Goal: Task Accomplishment & Management: Manage account settings

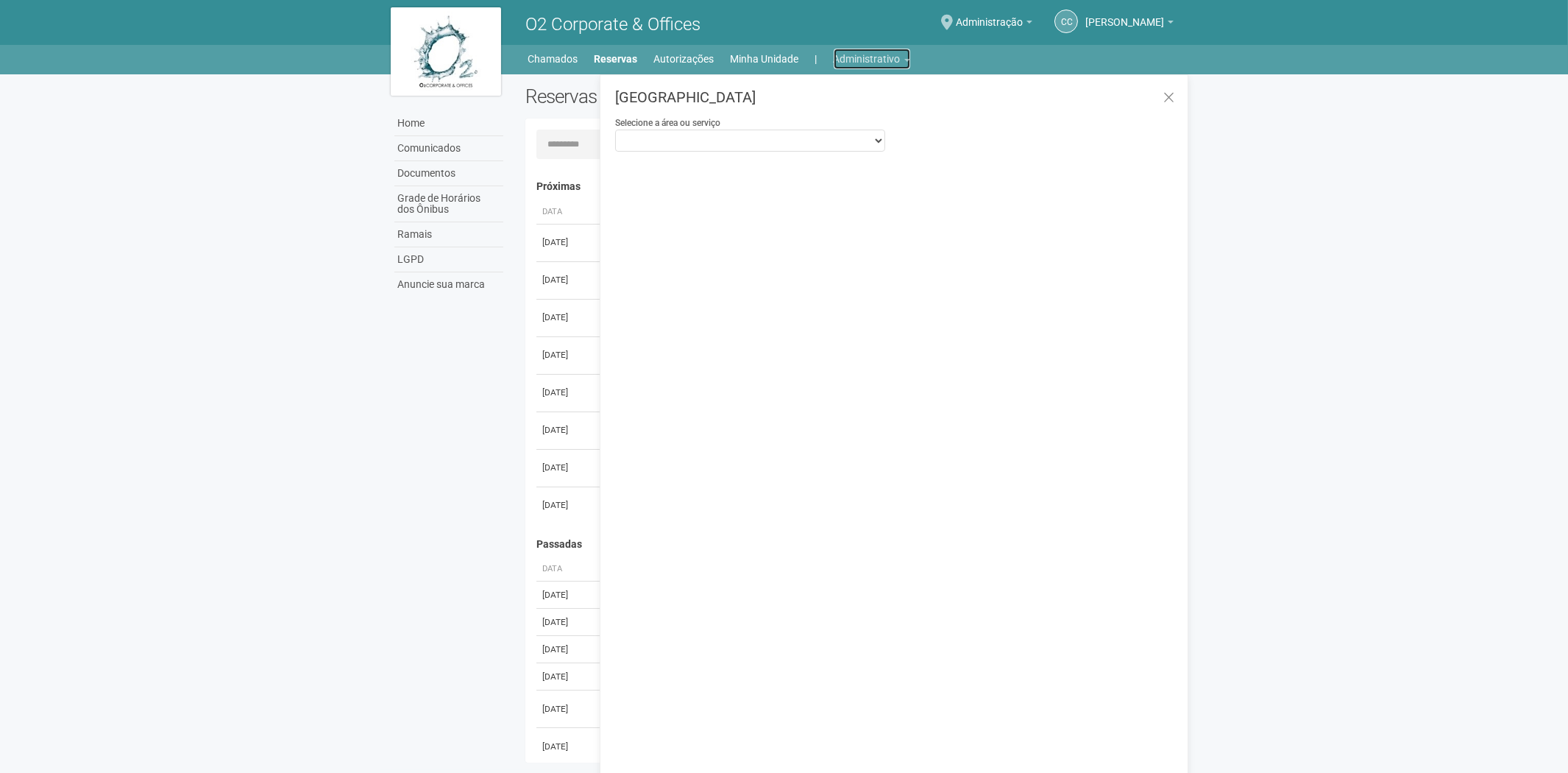
click at [860, 54] on link "Administrativo" at bounding box center [871, 59] width 77 height 21
click at [856, 115] on link "Cartões de acesso" at bounding box center [851, 115] width 125 height 26
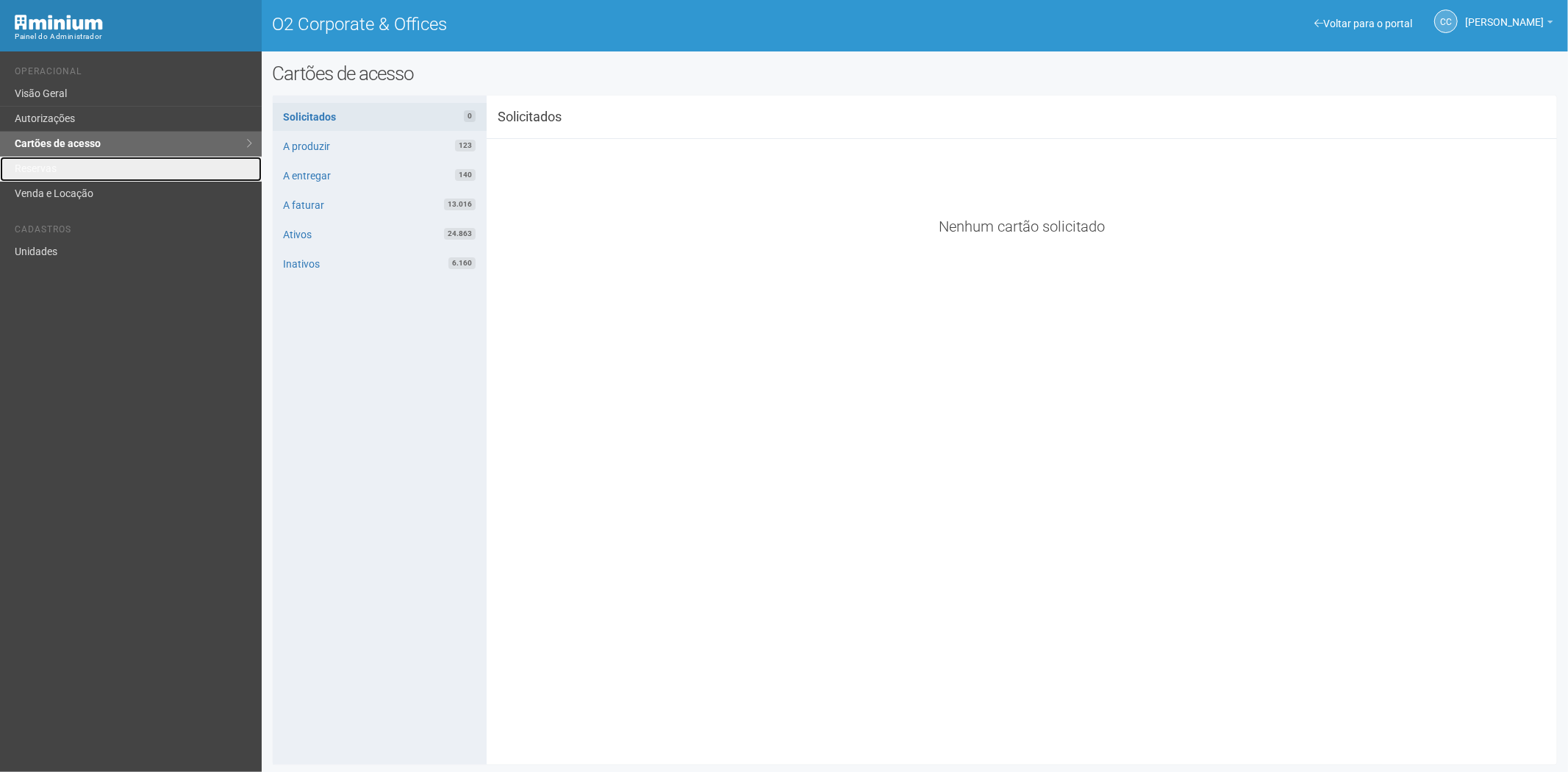
drag, startPoint x: 72, startPoint y: 174, endPoint x: 188, endPoint y: 273, distance: 152.5
click at [72, 174] on link "Reservas" at bounding box center [130, 169] width 262 height 25
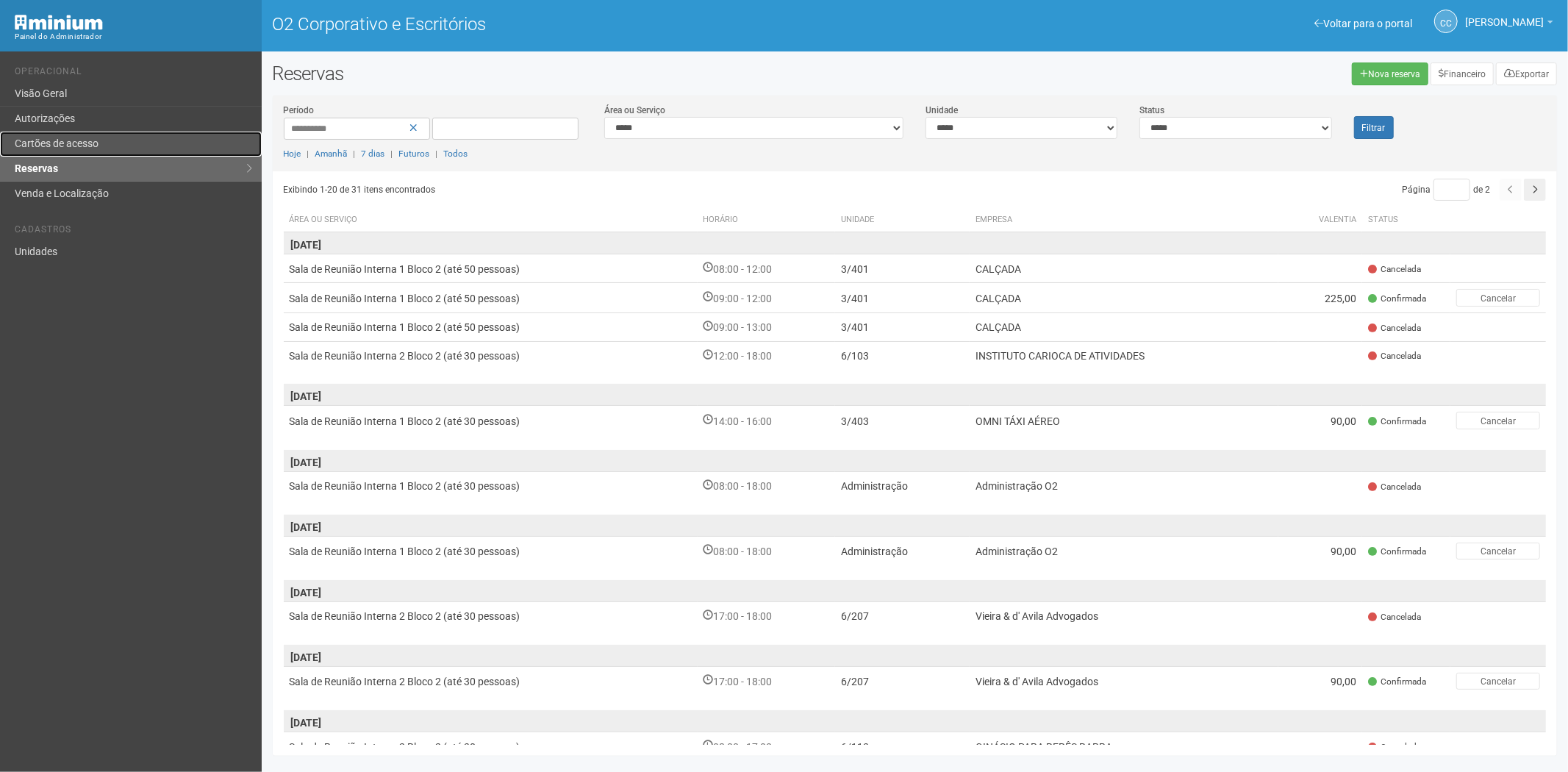
click at [101, 141] on link "Cartões de acesso" at bounding box center [130, 144] width 262 height 25
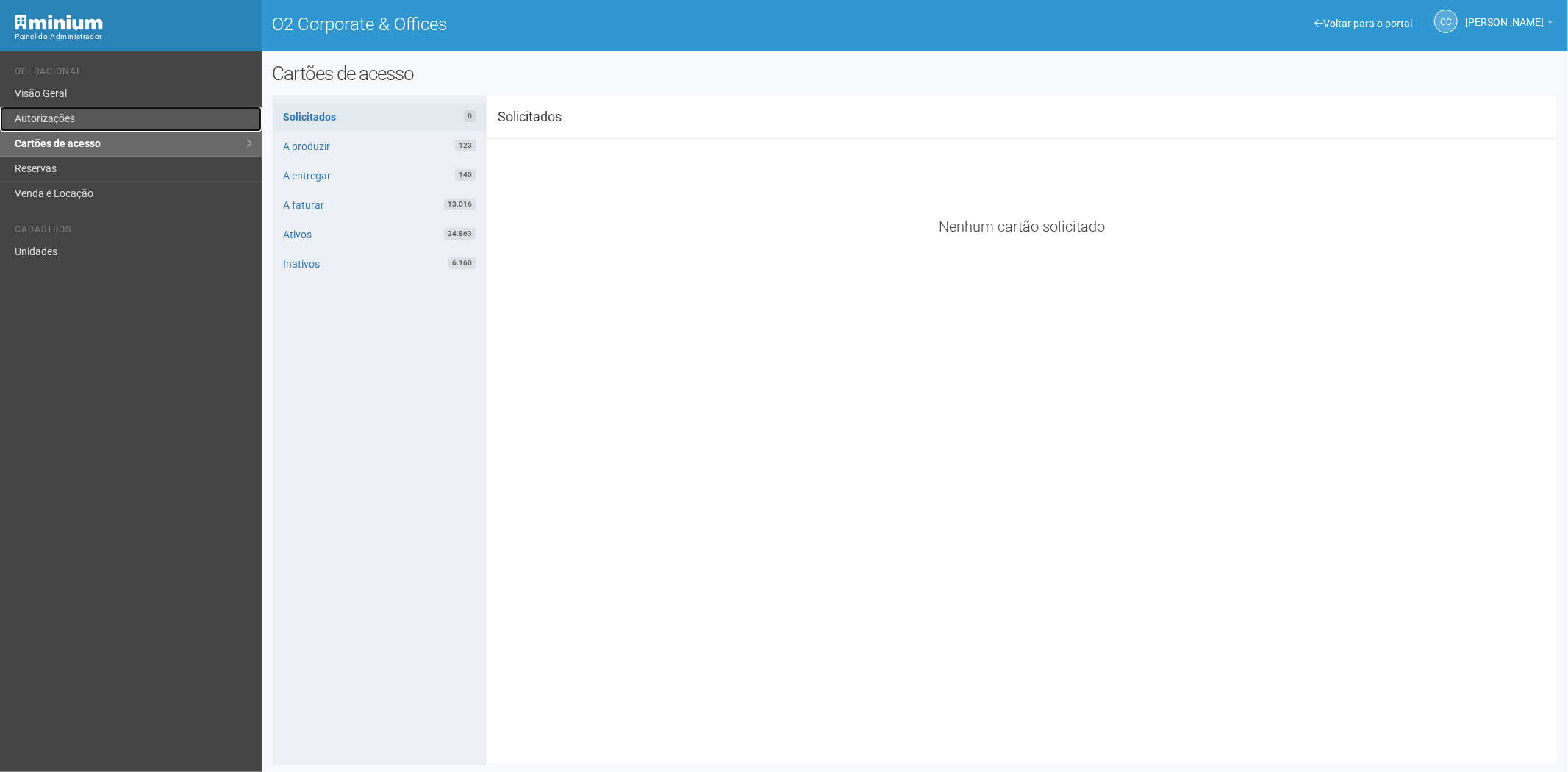
click at [58, 114] on link "Autorizações" at bounding box center [130, 119] width 262 height 25
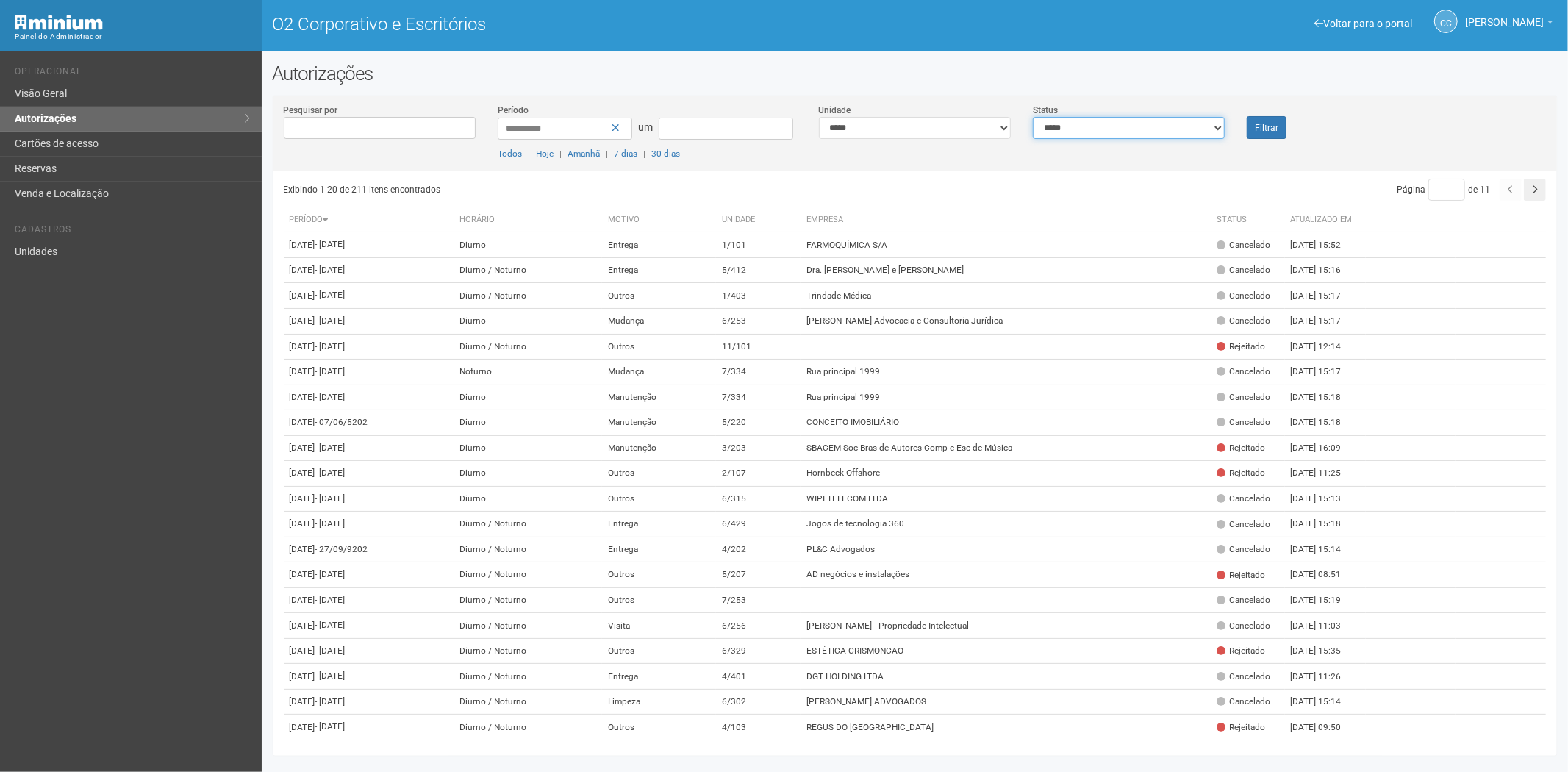
click at [1077, 125] on select "**********" at bounding box center [1129, 128] width 192 height 22
select select "*"
click at [1033, 117] on select "**********" at bounding box center [1129, 128] width 192 height 22
click at [1268, 129] on font "Filtrar" at bounding box center [1266, 128] width 24 height 10
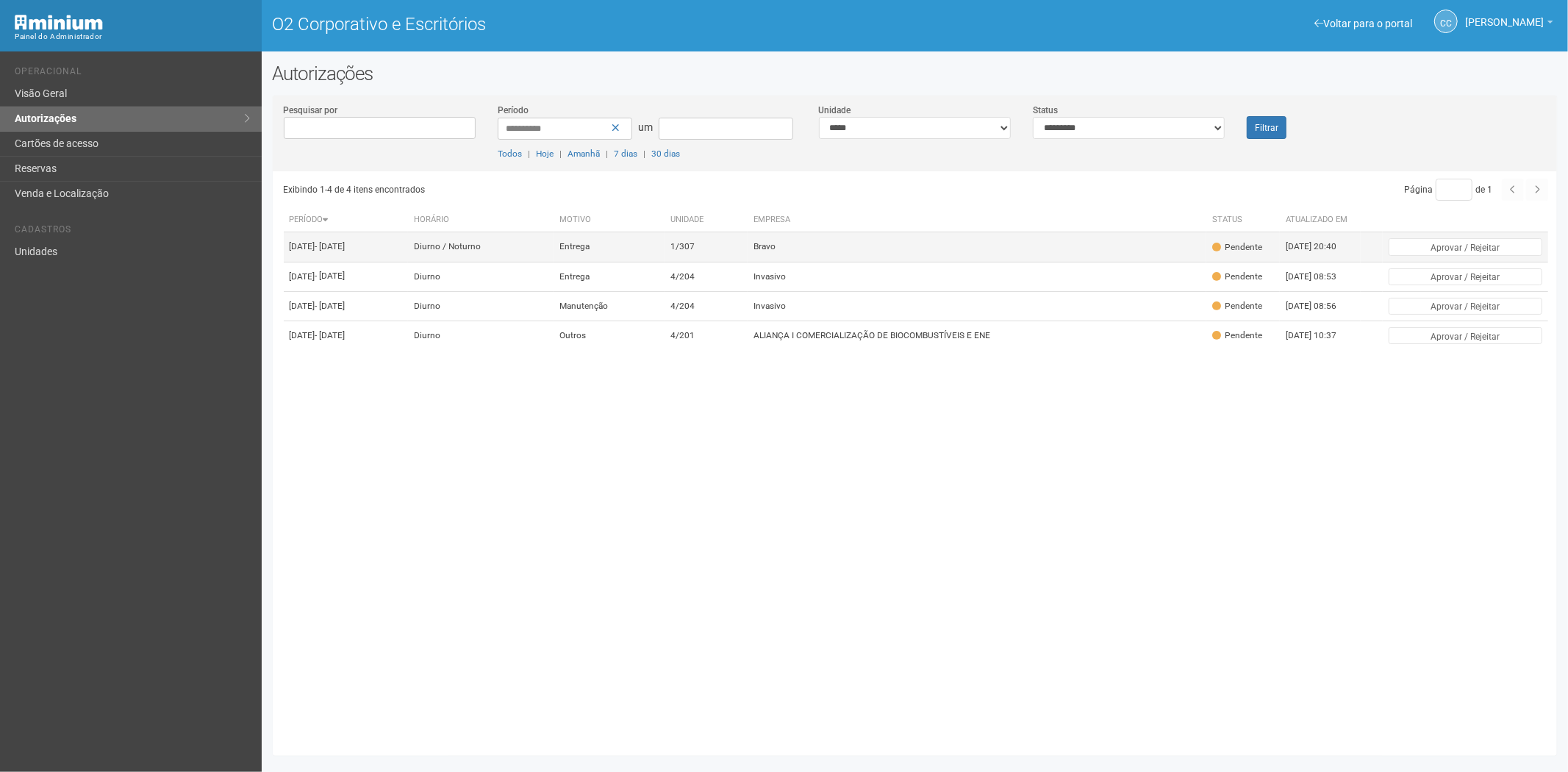
click at [776, 249] on font "Bravo" at bounding box center [764, 247] width 22 height 10
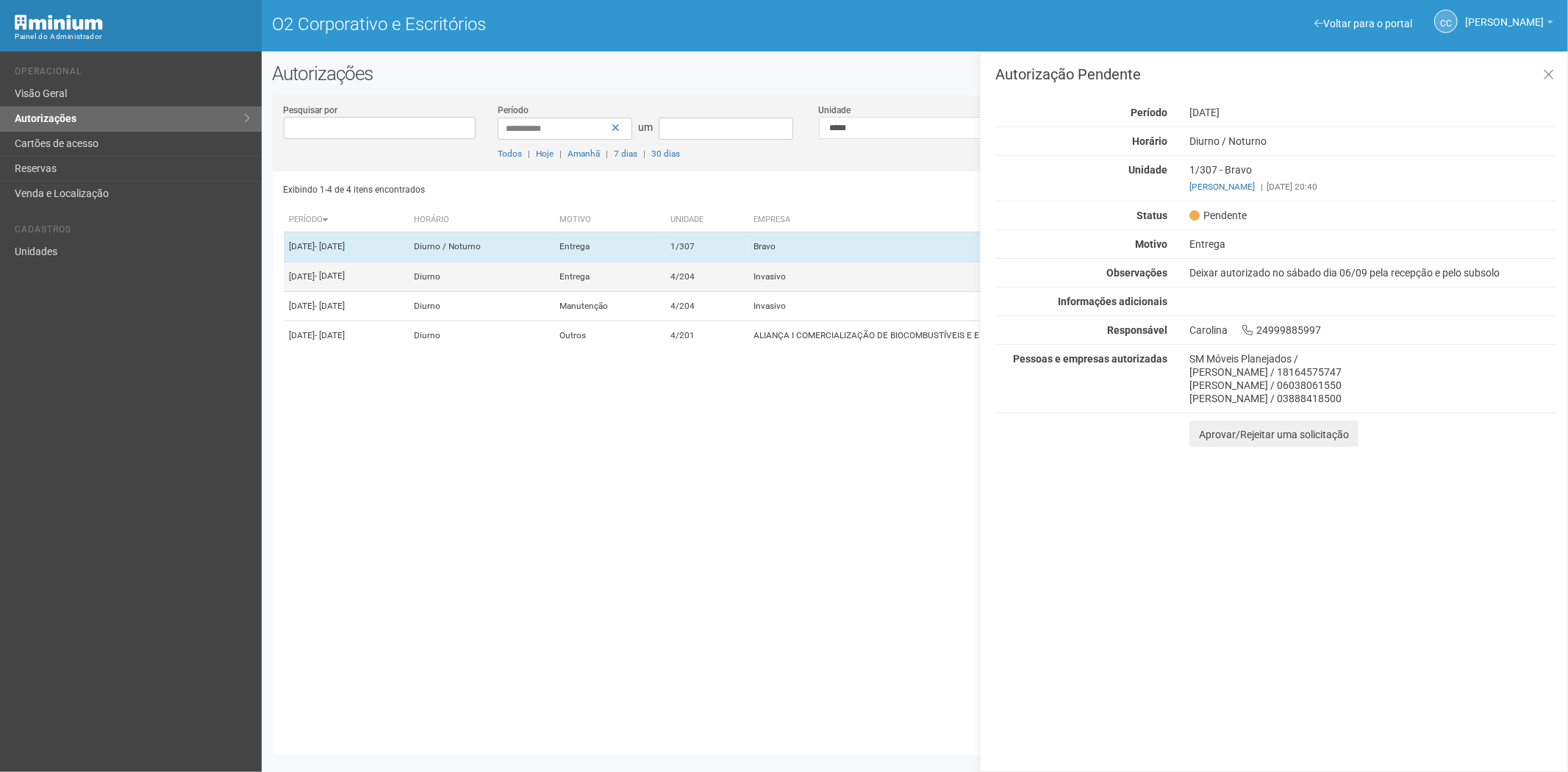
click at [748, 291] on td "4/204" at bounding box center [706, 276] width 83 height 29
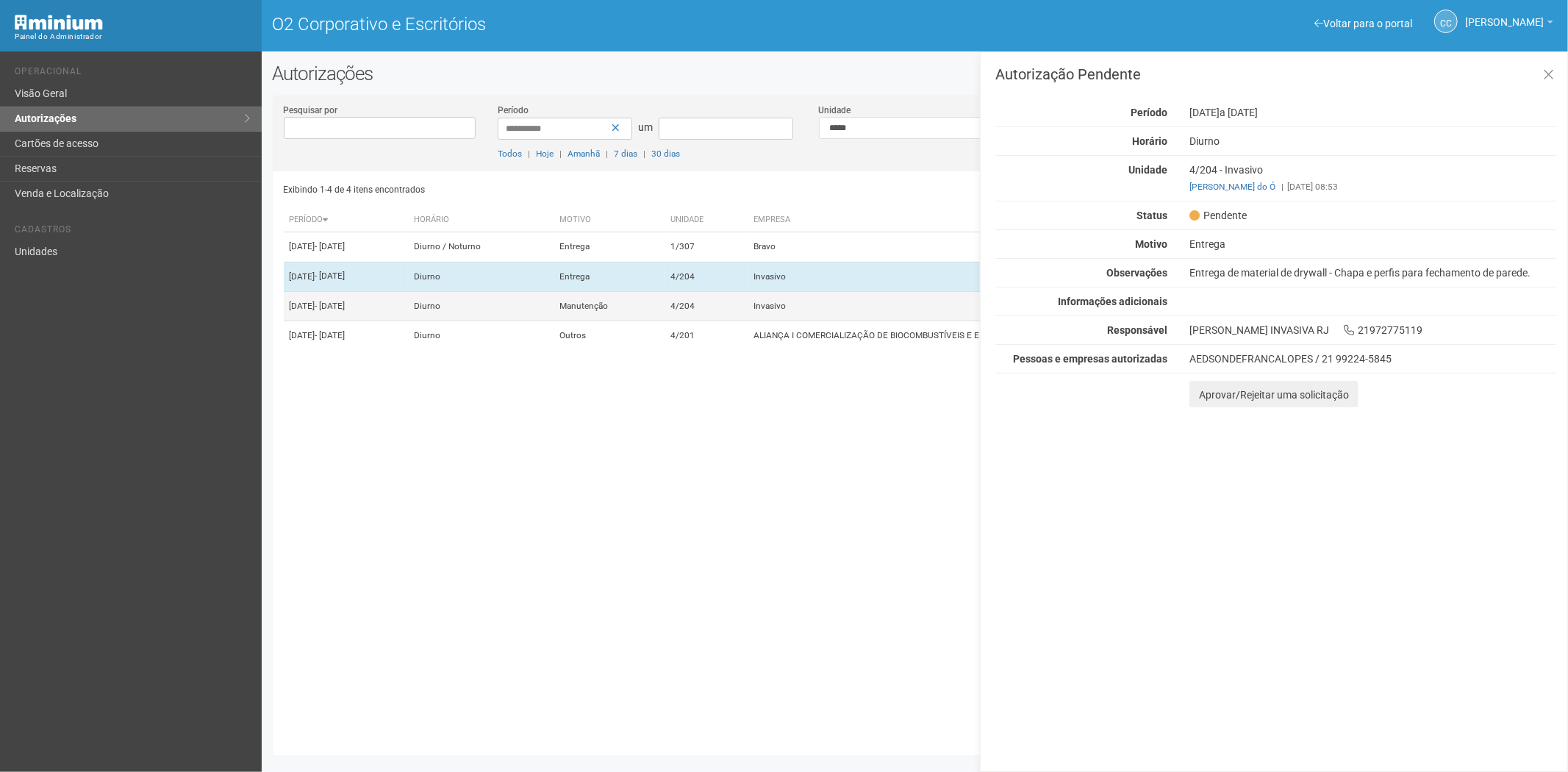
click at [664, 320] on td "Manutenção" at bounding box center [609, 305] width 111 height 29
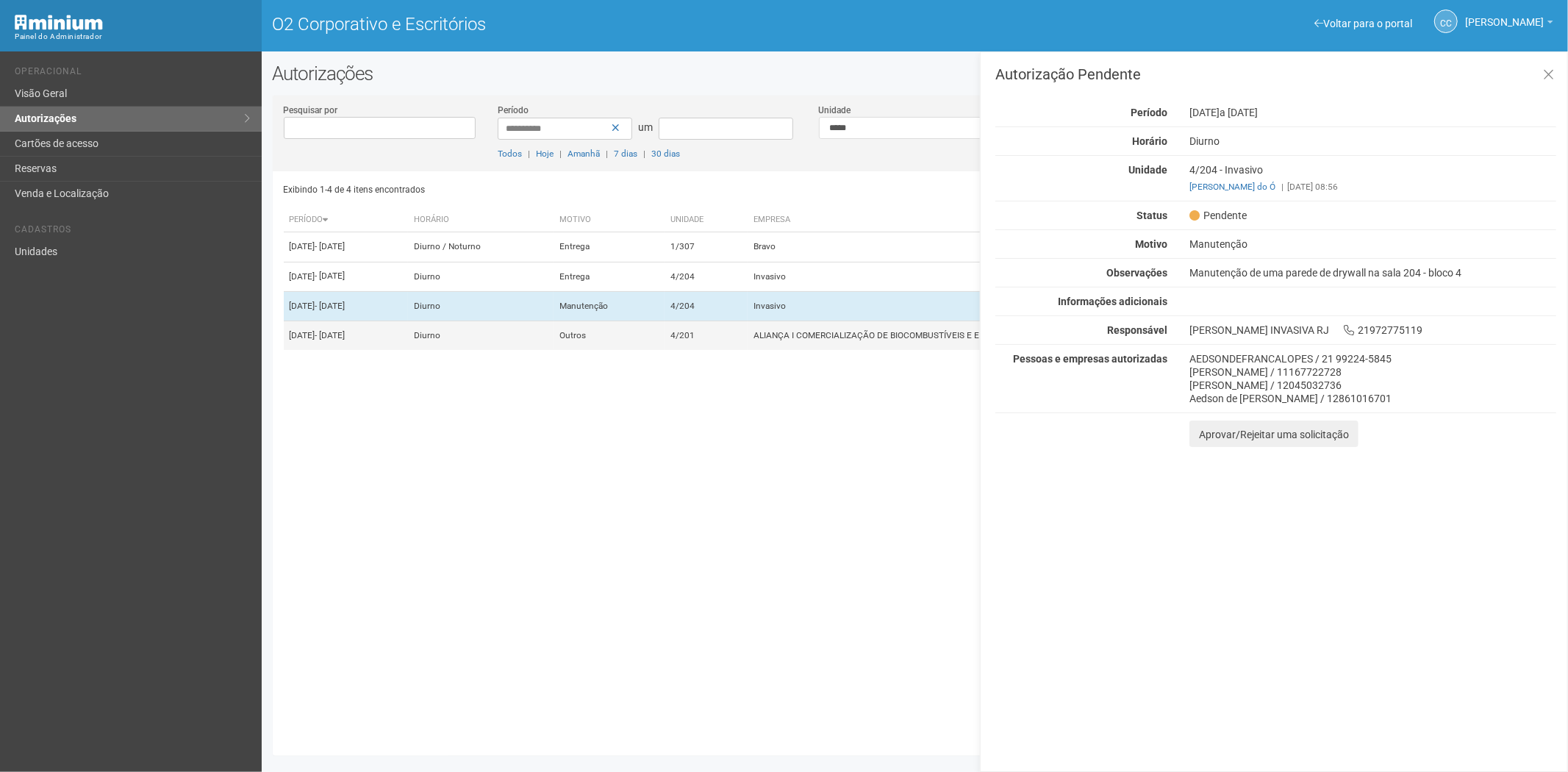
drag, startPoint x: 709, startPoint y: 364, endPoint x: 702, endPoint y: 371, distance: 9.9
click at [664, 351] on td "Outros" at bounding box center [609, 335] width 111 height 29
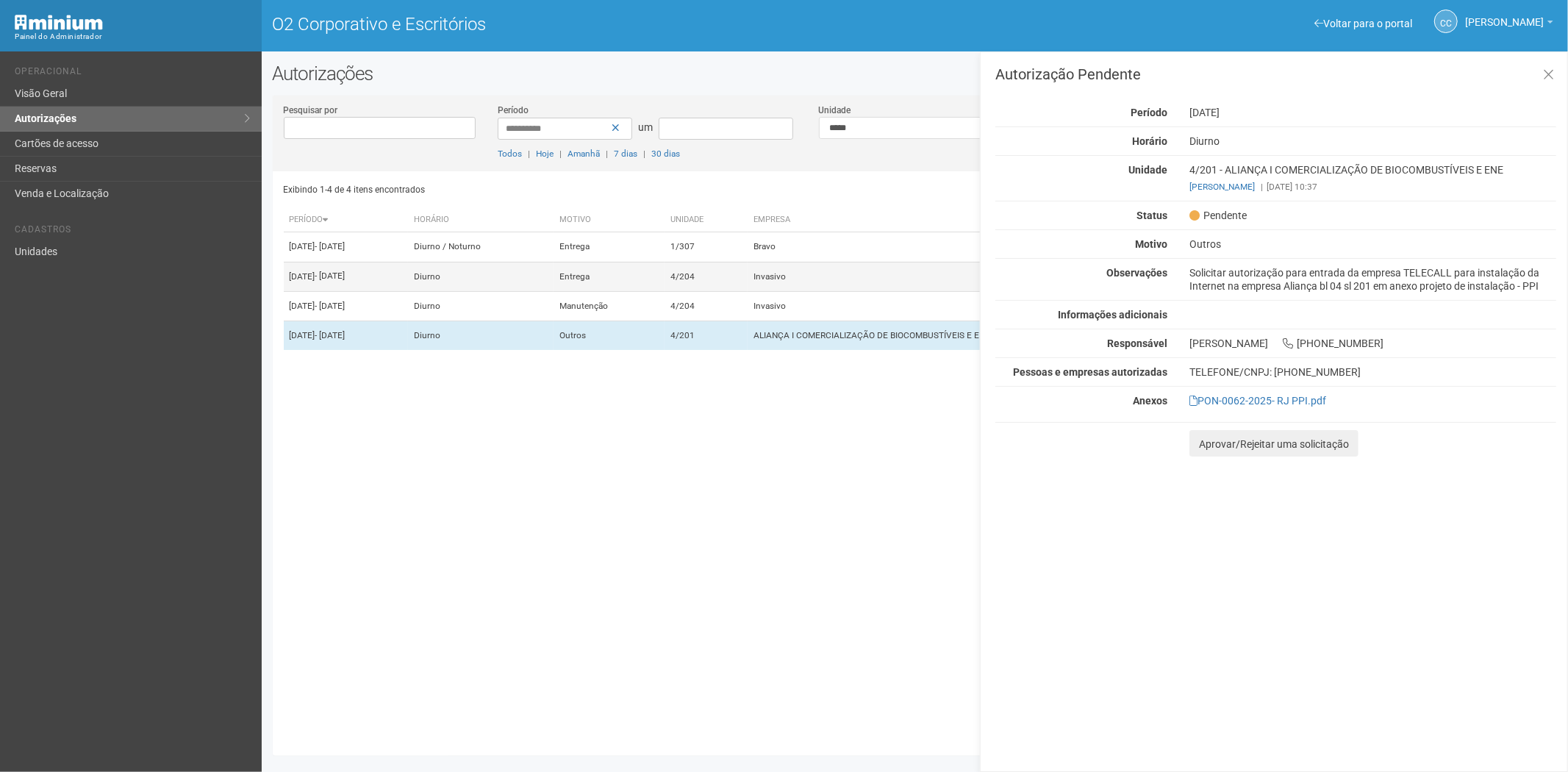
click at [786, 282] on font "Invasivo" at bounding box center [769, 276] width 32 height 10
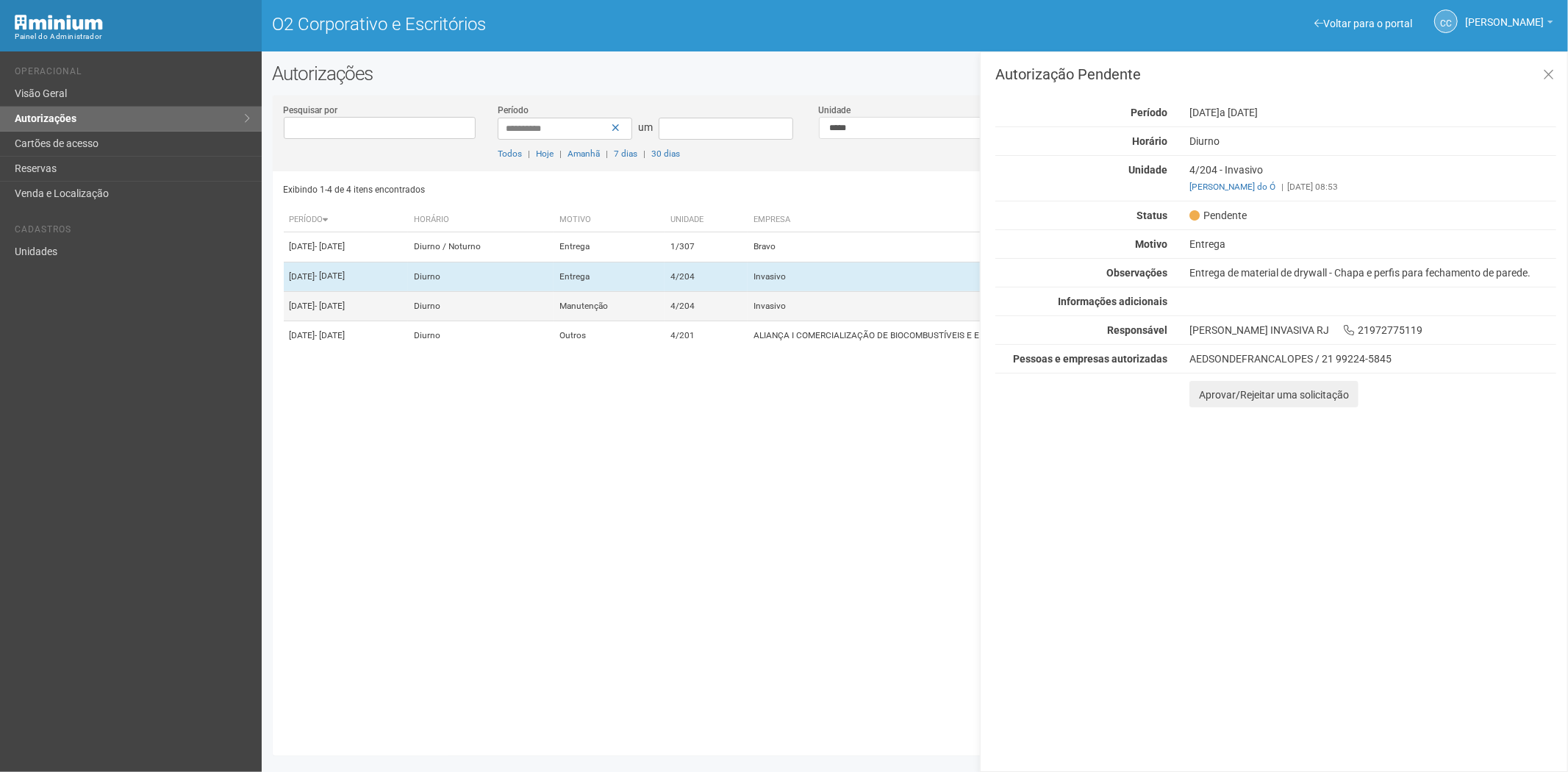
click at [866, 318] on td "Invasivo" at bounding box center [976, 305] width 458 height 29
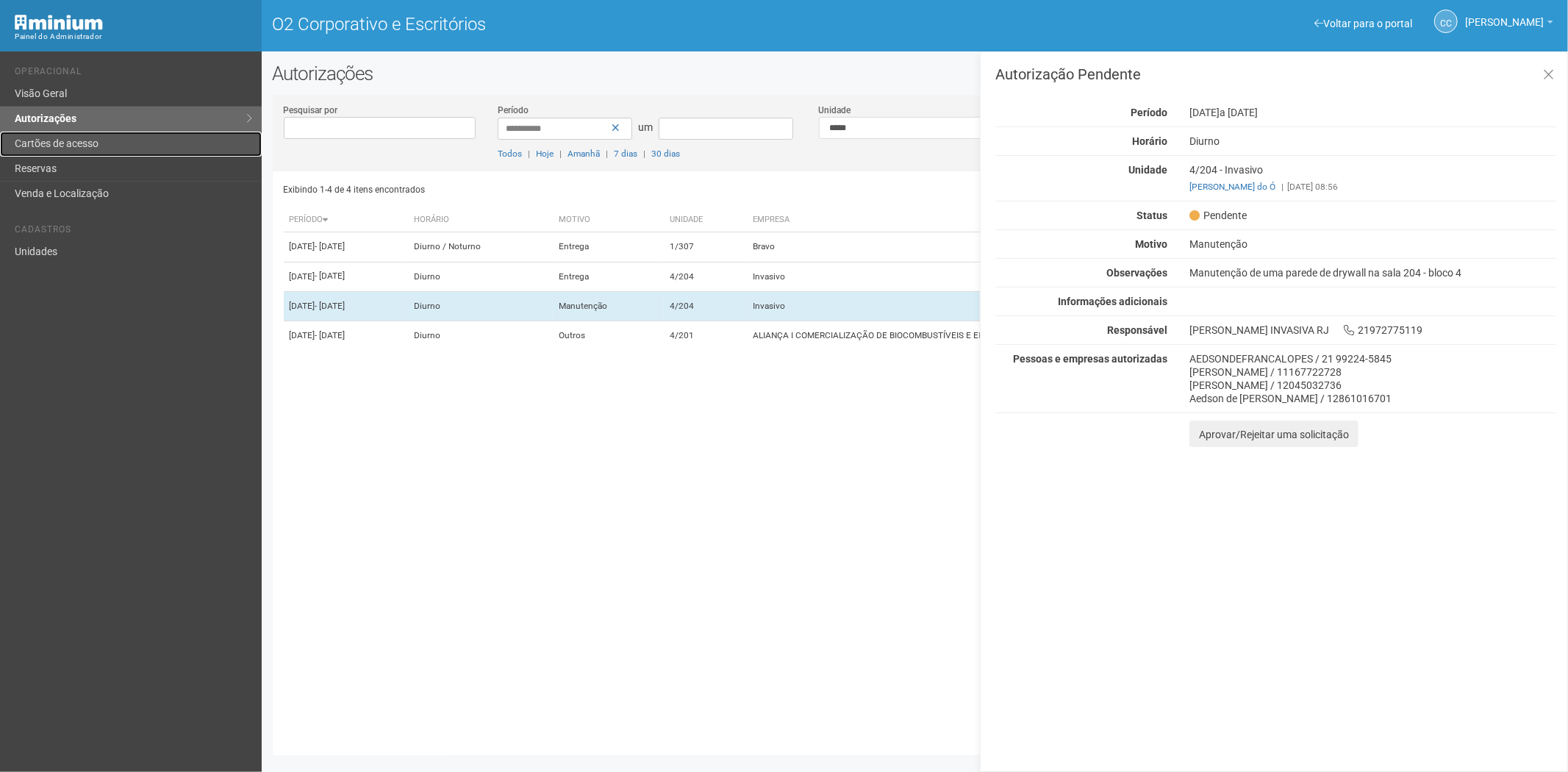
click at [75, 146] on font "Cartões de acesso" at bounding box center [57, 143] width 84 height 11
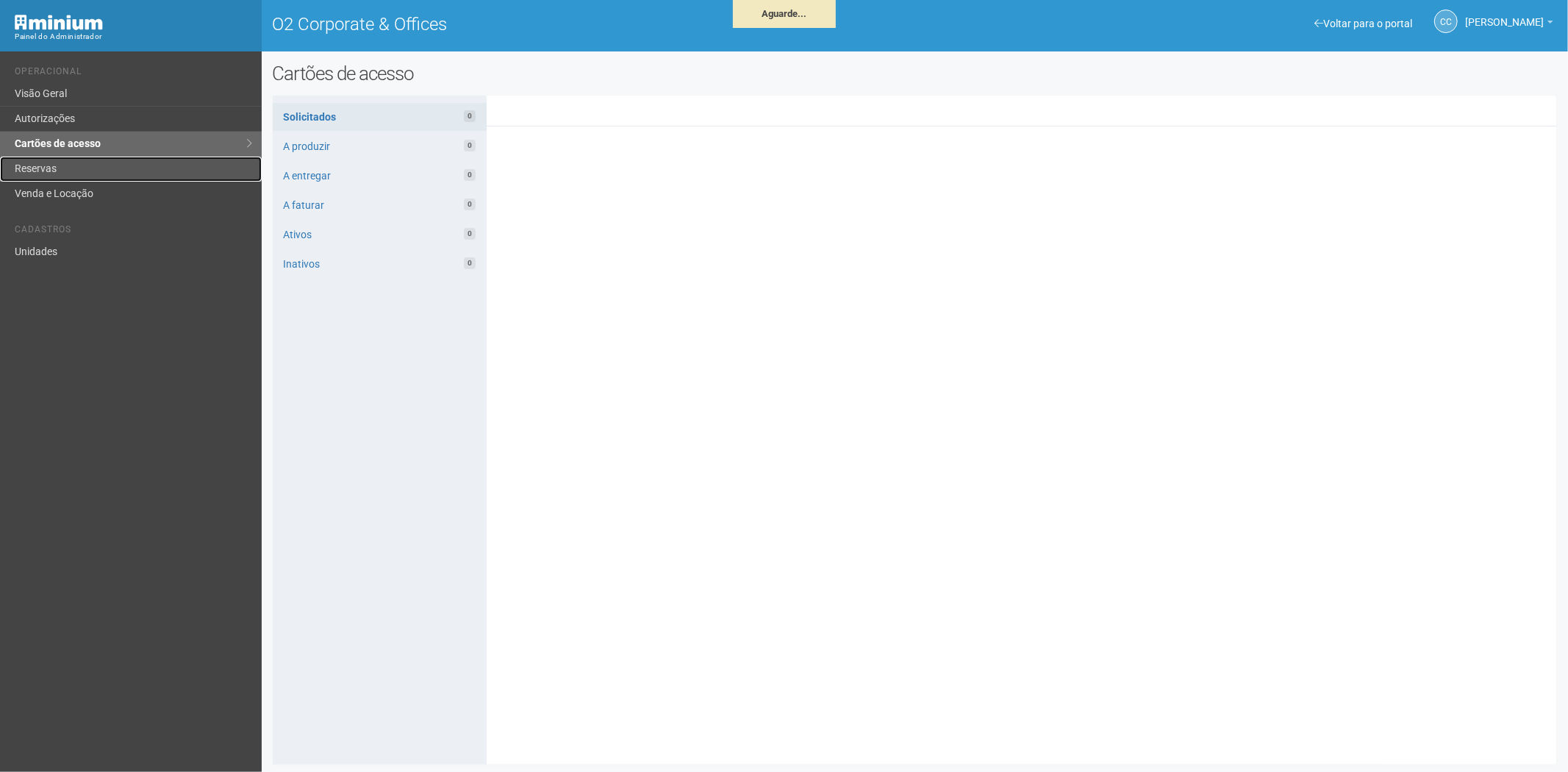
click at [89, 171] on link "Reservas" at bounding box center [130, 169] width 262 height 25
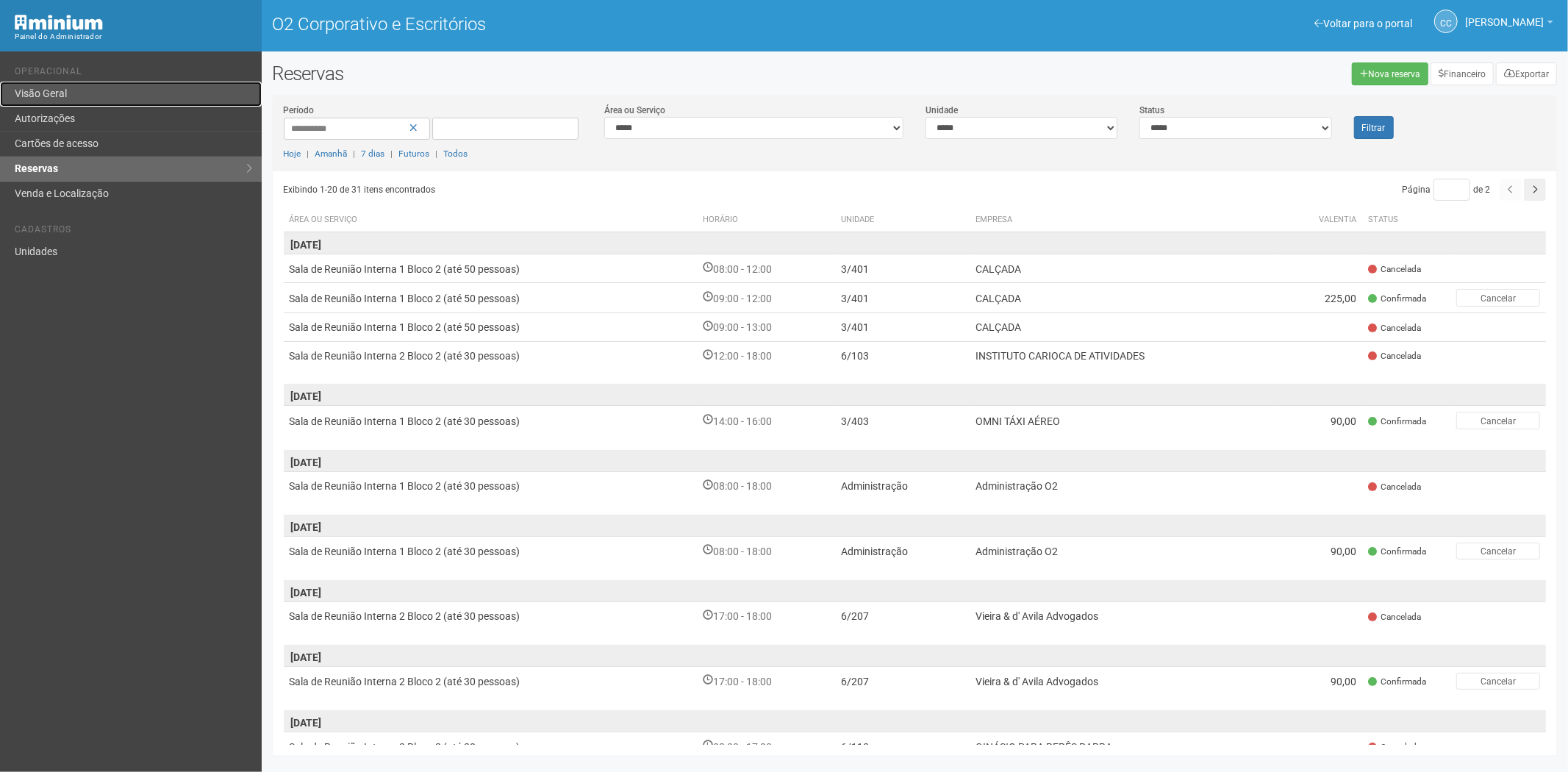
click at [84, 96] on link "Visão Geral" at bounding box center [130, 94] width 262 height 25
click at [95, 480] on div "Voltar para o portal Operacional Visão Geral Autorizações Cartões de acesso Res…" at bounding box center [130, 411] width 262 height 720
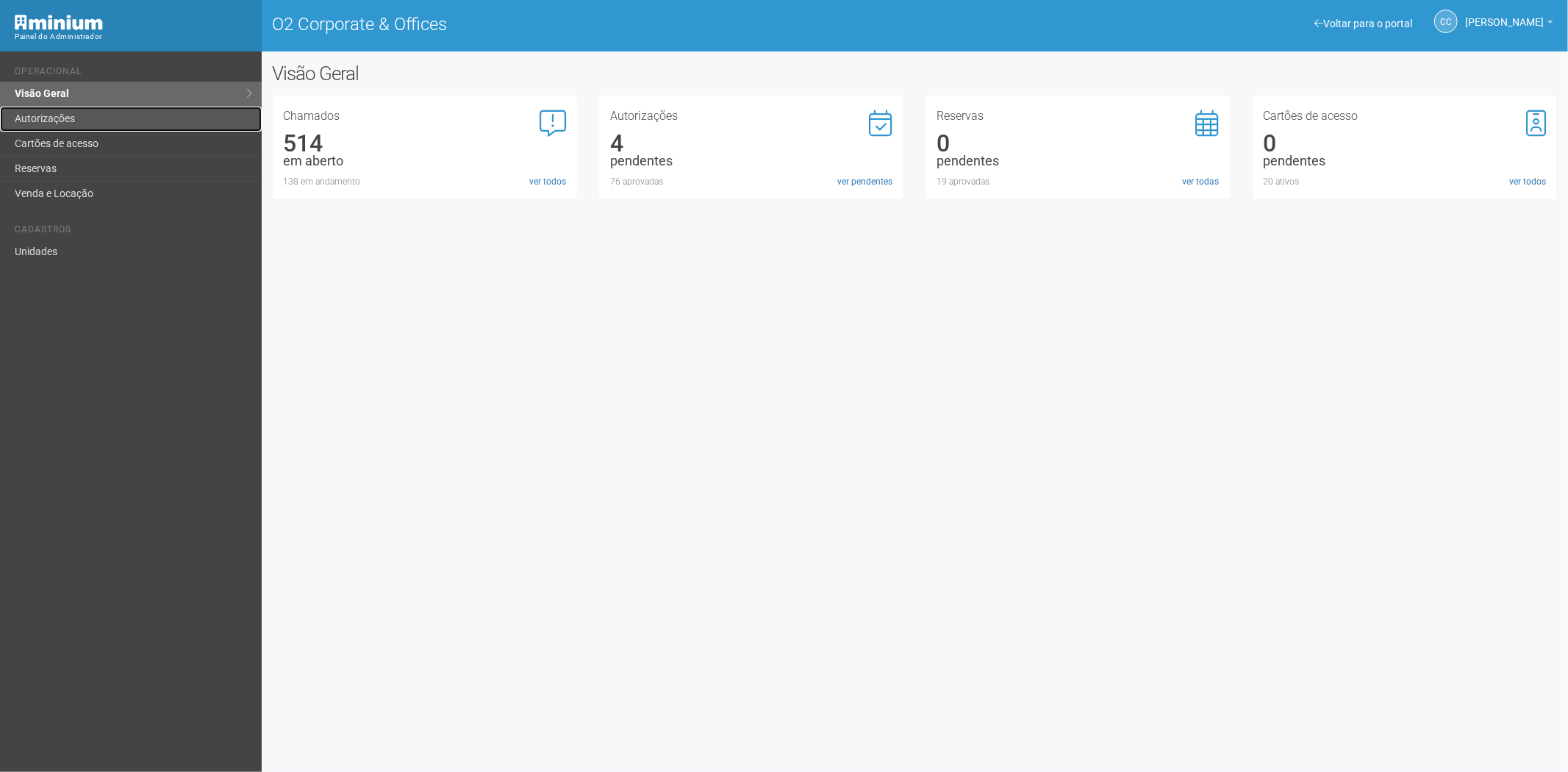
click at [99, 124] on link "Autorizações" at bounding box center [130, 119] width 262 height 25
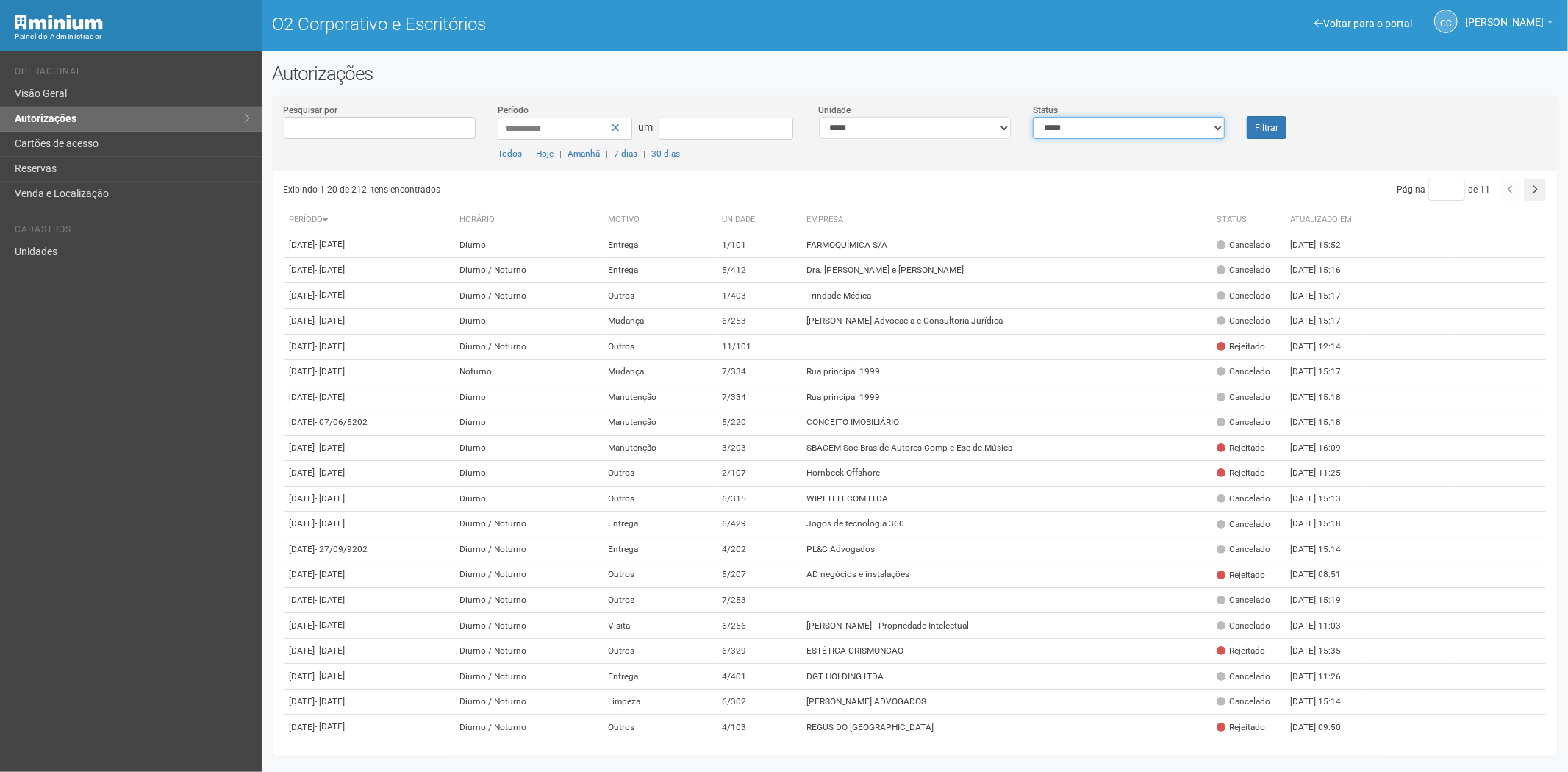
drag, startPoint x: 1109, startPoint y: 126, endPoint x: 1098, endPoint y: 134, distance: 13.6
click at [1106, 129] on select "**********" at bounding box center [1129, 128] width 192 height 22
select select "*"
click at [1033, 117] on select "**********" at bounding box center [1129, 128] width 192 height 22
click at [1274, 128] on font "Filtrar" at bounding box center [1266, 128] width 24 height 10
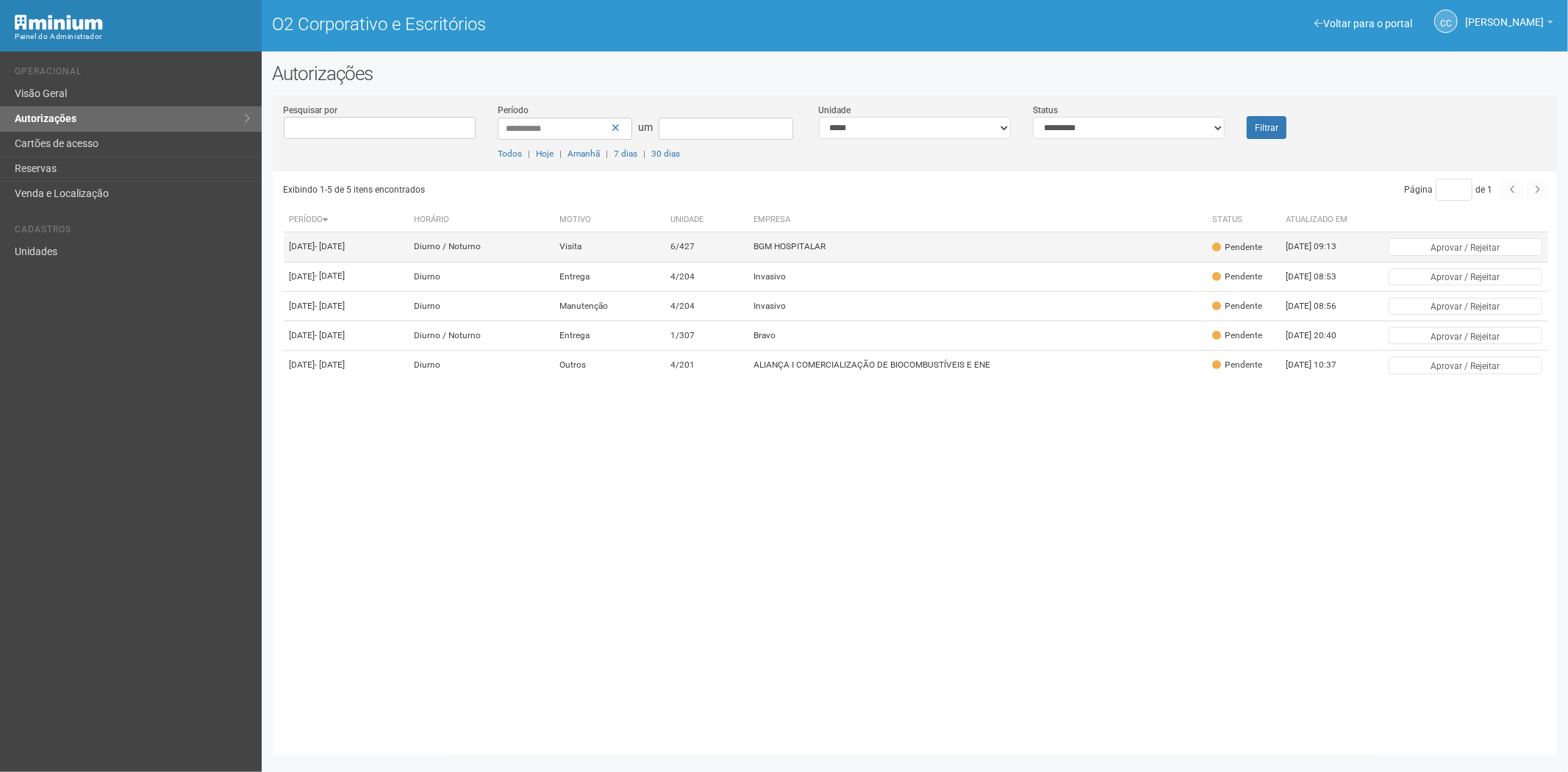
click at [826, 250] on font "BGM HOSPITALAR" at bounding box center [789, 247] width 72 height 10
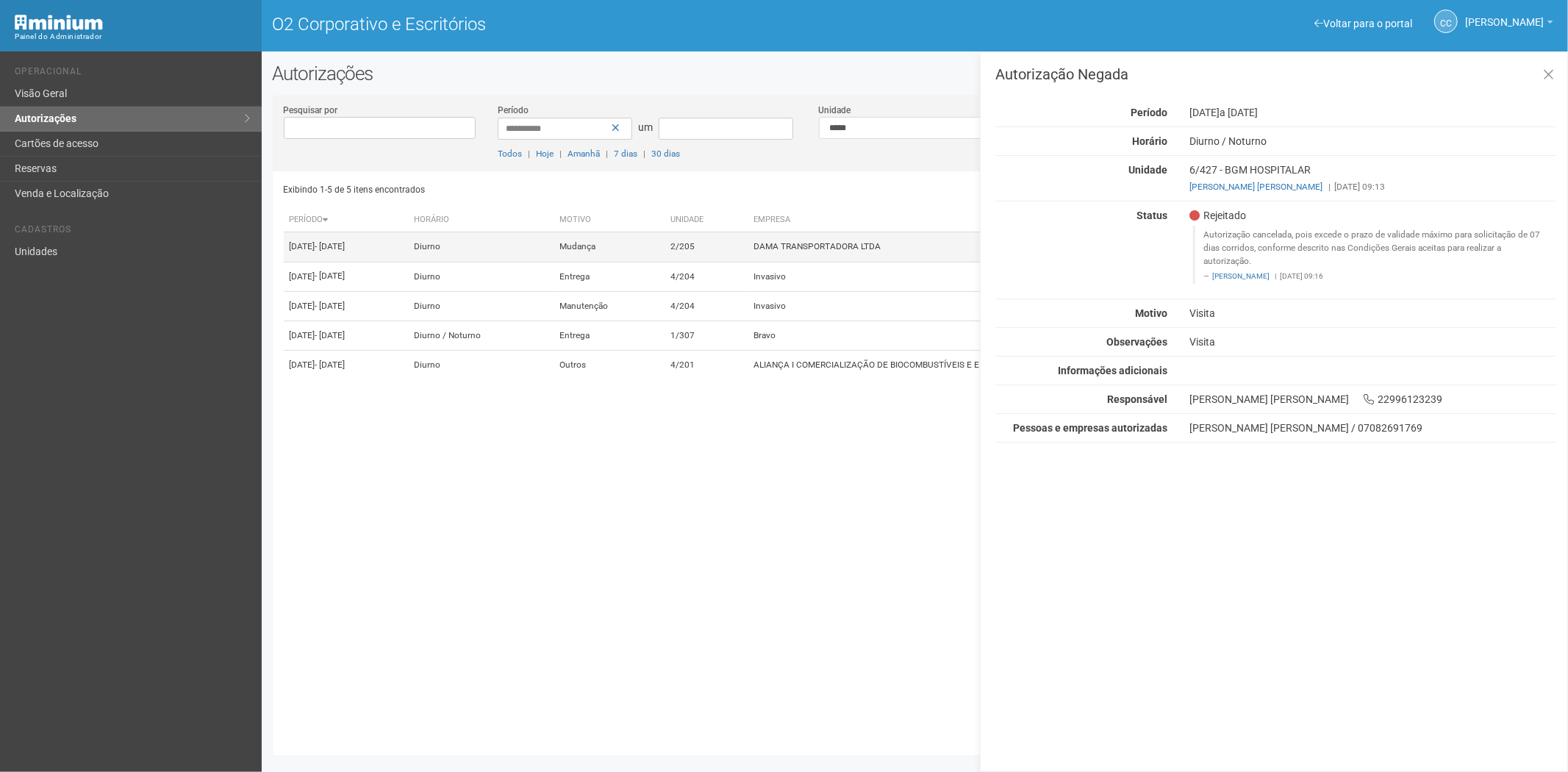
drag, startPoint x: 785, startPoint y: 232, endPoint x: 798, endPoint y: 251, distance: 23.0
click at [748, 239] on td "2/205" at bounding box center [706, 247] width 83 height 29
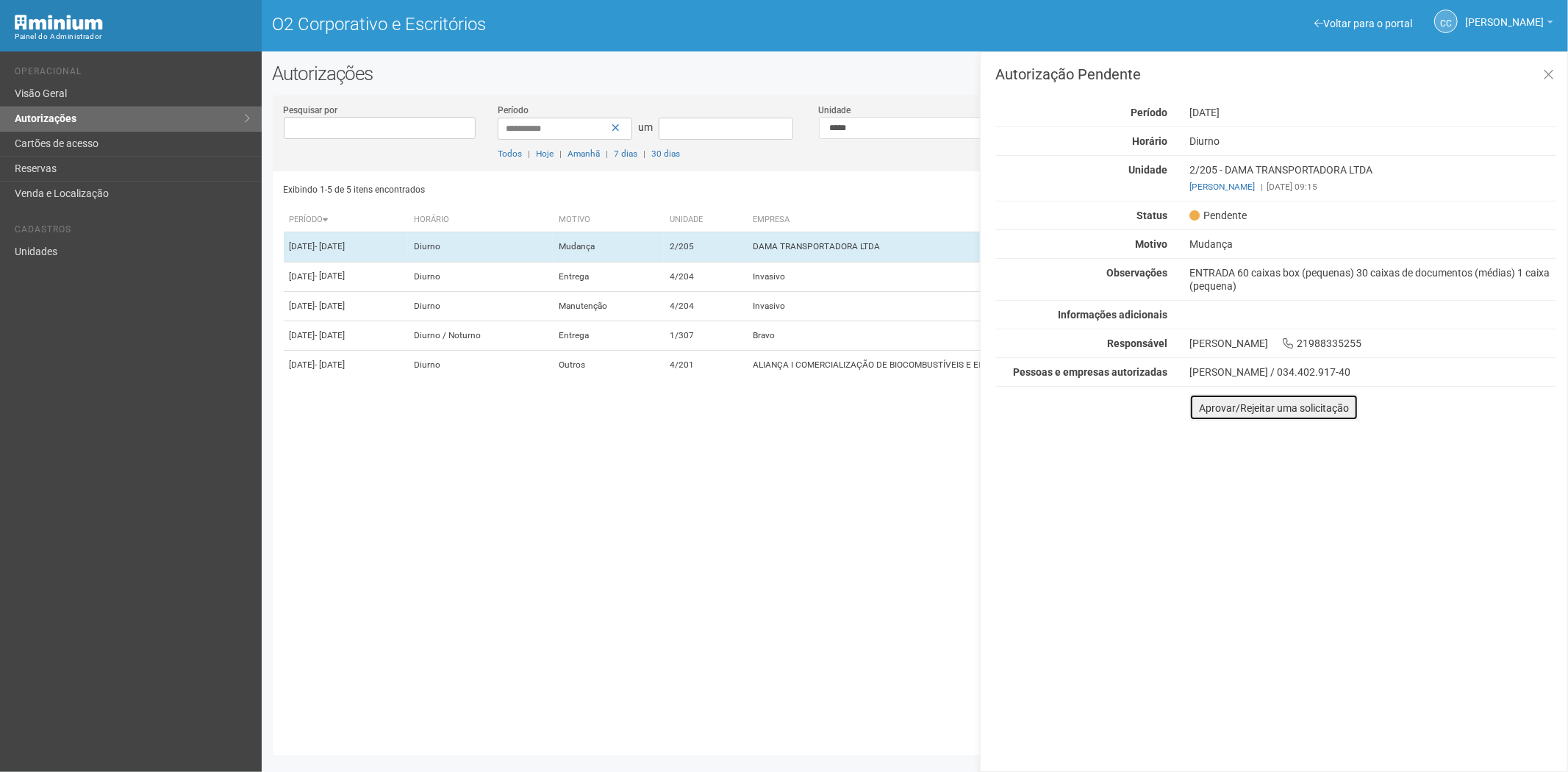
click at [1198, 412] on button "Aprovar/Rejeitar uma solicitação" at bounding box center [1274, 407] width 169 height 26
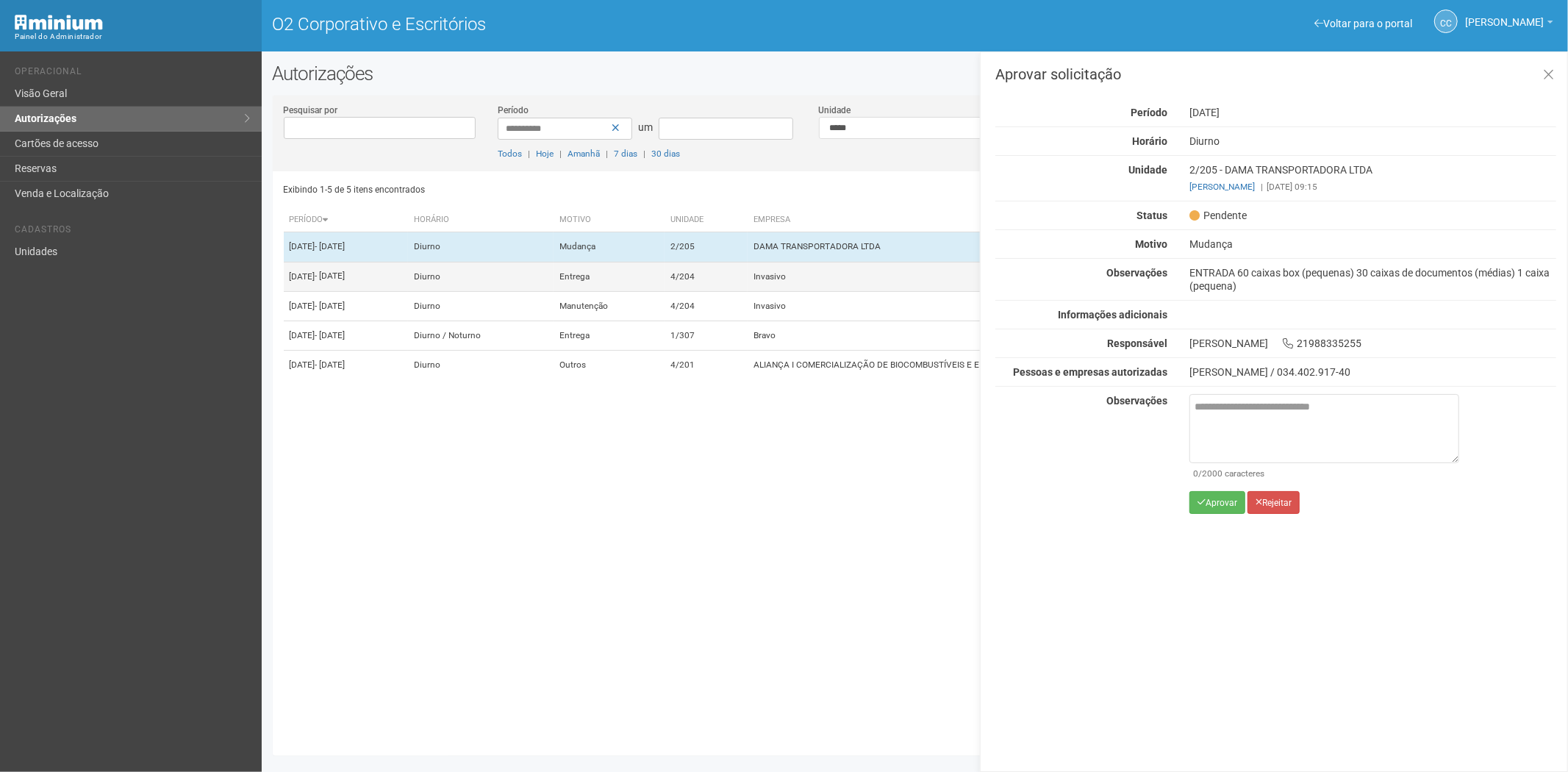
click at [794, 291] on td "Invasivo" at bounding box center [976, 276] width 458 height 29
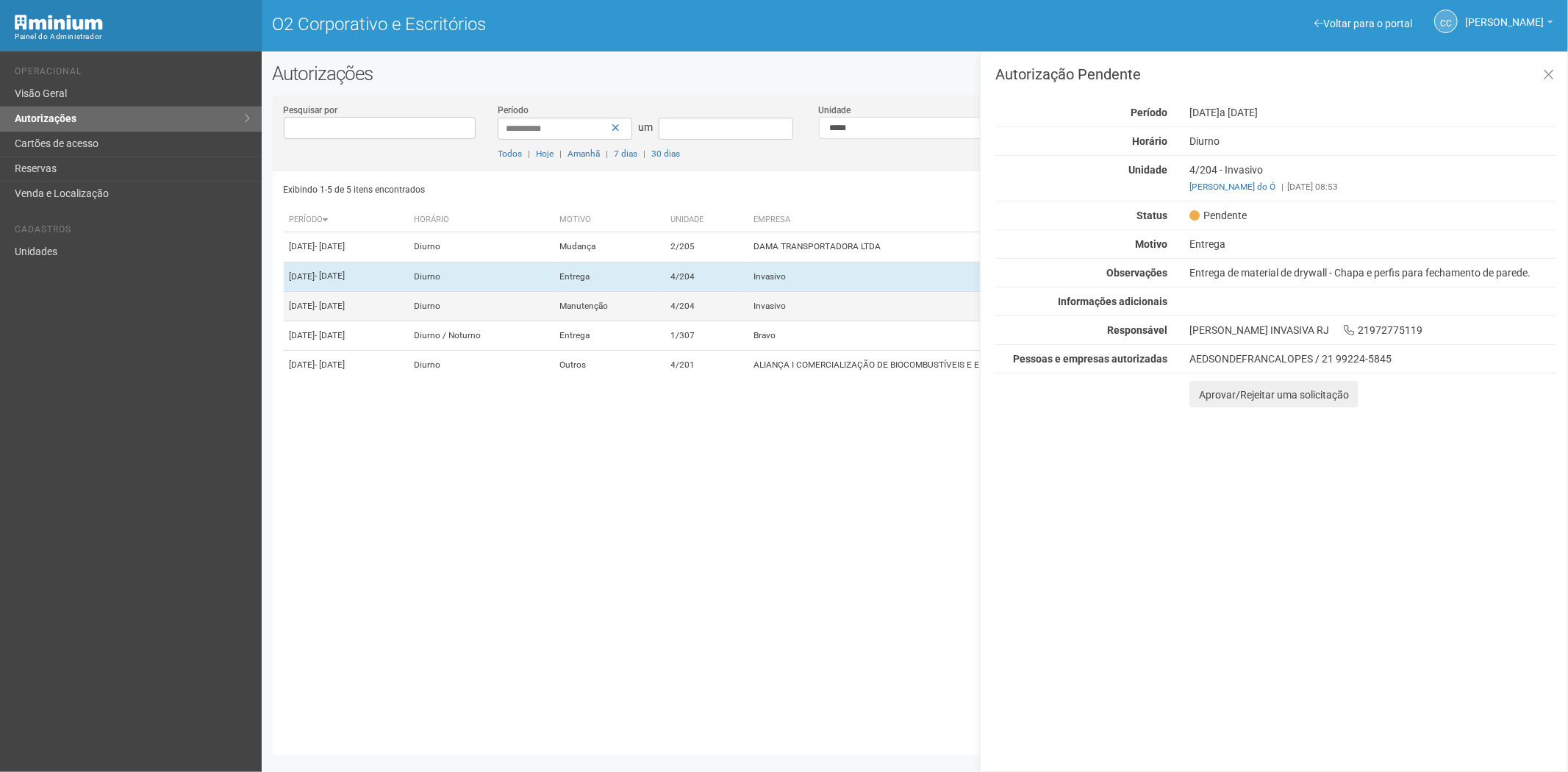
click at [833, 317] on td "Invasivo" at bounding box center [976, 305] width 458 height 29
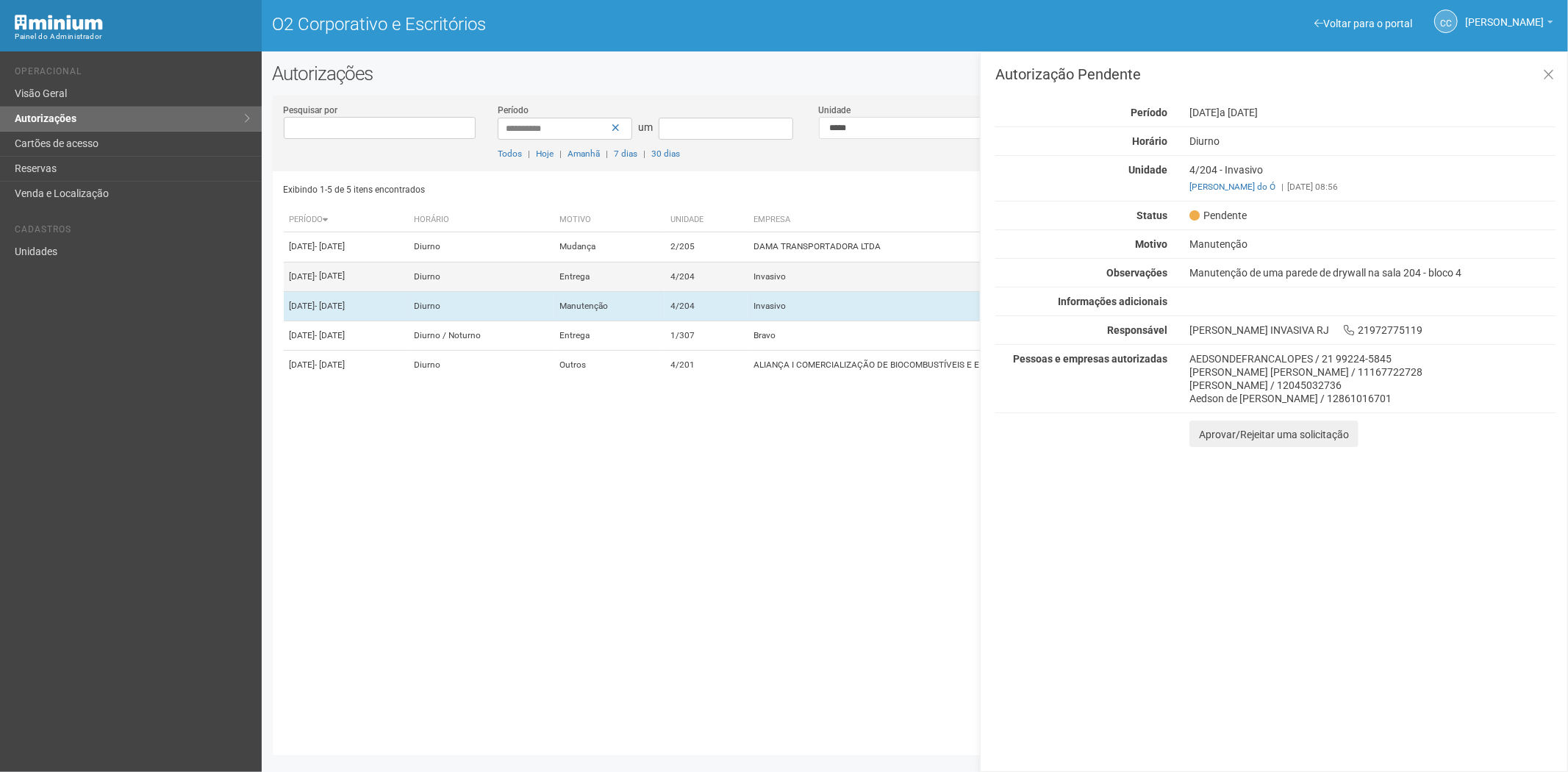
click at [850, 288] on td "Invasivo" at bounding box center [976, 276] width 458 height 29
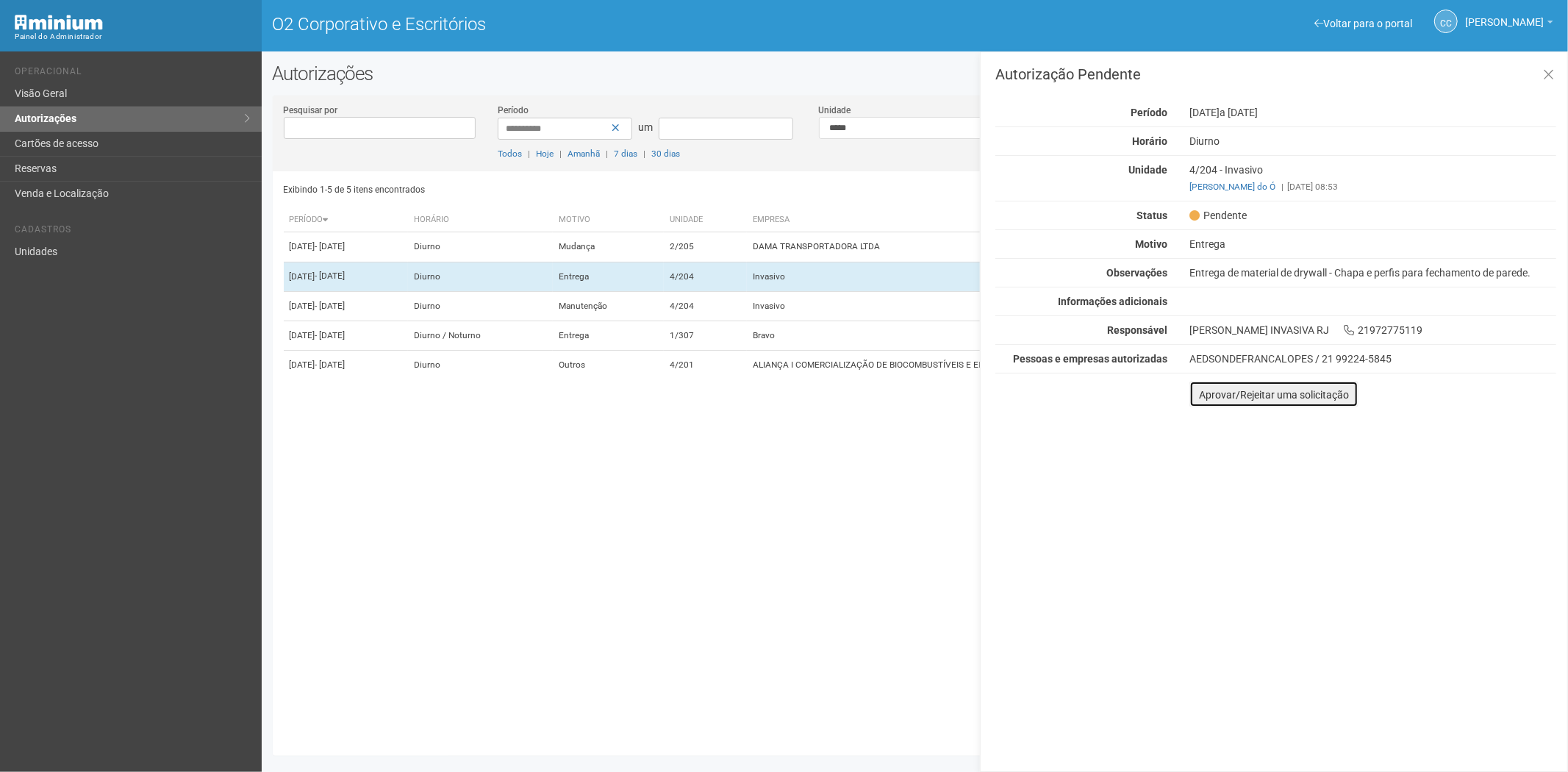
click at [1215, 399] on font "Aprovar/Rejeitar uma solicitação" at bounding box center [1274, 395] width 150 height 11
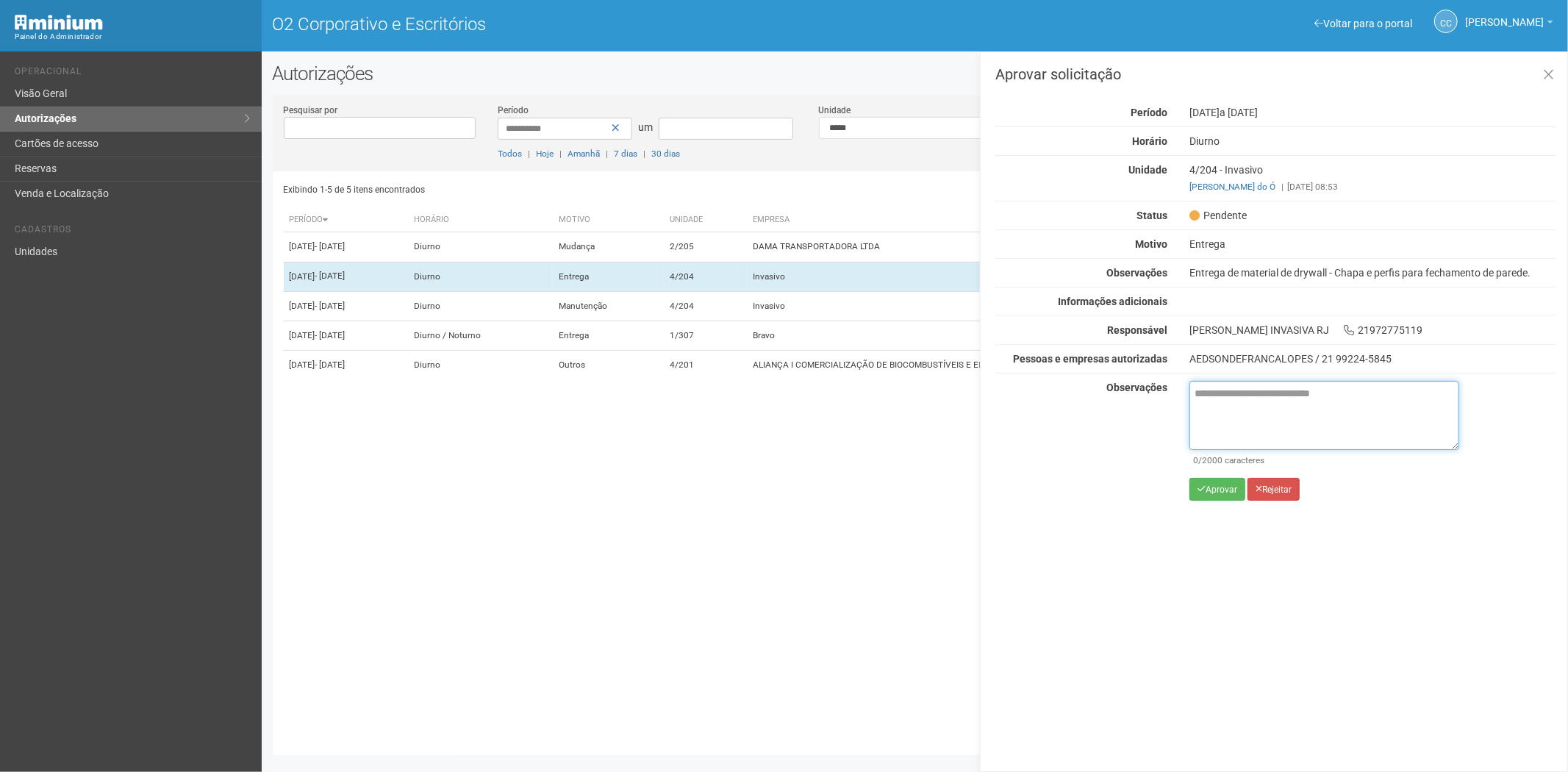
click at [1248, 414] on textarea at bounding box center [1325, 415] width 270 height 69
paste textarea "**********"
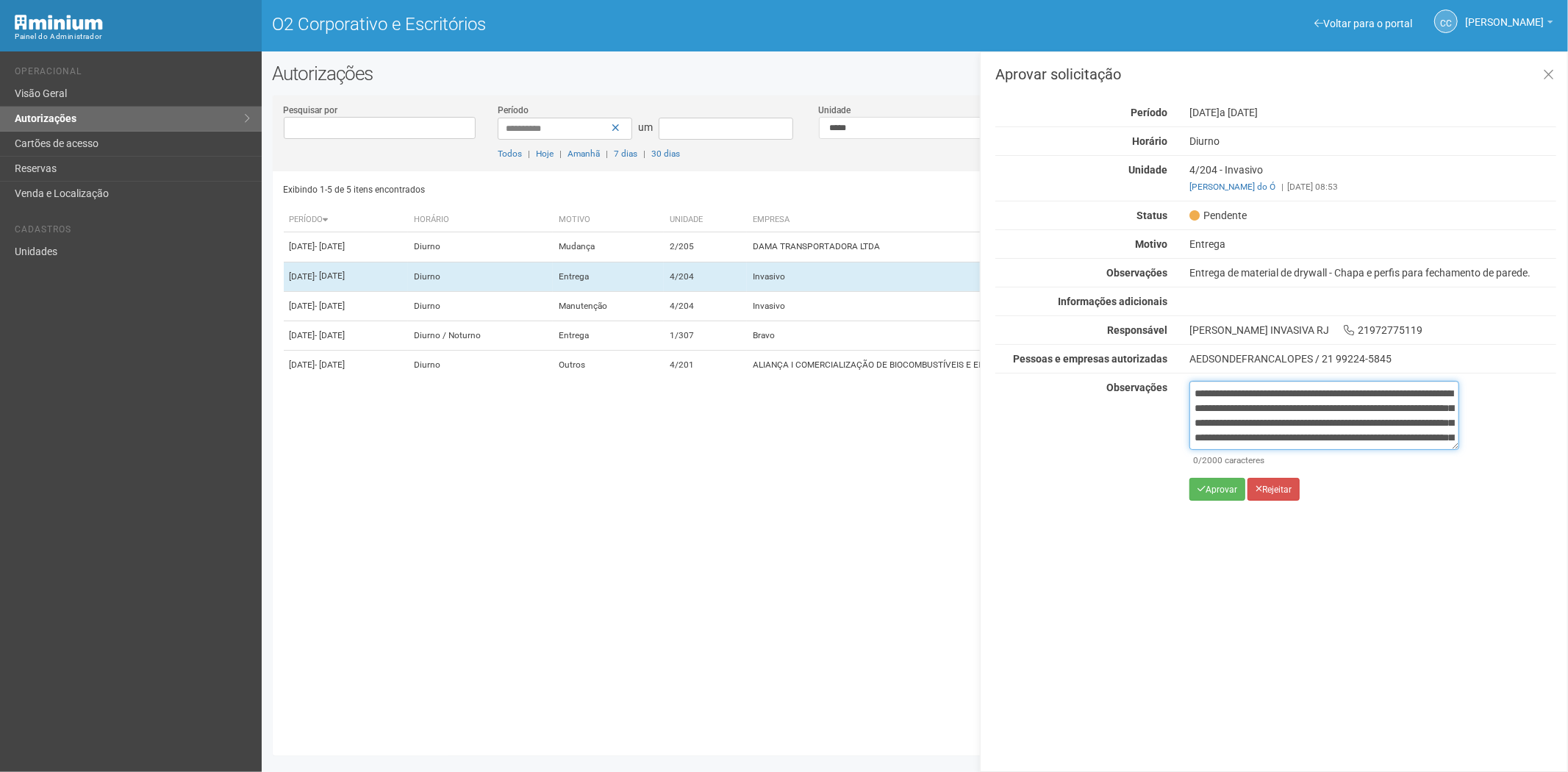
scroll to position [82, 0]
type textarea "**********"
click at [1219, 489] on font "Aprovar" at bounding box center [1221, 489] width 31 height 10
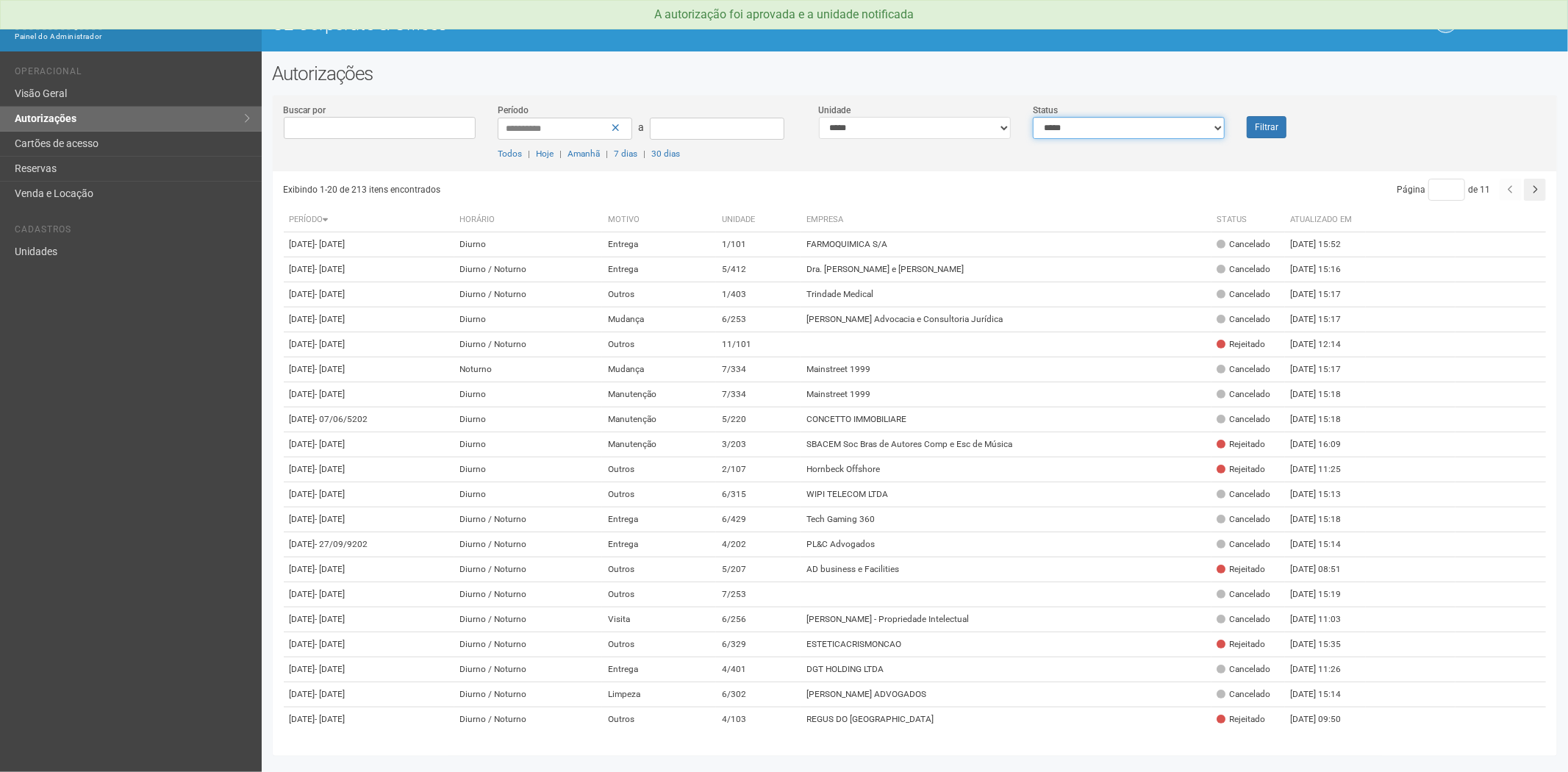
click at [1061, 123] on select "**********" at bounding box center [1129, 128] width 192 height 22
select select "*"
click at [1033, 117] on select "**********" at bounding box center [1129, 128] width 192 height 22
click at [1260, 134] on button "Filtrar" at bounding box center [1266, 127] width 40 height 22
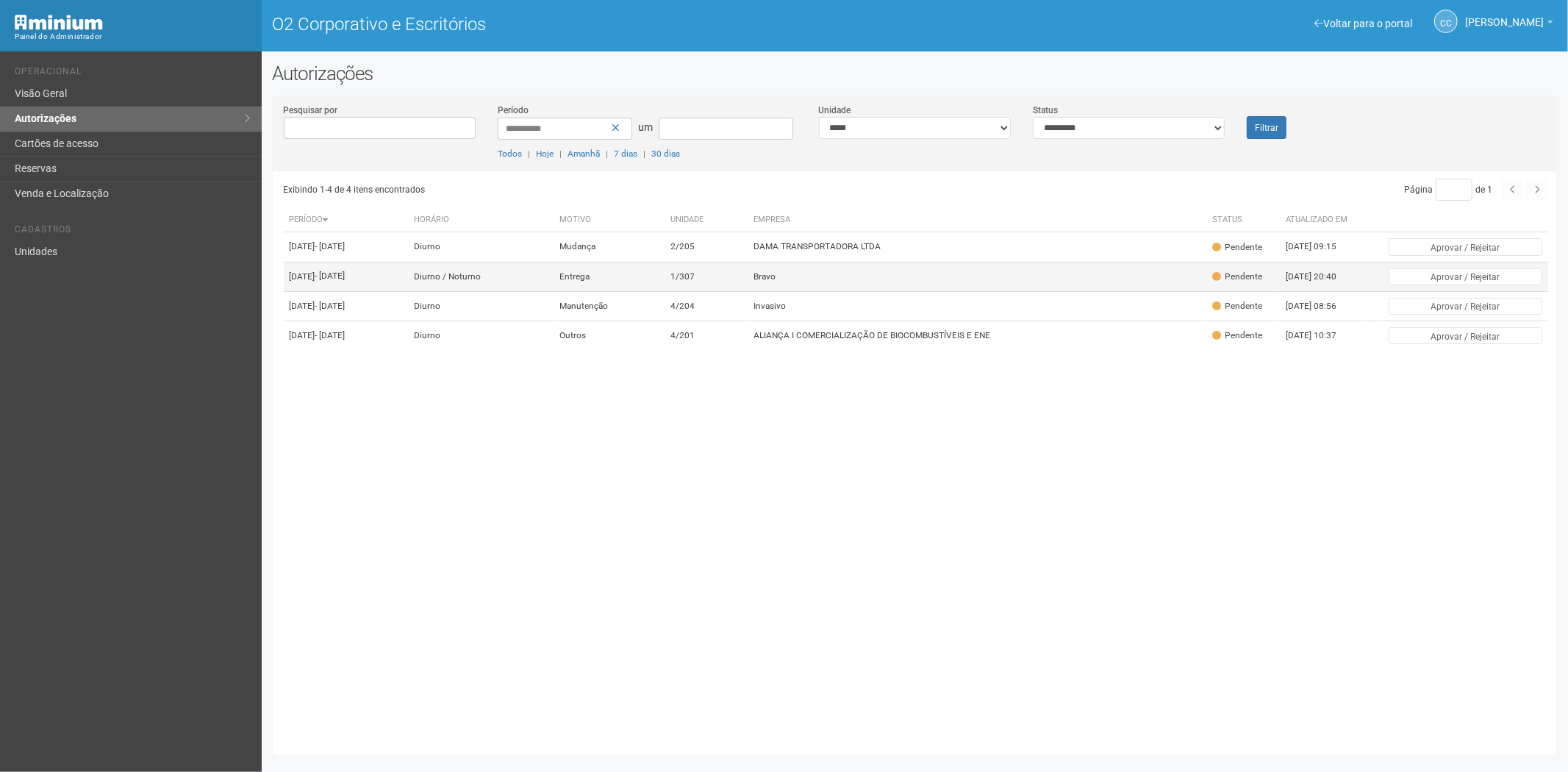
click at [879, 291] on td "Bravo" at bounding box center [976, 276] width 458 height 29
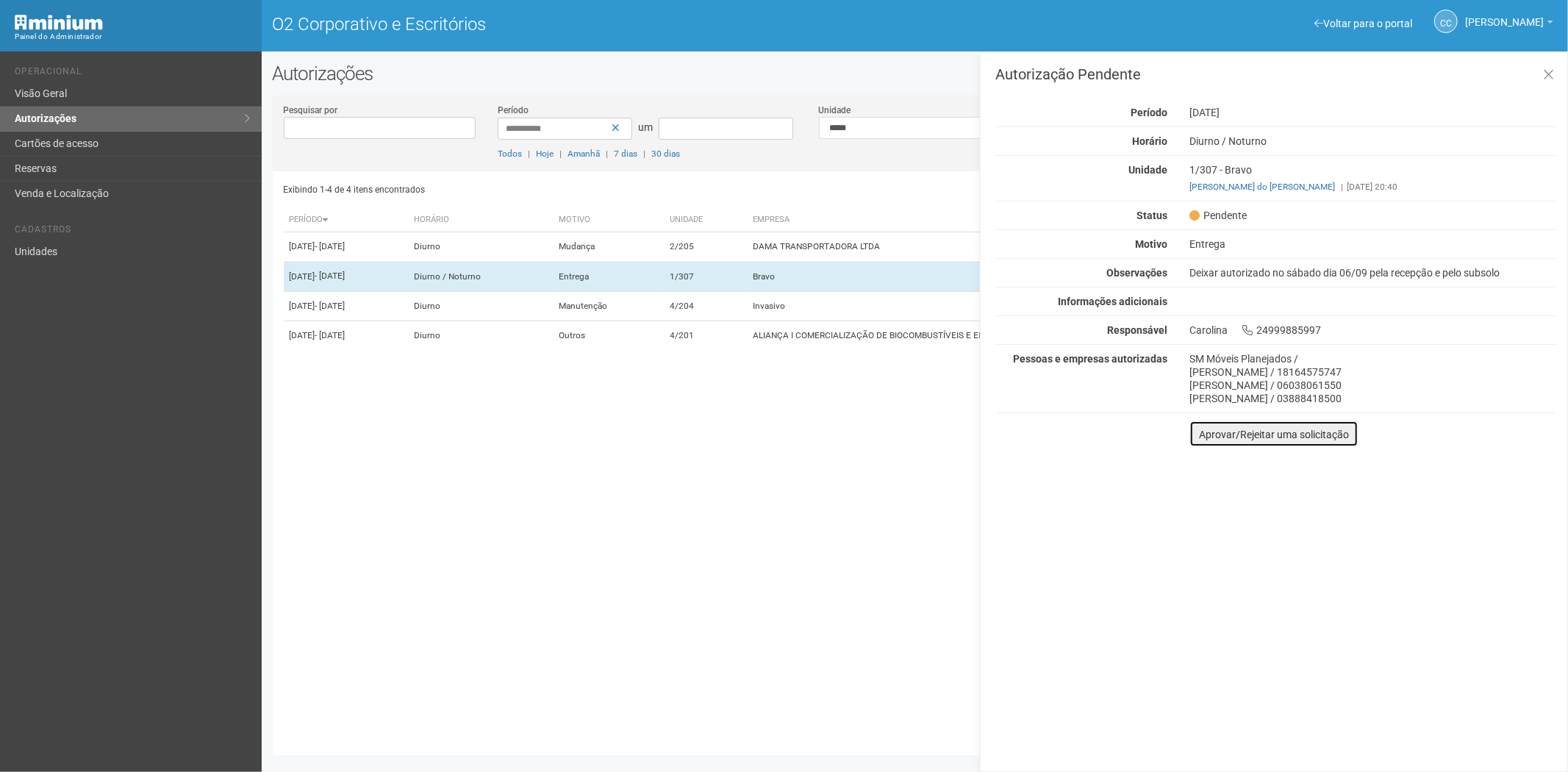
click at [1206, 430] on font "Aprovar/Rejeitar uma solicitação" at bounding box center [1274, 435] width 150 height 11
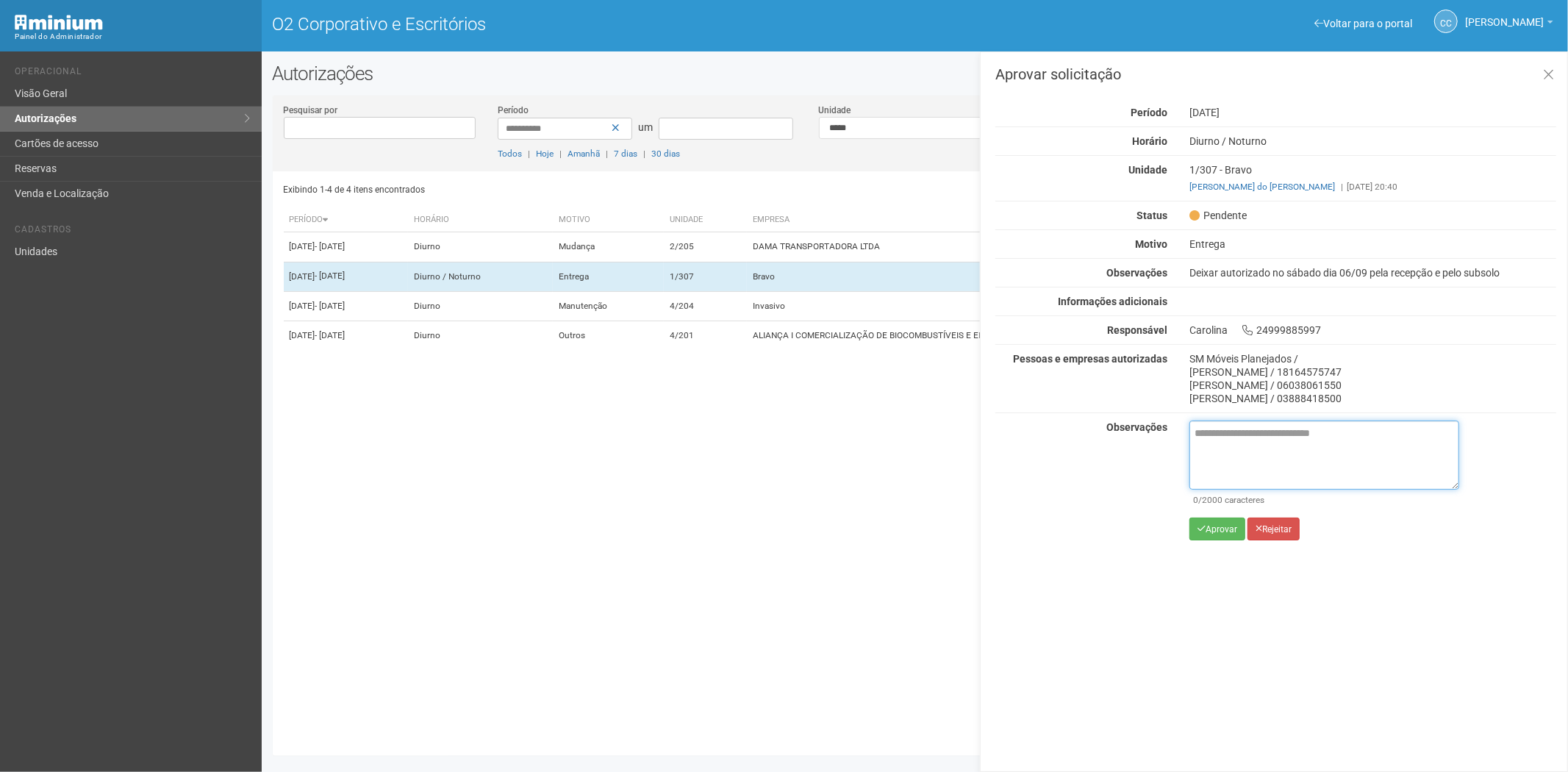
click at [1212, 452] on textarea at bounding box center [1325, 455] width 270 height 69
paste textarea "**********"
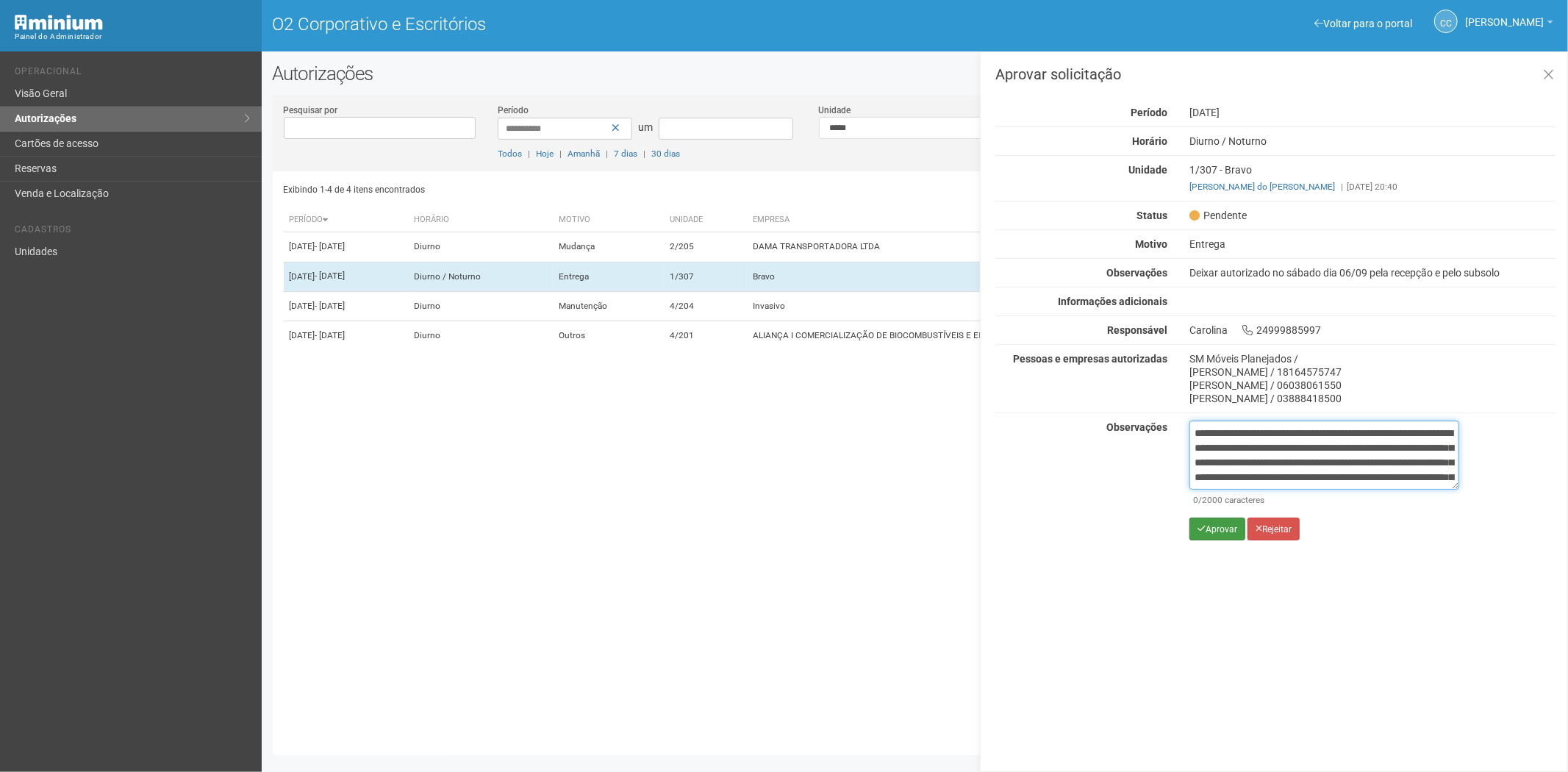
scroll to position [82, 0]
type textarea "**********"
click at [1202, 527] on icon "submit" at bounding box center [1201, 528] width 9 height 9
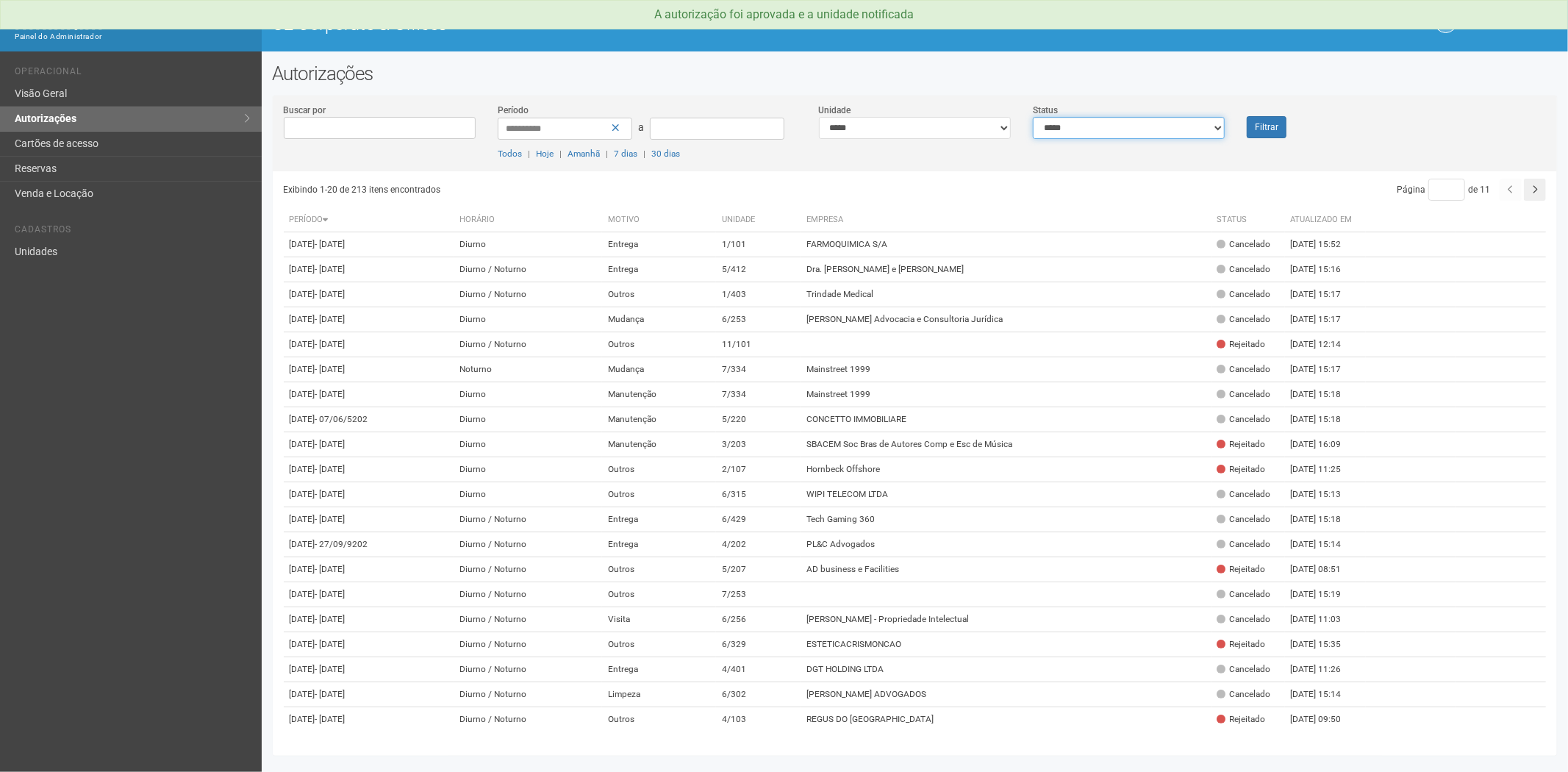
drag, startPoint x: 1175, startPoint y: 122, endPoint x: 1156, endPoint y: 136, distance: 23.6
click at [1175, 122] on select "**********" at bounding box center [1129, 128] width 192 height 22
select select "*"
click at [1033, 117] on select "**********" at bounding box center [1129, 128] width 192 height 22
click at [1277, 126] on button "Filtrar" at bounding box center [1266, 127] width 40 height 22
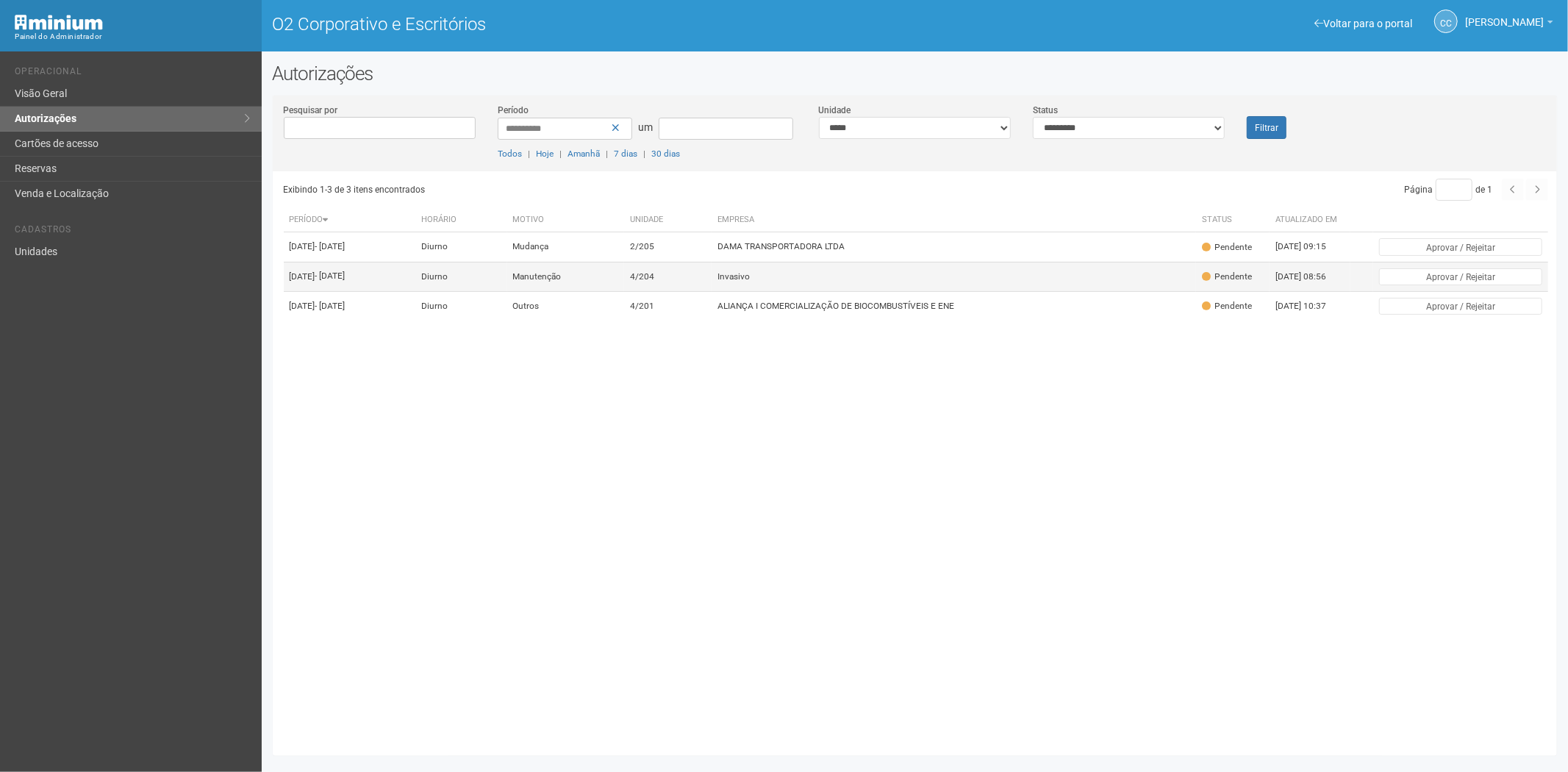
click at [913, 291] on td "Invasivo" at bounding box center [954, 276] width 485 height 29
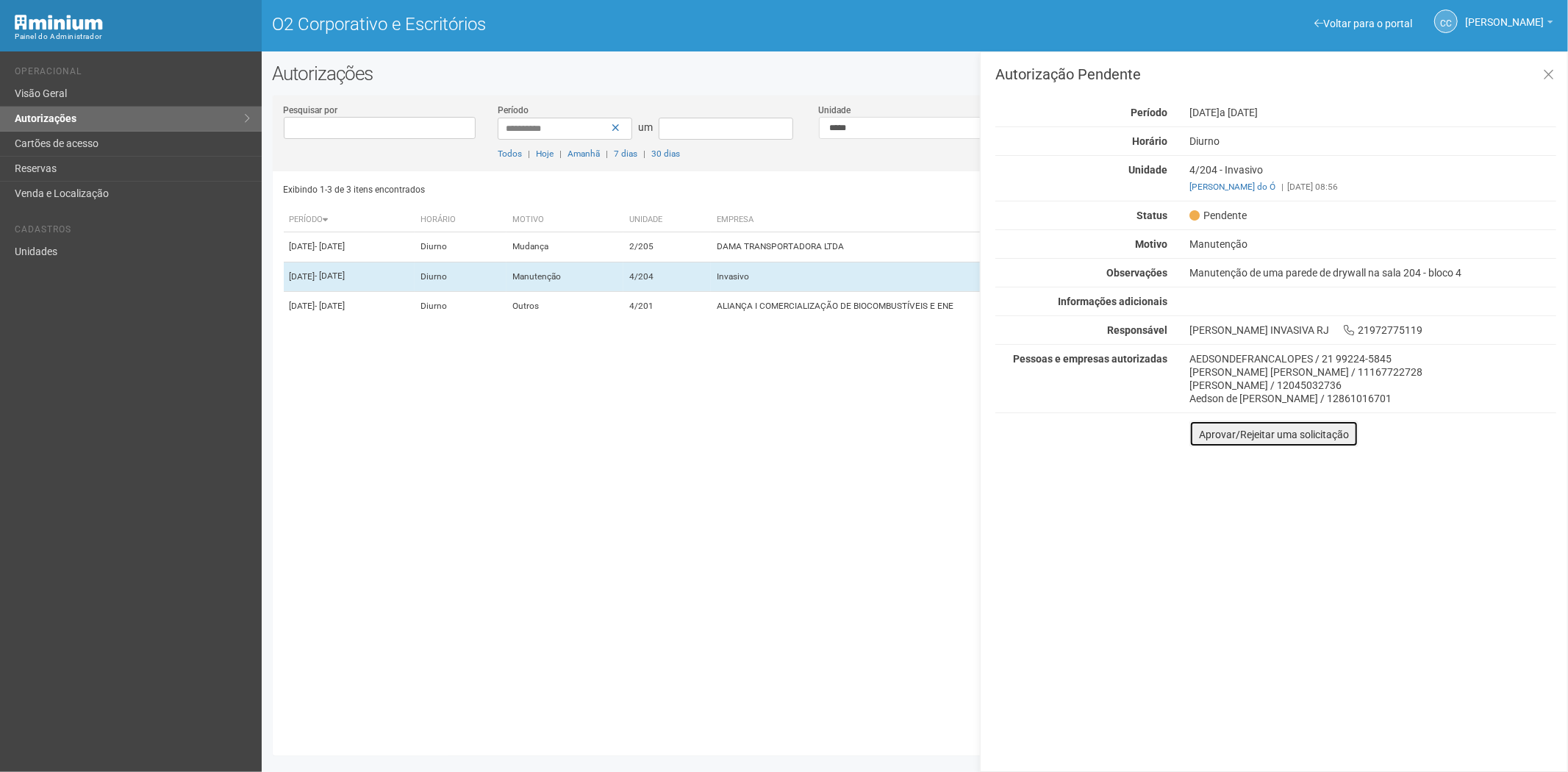
click at [1206, 437] on font "Aprovar/Rejeitar uma solicitação" at bounding box center [1274, 435] width 150 height 11
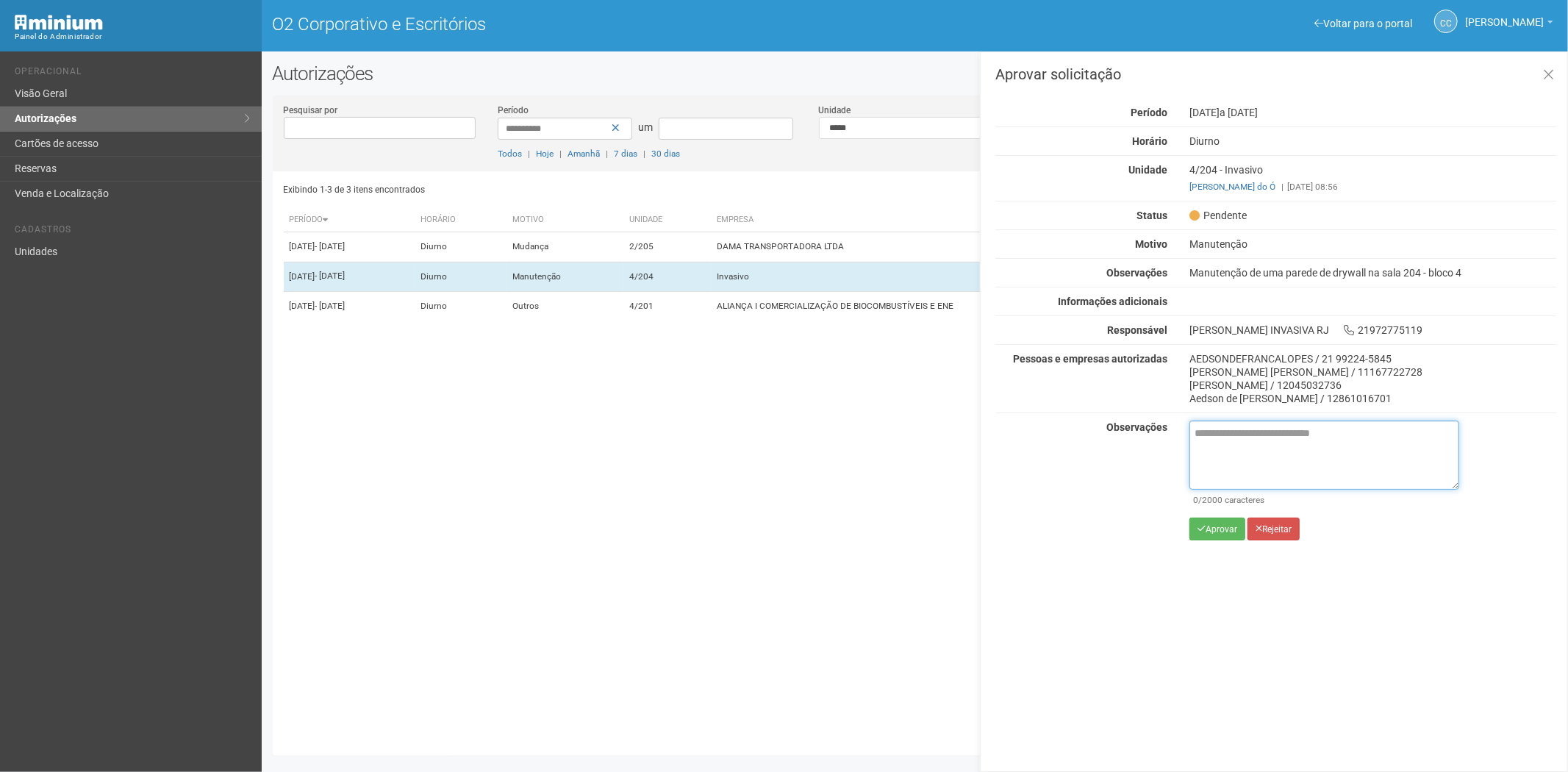
click at [1214, 454] on textarea at bounding box center [1325, 455] width 270 height 69
paste textarea "**********"
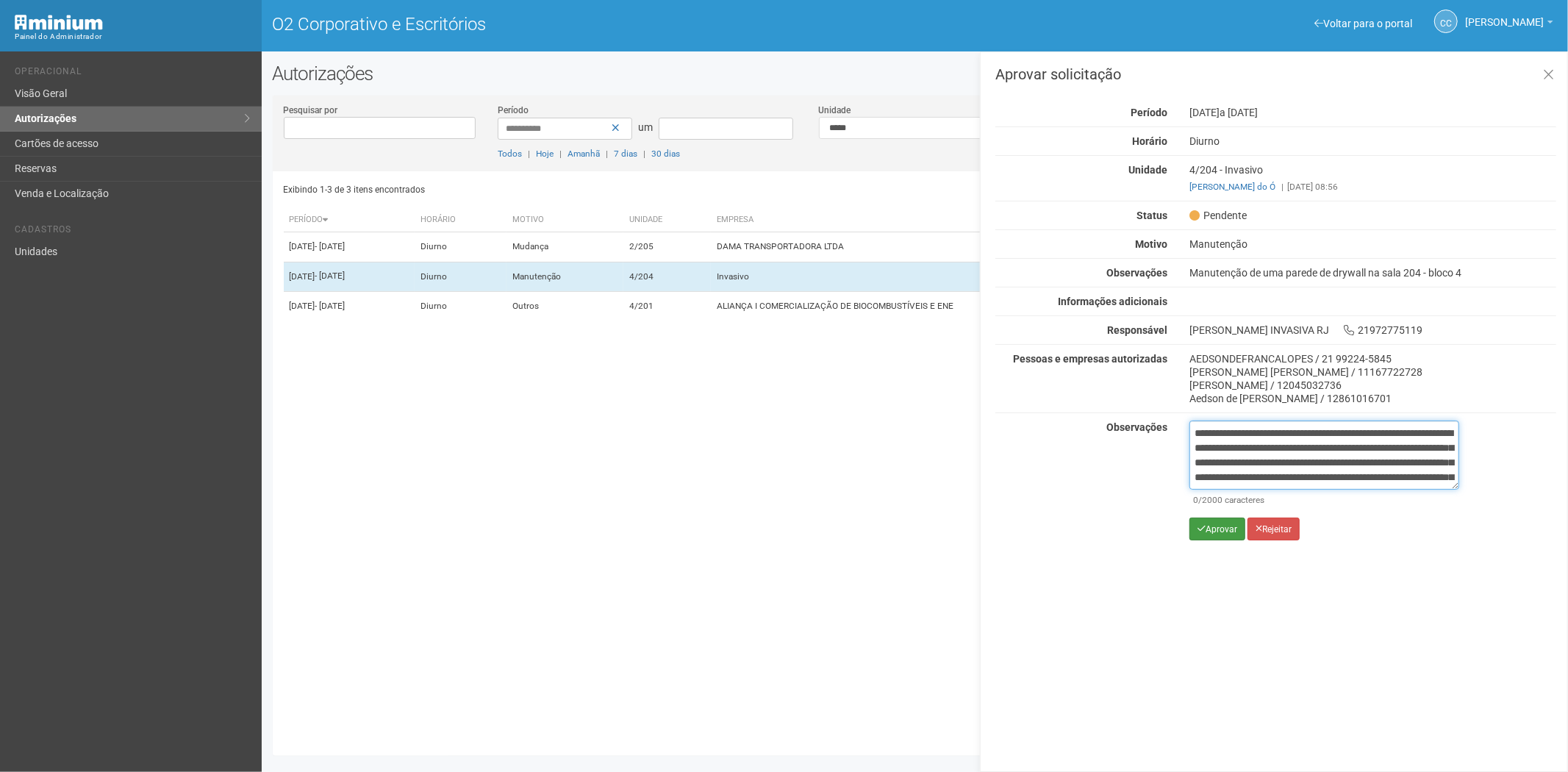
scroll to position [82, 0]
type textarea "**********"
click at [1210, 529] on font "Aprovar" at bounding box center [1221, 529] width 31 height 10
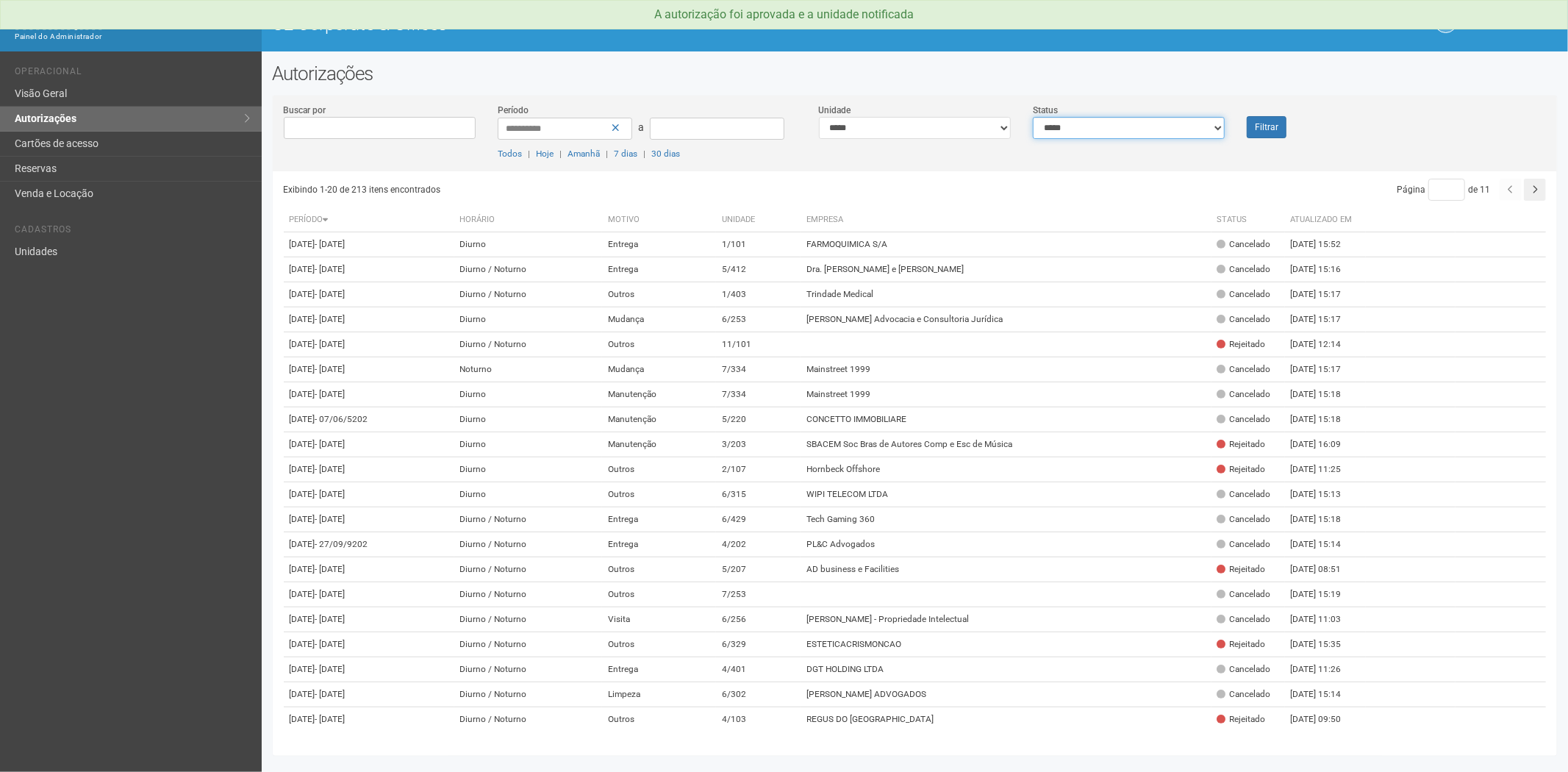
click at [1091, 123] on select "**********" at bounding box center [1129, 128] width 192 height 22
select select "*"
click at [1033, 117] on select "**********" at bounding box center [1129, 128] width 192 height 22
click at [1270, 130] on button "Filtrar" at bounding box center [1266, 127] width 40 height 22
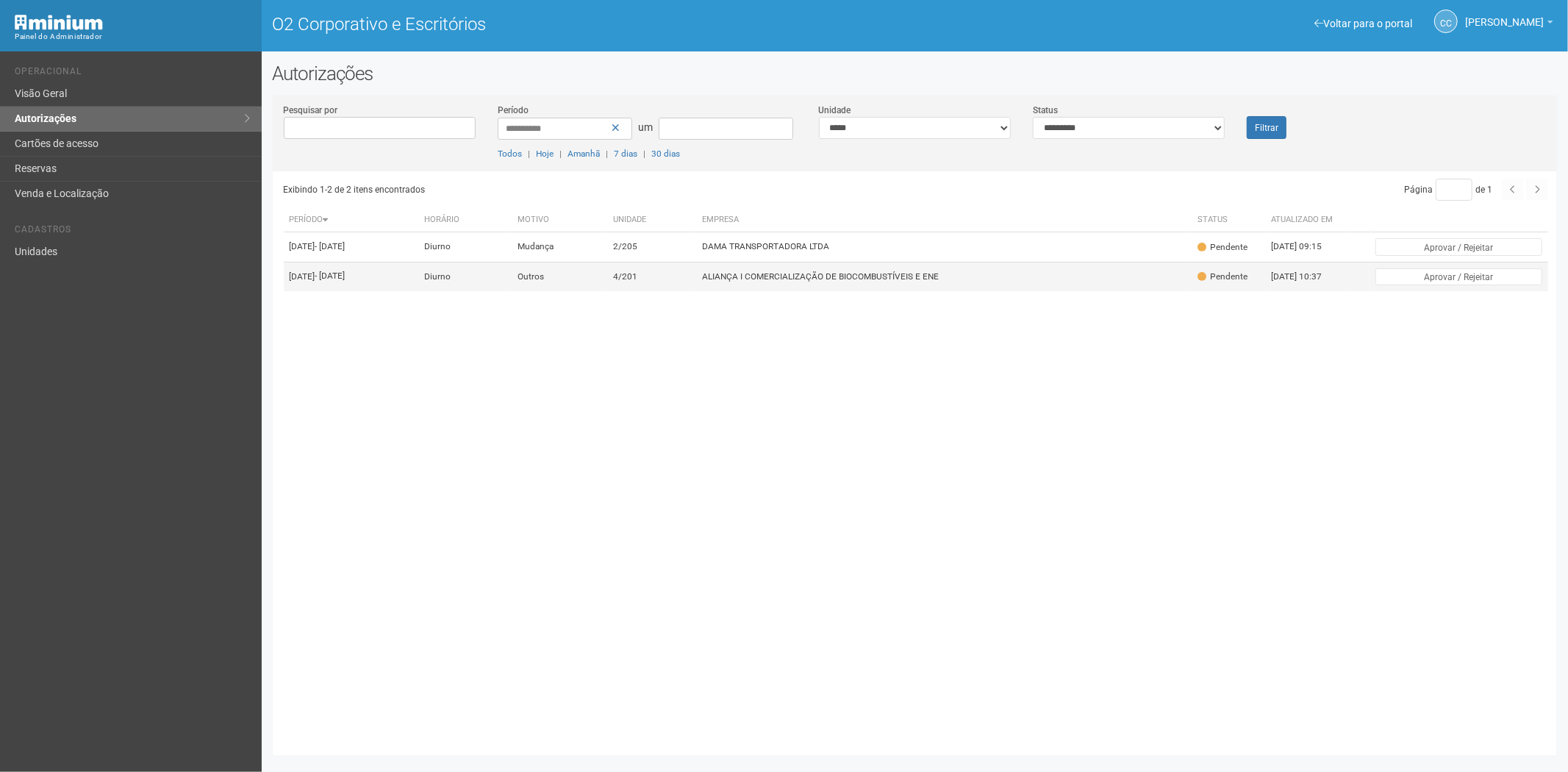
click at [863, 280] on td "ALIANÇA I COMERCIALIZAÇÃO DE BIOCOMBUSTÍVEIS E ENE" at bounding box center [944, 276] width 495 height 29
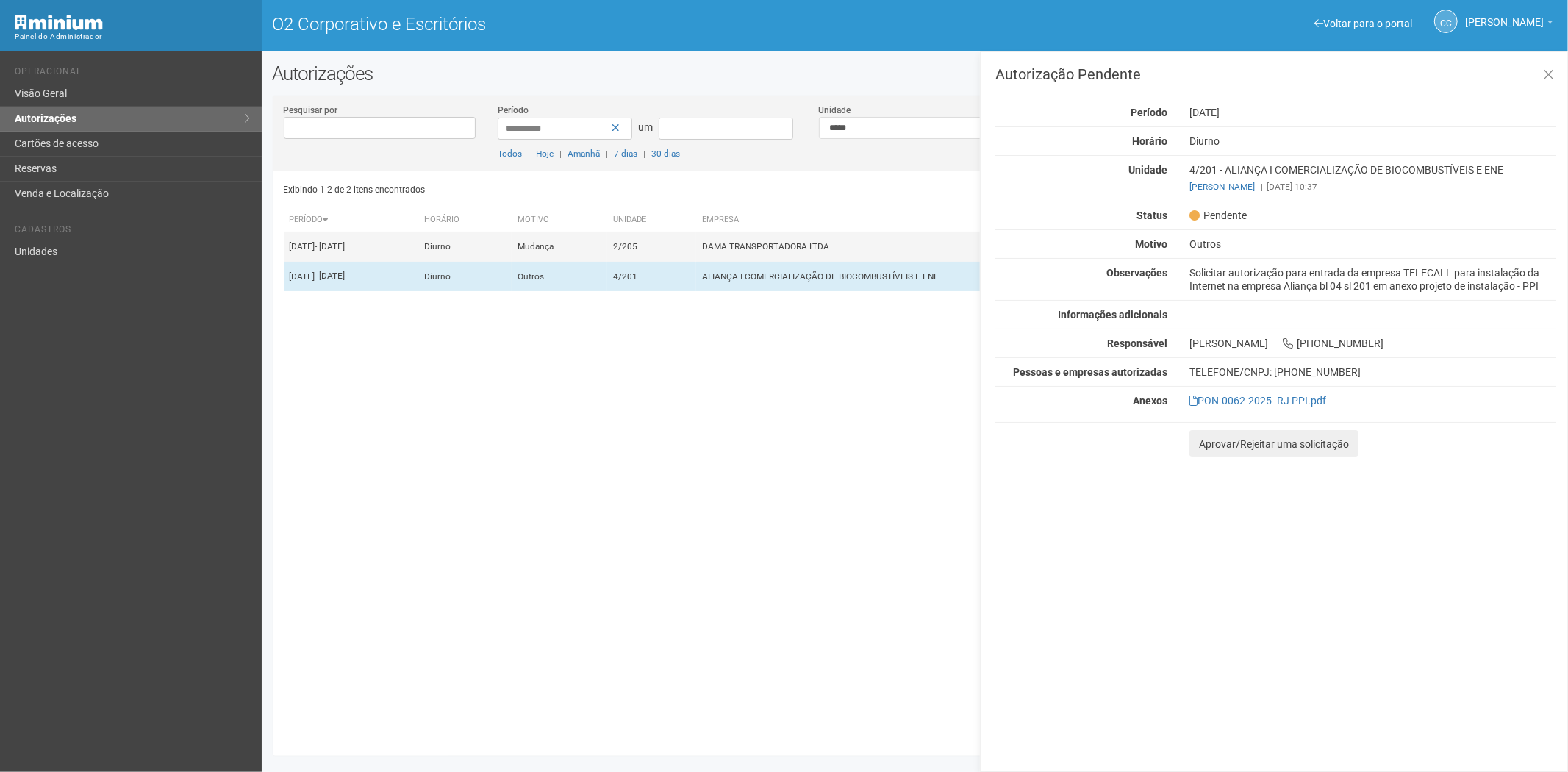
click at [830, 252] on font "DAMA TRANSPORTADORA LTDA" at bounding box center [766, 247] width 128 height 10
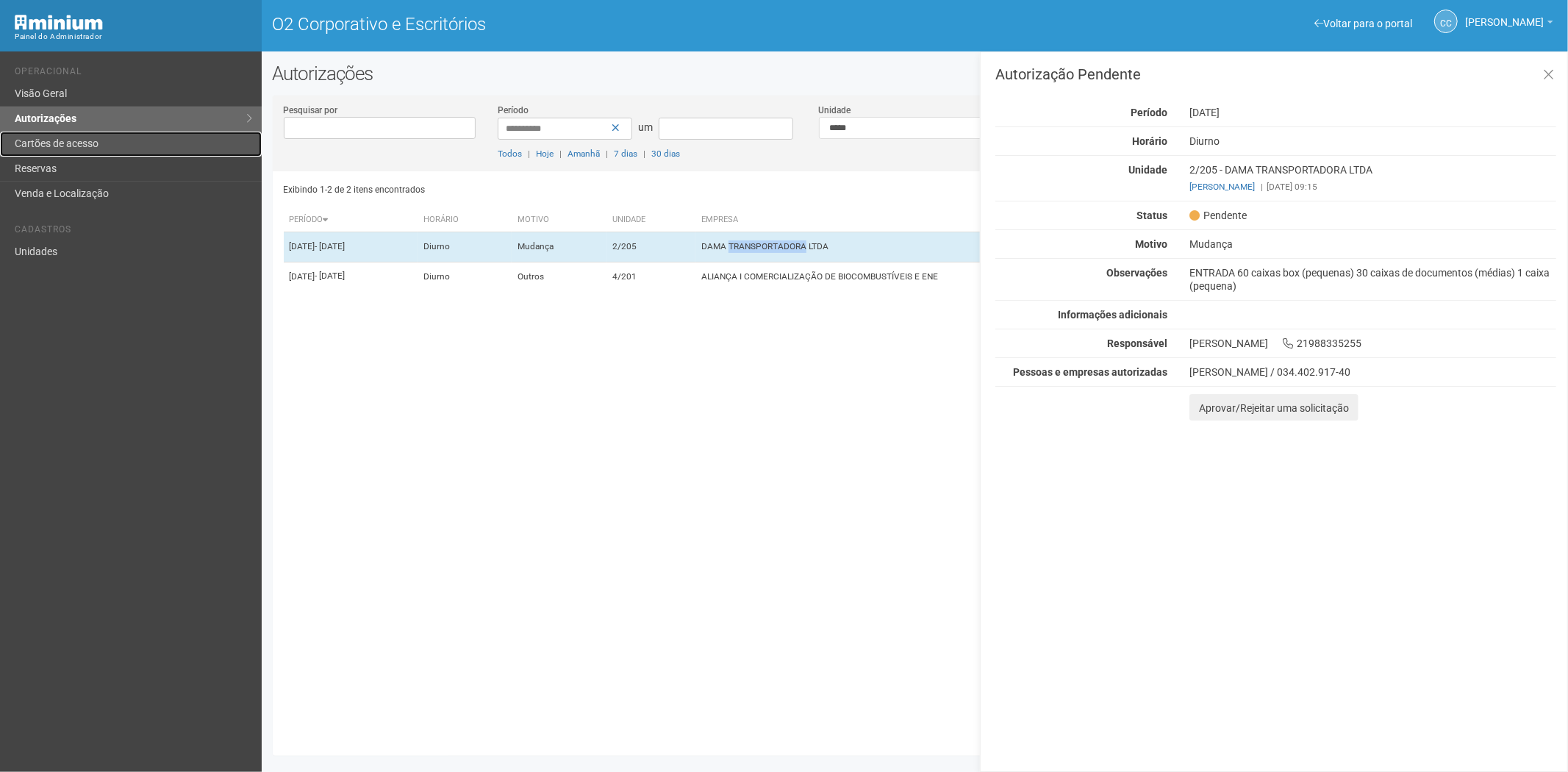
click at [60, 145] on font "Cartões de acesso" at bounding box center [57, 143] width 84 height 11
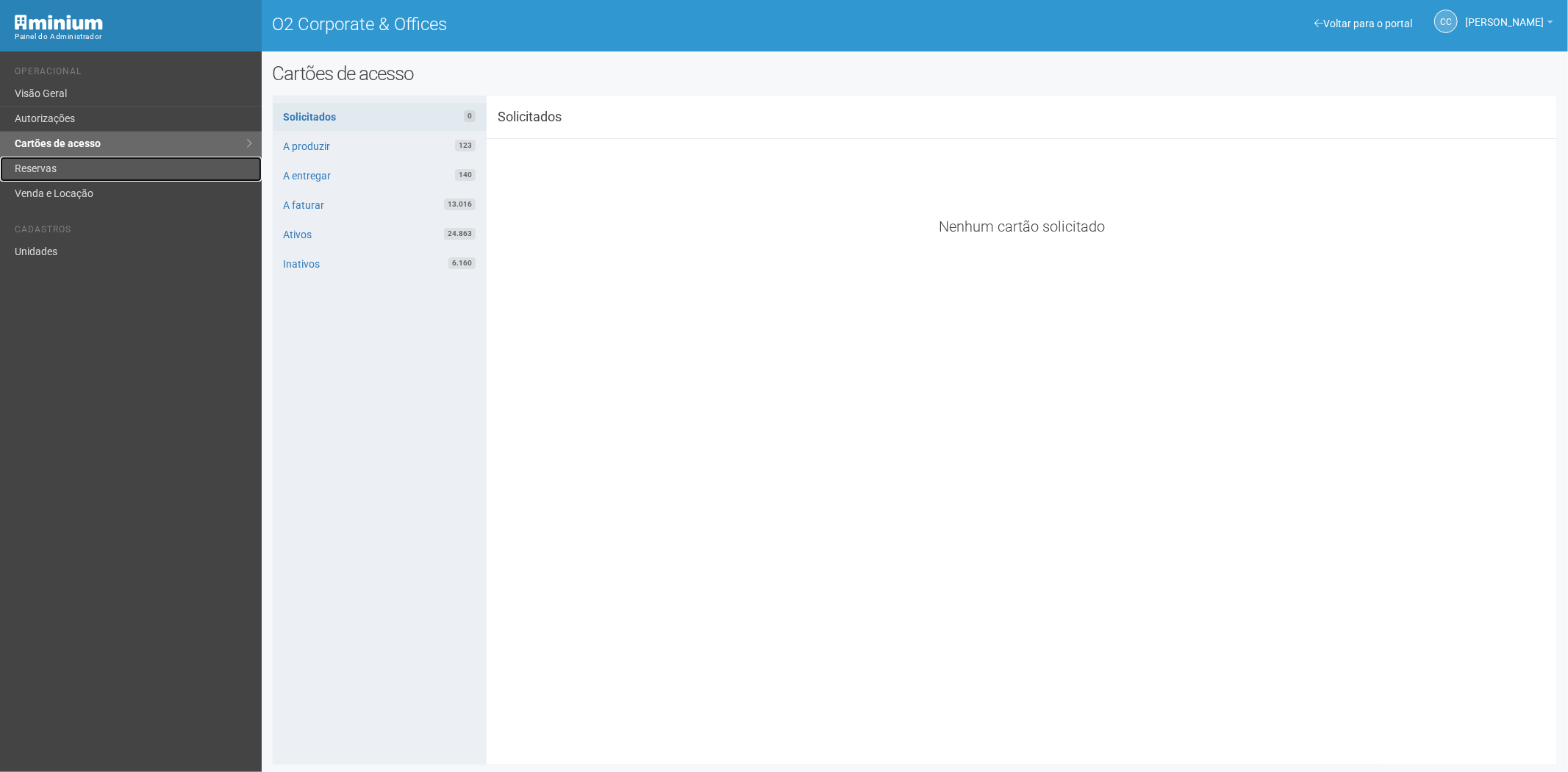
click at [104, 164] on link "Reservas" at bounding box center [130, 169] width 262 height 25
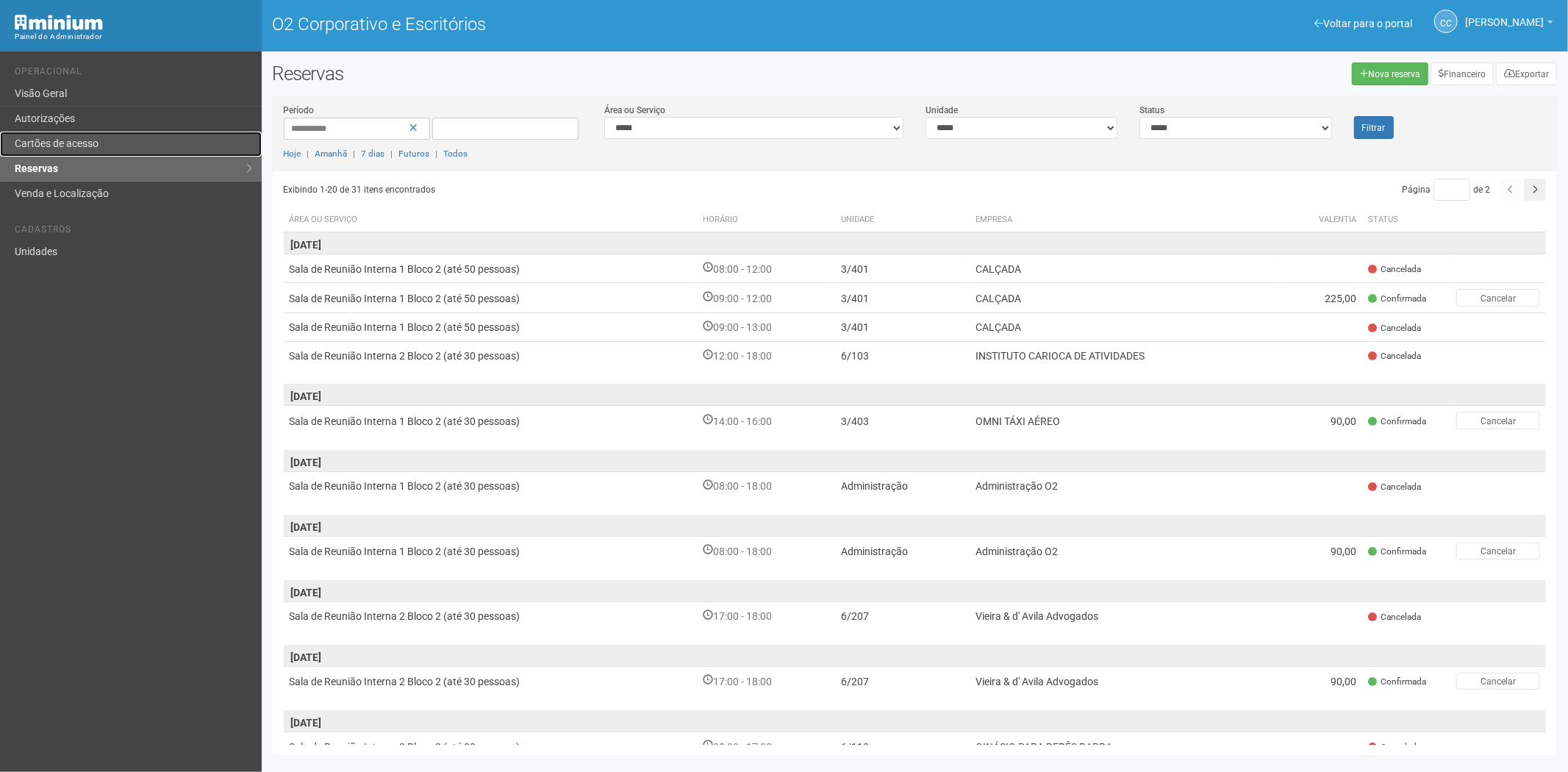
click at [107, 137] on link "Cartões de acesso" at bounding box center [130, 144] width 262 height 25
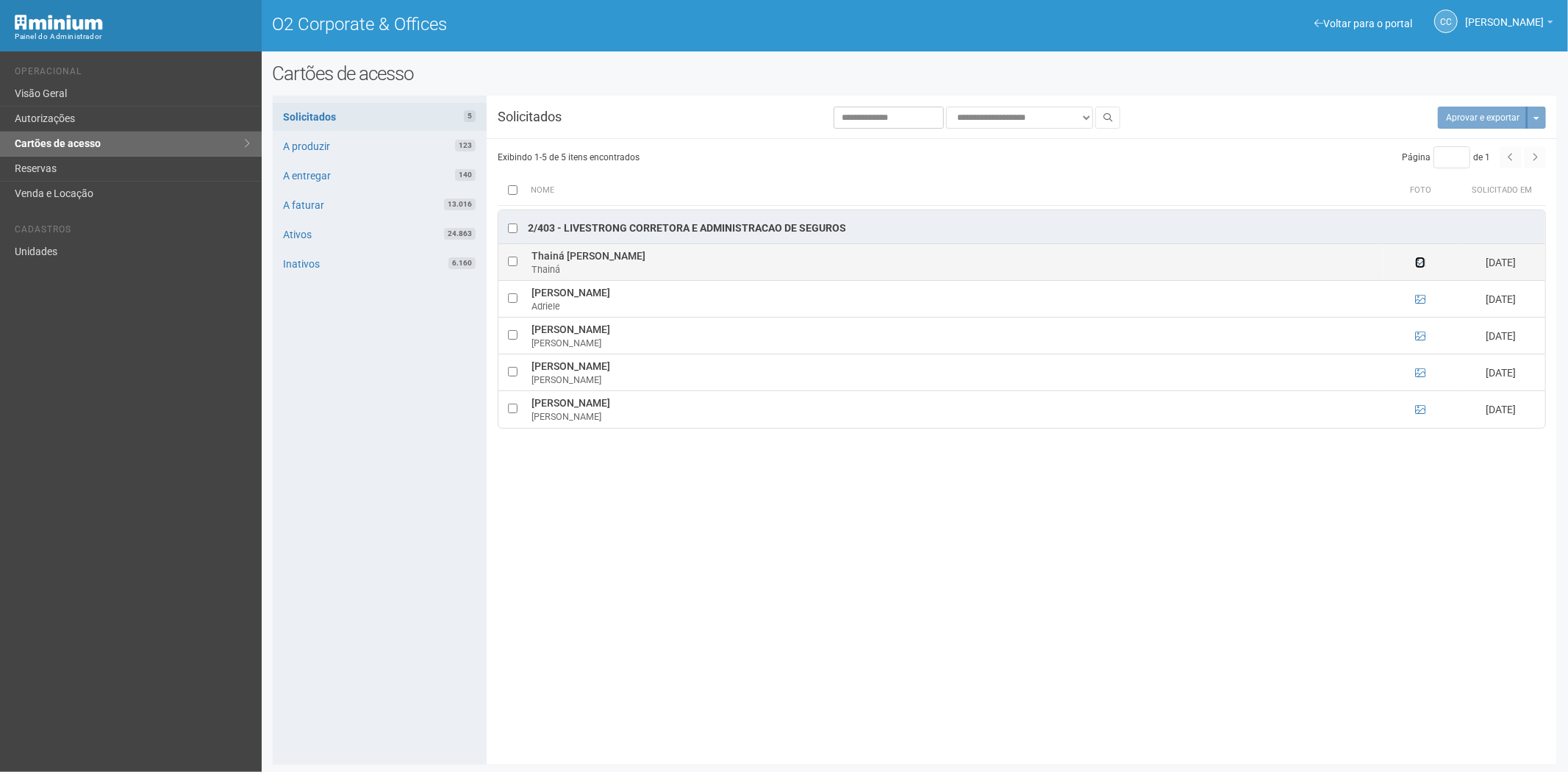
click at [1422, 266] on icon at bounding box center [1421, 262] width 10 height 10
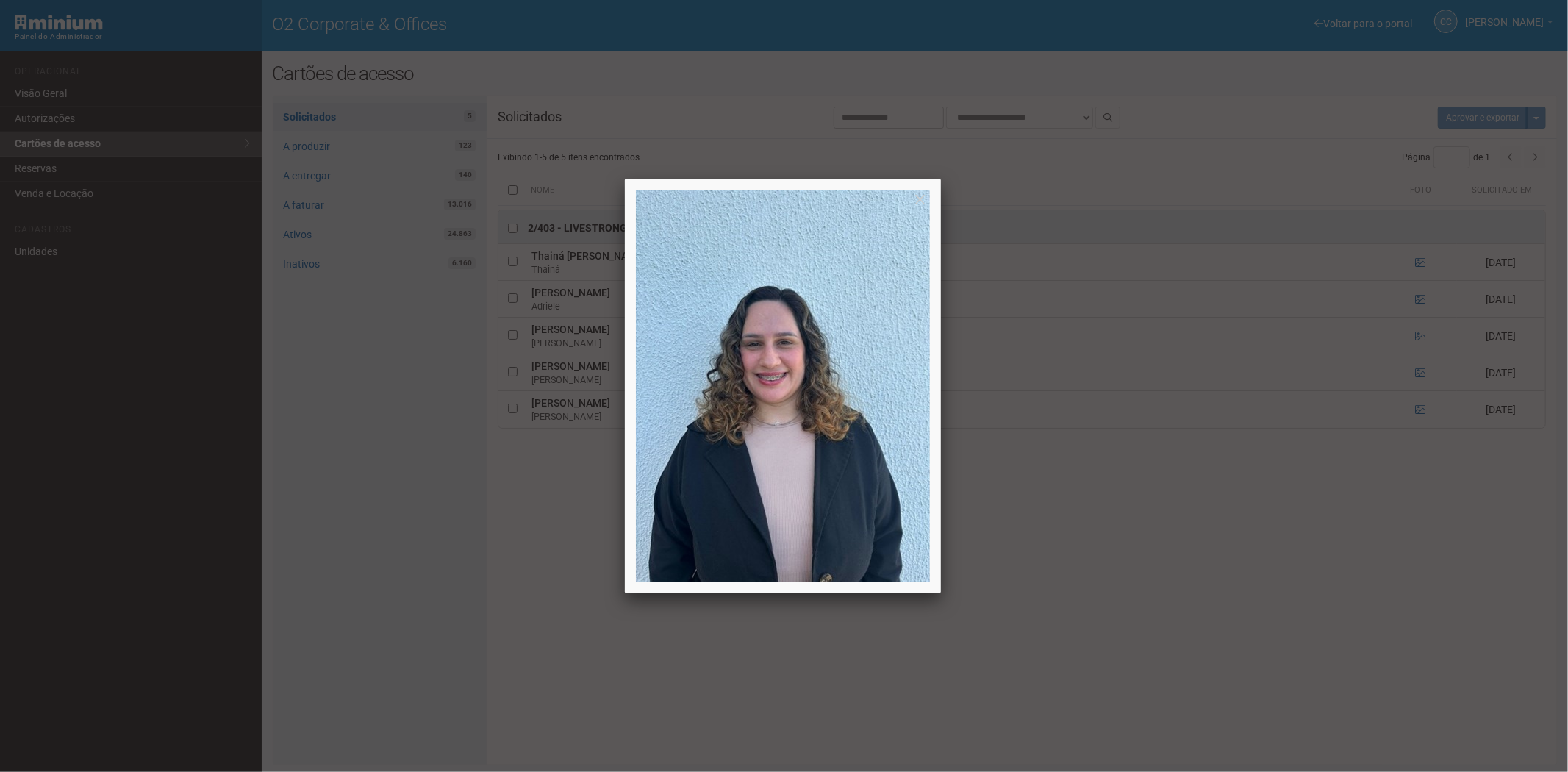
click at [1420, 266] on div at bounding box center [784, 386] width 1568 height 772
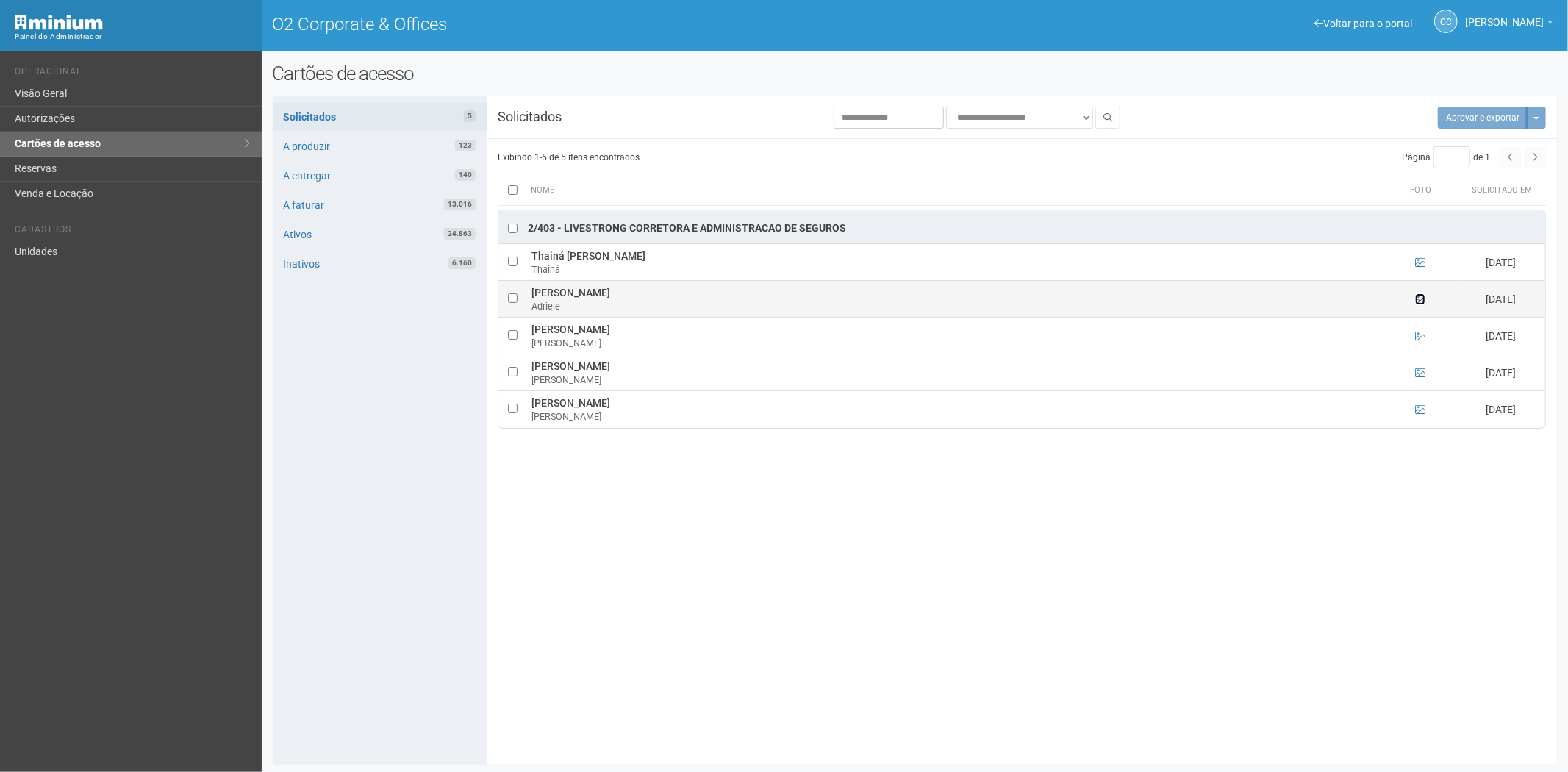
click at [1421, 299] on icon at bounding box center [1421, 299] width 10 height 10
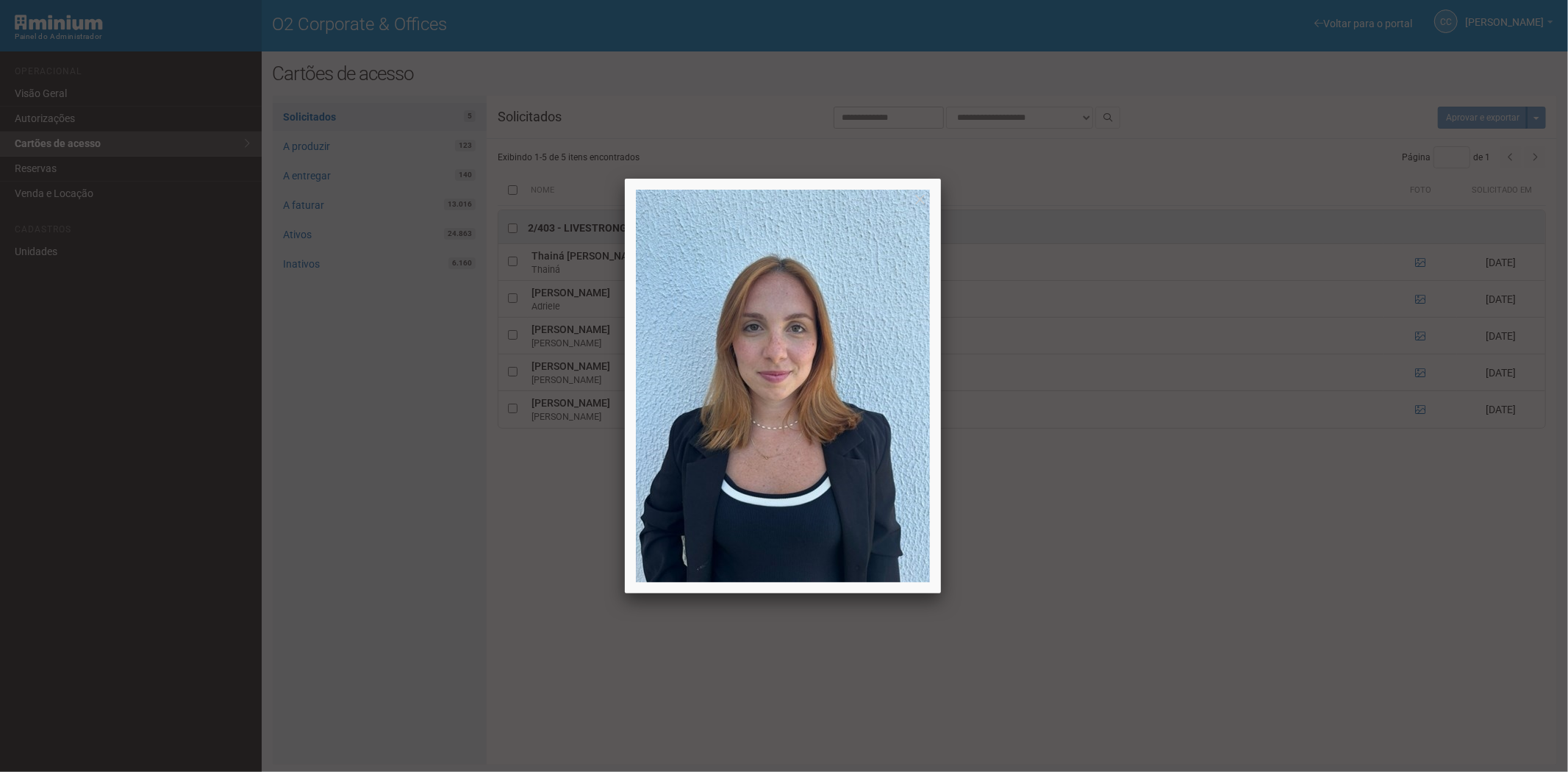
click at [1421, 299] on div at bounding box center [784, 386] width 1568 height 772
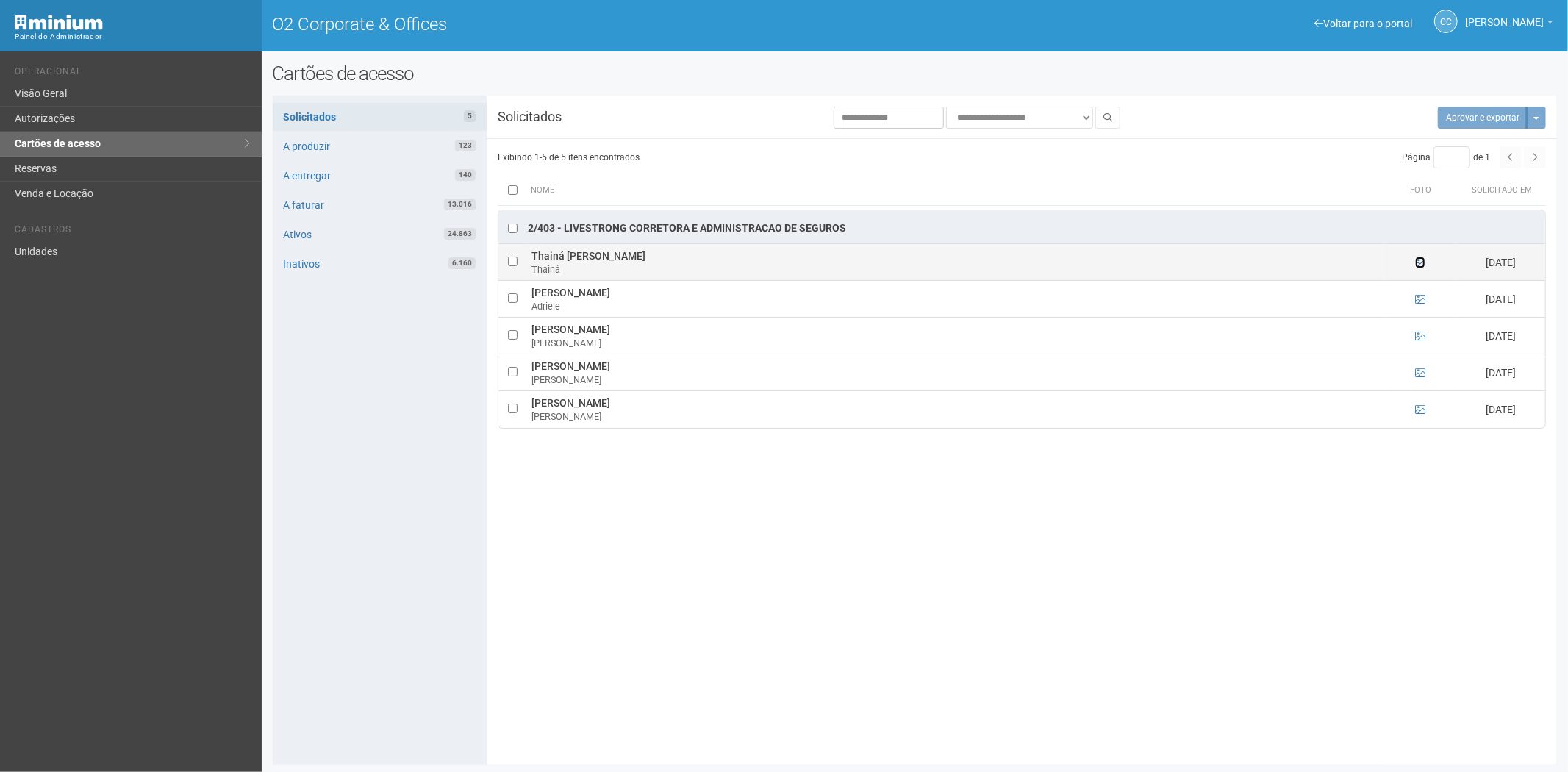
click at [1416, 260] on icon at bounding box center [1421, 262] width 10 height 10
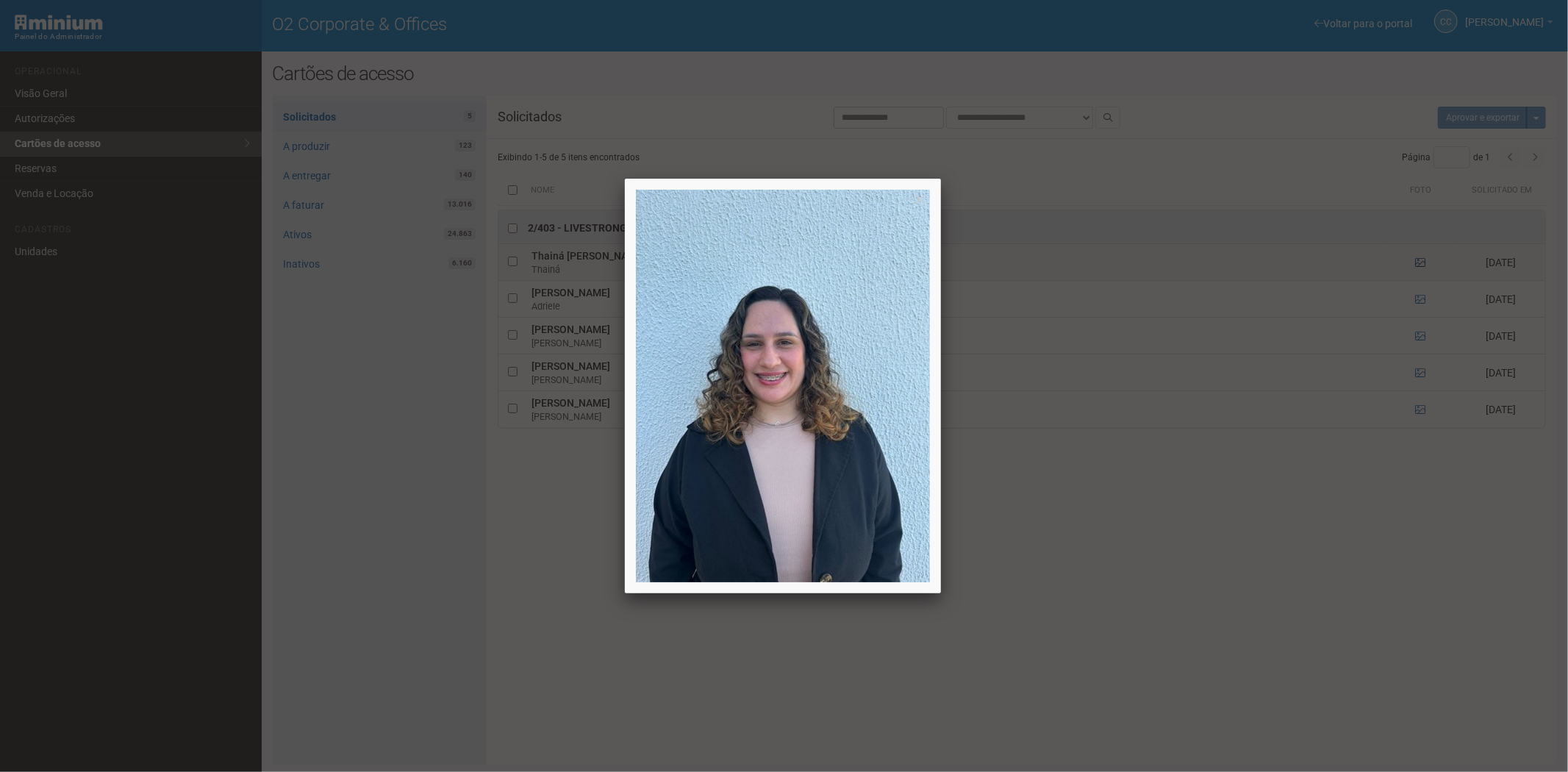
click at [1416, 260] on div at bounding box center [784, 386] width 1568 height 772
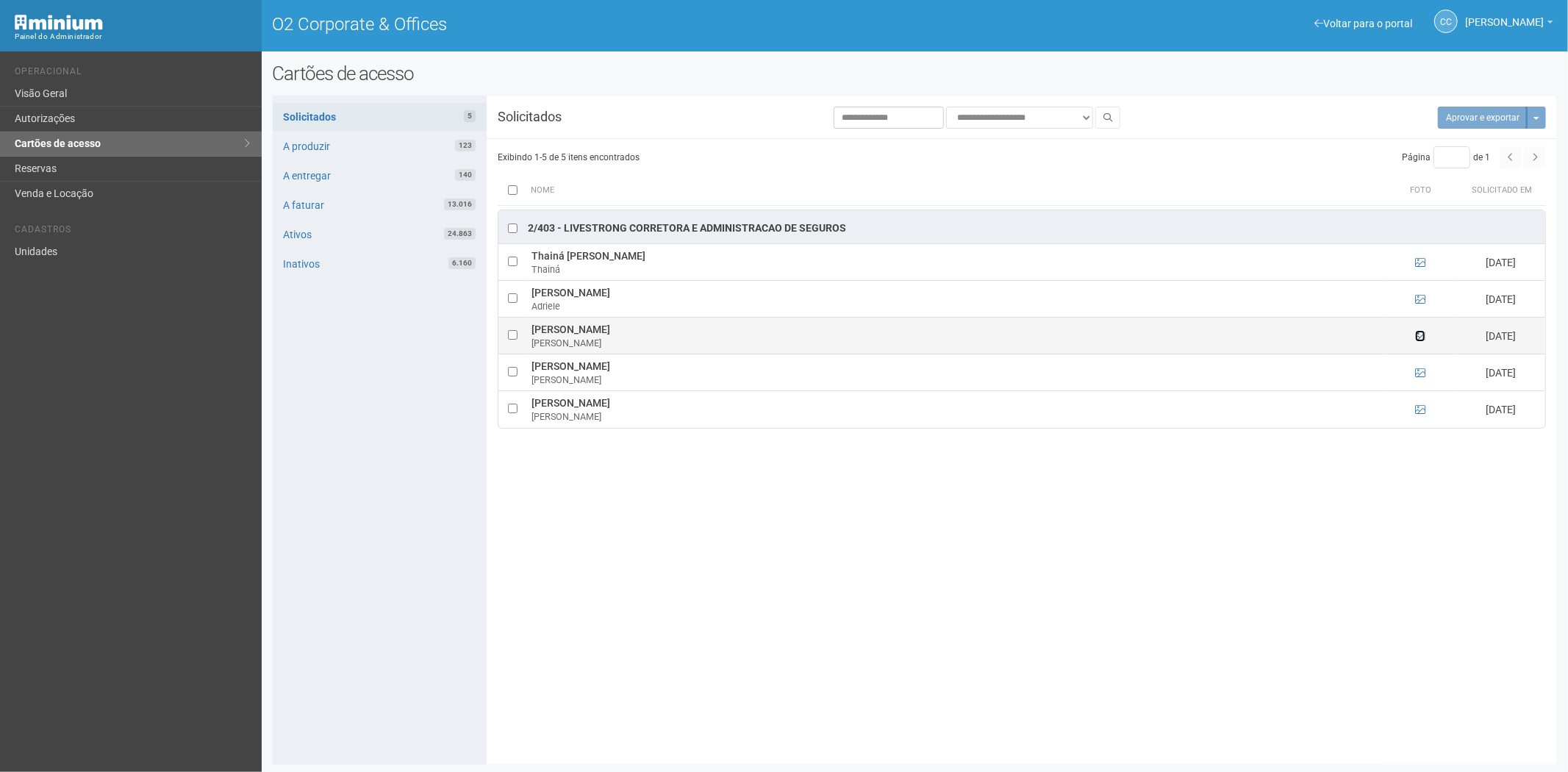
click at [1420, 331] on ng-include at bounding box center [1421, 335] width 10 height 11
click at [1421, 339] on icon at bounding box center [1421, 335] width 10 height 10
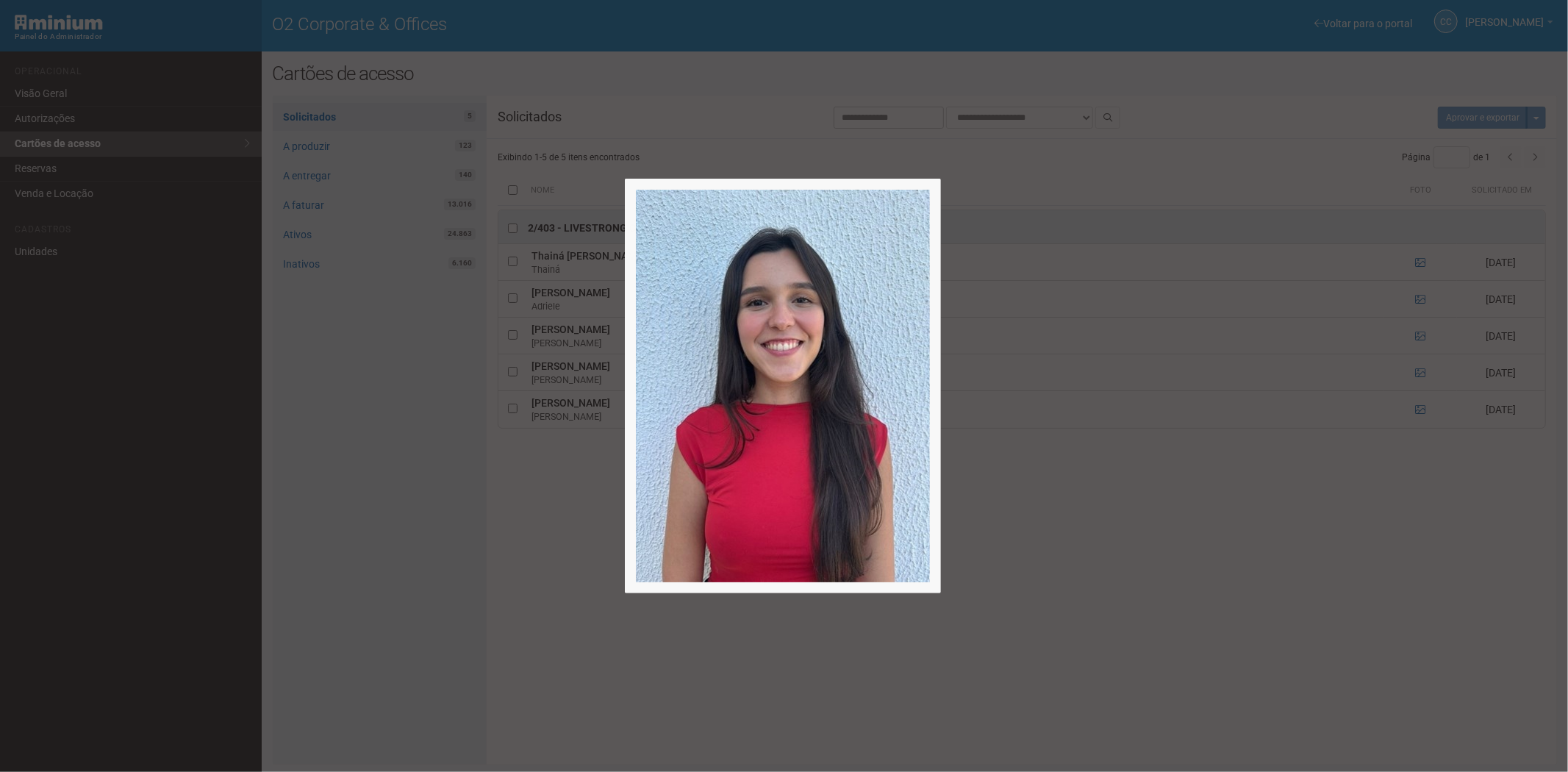
click at [1420, 338] on div at bounding box center [784, 386] width 1568 height 772
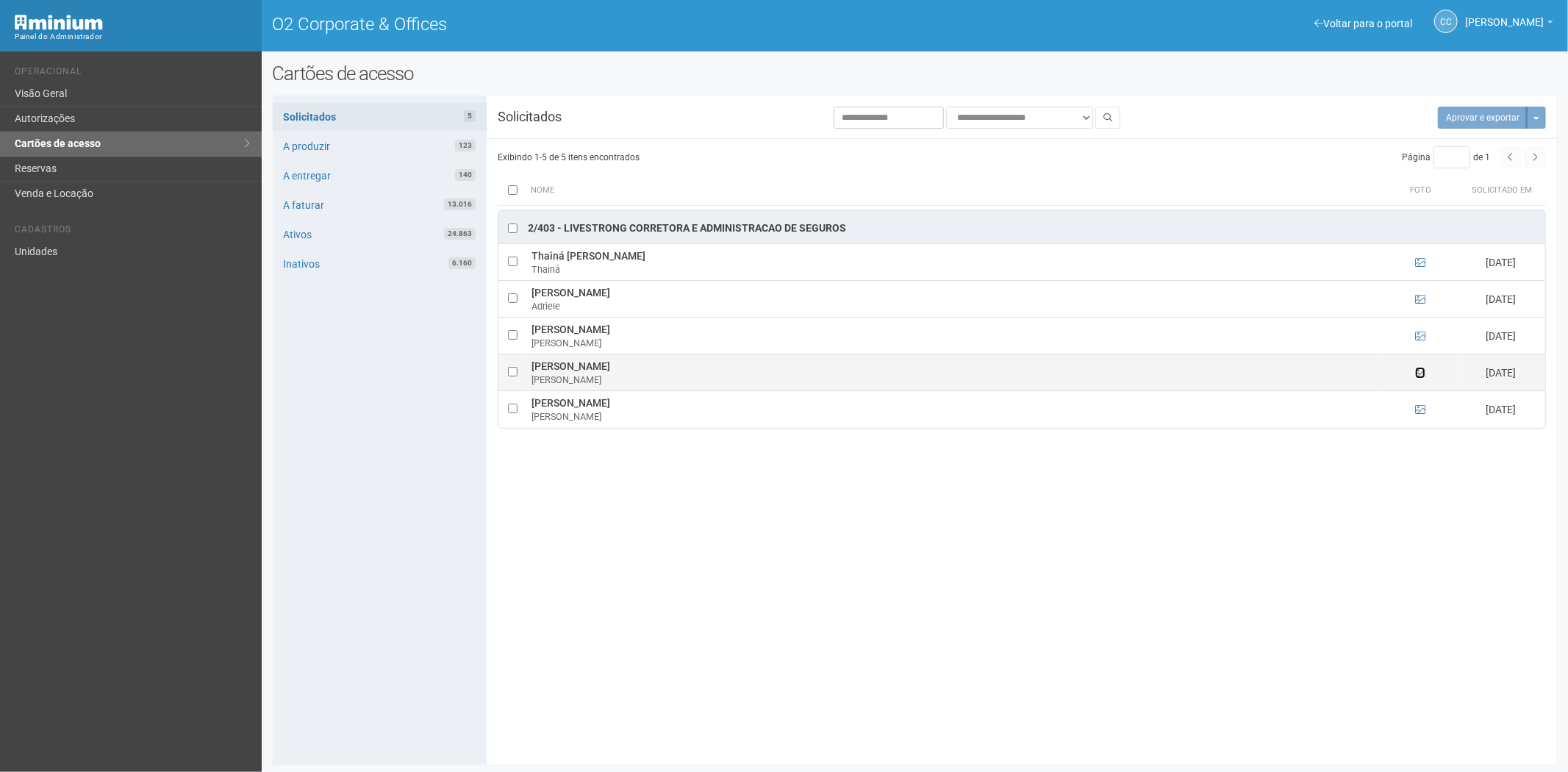
click at [1422, 369] on icon at bounding box center [1421, 372] width 10 height 10
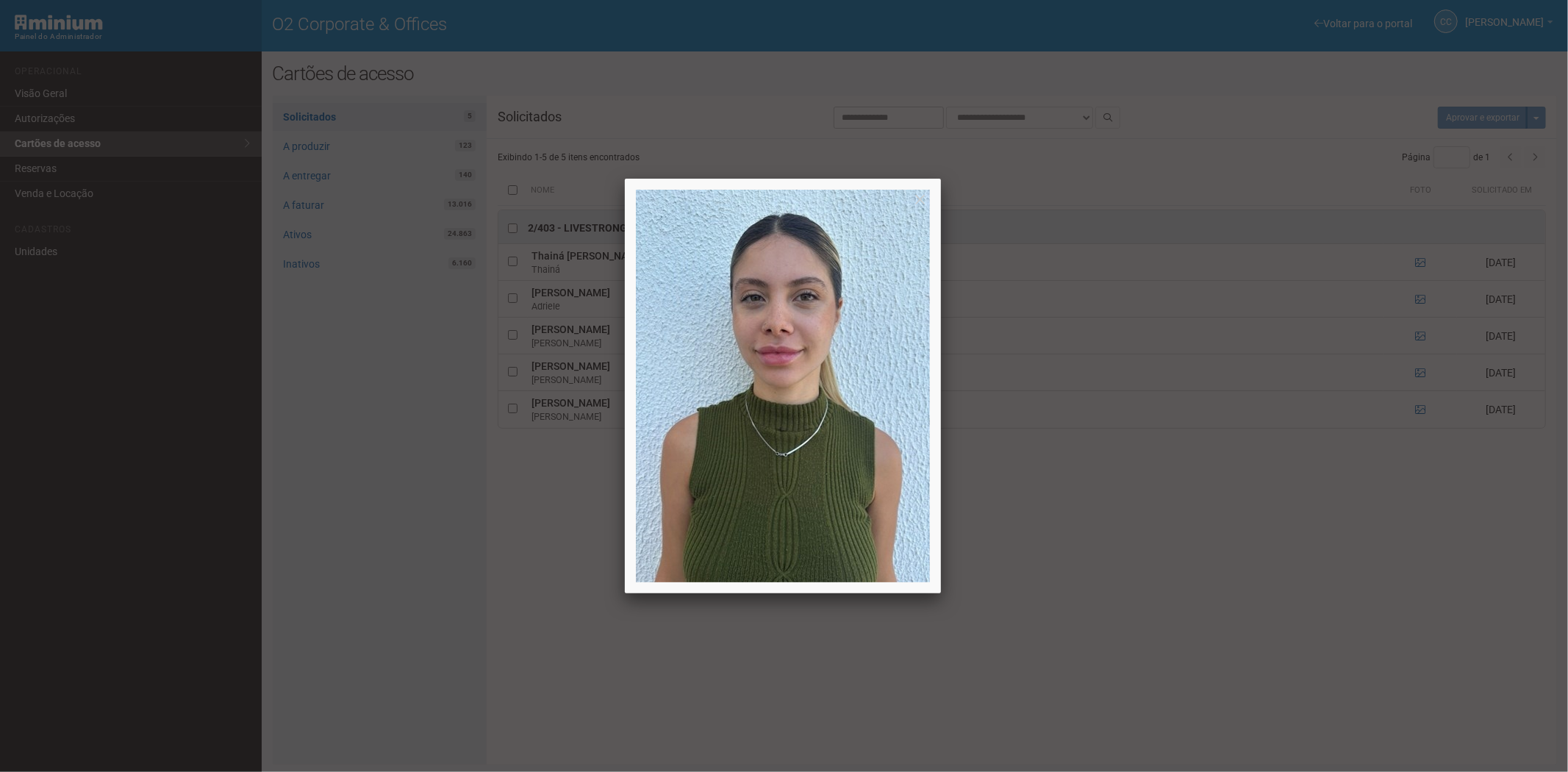
click at [1422, 371] on div at bounding box center [784, 386] width 1568 height 772
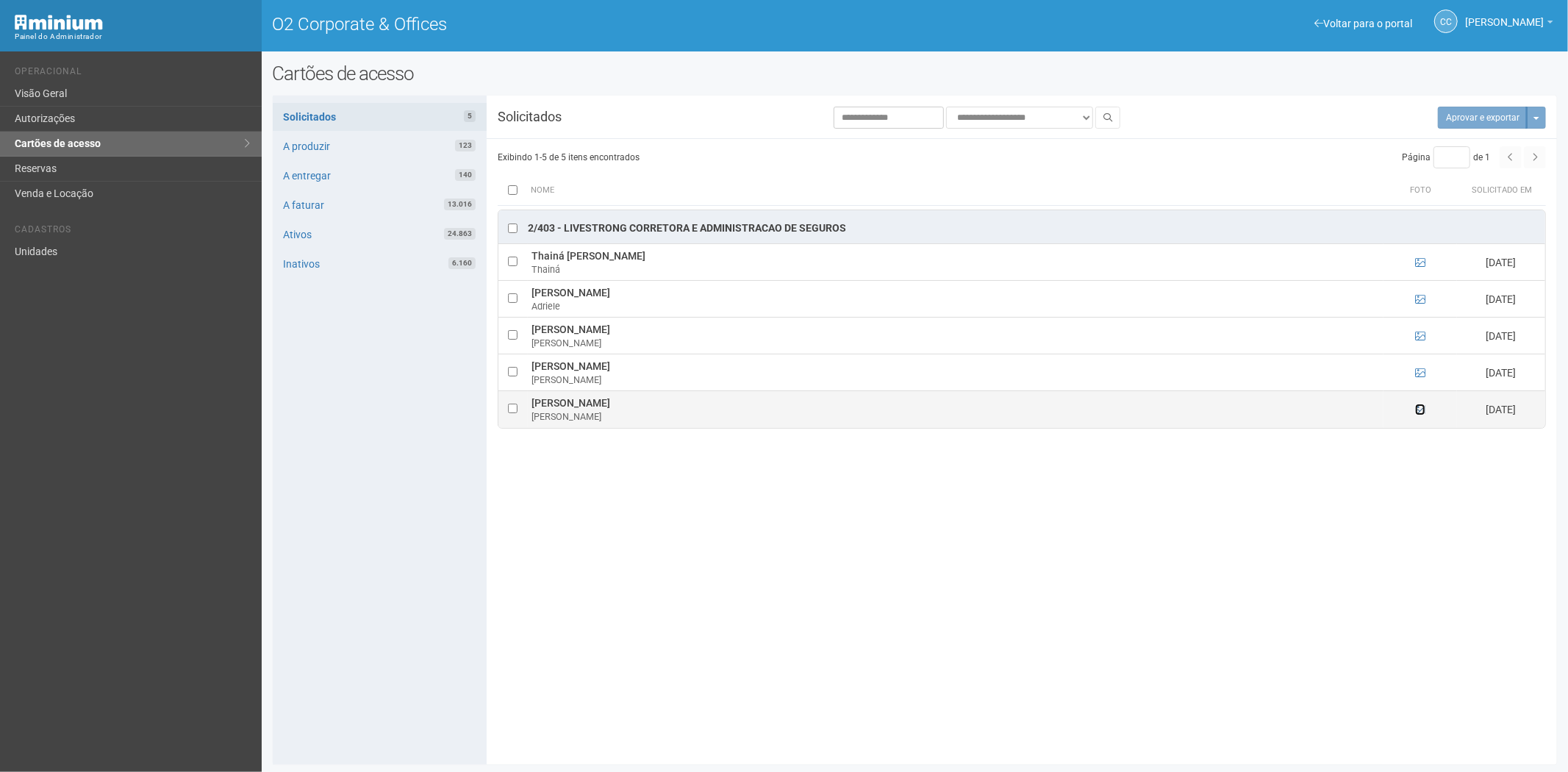
click at [1422, 409] on icon at bounding box center [1421, 409] width 10 height 10
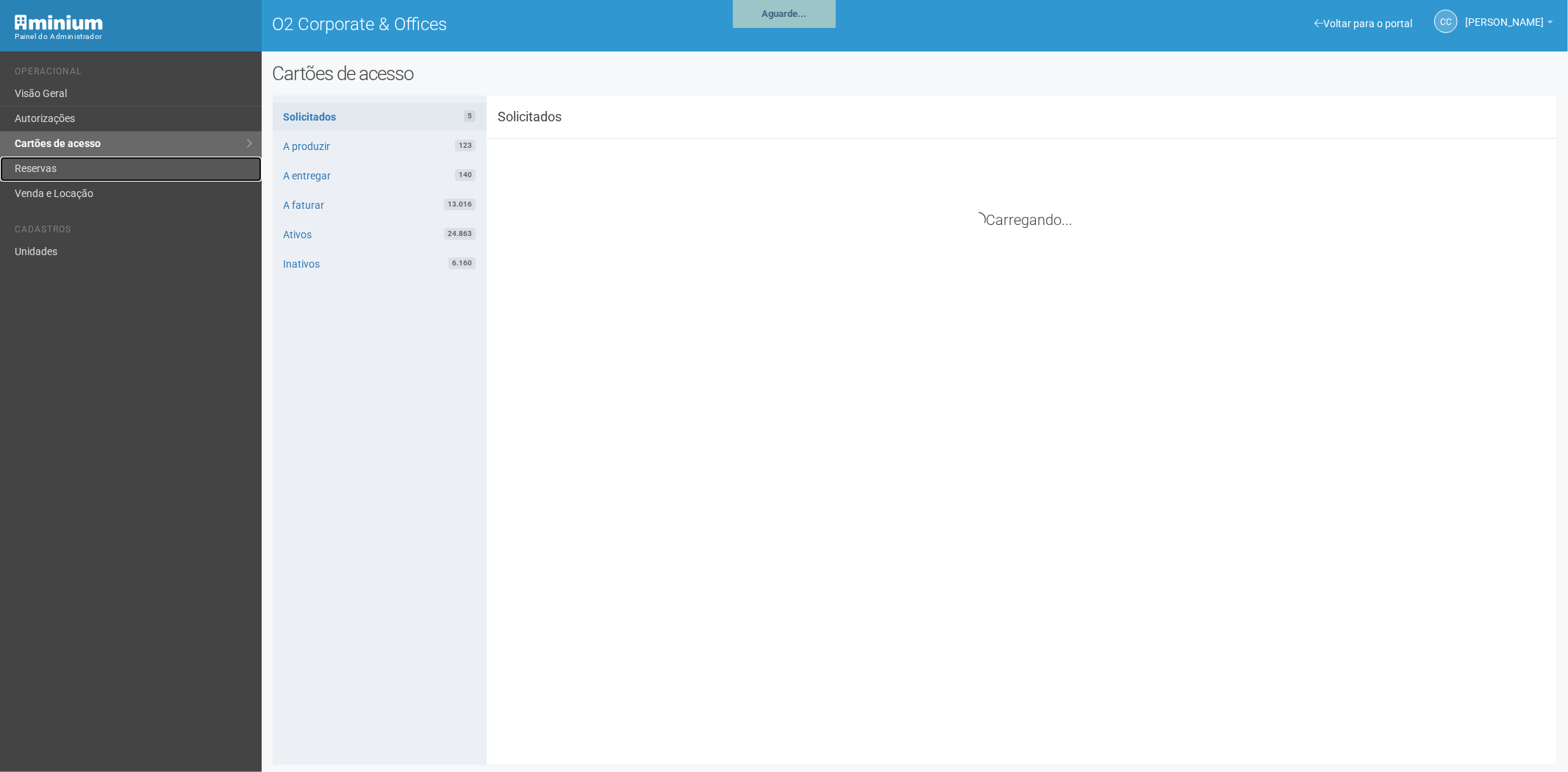
click at [122, 166] on link "Reservas" at bounding box center [130, 169] width 262 height 25
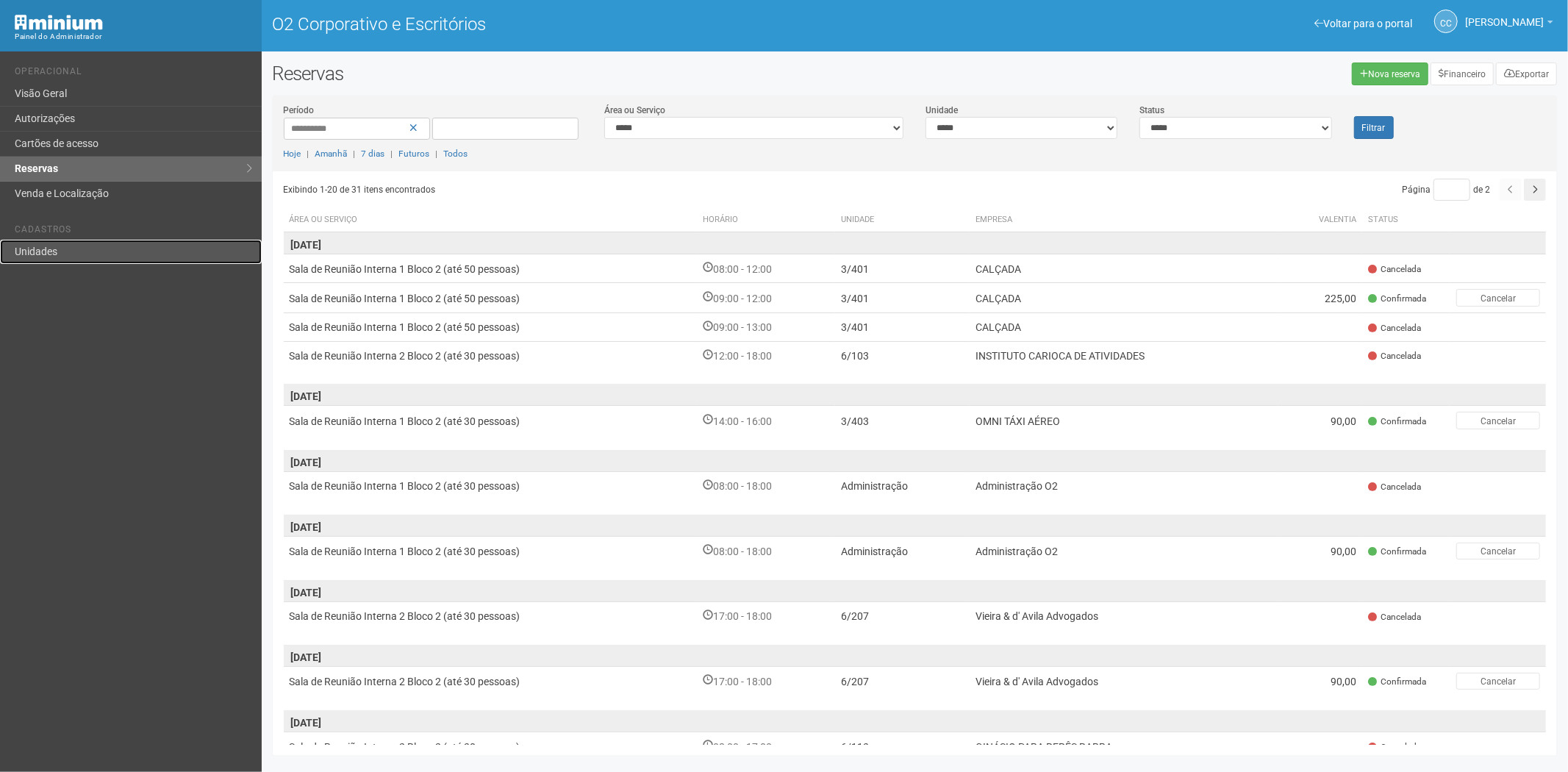
click at [111, 253] on link "Unidades" at bounding box center [130, 252] width 262 height 25
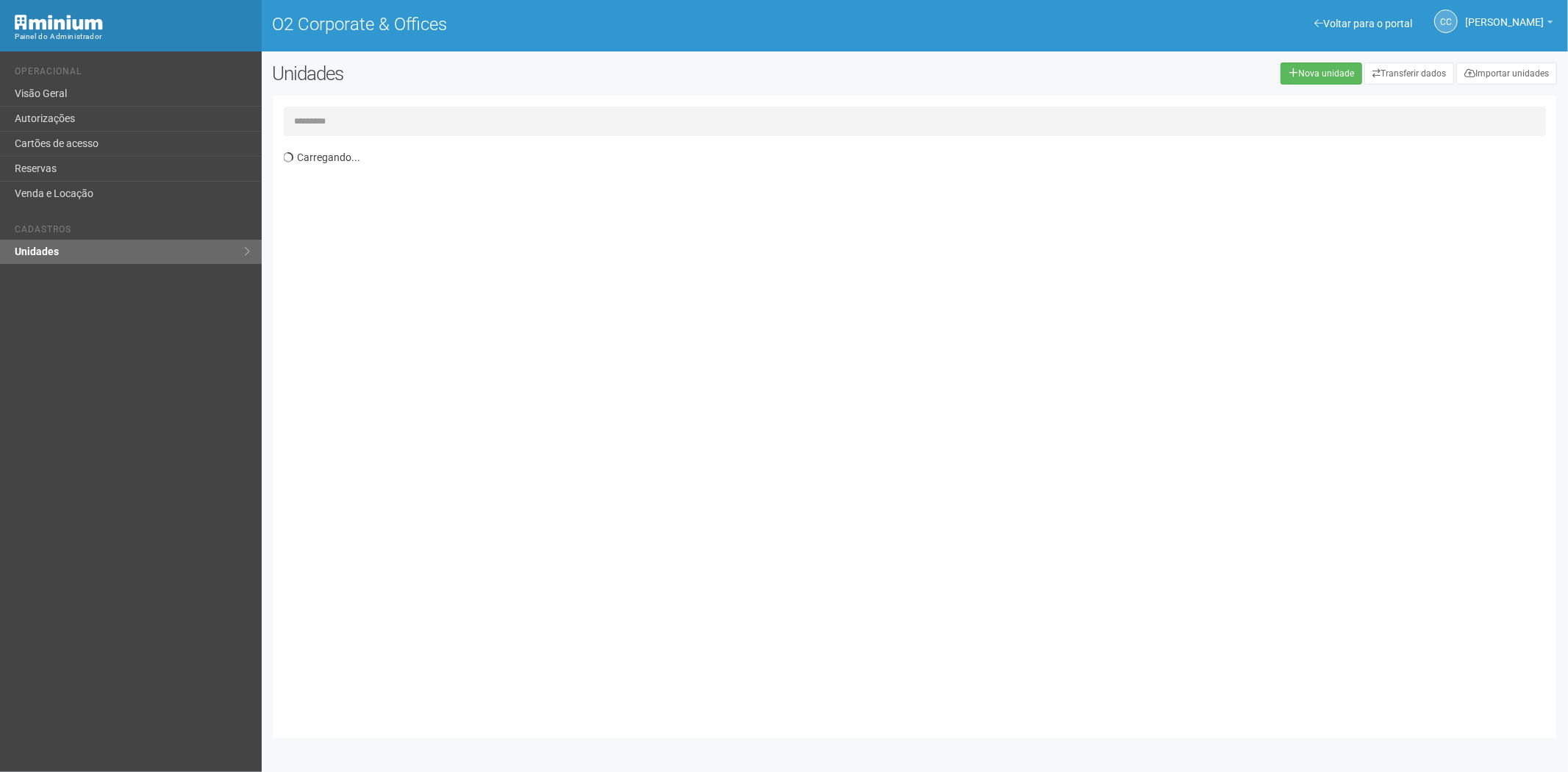
click at [344, 119] on input "text" at bounding box center [915, 121] width 1264 height 29
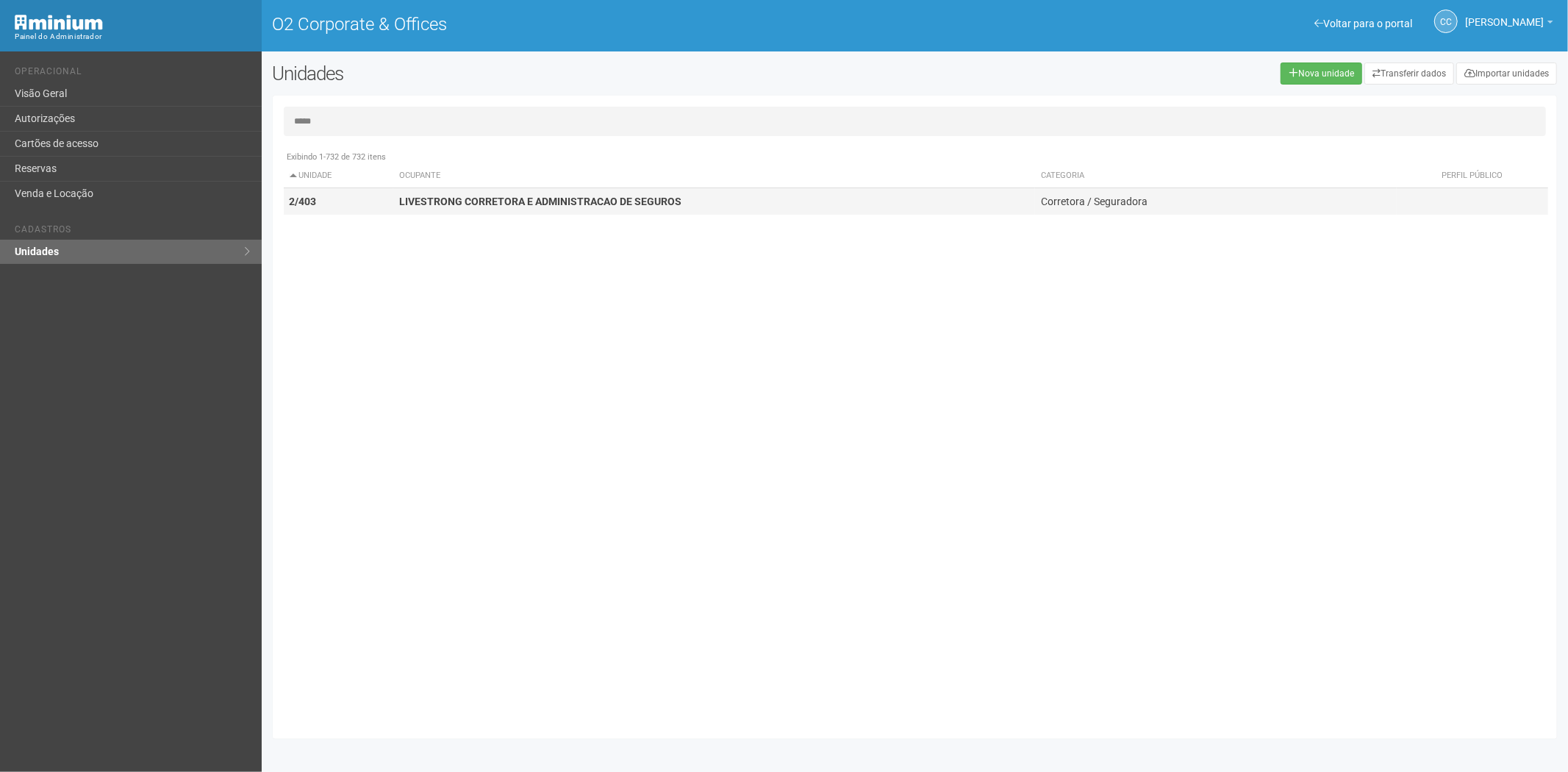
type input "*****"
click at [515, 189] on td "LIVESTRONG CORRETORA E ADMINISTRACAO DE SEGUROS" at bounding box center [714, 201] width 642 height 27
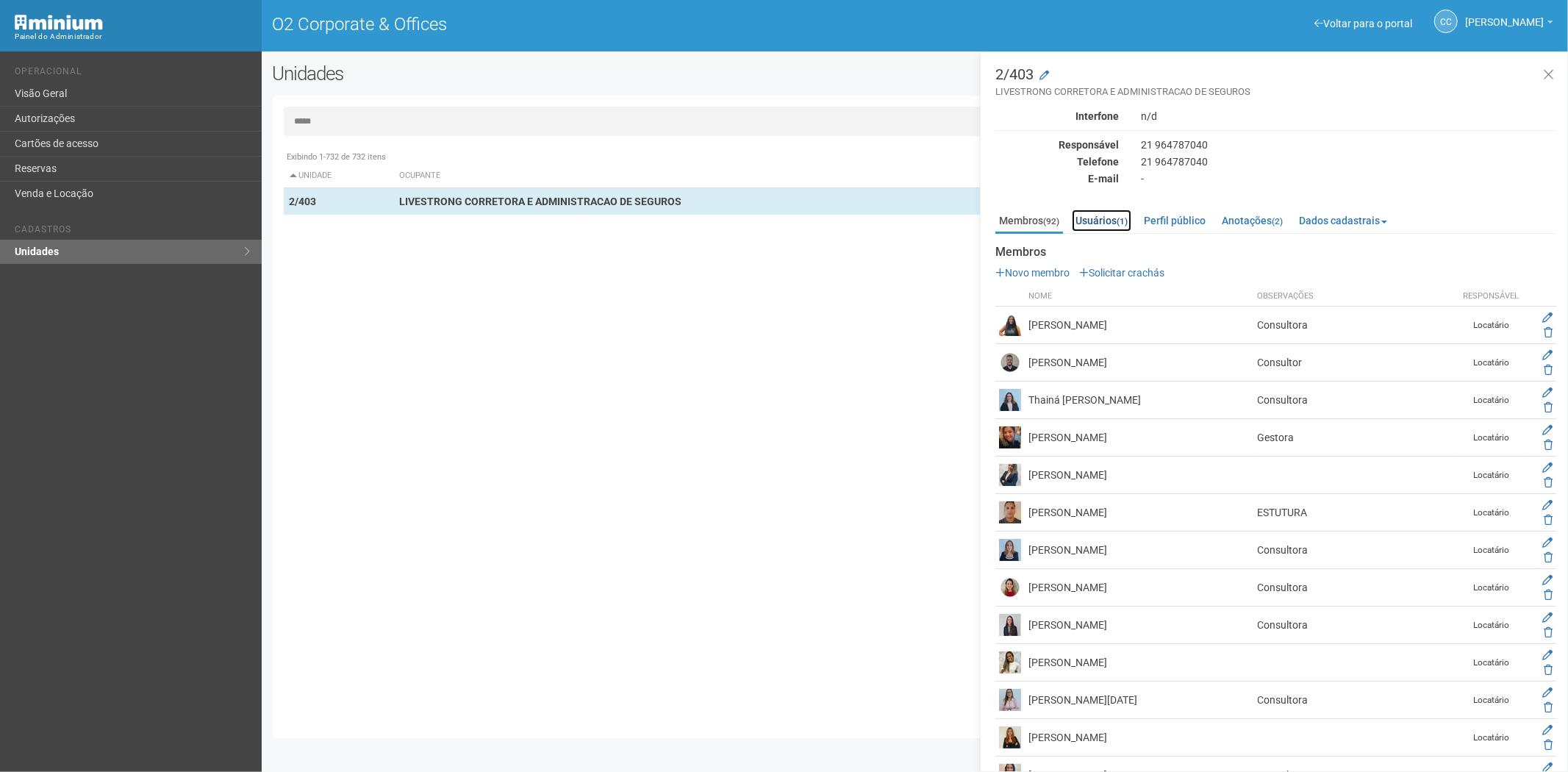
click at [1114, 217] on link "Usuários (1)" at bounding box center [1101, 220] width 60 height 22
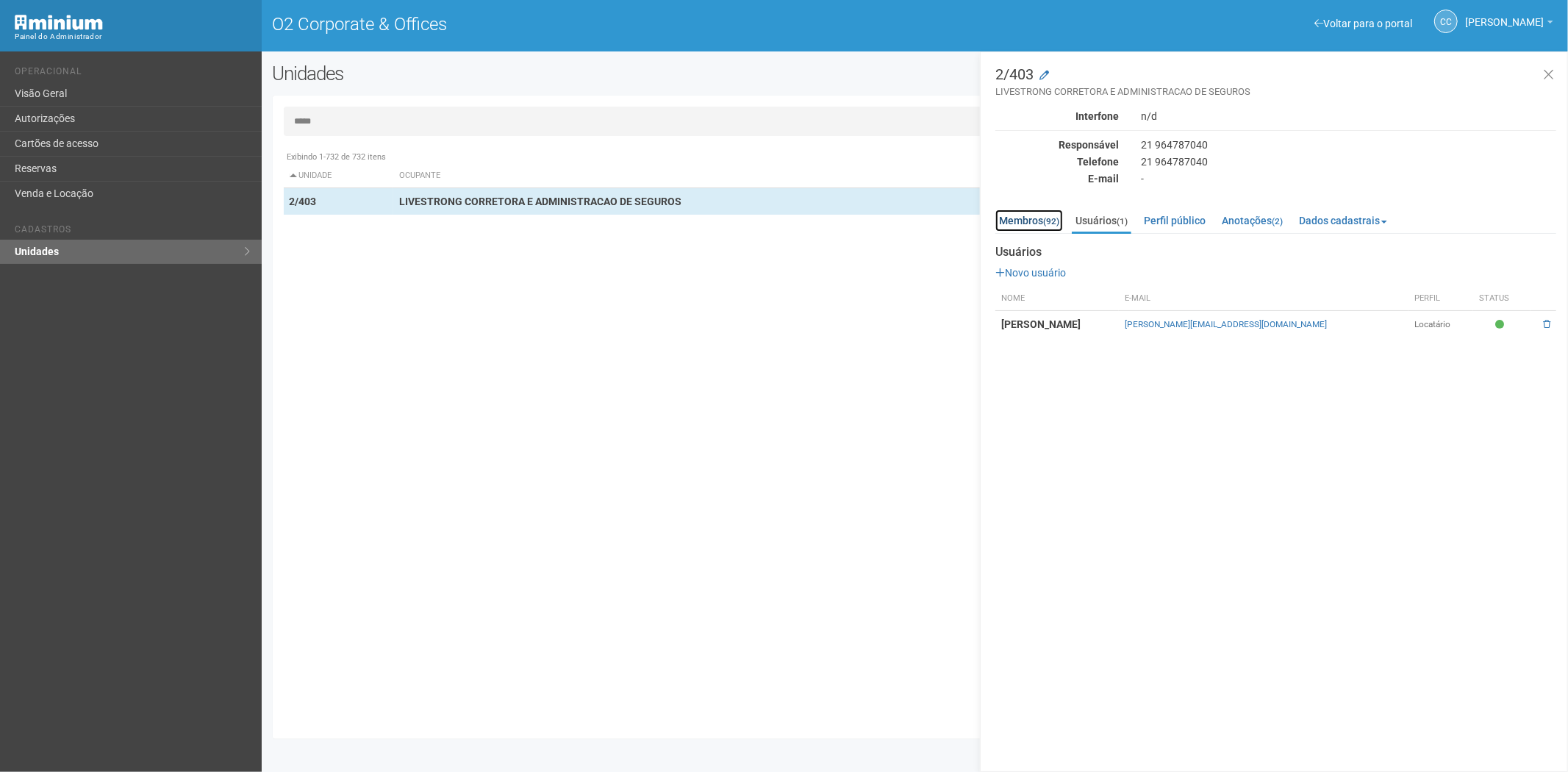
click at [1028, 214] on link "Membros (92)" at bounding box center [1029, 220] width 68 height 22
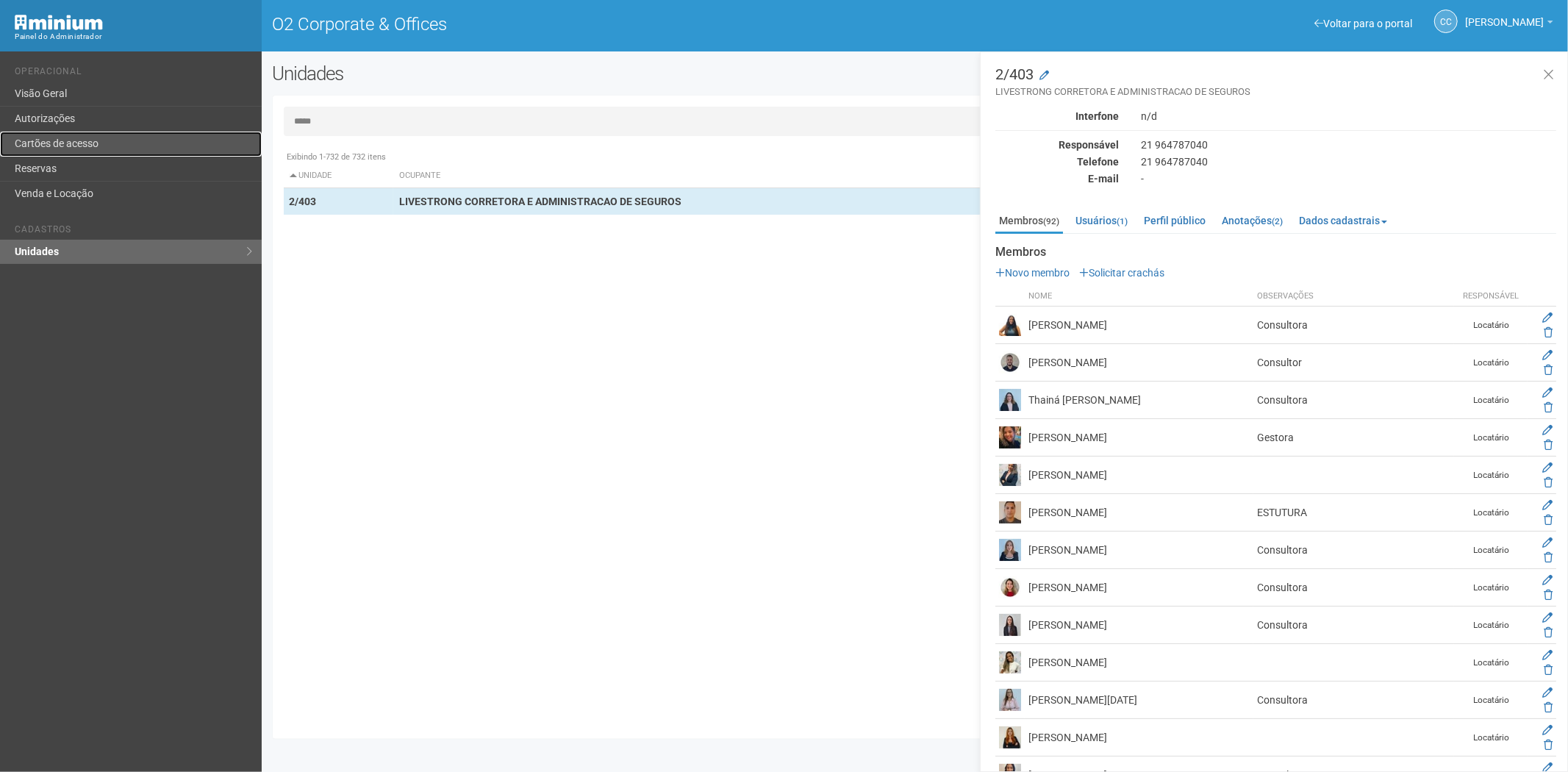
click at [120, 136] on link "Cartões de acesso" at bounding box center [130, 144] width 262 height 25
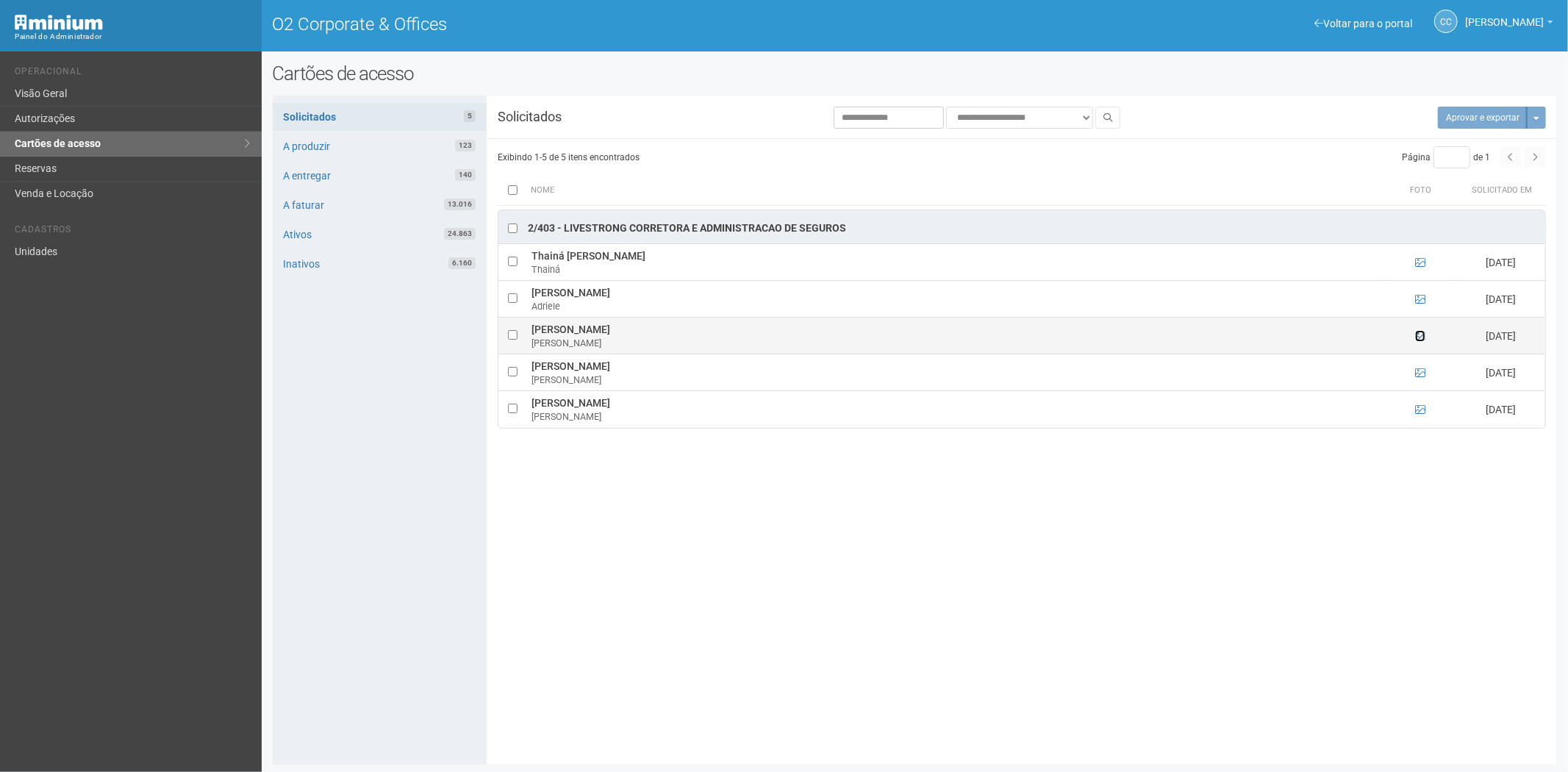
click at [1420, 334] on icon at bounding box center [1421, 335] width 10 height 10
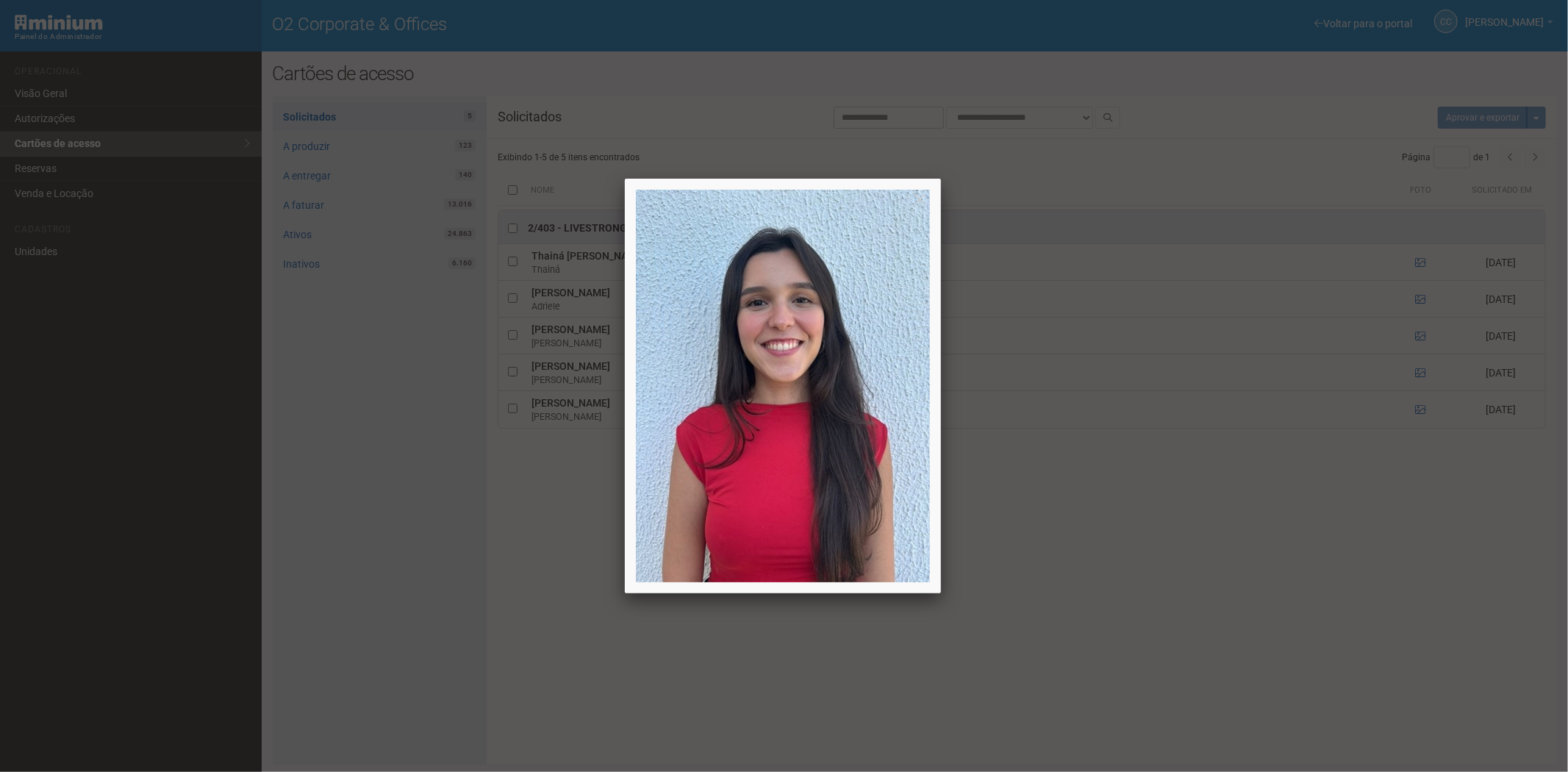
click at [1420, 335] on div at bounding box center [784, 386] width 1568 height 772
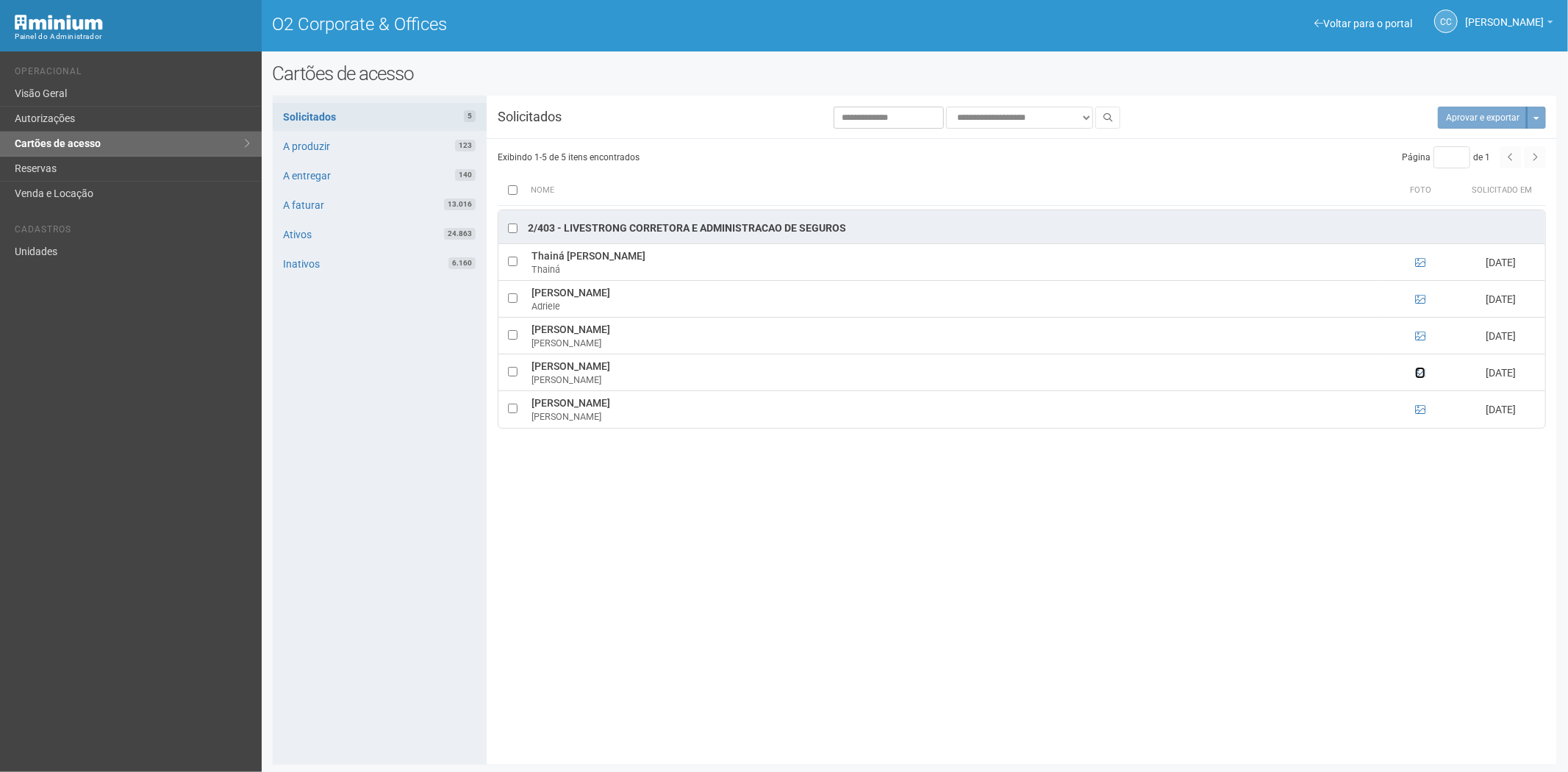
click at [1421, 375] on icon at bounding box center [1421, 372] width 10 height 10
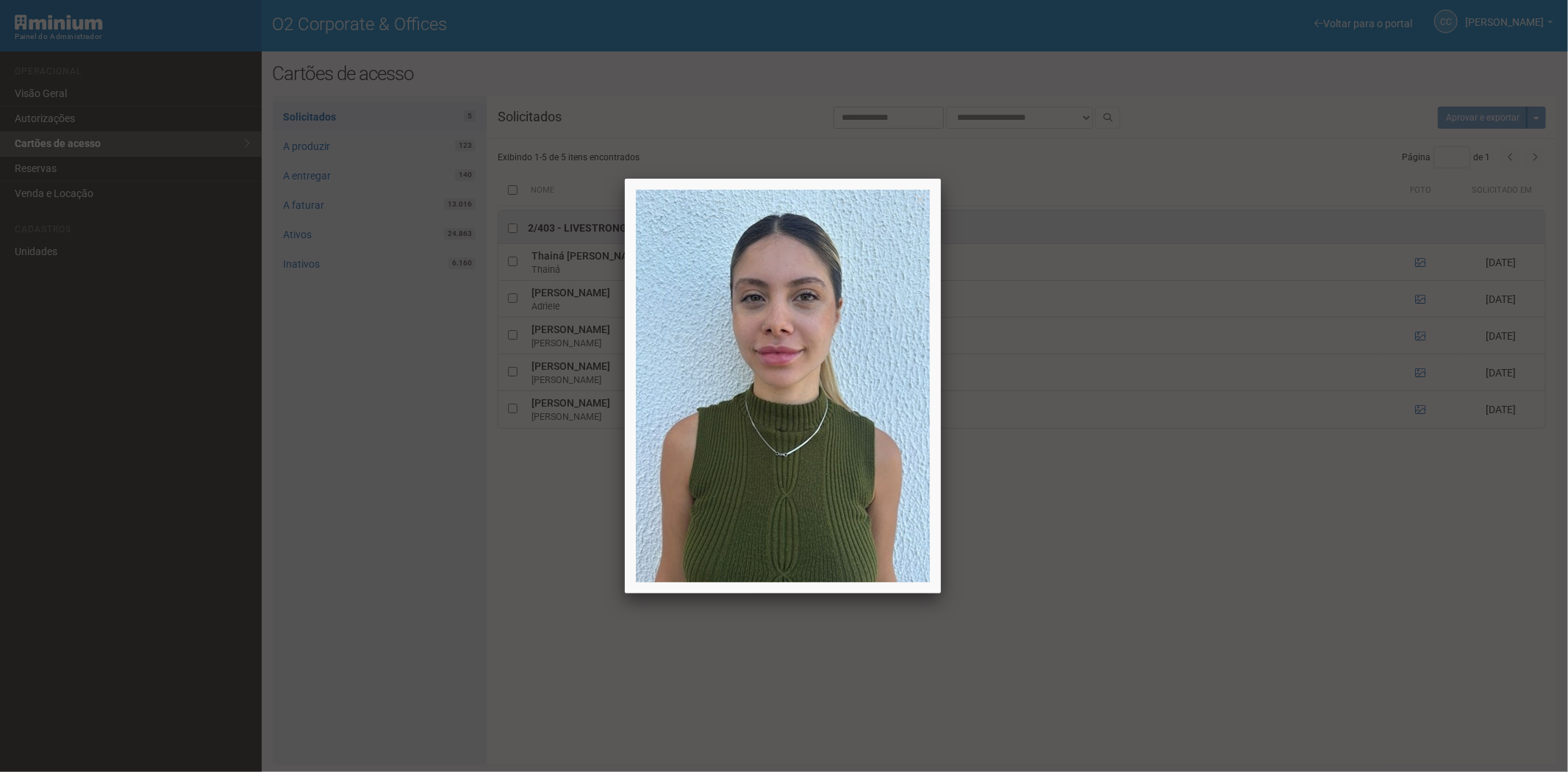
click at [1421, 375] on div at bounding box center [784, 386] width 1568 height 772
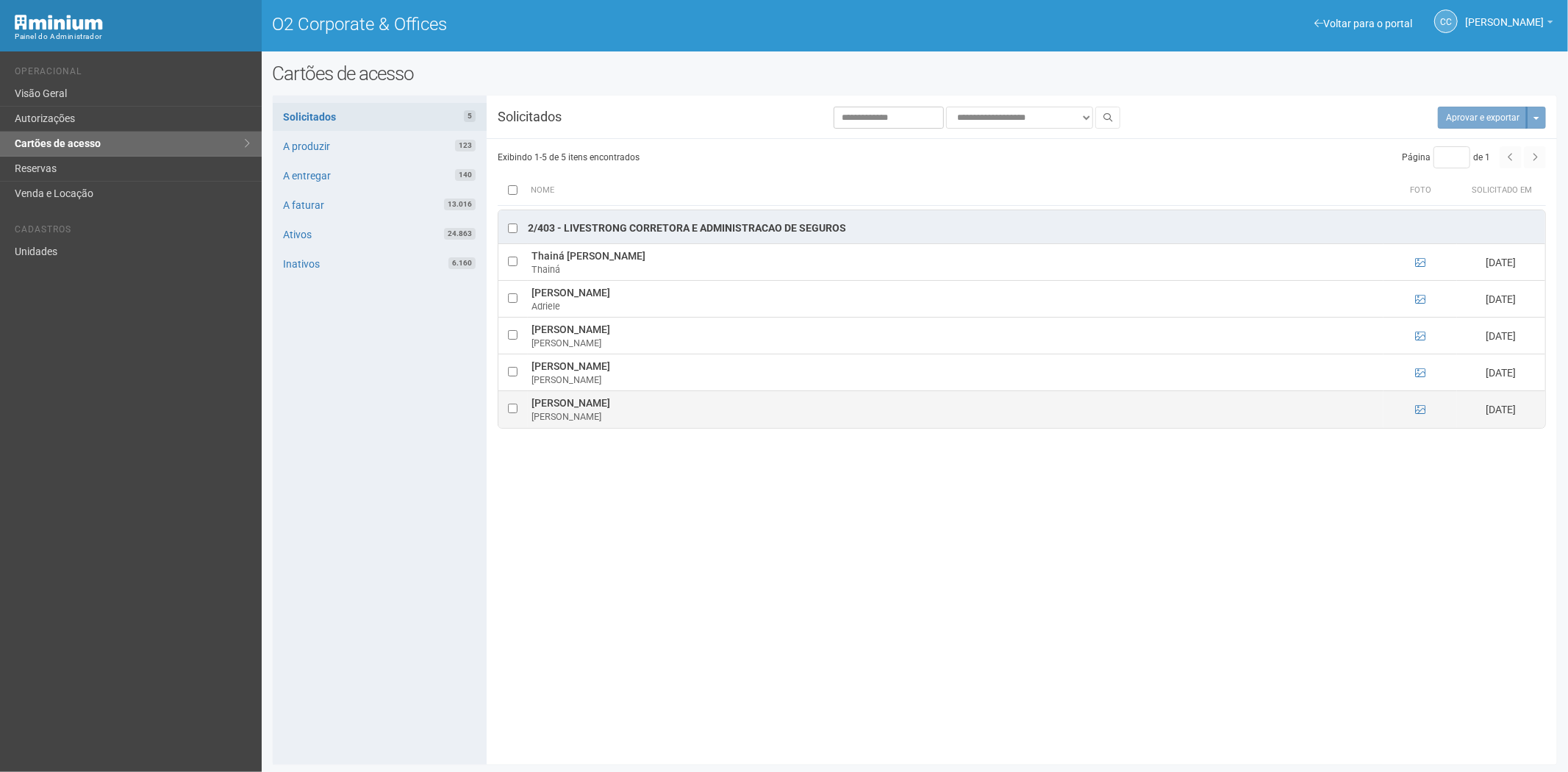
click at [1414, 409] on td at bounding box center [1421, 409] width 74 height 37
click at [1420, 412] on icon at bounding box center [1421, 409] width 10 height 10
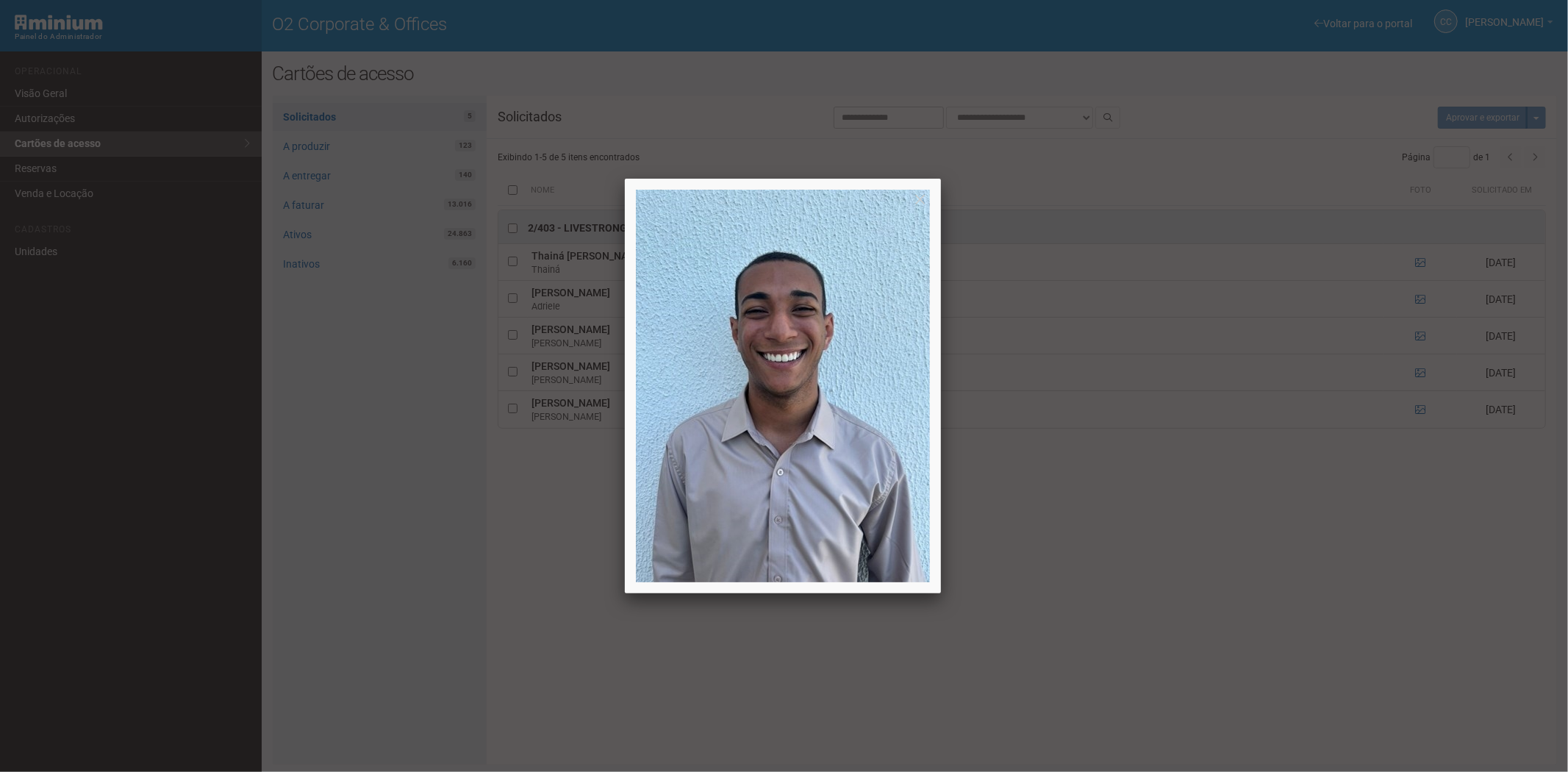
drag, startPoint x: 1420, startPoint y: 412, endPoint x: 1253, endPoint y: 485, distance: 182.3
click at [1420, 412] on div at bounding box center [784, 386] width 1568 height 772
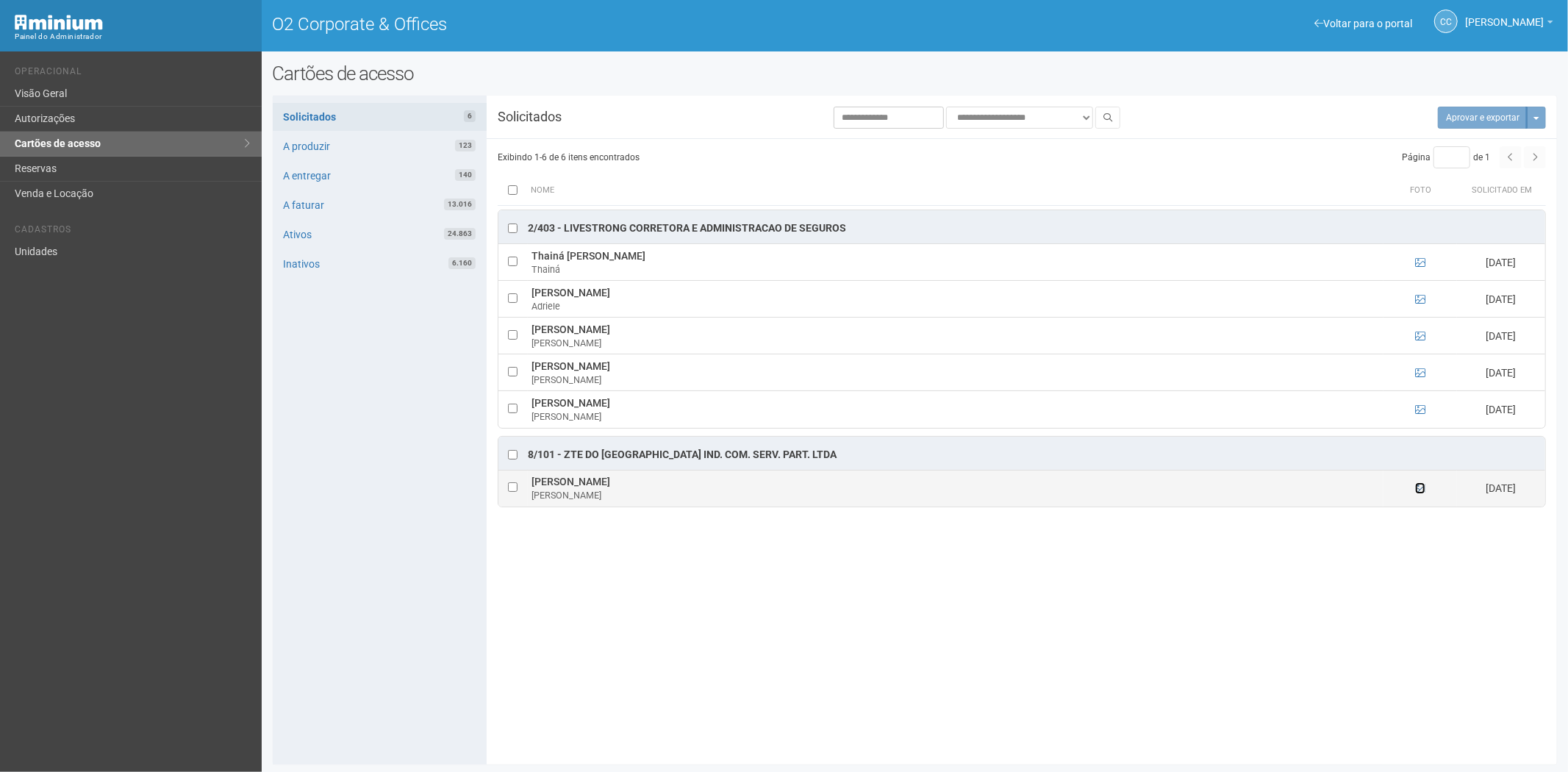
click at [1417, 490] on icon at bounding box center [1421, 488] width 10 height 10
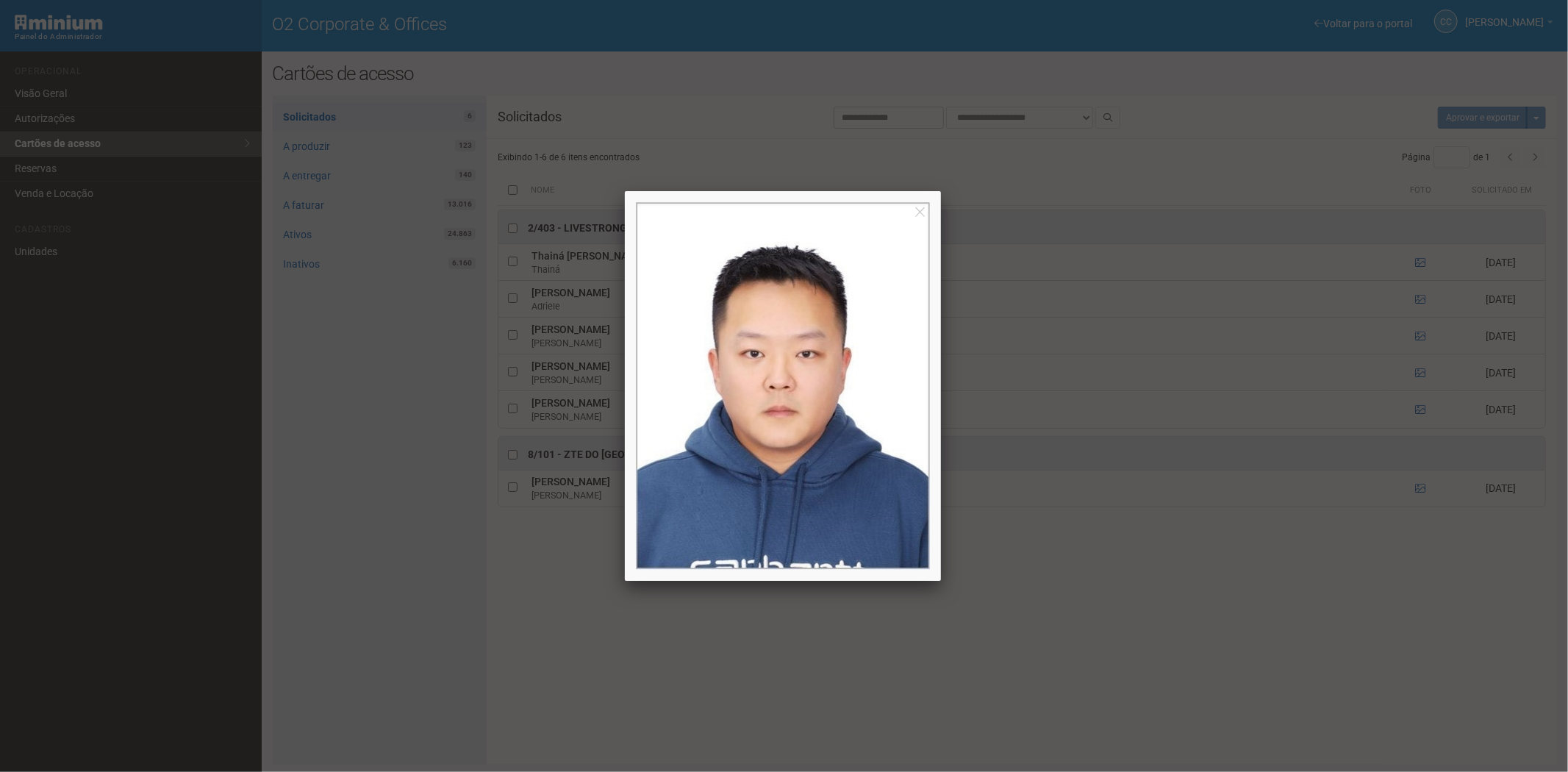
click at [1418, 490] on div at bounding box center [784, 386] width 1568 height 772
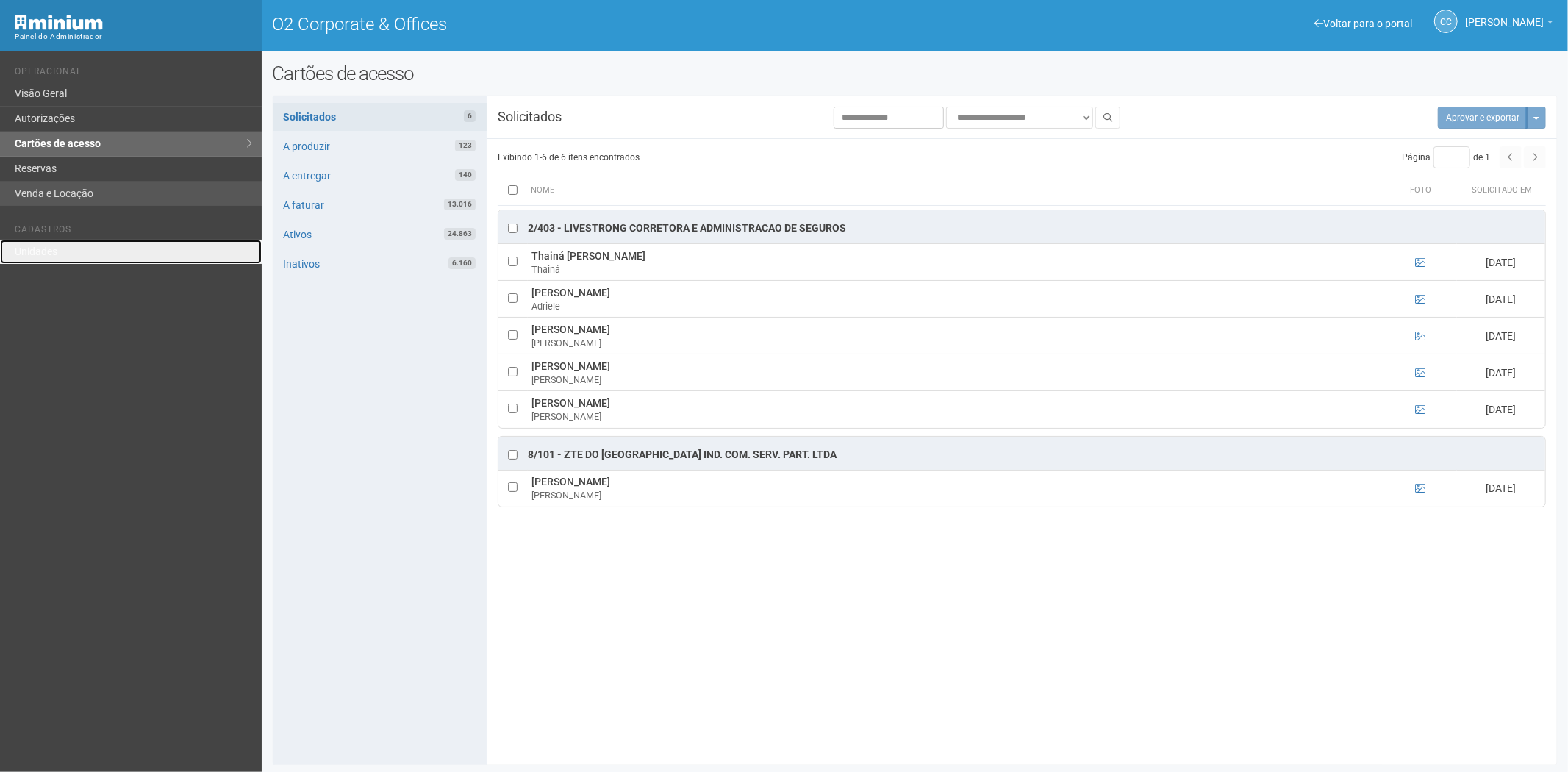
drag, startPoint x: 84, startPoint y: 255, endPoint x: 241, endPoint y: 189, distance: 170.3
click at [84, 255] on link "Unidades" at bounding box center [130, 252] width 262 height 25
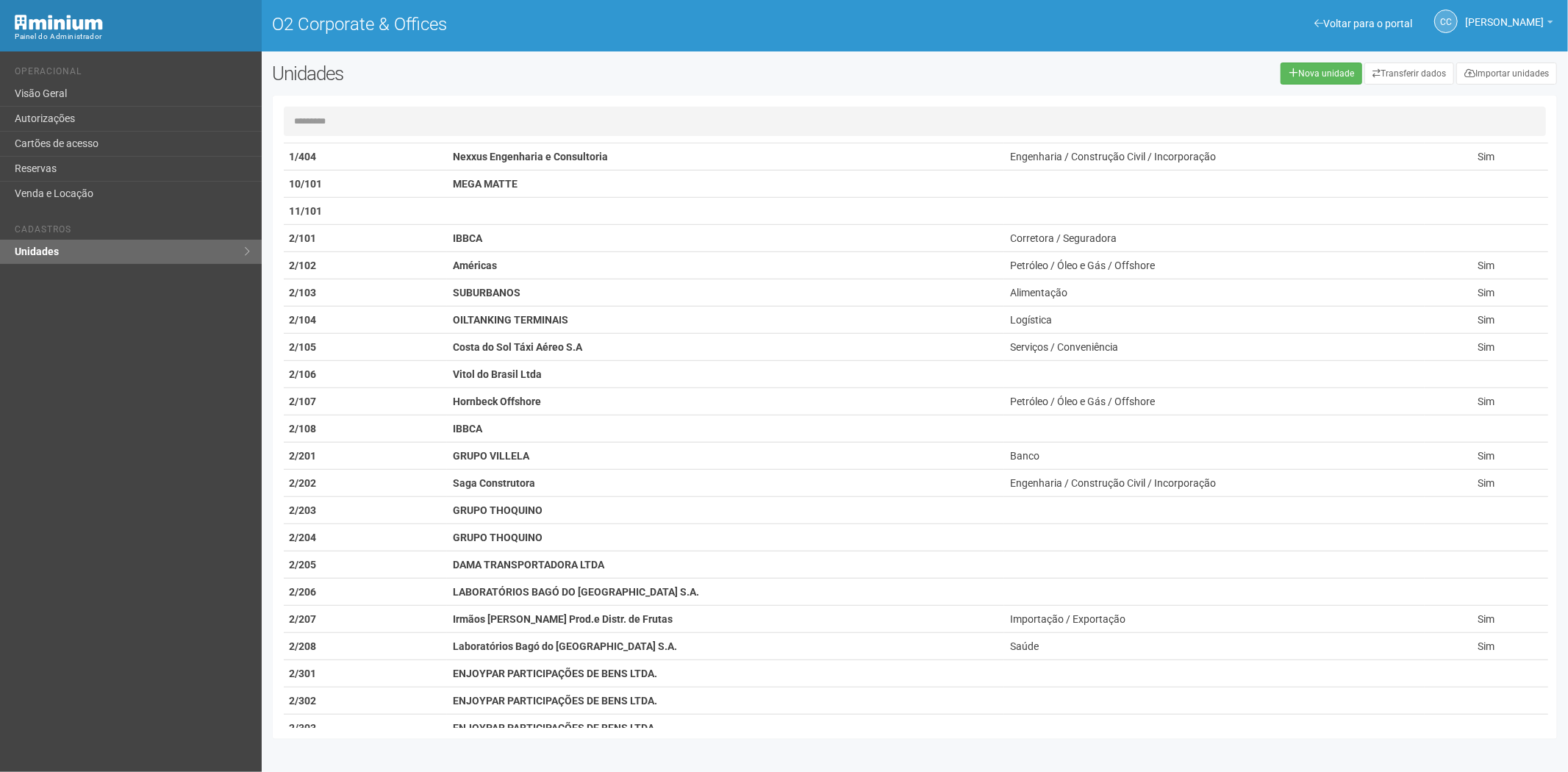
scroll to position [1061, 0]
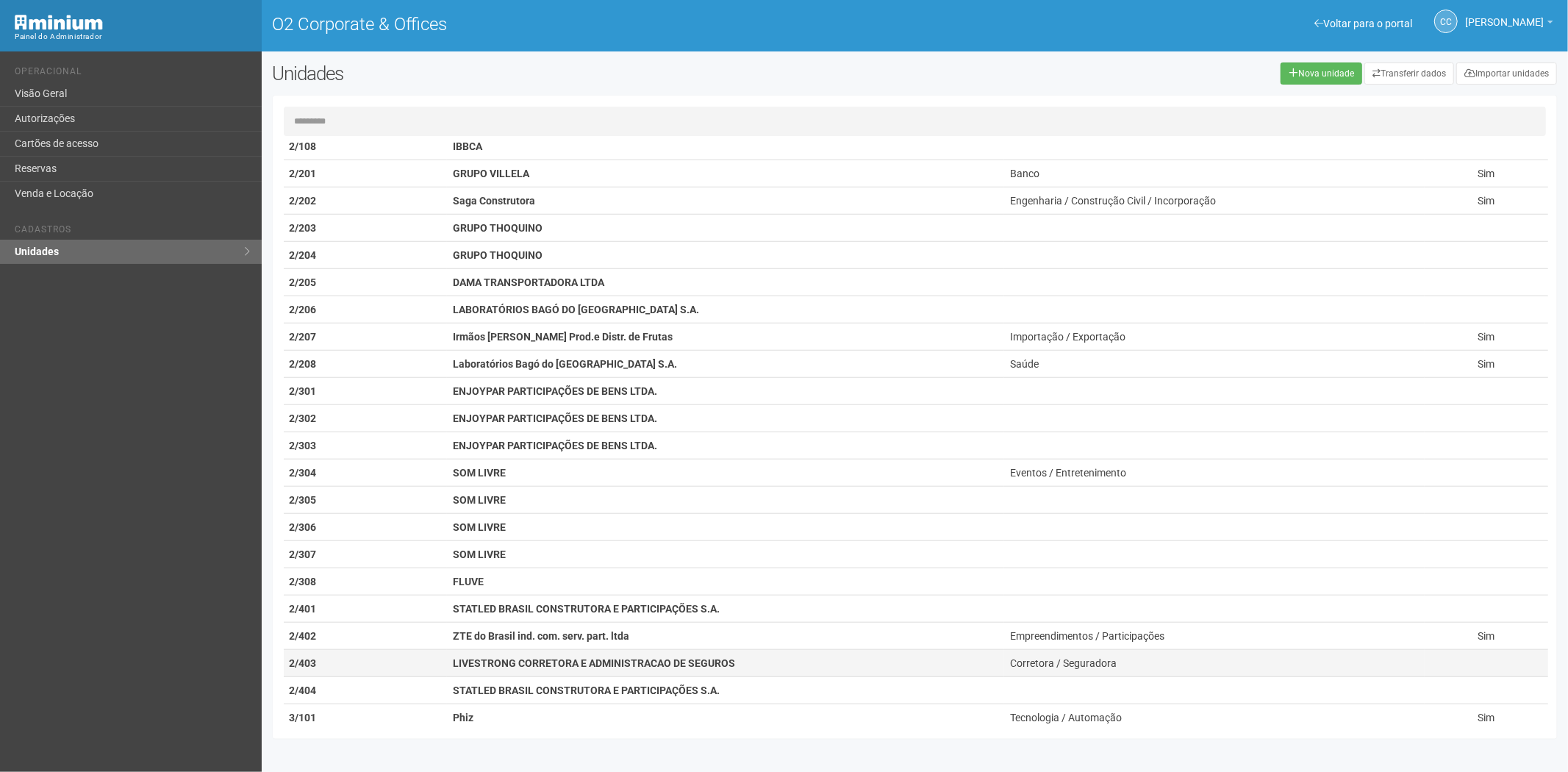
click at [432, 660] on td "2/403" at bounding box center [365, 663] width 164 height 27
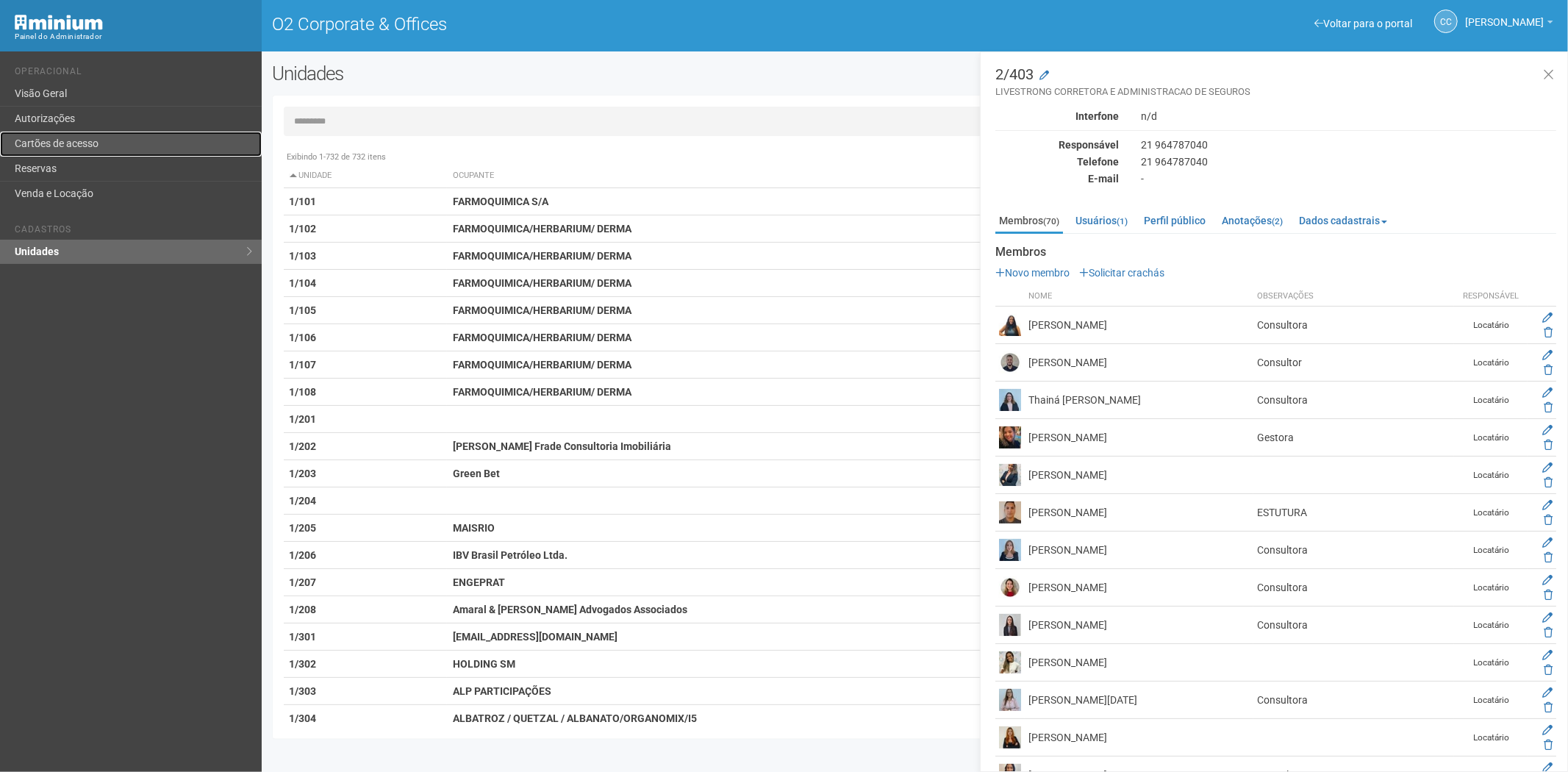
click at [62, 136] on link "Cartões de acesso" at bounding box center [130, 144] width 262 height 25
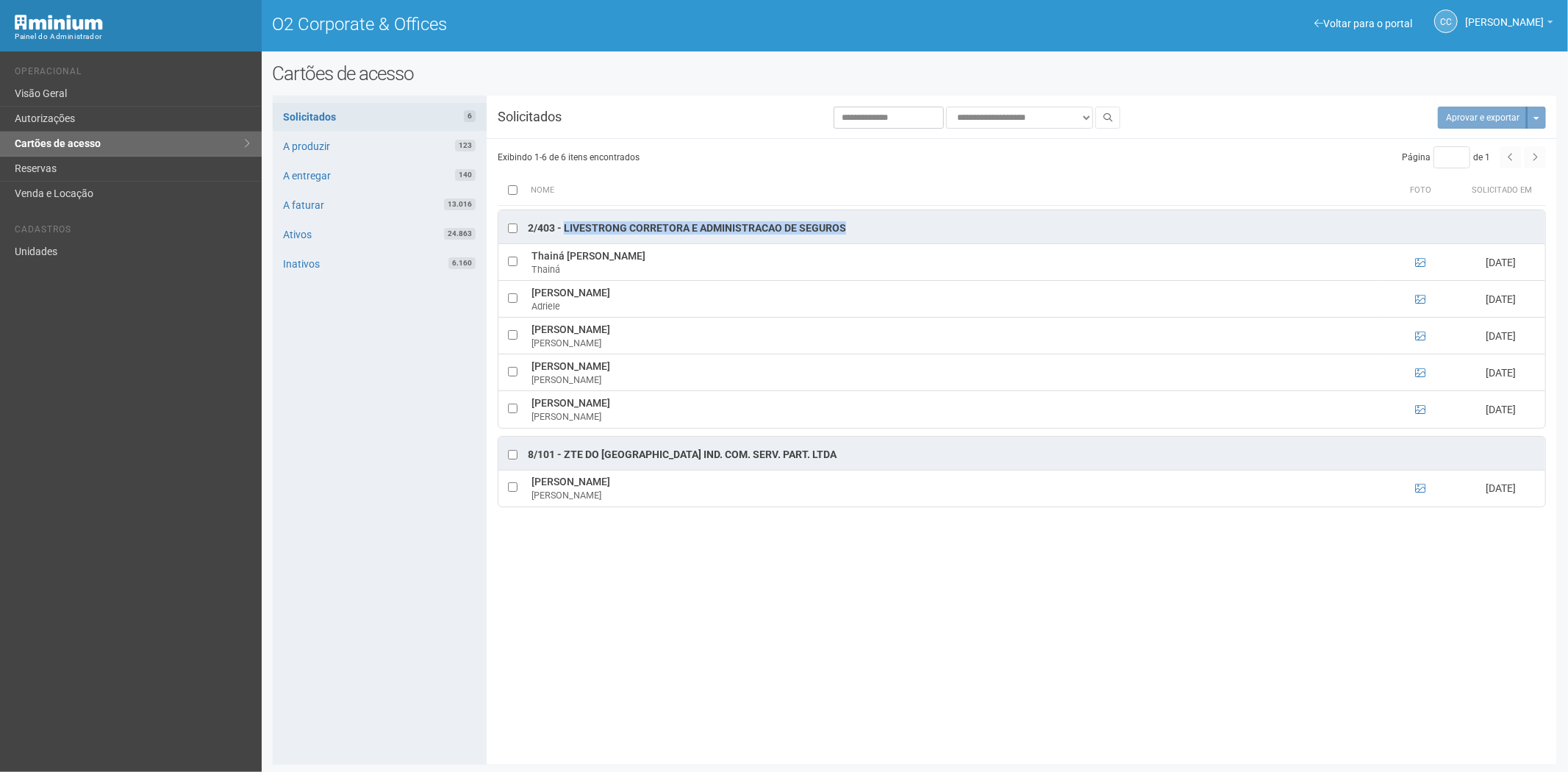
drag, startPoint x: 854, startPoint y: 229, endPoint x: 566, endPoint y: 236, distance: 288.1
click at [566, 236] on div "2/403 - LIVESTRONG CORRETORA E ADMINISTRACAO DE SEGUROS" at bounding box center [1022, 227] width 1047 height 33
copy div "LIVESTRONG CORRETORA E ADMINISTRACAO DE SEGUROS"
click at [1464, 118] on button "Aprovar e exportar 5" at bounding box center [1474, 117] width 105 height 22
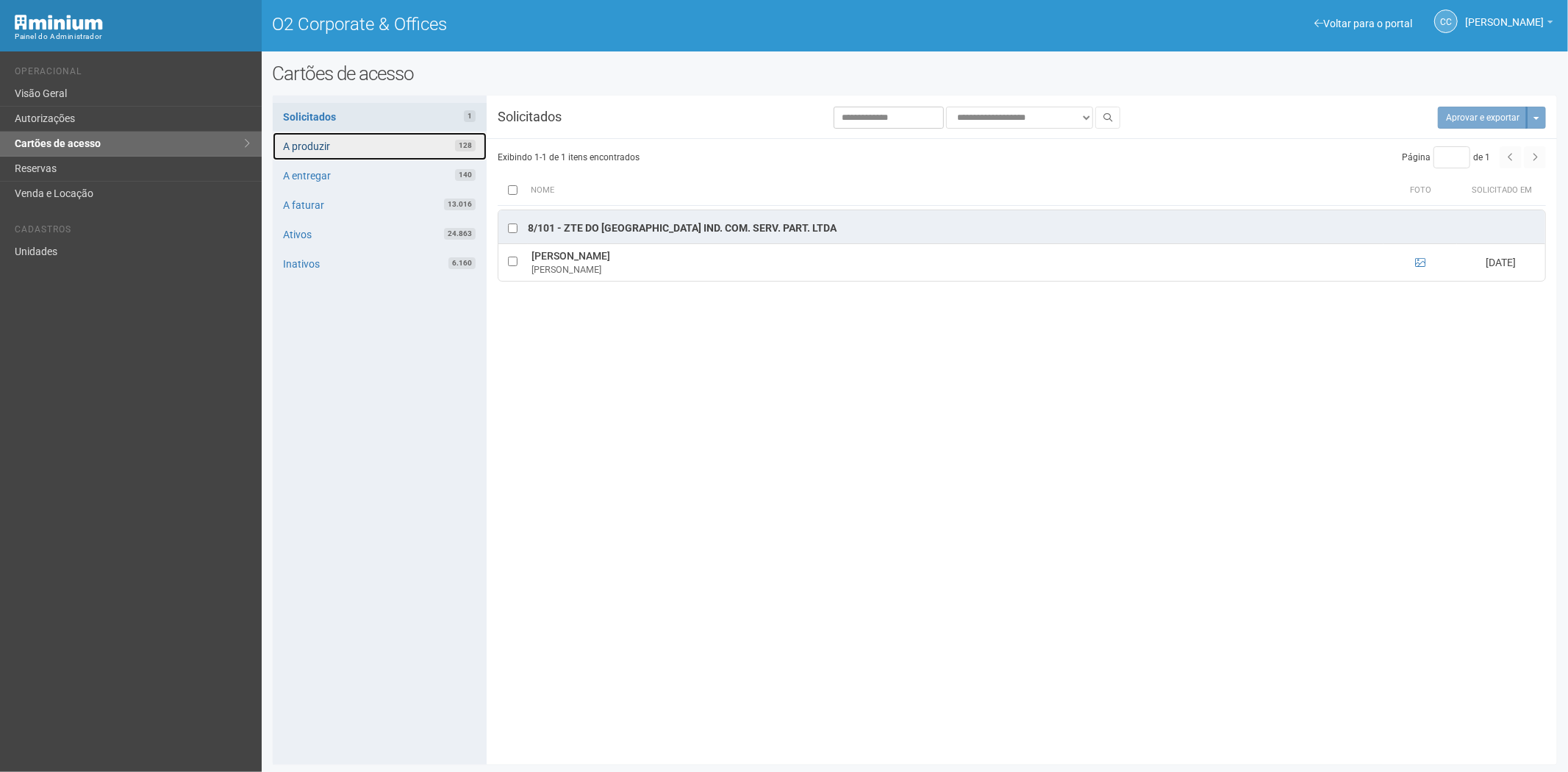
click at [402, 136] on link "A produzir 128" at bounding box center [380, 146] width 214 height 28
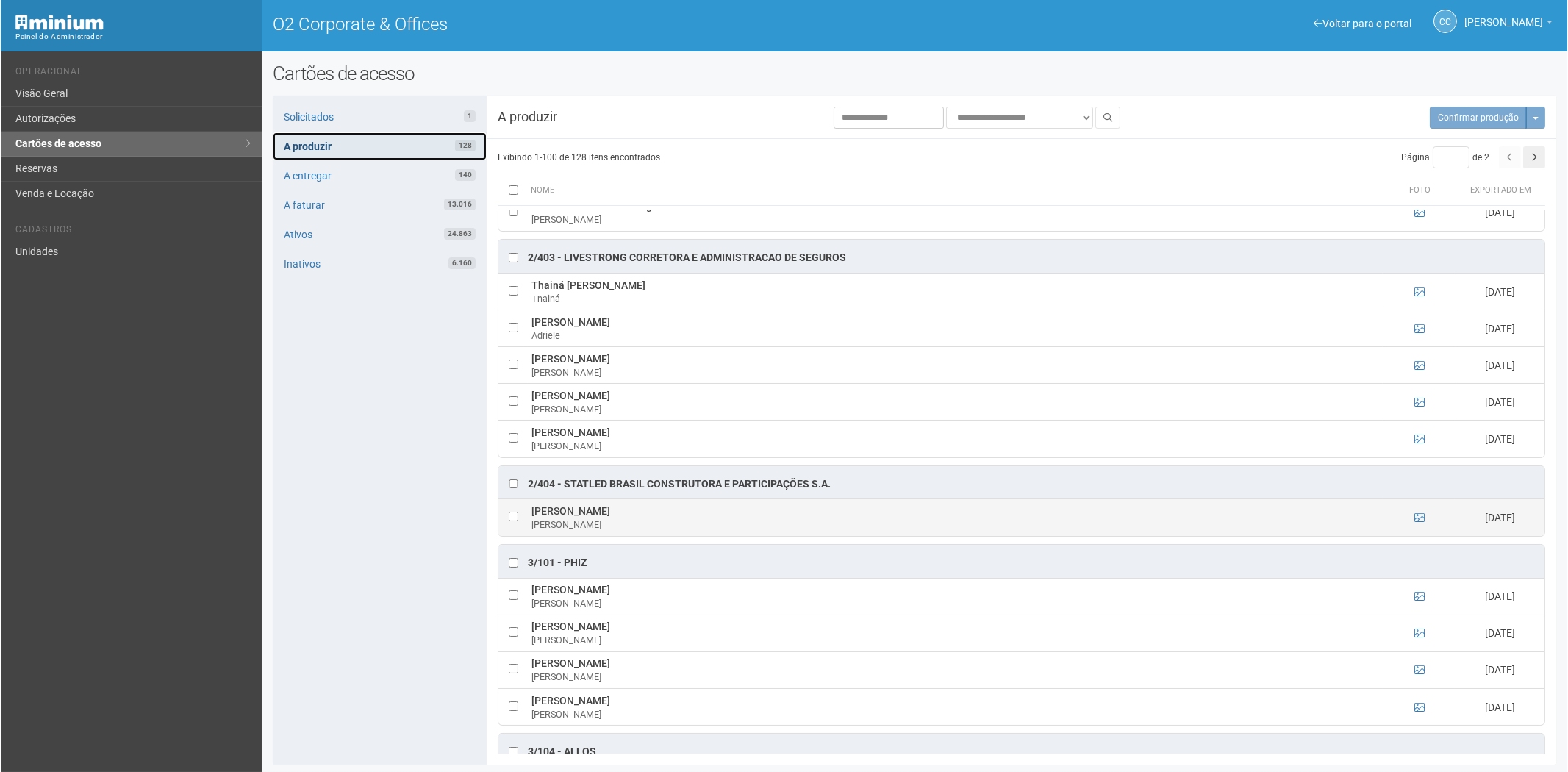
scroll to position [2369, 0]
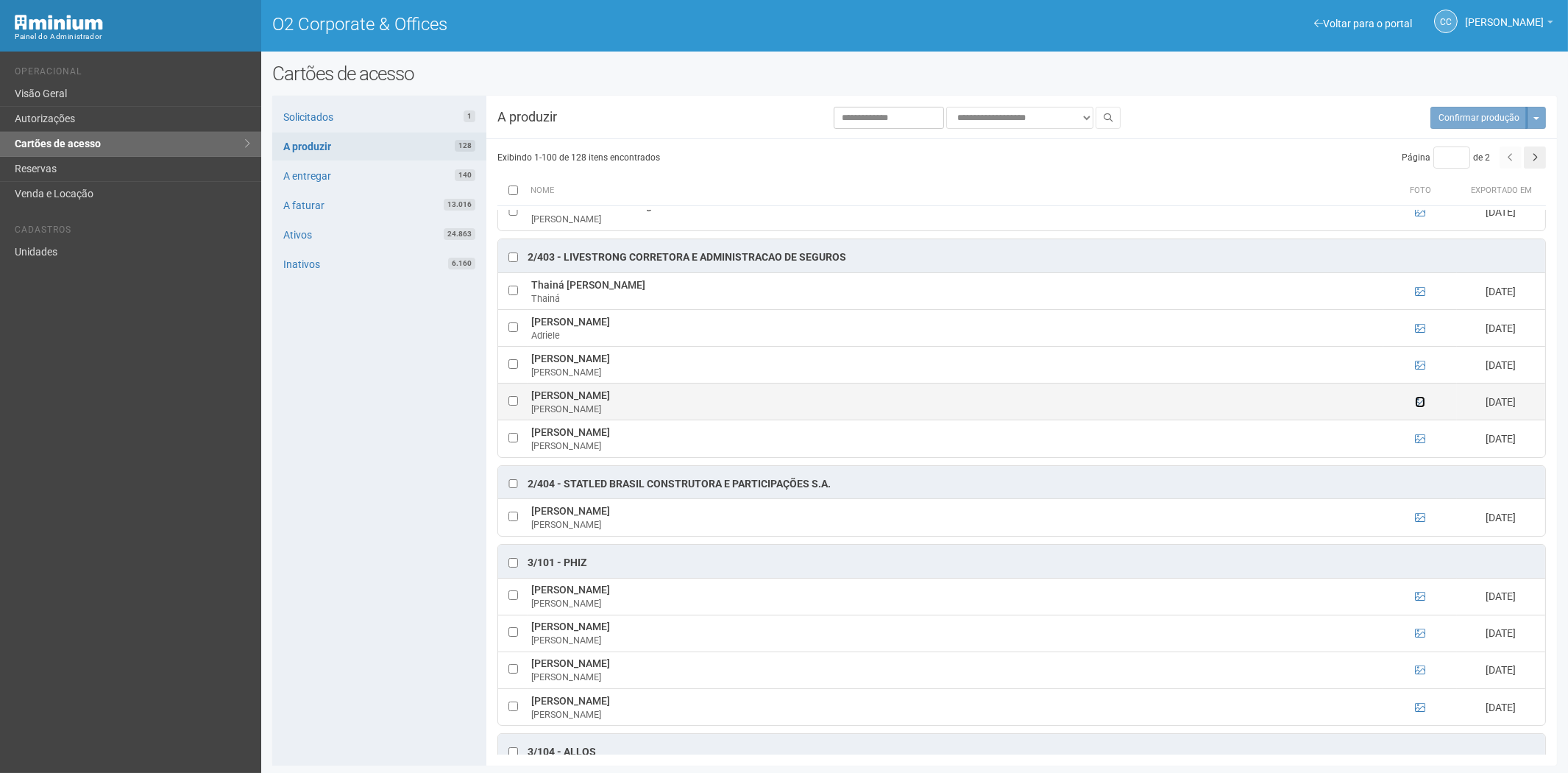
click at [1416, 407] on icon at bounding box center [1420, 401] width 10 height 10
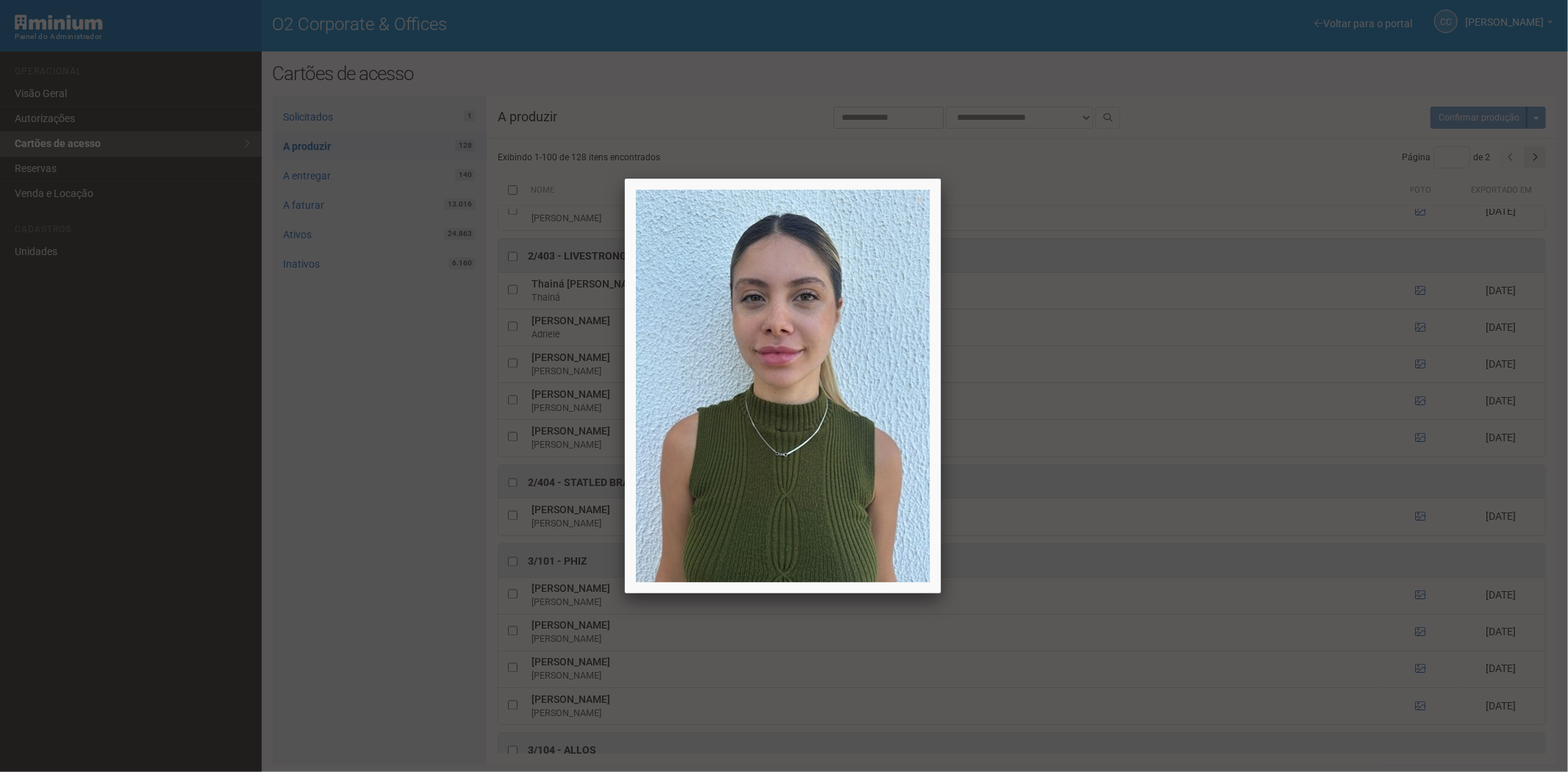
click at [285, 398] on div at bounding box center [784, 386] width 1568 height 772
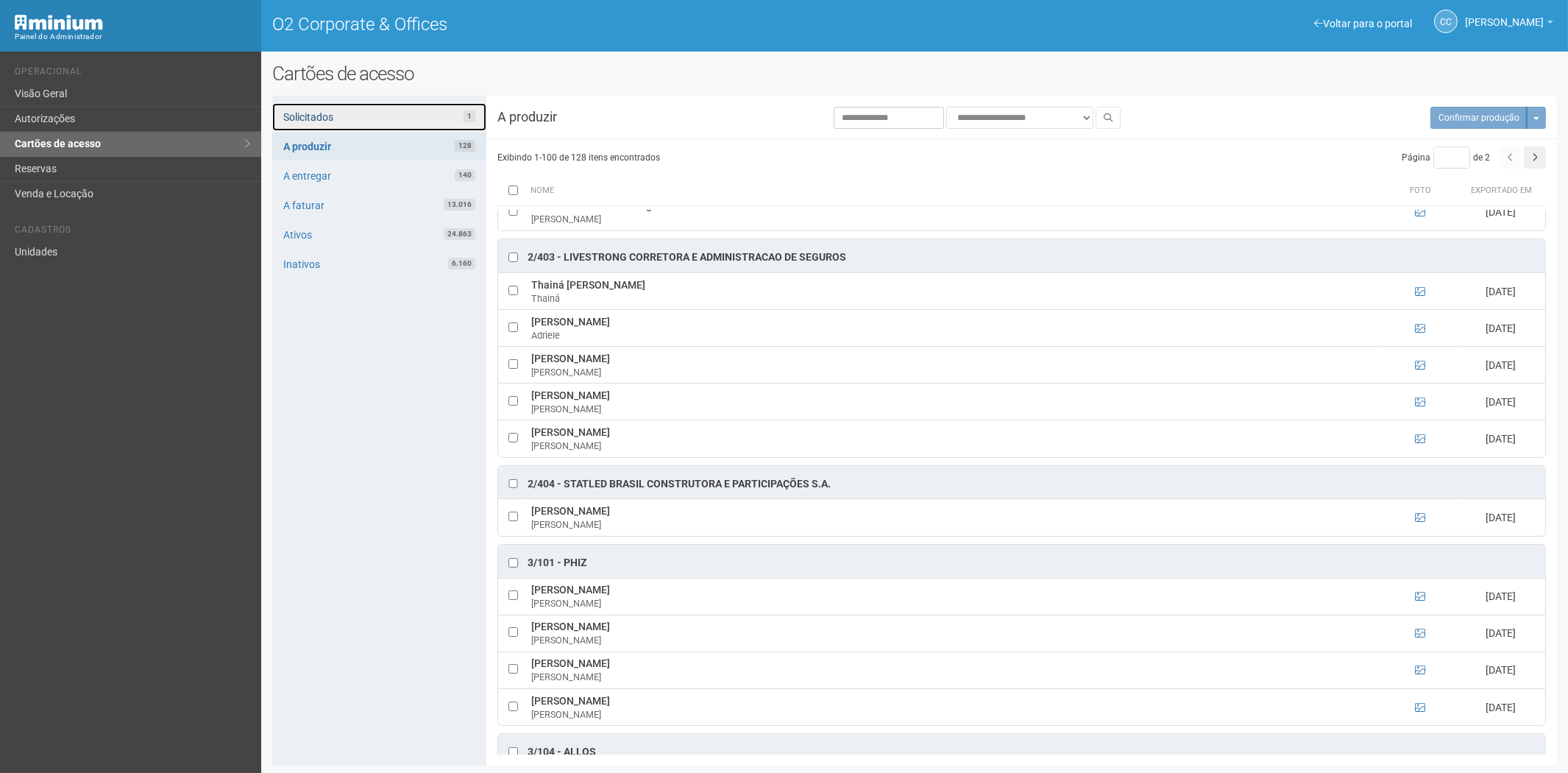
click at [373, 120] on link "Solicitados 1" at bounding box center [379, 117] width 214 height 28
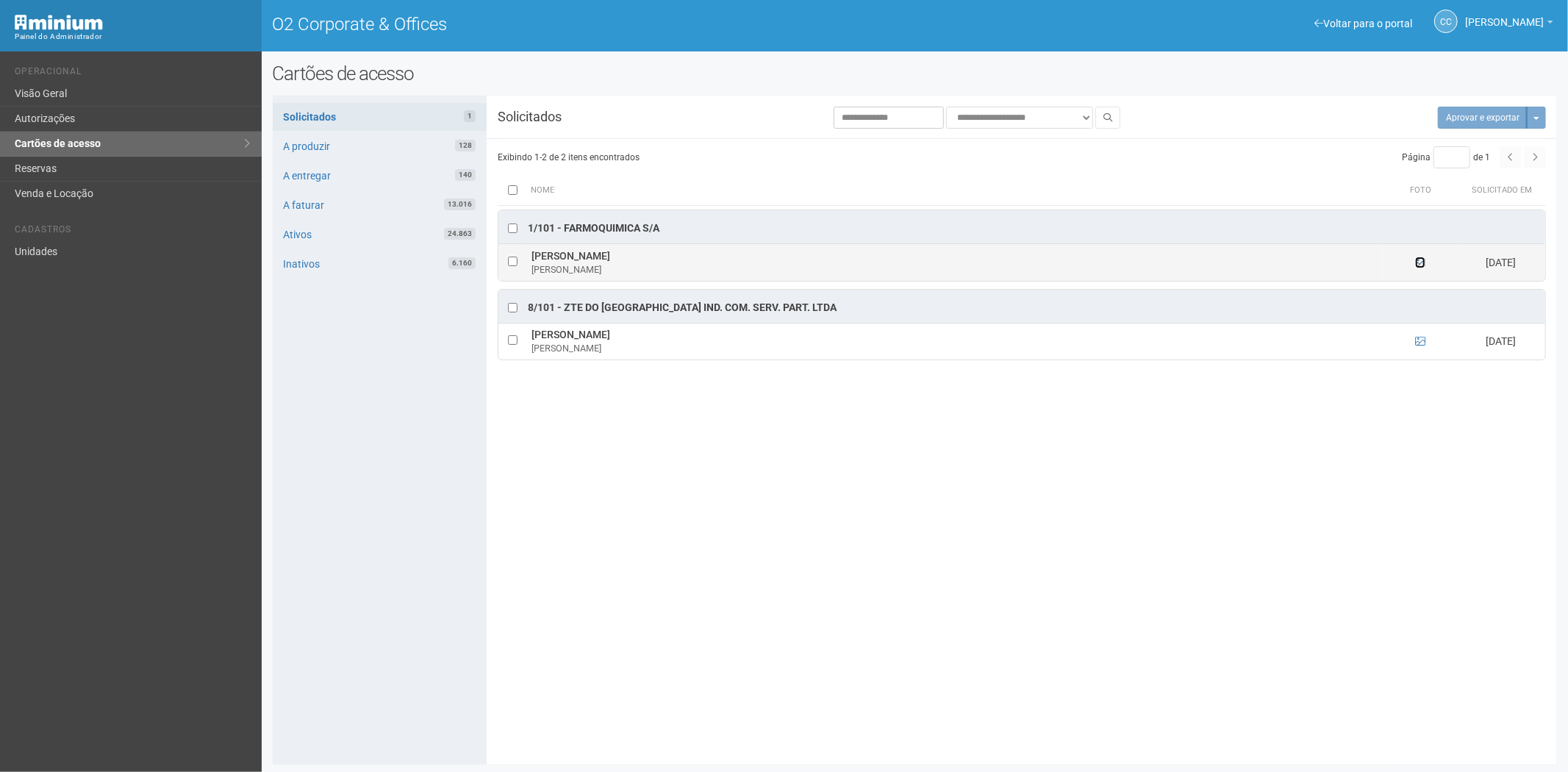
click at [1422, 264] on icon at bounding box center [1421, 262] width 10 height 10
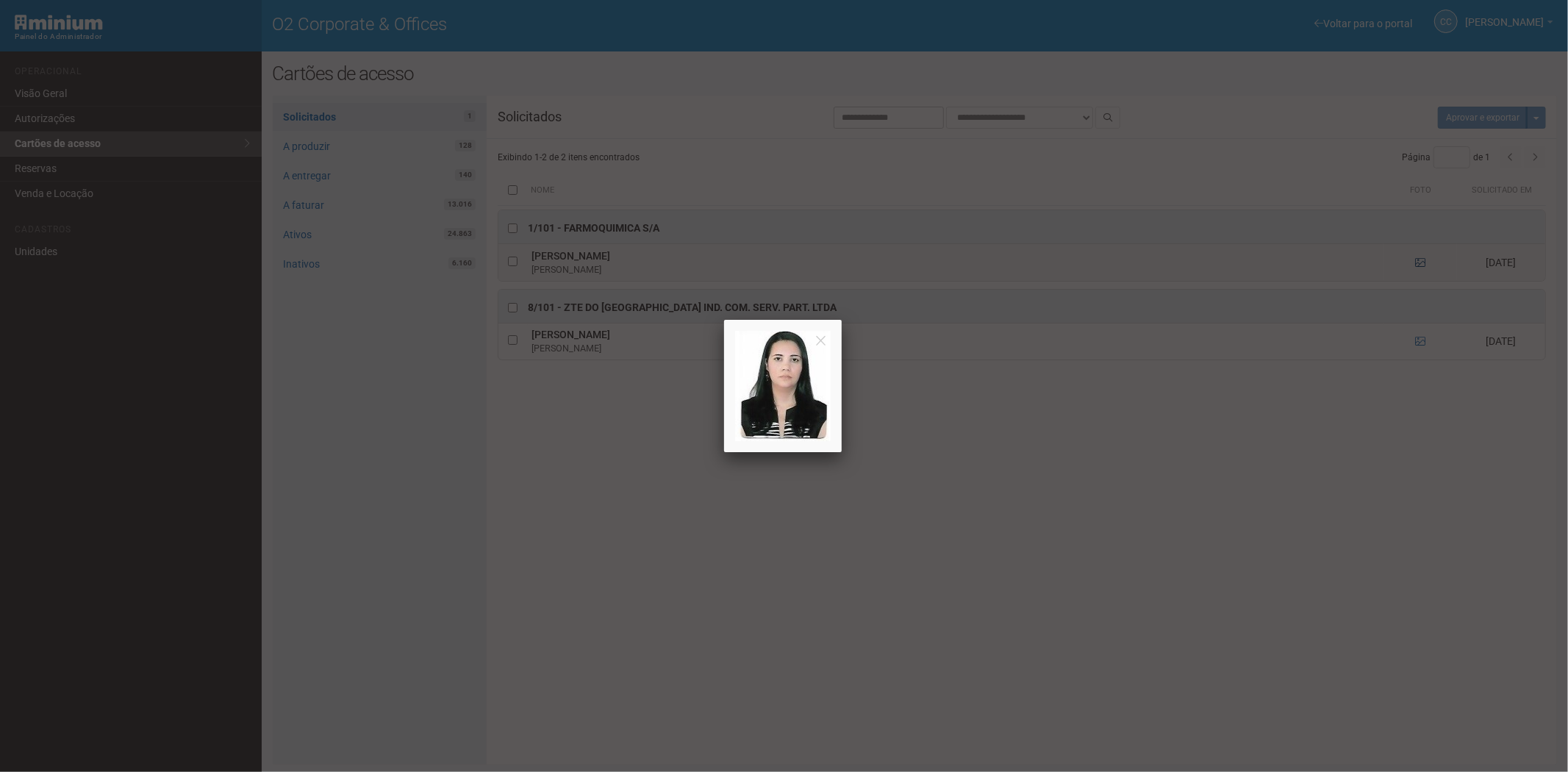
click at [1422, 264] on div at bounding box center [784, 386] width 1568 height 772
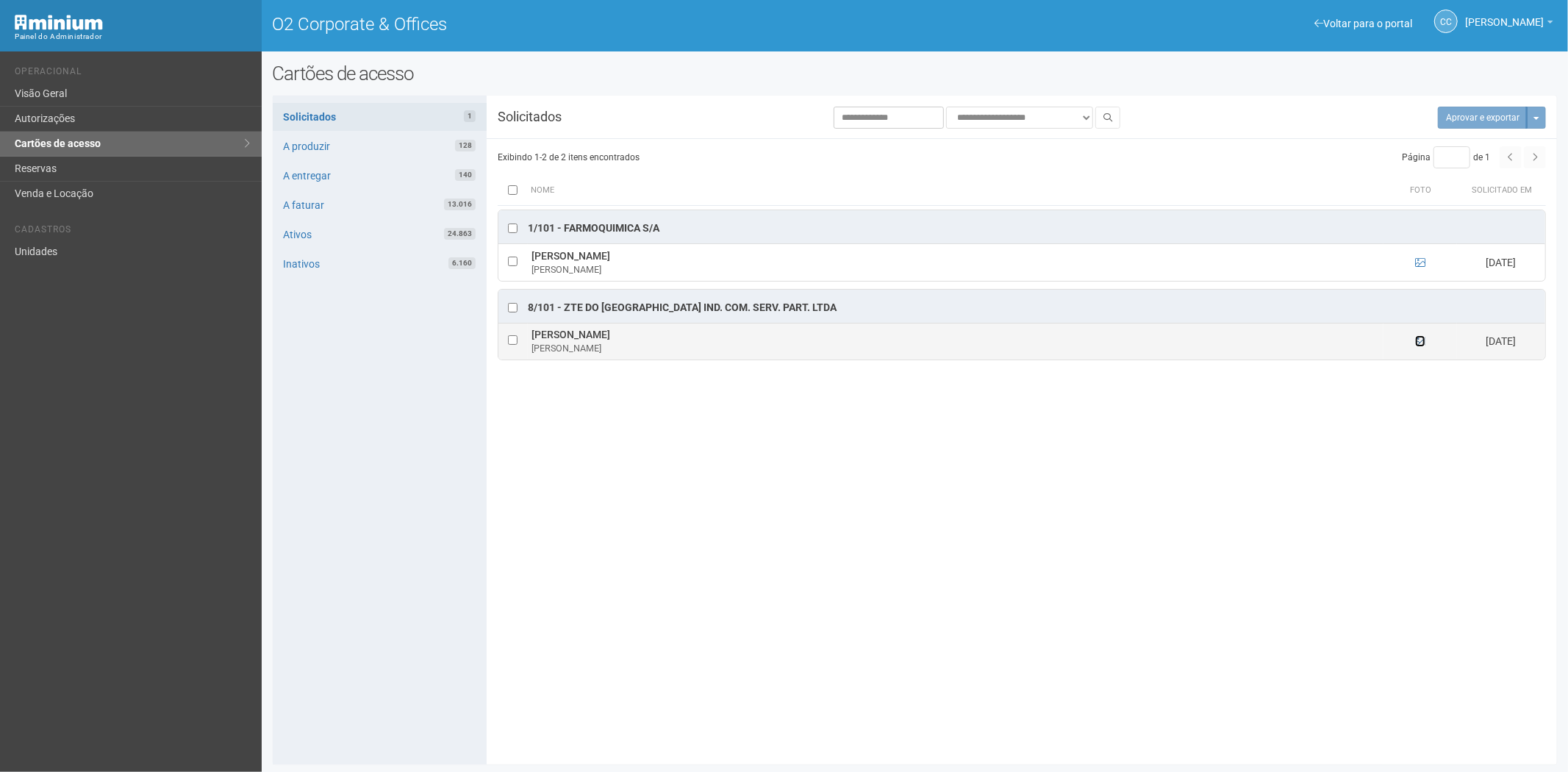
click at [1420, 343] on icon at bounding box center [1421, 341] width 10 height 10
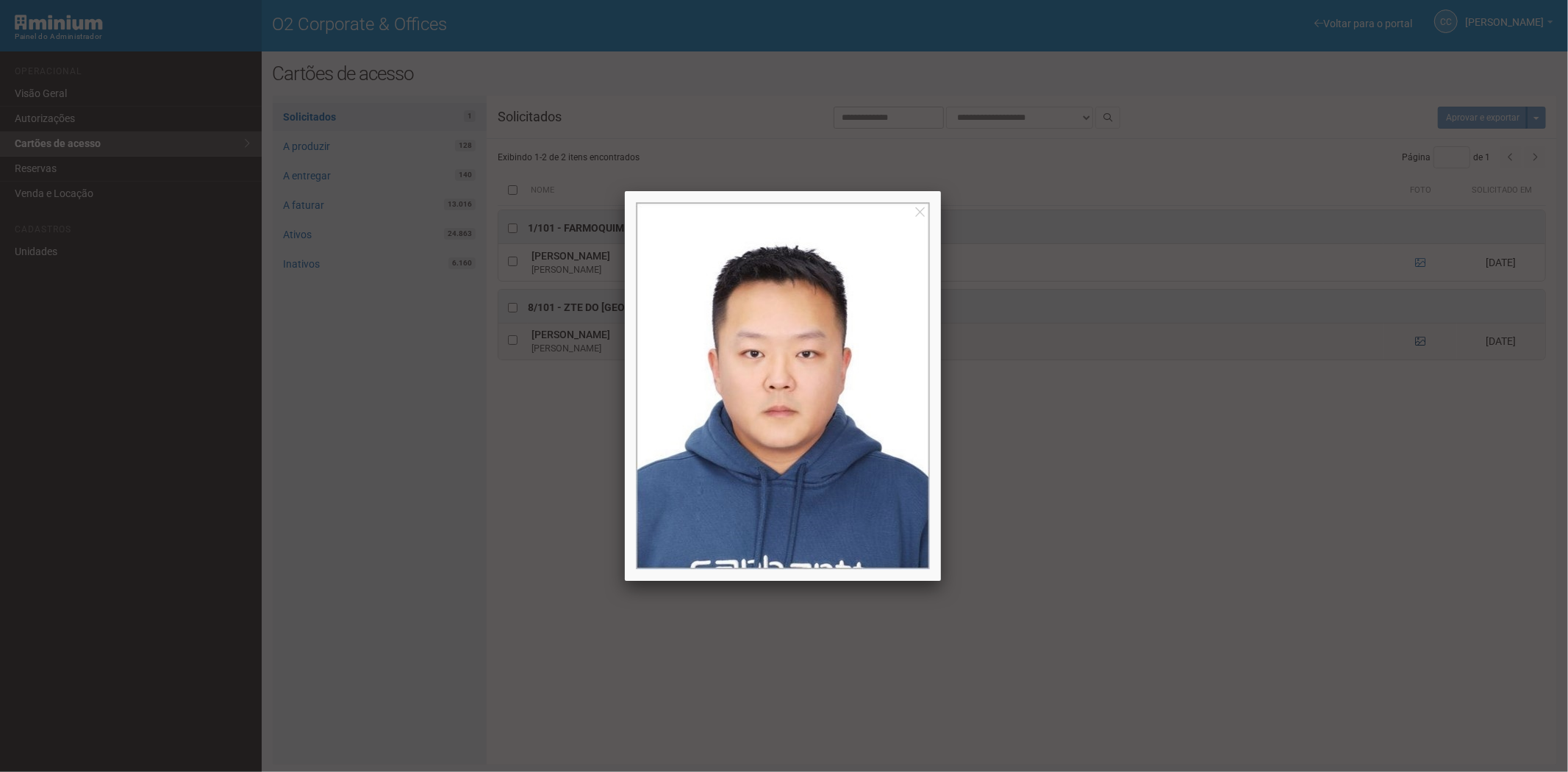
click at [1420, 344] on div at bounding box center [784, 386] width 1568 height 772
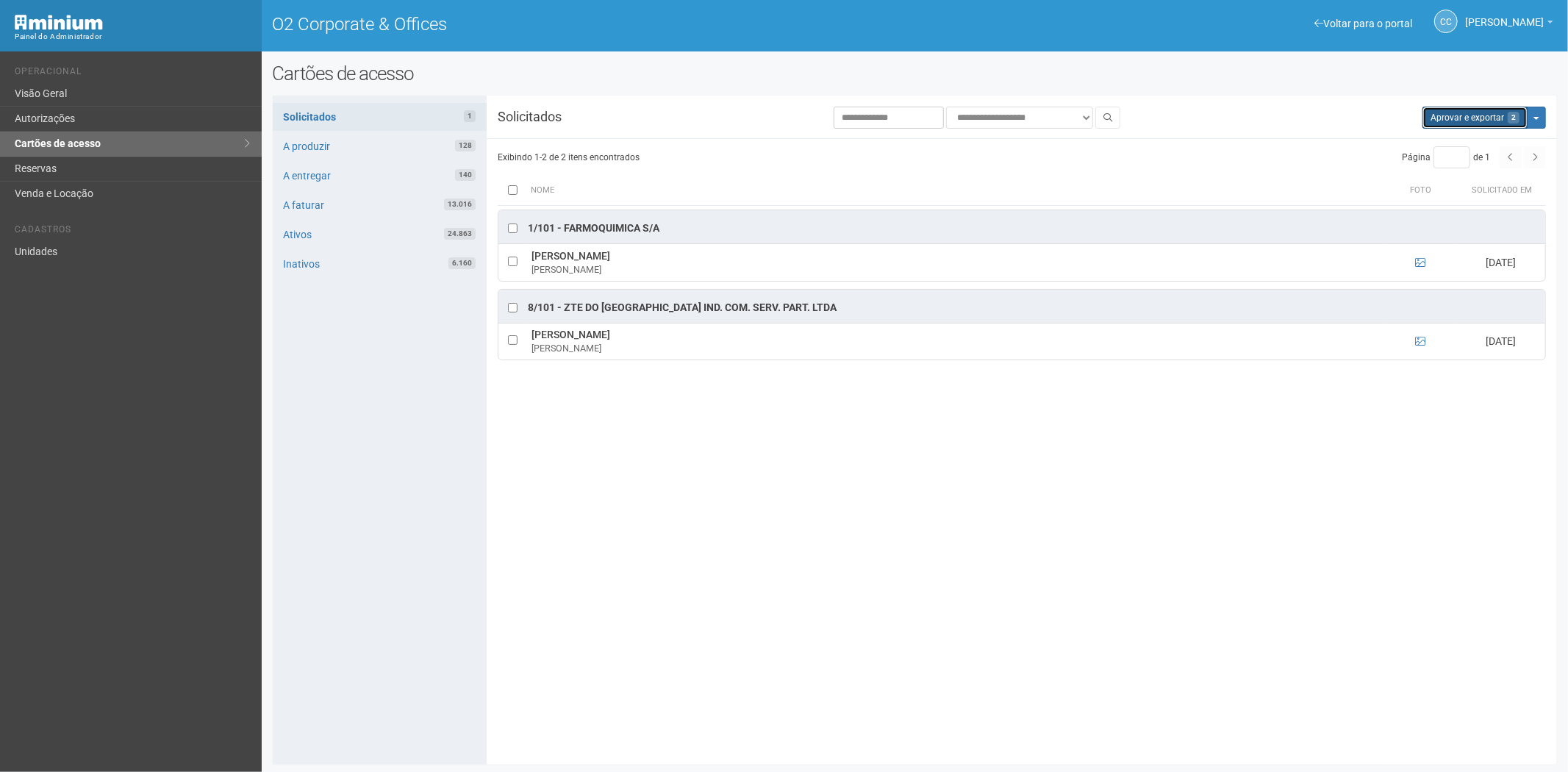
click at [1423, 113] on button "Aprovar e exportar 2" at bounding box center [1474, 117] width 105 height 22
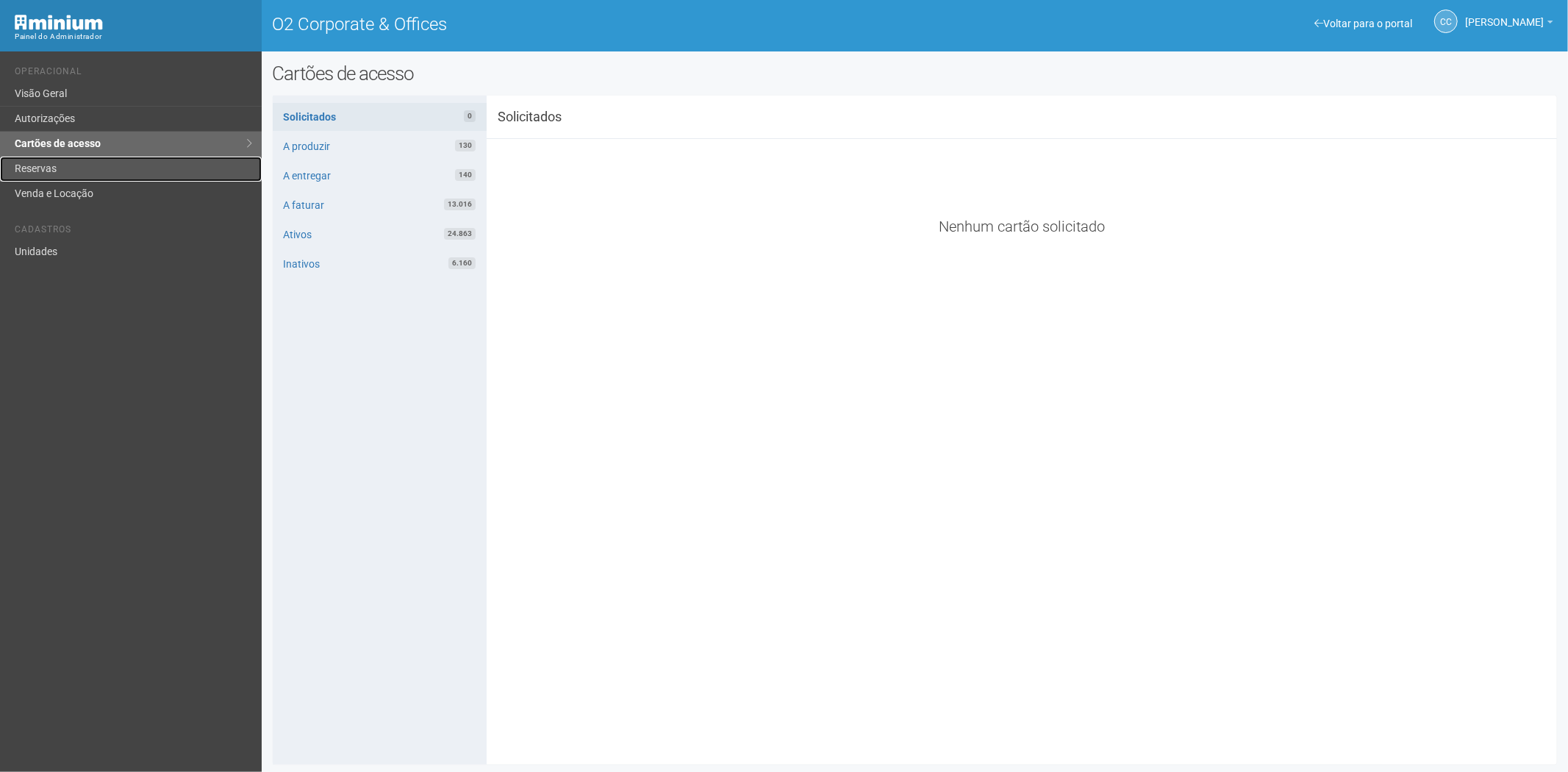
click at [170, 158] on link "Reservas" at bounding box center [130, 169] width 262 height 25
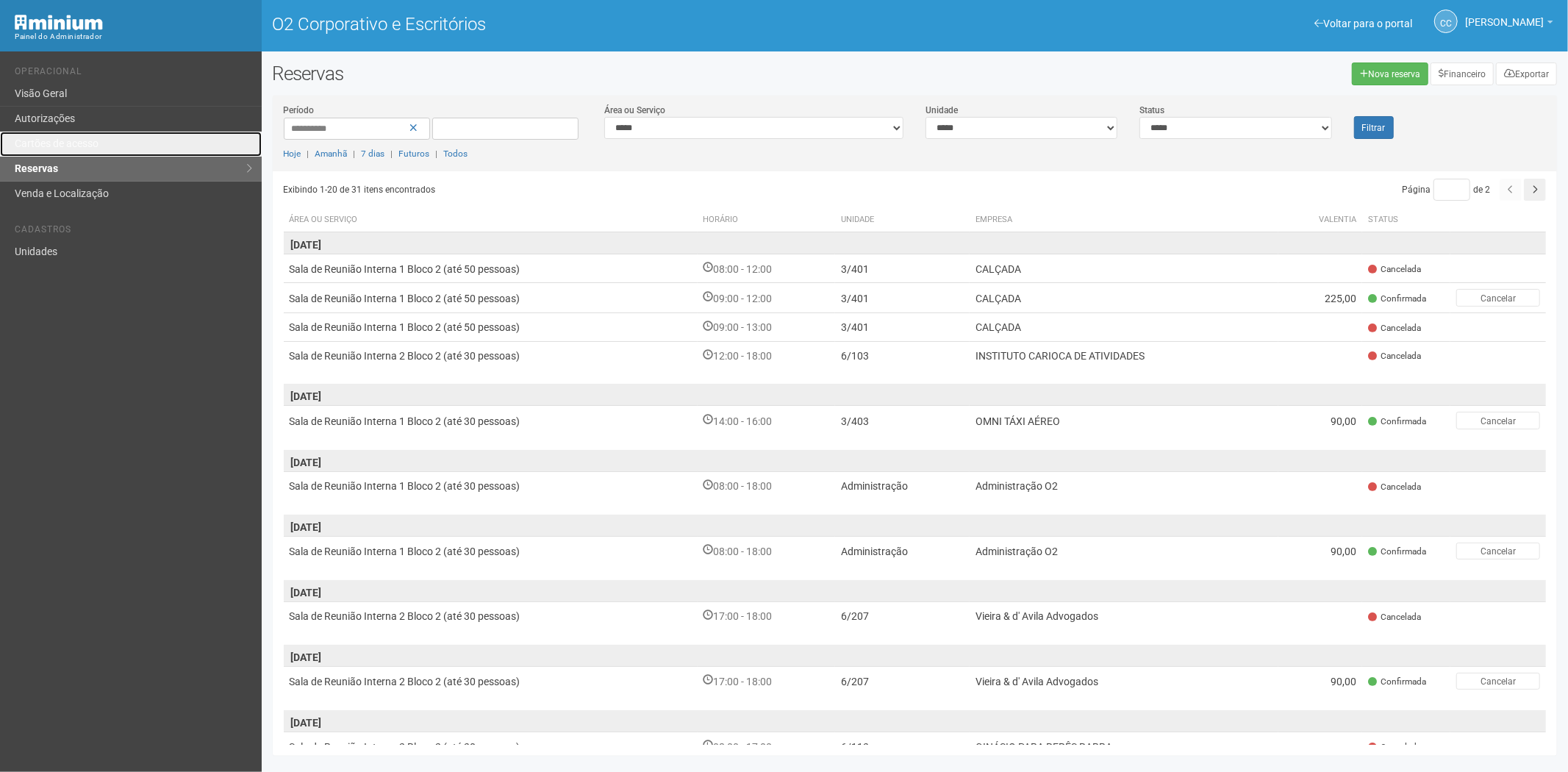
drag, startPoint x: 93, startPoint y: 143, endPoint x: 216, endPoint y: 180, distance: 128.4
click at [93, 143] on font "Cartões de acesso" at bounding box center [57, 143] width 84 height 11
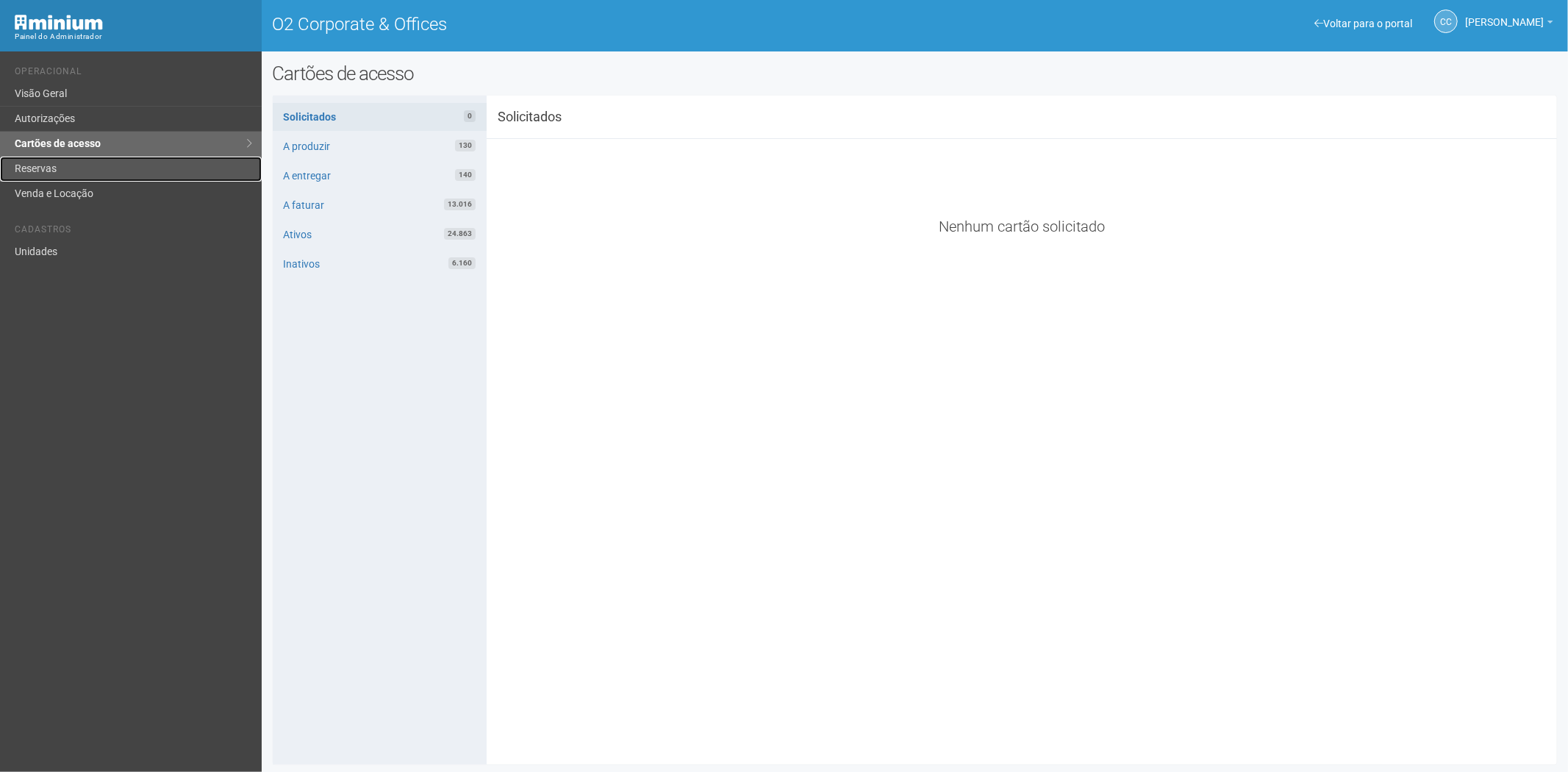
drag, startPoint x: 67, startPoint y: 166, endPoint x: 68, endPoint y: 174, distance: 8.1
click at [67, 165] on link "Reservas" at bounding box center [130, 169] width 262 height 25
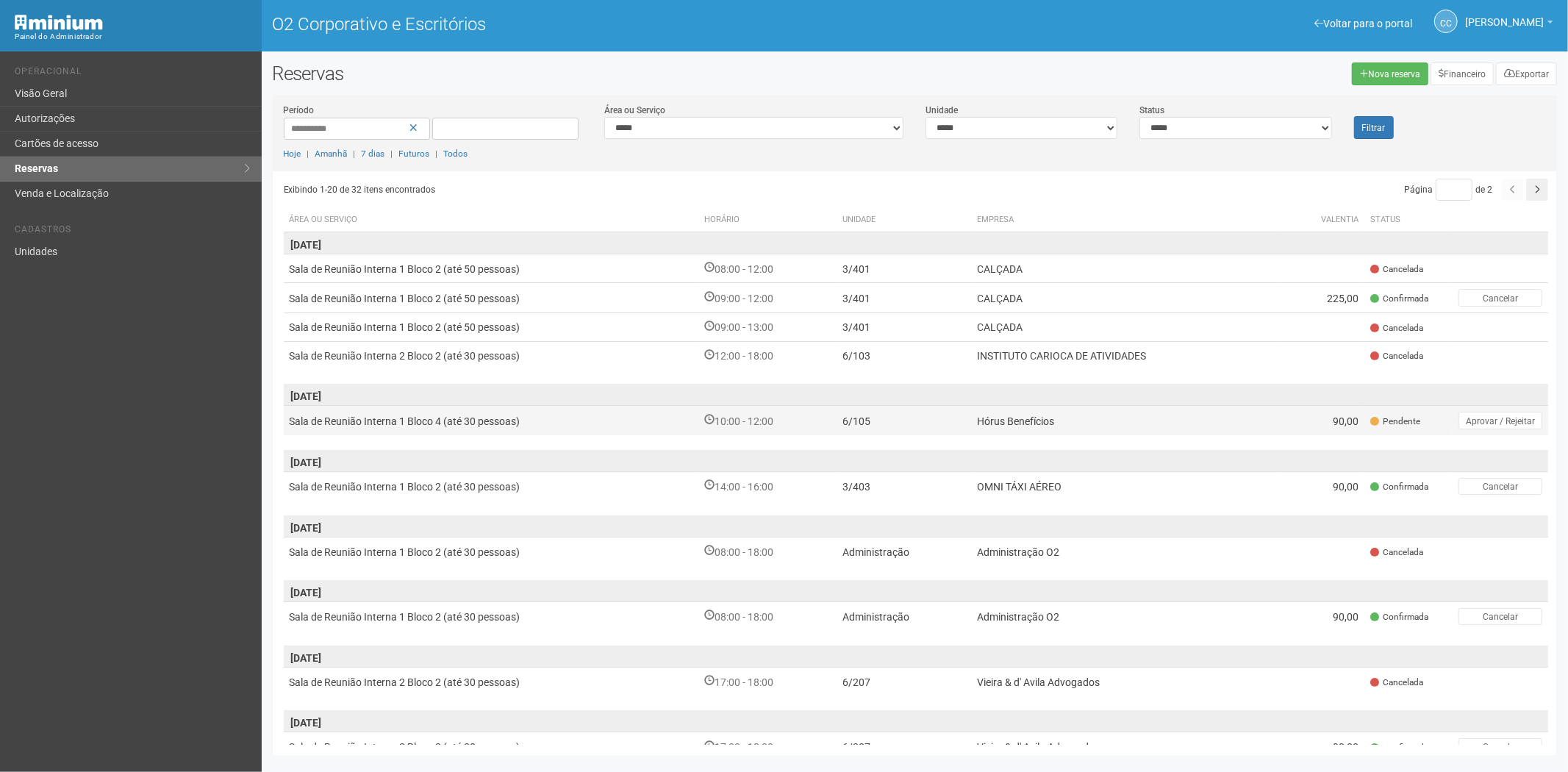
click at [1061, 417] on td "Hórus Benefícios" at bounding box center [1127, 420] width 310 height 29
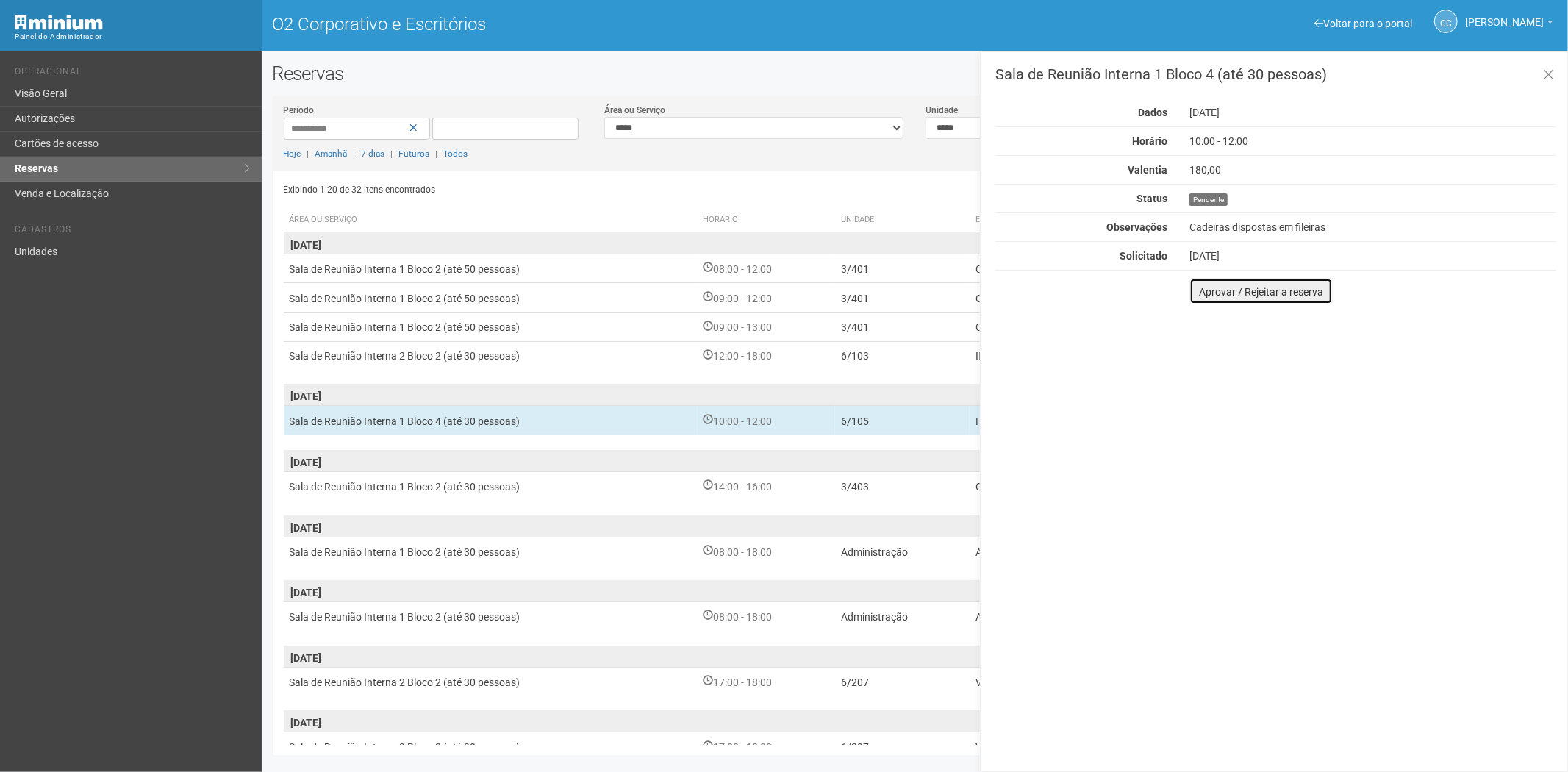
click at [1208, 292] on font "Aprovar / Rejeitar a reserva" at bounding box center [1261, 292] width 124 height 11
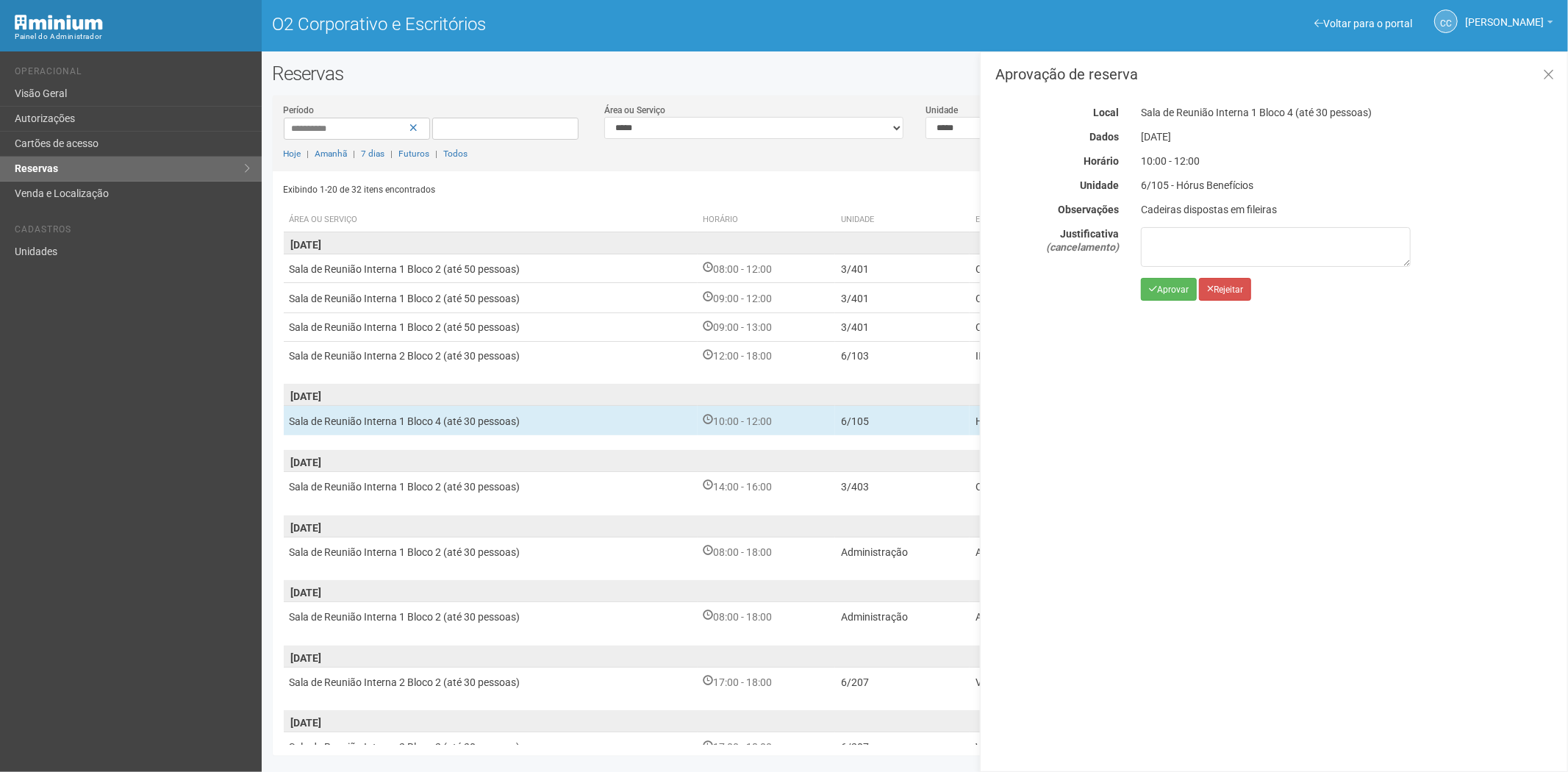
click at [1164, 300] on div "Aprovação de reserva Local Sala de Reunião Interna 1 Bloco 4 (até 30 pessoas) D…" at bounding box center [1274, 411] width 588 height 720
click at [1158, 288] on font "Aprovar" at bounding box center [1173, 289] width 31 height 10
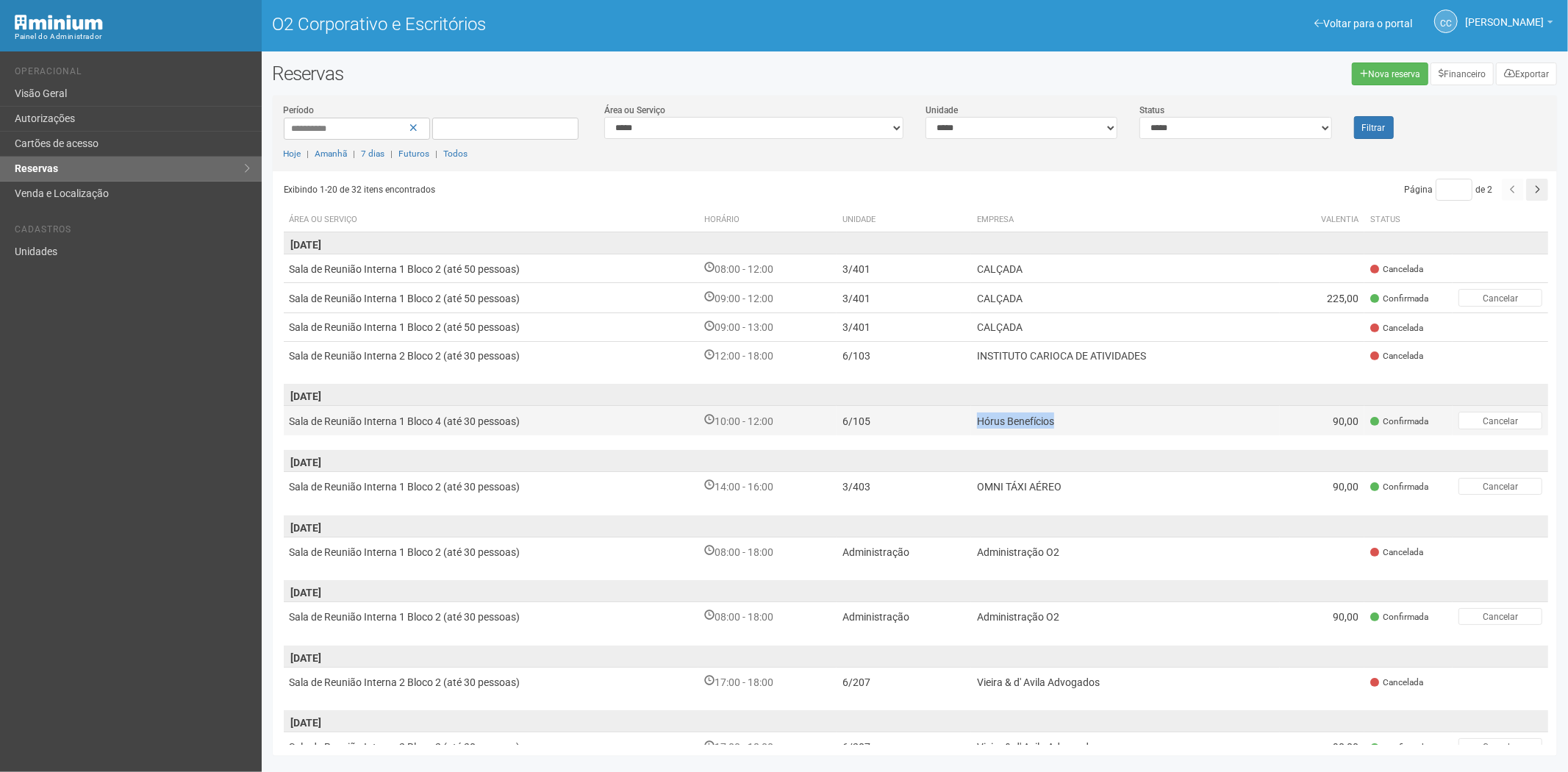
drag, startPoint x: 1063, startPoint y: 418, endPoint x: 979, endPoint y: 420, distance: 84.0
click at [979, 420] on td "Hórus Benefícios" at bounding box center [1127, 420] width 310 height 29
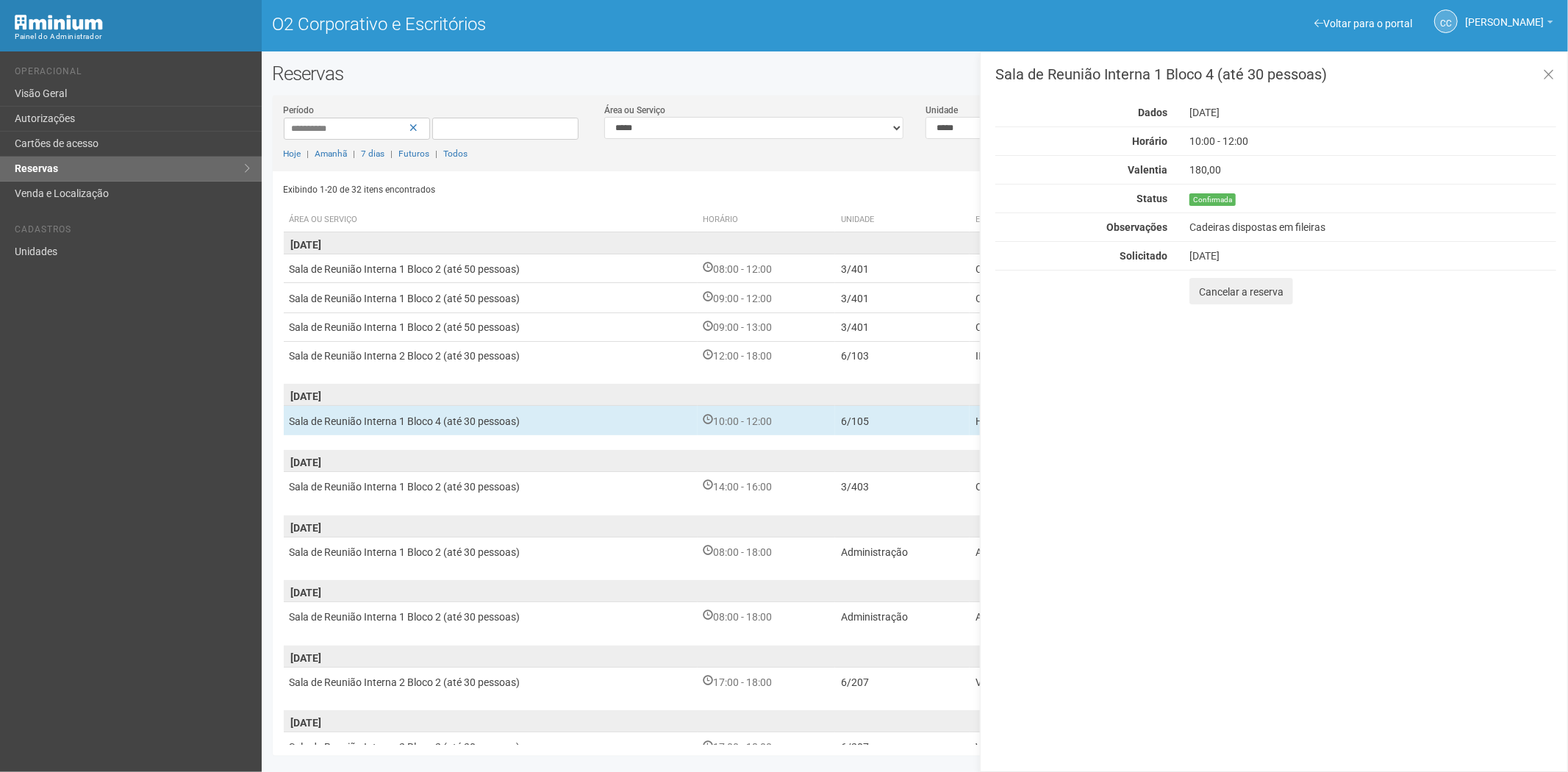
drag, startPoint x: 991, startPoint y: 419, endPoint x: 1557, endPoint y: 112, distance: 643.9
click at [1565, 134] on div "10:00 - 12:00" at bounding box center [1373, 141] width 389 height 13
click at [1553, 71] on icon at bounding box center [1549, 76] width 11 height 15
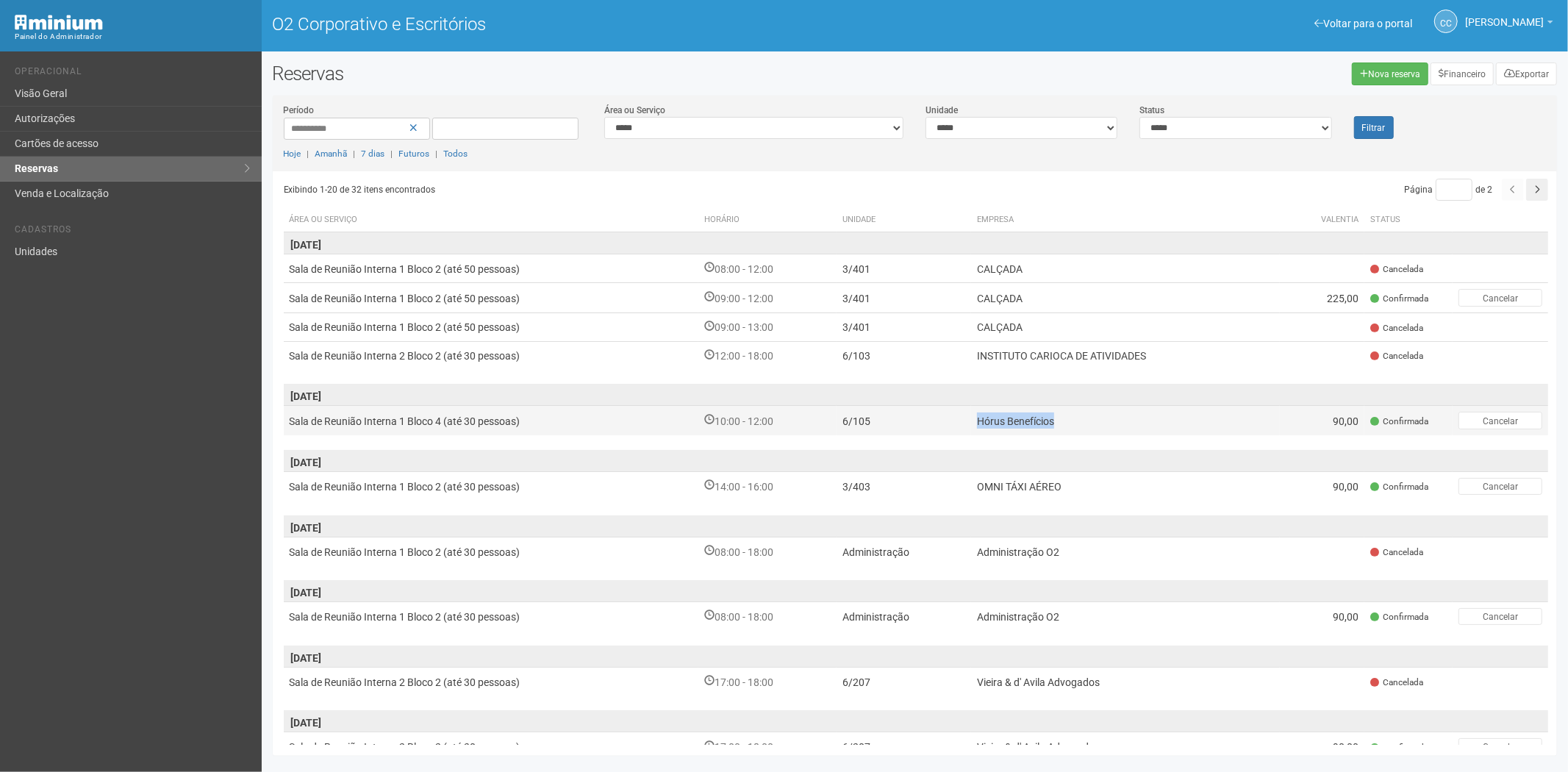
drag, startPoint x: 1059, startPoint y: 415, endPoint x: 975, endPoint y: 423, distance: 84.4
click at [975, 423] on td "Hórus Benefícios" at bounding box center [1127, 420] width 310 height 29
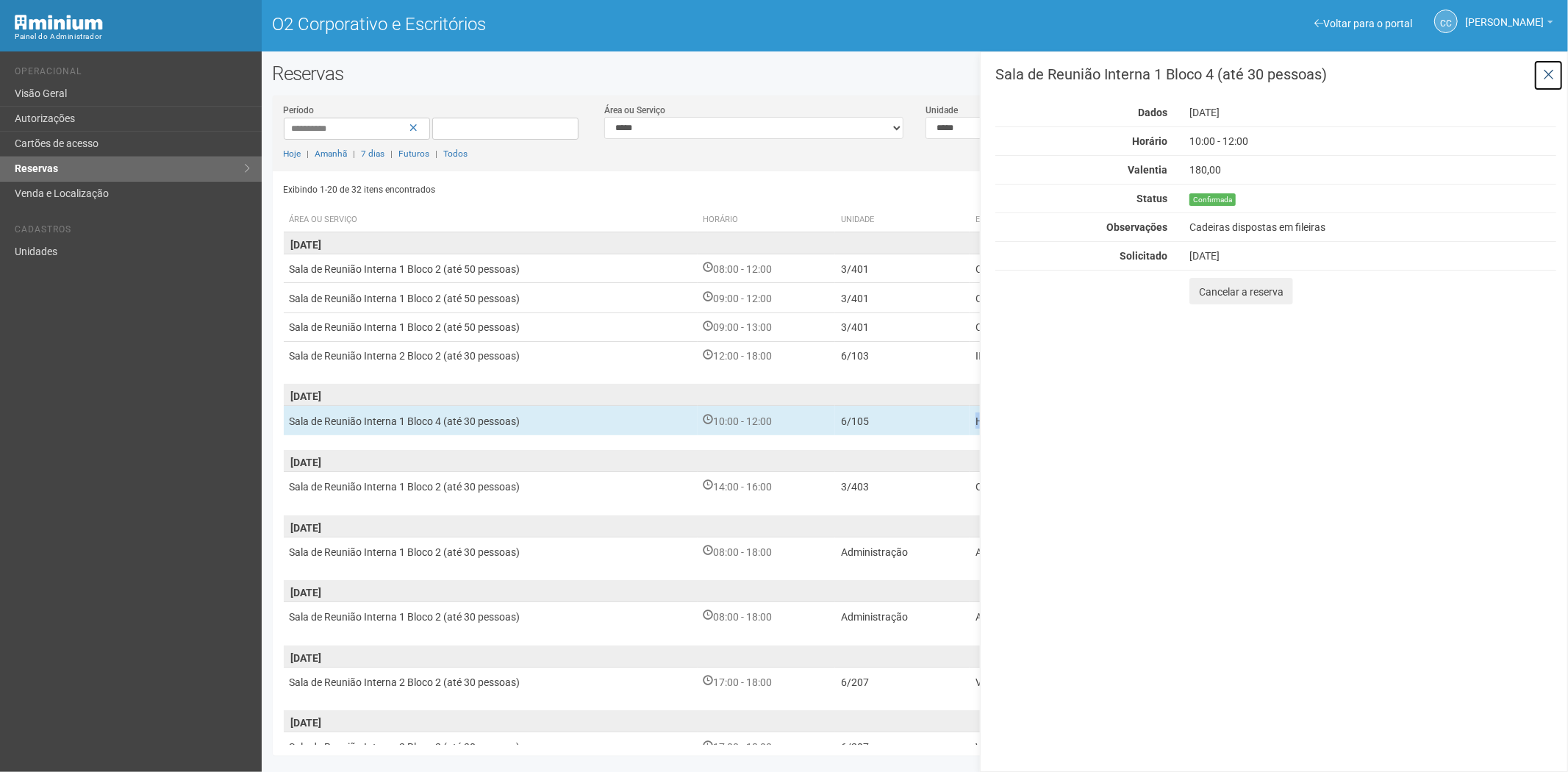
drag, startPoint x: 1550, startPoint y: 66, endPoint x: 1393, endPoint y: 288, distance: 271.9
click at [1549, 71] on icon at bounding box center [1549, 76] width 11 height 15
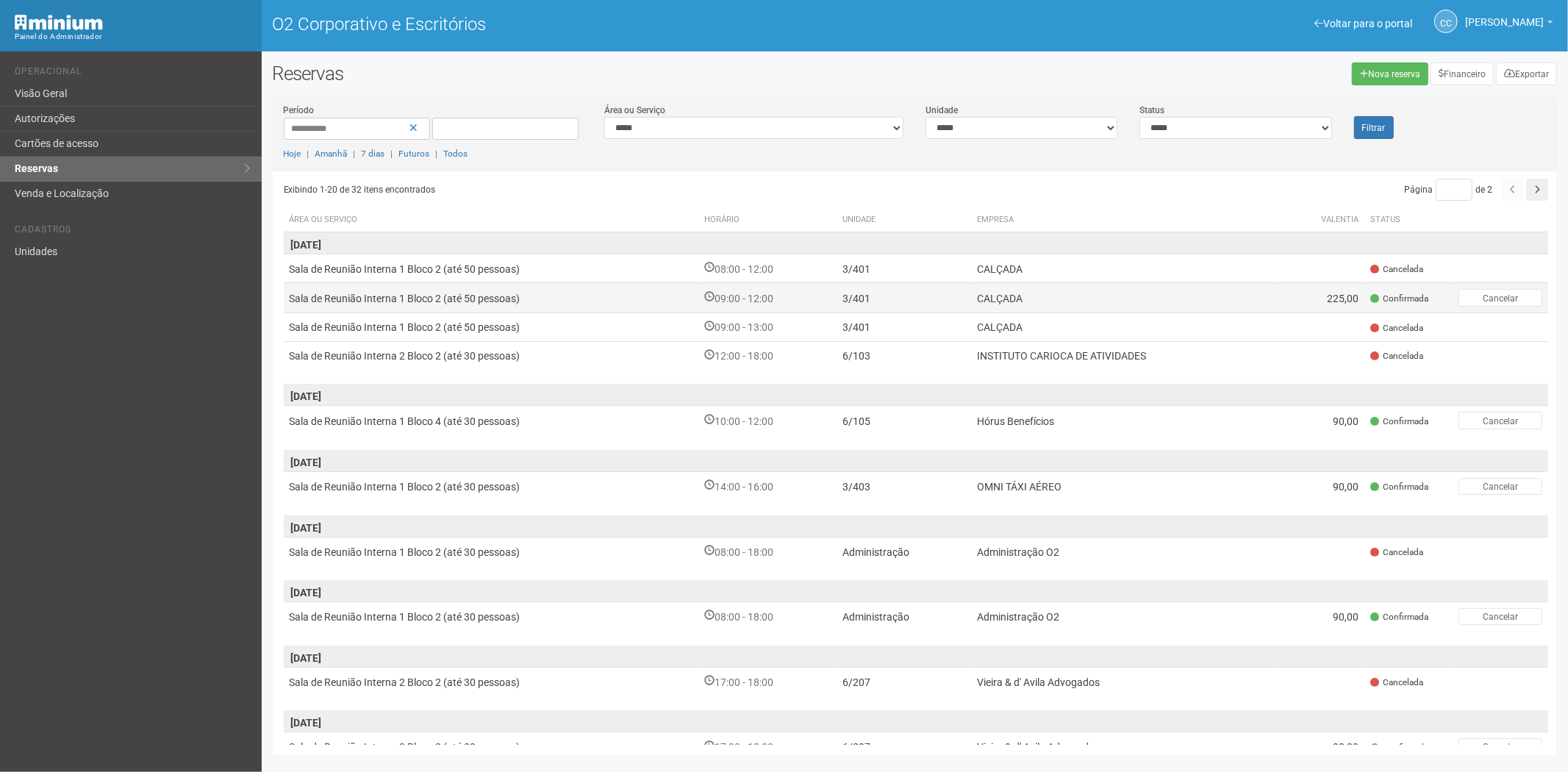
click at [986, 293] on font "CALÇADA" at bounding box center [1000, 299] width 45 height 11
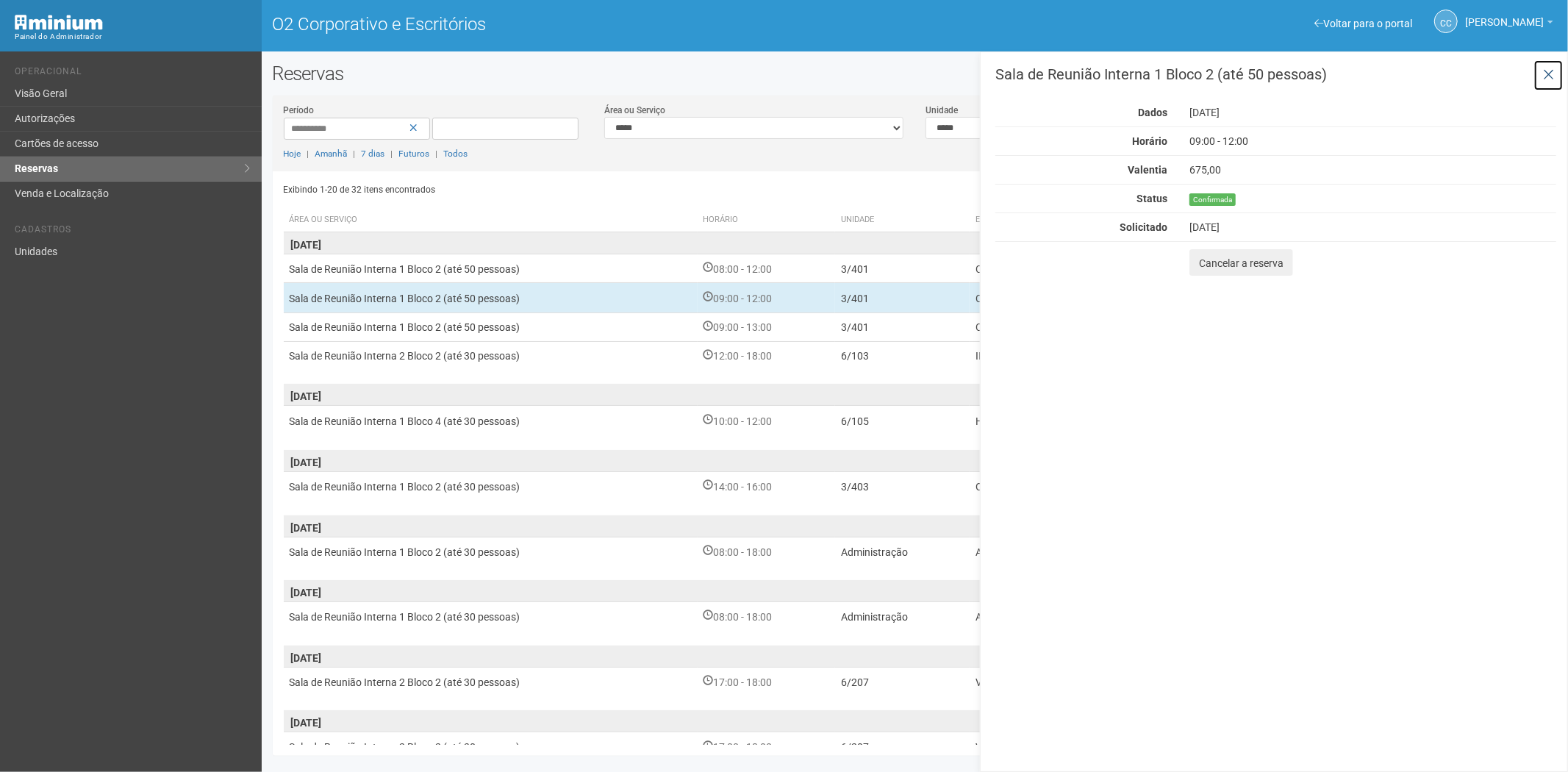
click at [1548, 69] on icon at bounding box center [1549, 76] width 11 height 15
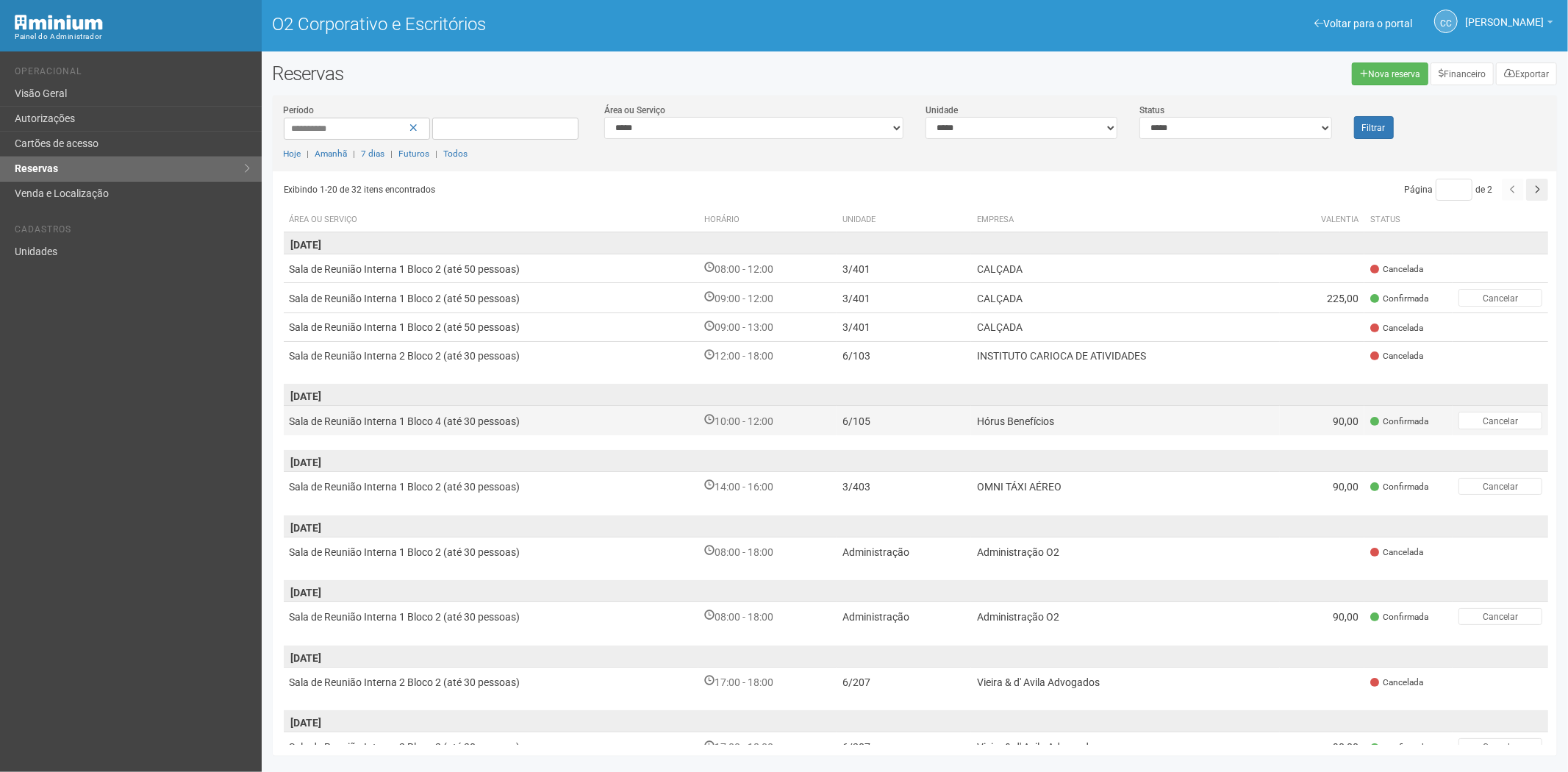
click at [1066, 423] on td "Hórus Benefícios" at bounding box center [1127, 420] width 310 height 29
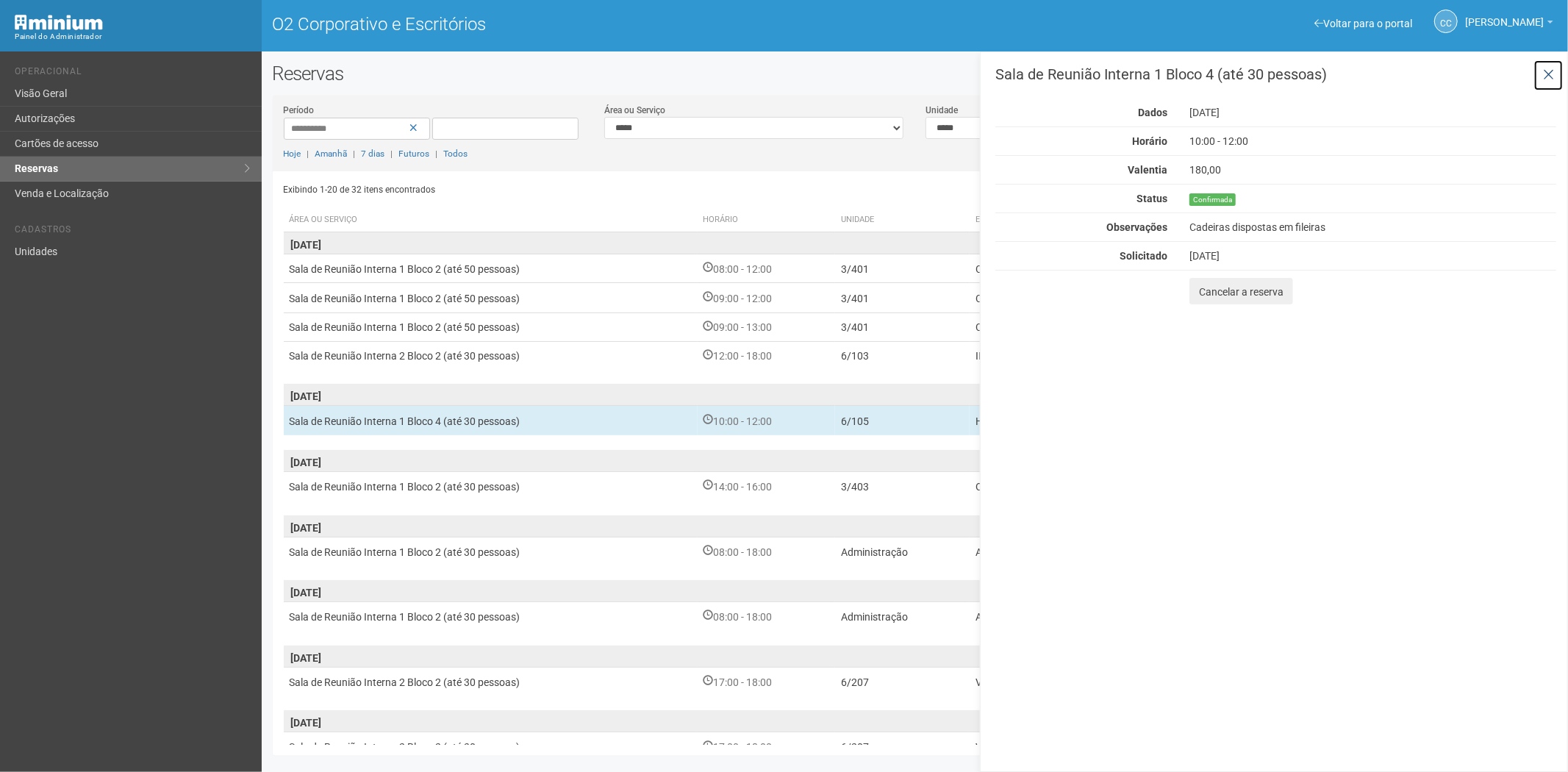
click at [1561, 77] on button at bounding box center [1549, 75] width 30 height 31
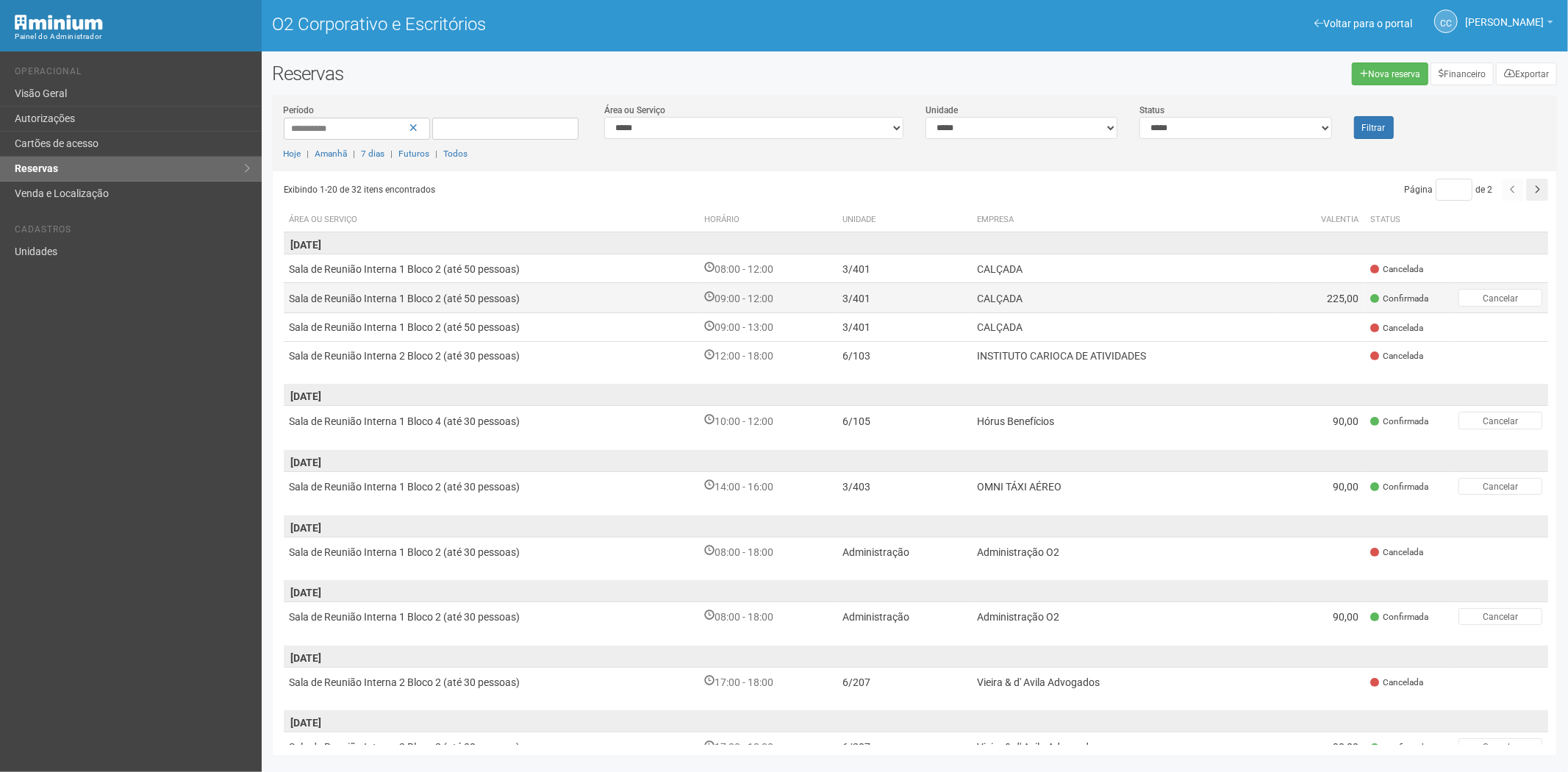
click at [990, 302] on font "CALÇADA" at bounding box center [1000, 299] width 45 height 11
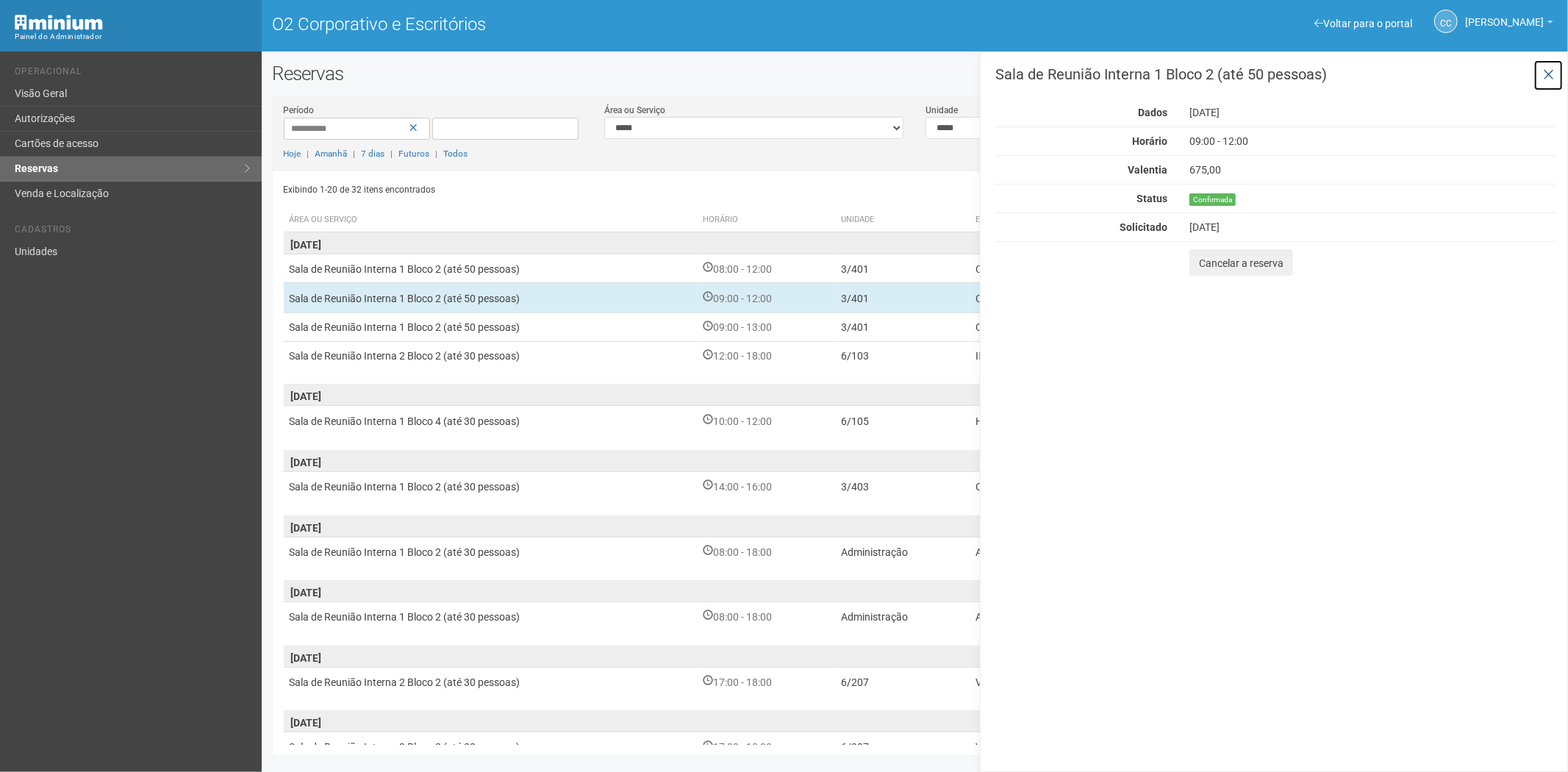
click at [1544, 64] on button at bounding box center [1549, 75] width 30 height 31
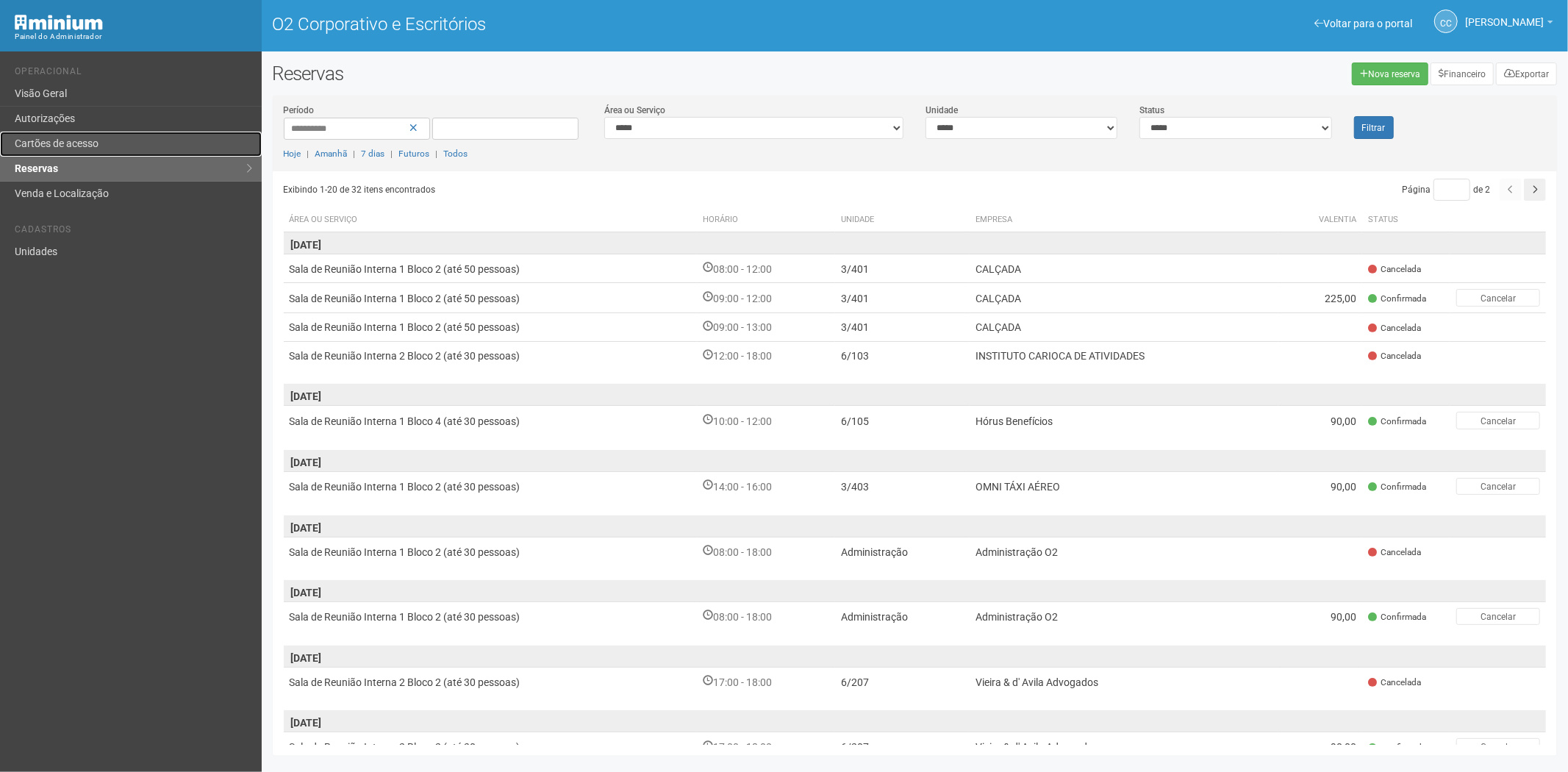
click at [47, 135] on link "Cartões de acesso" at bounding box center [130, 144] width 262 height 25
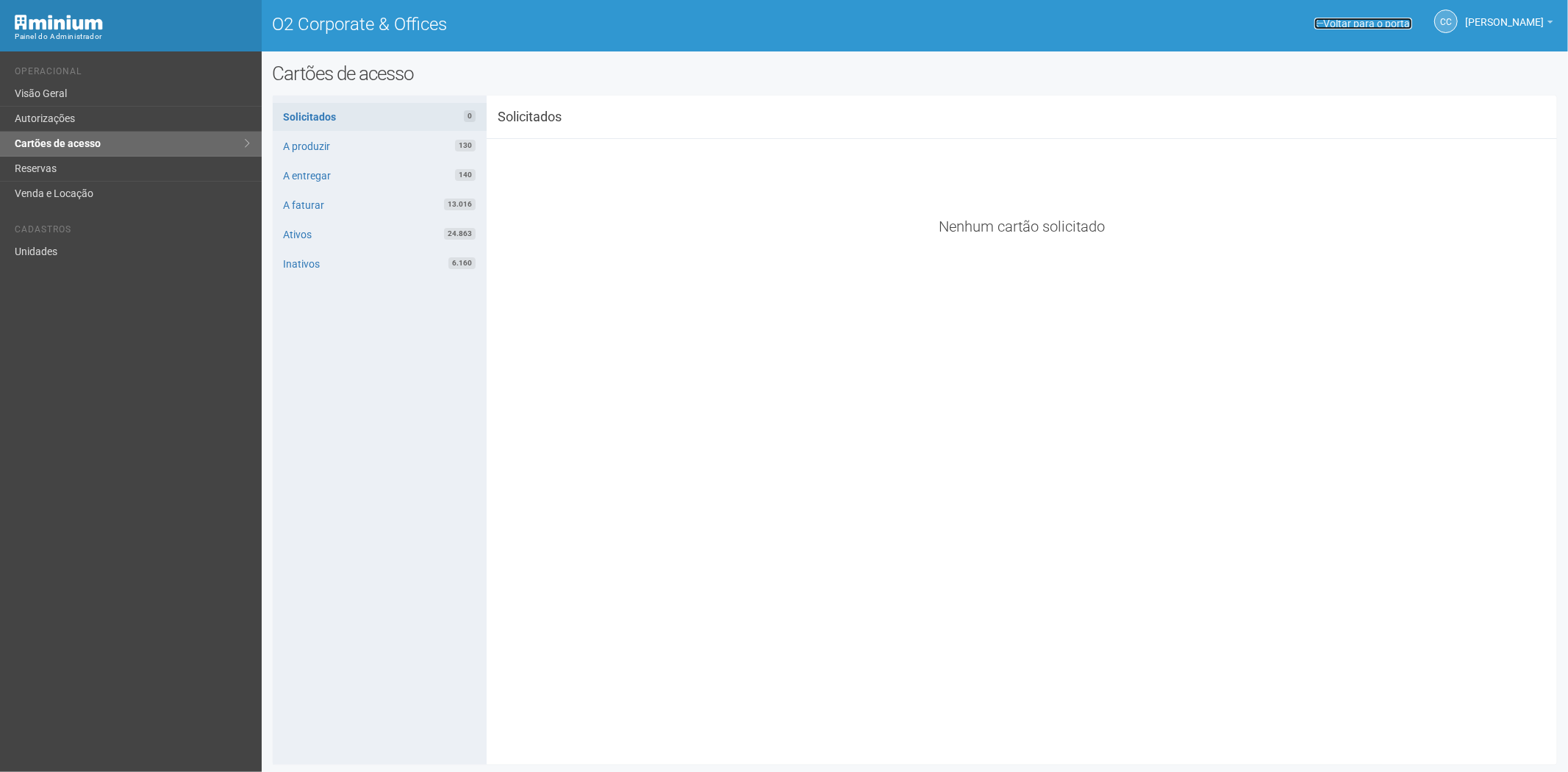
click at [1336, 21] on link "Voltar para o portal" at bounding box center [1363, 24] width 97 height 11
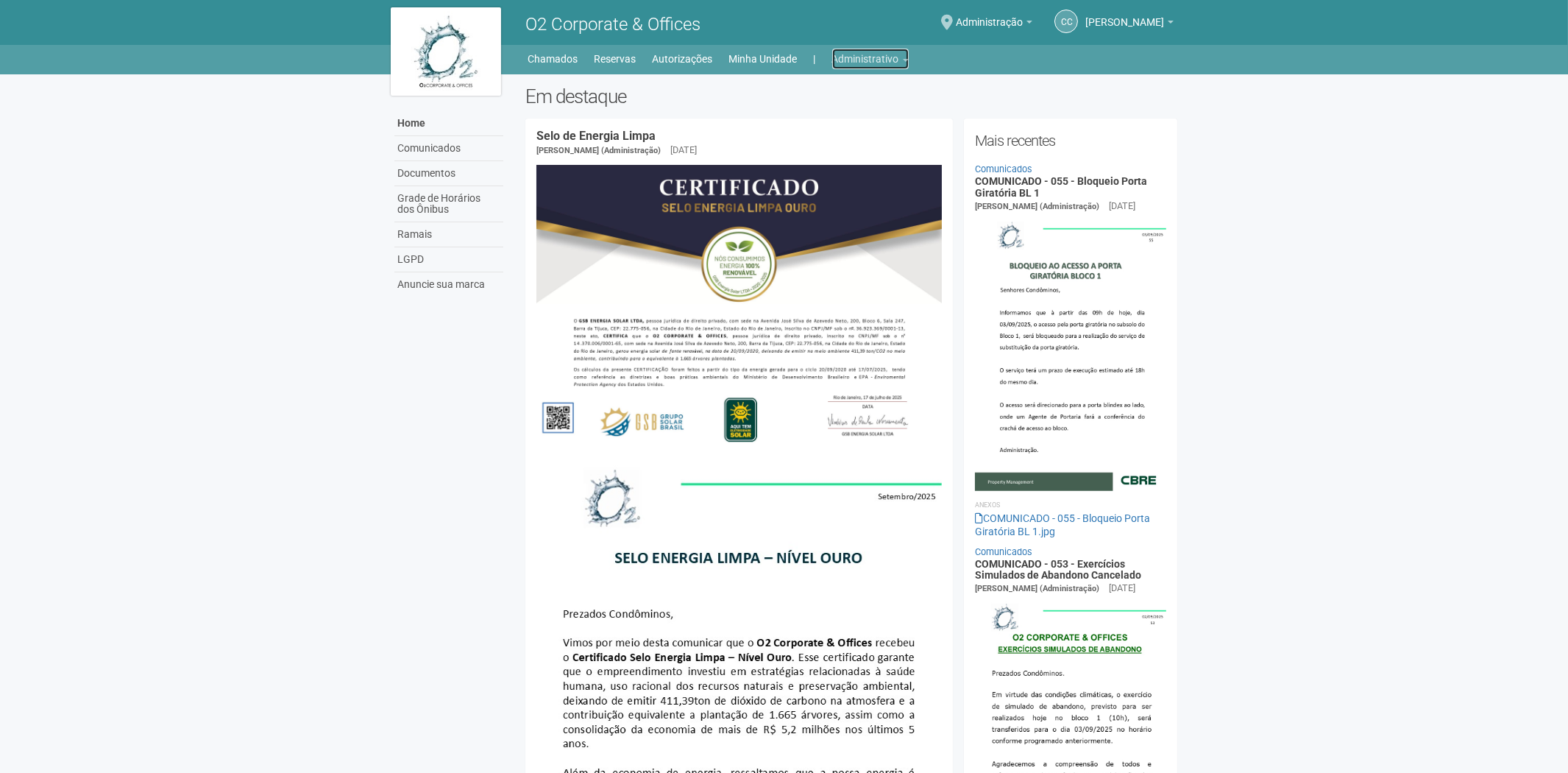
click at [859, 58] on link "Administrativo" at bounding box center [870, 59] width 77 height 21
click at [833, 117] on link "Cartões de acesso" at bounding box center [849, 115] width 125 height 26
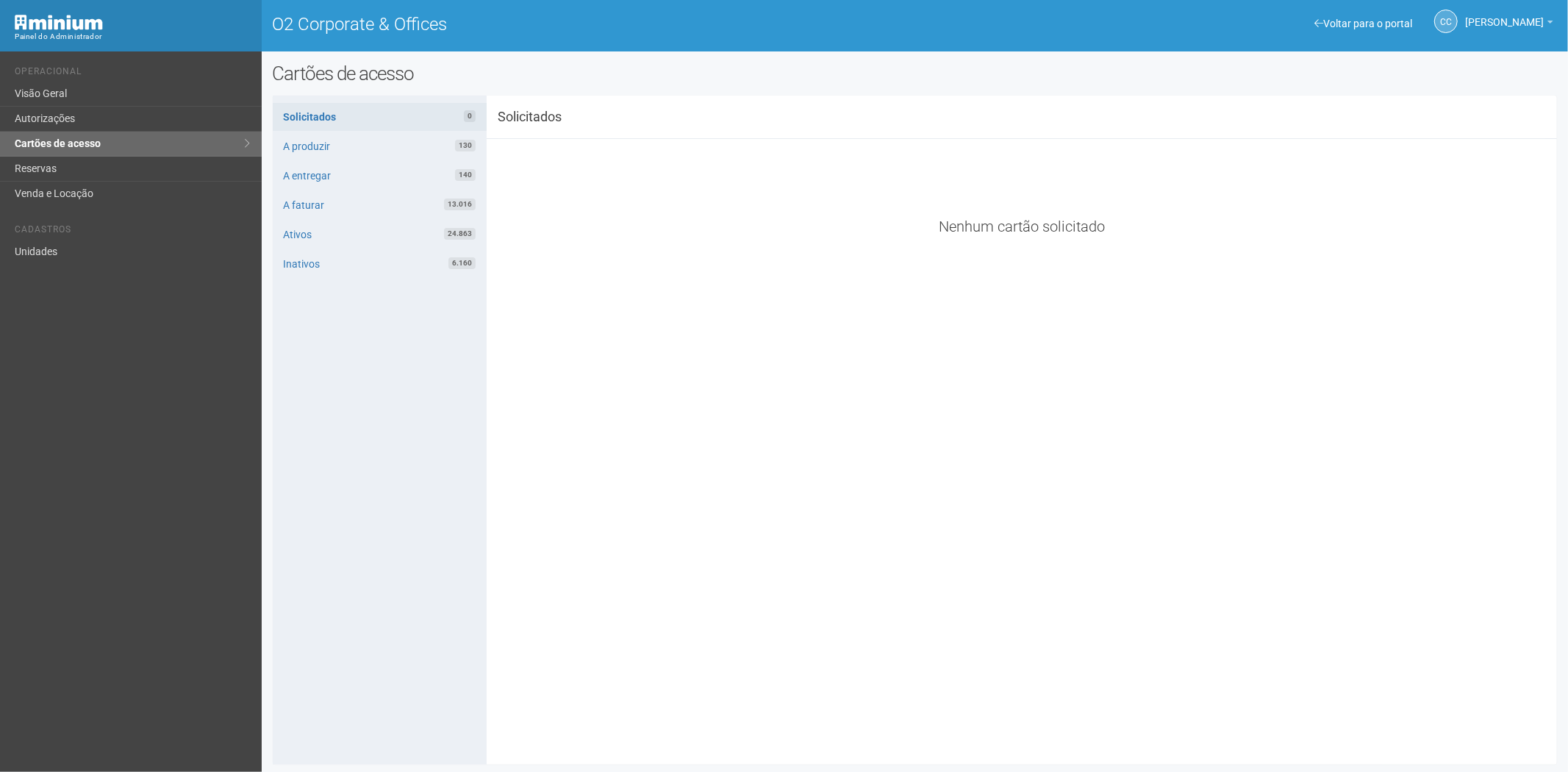
click at [1353, 11] on div "CC [PERSON_NAME] [PERSON_NAME] [EMAIL_ADDRESS][DOMAIN_NAME] Meu perfil Alterar …" at bounding box center [1438, 22] width 247 height 41
click at [1350, 19] on link "Voltar para o portal" at bounding box center [1363, 24] width 97 height 11
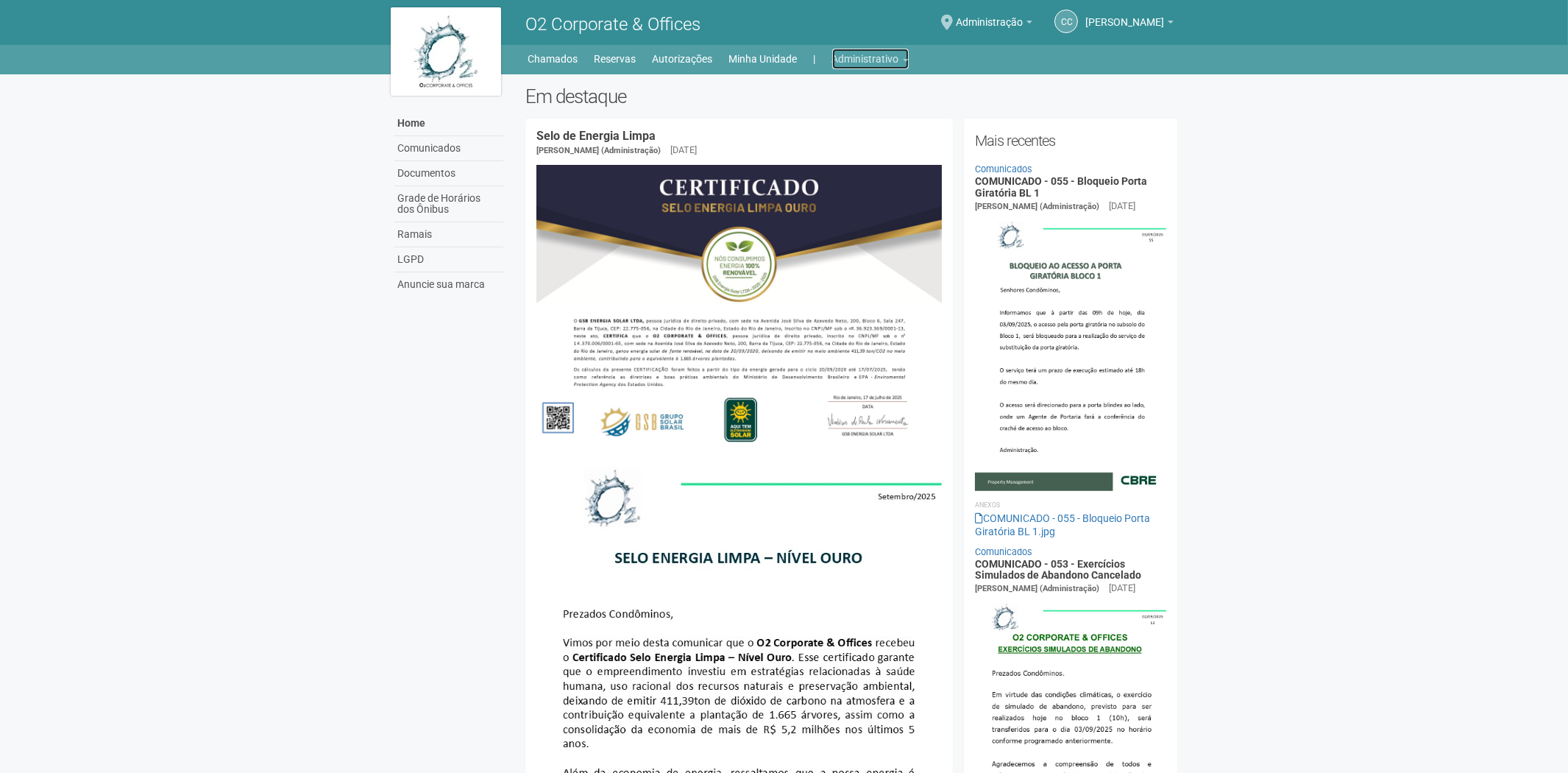
click at [871, 57] on link "Administrativo" at bounding box center [870, 59] width 77 height 21
click at [851, 111] on link "Cartões de acesso" at bounding box center [849, 115] width 125 height 26
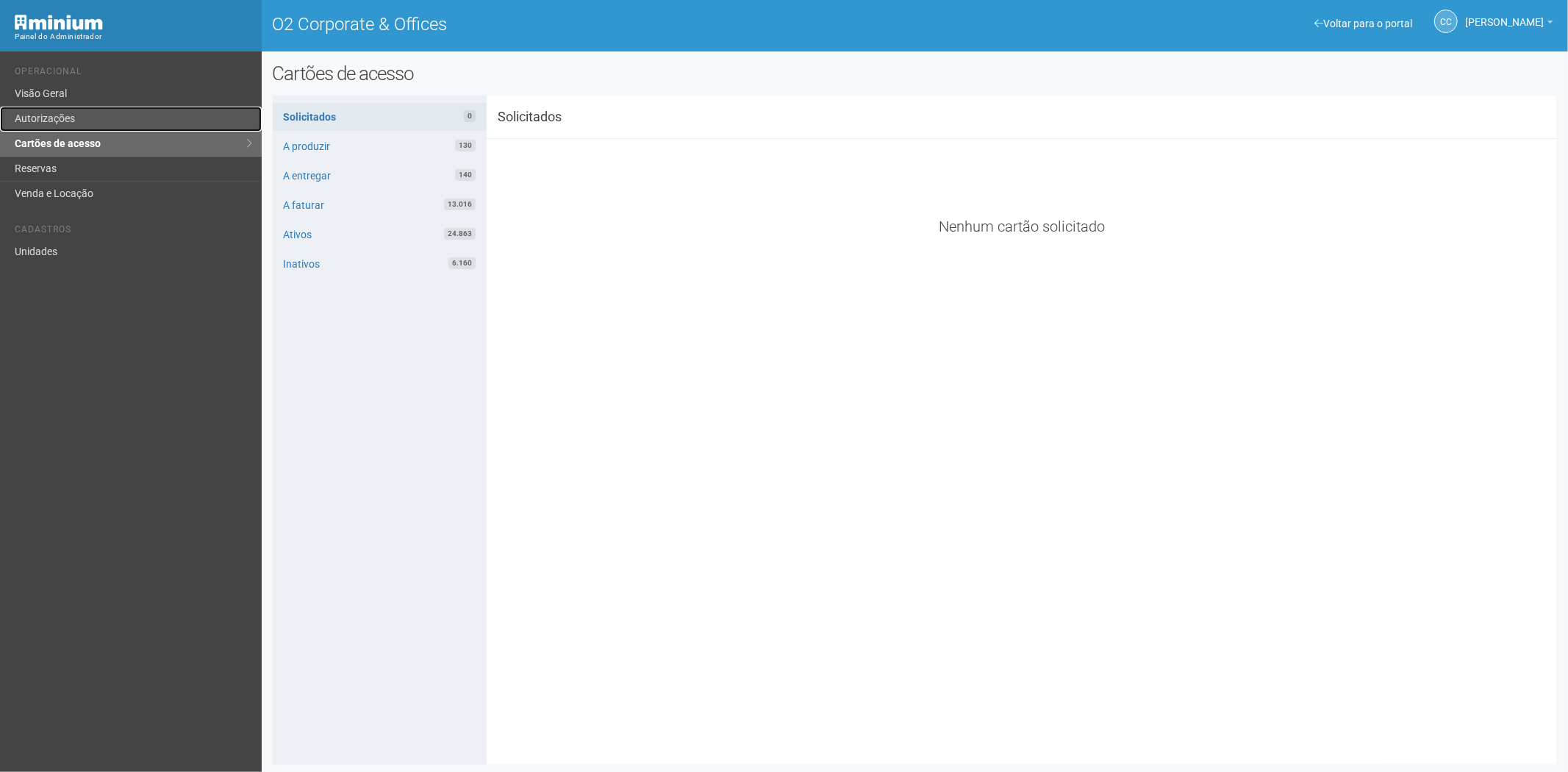
click at [86, 112] on link "Autorizações" at bounding box center [130, 119] width 262 height 25
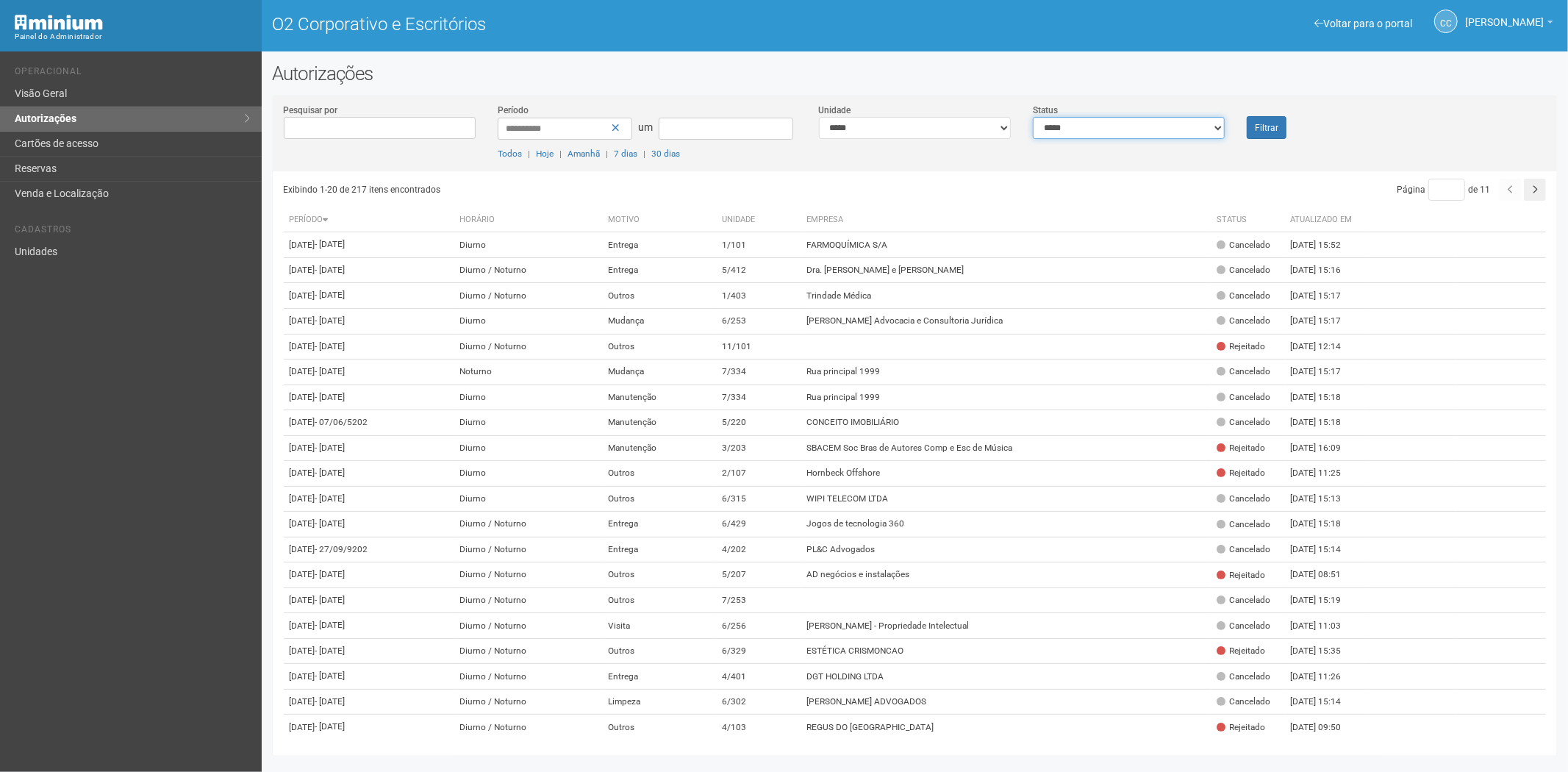
click at [1134, 122] on select "**********" at bounding box center [1129, 128] width 192 height 22
select select "*"
click at [1033, 117] on select "**********" at bounding box center [1129, 128] width 192 height 22
click at [1263, 130] on font "Filtrar" at bounding box center [1266, 128] width 24 height 10
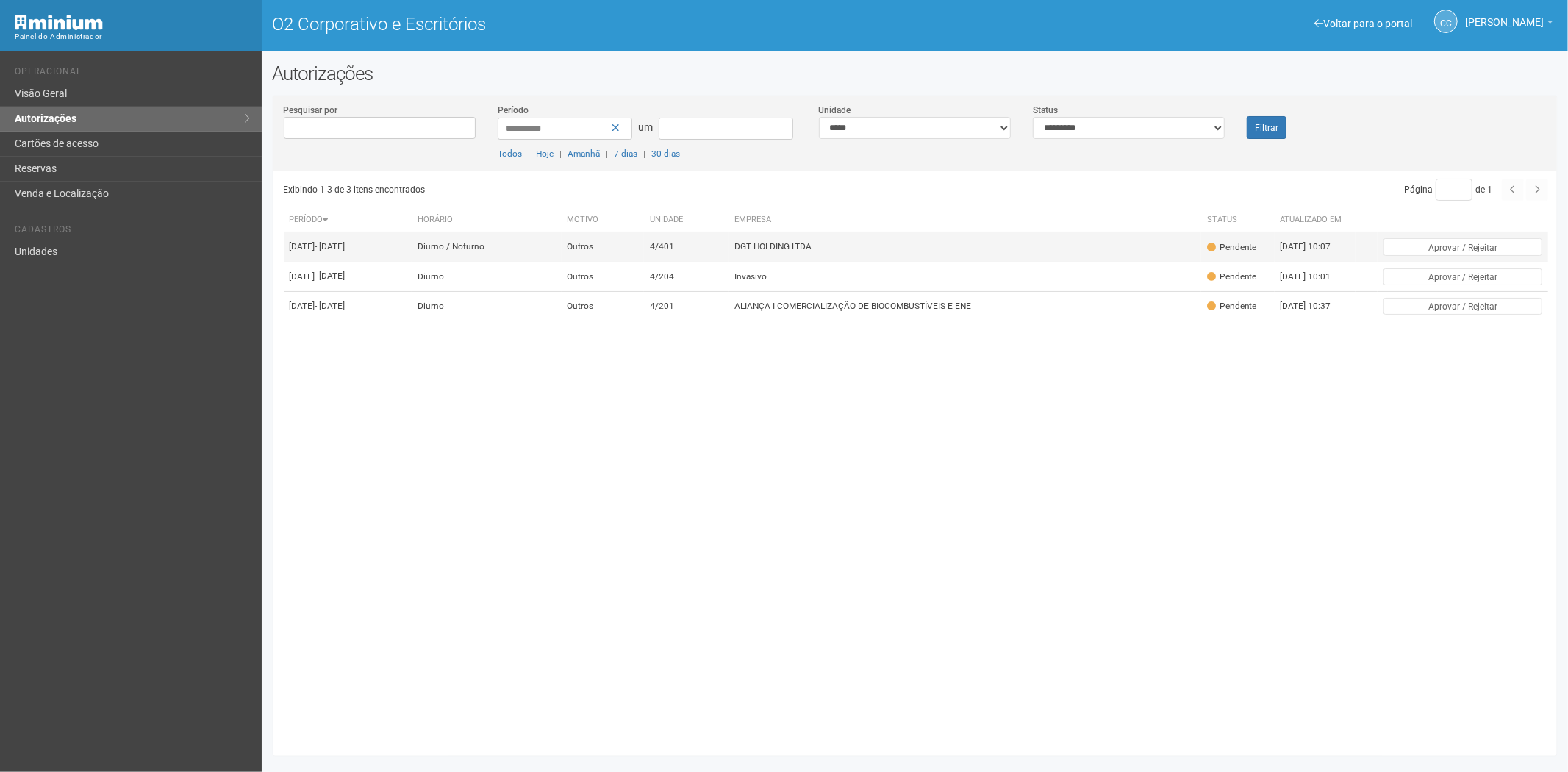
click at [853, 262] on td "DGT HOLDING LTDA" at bounding box center [965, 247] width 472 height 29
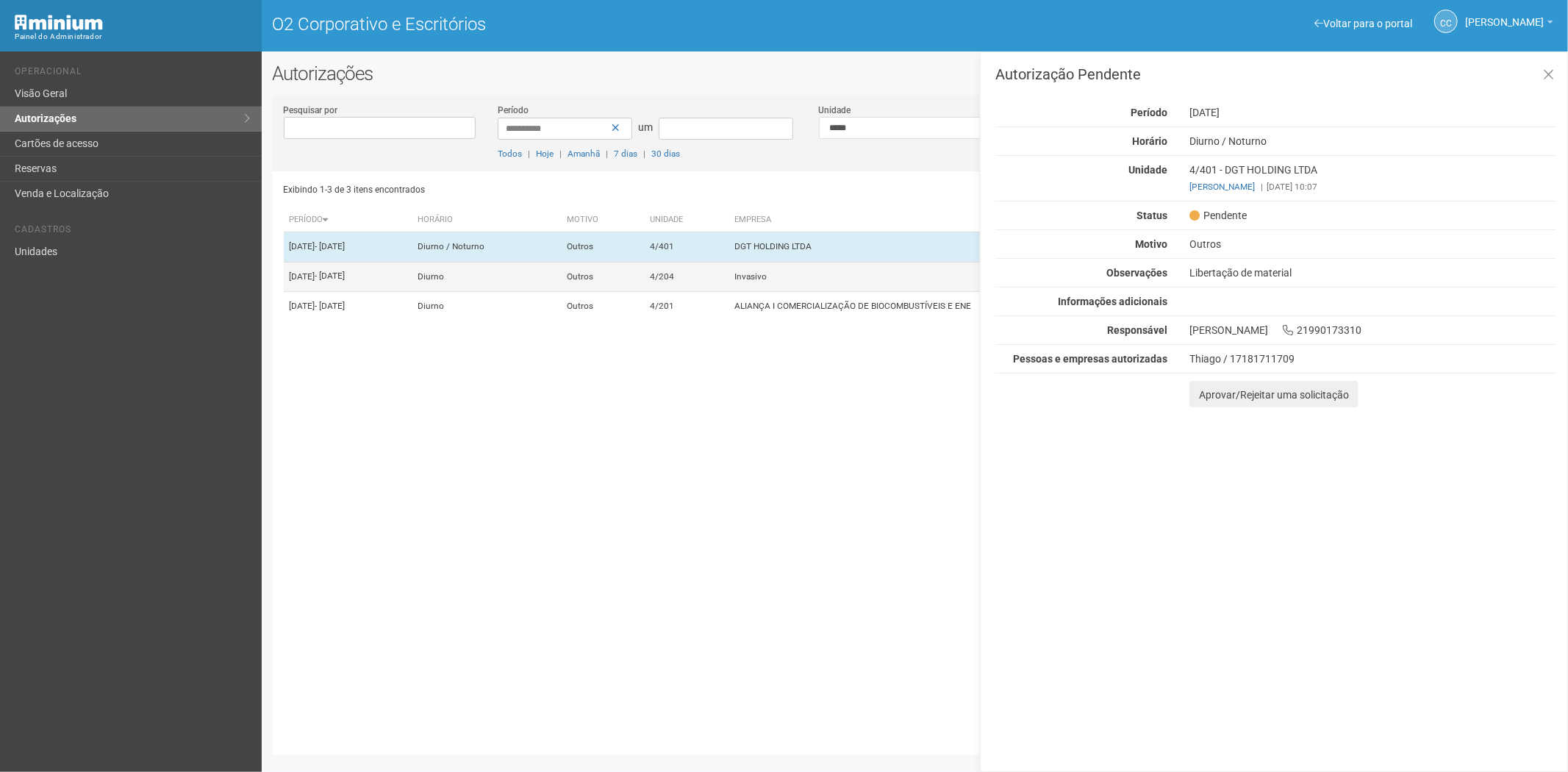
click at [767, 282] on font "Invasivo" at bounding box center [751, 276] width 32 height 10
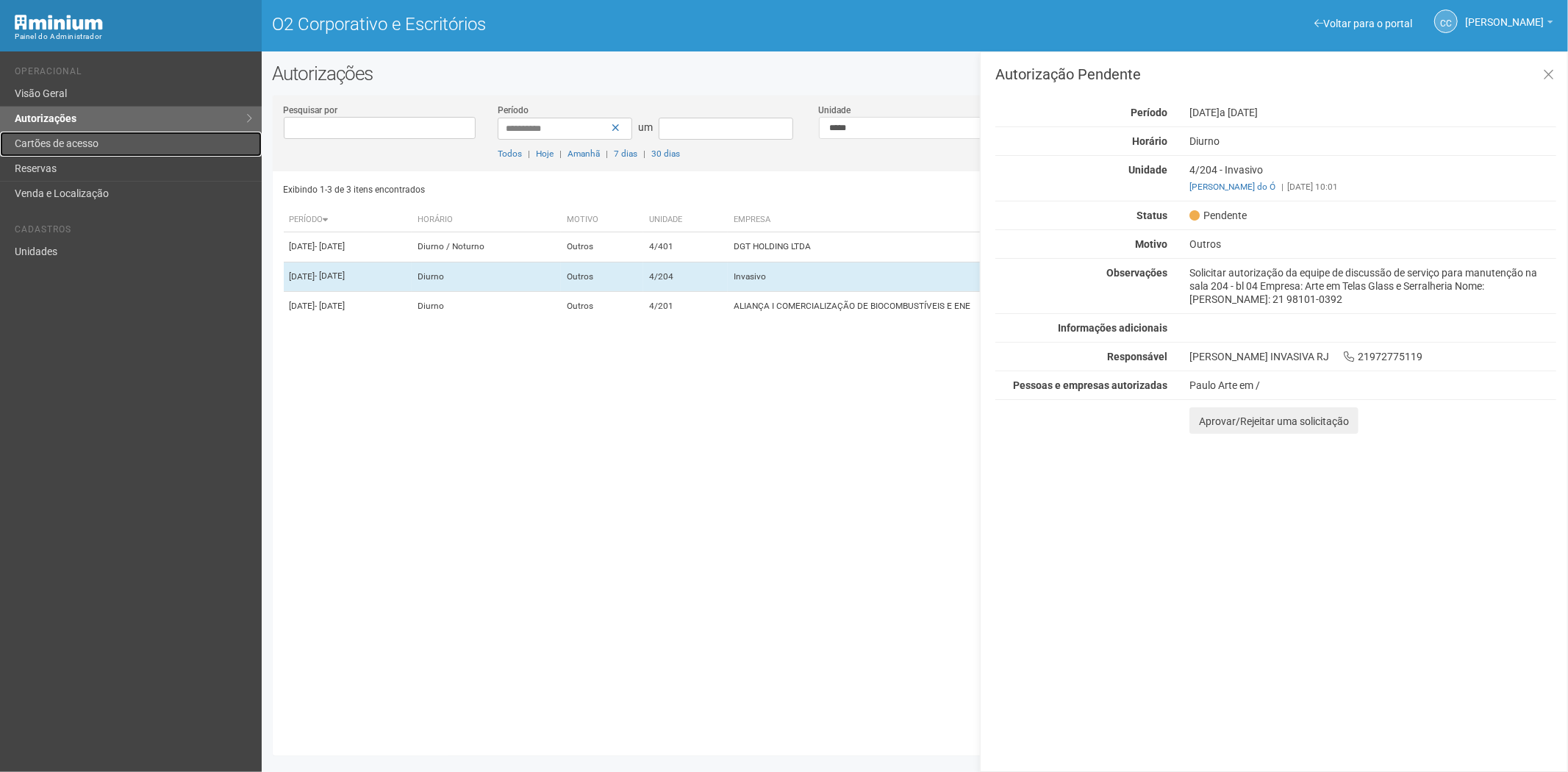
click at [78, 147] on font "Cartões de acesso" at bounding box center [57, 143] width 84 height 11
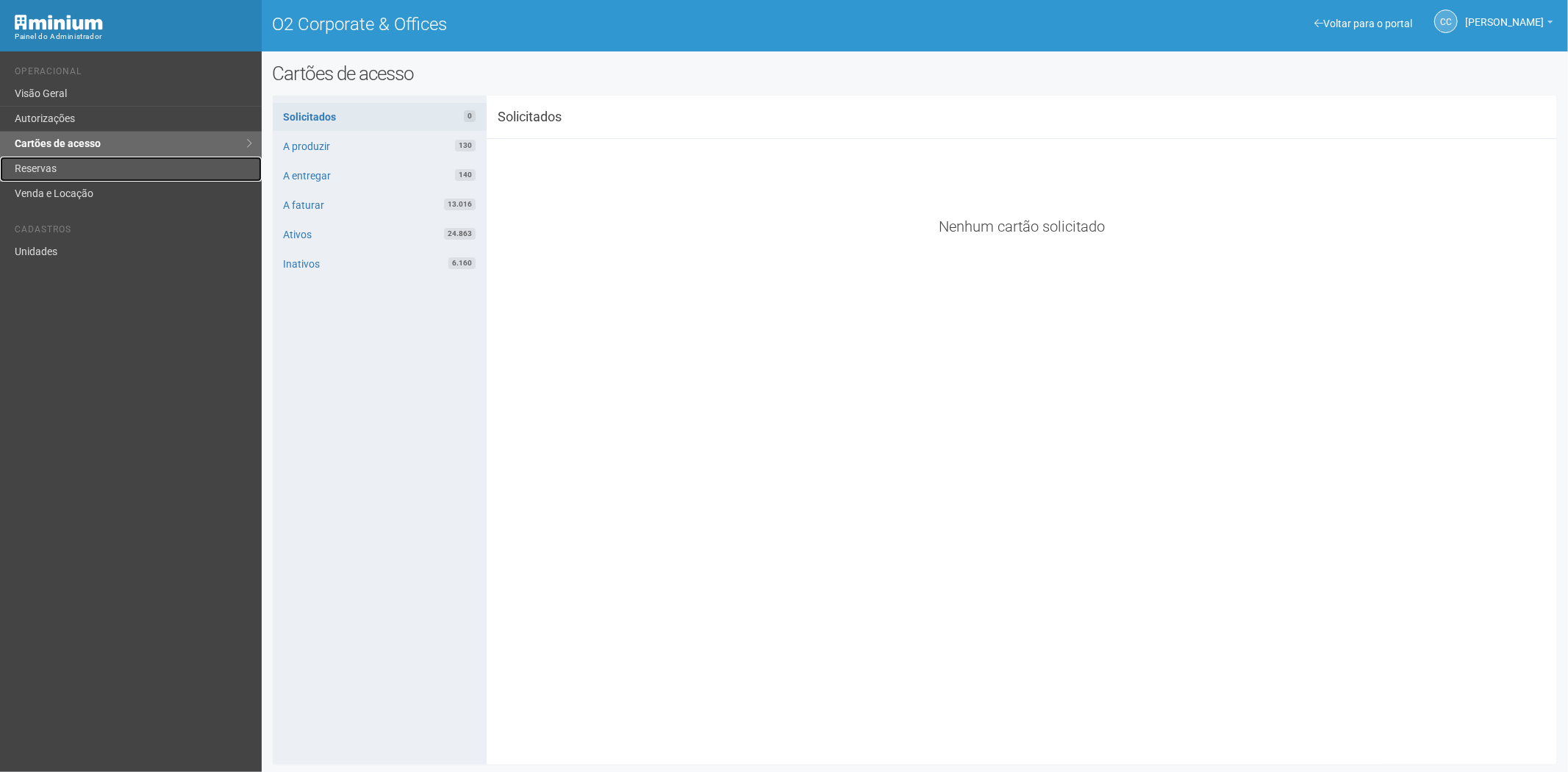
click at [66, 170] on link "Reservas" at bounding box center [130, 169] width 262 height 25
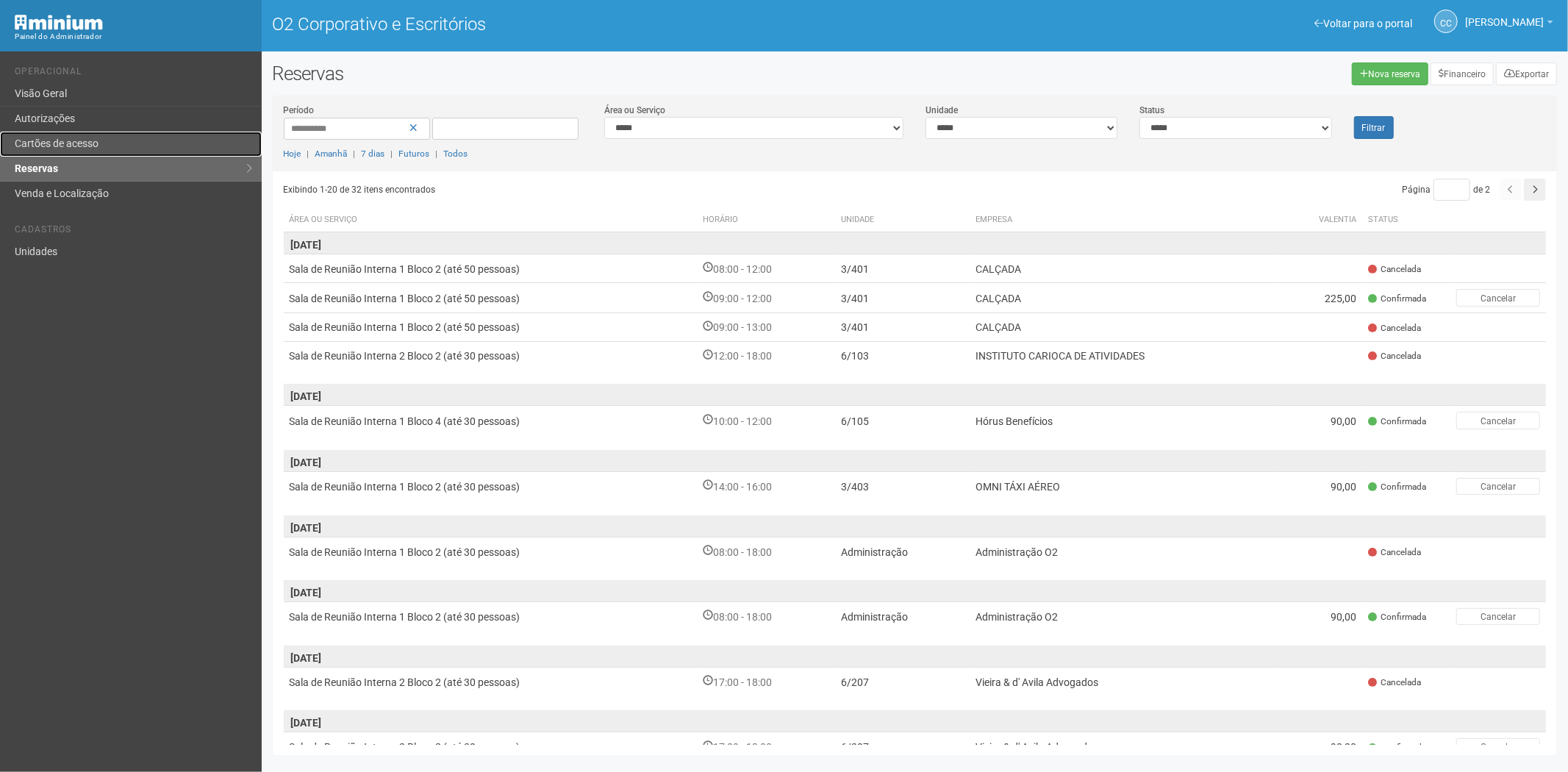
click at [62, 145] on font "Cartões de acesso" at bounding box center [57, 143] width 84 height 11
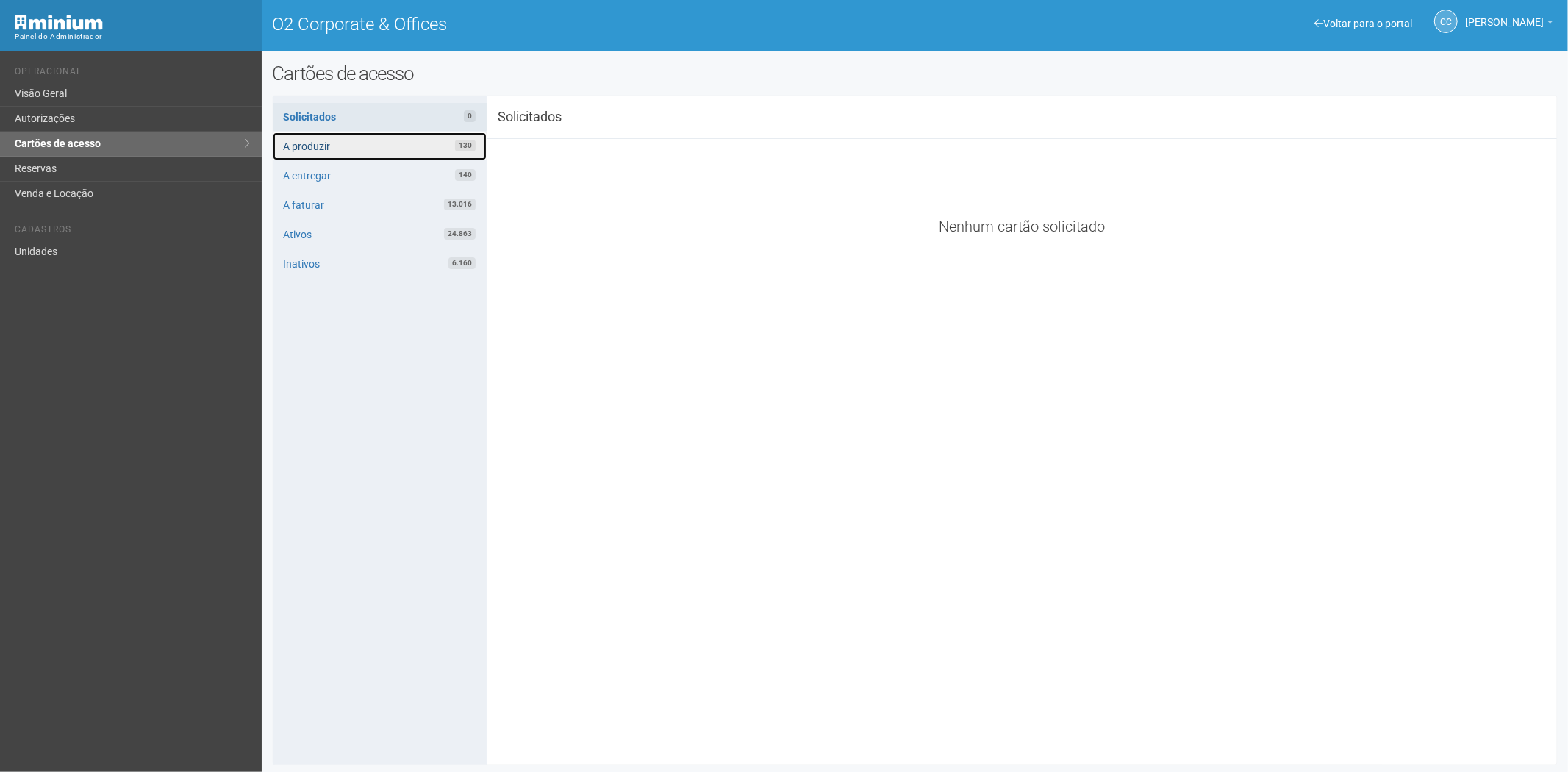
drag, startPoint x: 344, startPoint y: 147, endPoint x: 354, endPoint y: 144, distance: 10.4
click at [344, 146] on link "A produzir 130" at bounding box center [380, 146] width 214 height 28
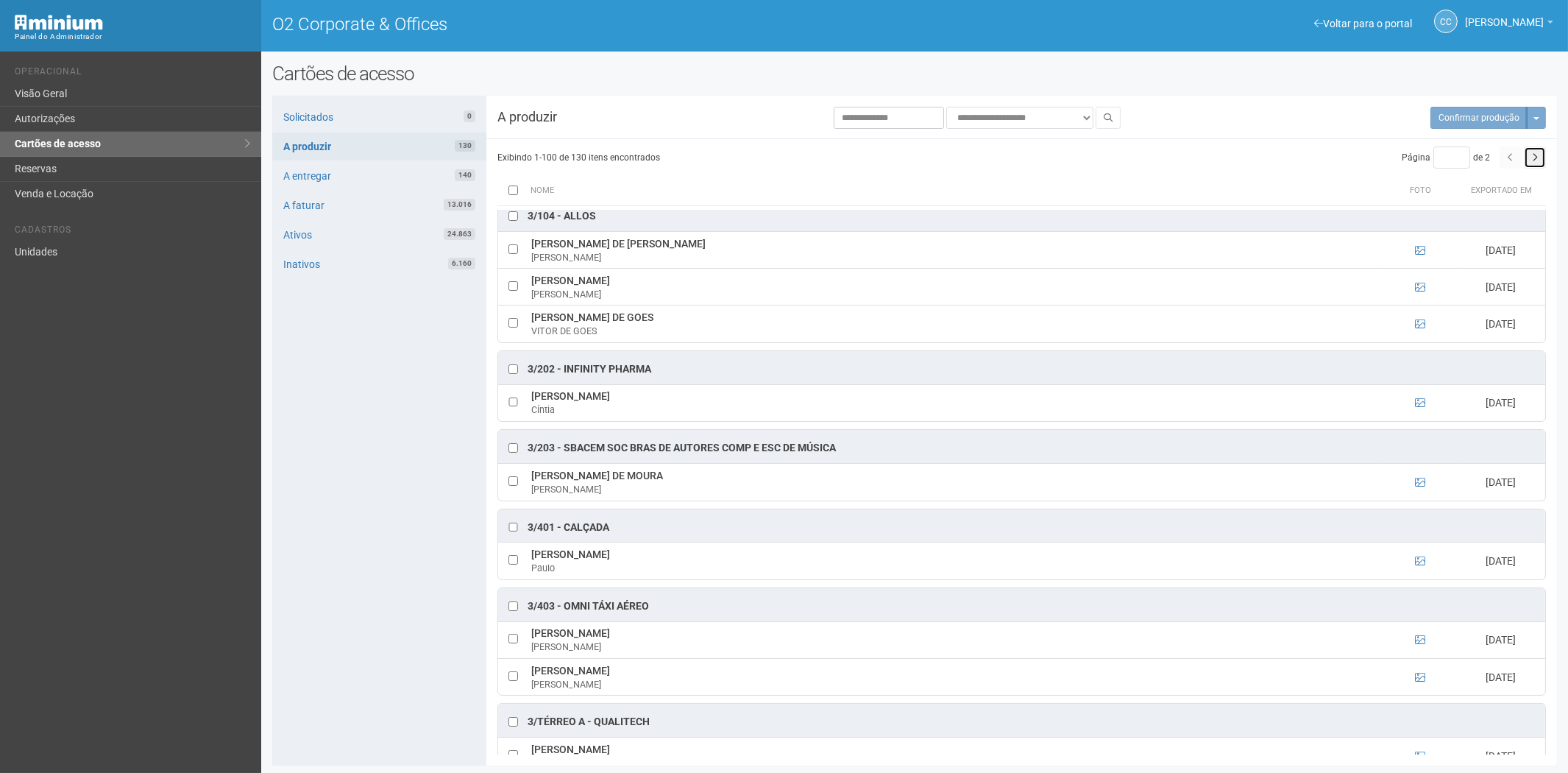
drag, startPoint x: 1539, startPoint y: 158, endPoint x: 705, endPoint y: 487, distance: 896.5
click at [1539, 159] on button "button" at bounding box center [1534, 157] width 22 height 22
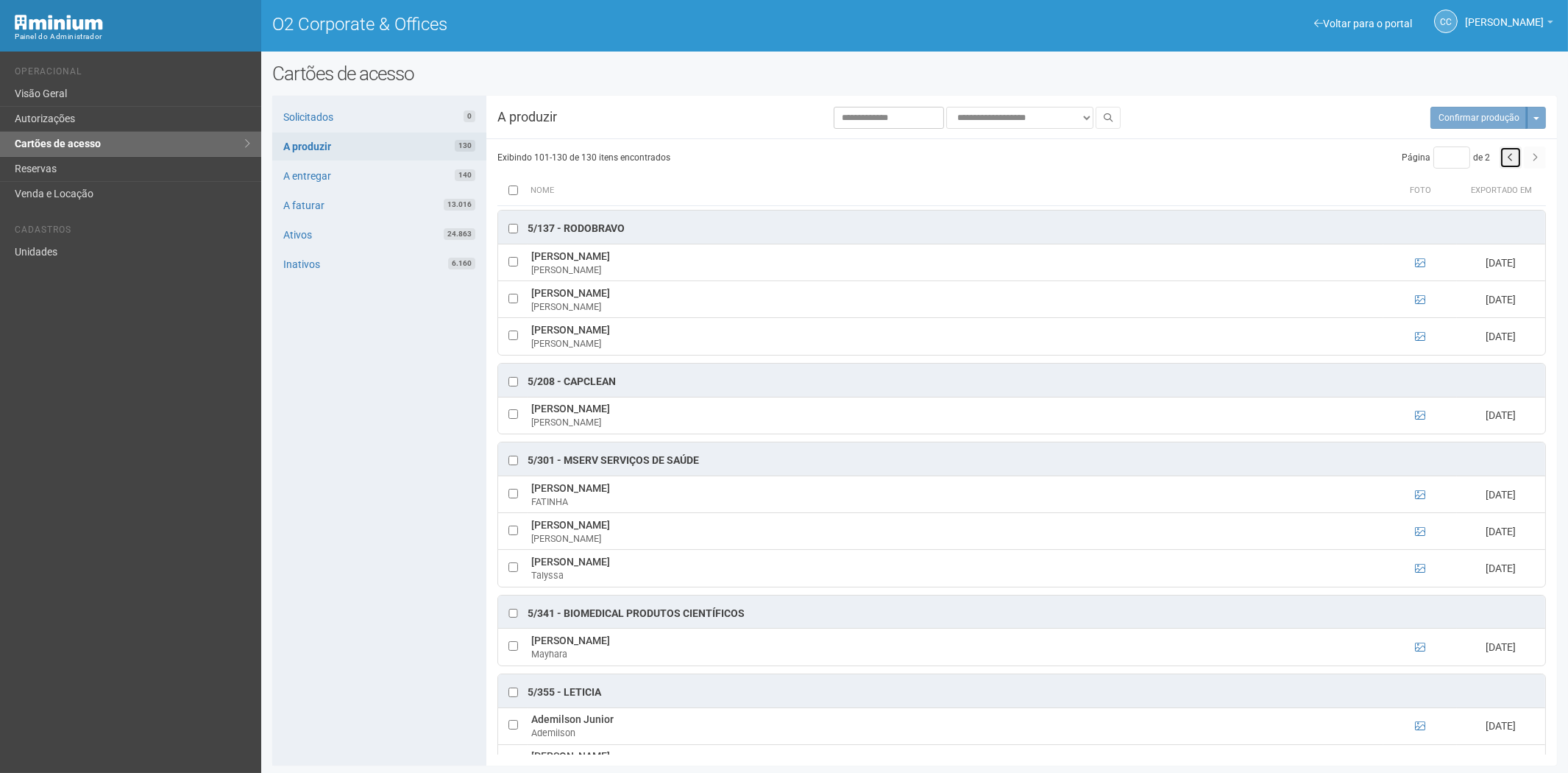
click at [1512, 159] on icon "button" at bounding box center [1510, 157] width 6 height 9
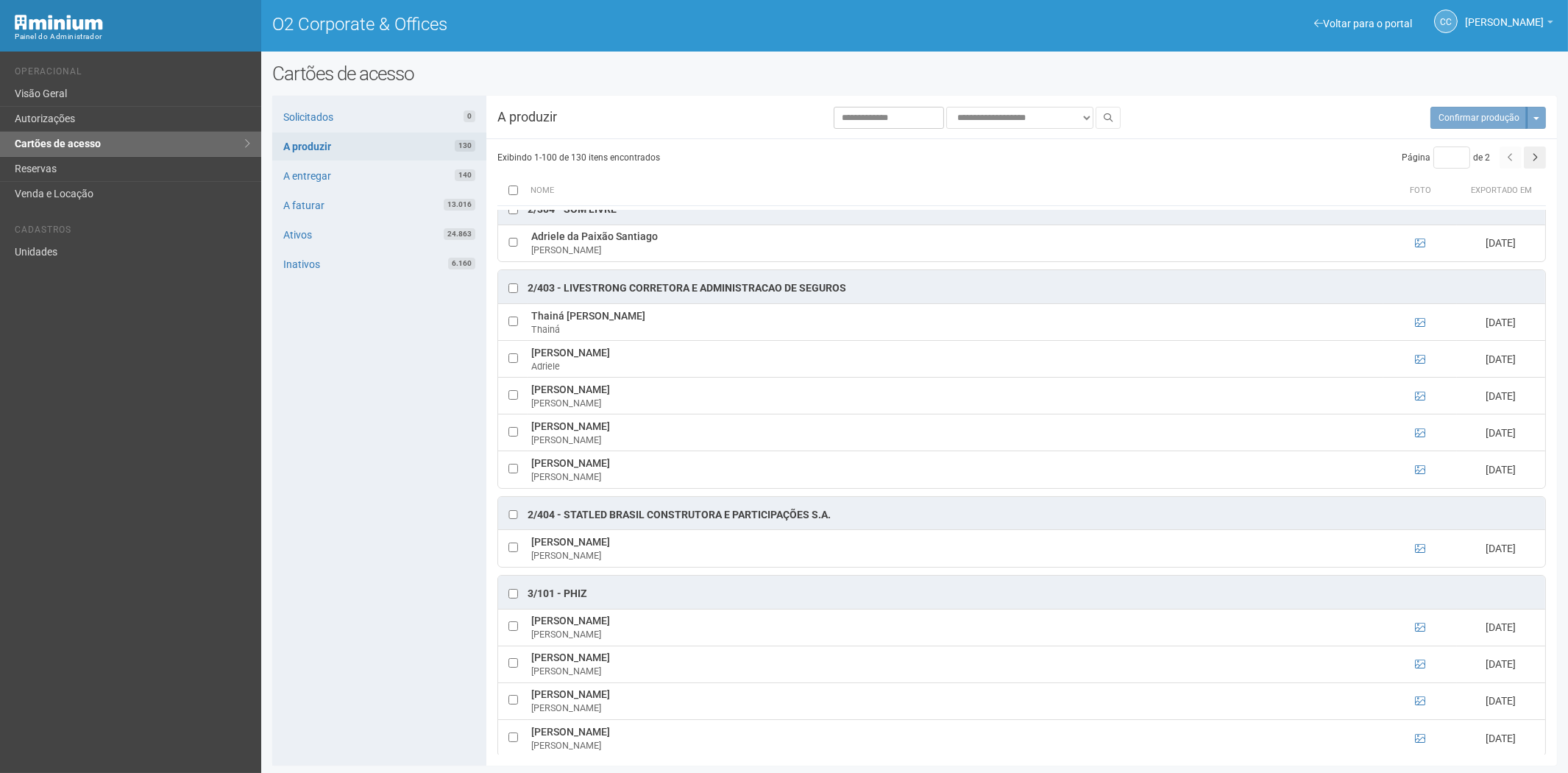
scroll to position [2780, 0]
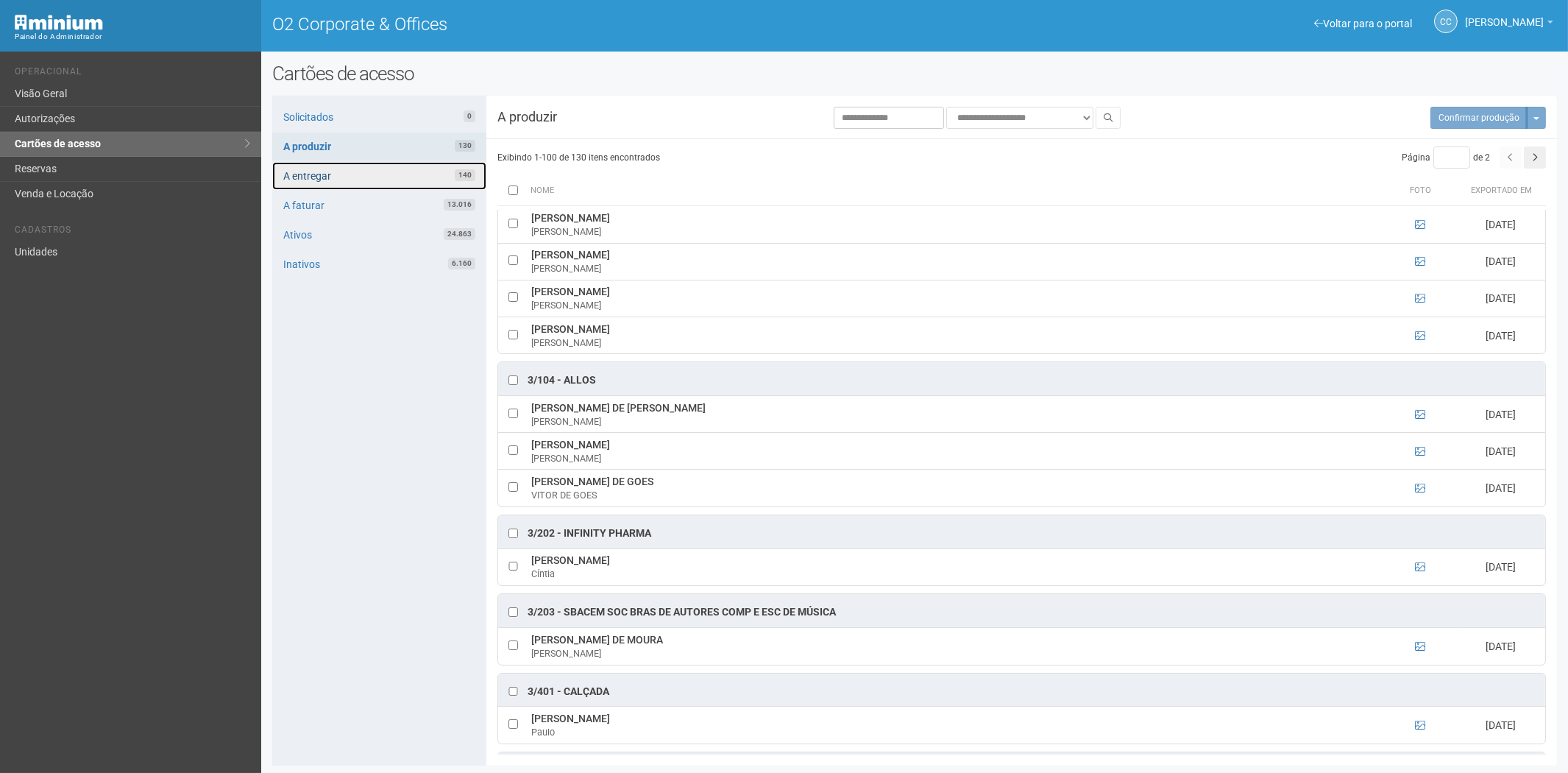
click at [422, 170] on link "A entregar 140" at bounding box center [379, 176] width 214 height 28
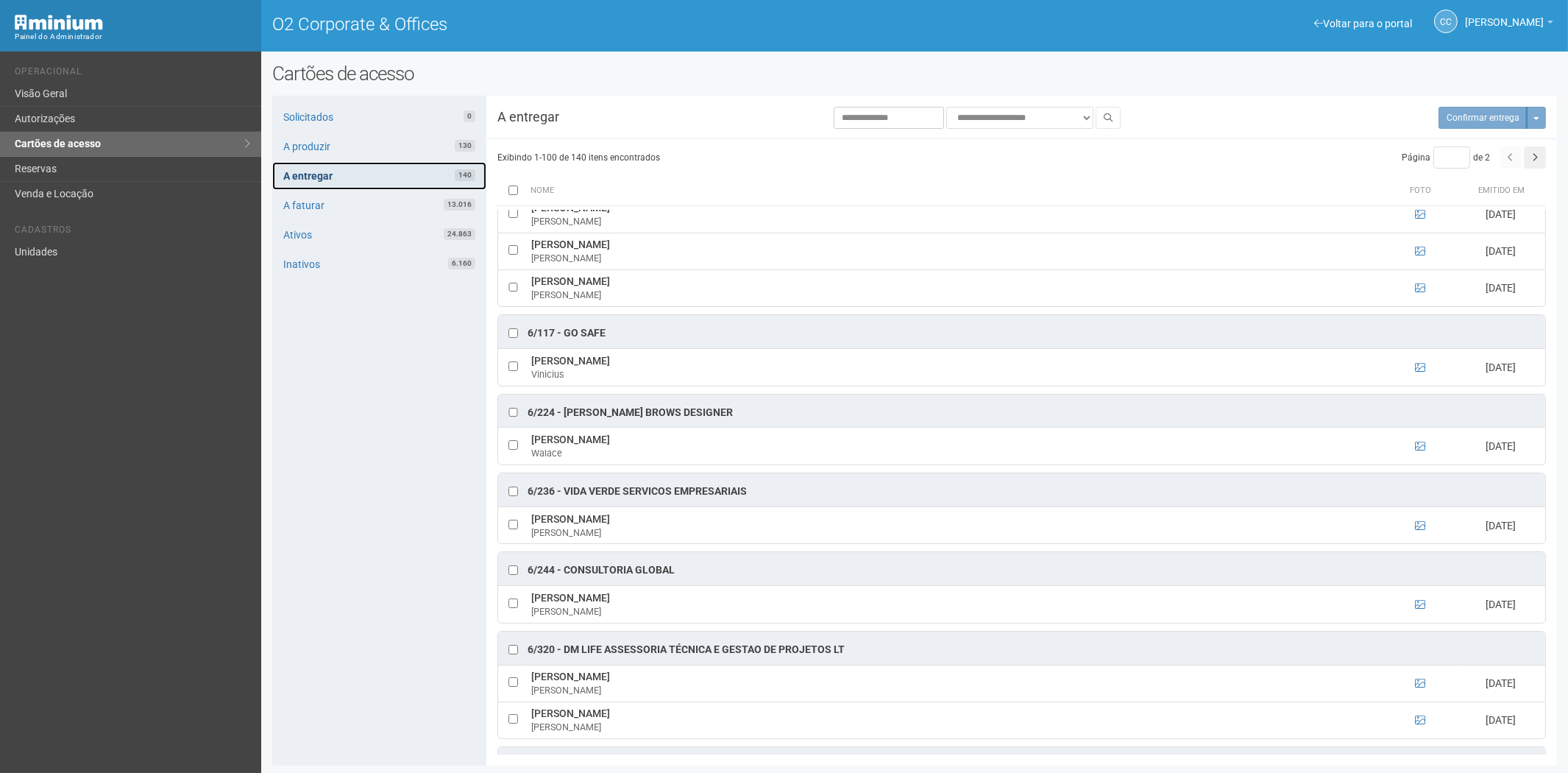
scroll to position [4051, 0]
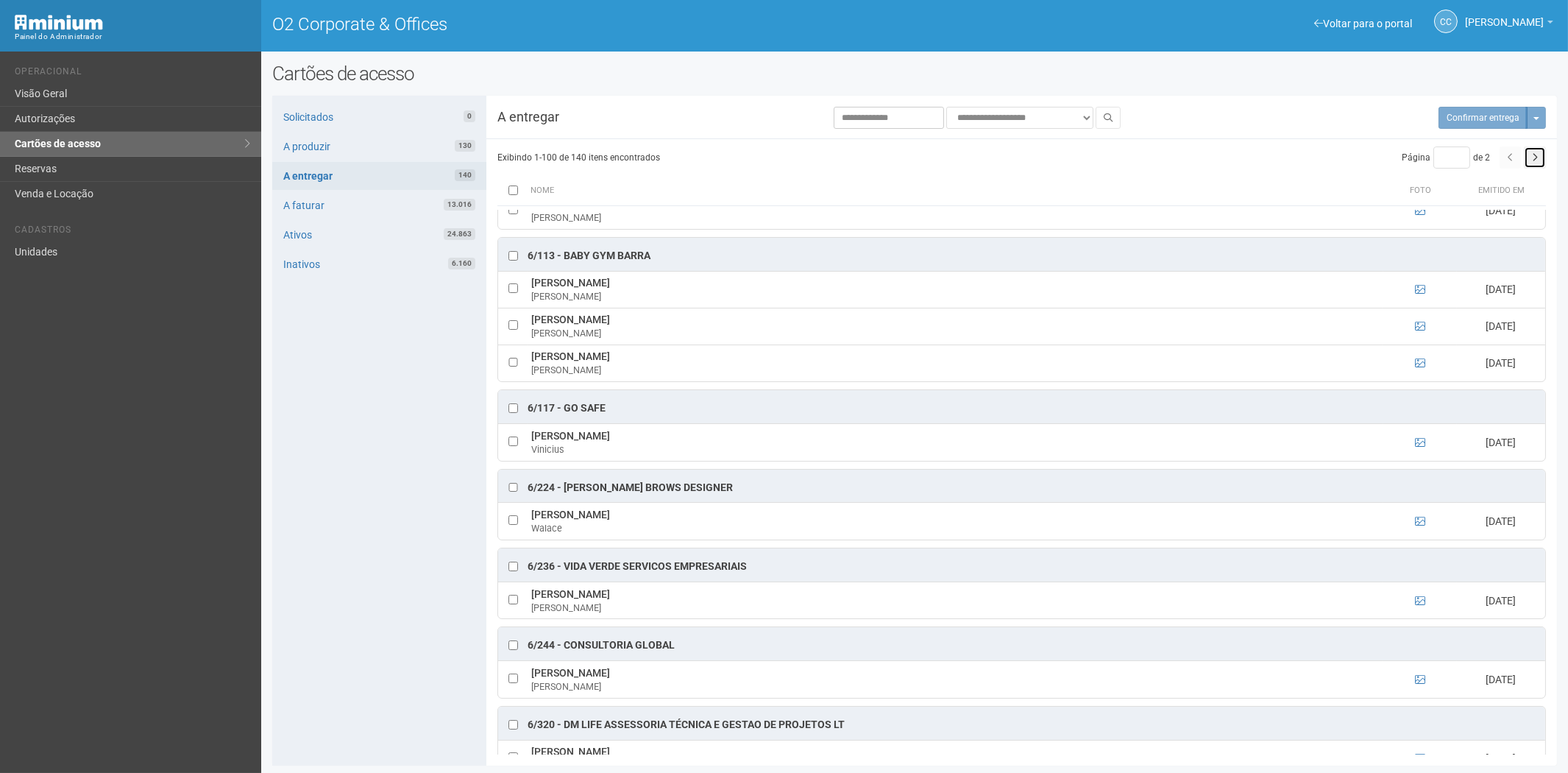
click at [1536, 158] on icon "button" at bounding box center [1535, 157] width 6 height 9
type input "*"
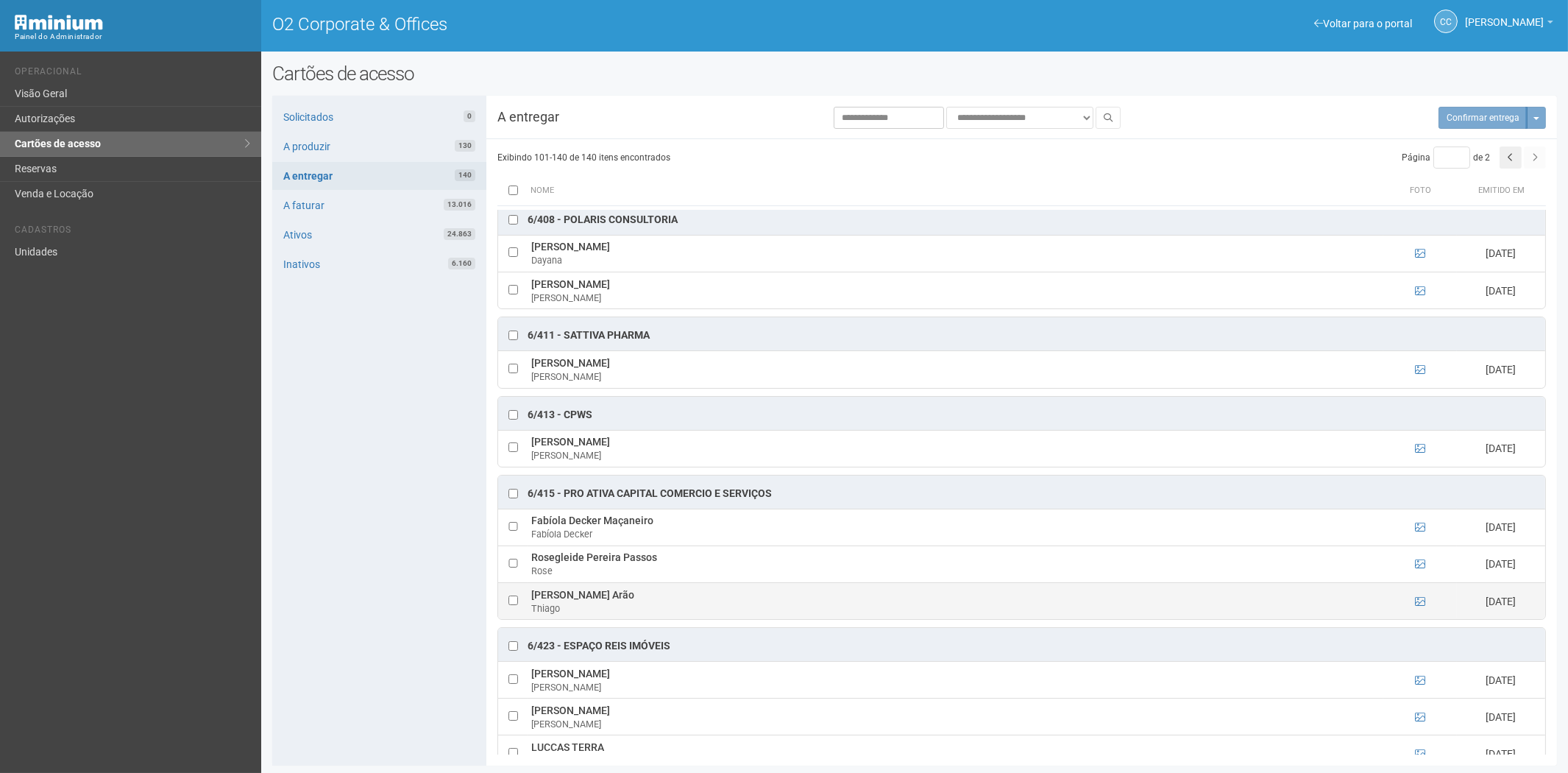
scroll to position [409, 0]
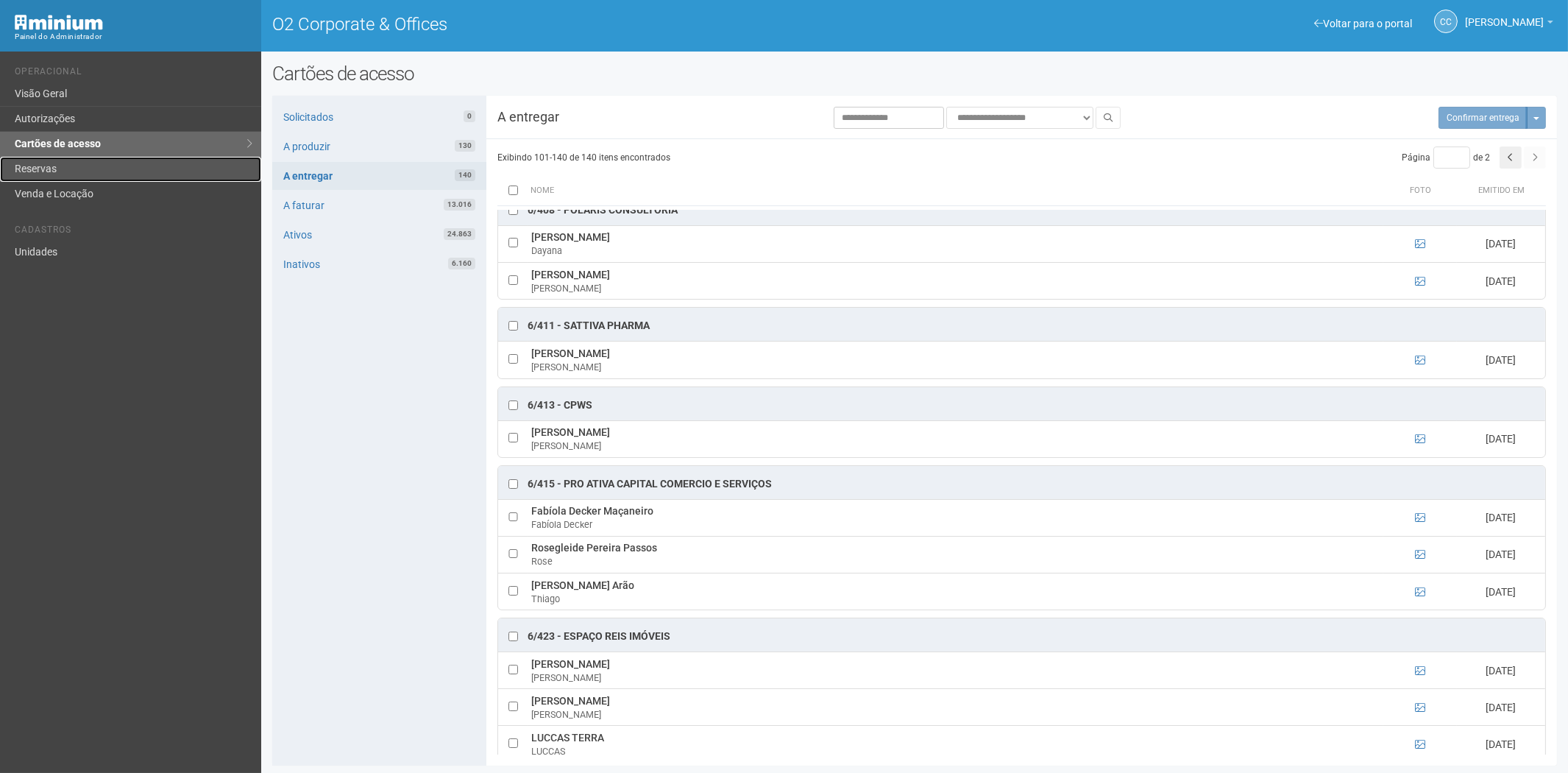
click at [68, 166] on link "Reservas" at bounding box center [131, 169] width 261 height 25
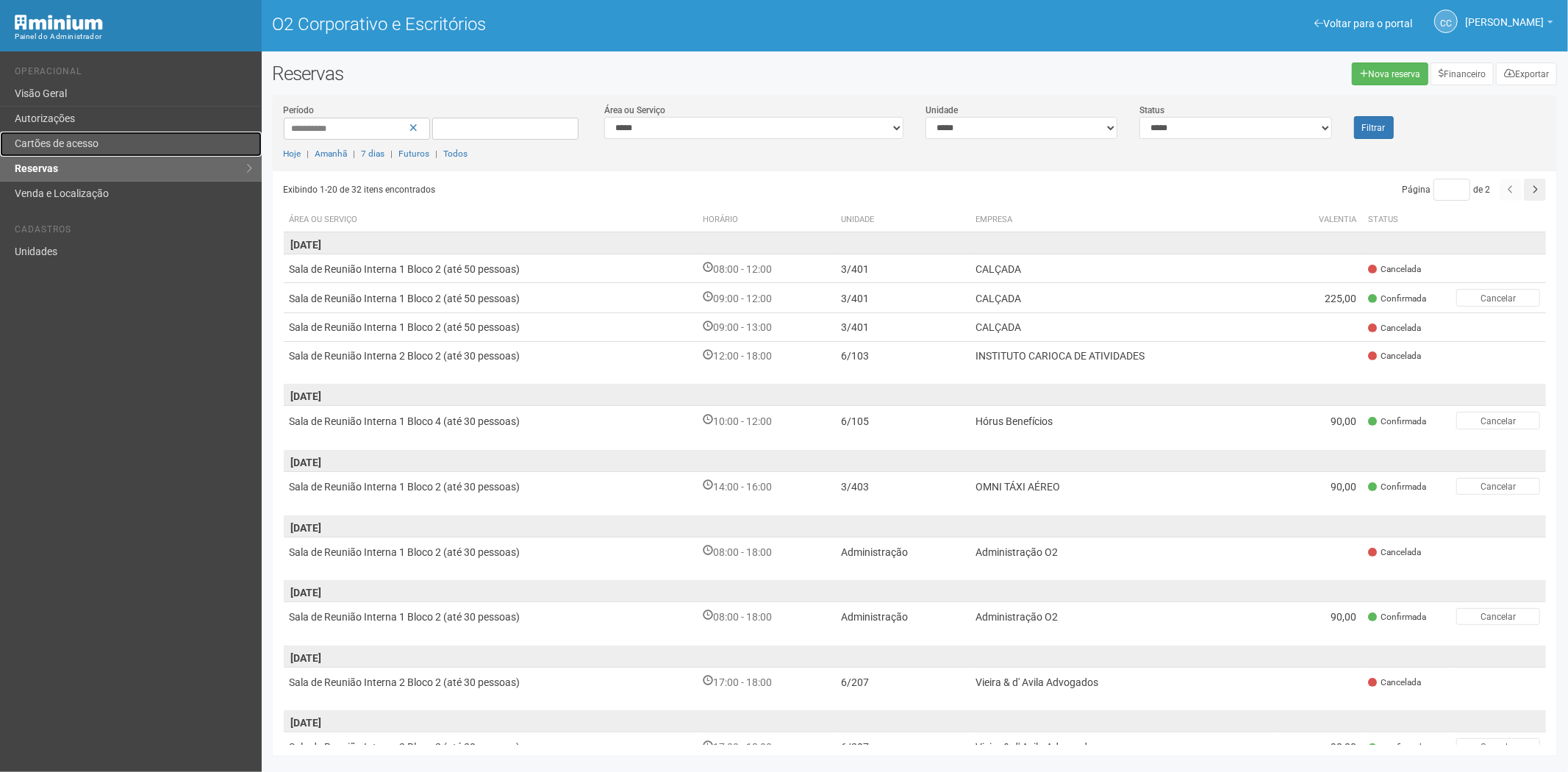
click at [88, 137] on font "Cartões de acesso" at bounding box center [57, 143] width 84 height 11
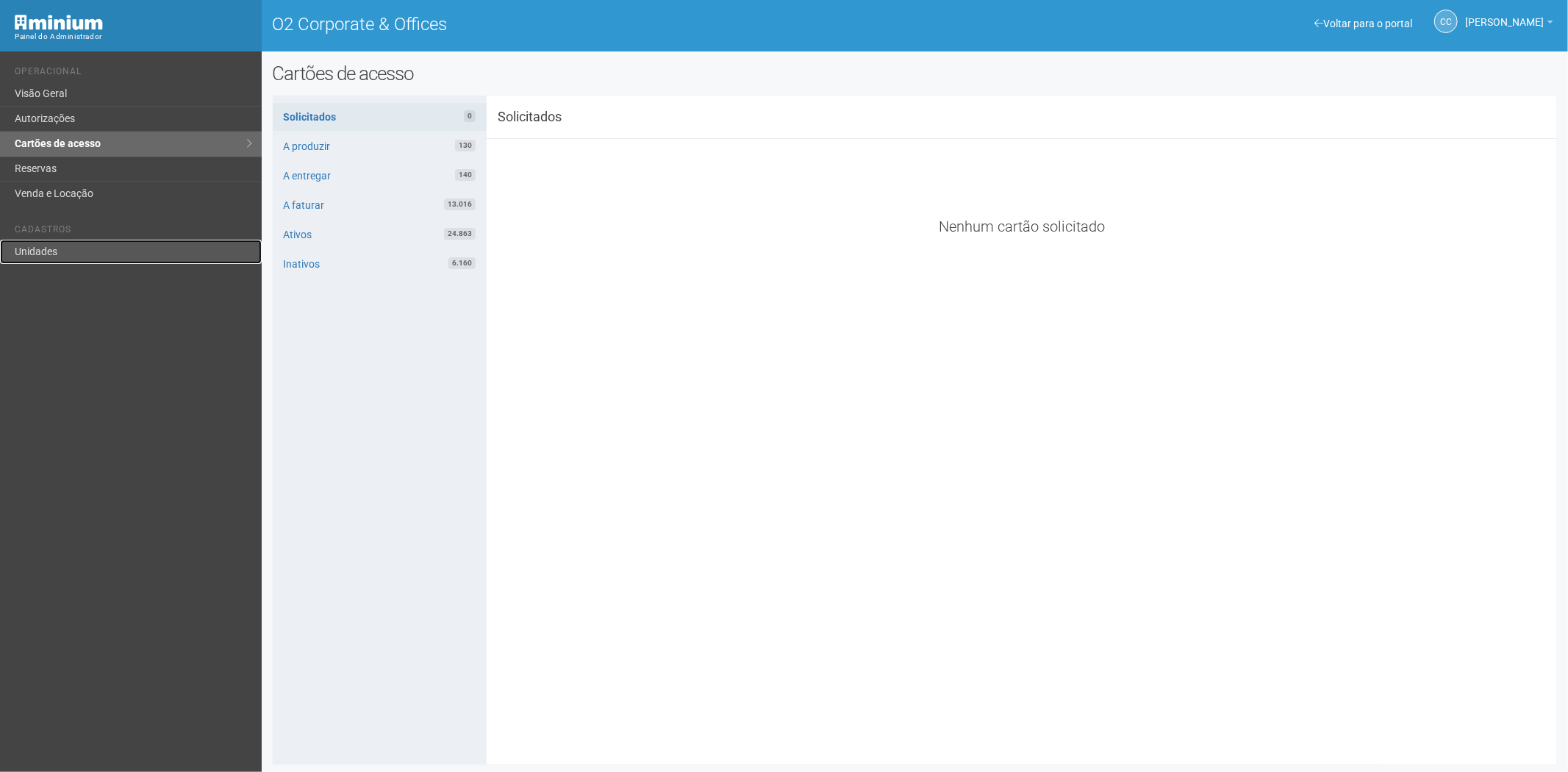
click at [85, 257] on link "Unidades" at bounding box center [130, 252] width 262 height 25
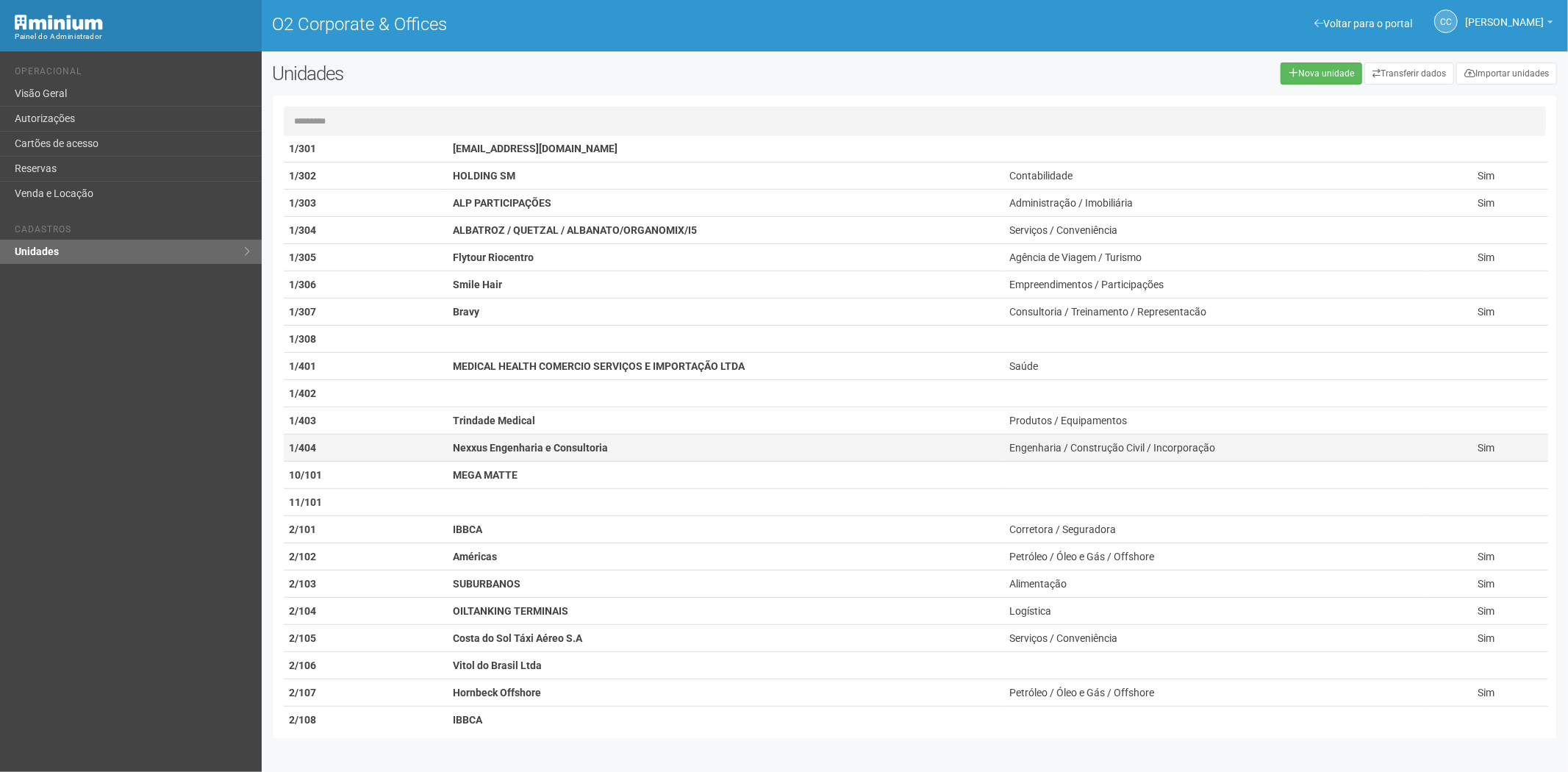
scroll to position [489, 0]
drag, startPoint x: 79, startPoint y: 115, endPoint x: 105, endPoint y: 112, distance: 26.2
click at [78, 115] on link "Autorizações" at bounding box center [130, 119] width 262 height 25
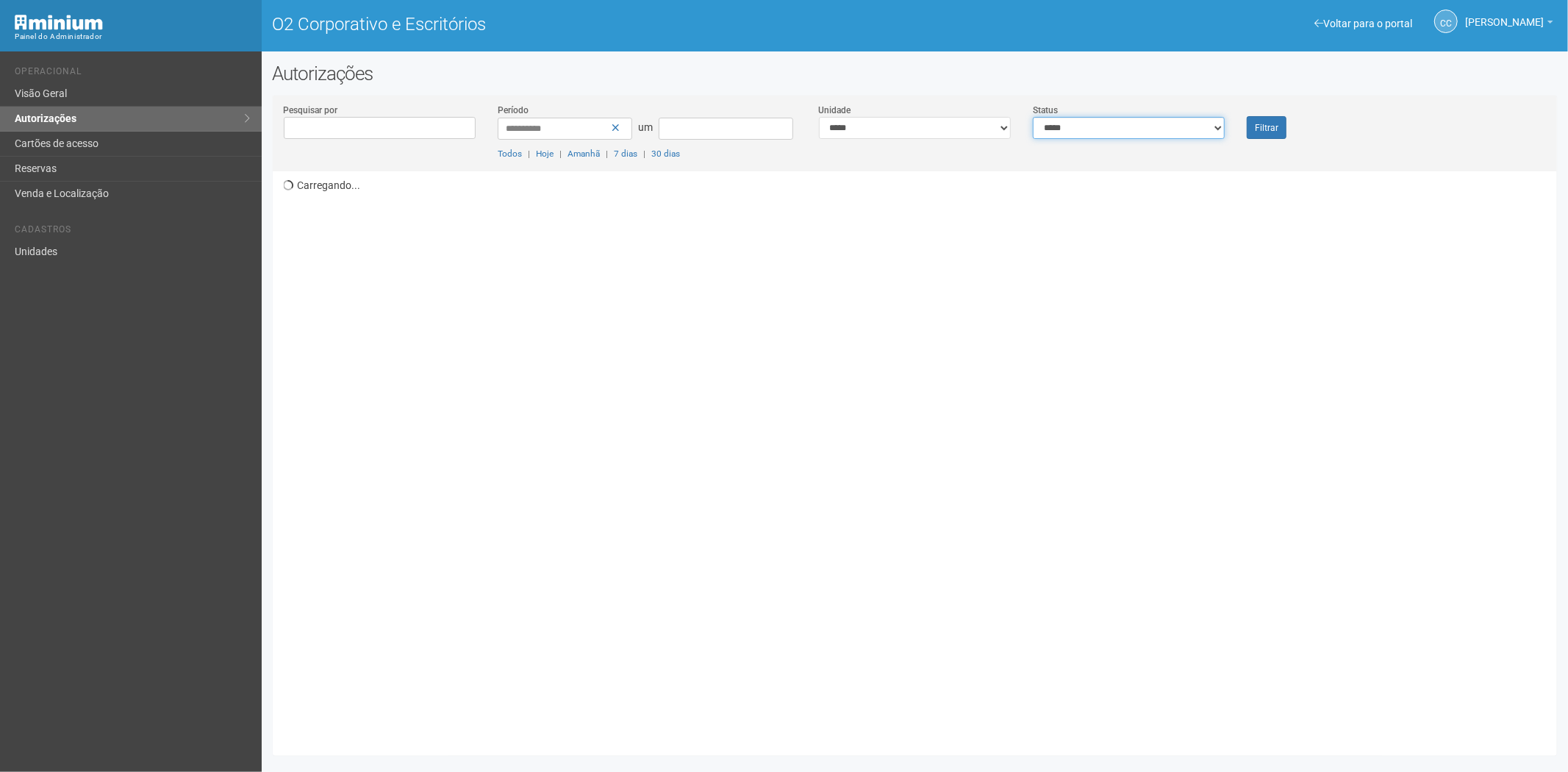
click at [1129, 121] on select "**********" at bounding box center [1129, 128] width 192 height 22
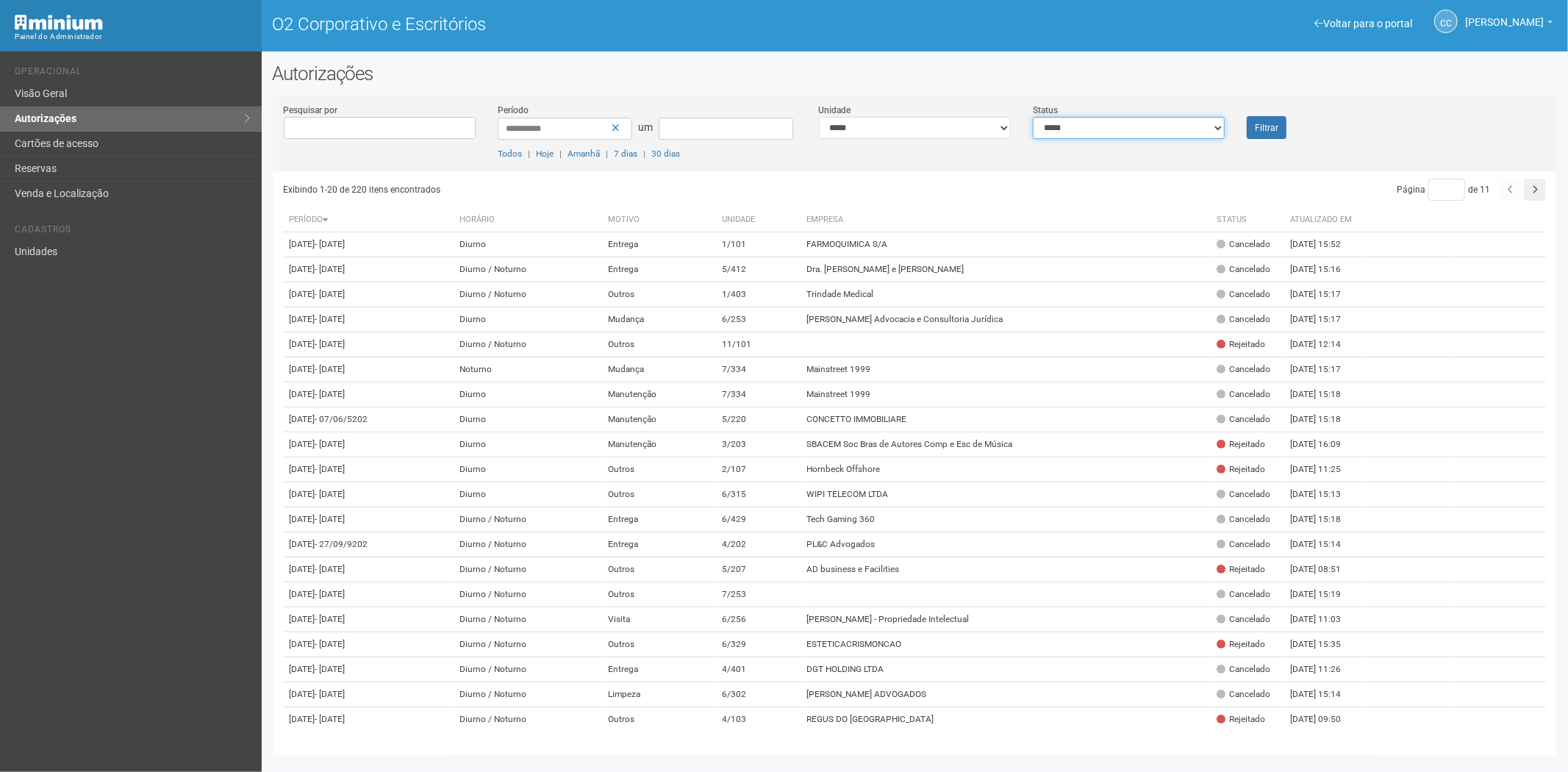
select select "*"
click at [1033, 117] on select "**********" at bounding box center [1129, 128] width 192 height 22
click at [1273, 128] on font "Filtrar" at bounding box center [1266, 128] width 24 height 10
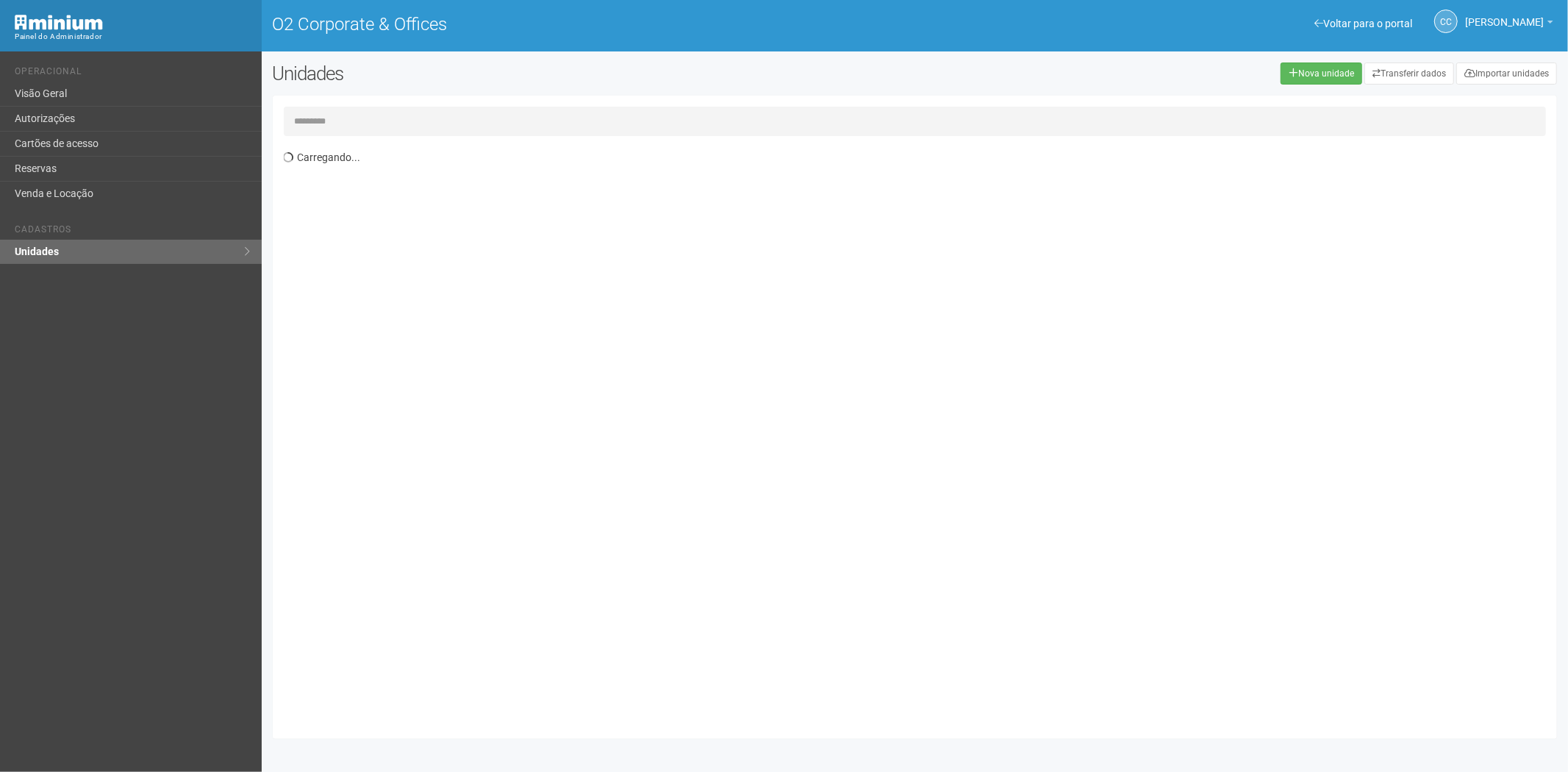
click at [332, 117] on input "text" at bounding box center [915, 121] width 1264 height 29
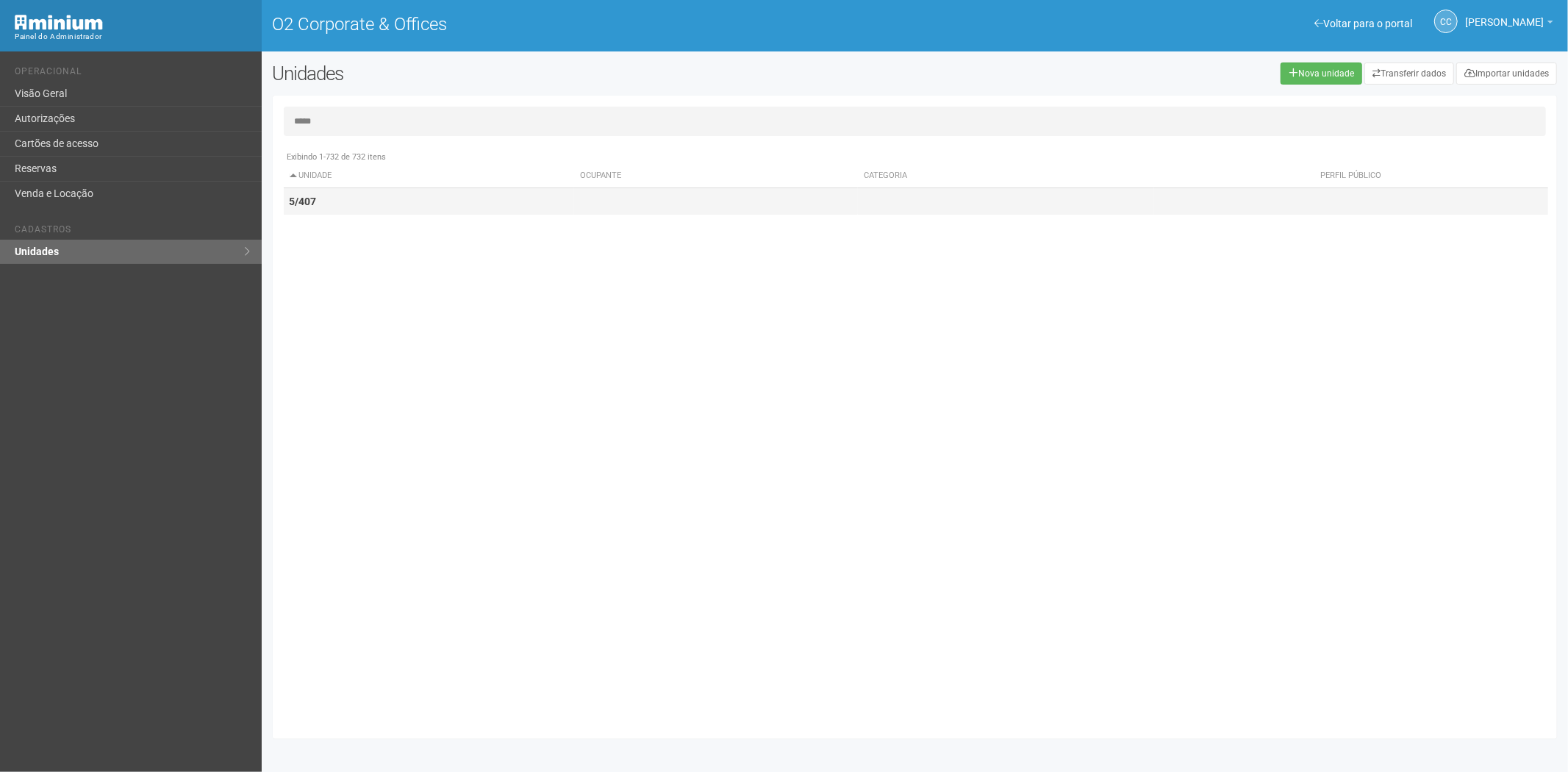
type input "*****"
click at [361, 188] on td "5/407" at bounding box center [429, 201] width 291 height 27
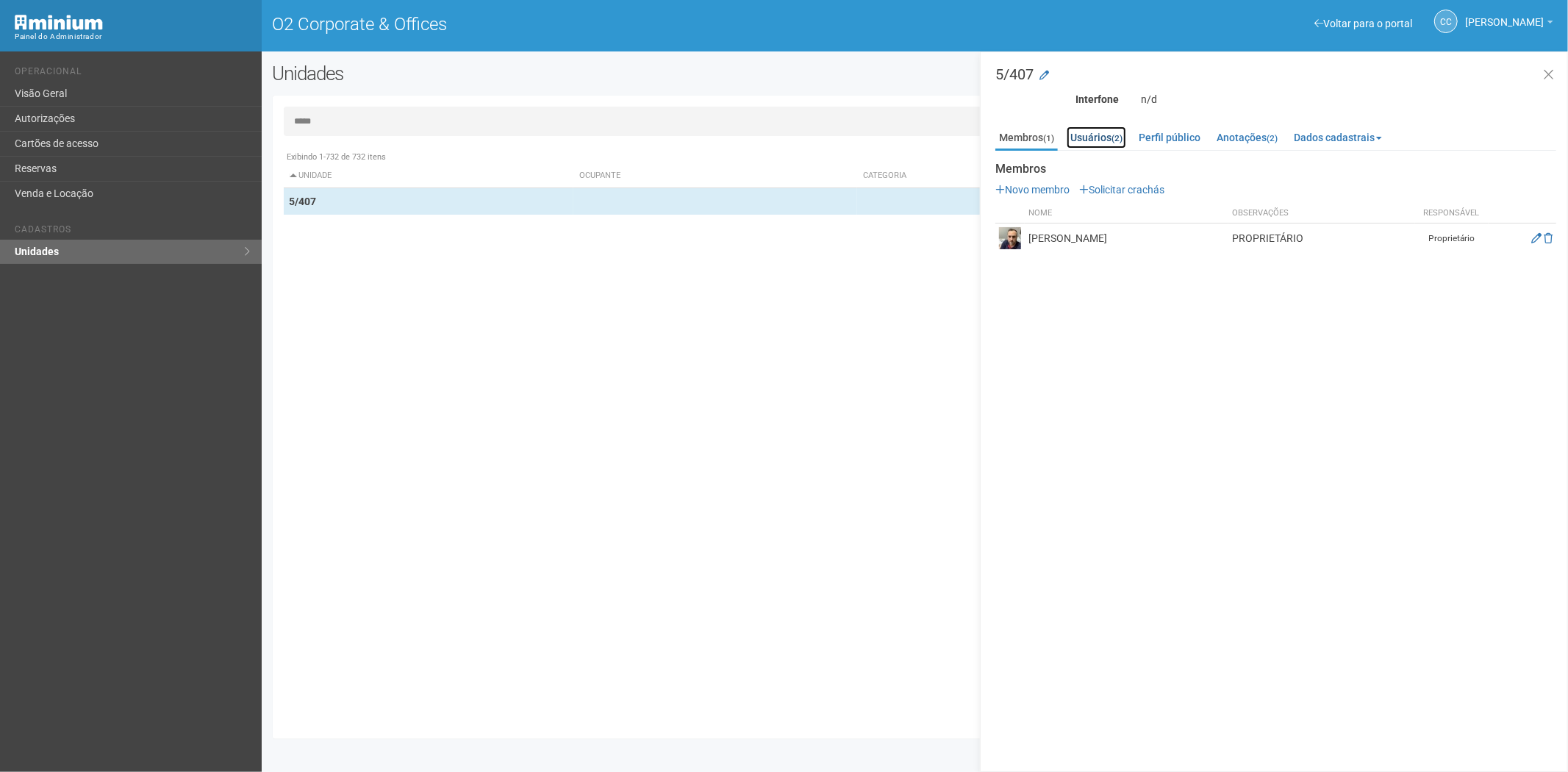
click at [1098, 137] on link "Usuários (2)" at bounding box center [1096, 137] width 60 height 22
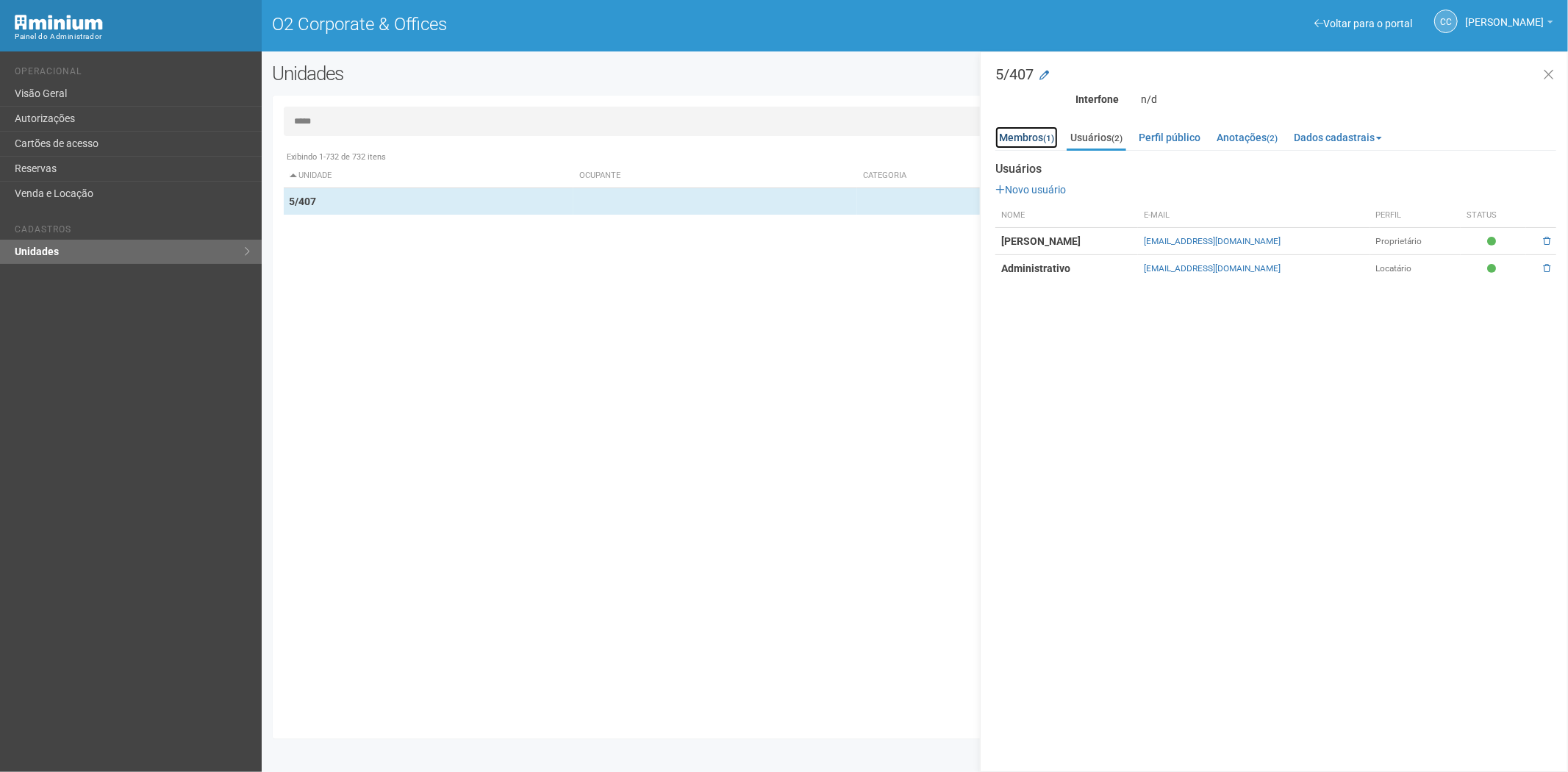
drag, startPoint x: 996, startPoint y: 137, endPoint x: 1005, endPoint y: 148, distance: 14.2
click at [996, 136] on link "Membros (1)" at bounding box center [1026, 137] width 62 height 22
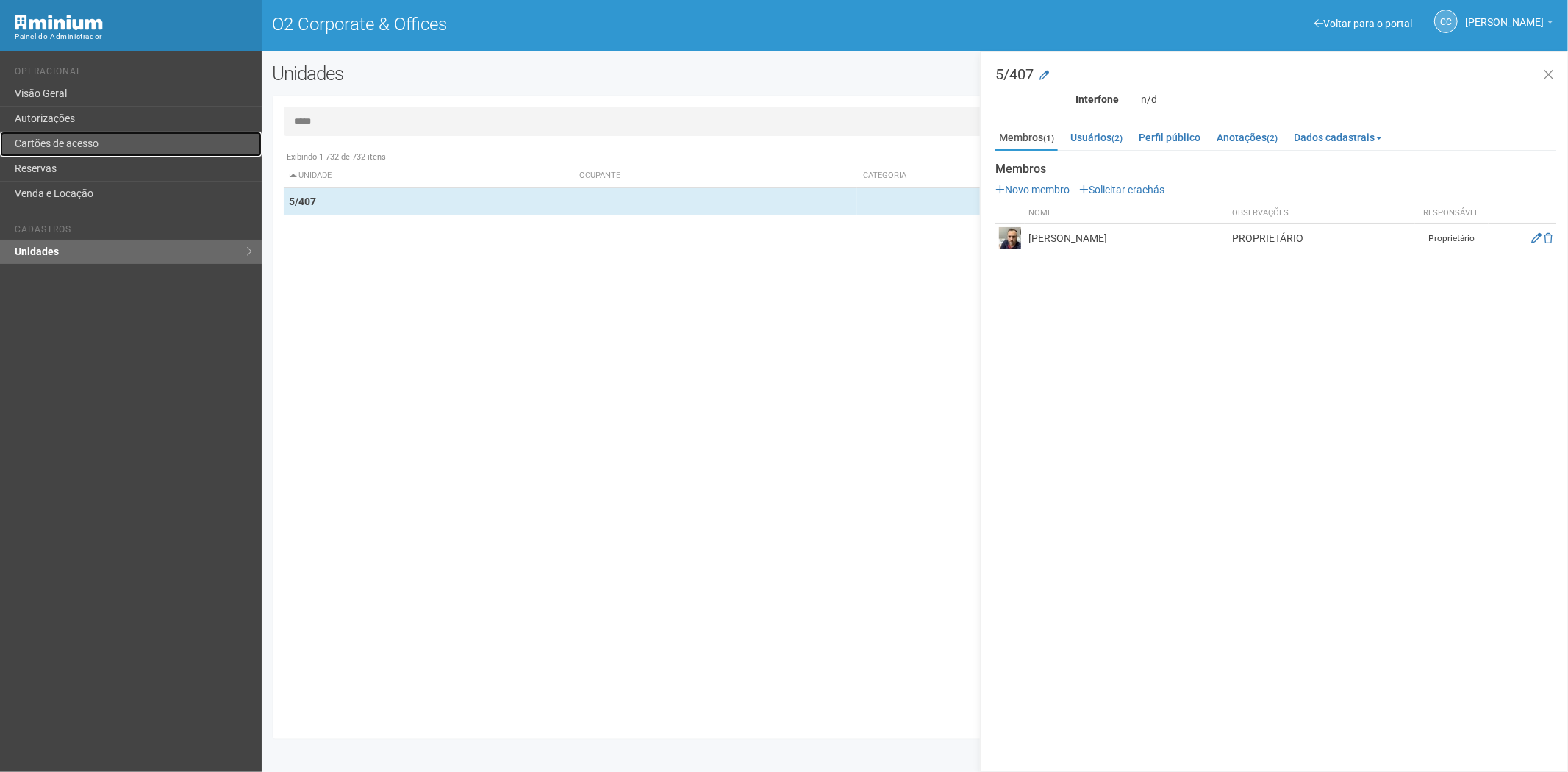
click at [94, 137] on link "Cartões de acesso" at bounding box center [130, 144] width 262 height 25
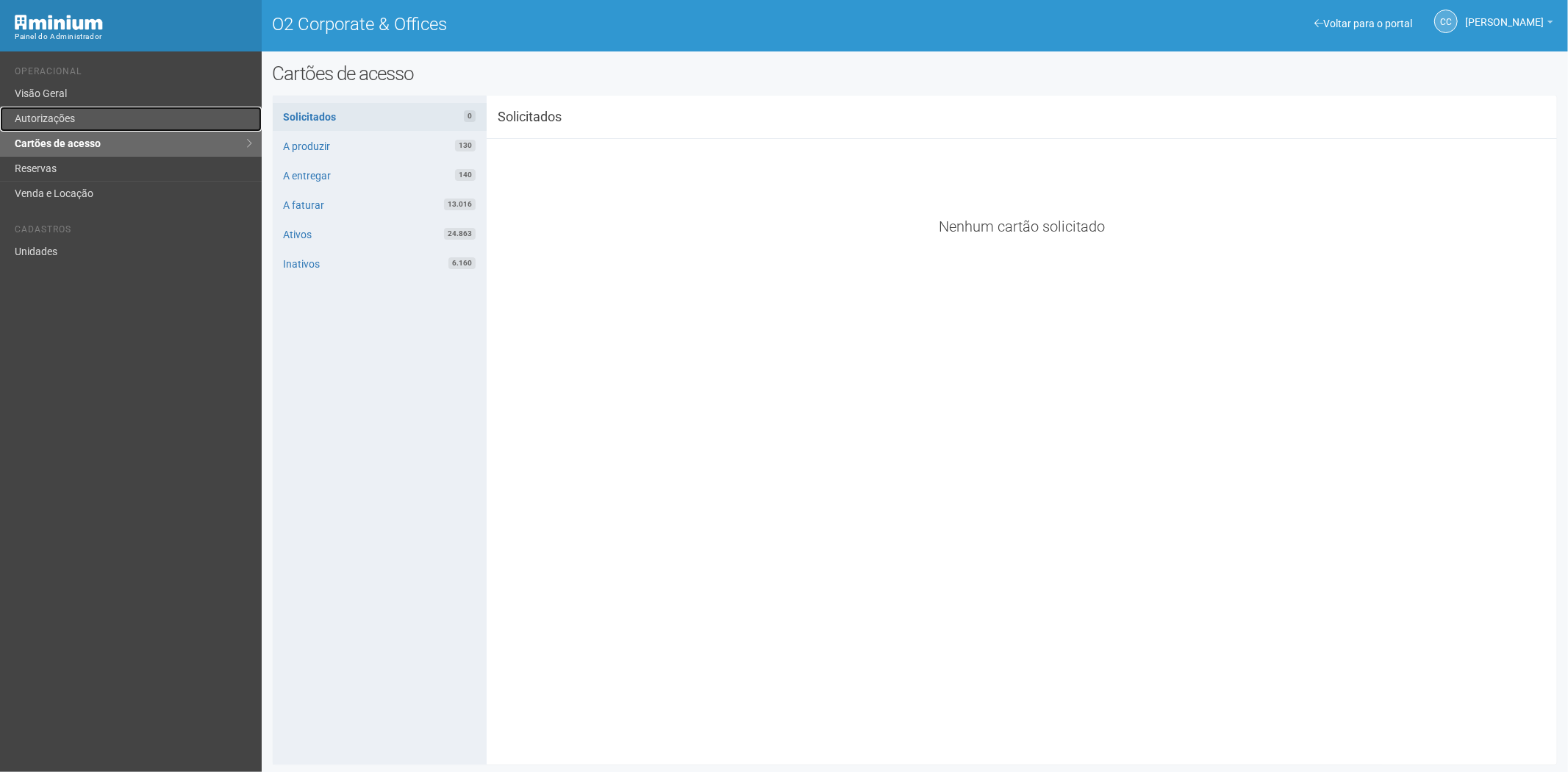
click at [69, 116] on link "Autorizações" at bounding box center [130, 119] width 262 height 25
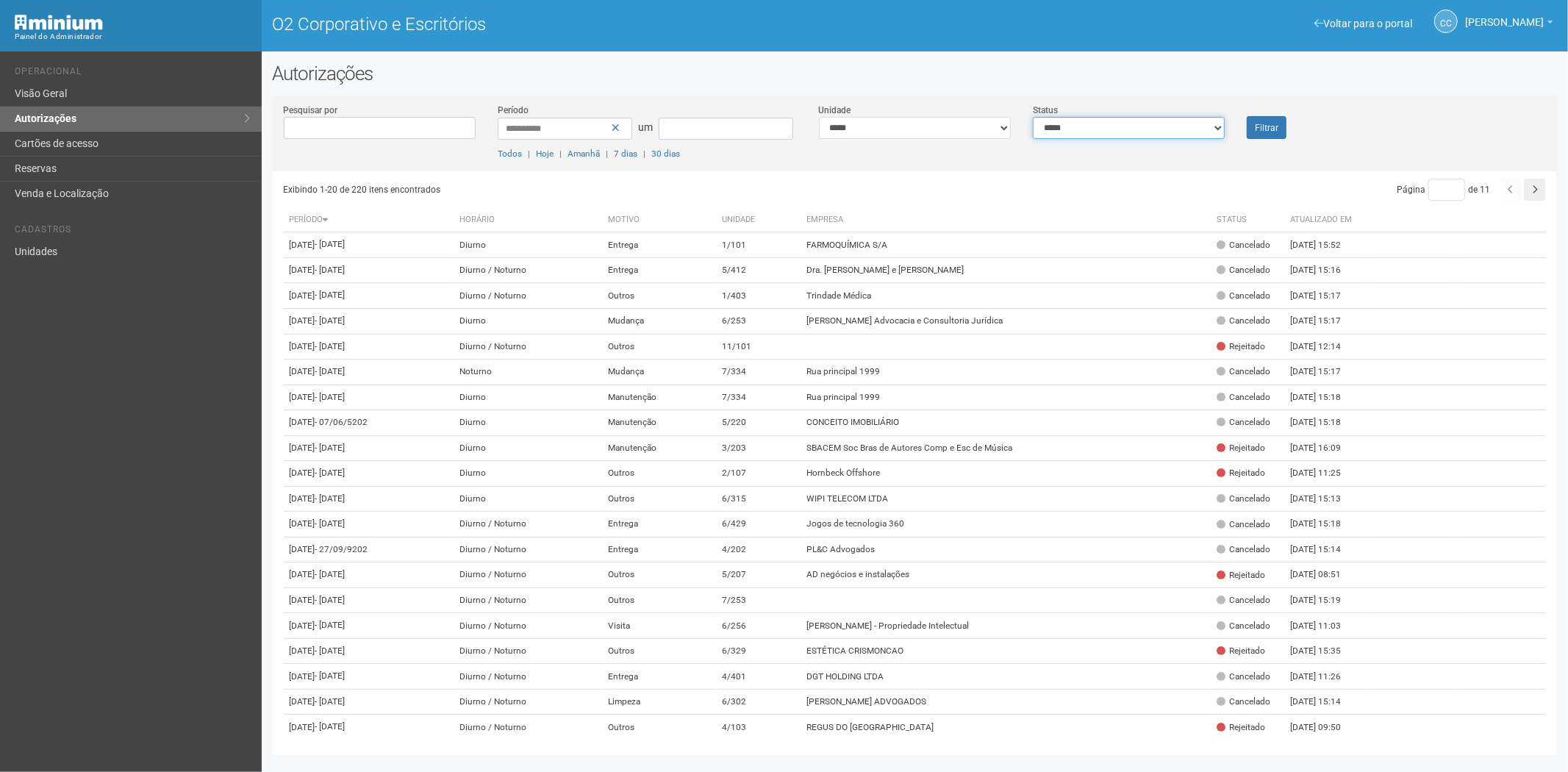
click at [1083, 129] on select "**********" at bounding box center [1129, 128] width 192 height 22
select select "*"
click at [1033, 117] on select "**********" at bounding box center [1129, 128] width 192 height 22
click at [1269, 124] on font "Filtrar" at bounding box center [1266, 128] width 24 height 10
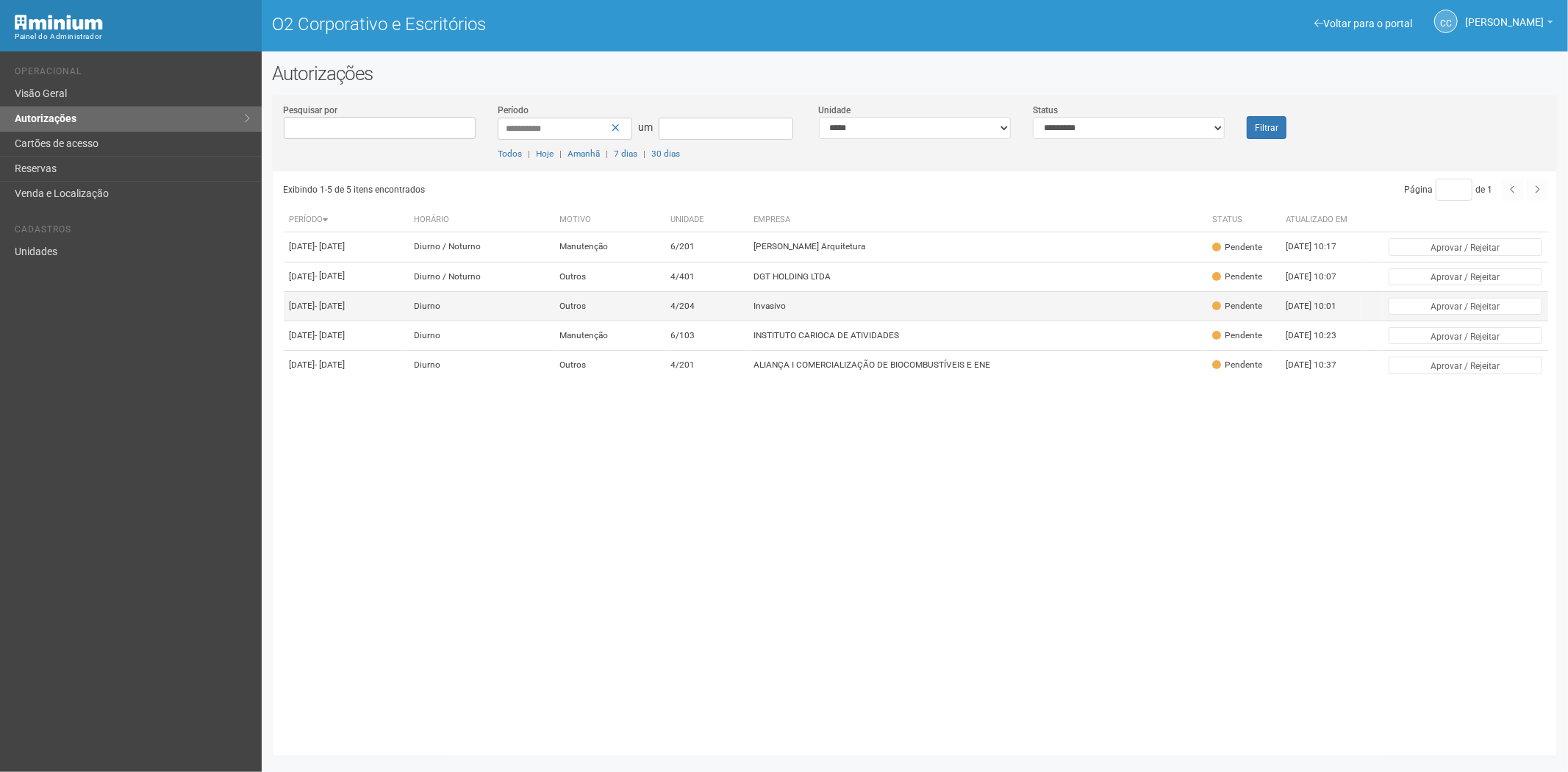
click at [856, 320] on td "Invasivo" at bounding box center [976, 305] width 458 height 29
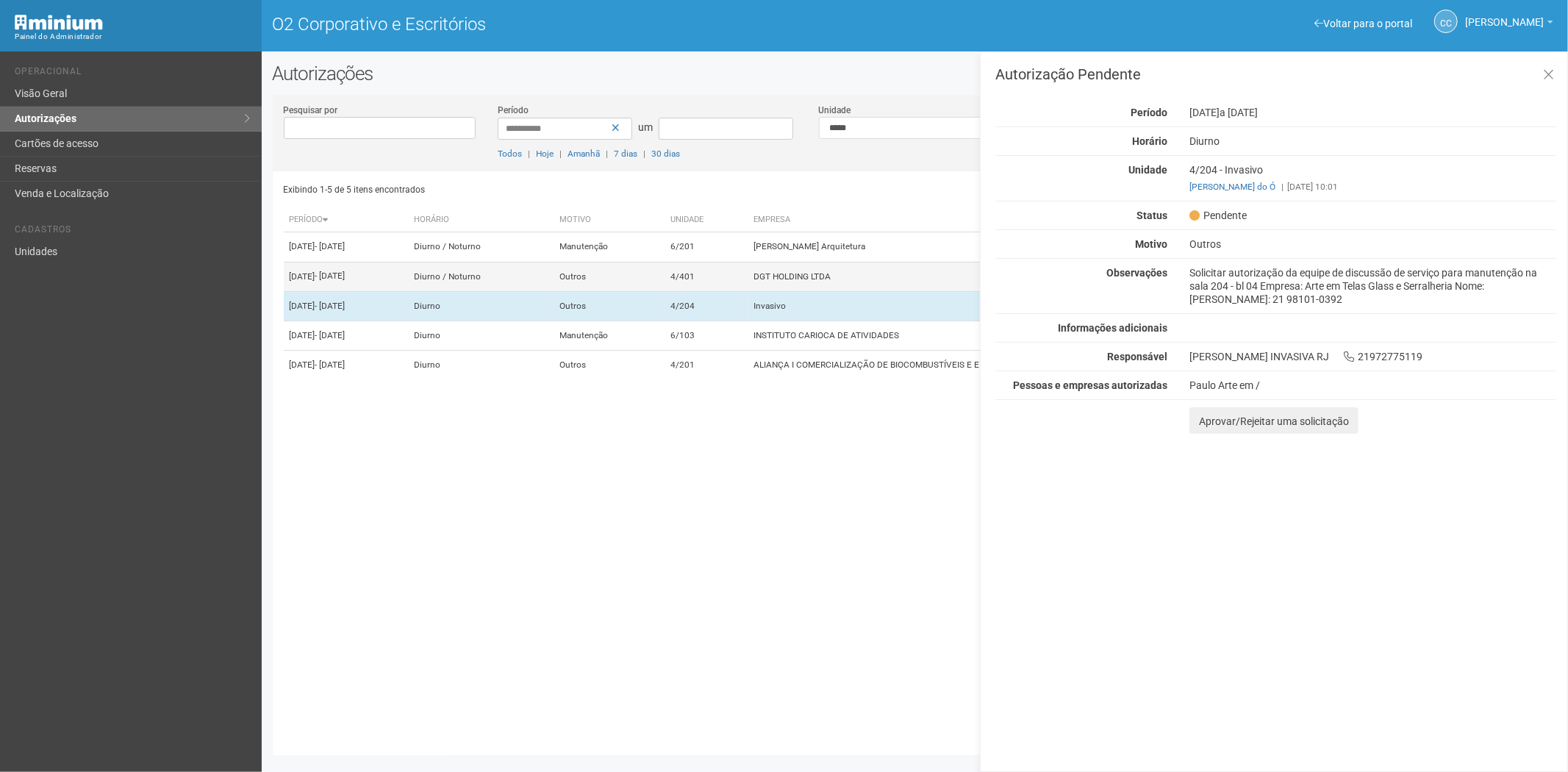
click at [836, 283] on td "DGT HOLDING LTDA" at bounding box center [976, 276] width 458 height 29
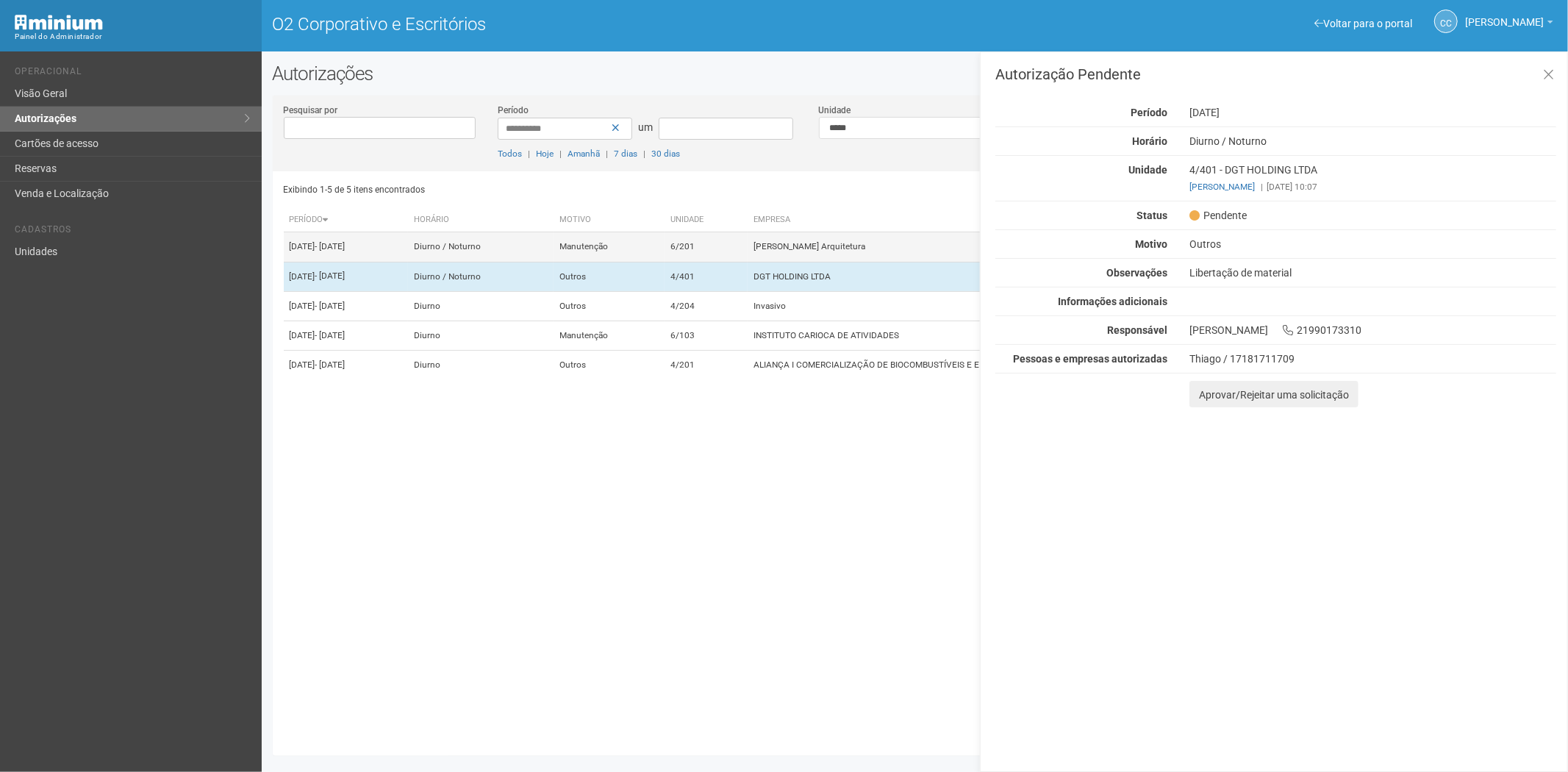
click at [795, 262] on td "Isabela Lavenère Arquitetura" at bounding box center [976, 247] width 458 height 29
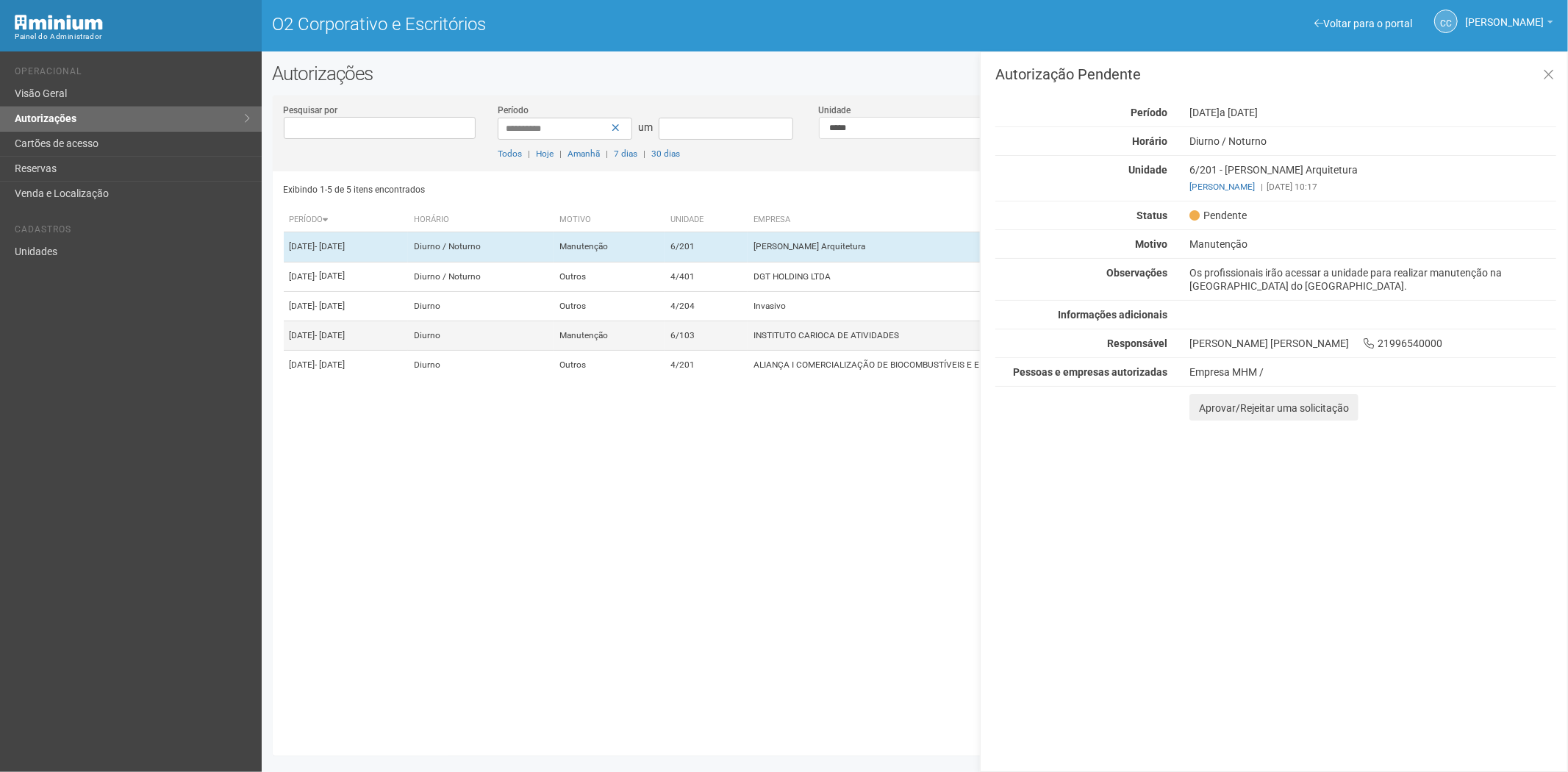
click at [748, 351] on td "6/103" at bounding box center [706, 335] width 83 height 29
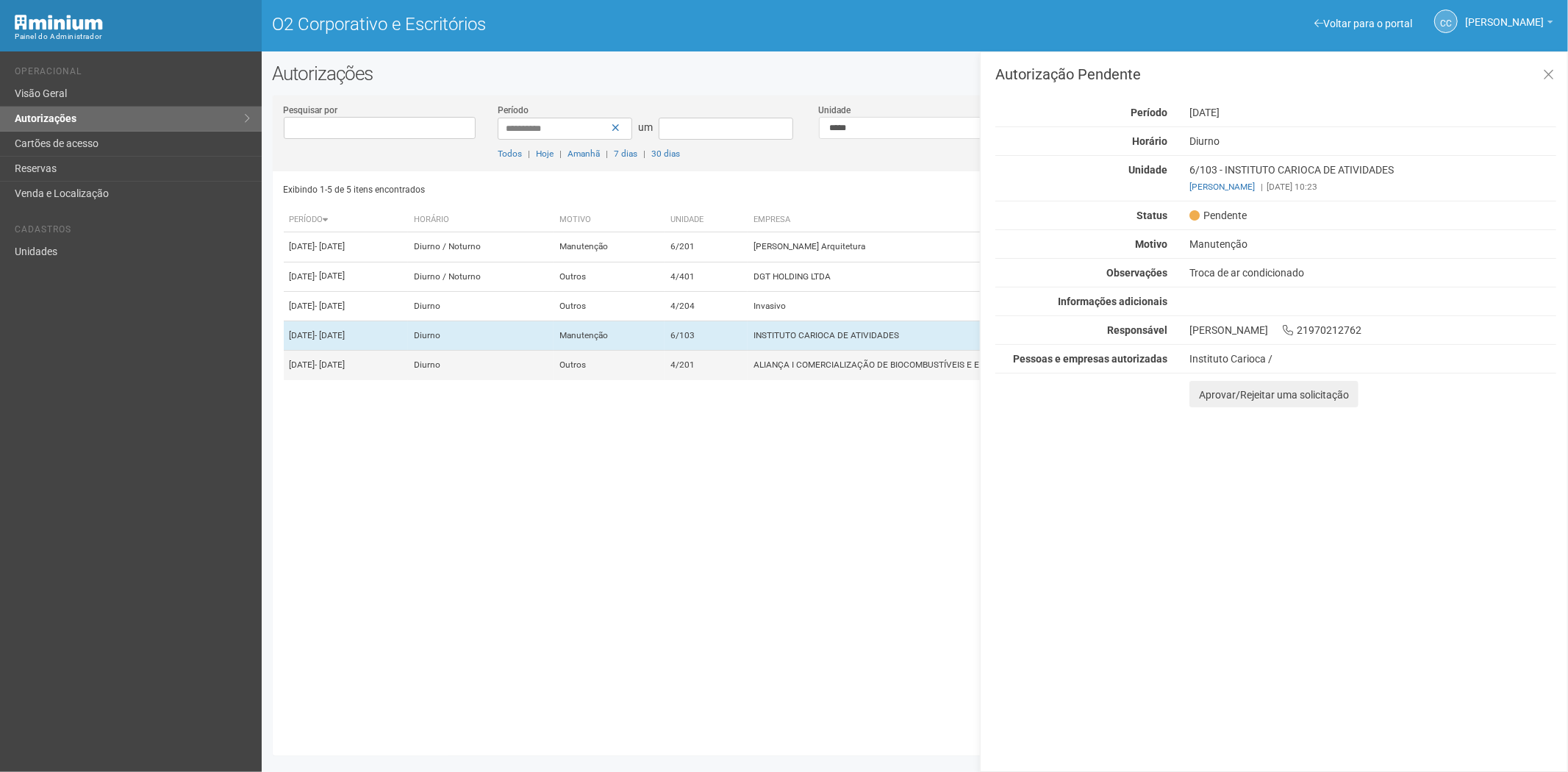
click at [835, 370] on font "ALIANÇA I COMERCIALIZAÇÃO DE BIOCOMBUSTÍVEIS E ENE" at bounding box center [871, 365] width 237 height 10
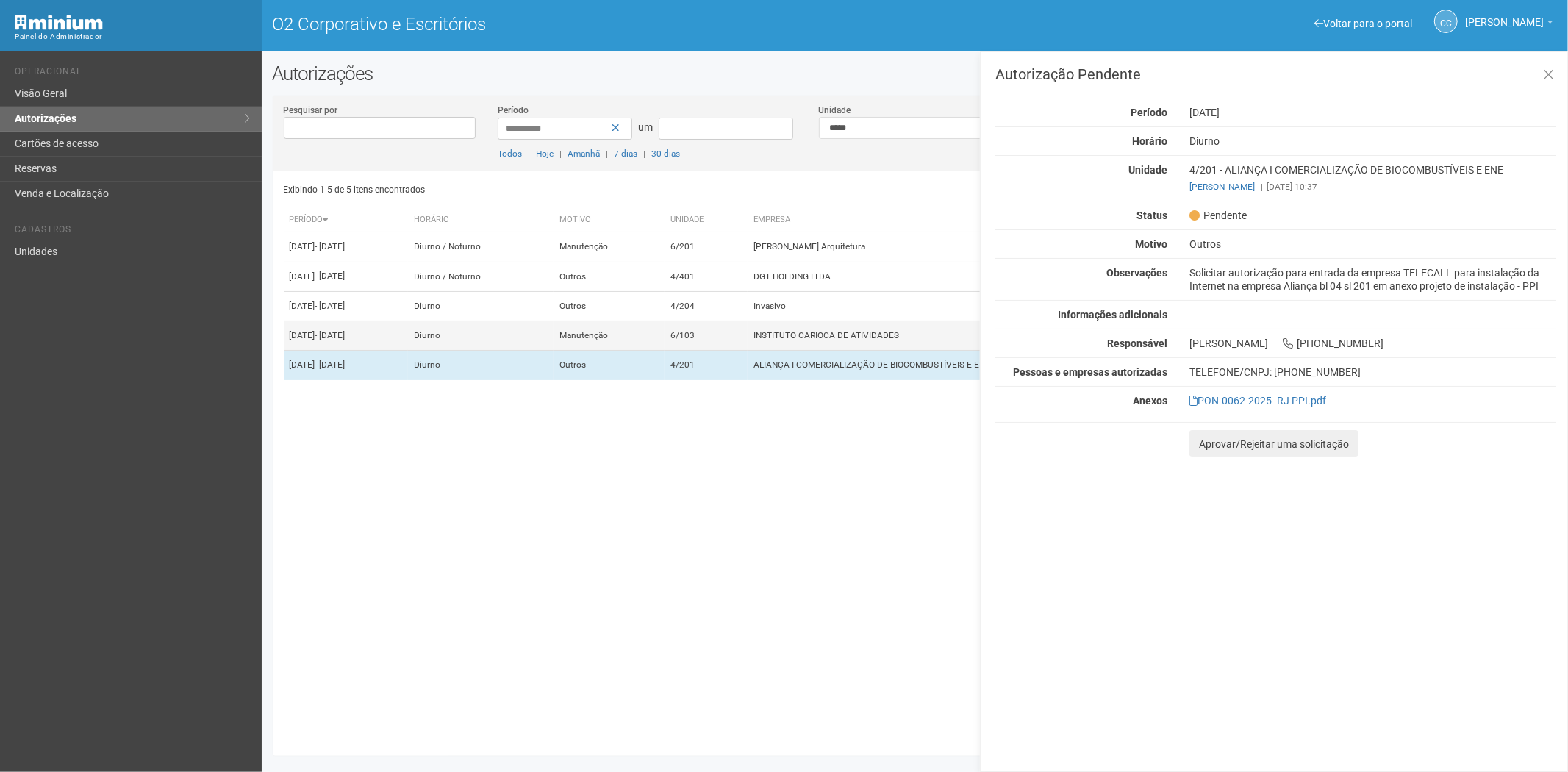
click at [842, 340] on font "INSTITUTO CARIOCA DE ATIVIDADES" at bounding box center [826, 335] width 146 height 10
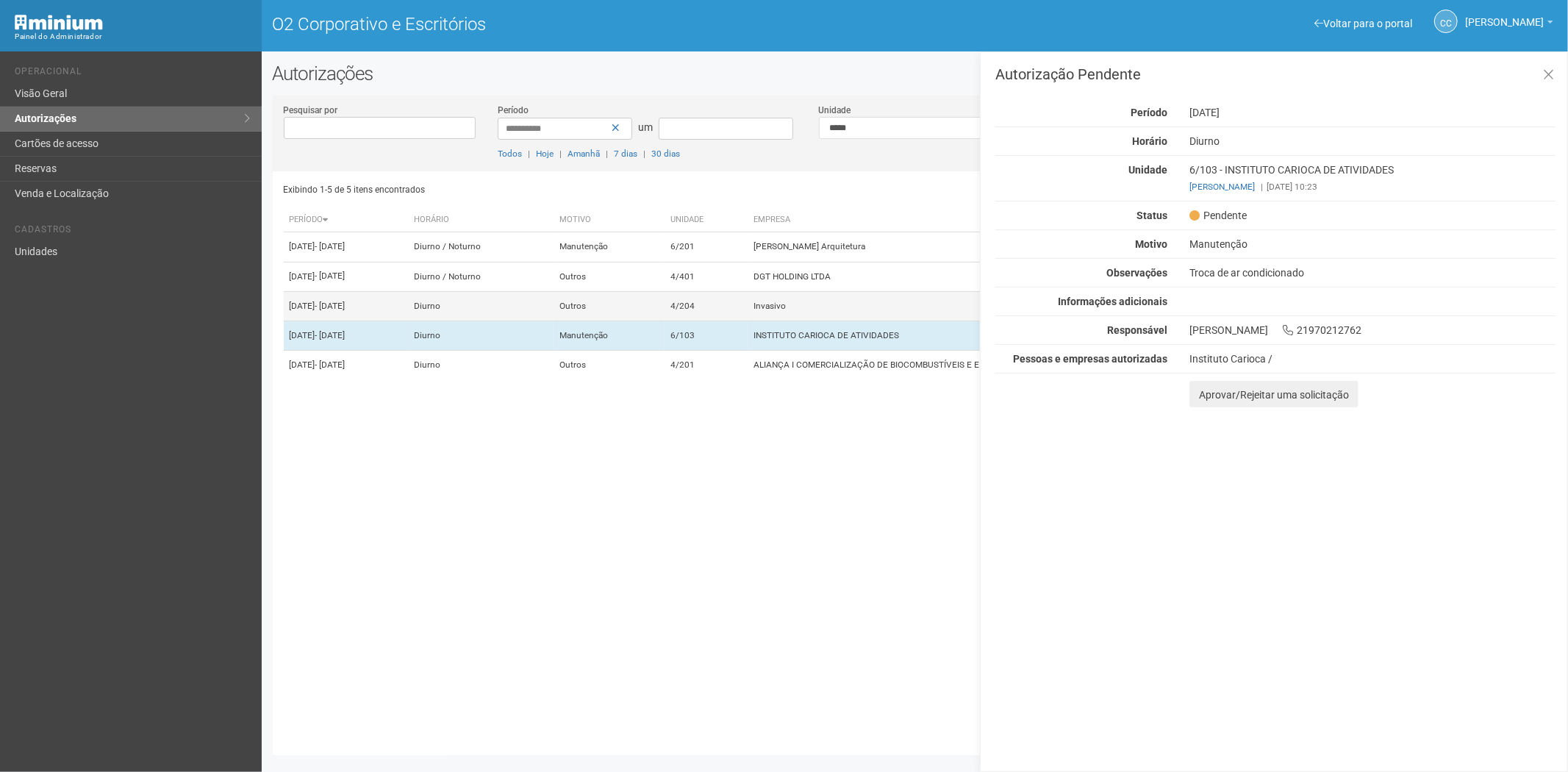
click at [836, 320] on td "Invasivo" at bounding box center [976, 305] width 458 height 29
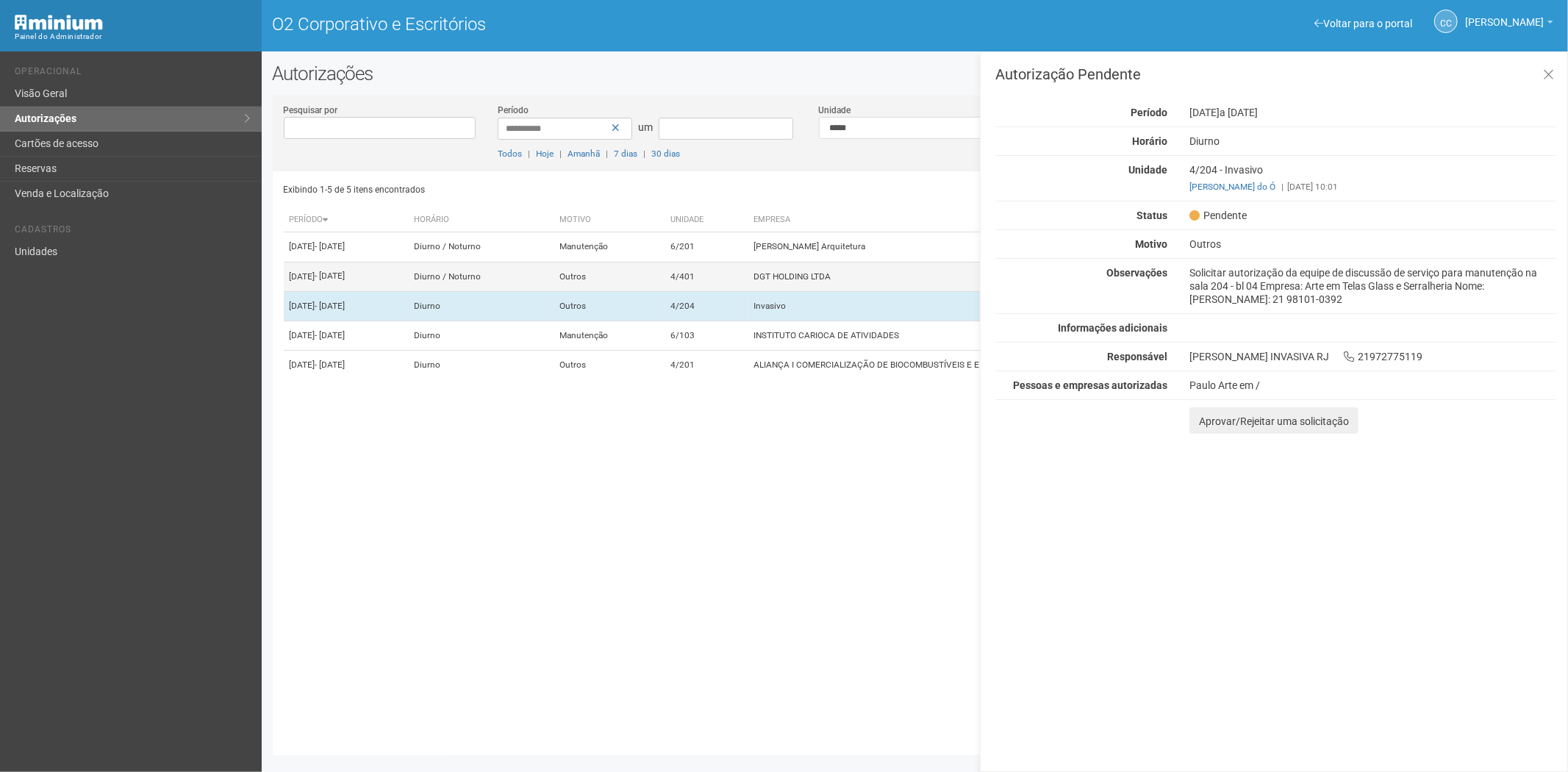
click at [824, 282] on font "DGT HOLDING LTDA" at bounding box center [792, 276] width 78 height 10
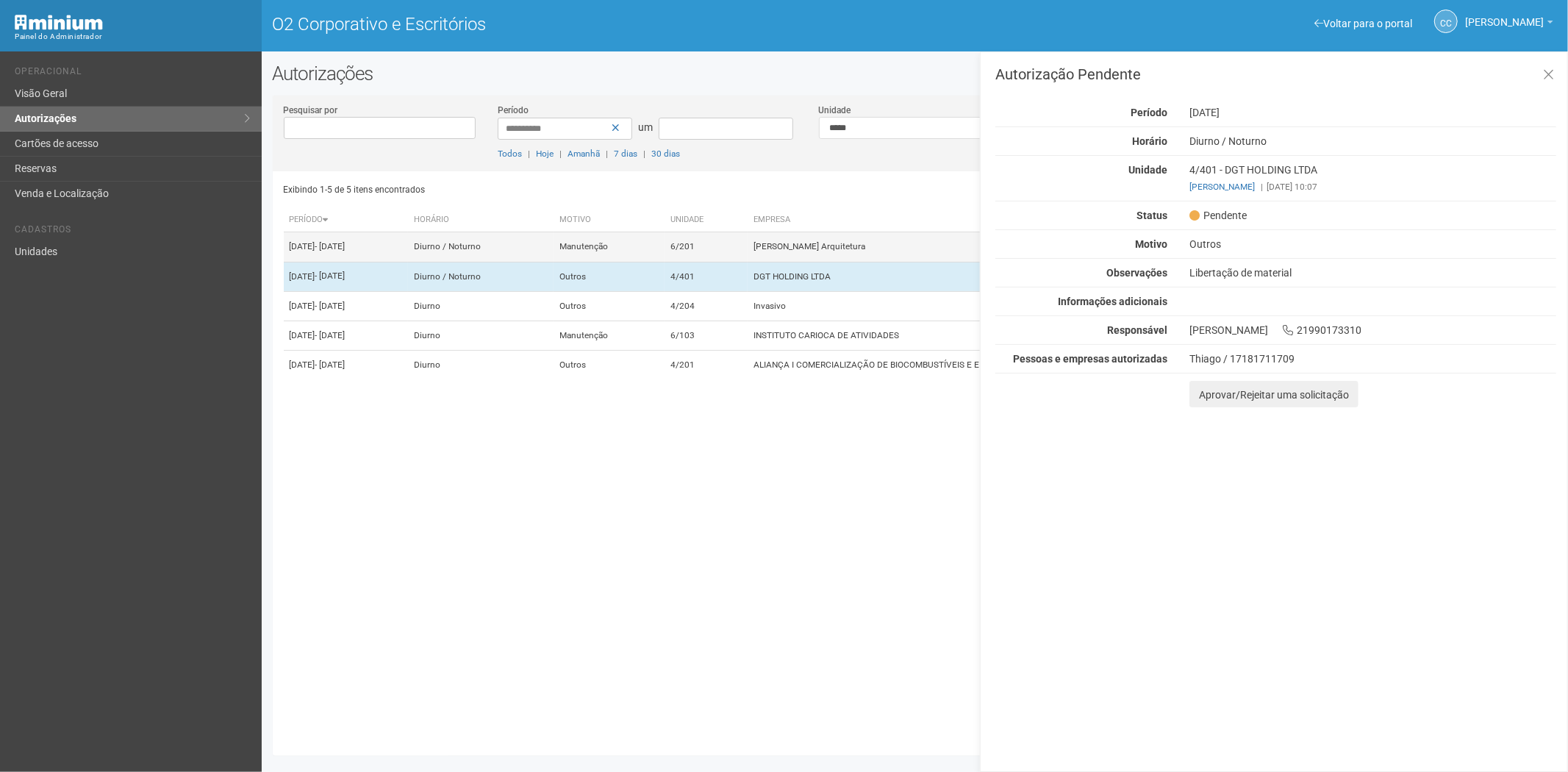
click at [833, 245] on td "Isabela Lavenère Arquitetura" at bounding box center [976, 247] width 458 height 29
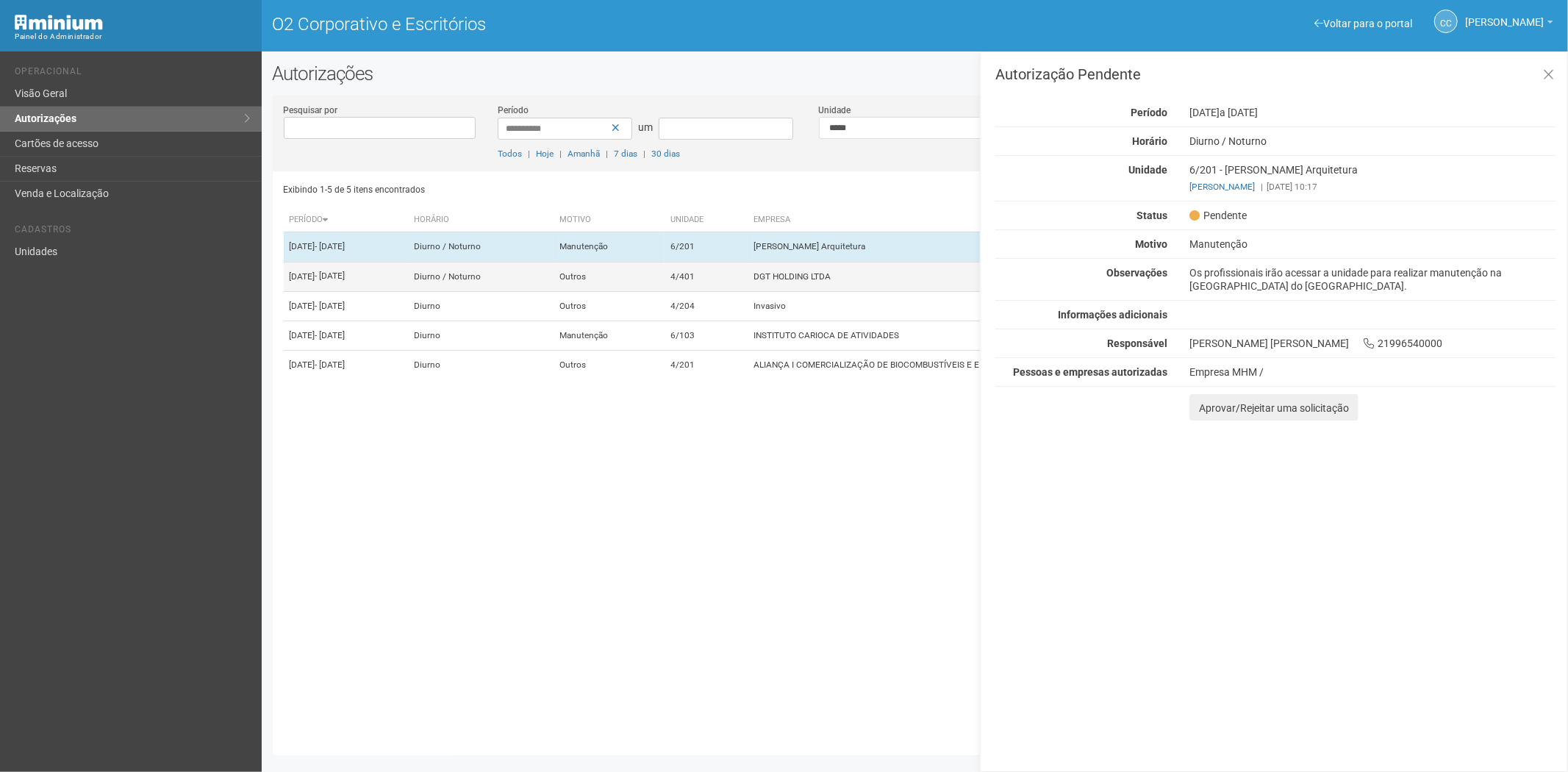
click at [820, 282] on font "DGT HOLDING LTDA" at bounding box center [792, 276] width 78 height 10
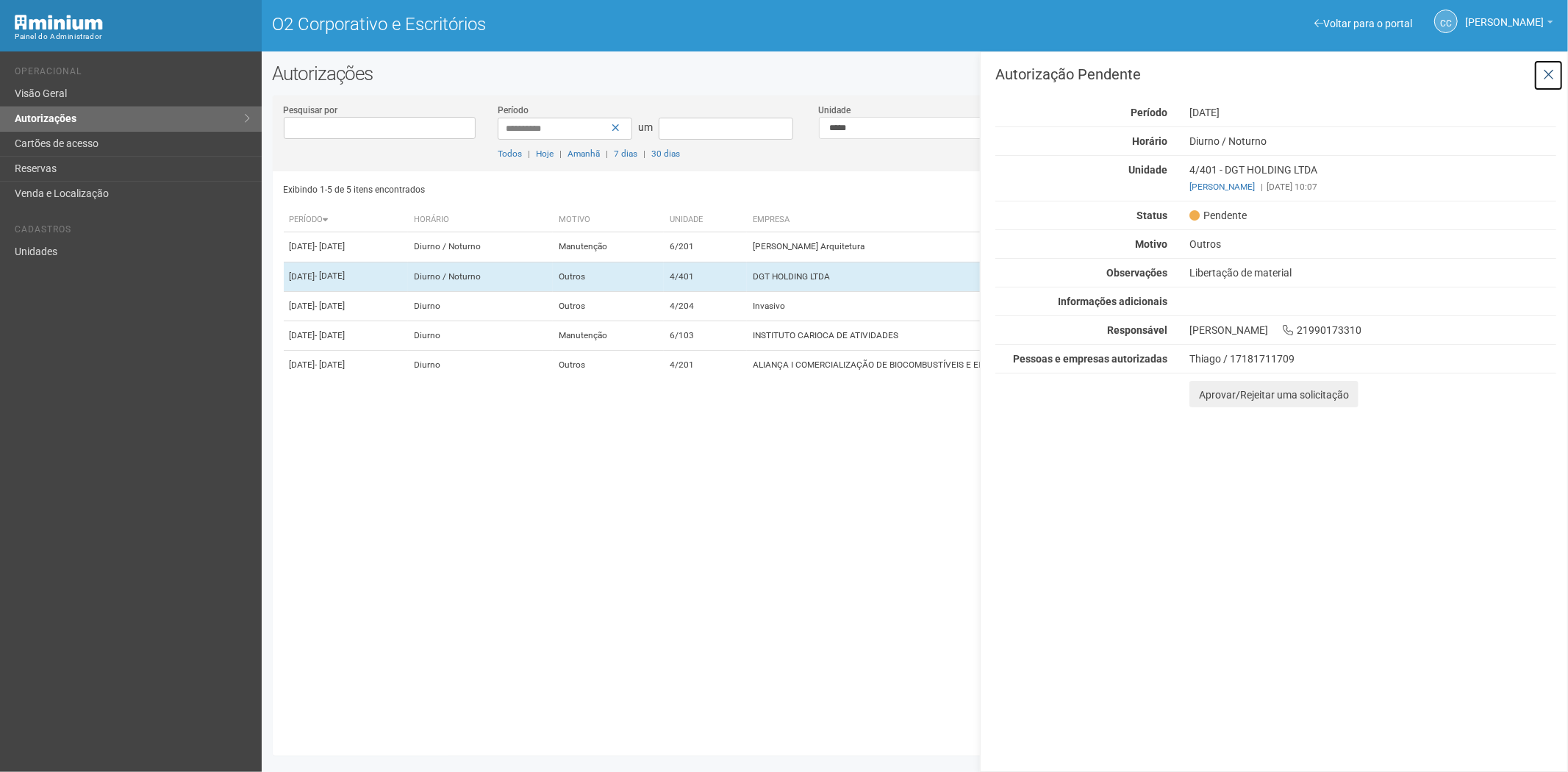
click at [1553, 71] on icon at bounding box center [1549, 76] width 11 height 15
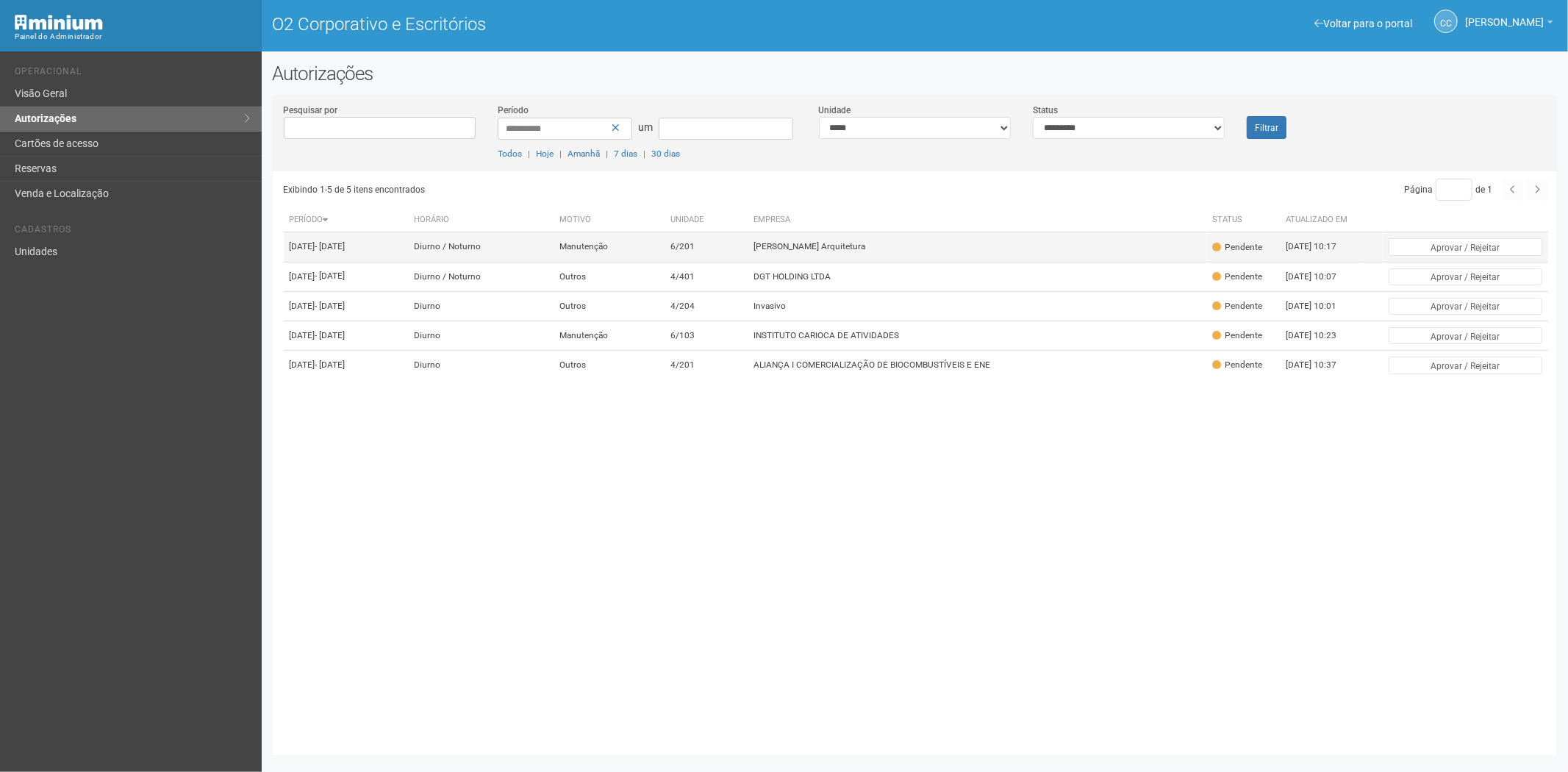
click at [982, 253] on td "Isabela Lavenère Arquitetura" at bounding box center [976, 247] width 458 height 29
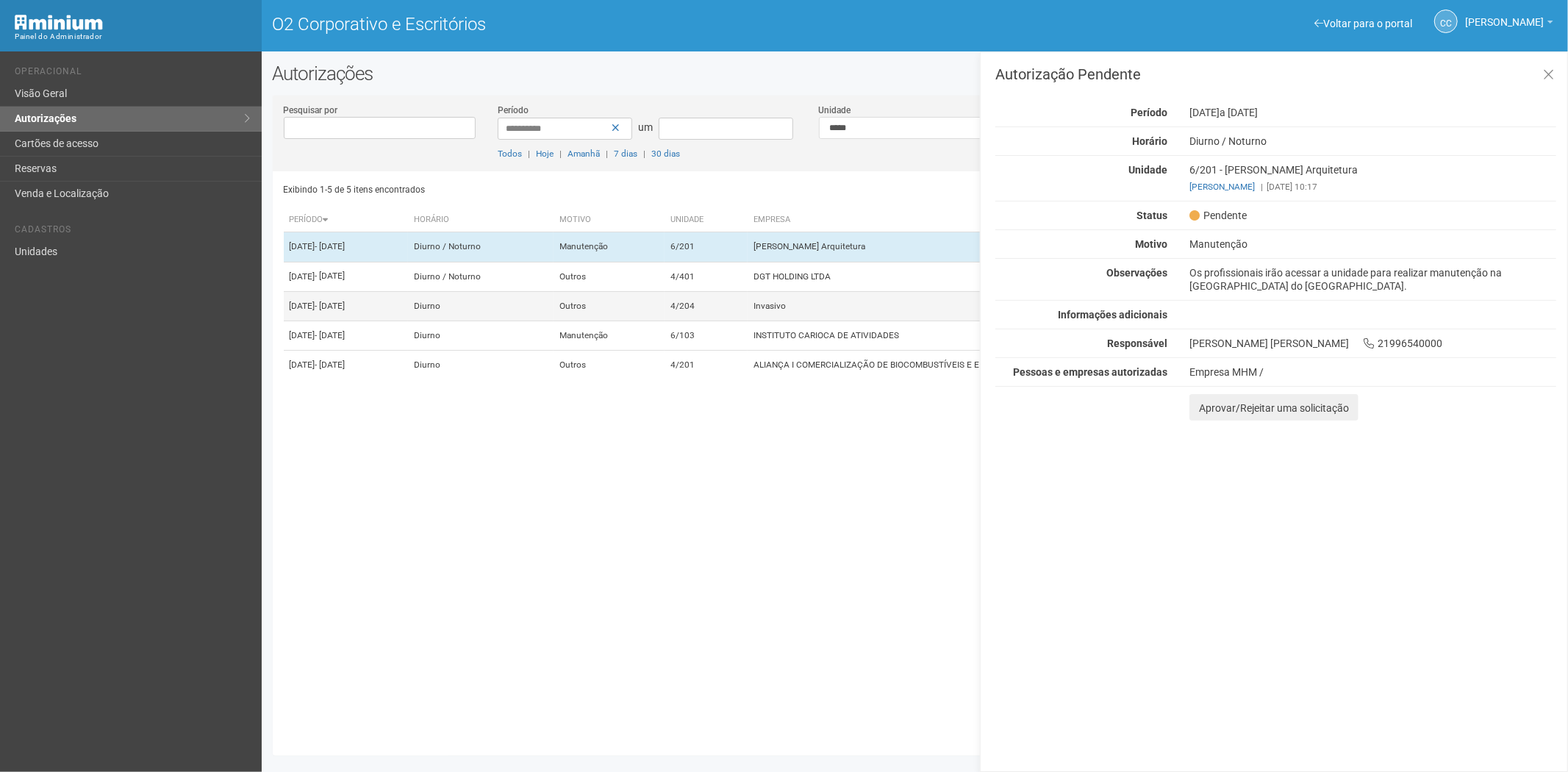
click at [853, 320] on td "Invasivo" at bounding box center [976, 305] width 458 height 29
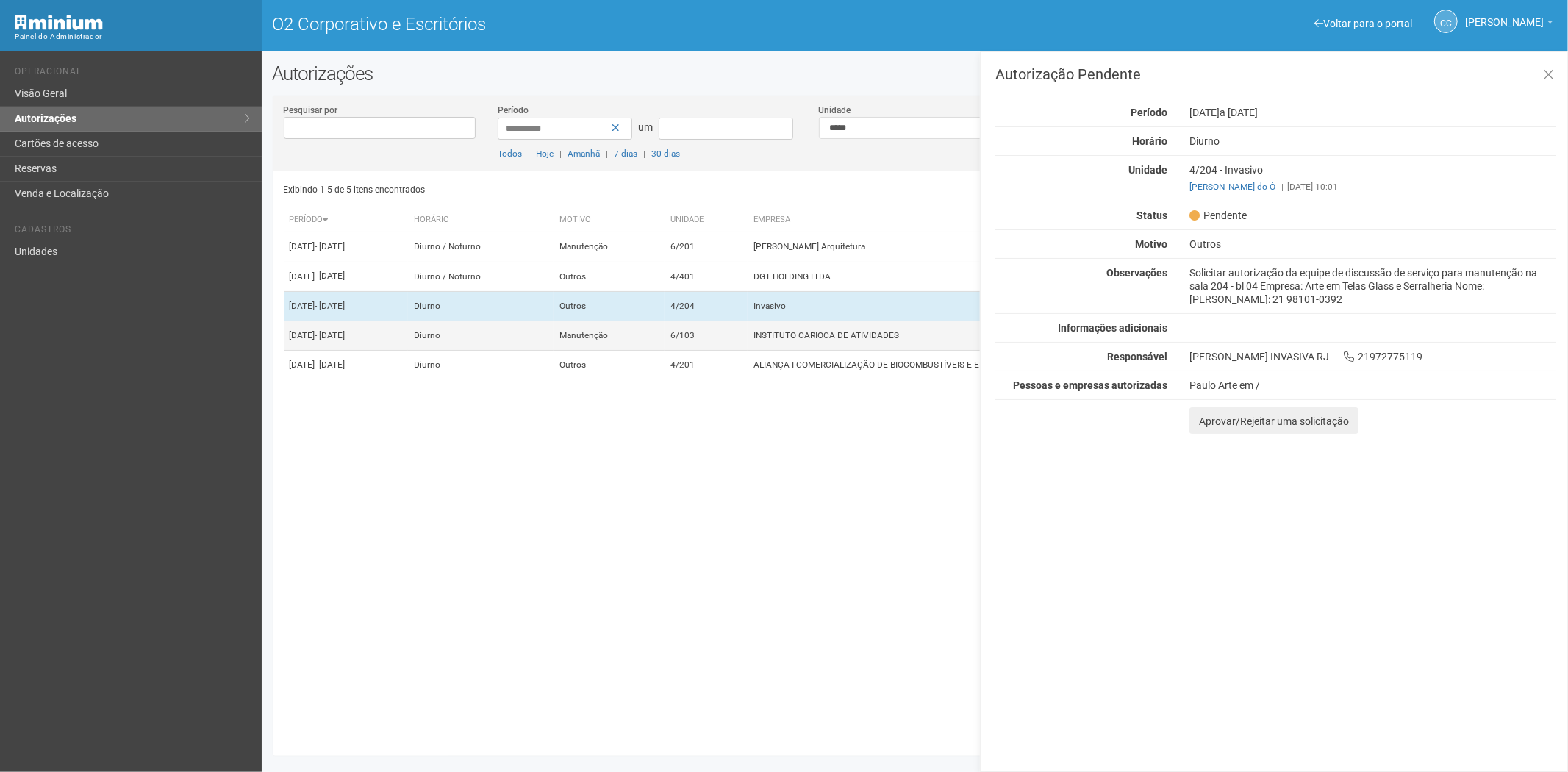
click at [825, 351] on td "INSTITUTO CARIOCA DE ATIVIDADES" at bounding box center [976, 335] width 458 height 29
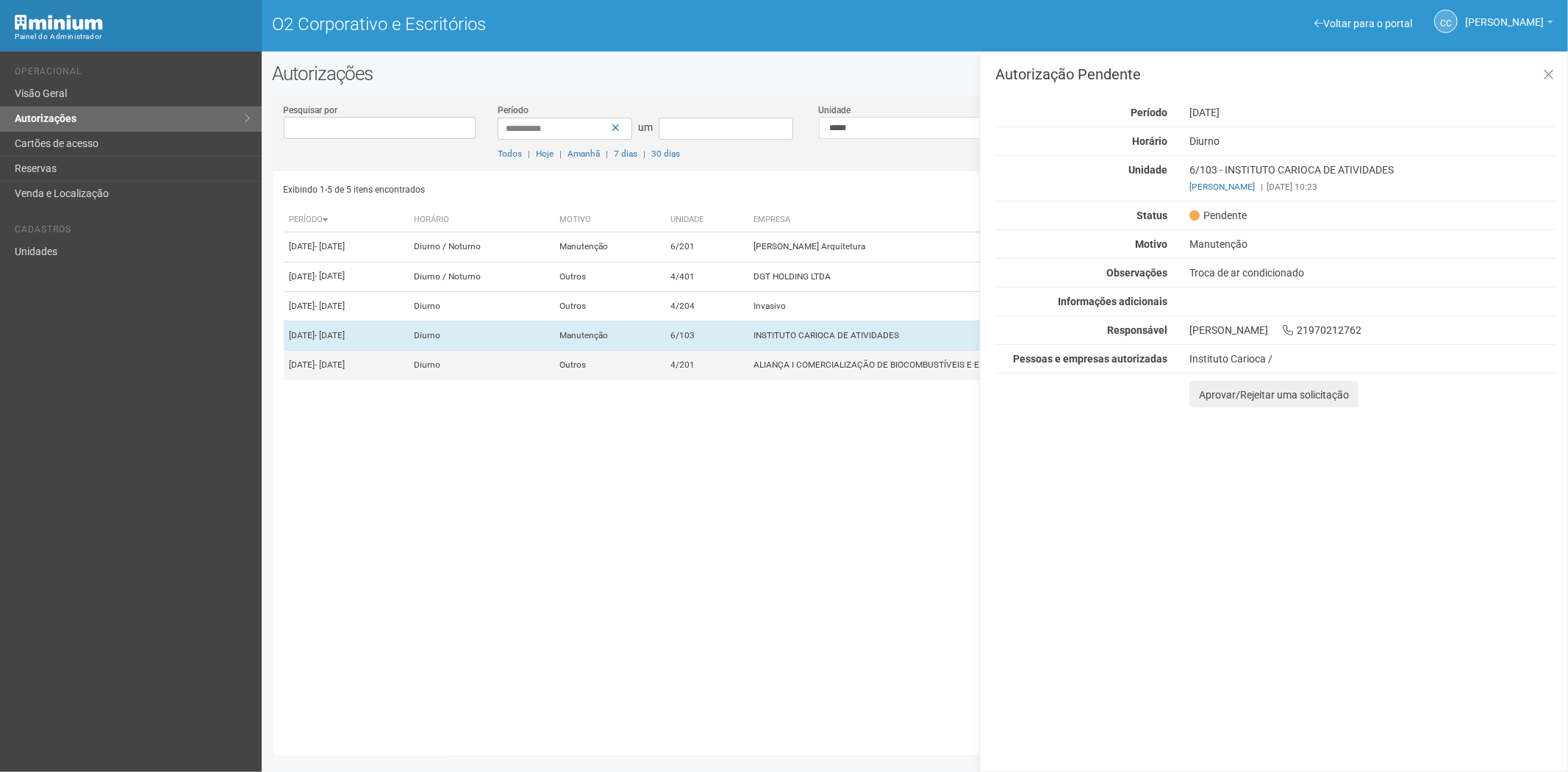
click at [805, 380] on td "ALIANÇA I COMERCIALIZAÇÃO DE BIOCOMBUSTÍVEIS E ENE" at bounding box center [976, 365] width 458 height 29
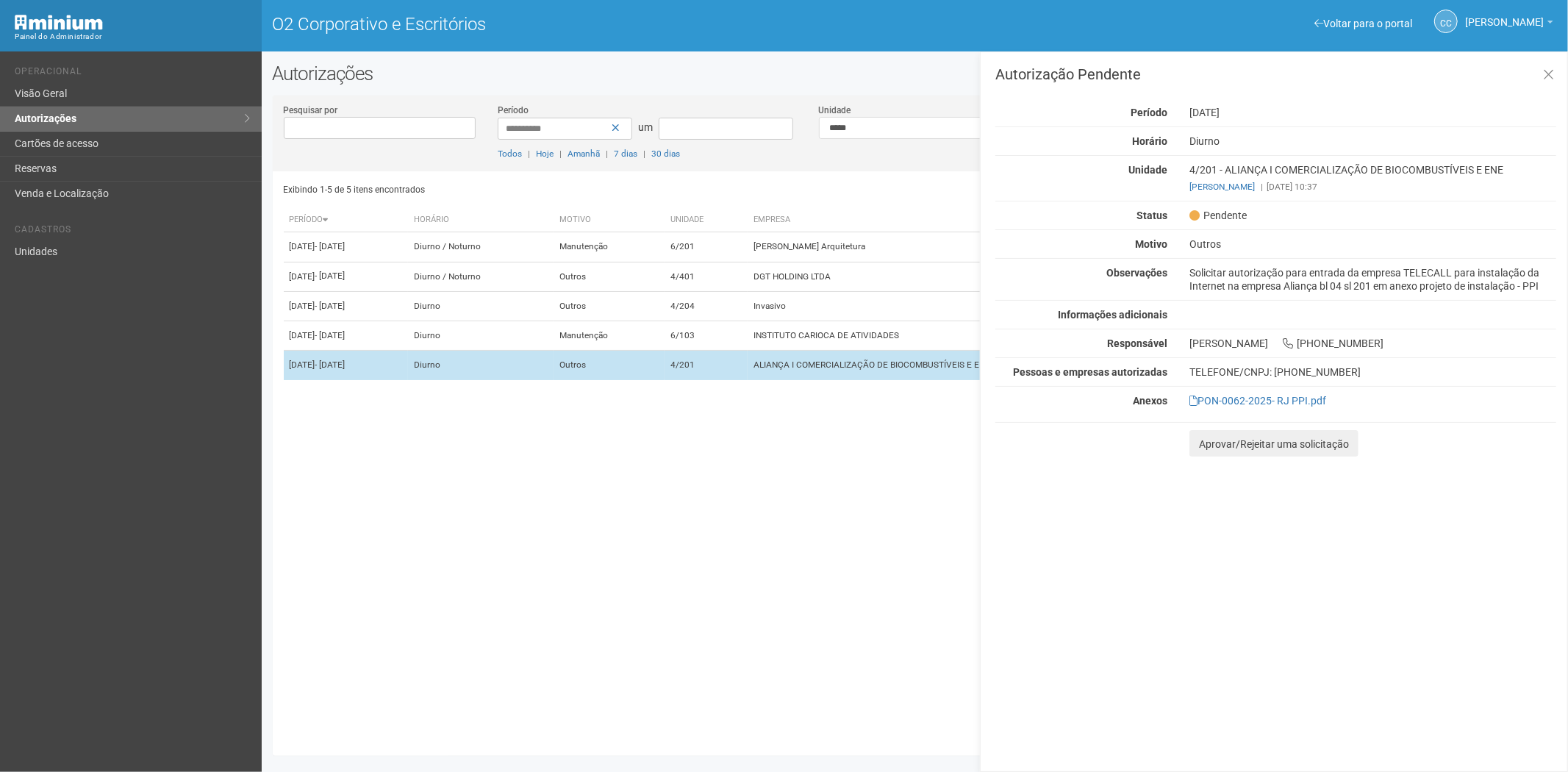
click at [748, 380] on td "4/201" at bounding box center [706, 365] width 83 height 29
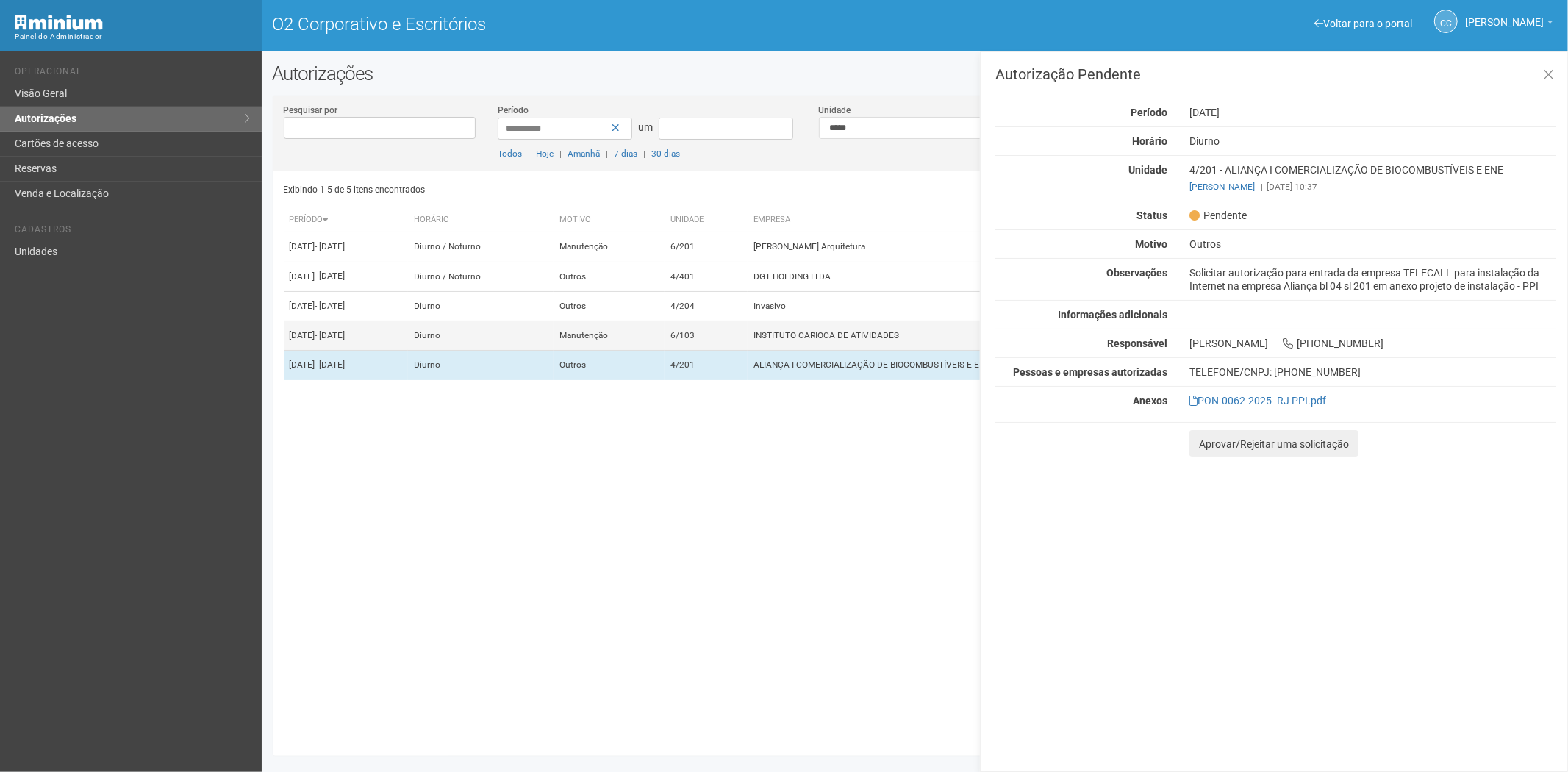
click at [748, 351] on td "6/103" at bounding box center [706, 335] width 83 height 29
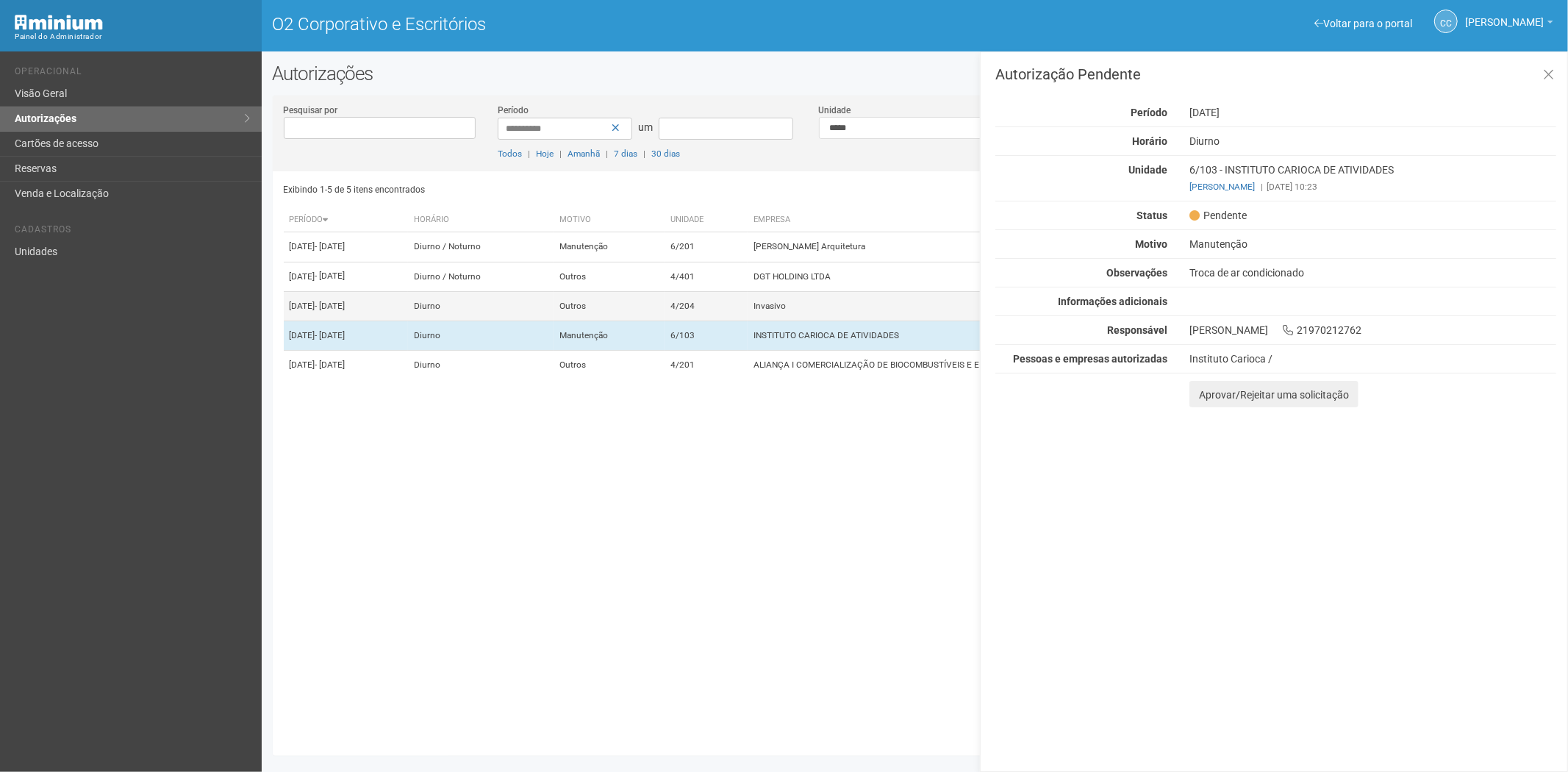
click at [747, 320] on td "4/204" at bounding box center [706, 305] width 83 height 29
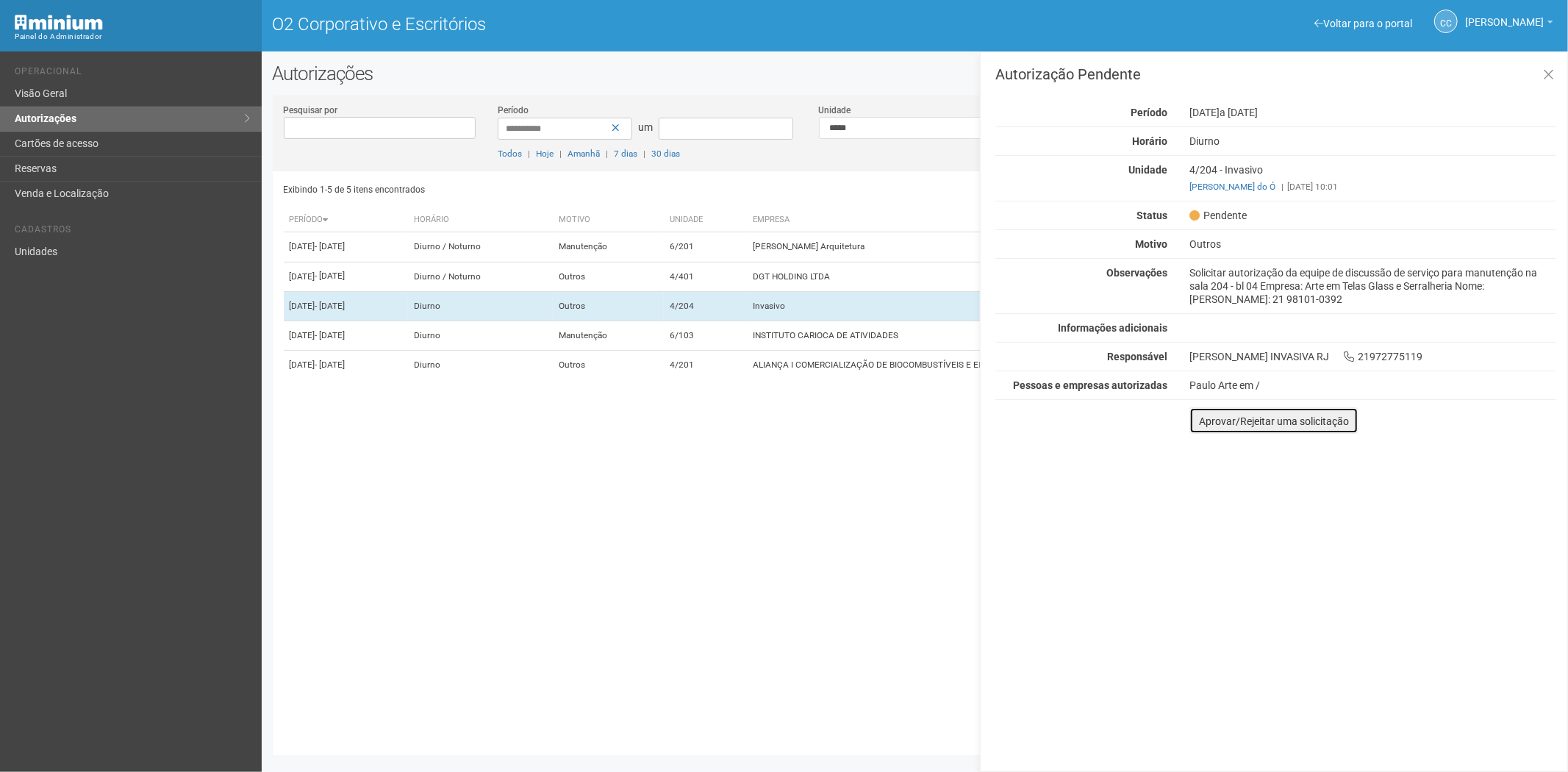
click at [1211, 424] on font "Aprovar/Rejeitar uma solicitação" at bounding box center [1274, 421] width 150 height 11
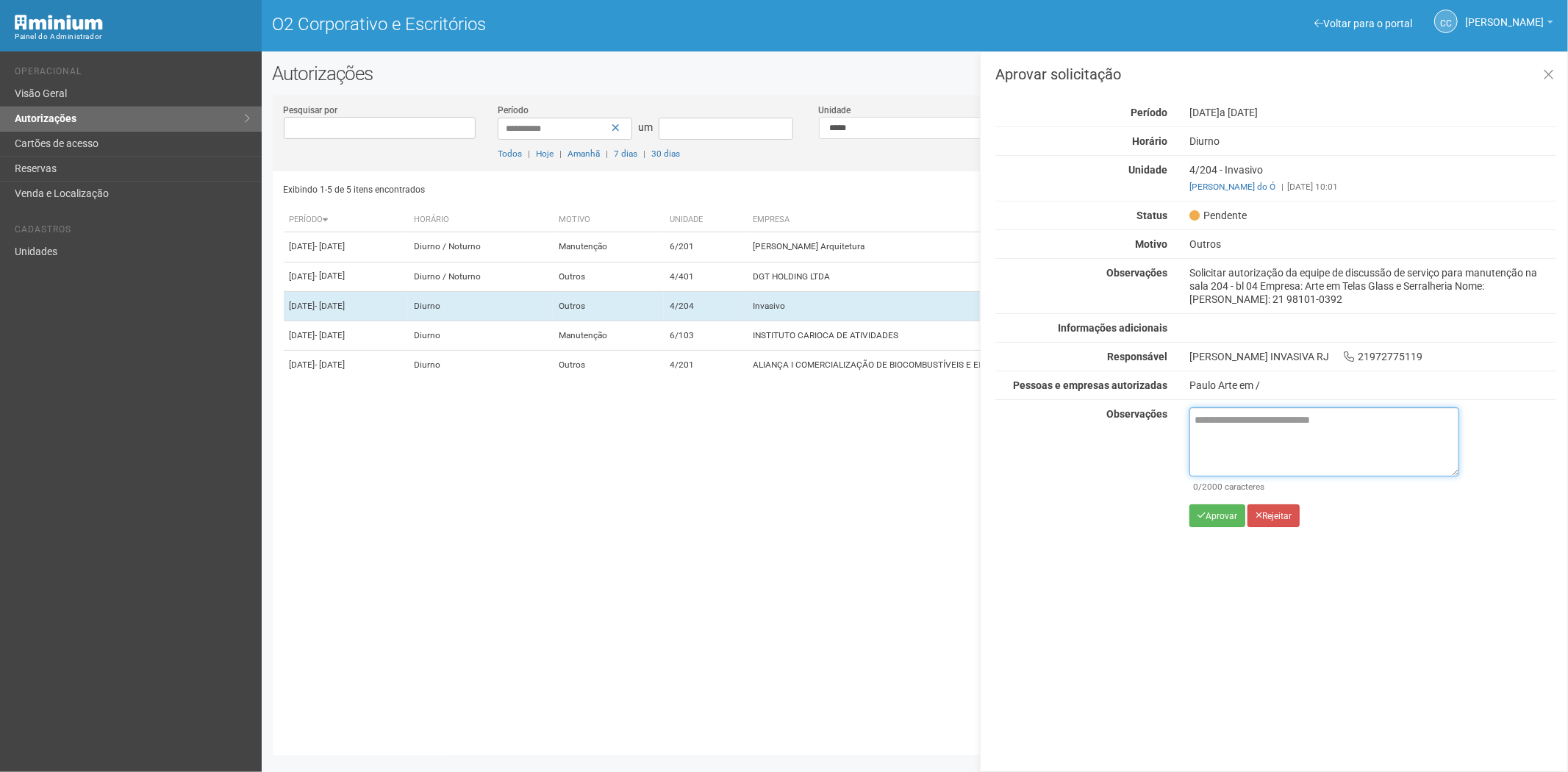
click at [1244, 429] on textarea at bounding box center [1325, 441] width 270 height 69
paste textarea "**********"
type textarea "**********"
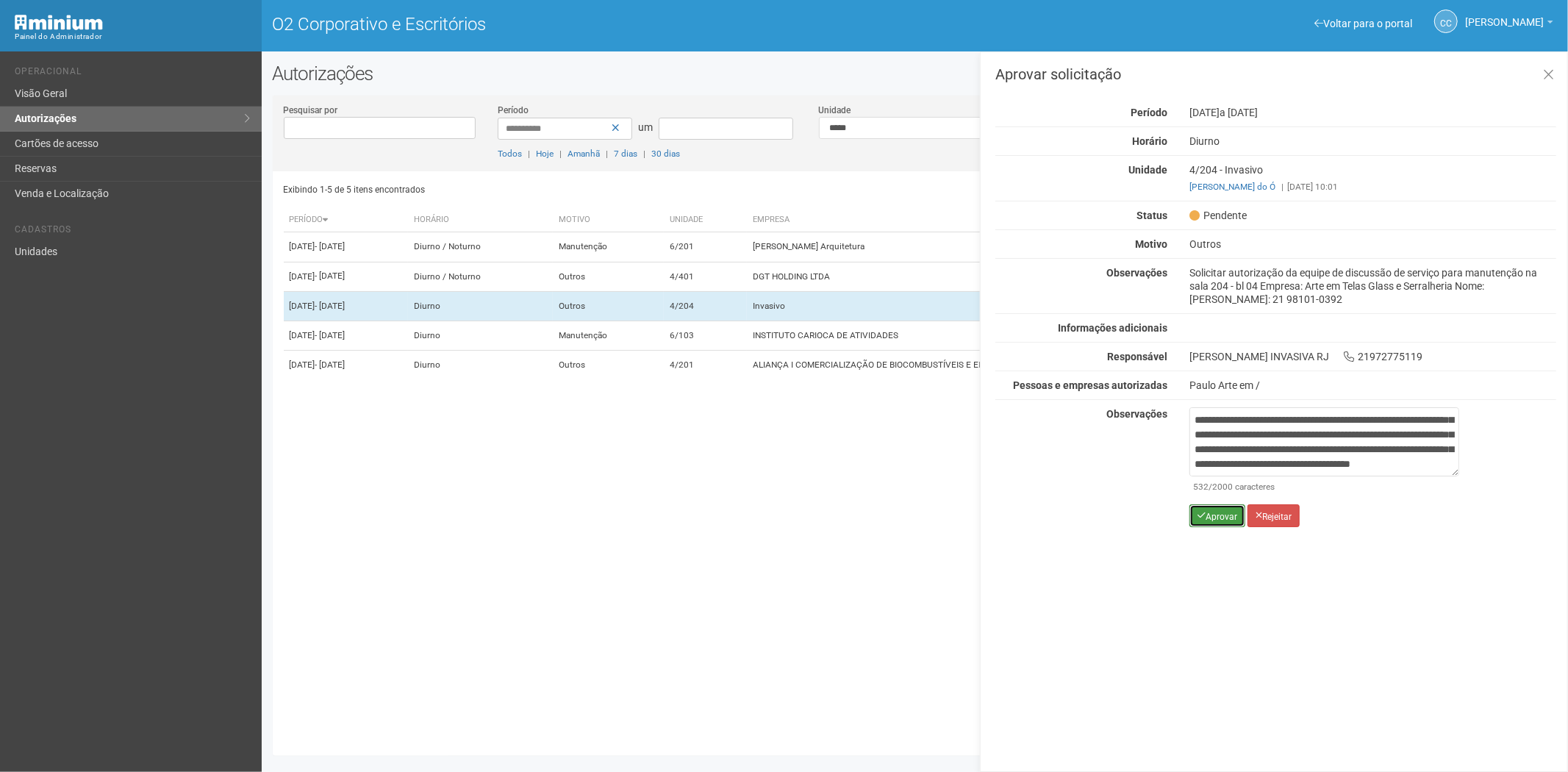
click at [1227, 521] on font "Aprovar" at bounding box center [1221, 516] width 31 height 10
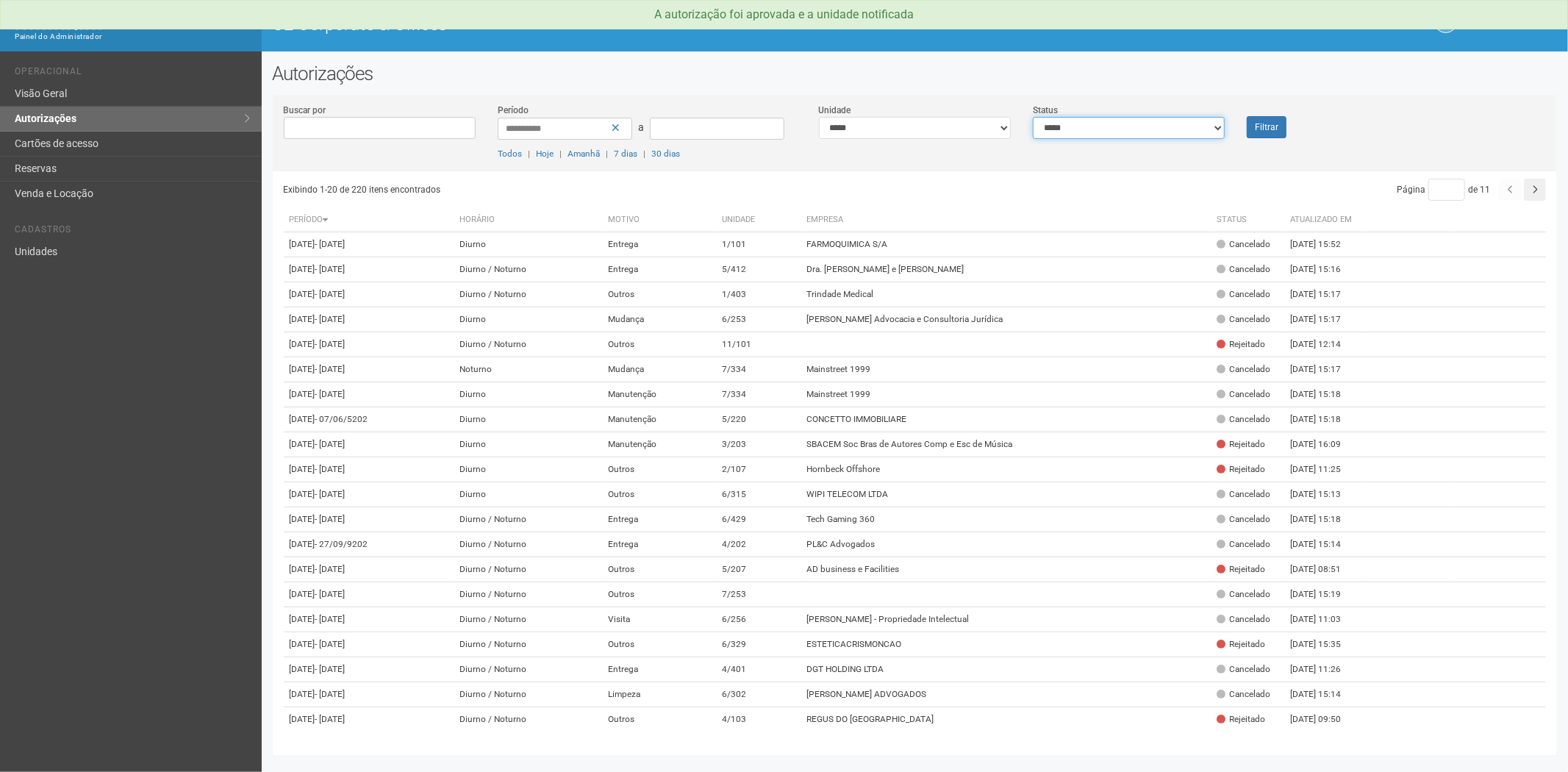
click at [1105, 130] on select "**********" at bounding box center [1129, 128] width 192 height 22
select select "*"
click at [1033, 117] on select "**********" at bounding box center [1129, 128] width 192 height 22
click at [1249, 120] on button "Filtrar" at bounding box center [1266, 127] width 40 height 22
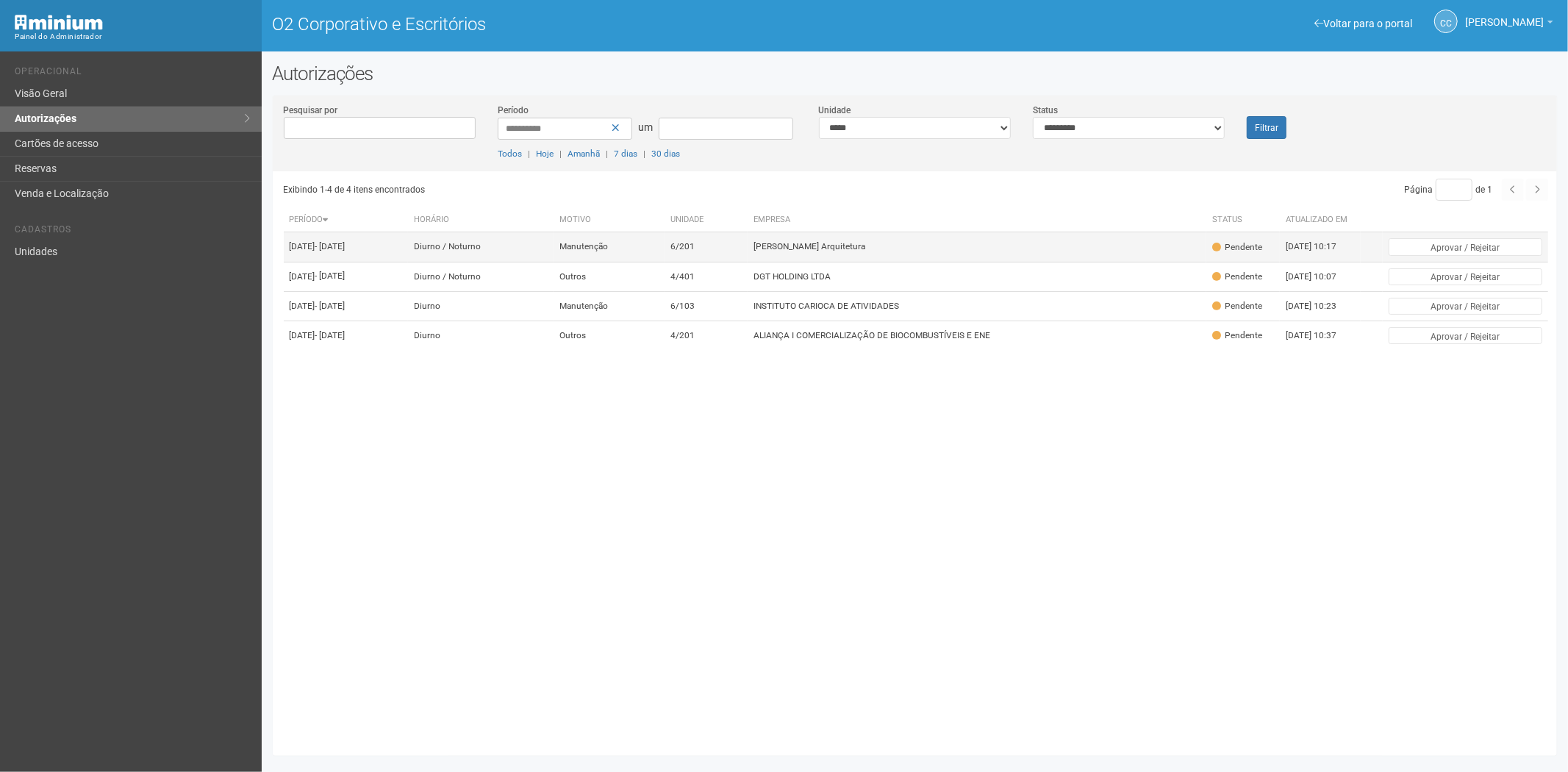
click at [853, 252] on font "[PERSON_NAME] Arquitetura" at bounding box center [809, 247] width 112 height 10
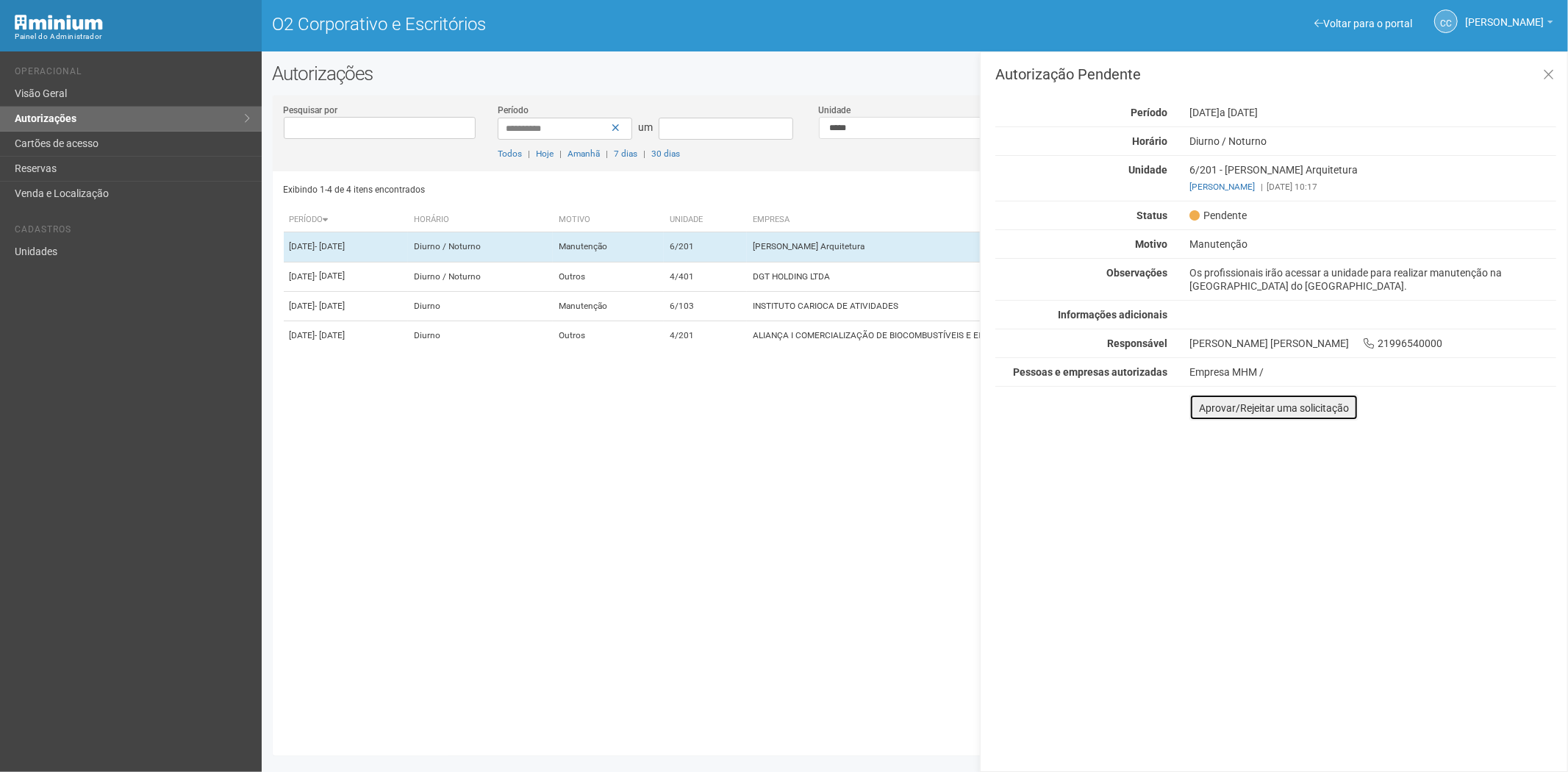
click at [1200, 405] on font "Aprovar/Rejeitar uma solicitação" at bounding box center [1274, 408] width 150 height 11
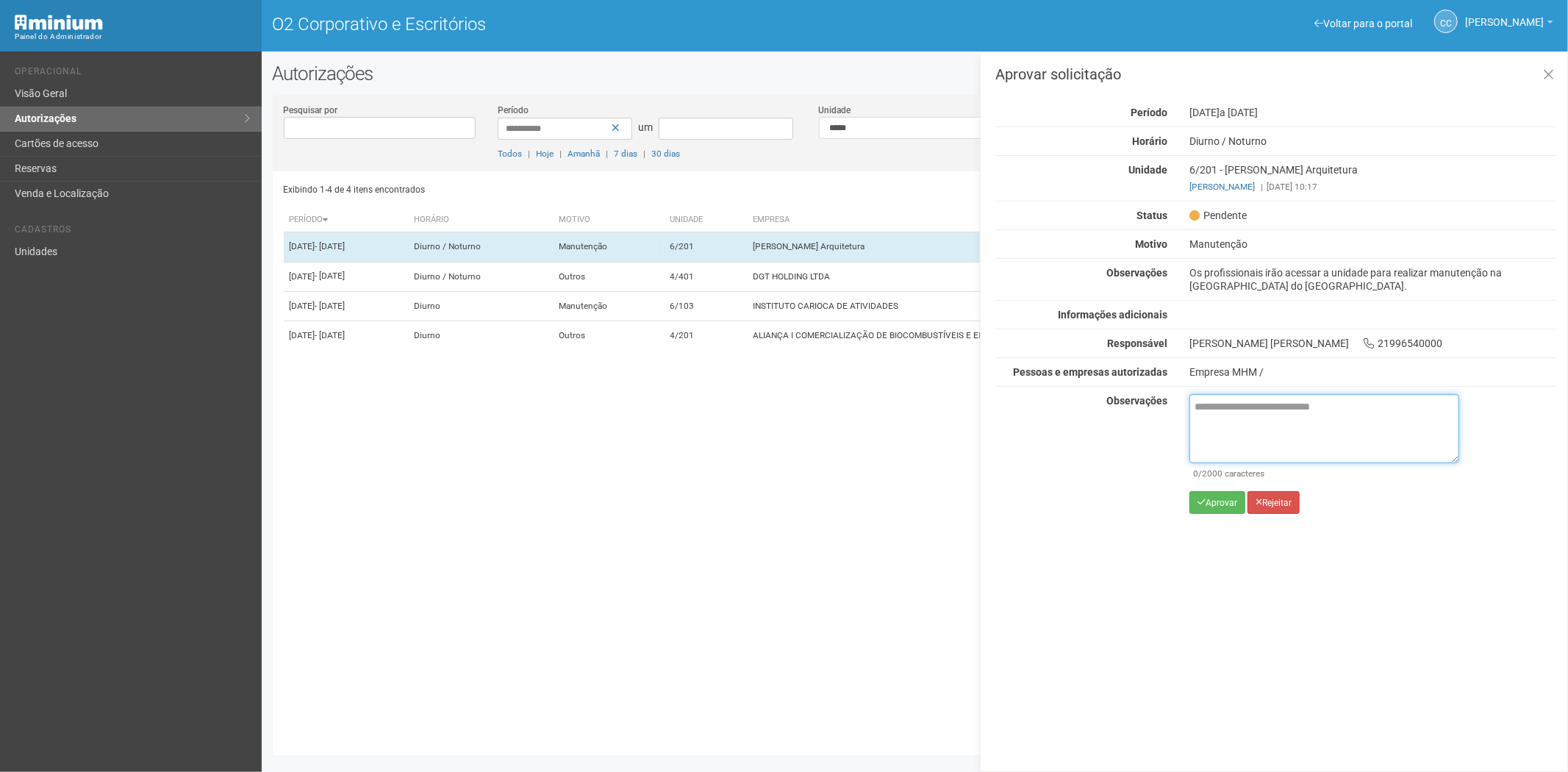
click at [1233, 404] on textarea at bounding box center [1325, 428] width 270 height 69
paste textarea "**********"
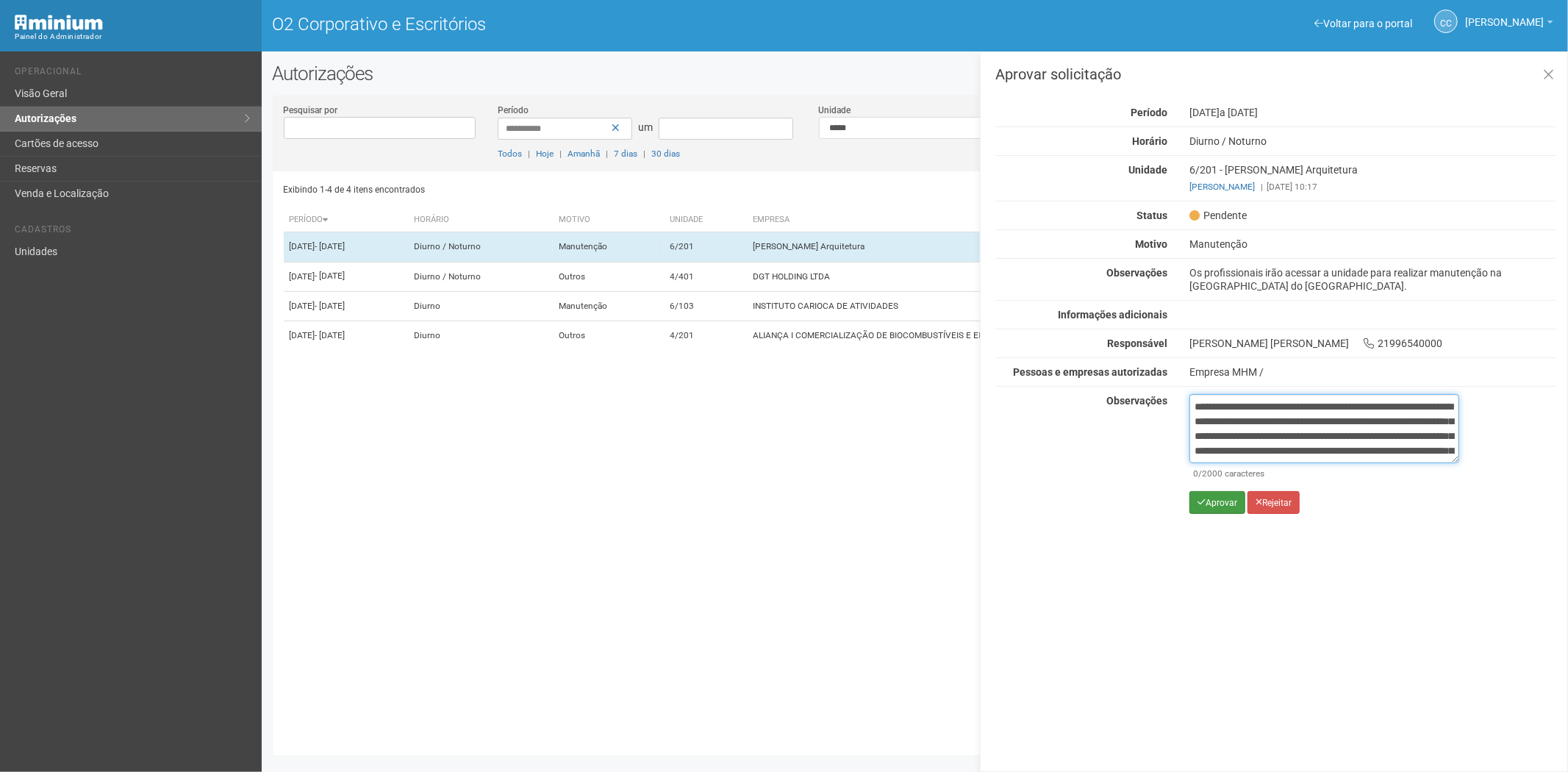
scroll to position [82, 0]
type textarea "**********"
click at [1215, 498] on font "Aprovar" at bounding box center [1221, 503] width 31 height 10
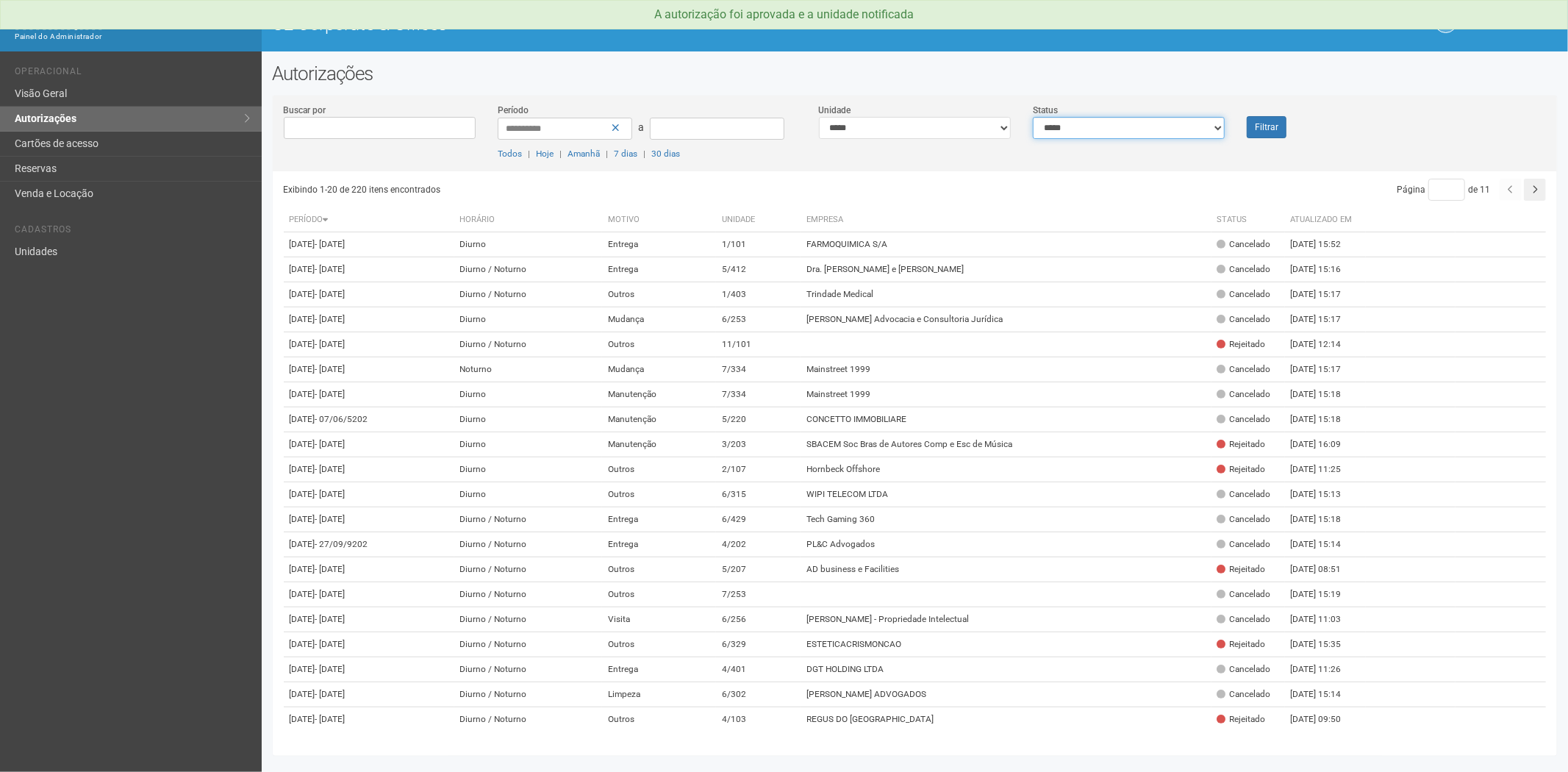
click at [1098, 124] on select "**********" at bounding box center [1129, 128] width 192 height 22
select select "*"
click at [1033, 117] on select "**********" at bounding box center [1129, 128] width 192 height 22
click at [1270, 128] on button "Filtrar" at bounding box center [1266, 127] width 40 height 22
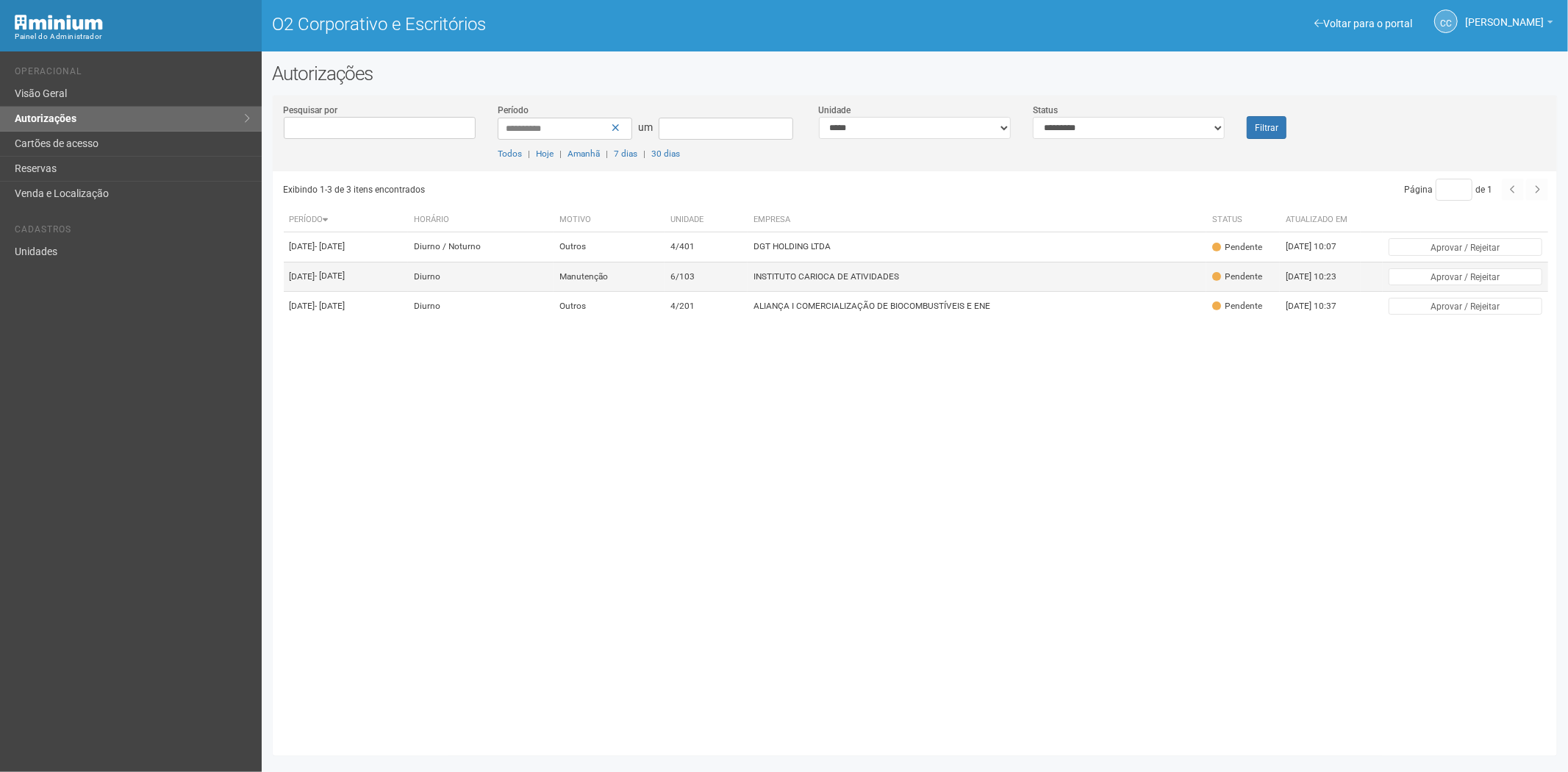
click at [554, 282] on td "Diurno" at bounding box center [481, 276] width 146 height 29
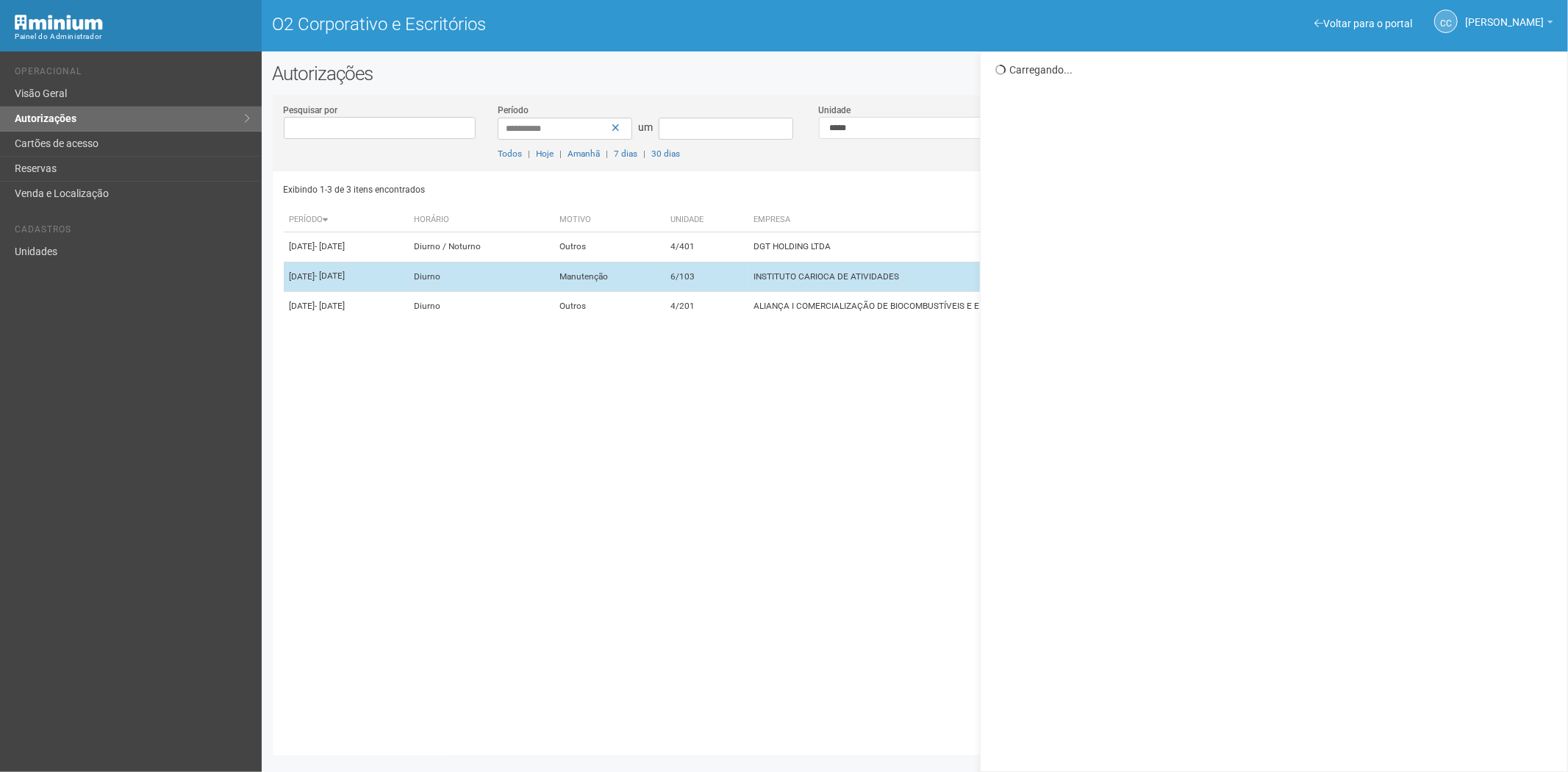
click at [554, 282] on td "Diurno" at bounding box center [481, 276] width 146 height 29
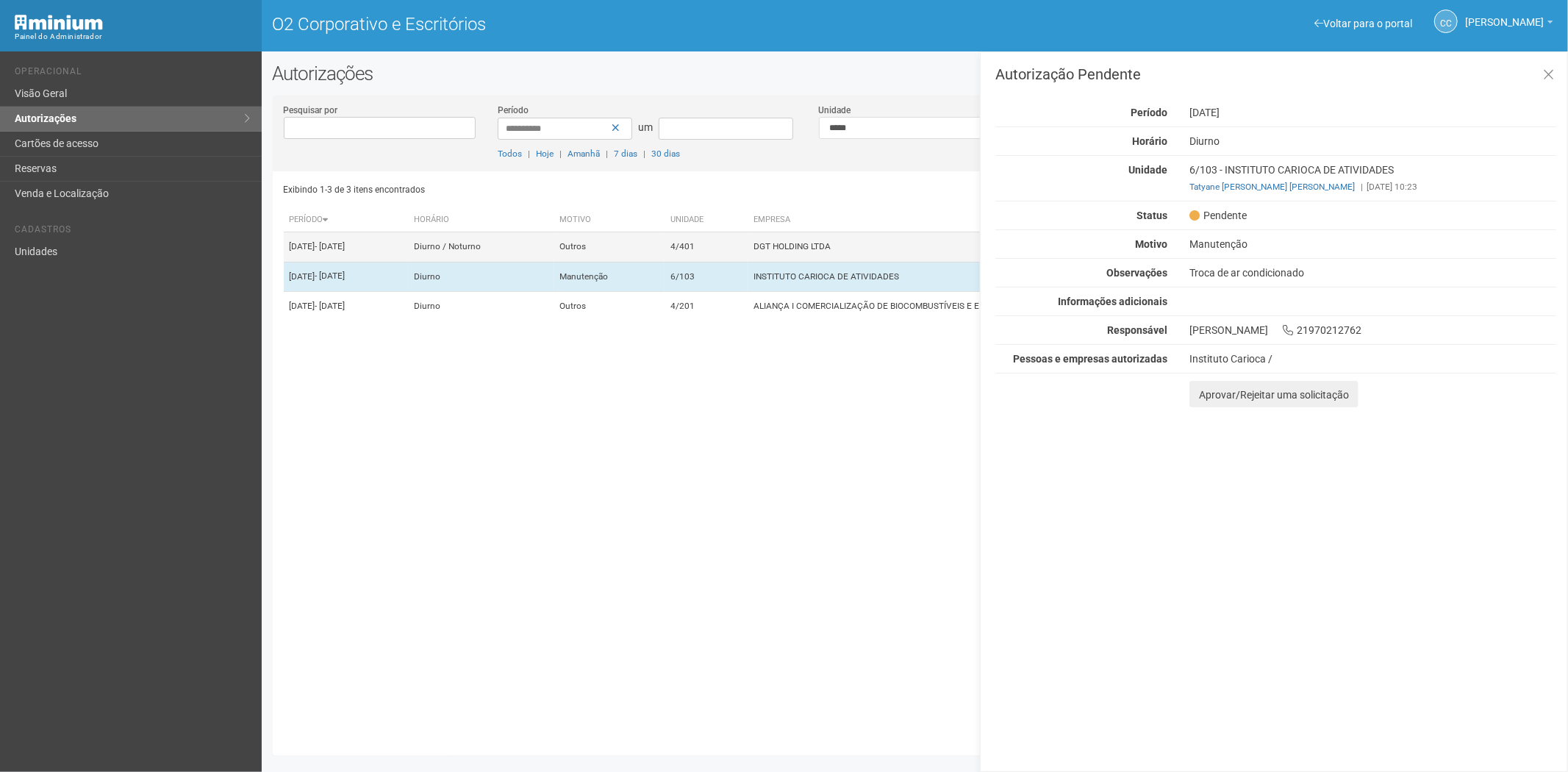
click at [629, 259] on td "Outros" at bounding box center [609, 247] width 111 height 29
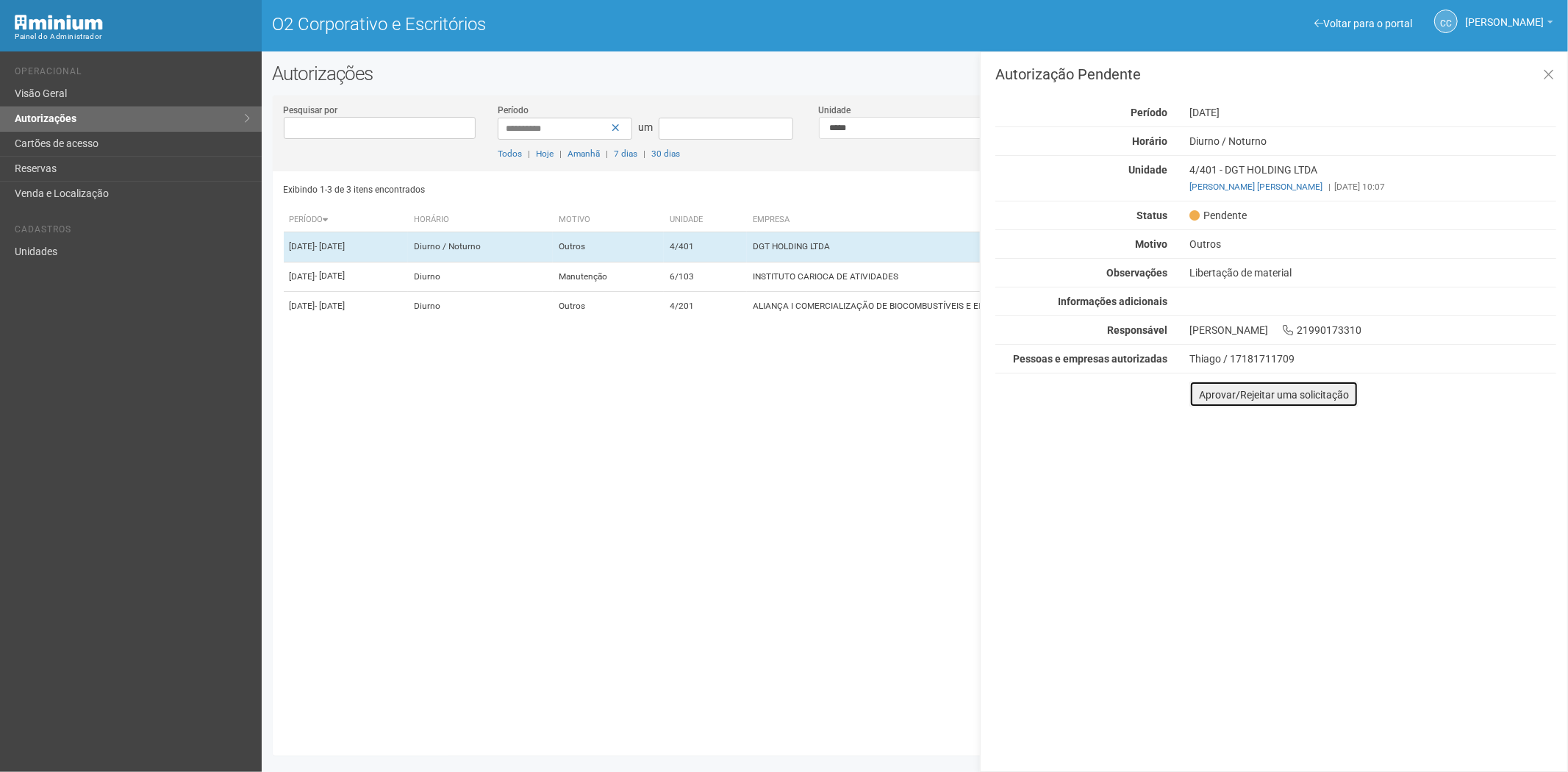
click at [1198, 398] on button "Aprovar/Rejeitar uma solicitação" at bounding box center [1274, 394] width 169 height 26
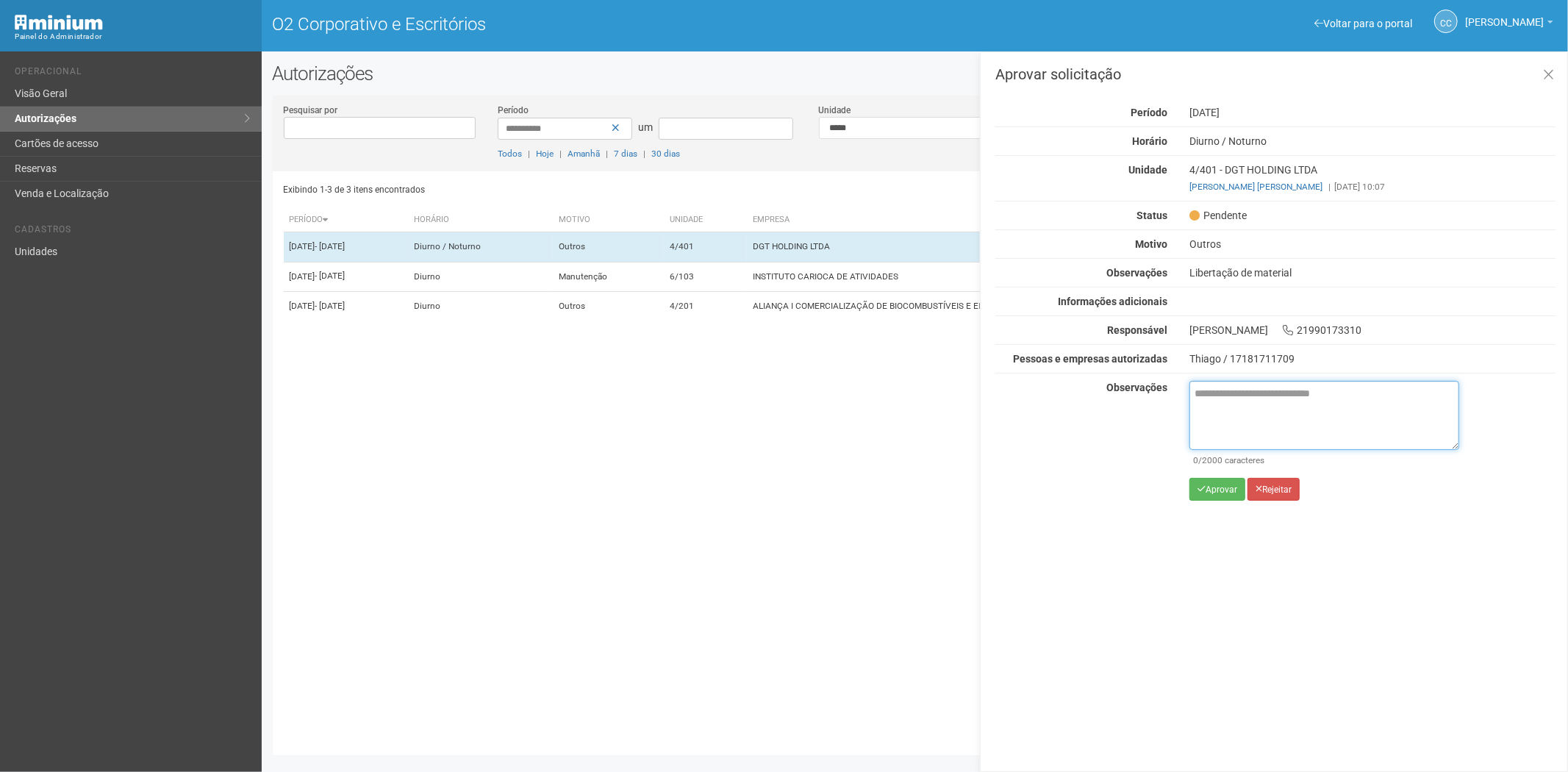
click at [1237, 412] on textarea at bounding box center [1325, 415] width 270 height 69
paste textarea "**********"
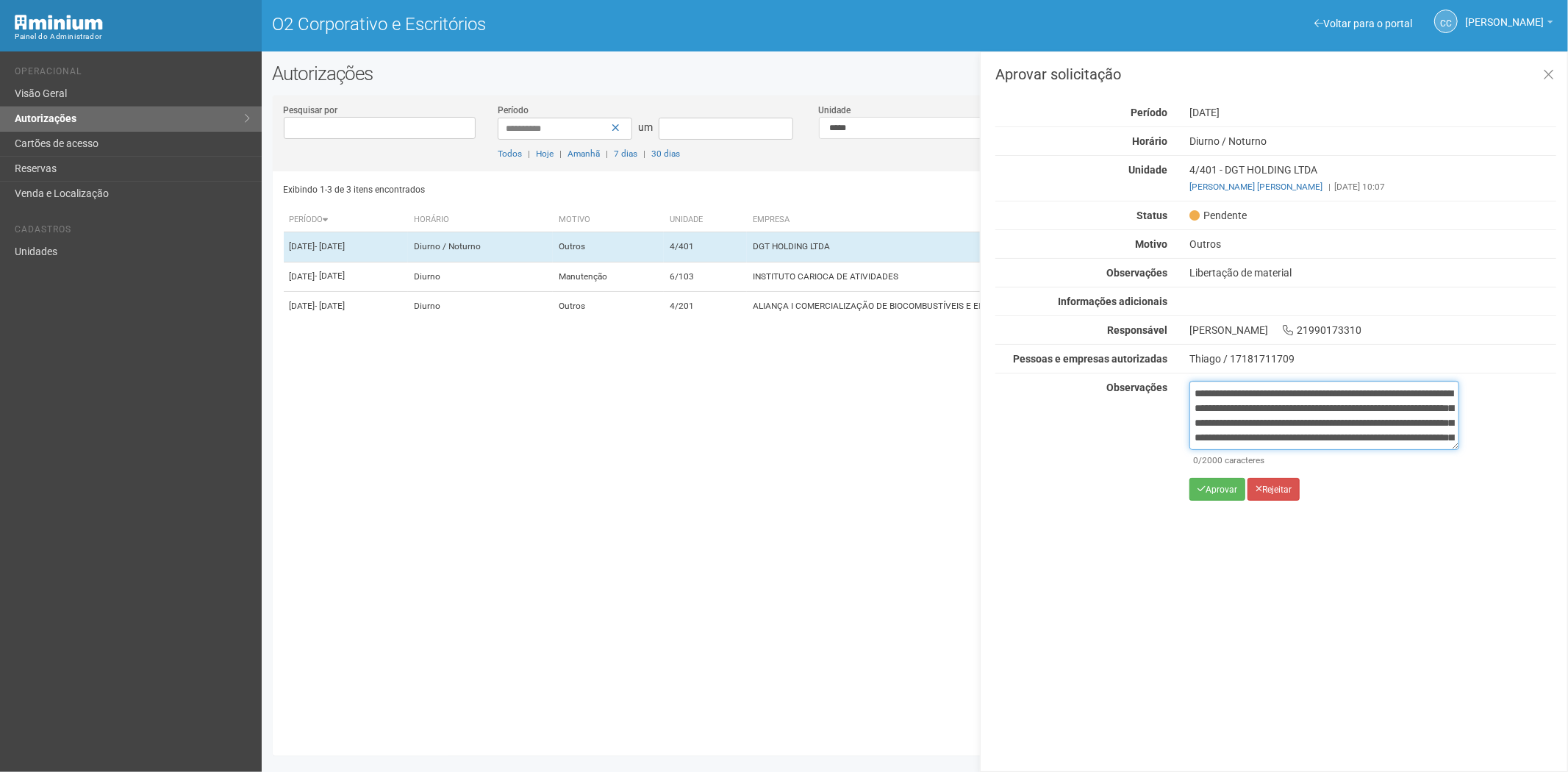
scroll to position [82, 0]
type textarea "**********"
click at [1204, 491] on icon "submit" at bounding box center [1201, 489] width 9 height 9
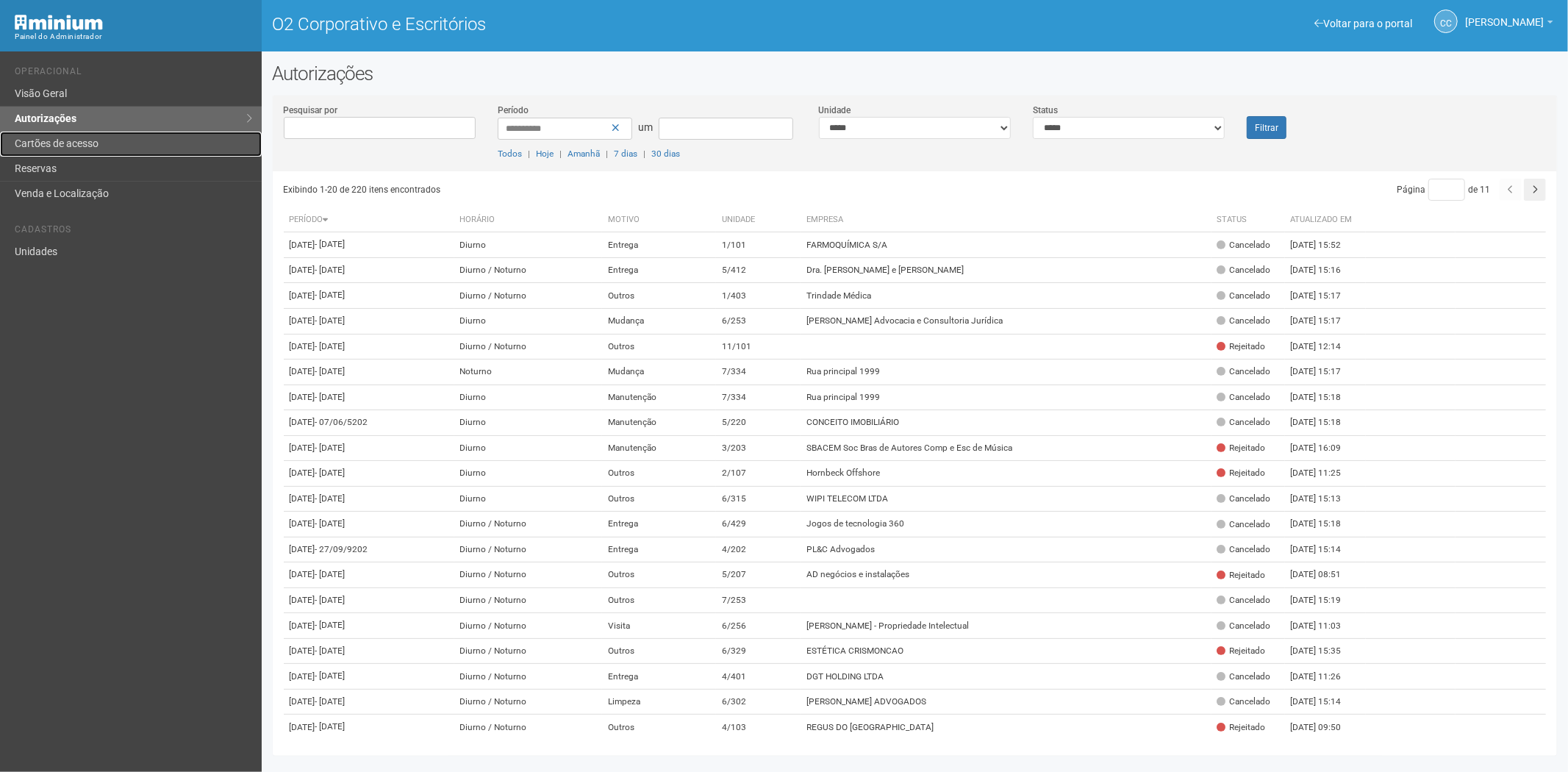
click at [78, 142] on font "Cartões de acesso" at bounding box center [57, 143] width 84 height 11
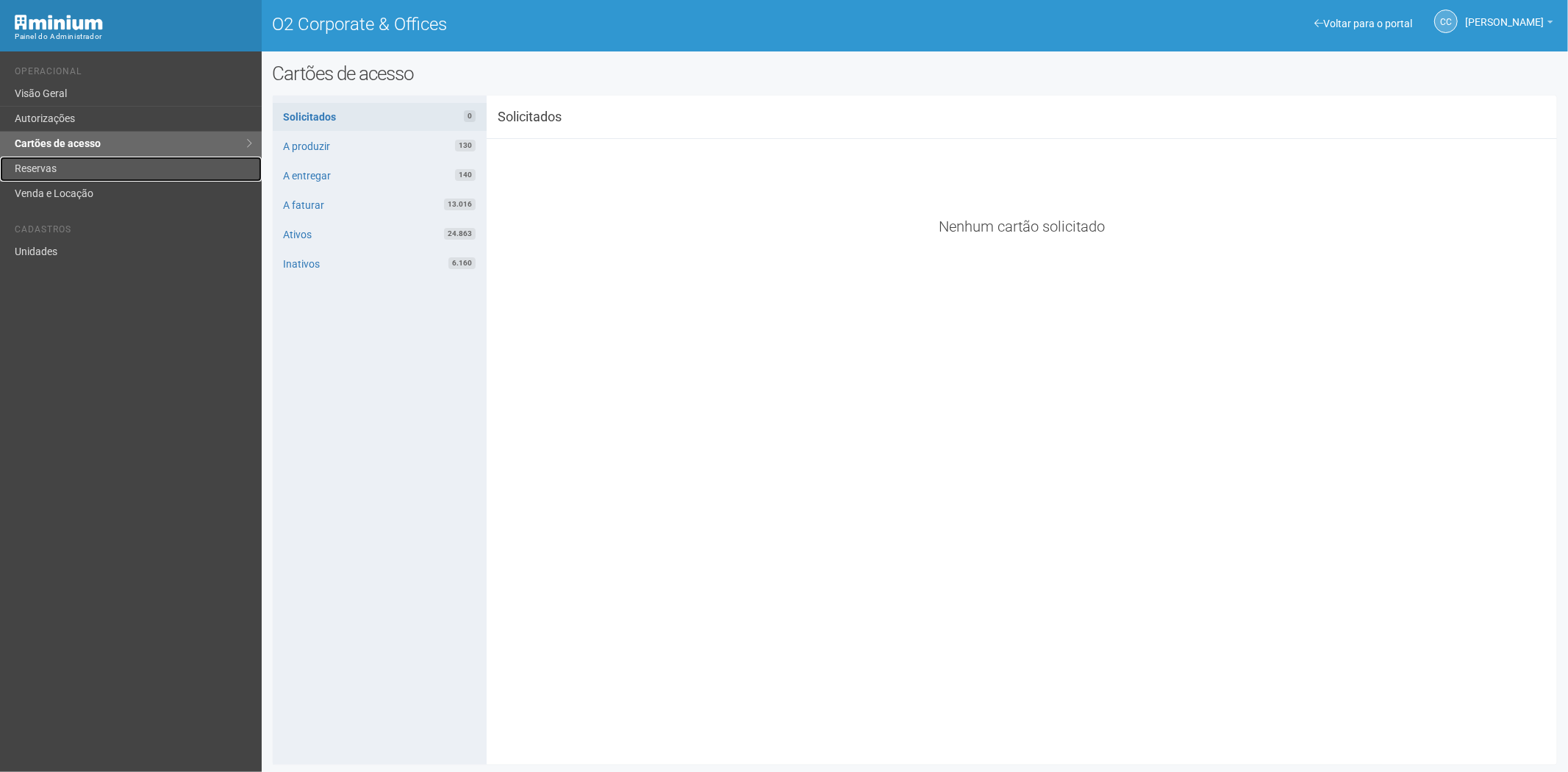
click at [88, 170] on link "Reservas" at bounding box center [130, 169] width 262 height 25
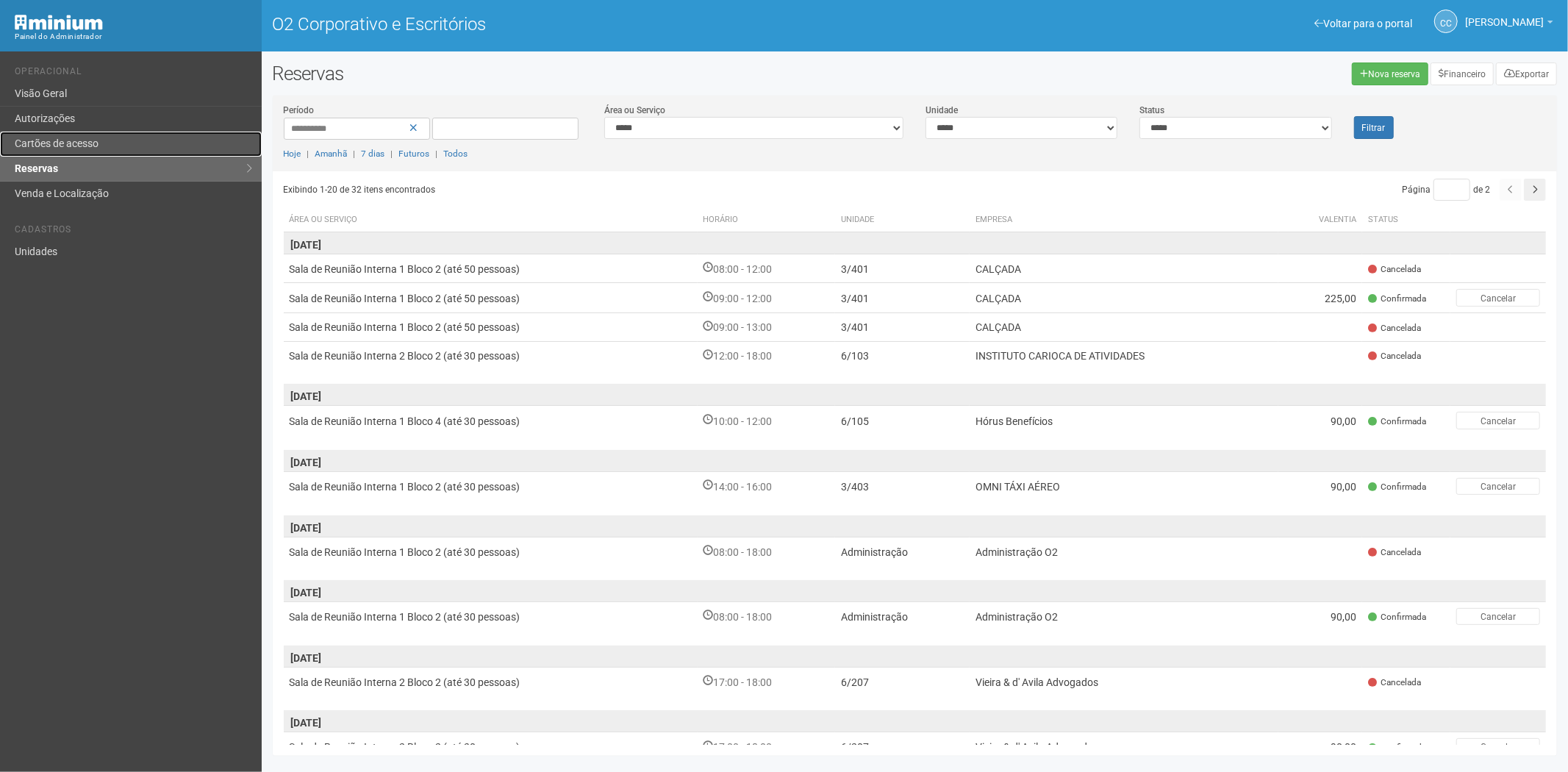
click at [78, 138] on font "Cartões de acesso" at bounding box center [57, 143] width 84 height 11
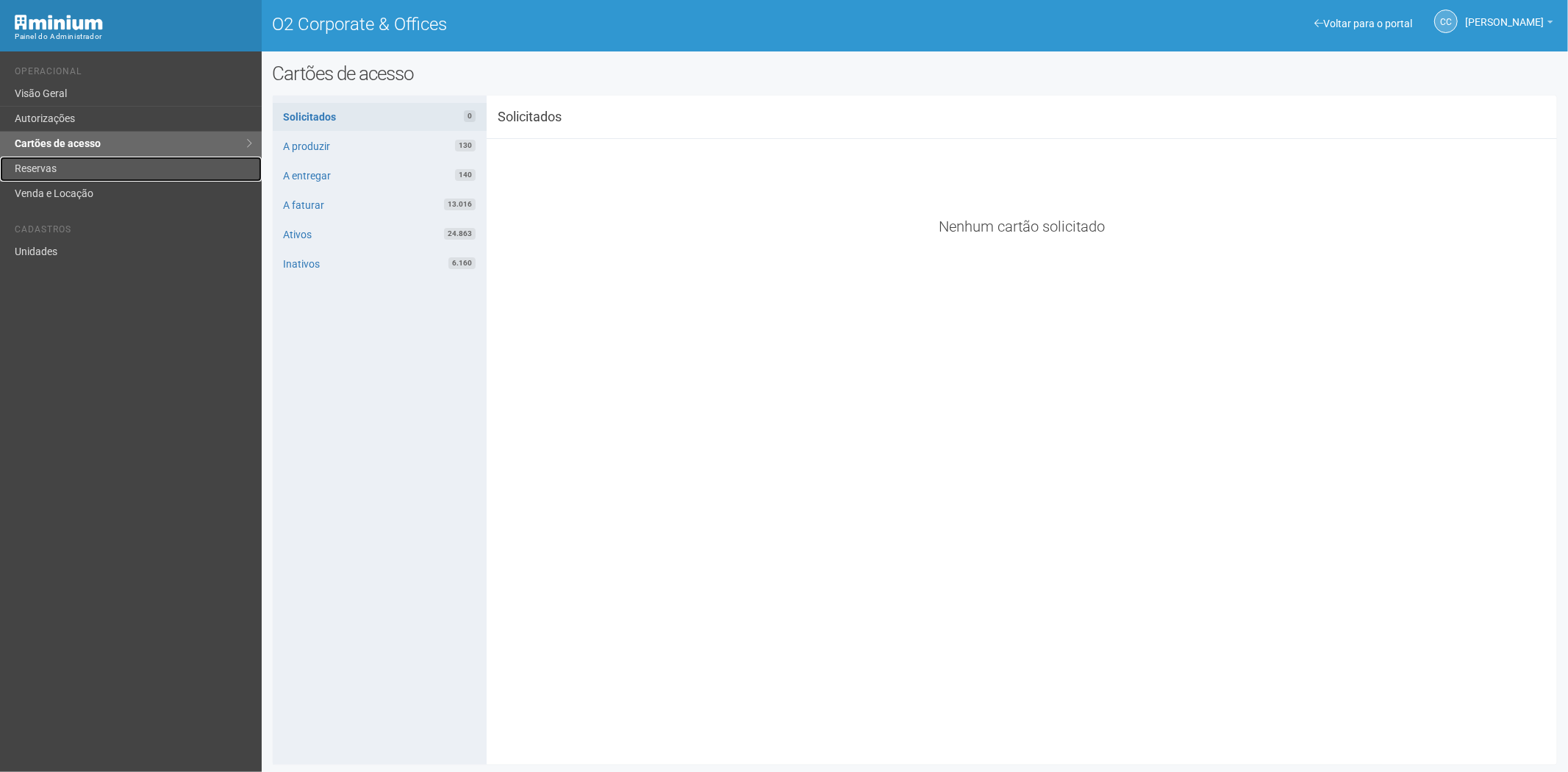
click at [151, 163] on link "Reservas" at bounding box center [130, 169] width 262 height 25
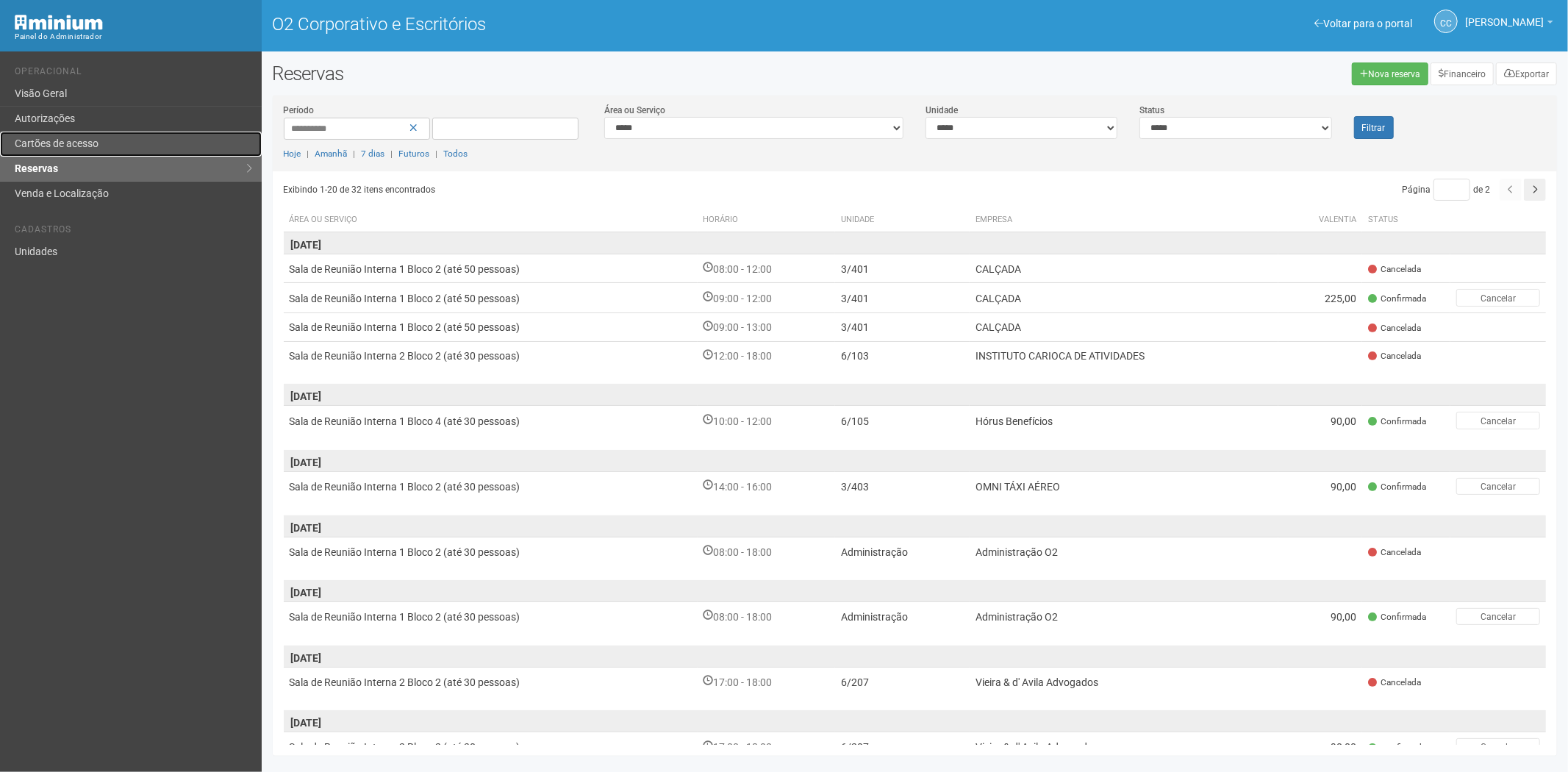
click at [104, 145] on link "Cartões de acesso" at bounding box center [130, 144] width 262 height 25
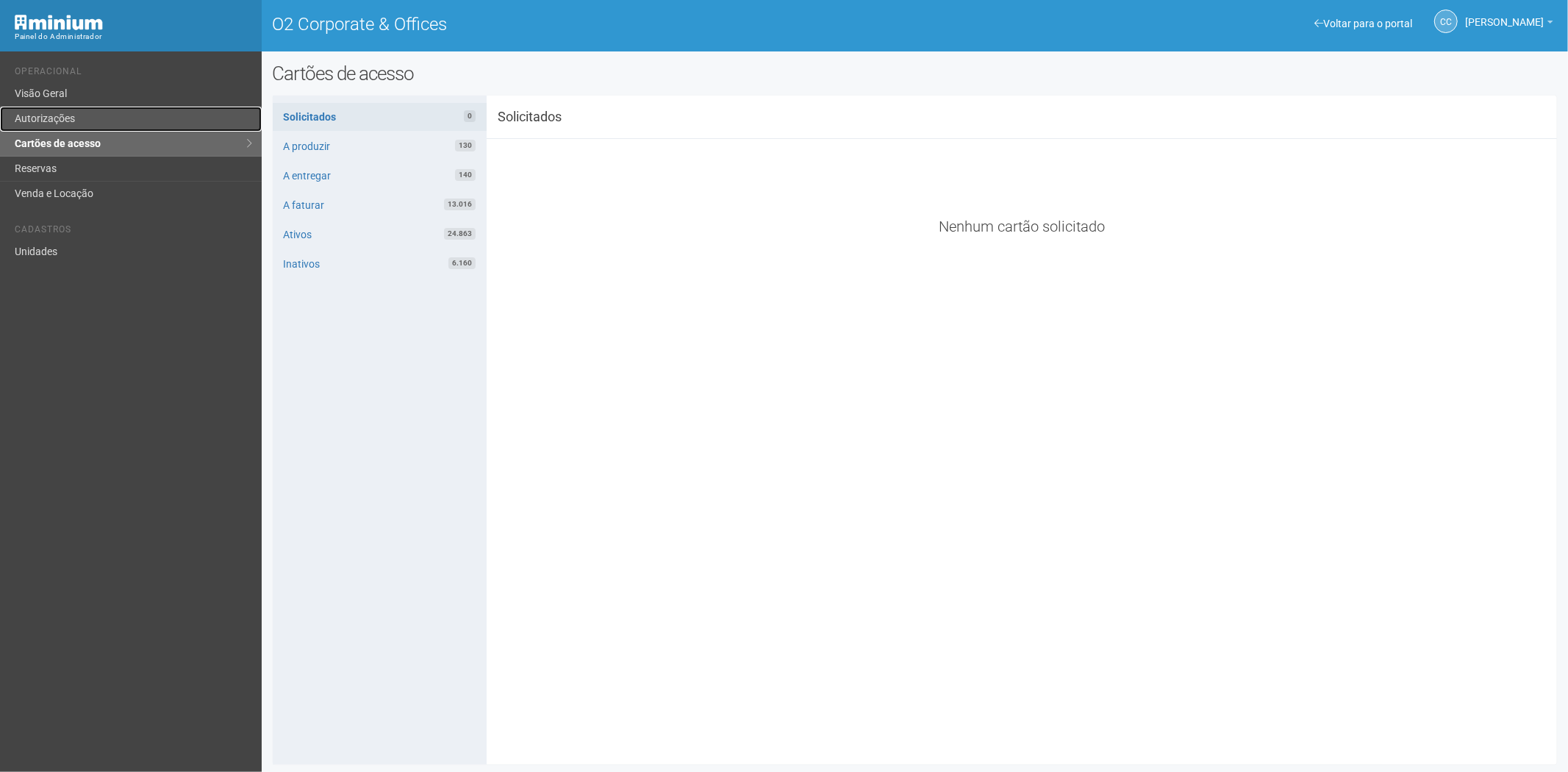
click at [63, 117] on link "Autorizações" at bounding box center [130, 119] width 262 height 25
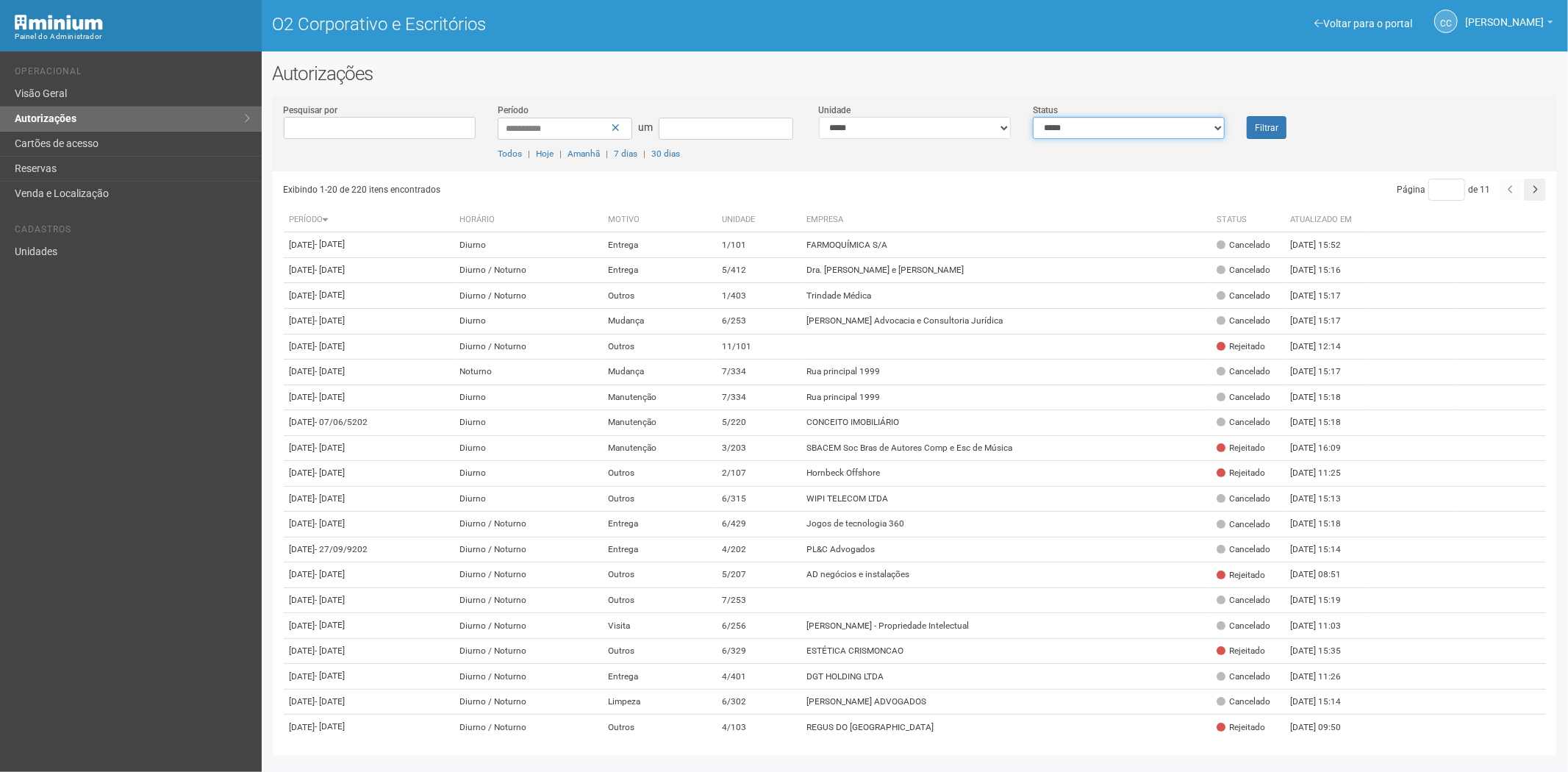
drag, startPoint x: 1134, startPoint y: 125, endPoint x: 1113, endPoint y: 137, distance: 24.2
click at [1134, 125] on select "**********" at bounding box center [1129, 128] width 192 height 22
select select "*"
click at [1033, 117] on select "**********" at bounding box center [1129, 128] width 192 height 22
click at [1274, 123] on font "Filtrar" at bounding box center [1266, 128] width 24 height 10
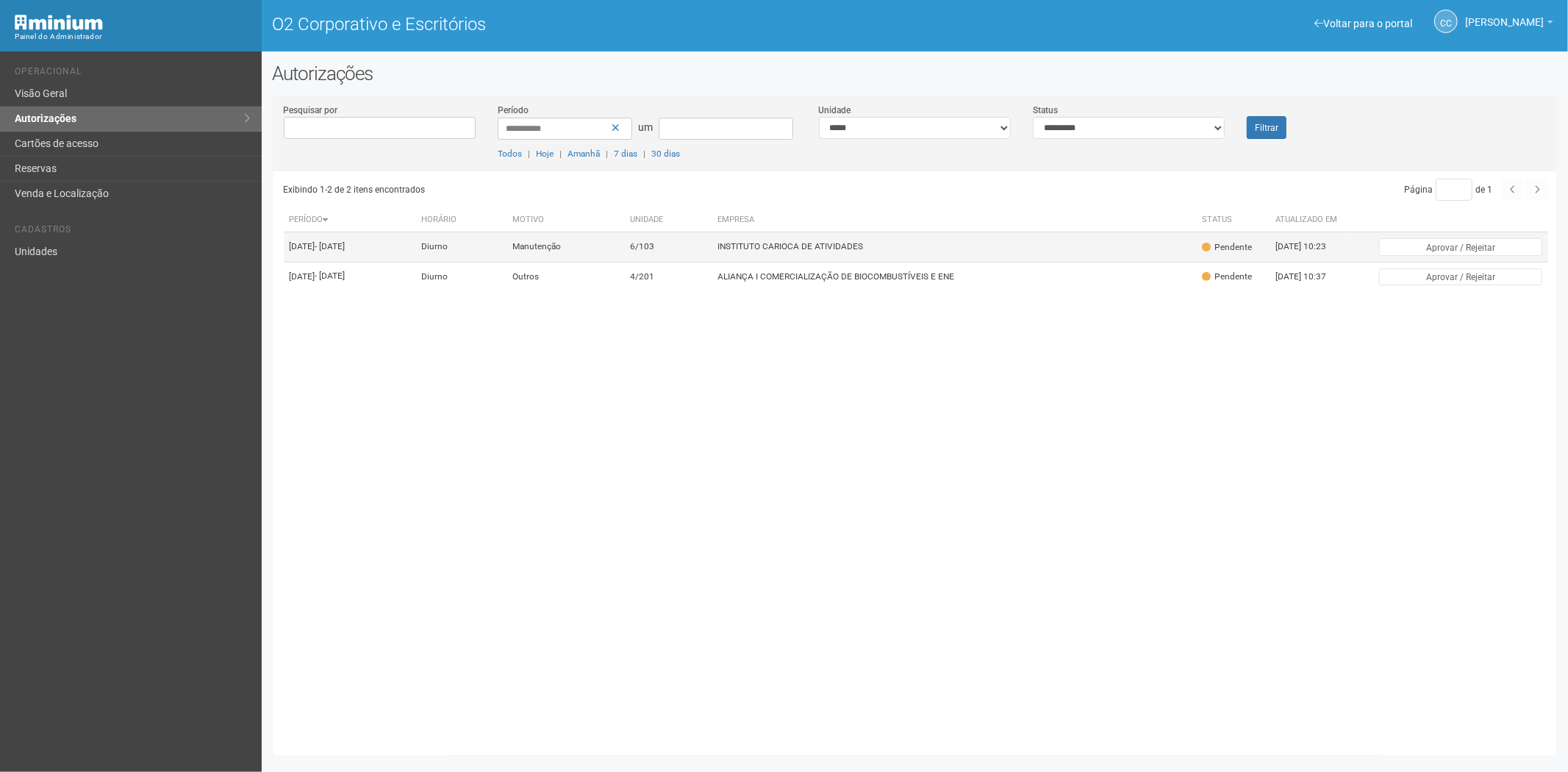
click at [777, 247] on font "INSTITUTO CARIOCA DE ATIVIDADES" at bounding box center [790, 247] width 146 height 10
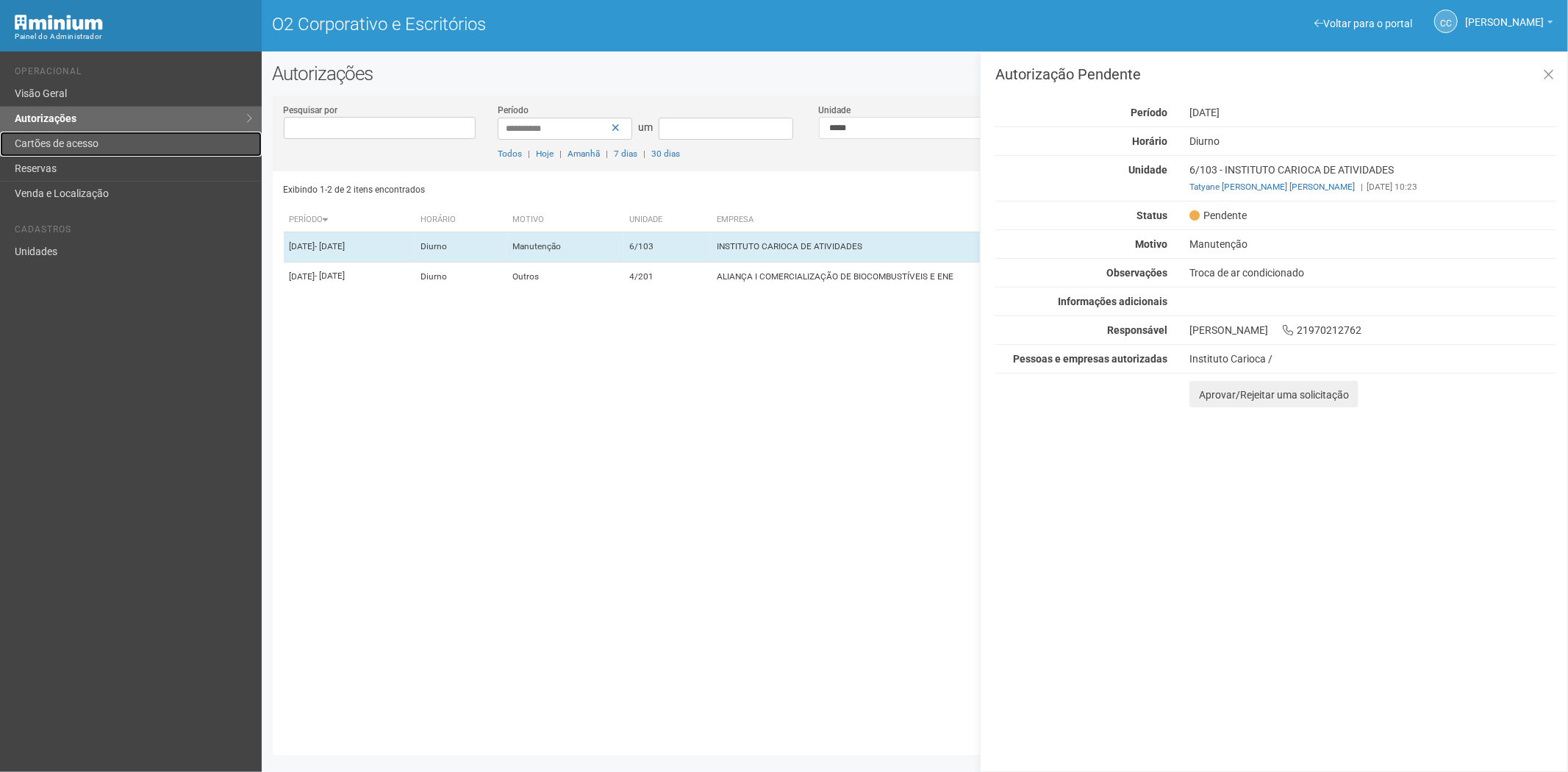
drag, startPoint x: 79, startPoint y: 145, endPoint x: 232, endPoint y: 356, distance: 260.6
click at [81, 146] on font "Cartões de acesso" at bounding box center [57, 143] width 84 height 11
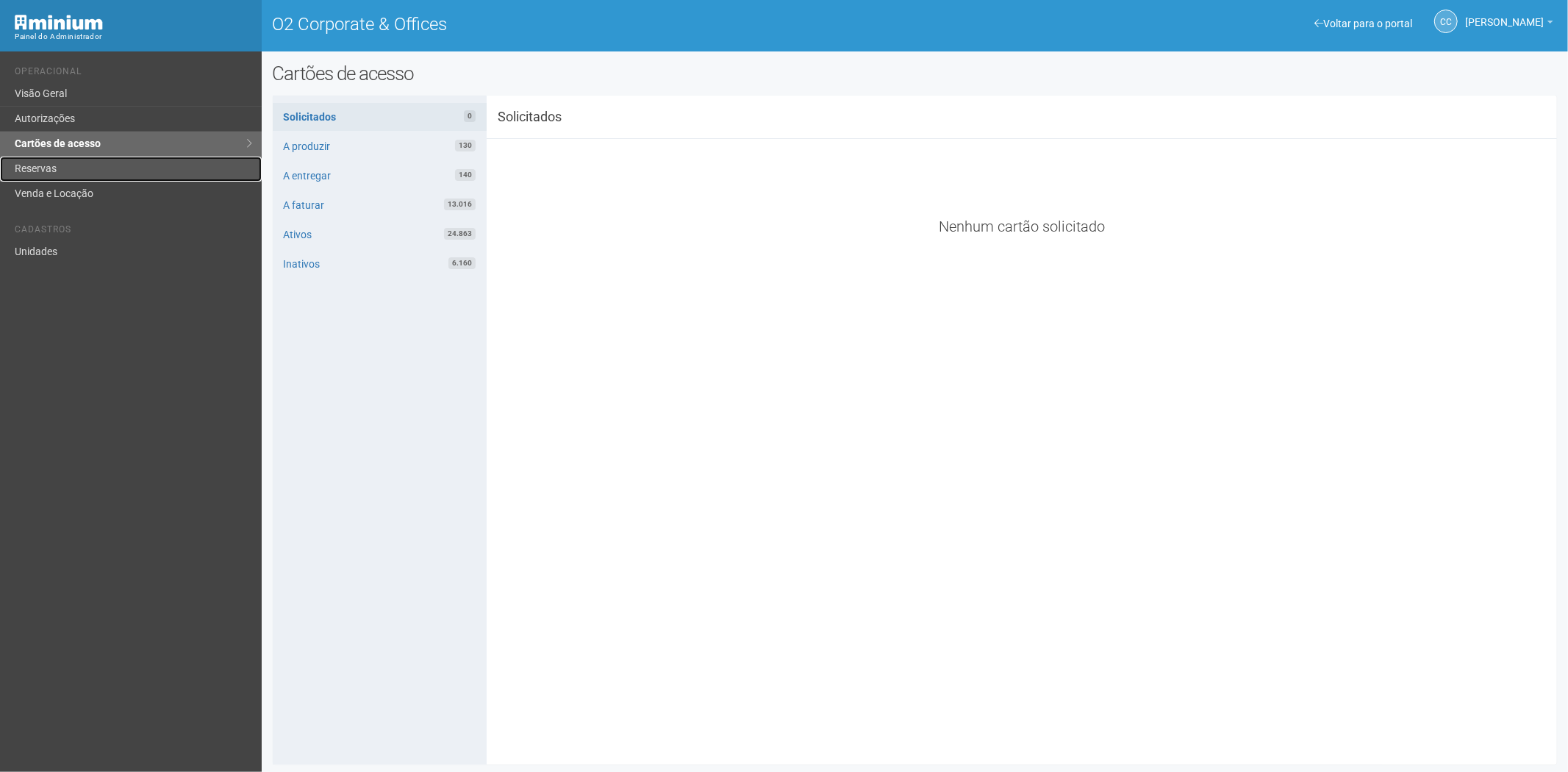
click at [71, 166] on link "Reservas" at bounding box center [130, 169] width 262 height 25
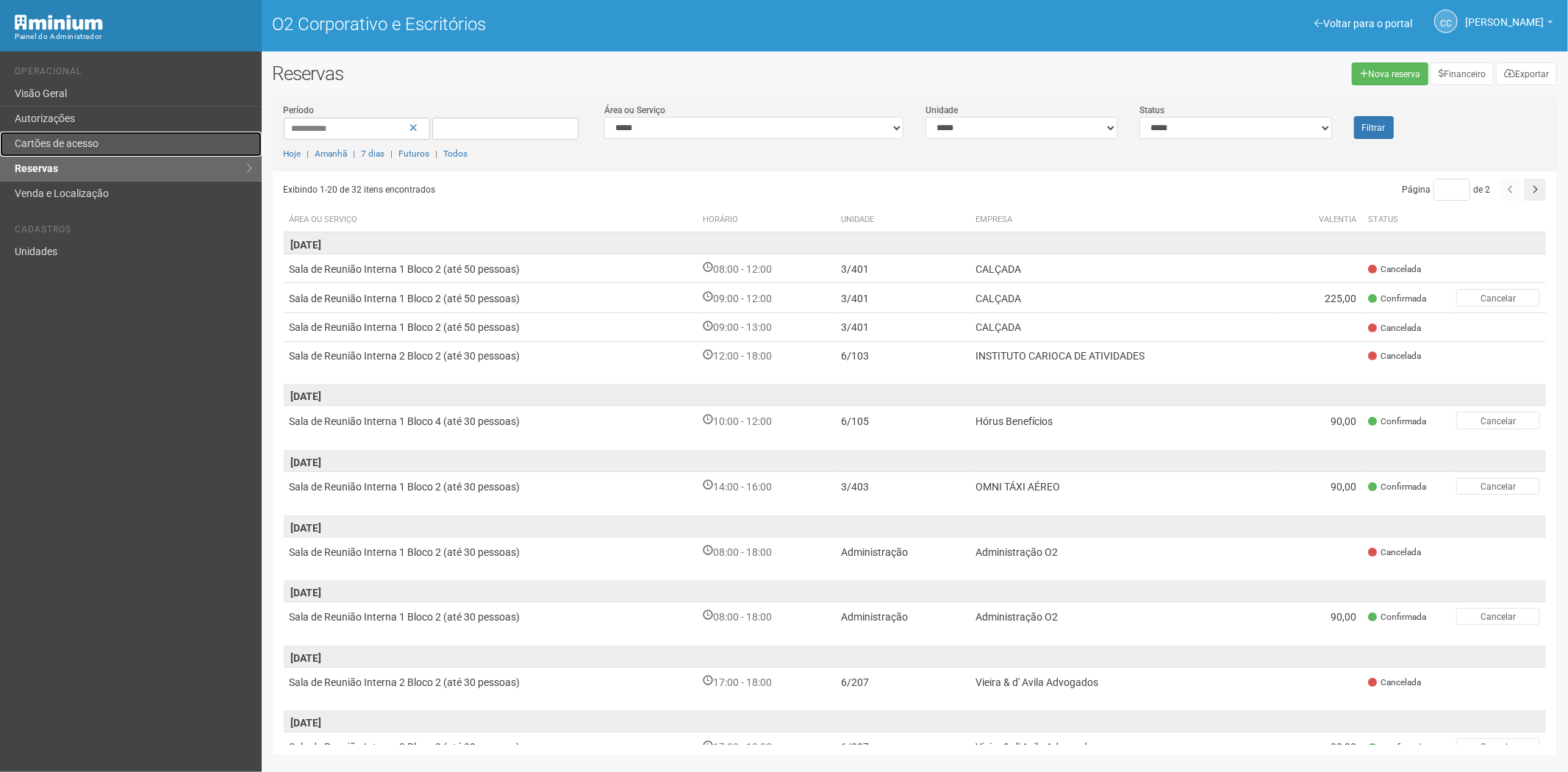
click at [54, 144] on font "Cartões de acesso" at bounding box center [57, 143] width 84 height 11
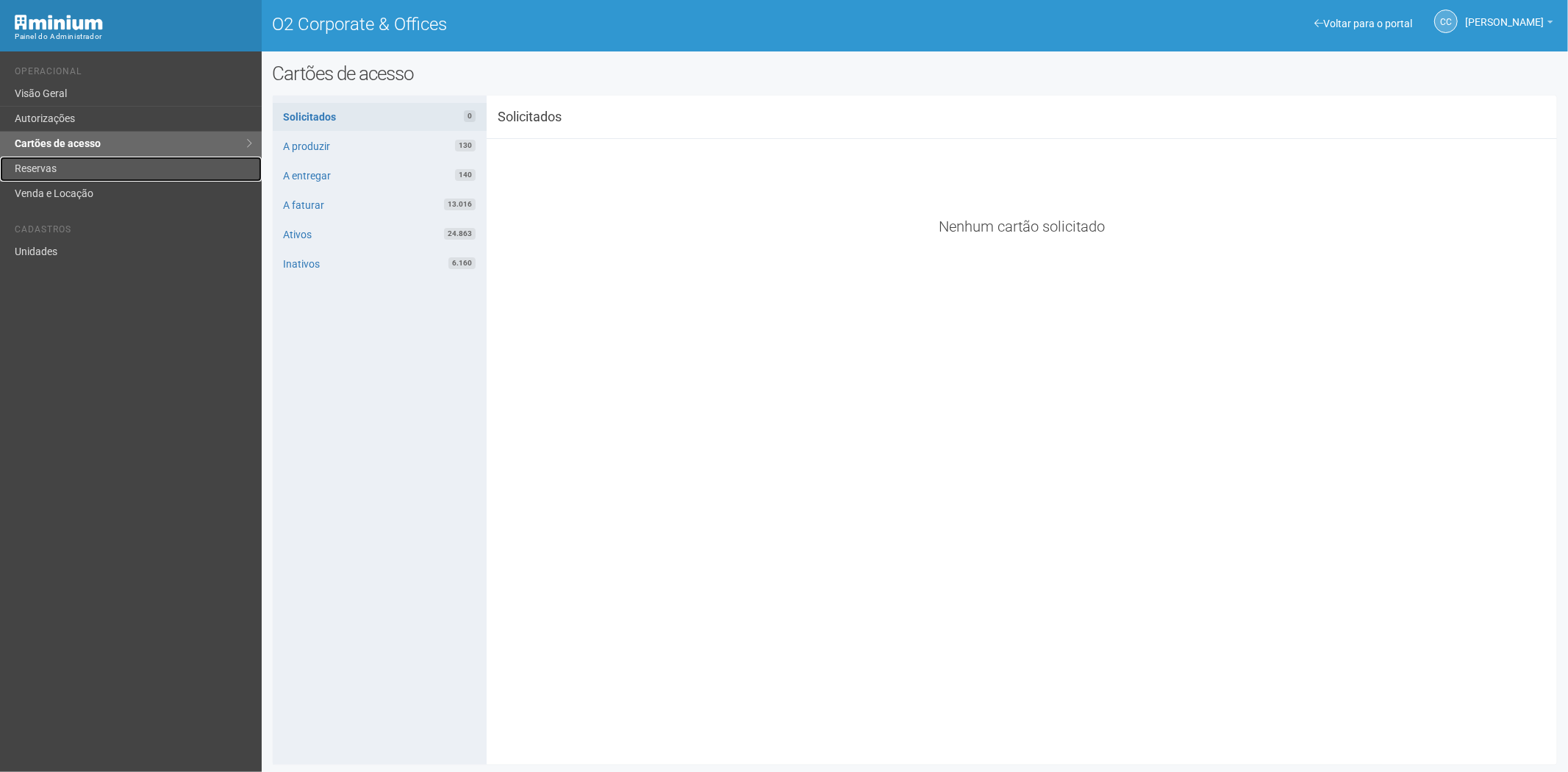
click at [64, 163] on link "Reservas" at bounding box center [130, 169] width 262 height 25
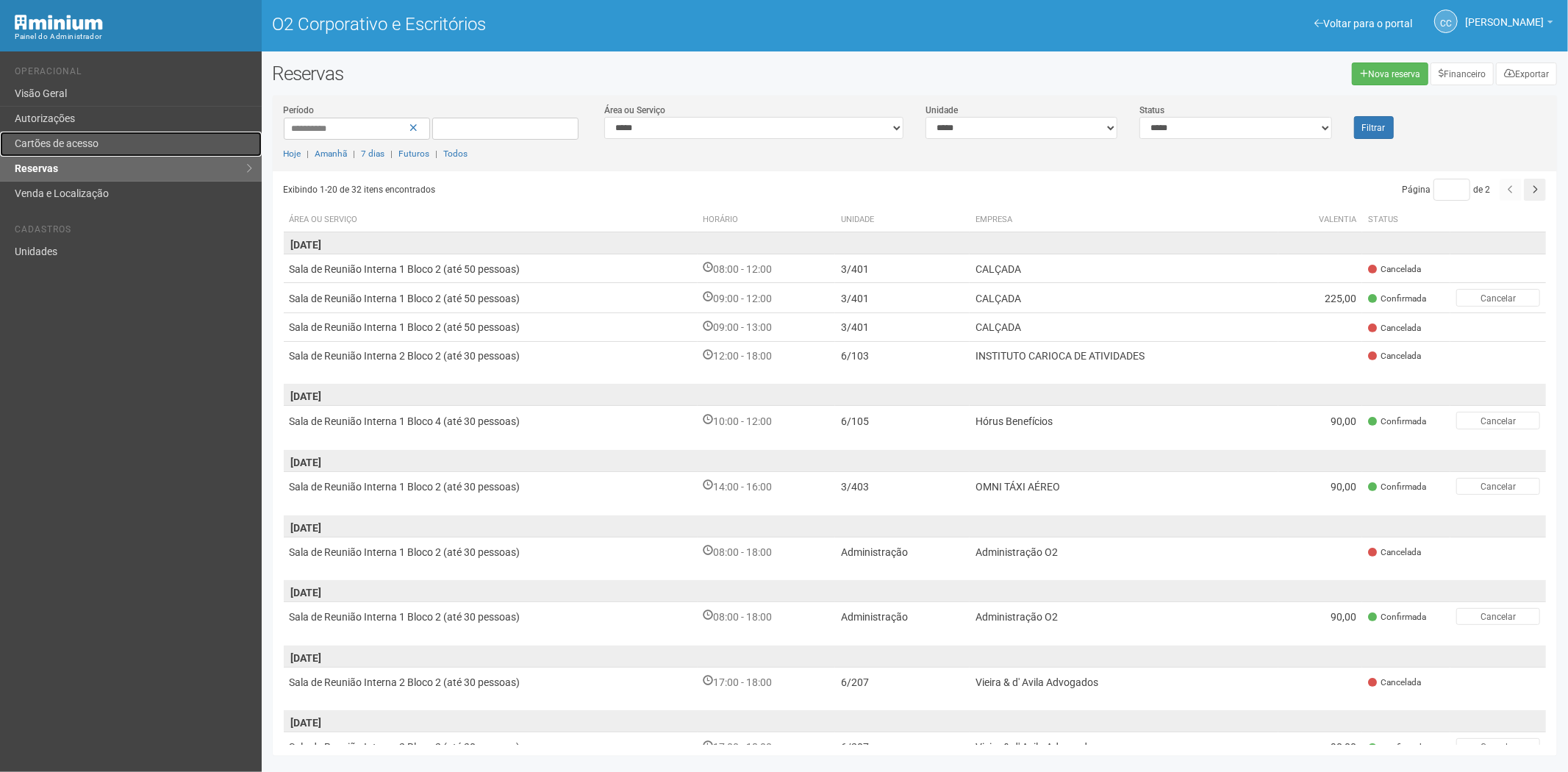
click at [55, 141] on font "Cartões de acesso" at bounding box center [57, 143] width 84 height 11
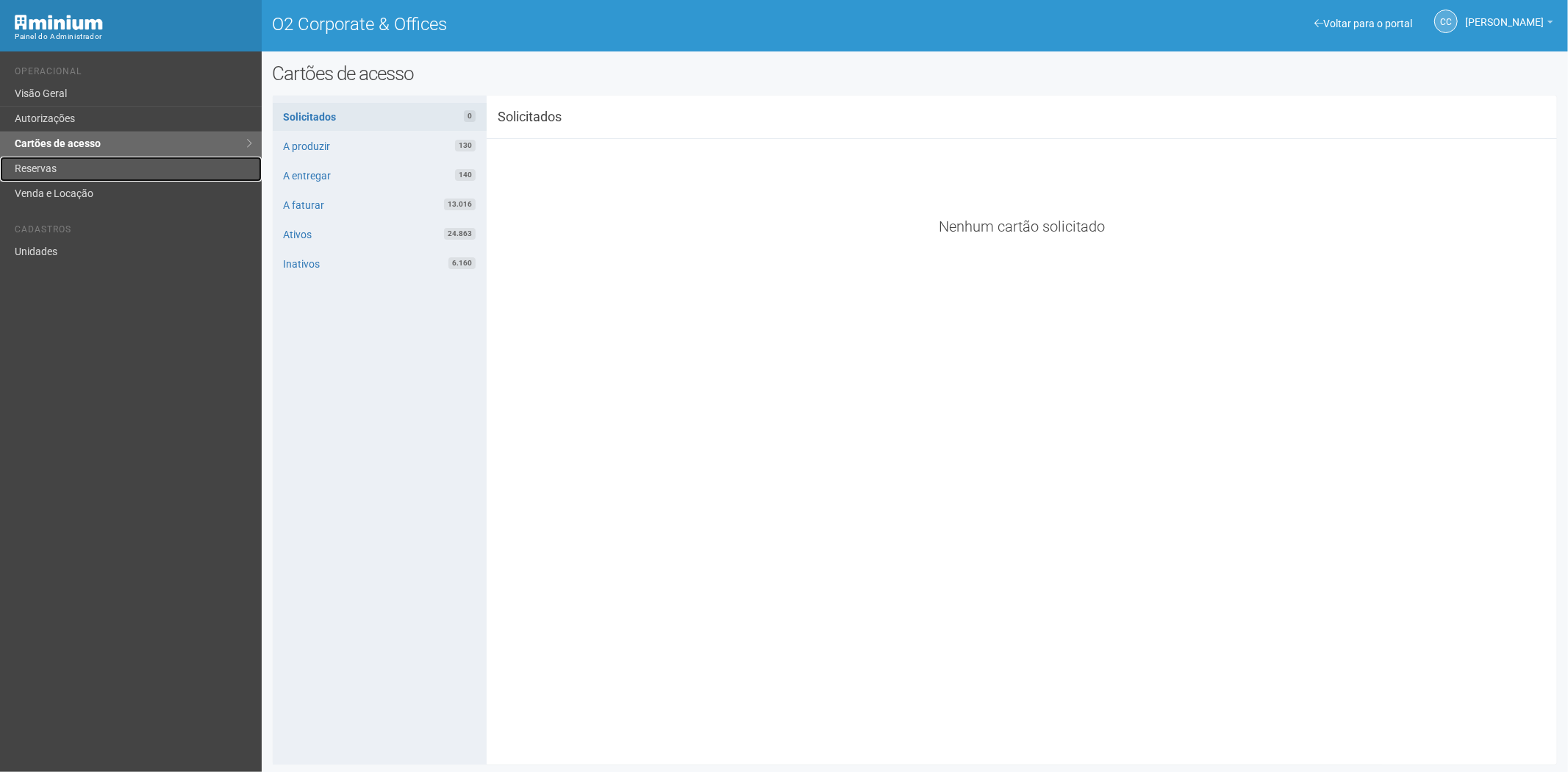
click at [109, 167] on link "Reservas" at bounding box center [130, 169] width 262 height 25
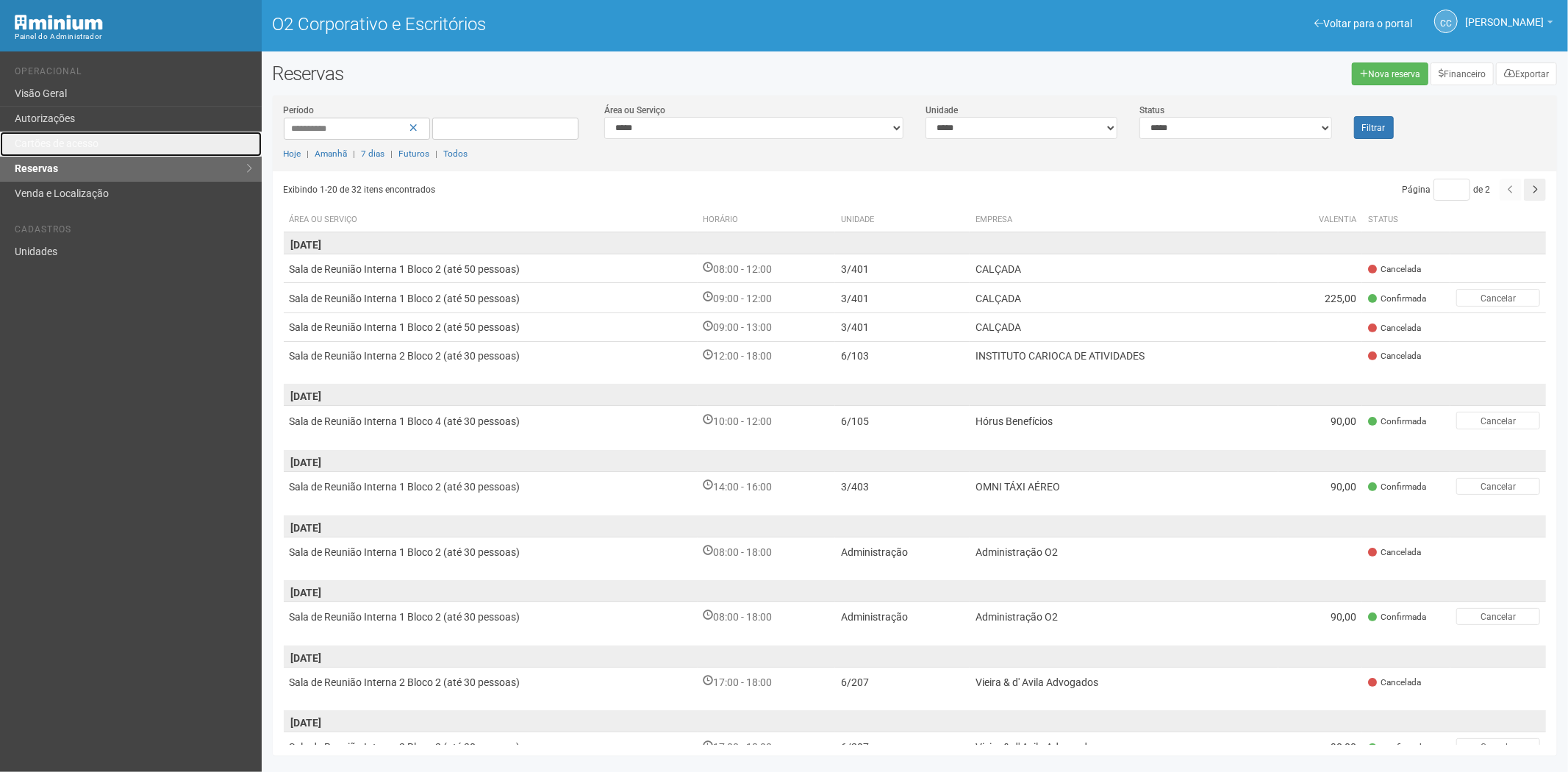
click at [48, 144] on font "Cartões de acesso" at bounding box center [57, 143] width 84 height 11
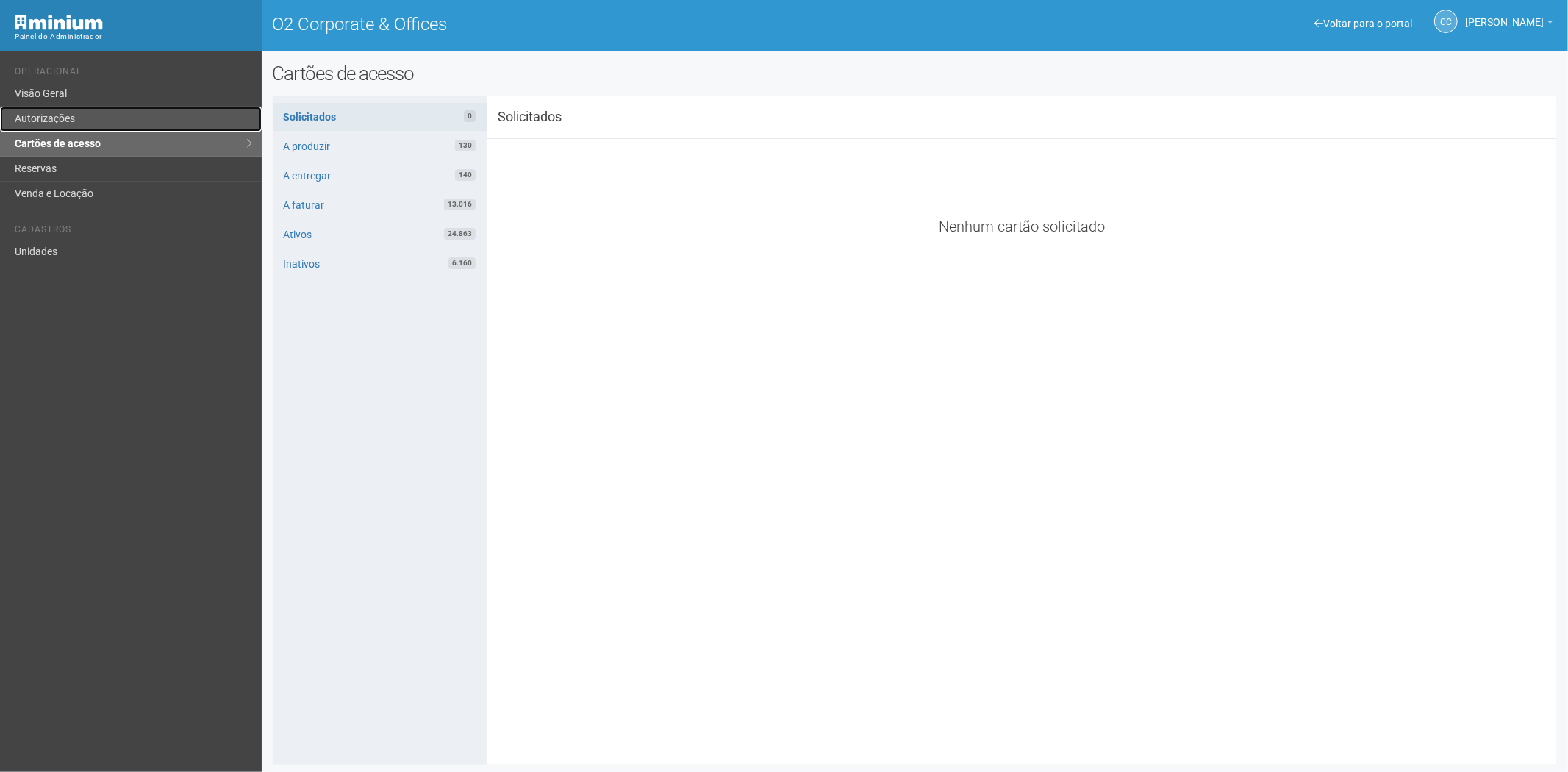
click at [86, 119] on link "Autorizações" at bounding box center [130, 119] width 262 height 25
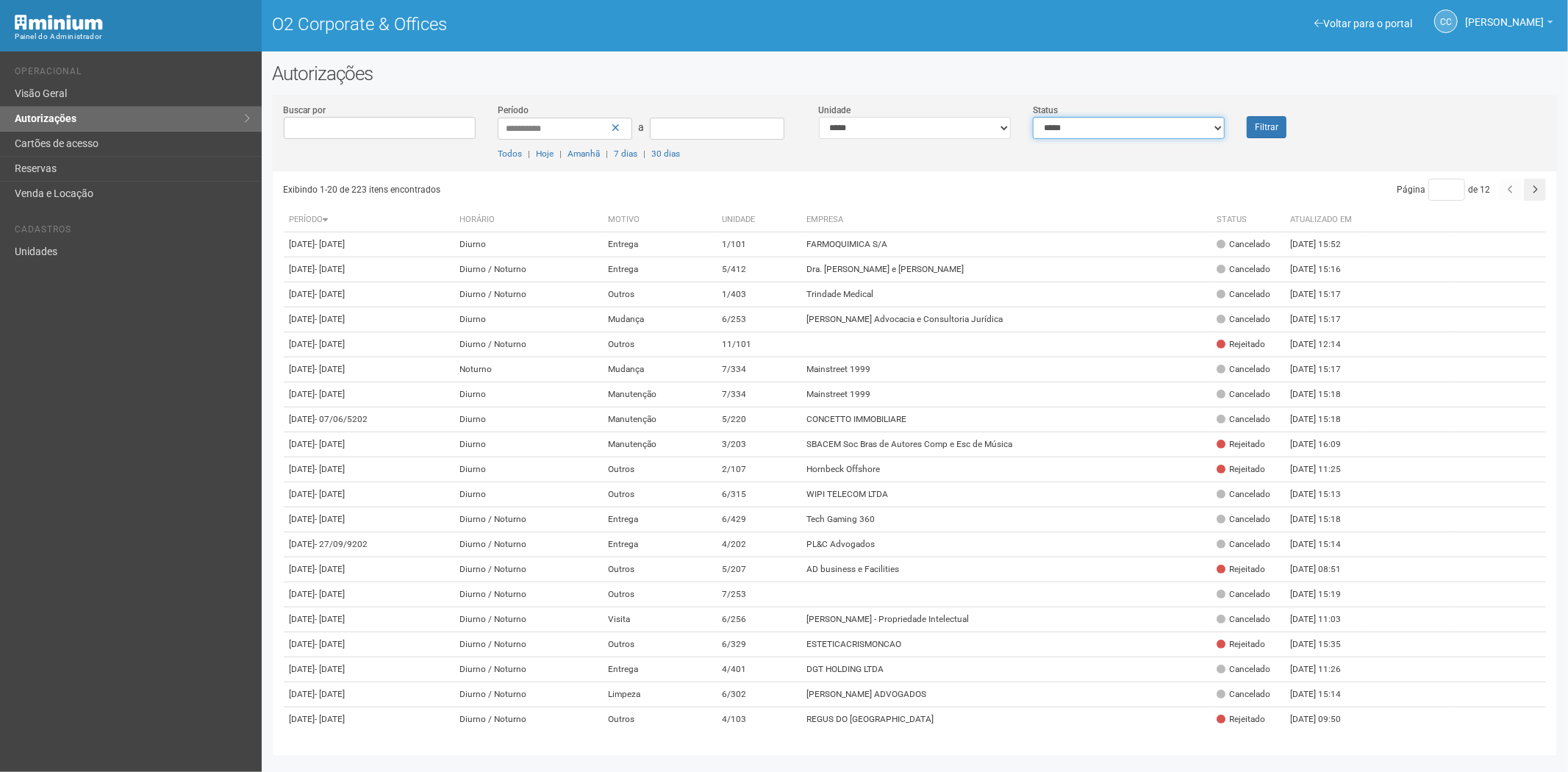
click at [1049, 120] on select "**********" at bounding box center [1129, 128] width 192 height 22
select select "*"
click at [1033, 117] on select "**********" at bounding box center [1129, 128] width 192 height 22
click at [1269, 130] on font "Filtrar" at bounding box center [1266, 128] width 24 height 10
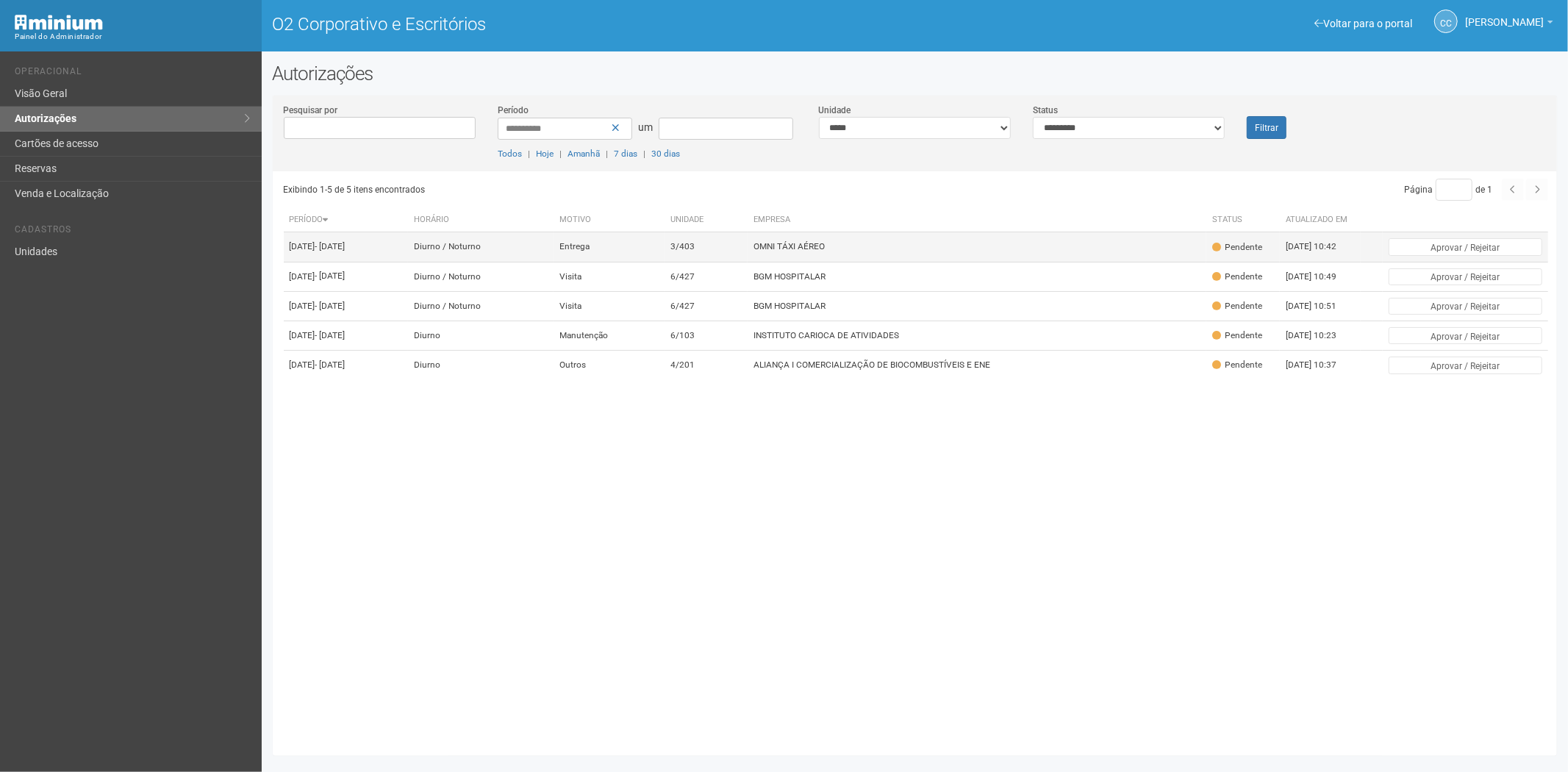
click at [953, 254] on td "OMNI TÁXI AÉREO" at bounding box center [976, 247] width 458 height 29
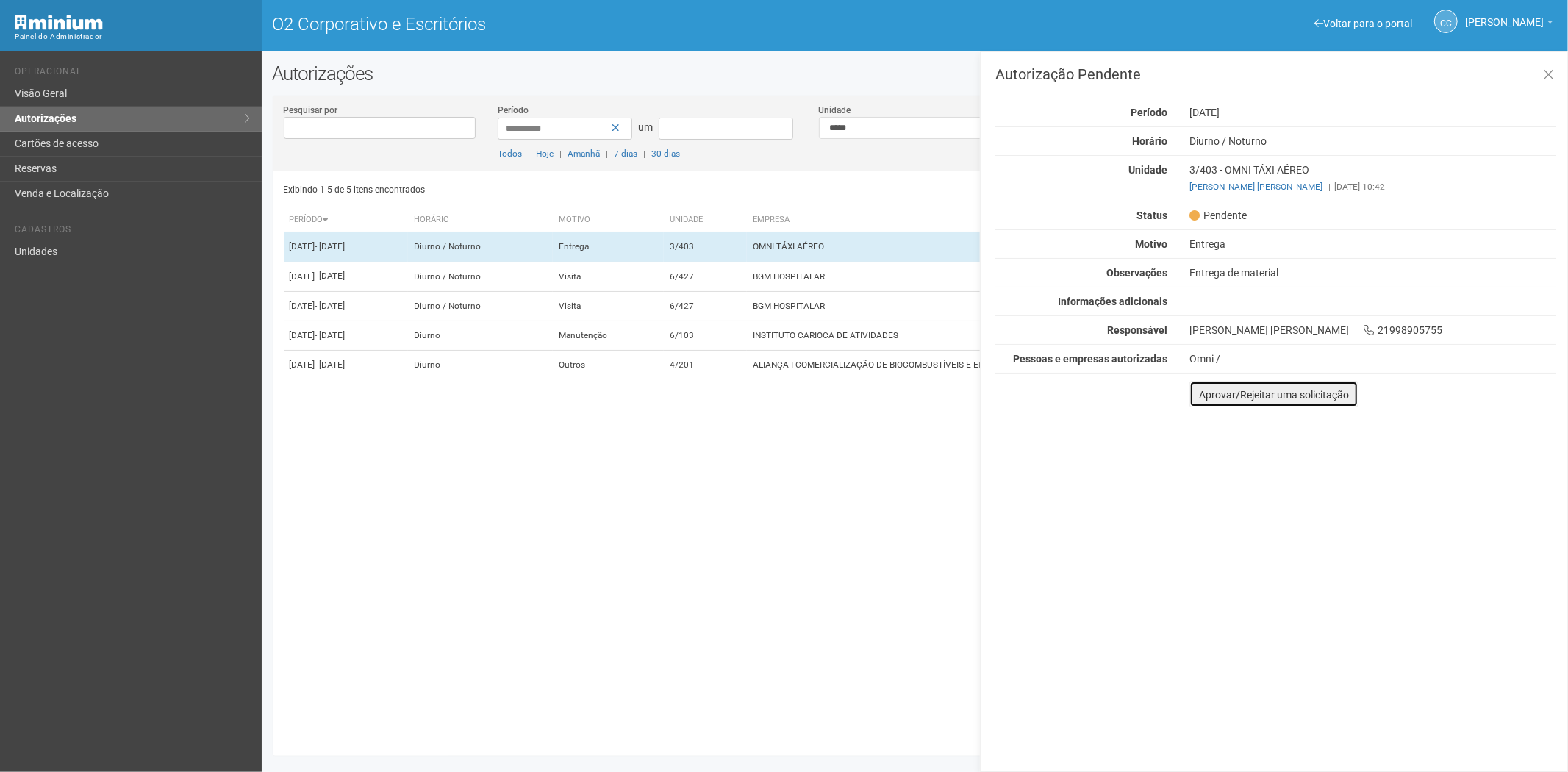
click at [1202, 396] on font "Aprovar/Rejeitar uma solicitação" at bounding box center [1274, 395] width 150 height 11
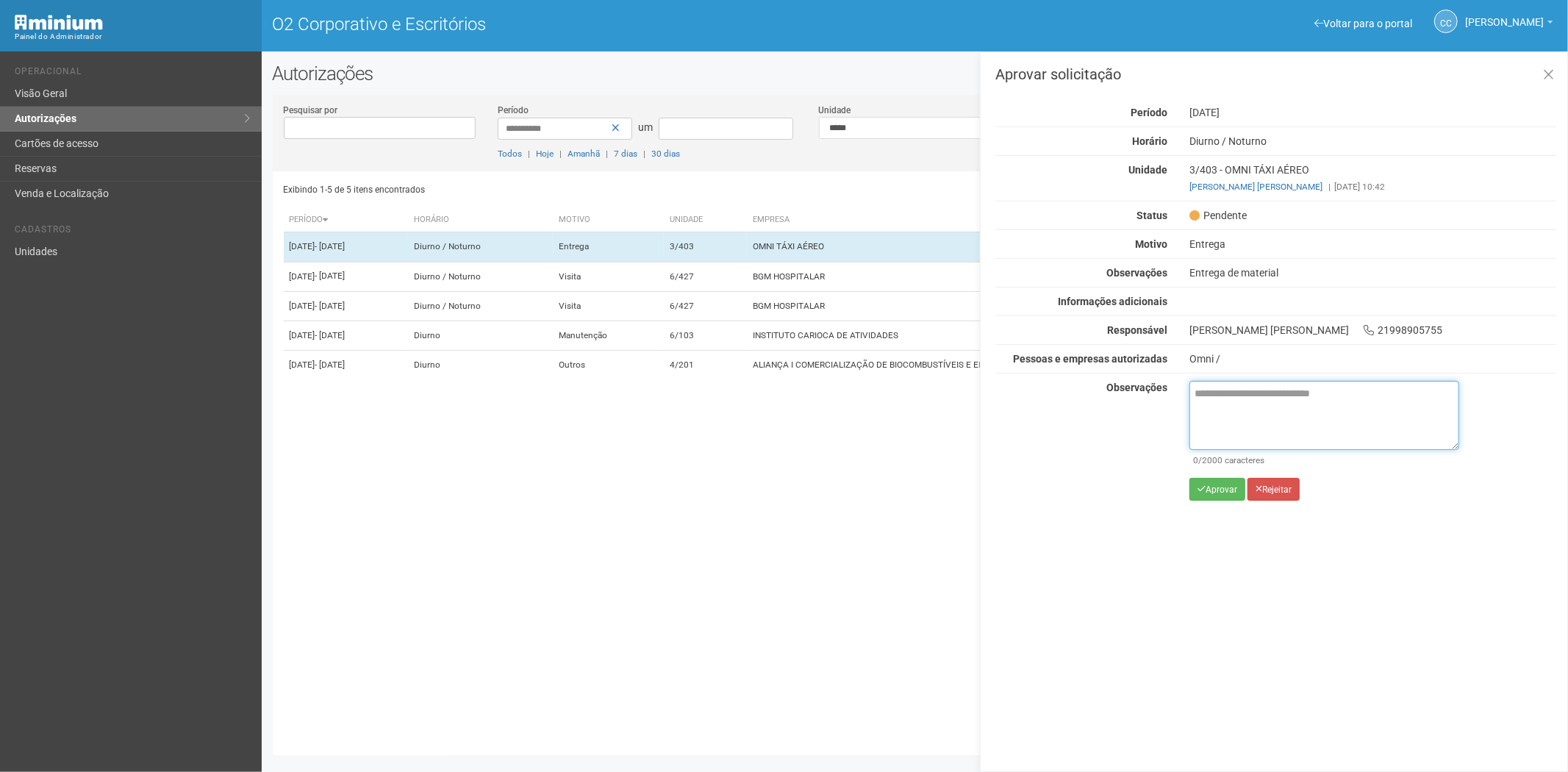
click at [1217, 412] on textarea at bounding box center [1325, 415] width 270 height 69
paste textarea "**********"
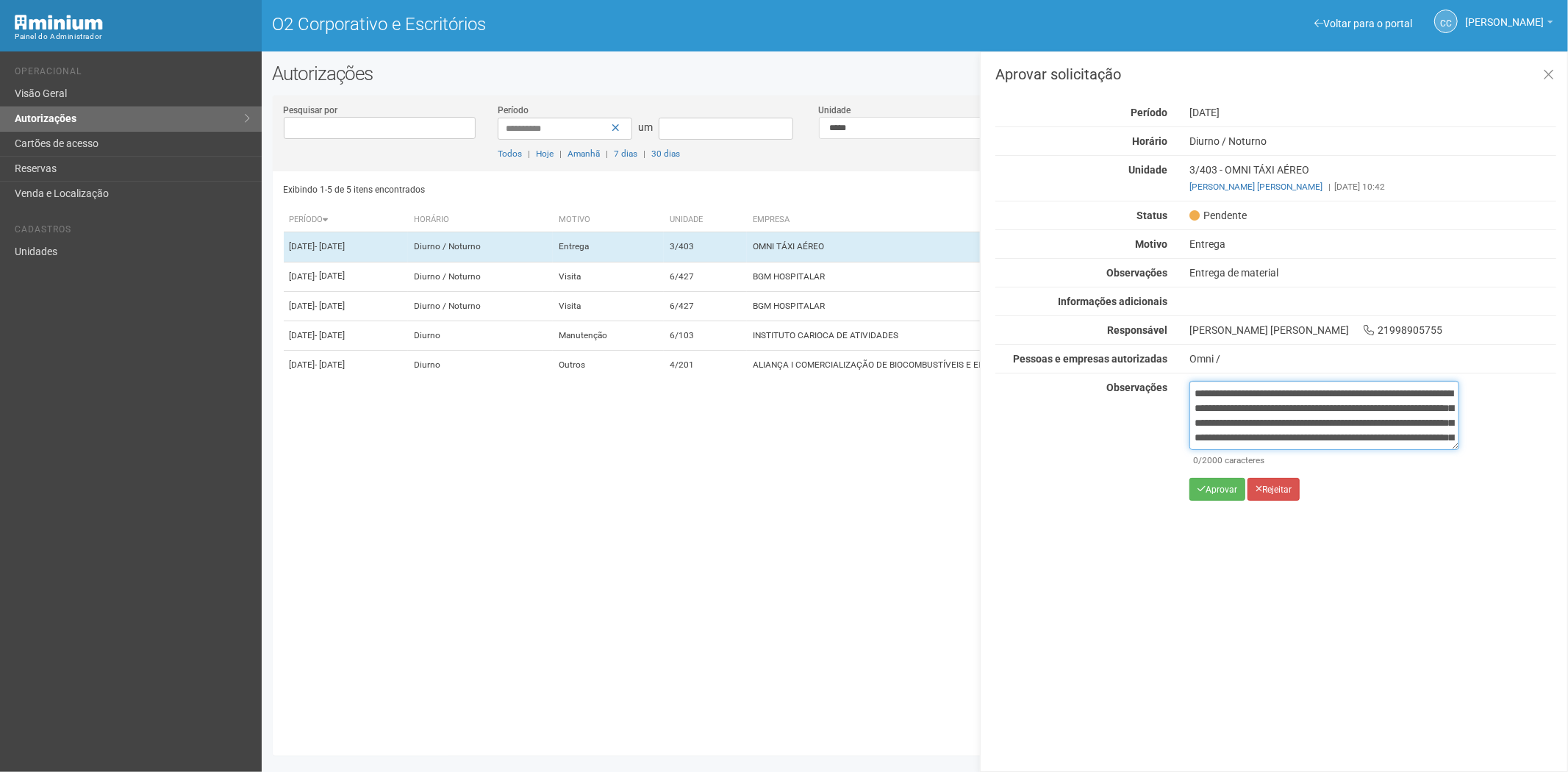
scroll to position [82, 0]
type textarea "**********"
click at [1214, 487] on font "Aprovar" at bounding box center [1221, 489] width 31 height 10
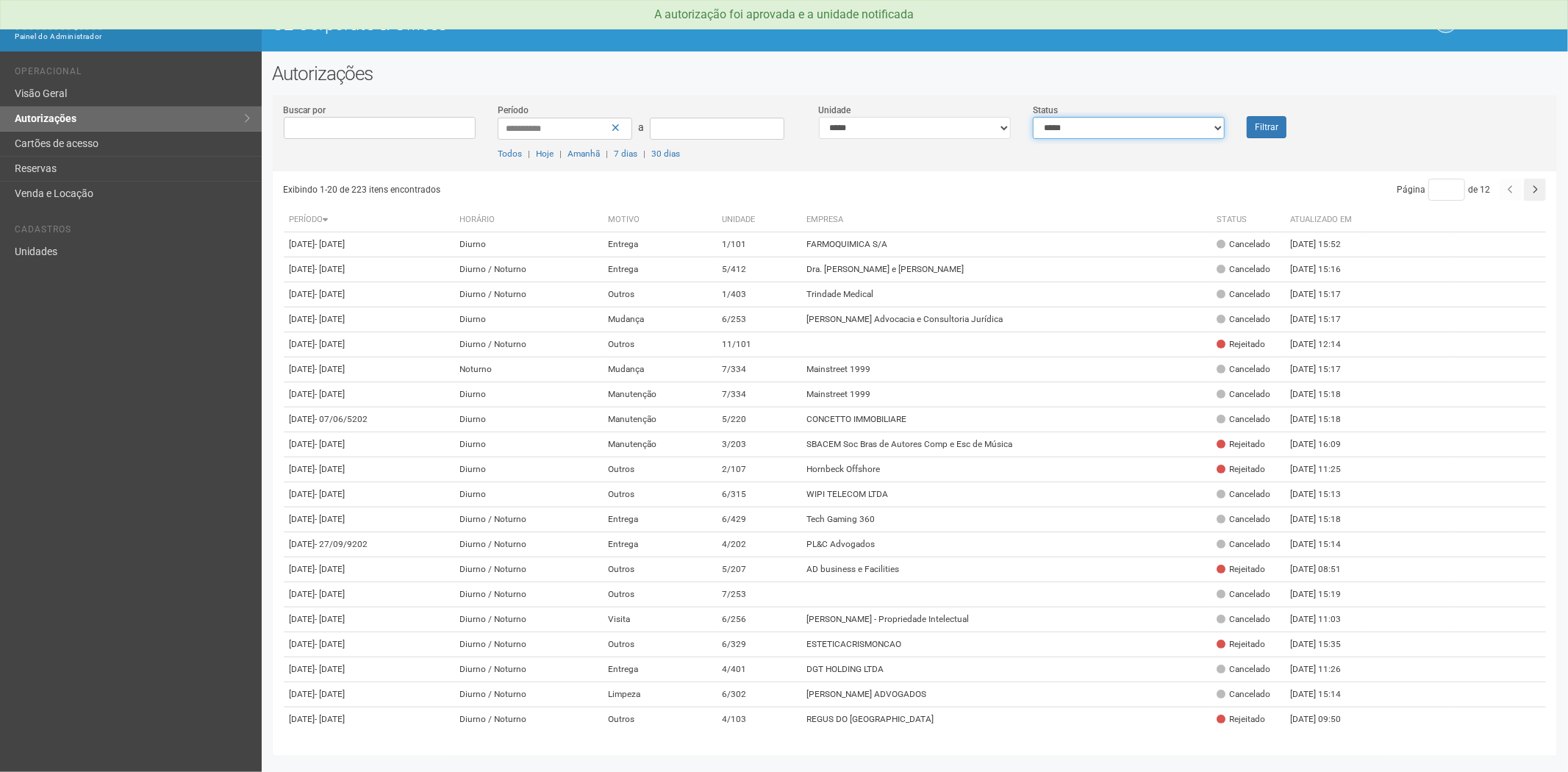
drag, startPoint x: 1204, startPoint y: 127, endPoint x: 1198, endPoint y: 137, distance: 11.7
click at [1204, 127] on select "**********" at bounding box center [1129, 128] width 192 height 22
select select "*"
click at [1033, 117] on select "**********" at bounding box center [1129, 128] width 192 height 22
click at [1270, 128] on button "Filtrar" at bounding box center [1266, 127] width 40 height 22
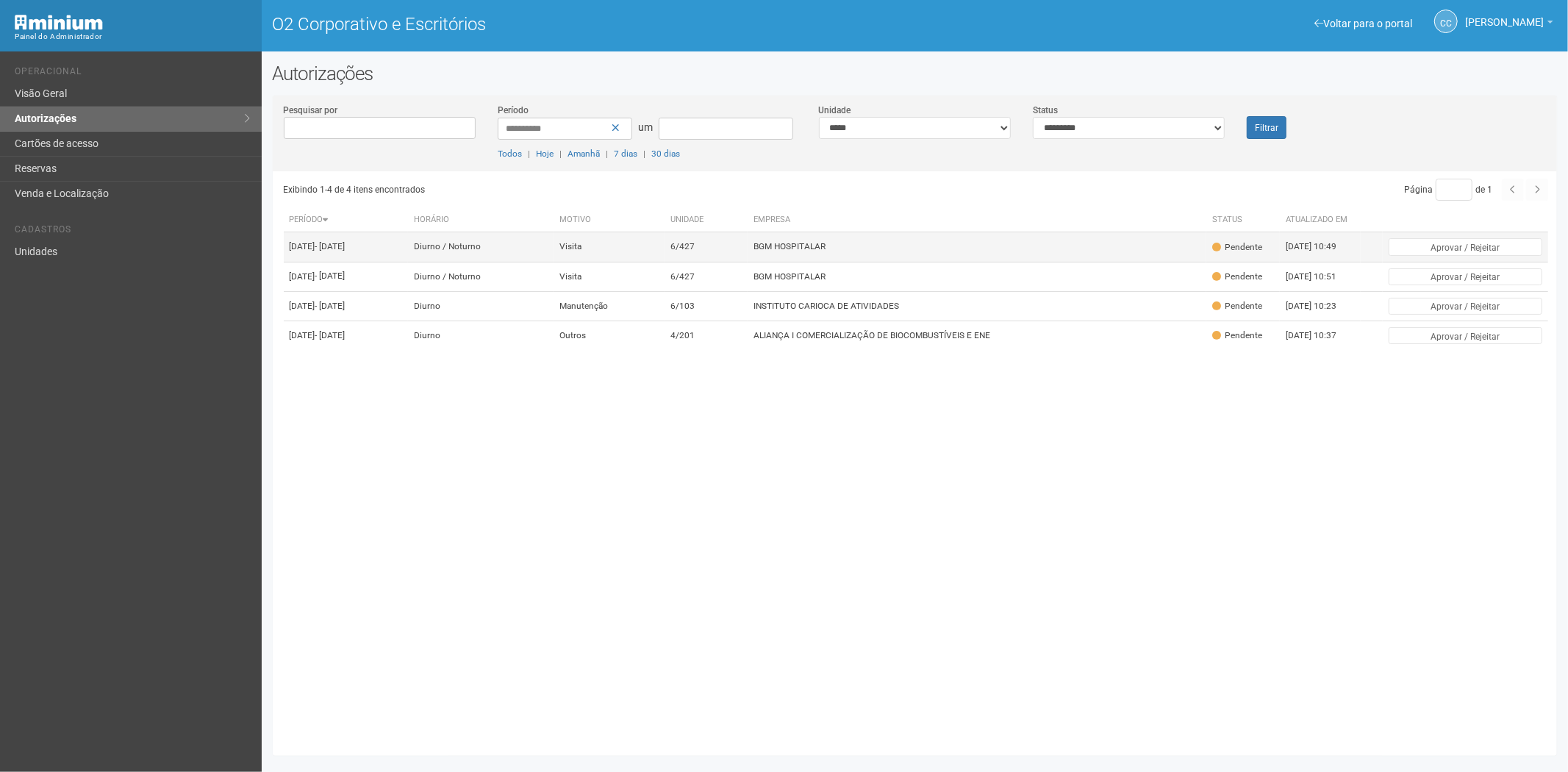
click at [912, 258] on td "BGM HOSPITALAR" at bounding box center [976, 247] width 458 height 29
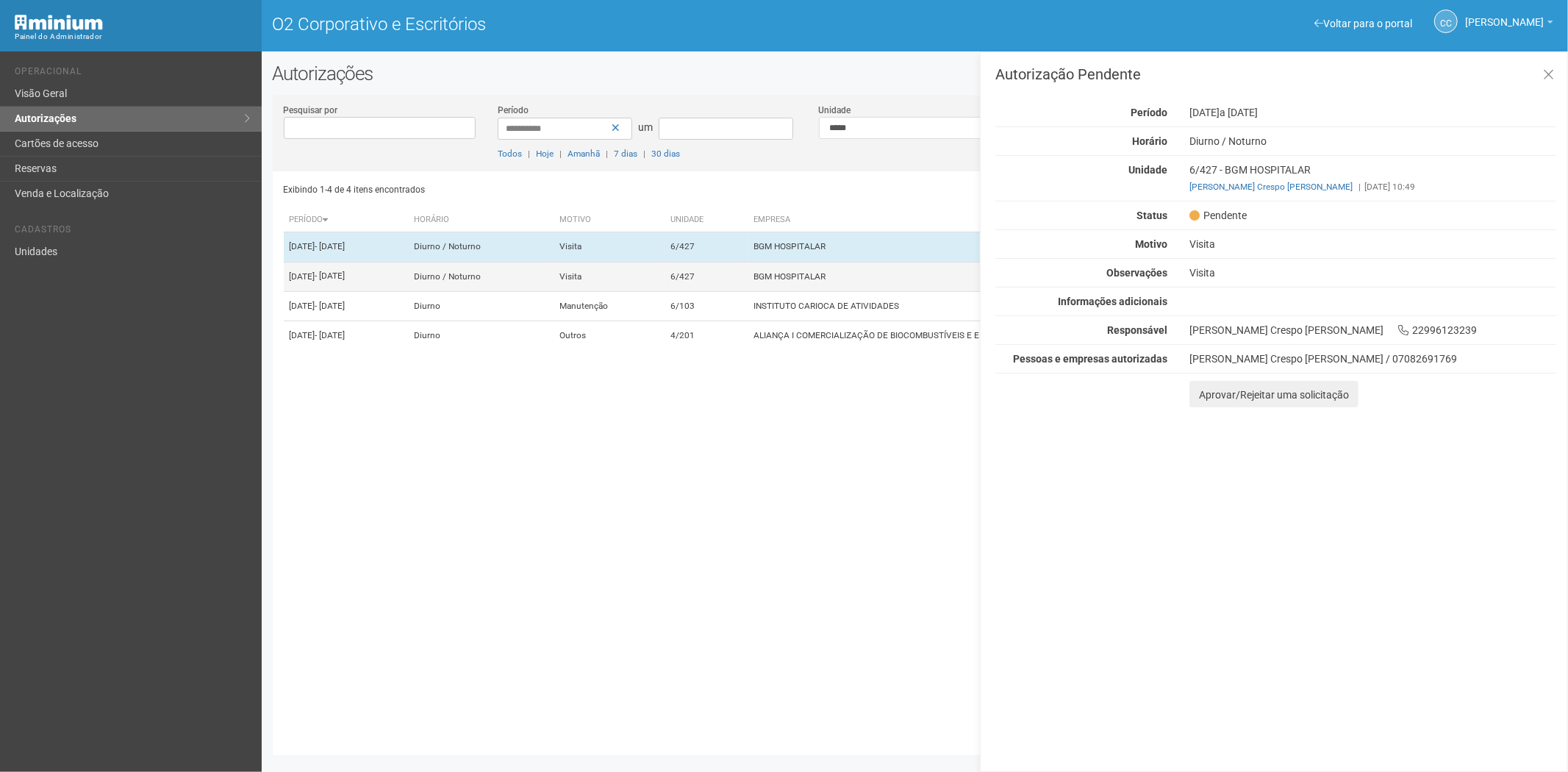
click at [826, 282] on font "BGM HOSPITALAR" at bounding box center [789, 276] width 72 height 10
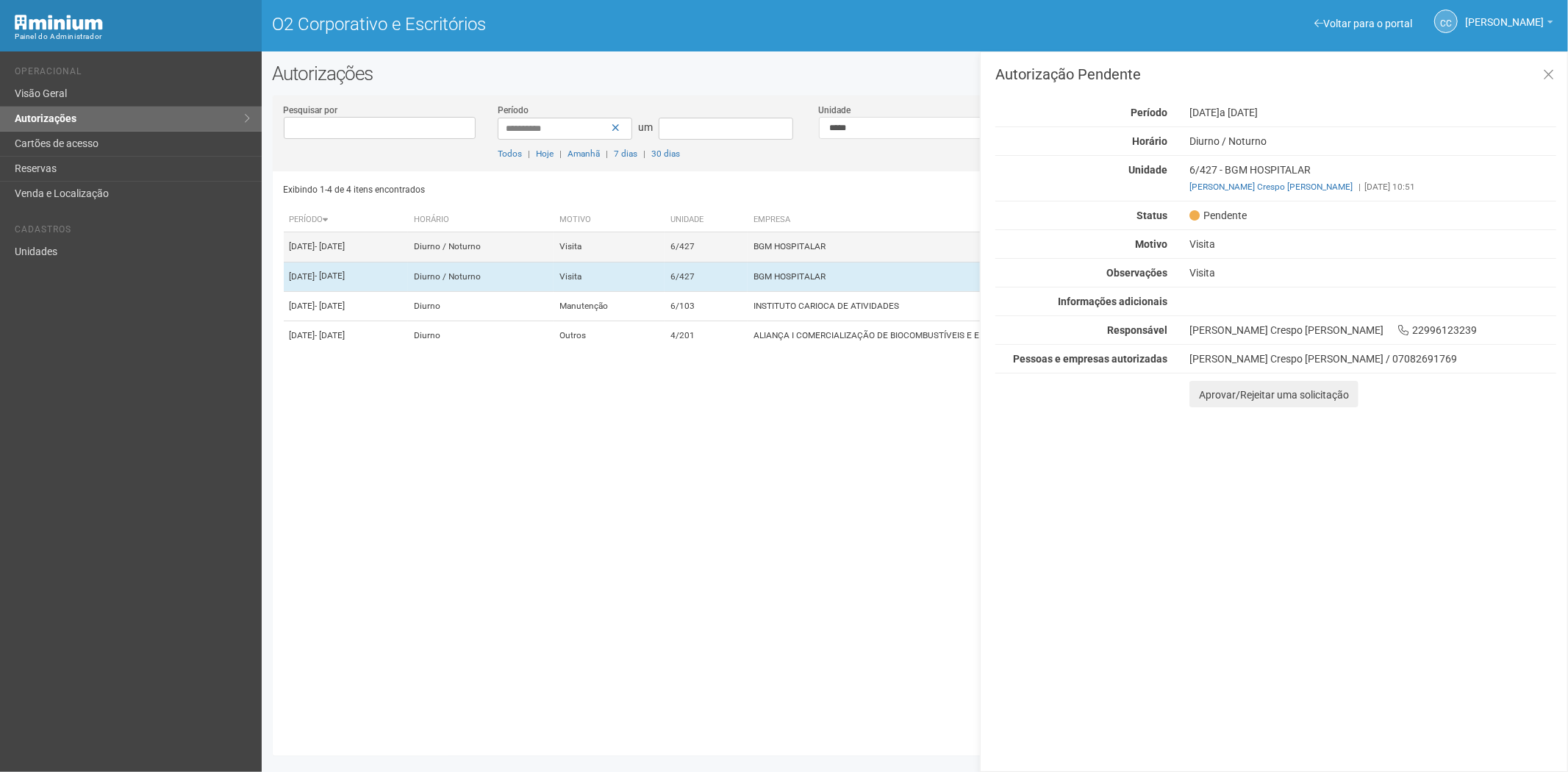
click at [826, 251] on font "BGM HOSPITALAR" at bounding box center [789, 247] width 72 height 10
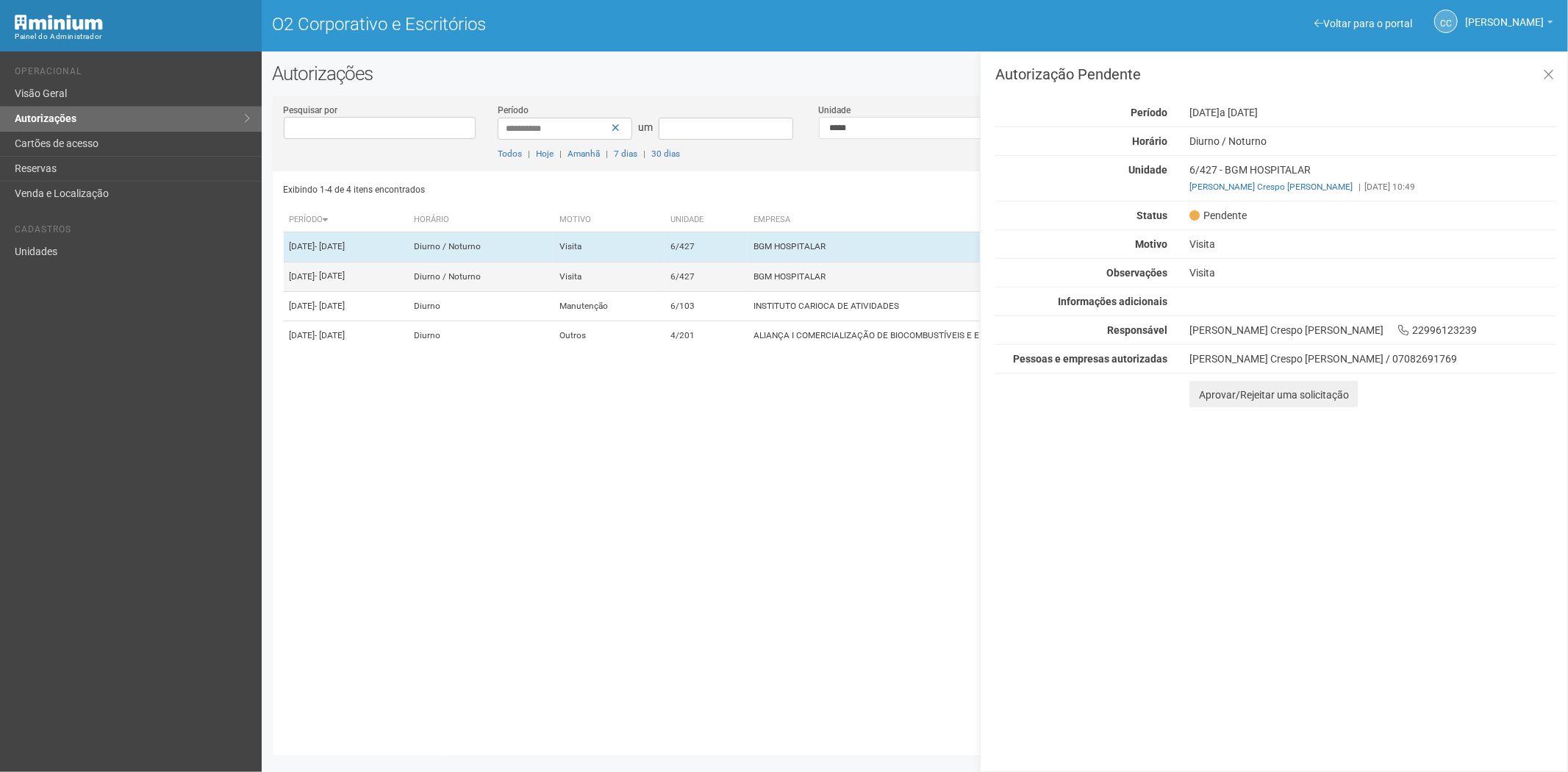
click at [826, 282] on font "BGM HOSPITALAR" at bounding box center [789, 276] width 72 height 10
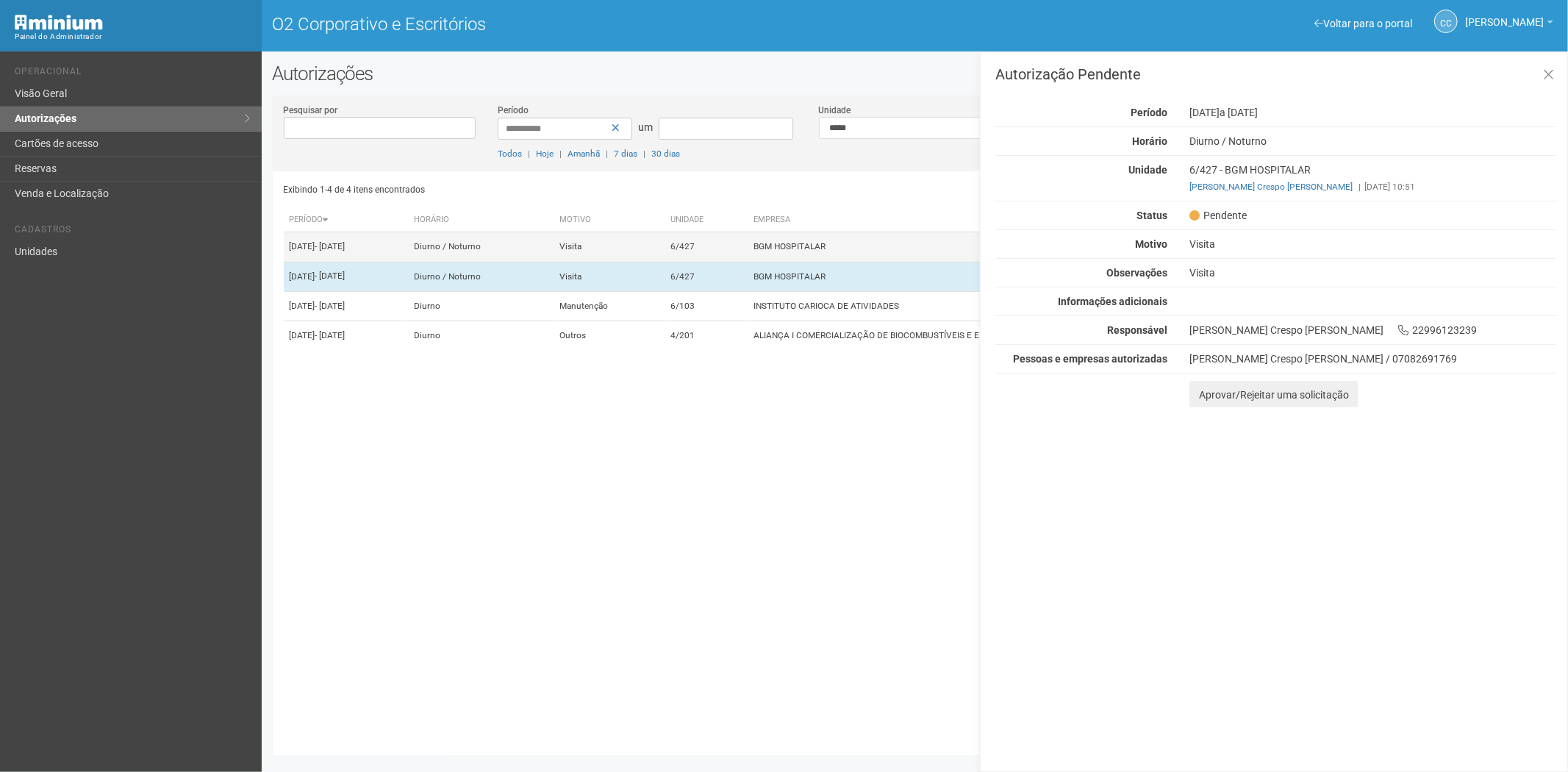
click at [826, 250] on font "BGM HOSPITALAR" at bounding box center [789, 247] width 72 height 10
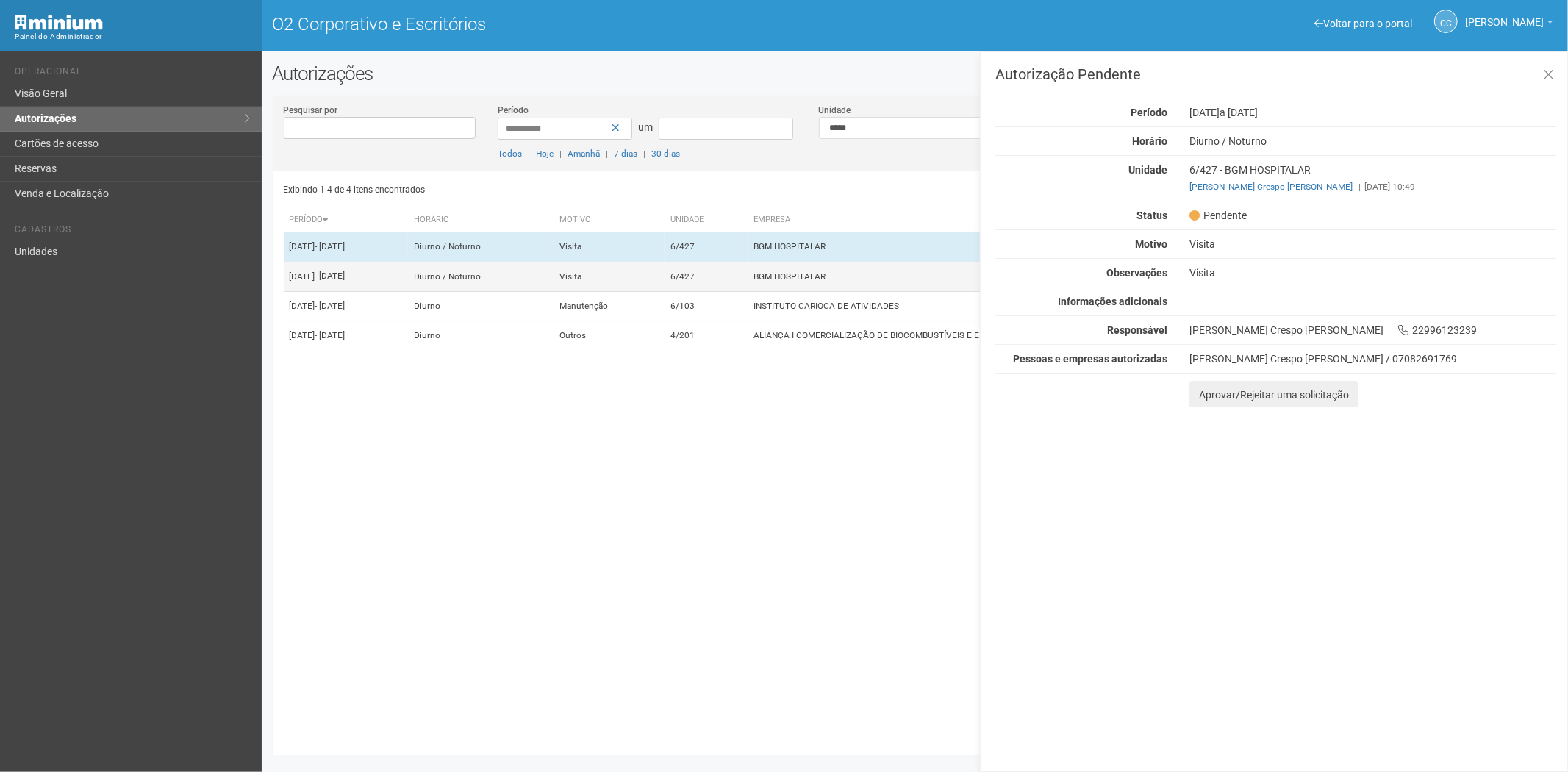
click at [748, 285] on td "6/427" at bounding box center [706, 276] width 83 height 29
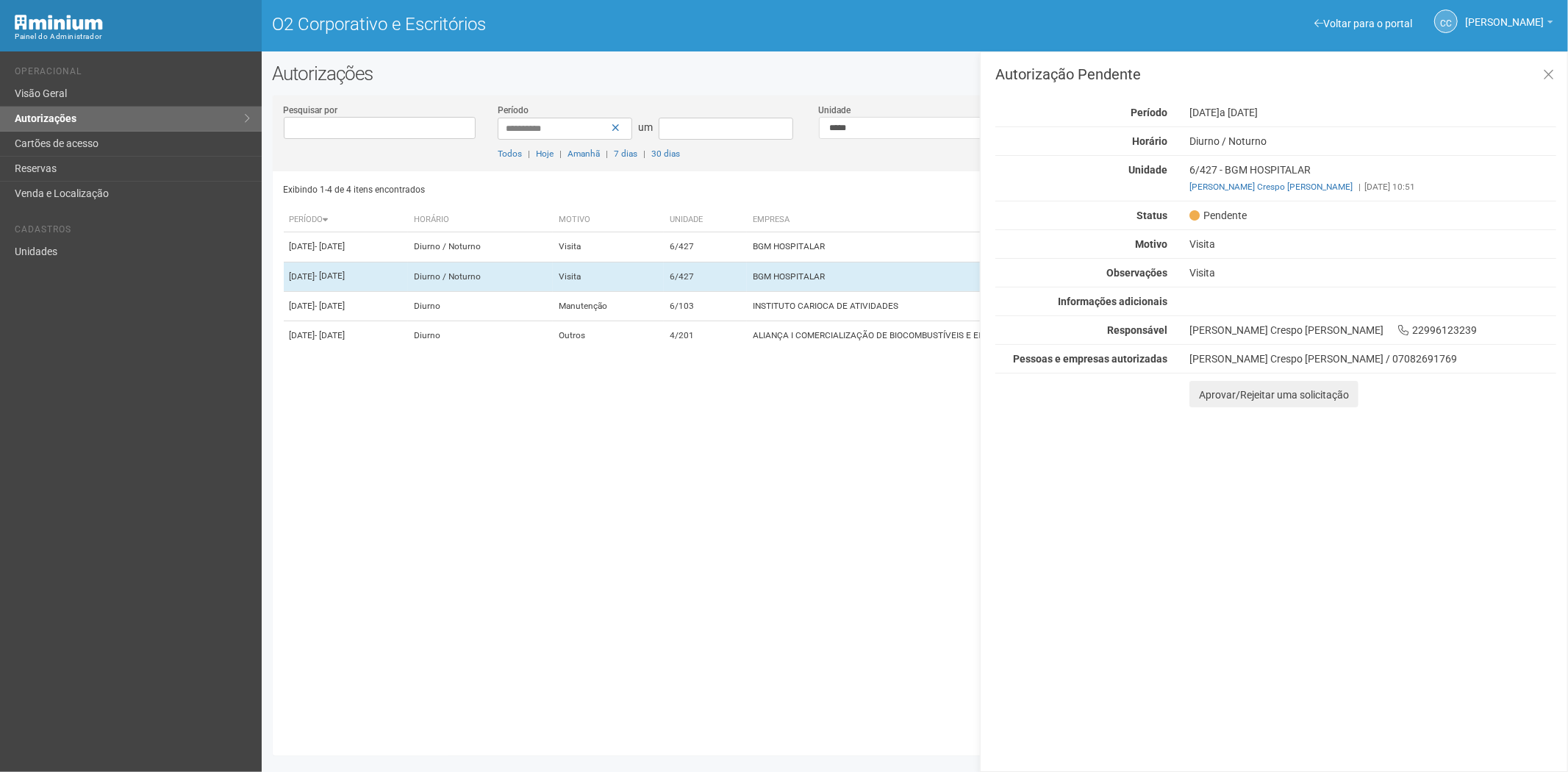
drag, startPoint x: 814, startPoint y: 334, endPoint x: 984, endPoint y: 510, distance: 244.7
click at [818, 320] on td "INSTITUTO CARIOCA DE ATIVIDADES" at bounding box center [975, 305] width 458 height 29
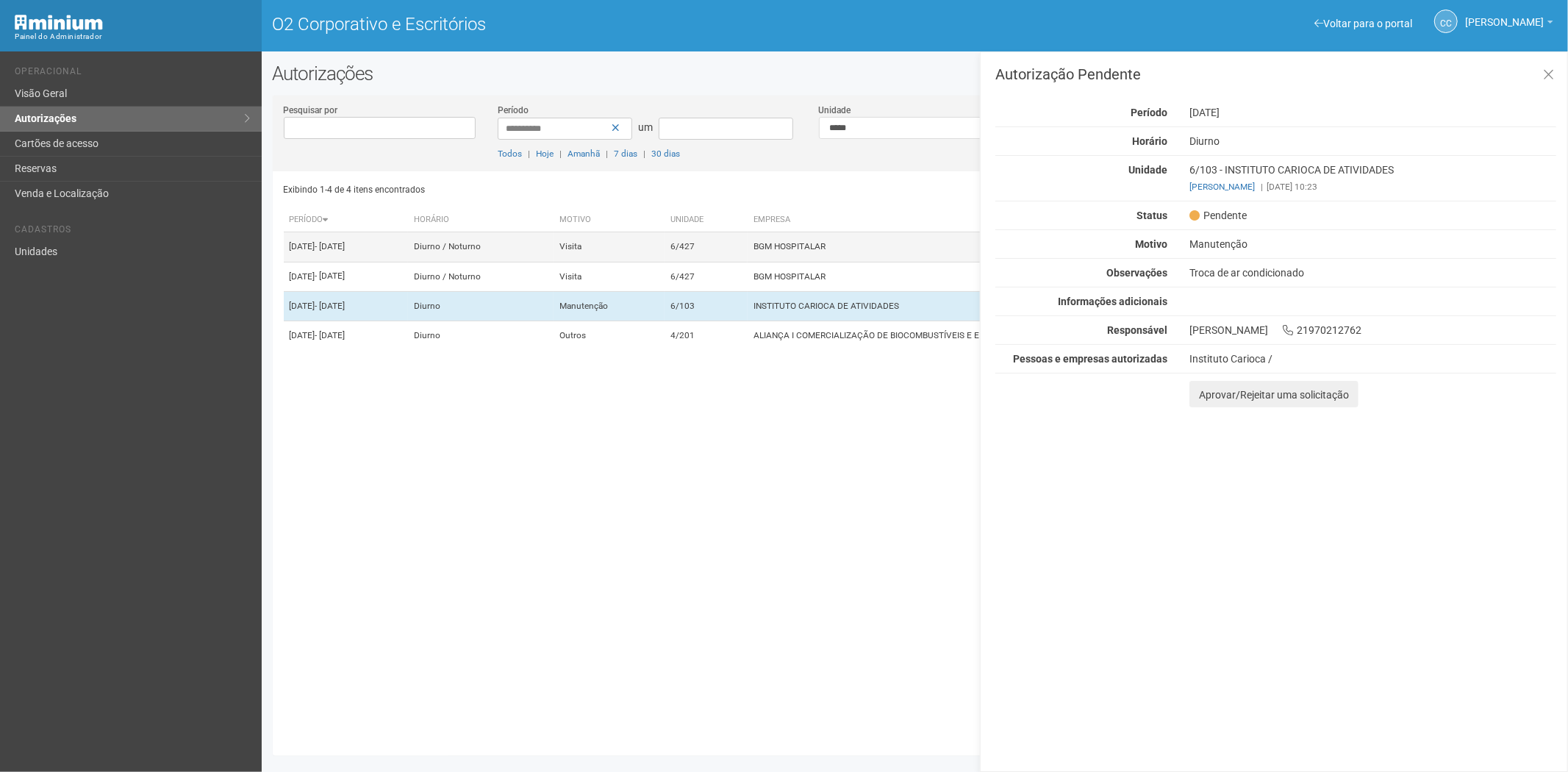
drag, startPoint x: 916, startPoint y: 231, endPoint x: 893, endPoint y: 250, distance: 29.8
click at [908, 240] on table "Período Horário Motivo Unidade Empresa Status Atualizado em 04/09/2025 - 09/09/…" at bounding box center [916, 279] width 1266 height 142
drag, startPoint x: 892, startPoint y: 249, endPoint x: 865, endPoint y: 273, distance: 36.1
click at [890, 250] on td "BGM HOSPITALAR" at bounding box center [976, 247] width 458 height 29
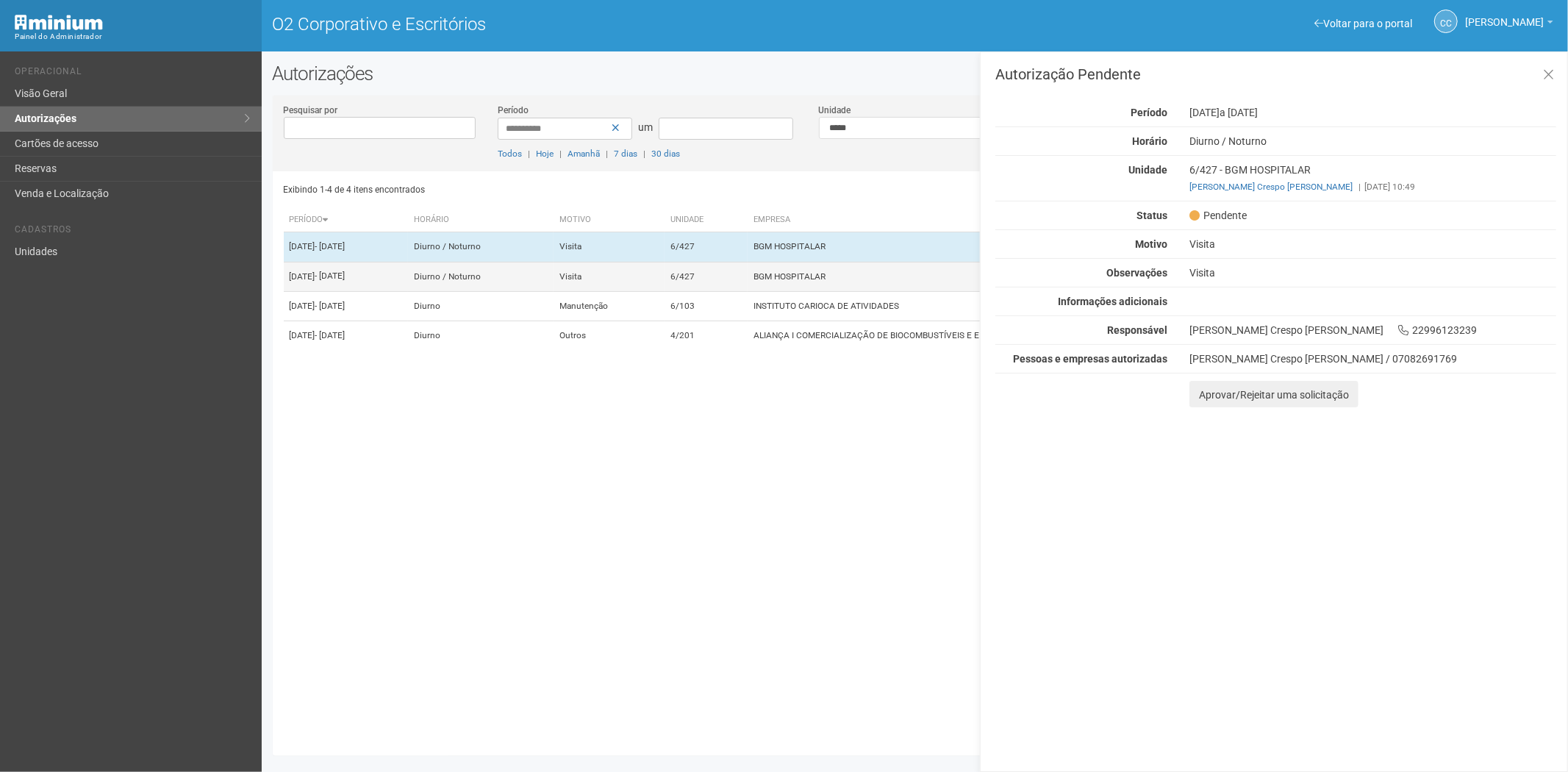
click at [853, 283] on td "BGM HOSPITALAR" at bounding box center [976, 276] width 458 height 29
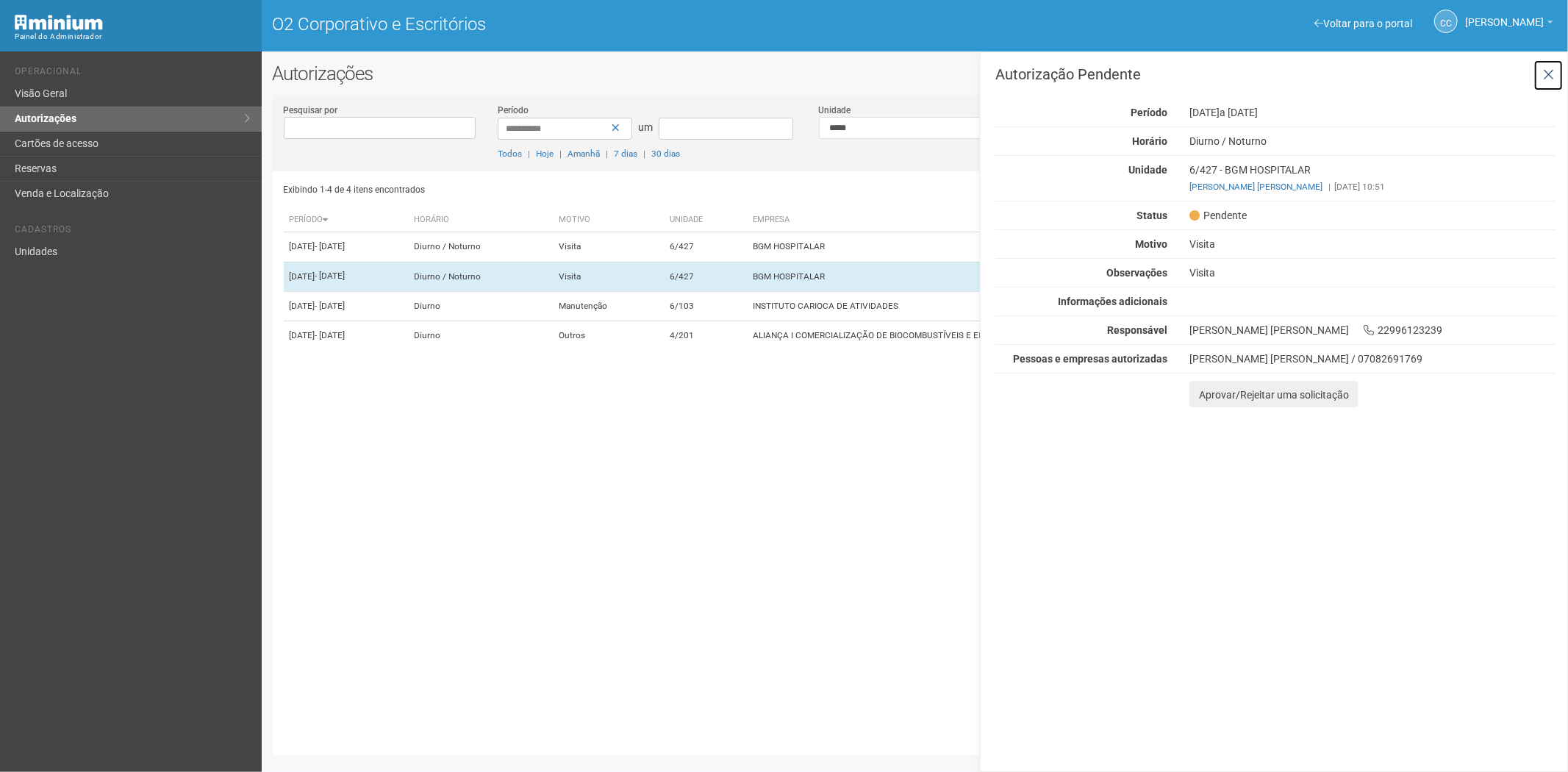
click at [1550, 71] on icon at bounding box center [1549, 76] width 11 height 15
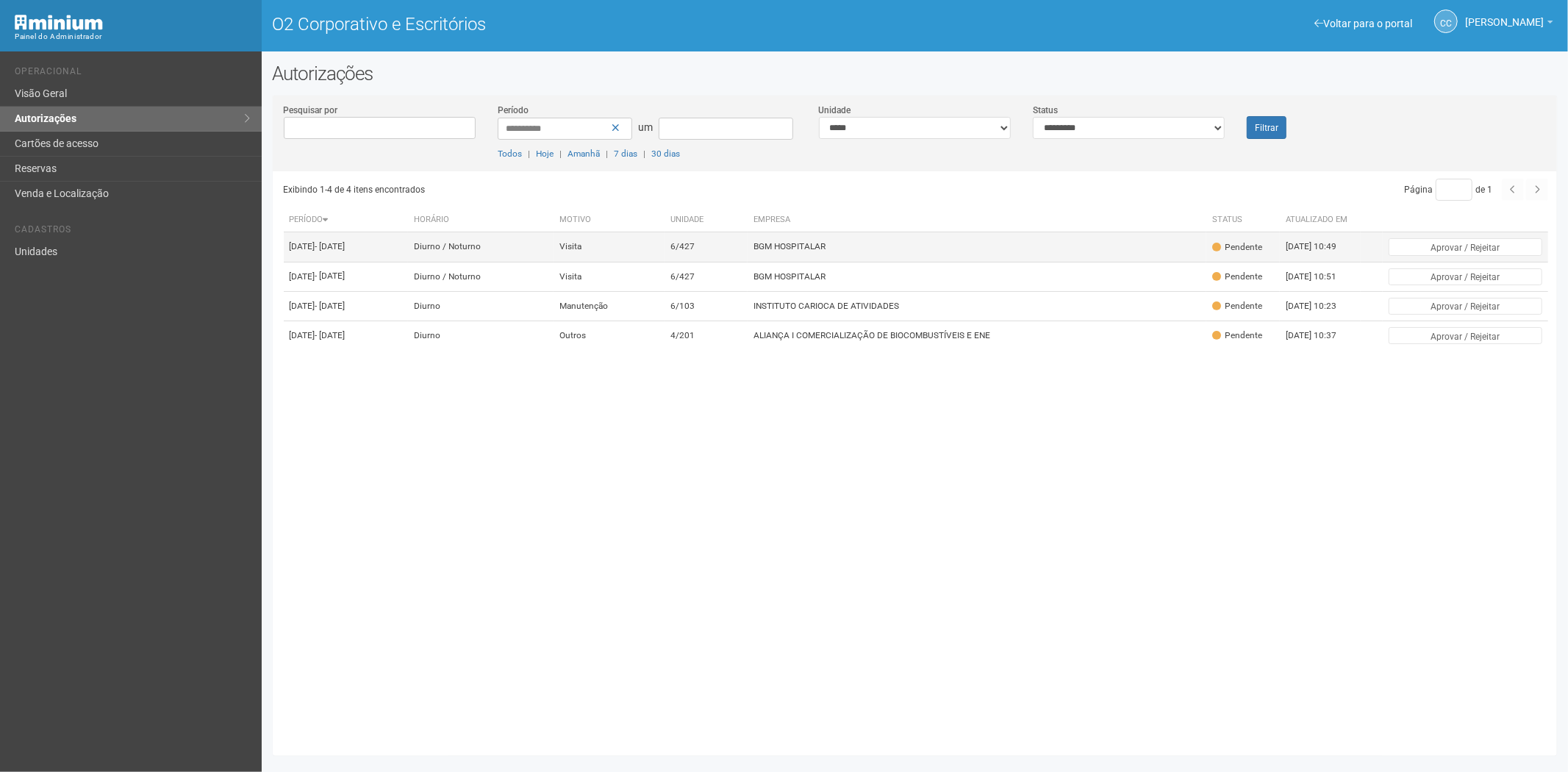
click at [922, 262] on td "BGM HOSPITALAR" at bounding box center [976, 247] width 458 height 29
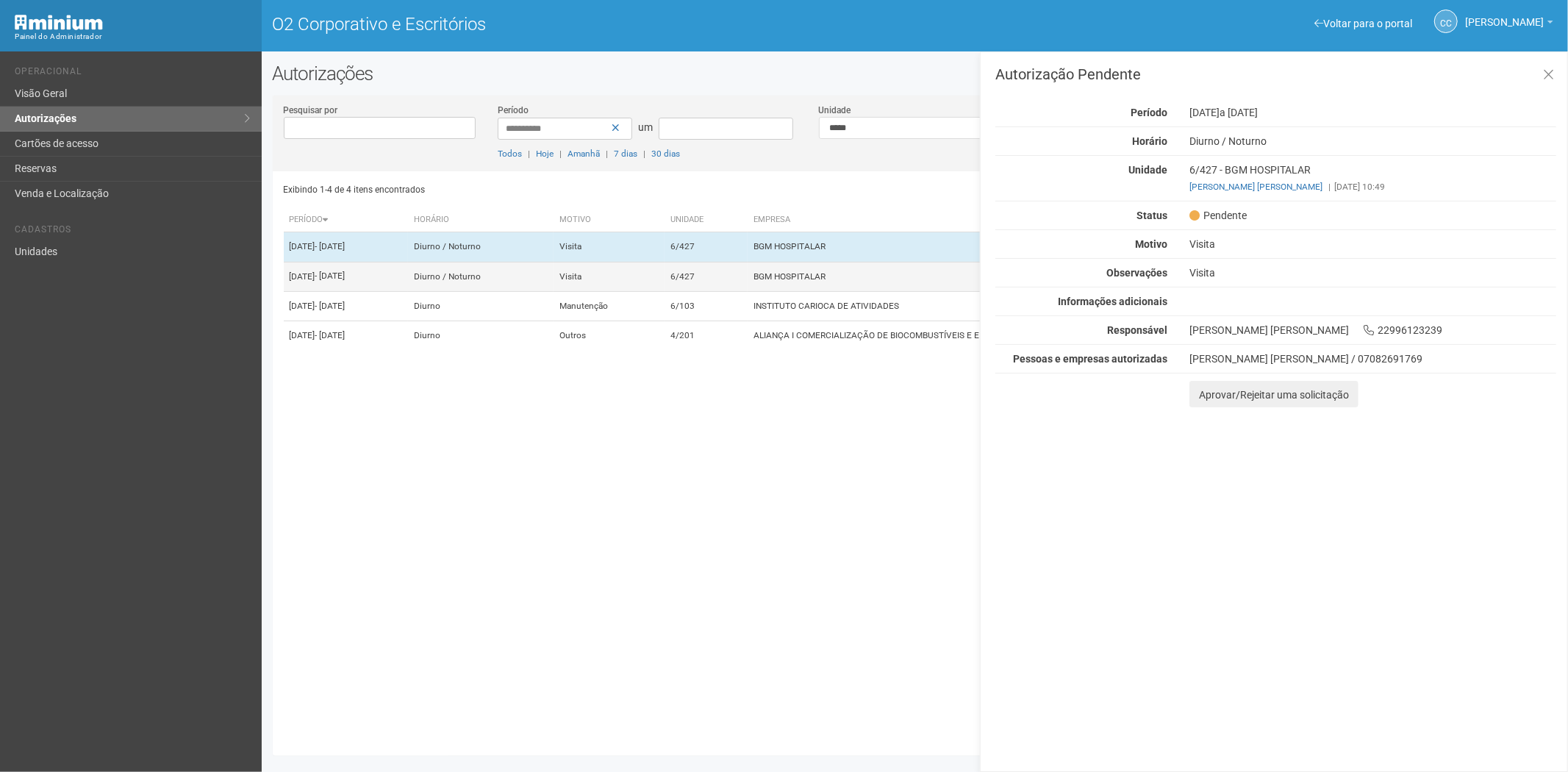
click at [826, 282] on font "BGM HOSPITALAR" at bounding box center [789, 276] width 72 height 10
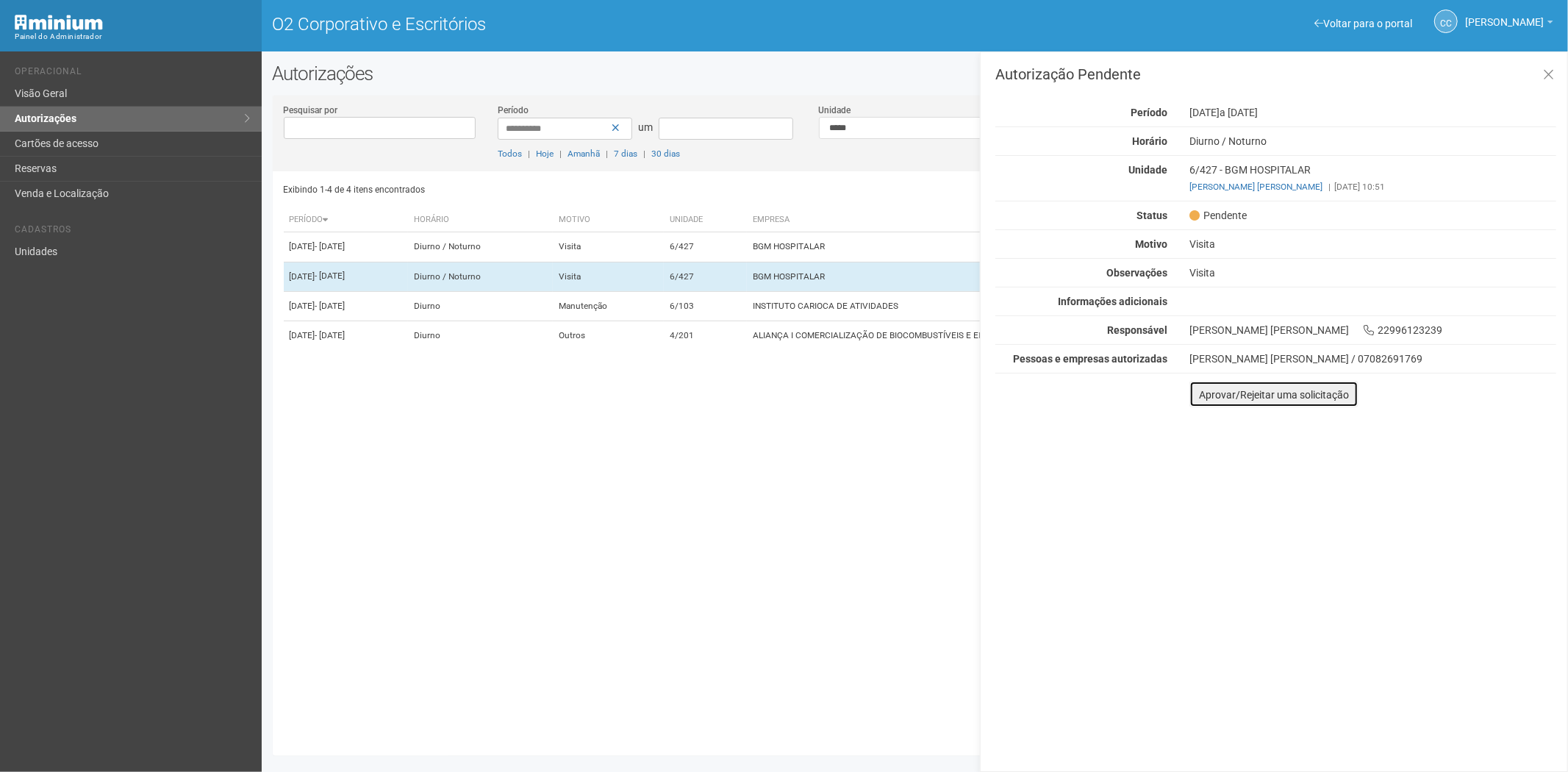
click at [1215, 394] on font "Aprovar/Rejeitar uma solicitação" at bounding box center [1274, 395] width 150 height 11
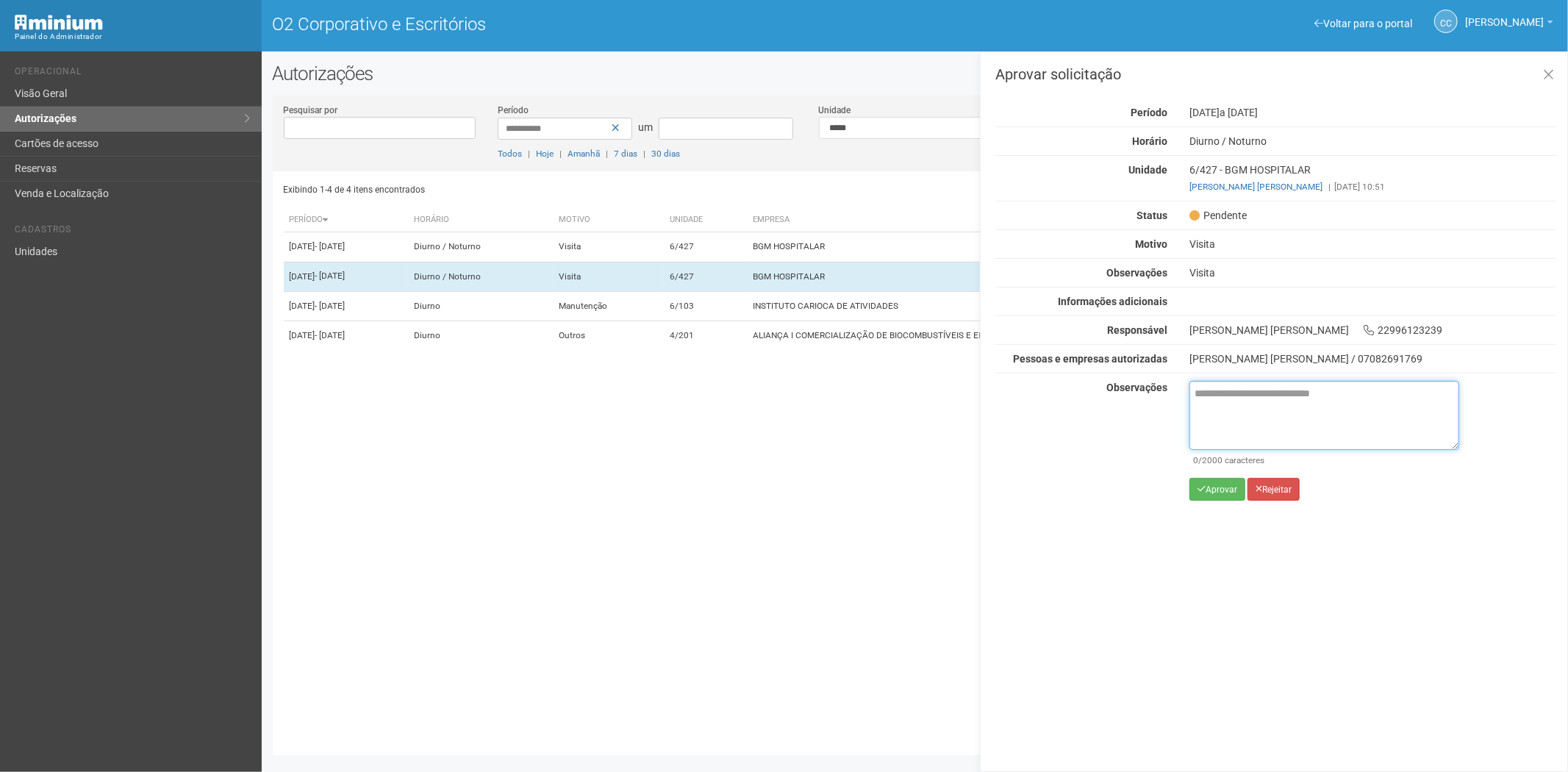
click at [1227, 420] on textarea at bounding box center [1325, 415] width 270 height 69
paste textarea "**********"
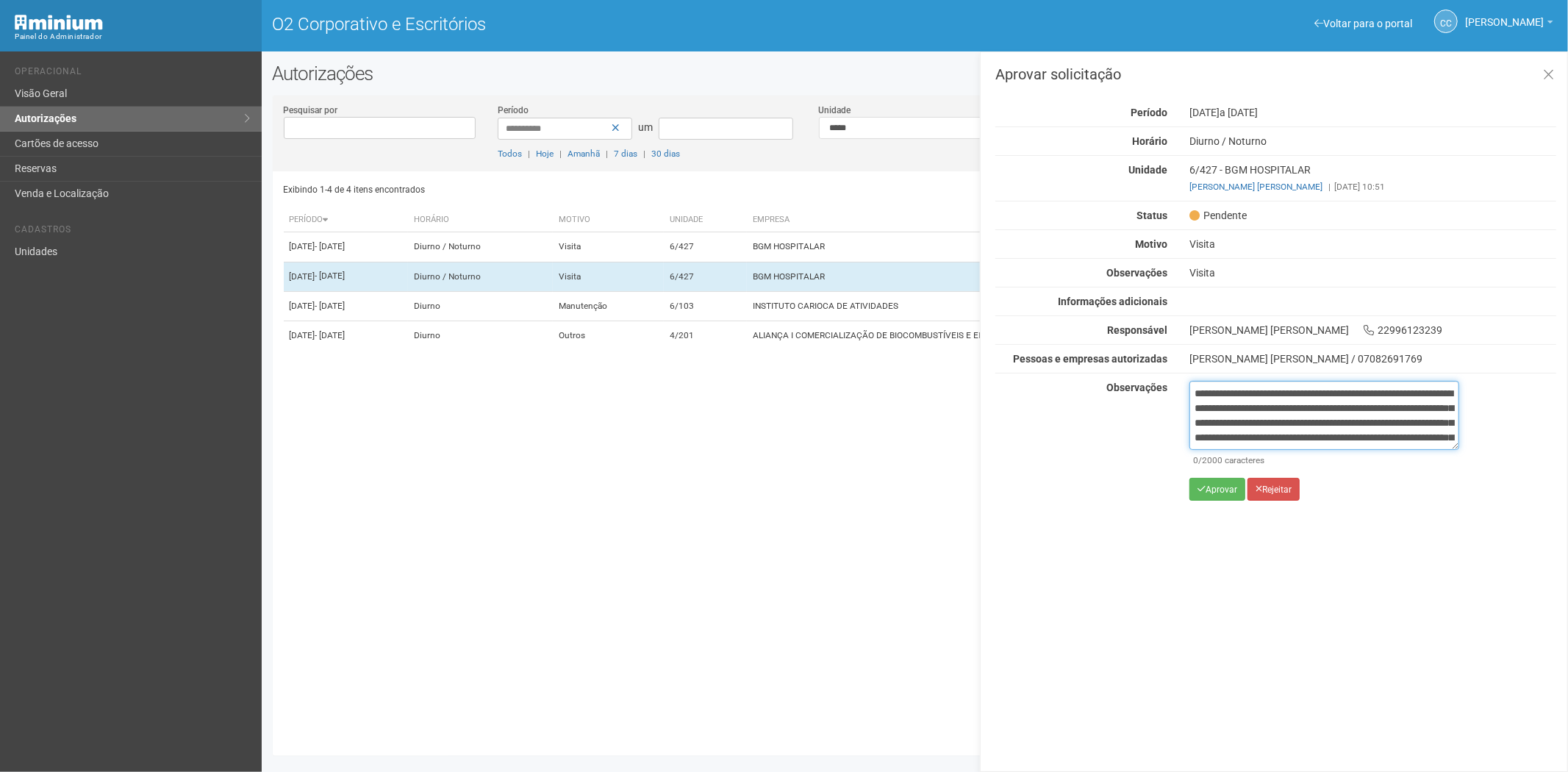
scroll to position [82, 0]
type textarea "**********"
click at [1216, 490] on font "Aprovar" at bounding box center [1221, 489] width 31 height 10
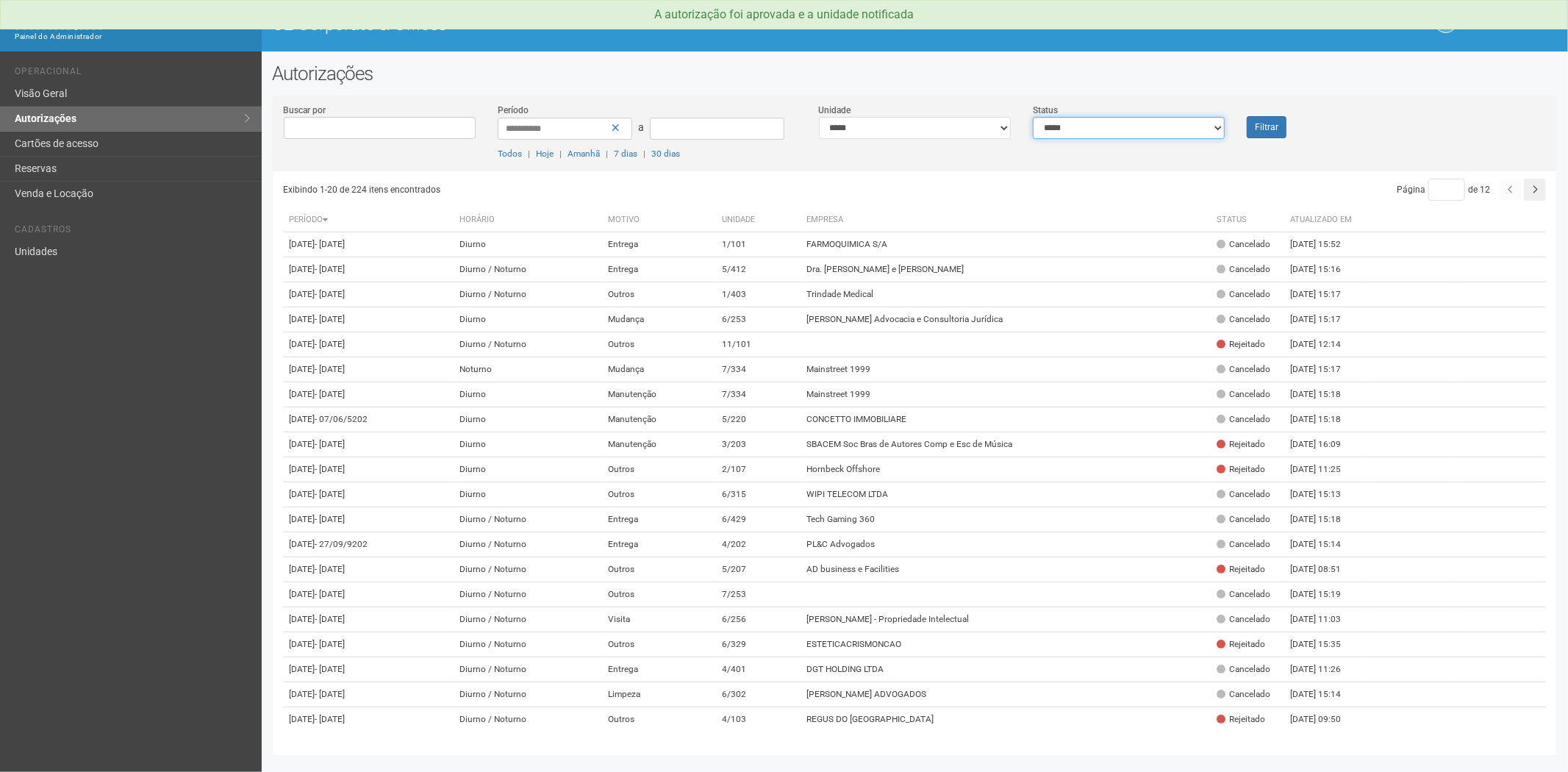
click at [1150, 130] on select "**********" at bounding box center [1129, 128] width 192 height 22
select select "*"
click at [1033, 117] on select "**********" at bounding box center [1129, 128] width 192 height 22
click at [1287, 126] on div "Filtrar" at bounding box center [1290, 120] width 108 height 35
click at [1253, 125] on button "Filtrar" at bounding box center [1266, 127] width 40 height 22
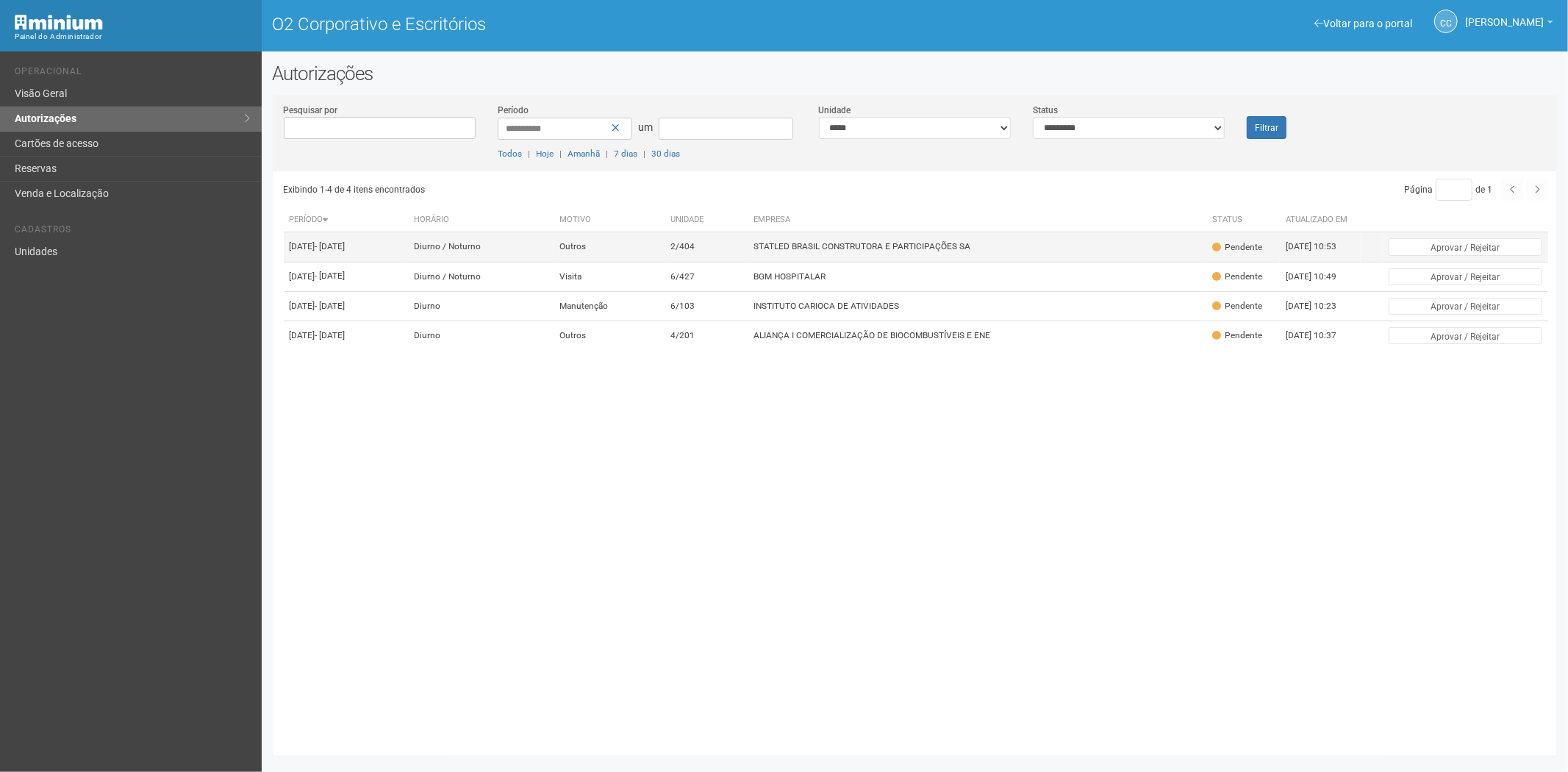
click at [1042, 257] on td "STATLED BRASIL CONSTRUTORA E PARTICIPAÇÕES SA" at bounding box center [976, 247] width 458 height 29
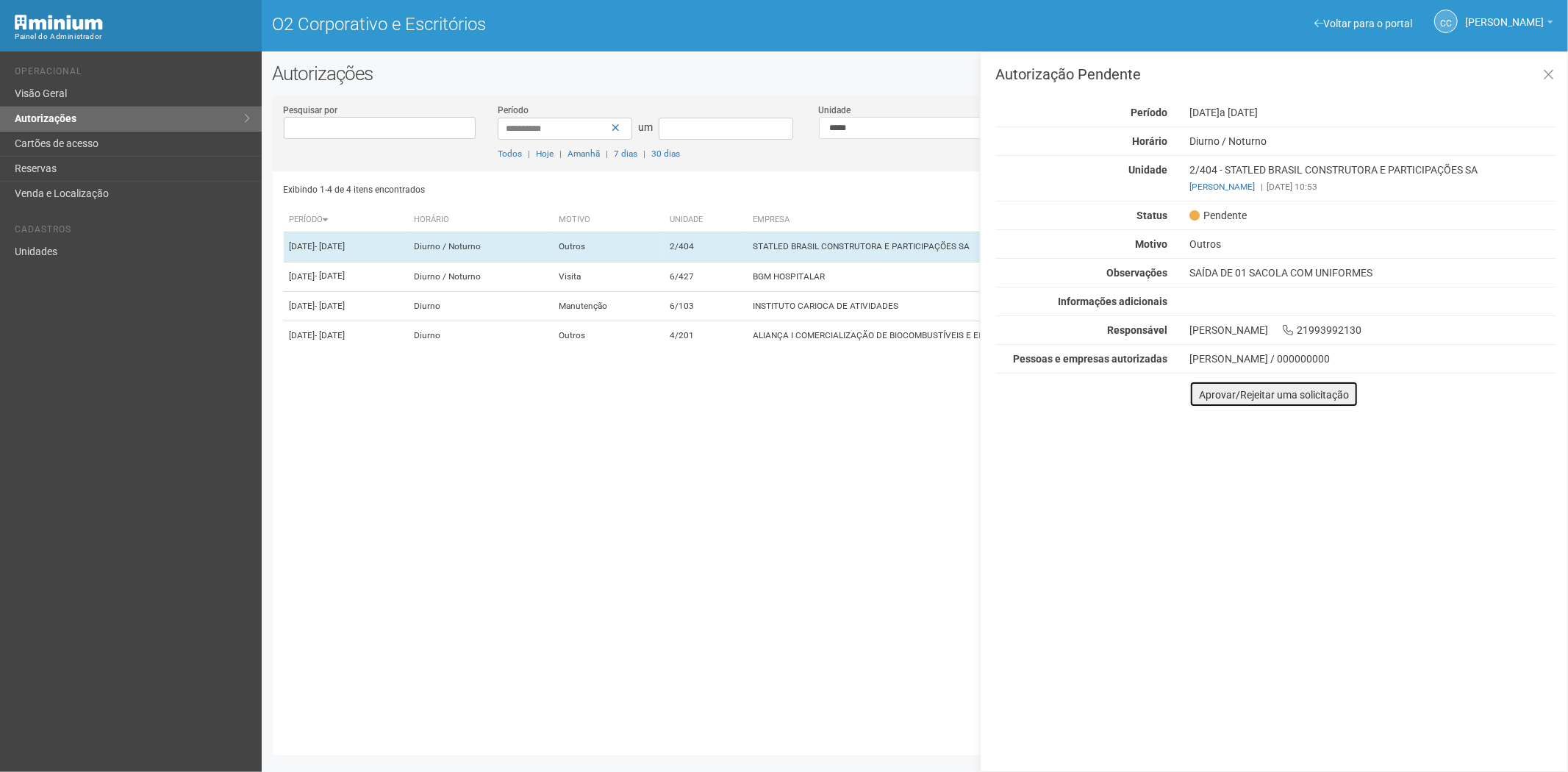
click at [1204, 402] on button "Aprovar/Rejeitar uma solicitação" at bounding box center [1274, 394] width 169 height 26
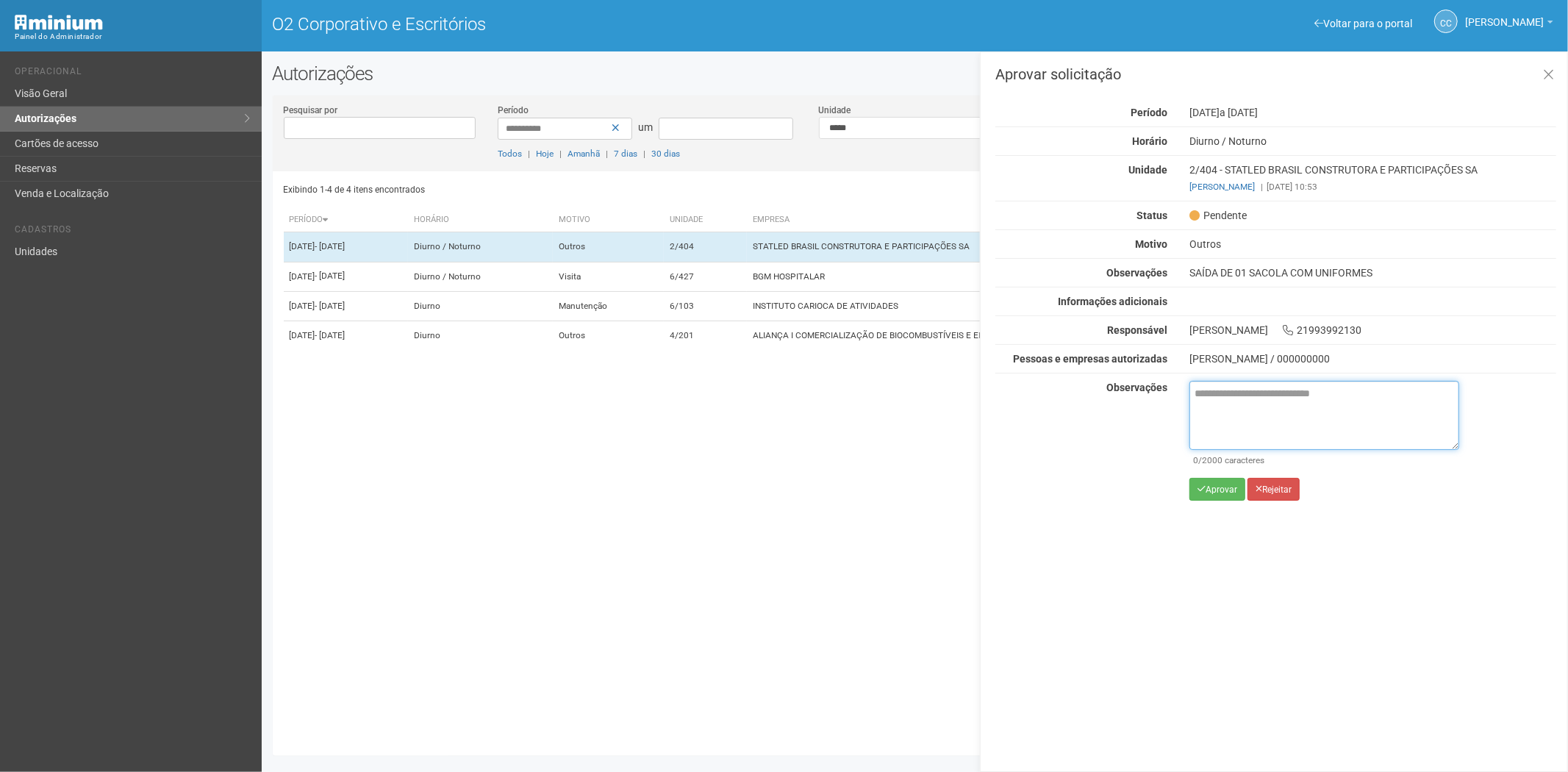
click at [1231, 414] on textarea at bounding box center [1325, 415] width 270 height 69
click at [1226, 413] on textarea at bounding box center [1325, 415] width 270 height 69
paste textarea "**********"
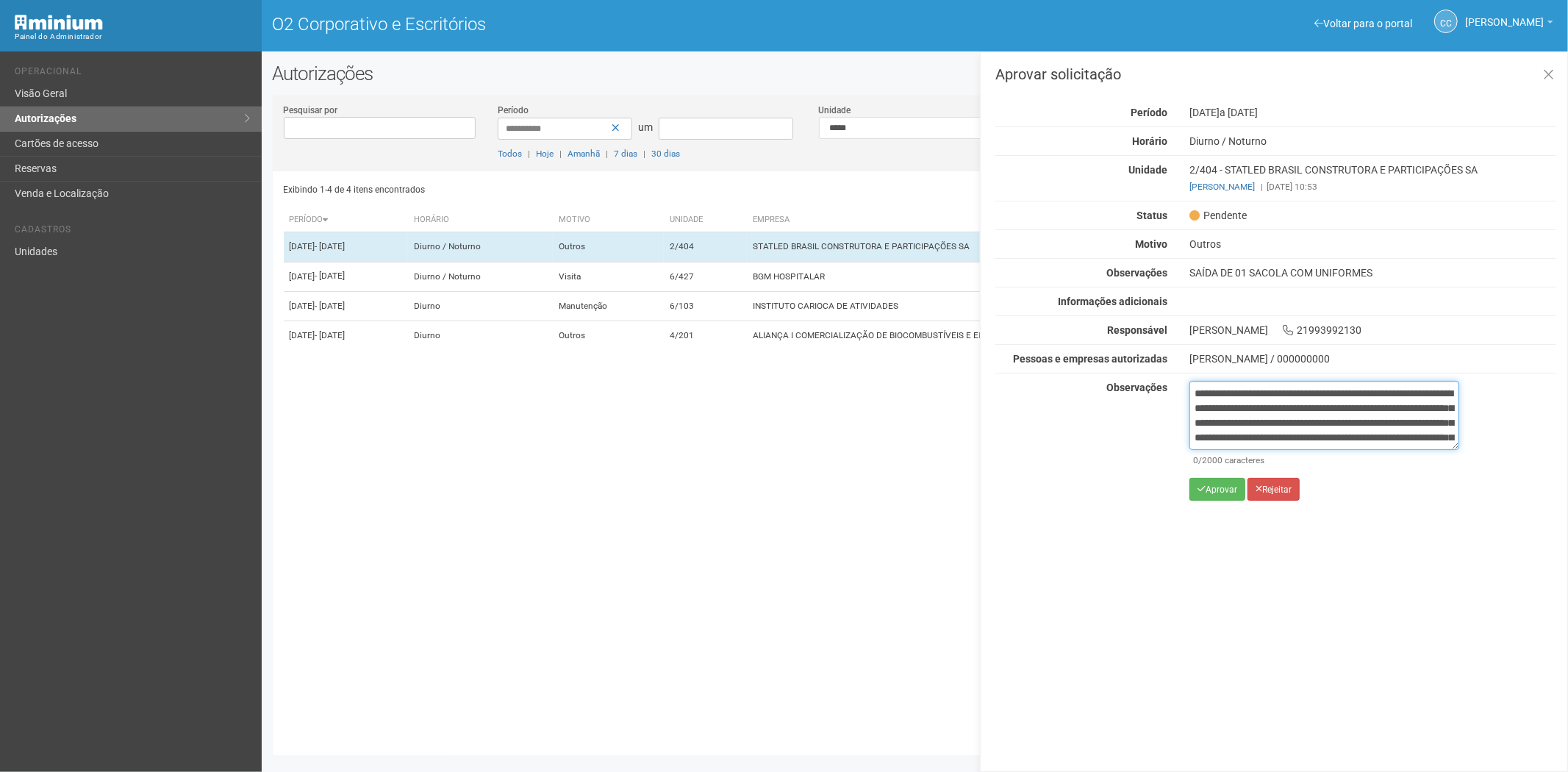
scroll to position [82, 0]
type textarea "**********"
click at [1220, 489] on font "Aprovar" at bounding box center [1221, 489] width 31 height 10
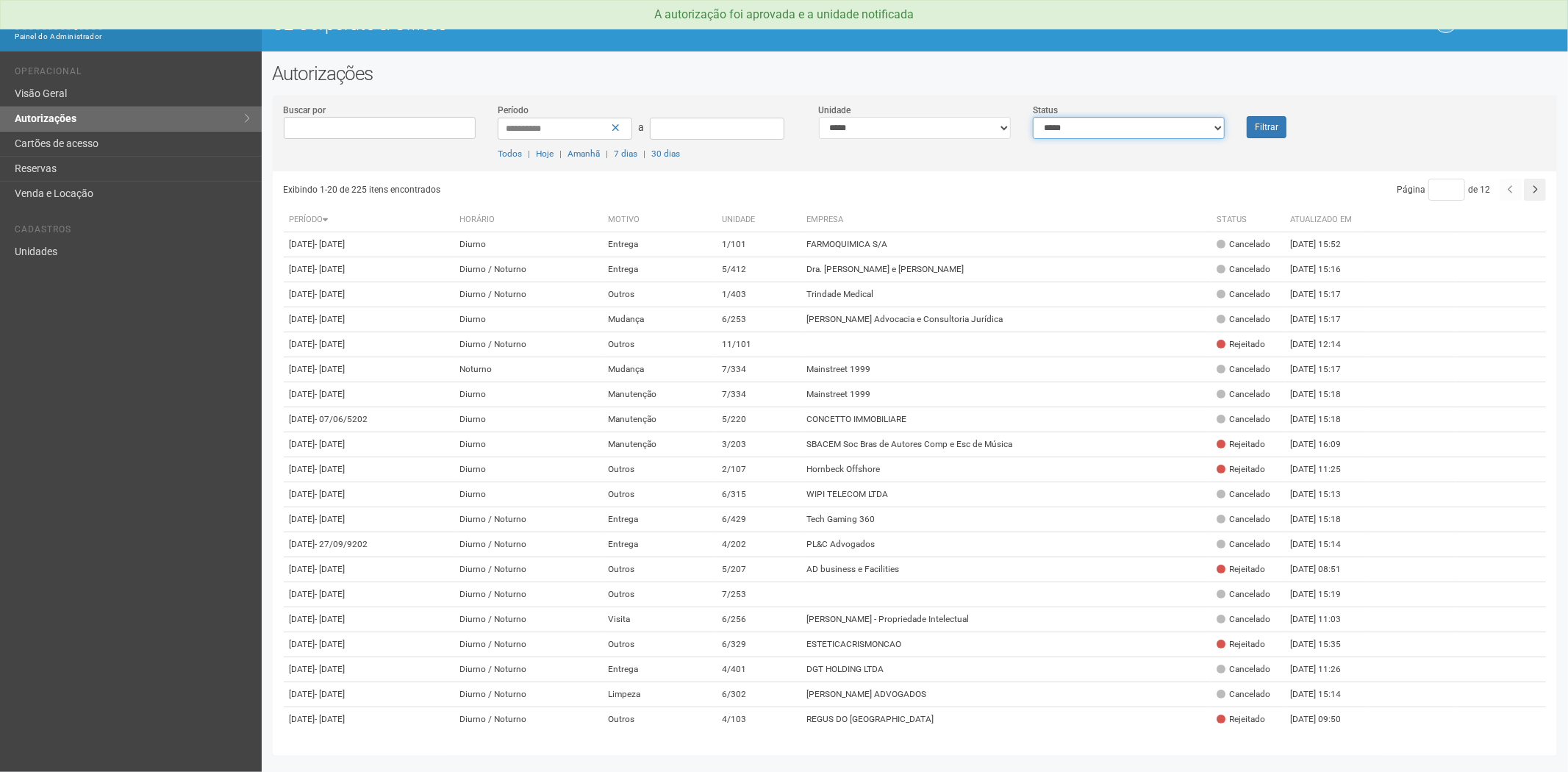
drag, startPoint x: 1155, startPoint y: 129, endPoint x: 1148, endPoint y: 134, distance: 8.6
click at [1155, 129] on select "**********" at bounding box center [1129, 128] width 192 height 22
select select "*"
click at [1033, 117] on select "**********" at bounding box center [1129, 128] width 192 height 22
click at [1272, 121] on button "Filtrar" at bounding box center [1266, 127] width 40 height 22
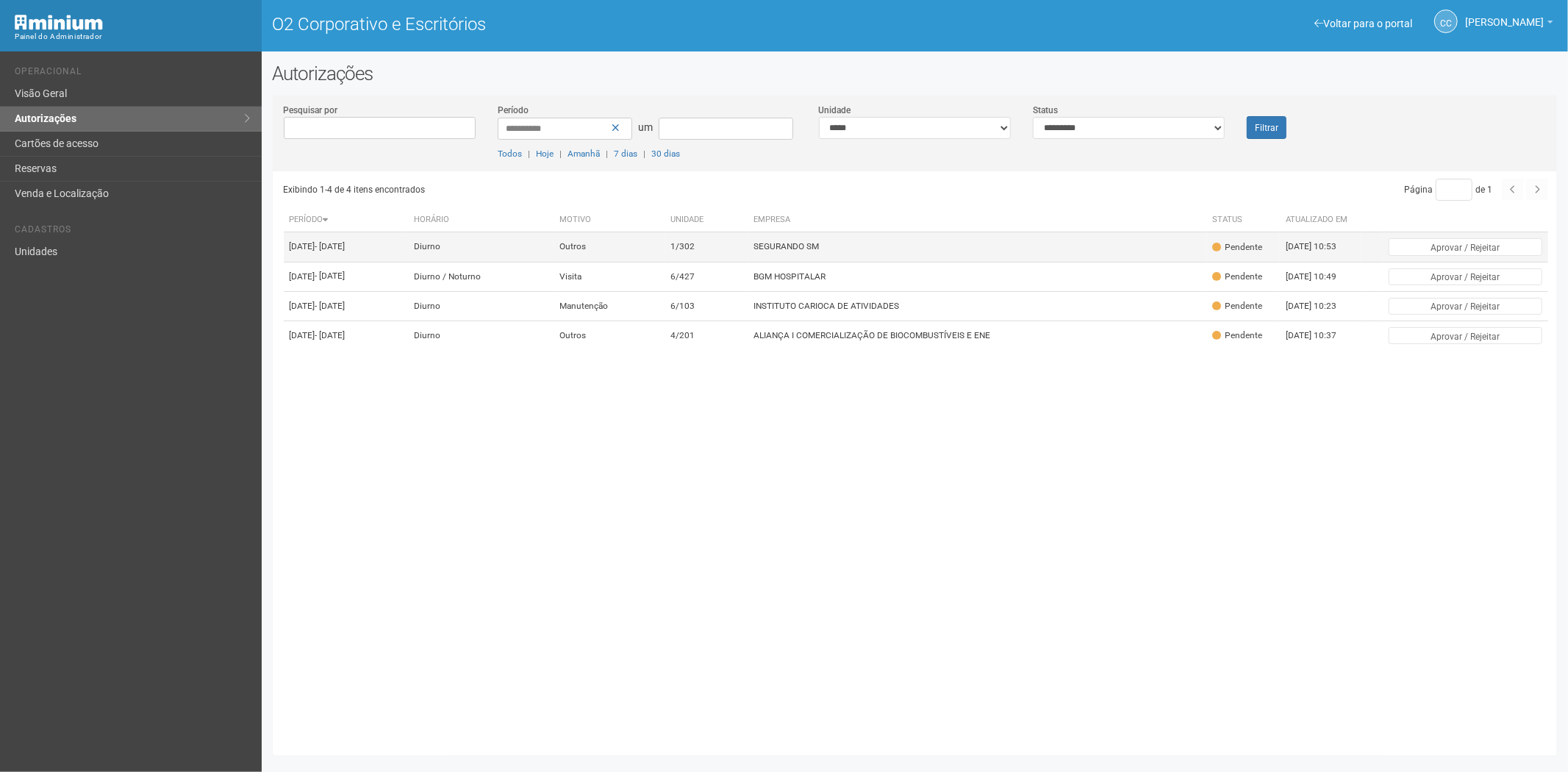
click at [879, 250] on td "SEGURANDO SM" at bounding box center [976, 247] width 458 height 29
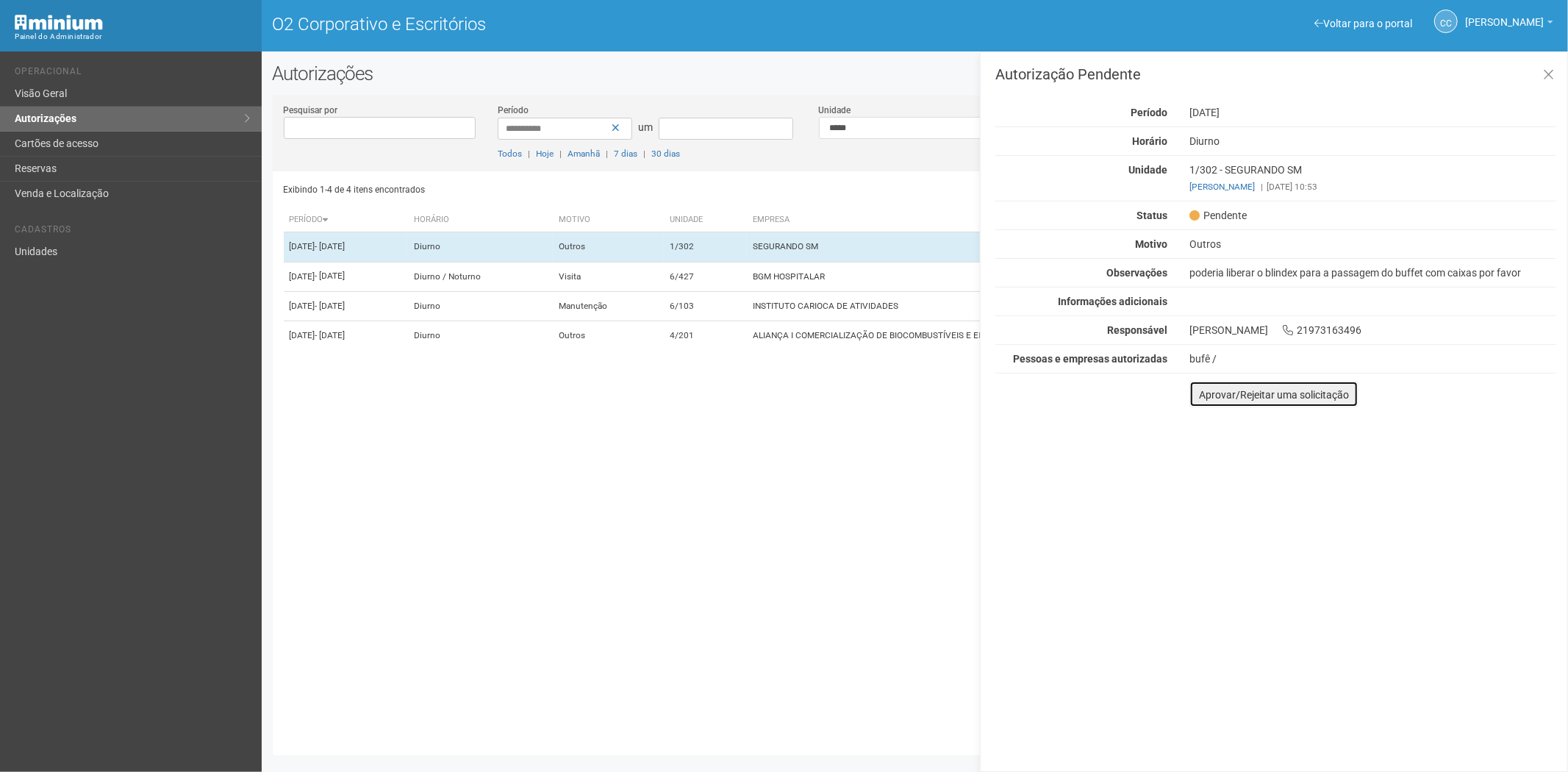
click at [1206, 400] on font "Aprovar/Rejeitar uma solicitação" at bounding box center [1274, 395] width 150 height 11
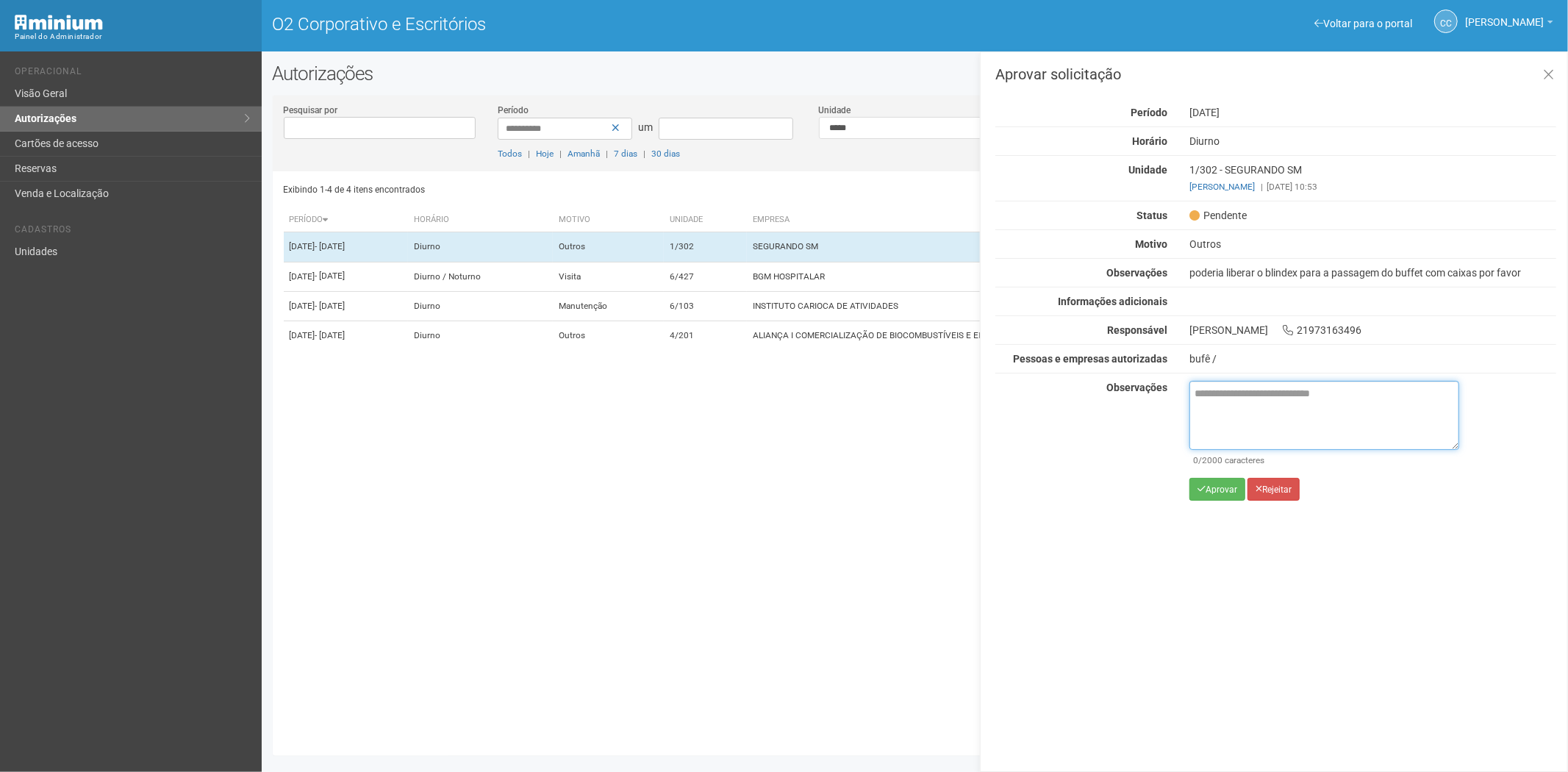
click at [1215, 420] on textarea at bounding box center [1325, 415] width 270 height 69
paste textarea "**********"
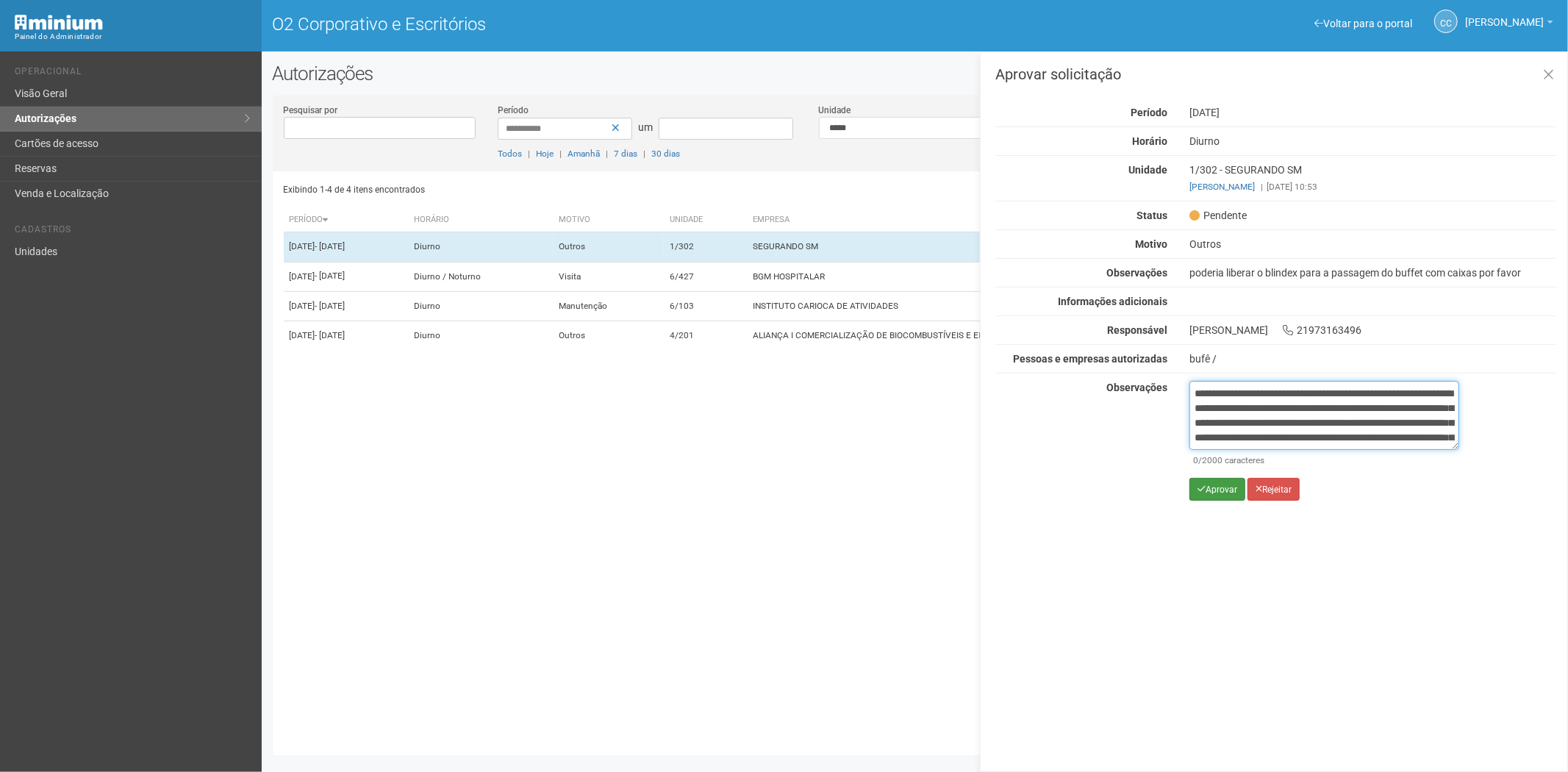
scroll to position [82, 0]
type textarea "**********"
click at [1212, 487] on font "Aprovar" at bounding box center [1221, 489] width 31 height 10
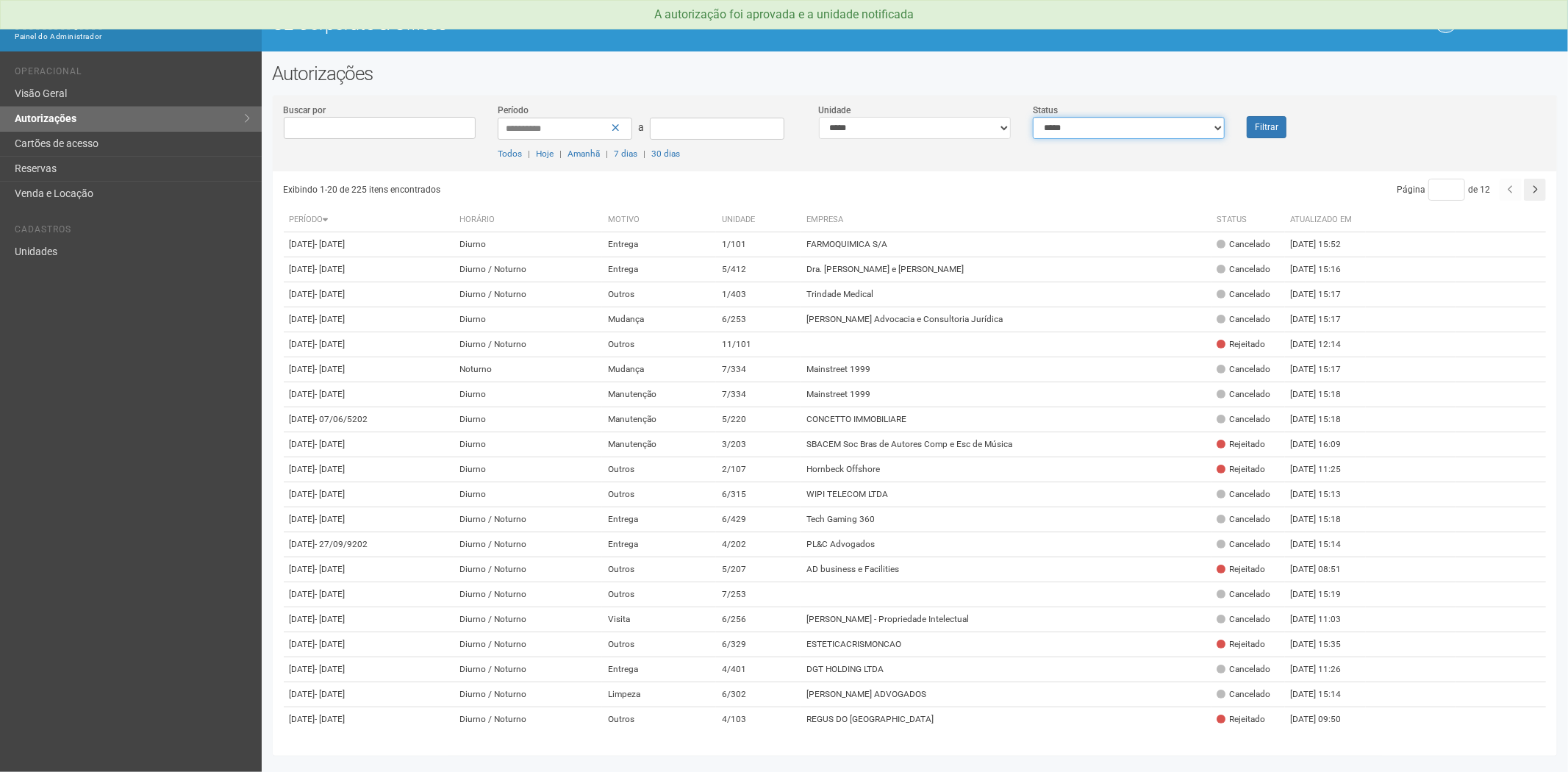
click at [1068, 135] on select "**********" at bounding box center [1129, 128] width 192 height 22
select select "*"
click at [1033, 117] on select "**********" at bounding box center [1129, 128] width 192 height 22
click at [1266, 120] on button "Filtrar" at bounding box center [1266, 127] width 40 height 22
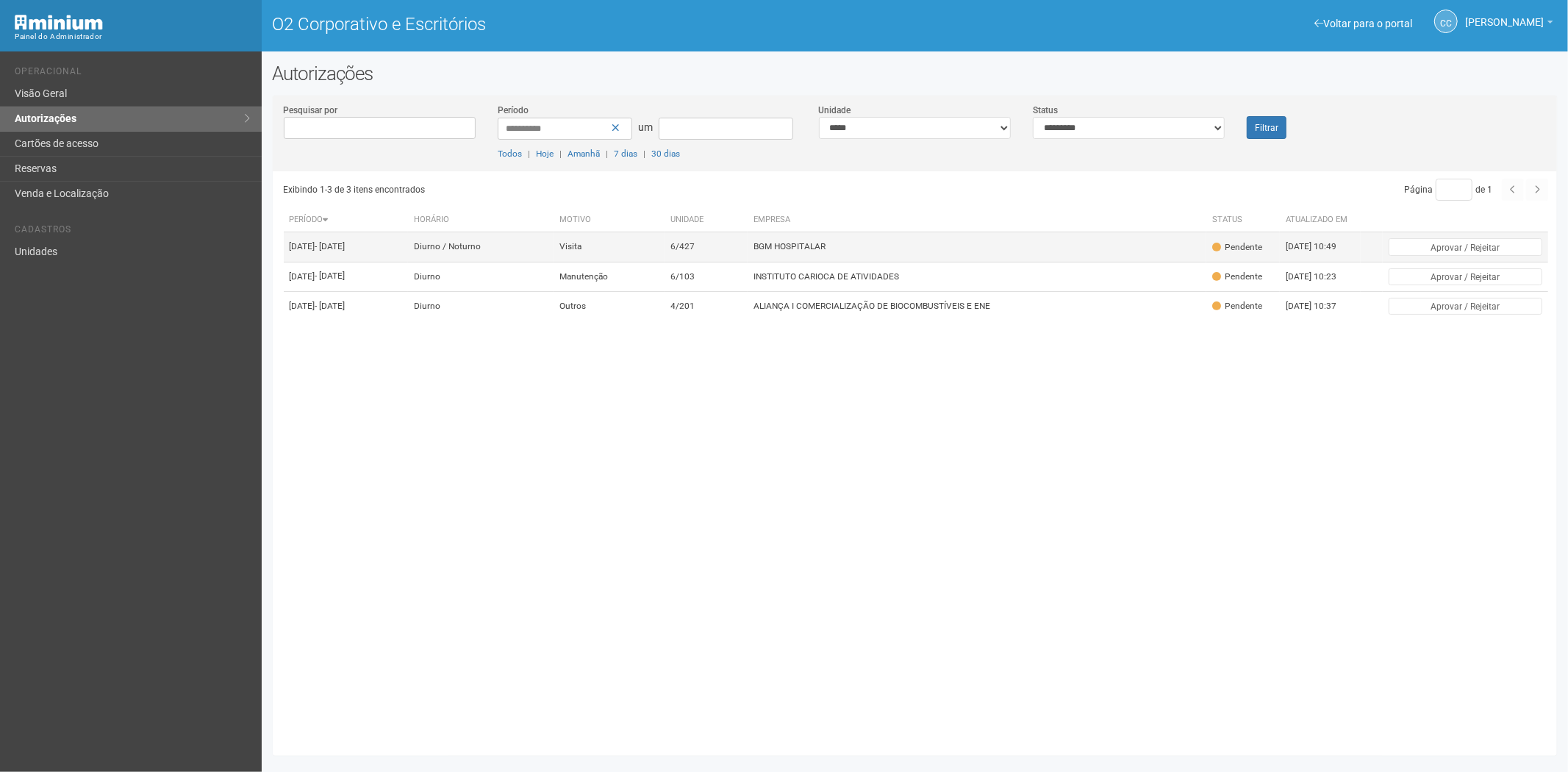
click at [966, 254] on td "BGM HOSPITALAR" at bounding box center [976, 247] width 458 height 29
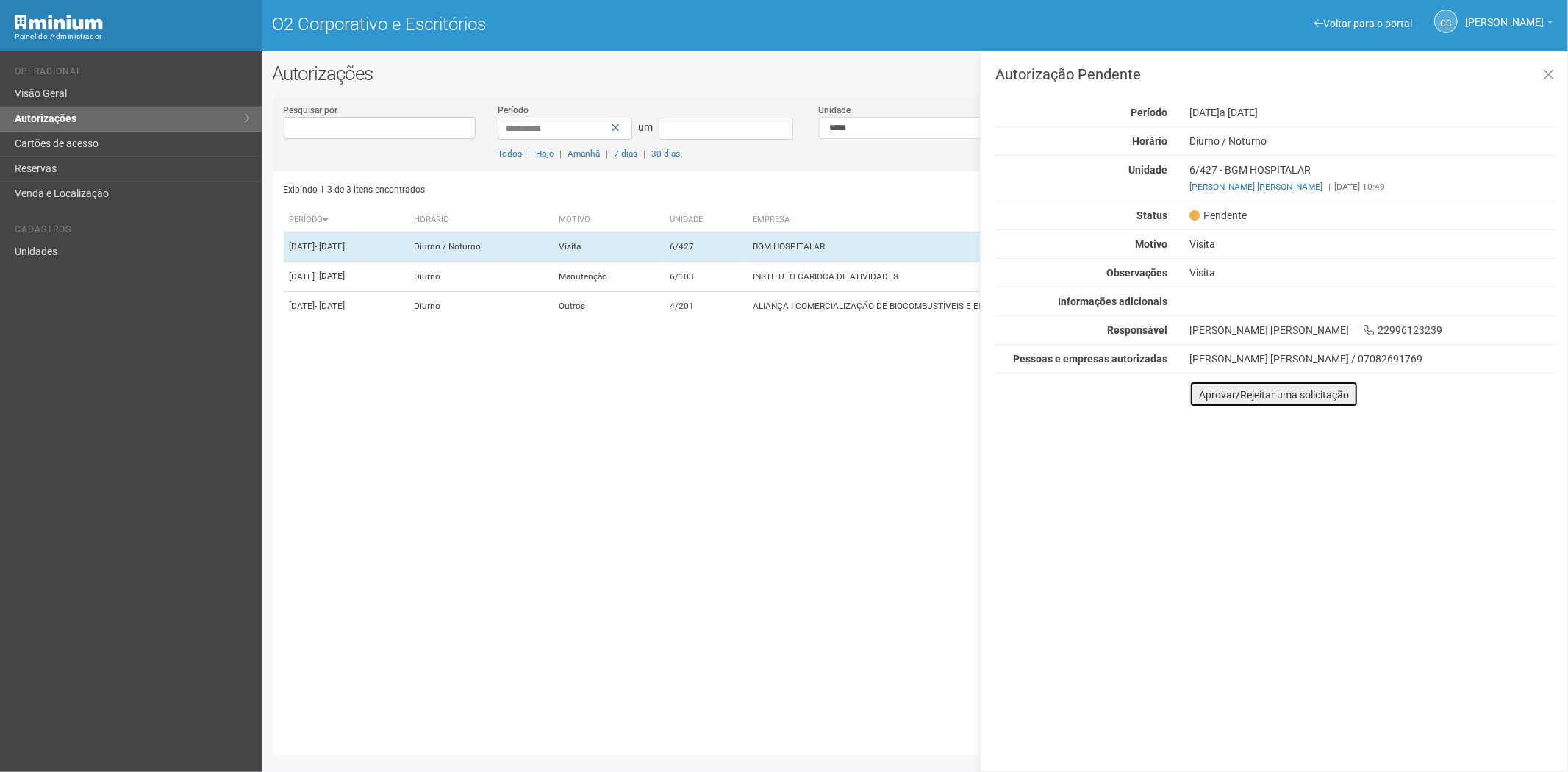
click at [1305, 398] on font "Aprovar/Rejeitar uma solicitação" at bounding box center [1274, 395] width 150 height 11
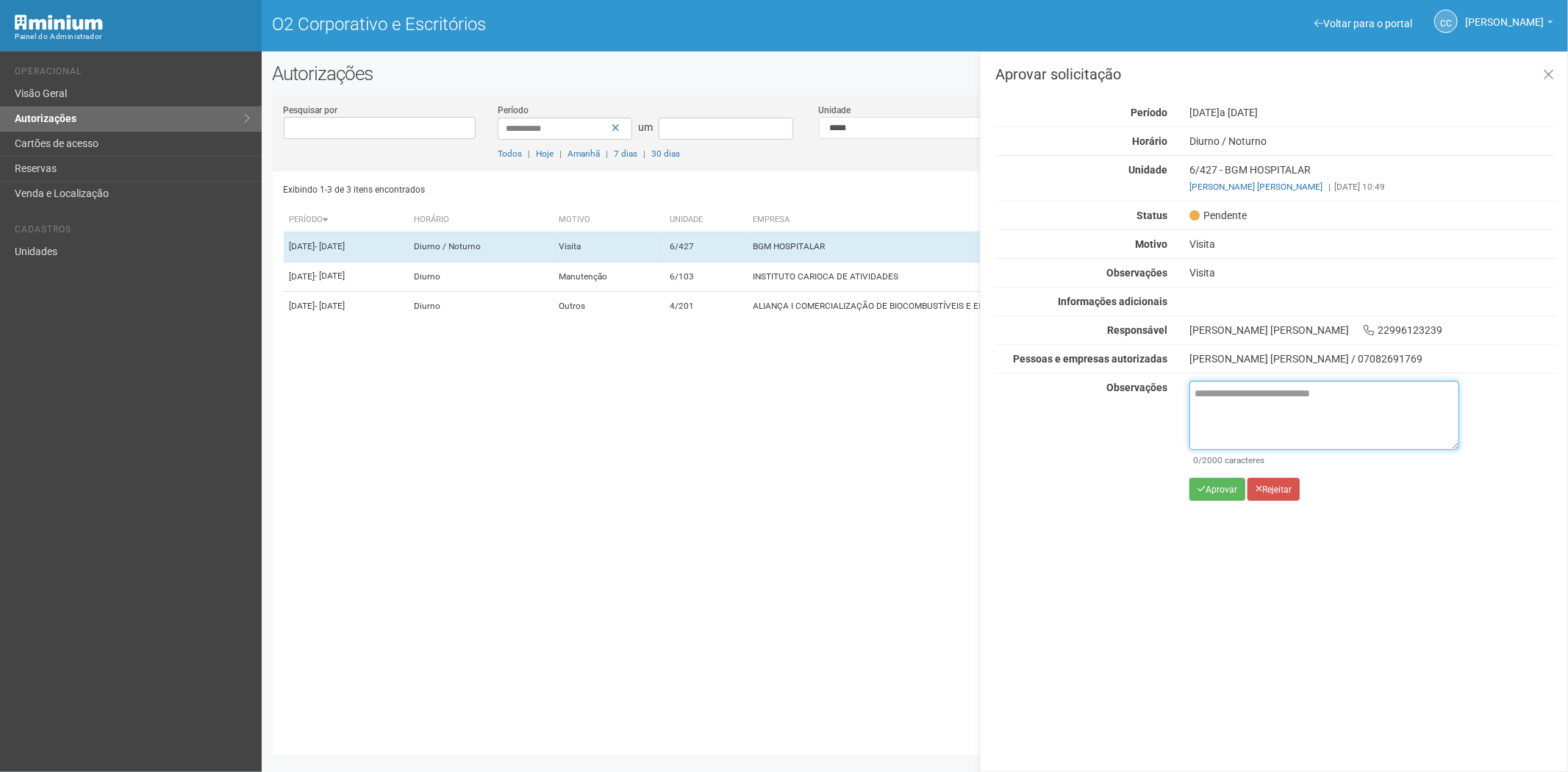
click at [1222, 412] on textarea at bounding box center [1325, 415] width 270 height 69
type textarea "*"
type textarea "**********"
click at [1284, 490] on font "Rejeitar" at bounding box center [1277, 489] width 29 height 10
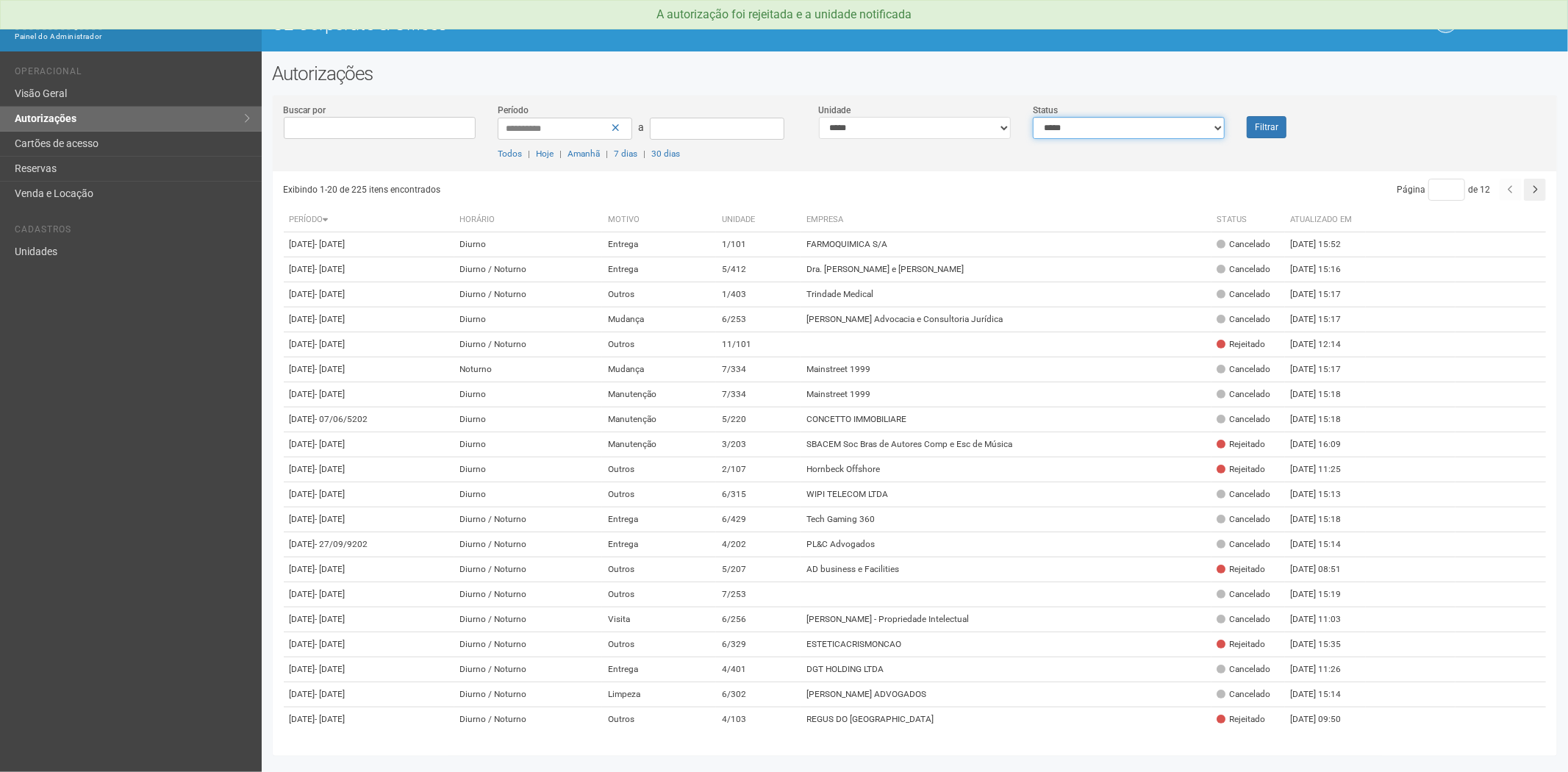
drag, startPoint x: 1092, startPoint y: 128, endPoint x: 1088, endPoint y: 137, distance: 9.8
click at [1092, 128] on select "**********" at bounding box center [1129, 128] width 192 height 22
select select "*"
click at [1033, 117] on select "**********" at bounding box center [1129, 128] width 192 height 22
click at [1280, 128] on button "Filtrar" at bounding box center [1266, 127] width 40 height 22
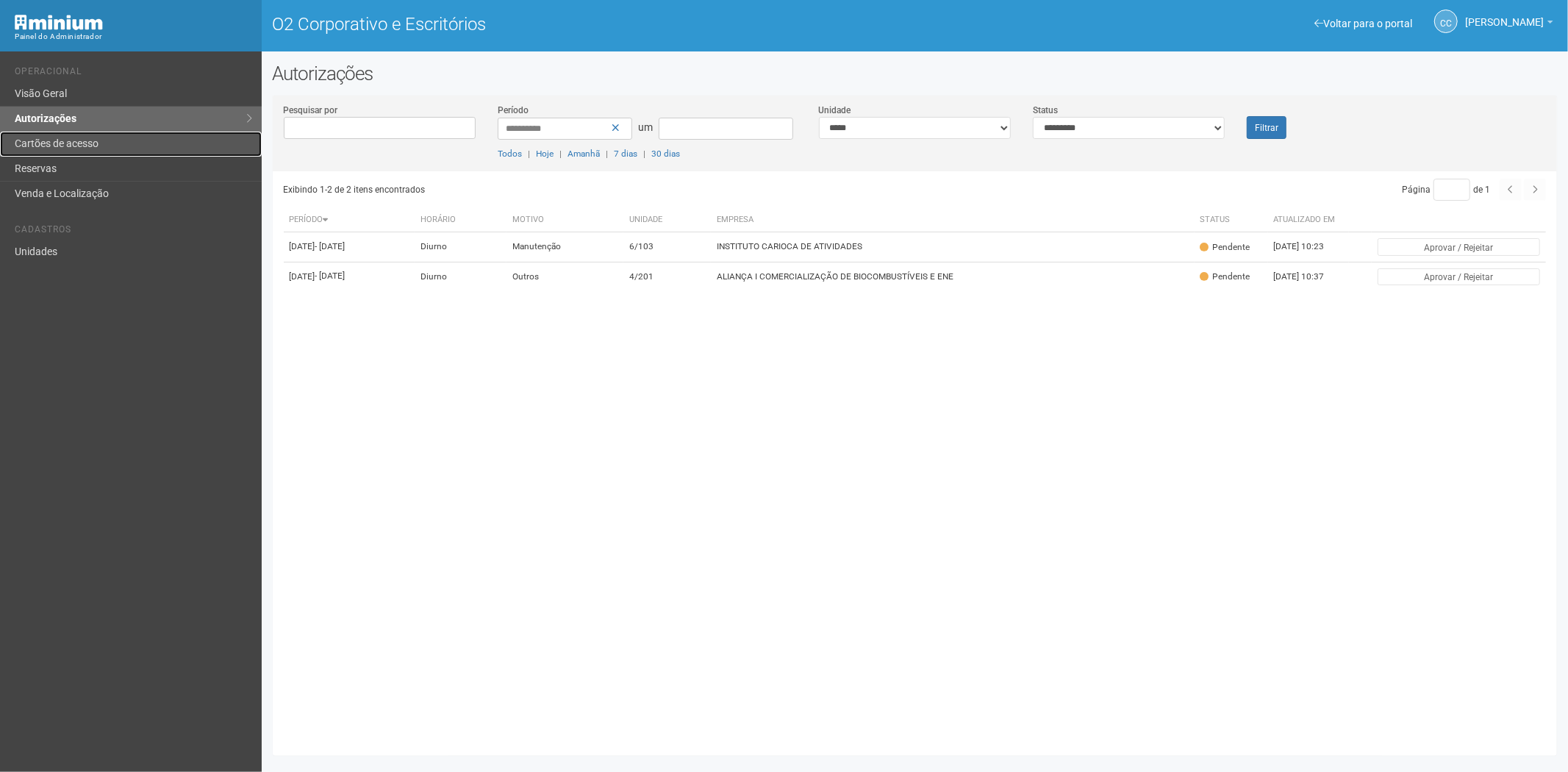
click at [134, 145] on link "Cartões de acesso" at bounding box center [130, 144] width 262 height 25
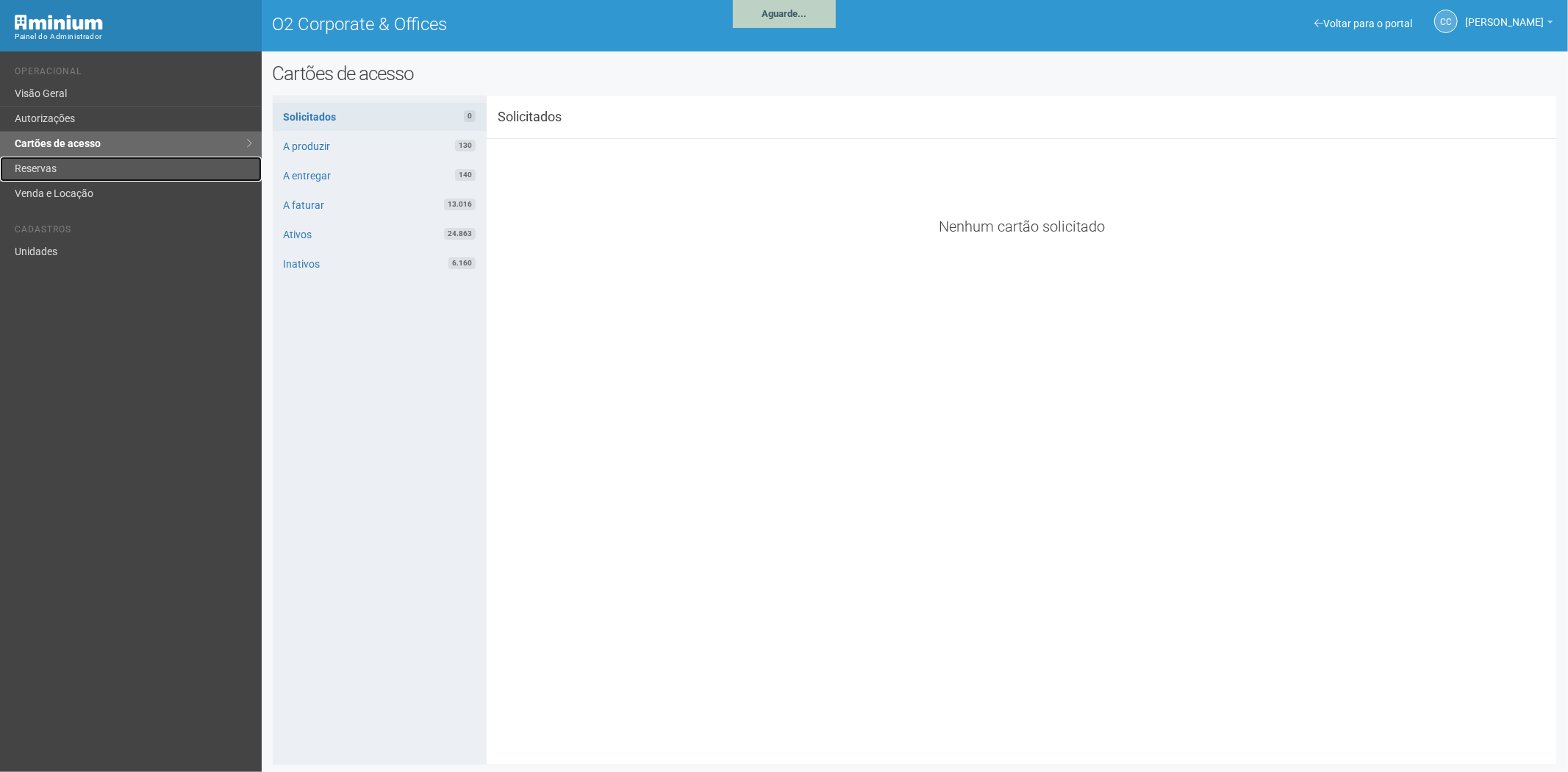
click at [86, 165] on link "Reservas" at bounding box center [130, 169] width 262 height 25
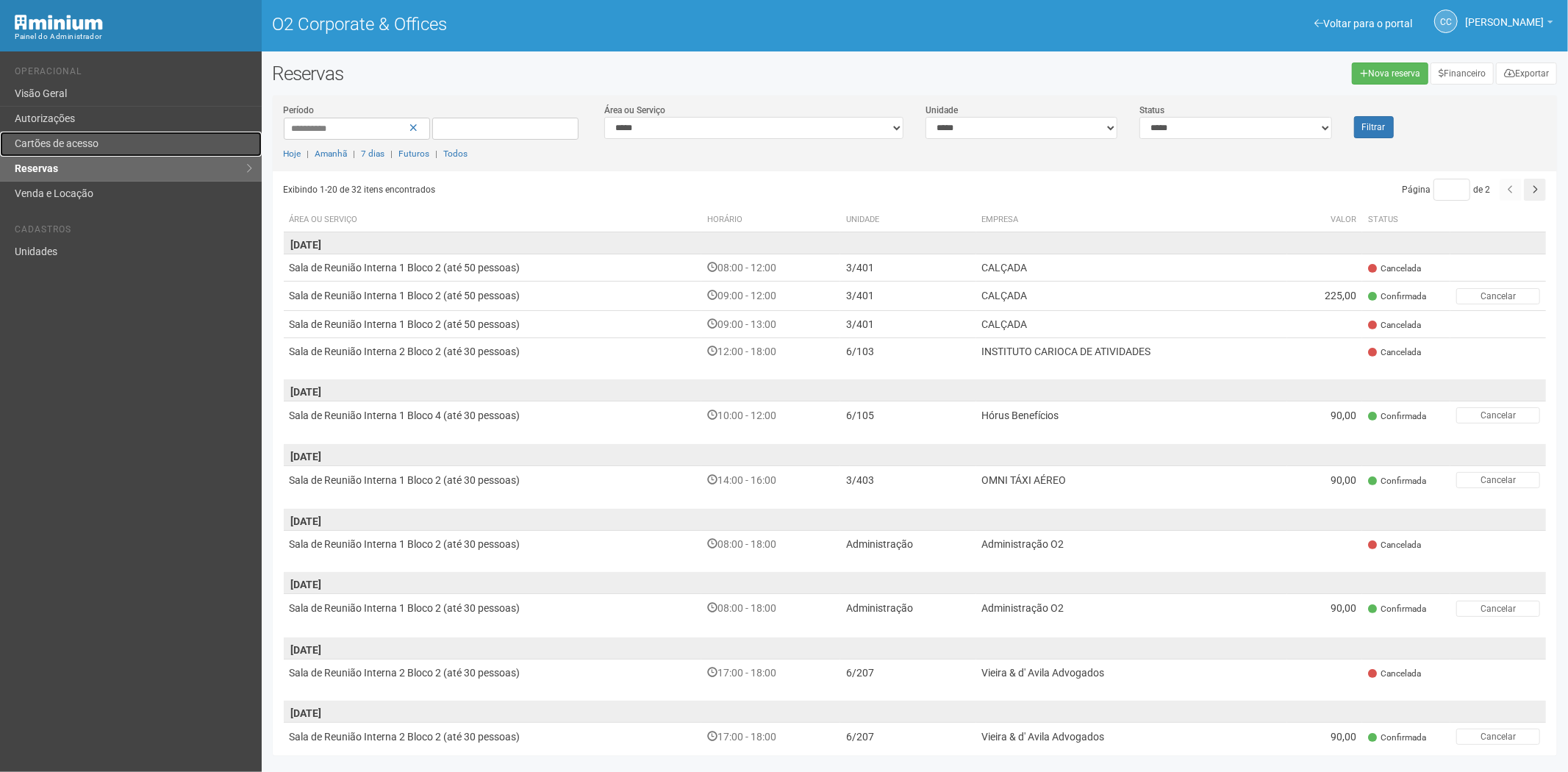
drag, startPoint x: 0, startPoint y: 0, endPoint x: 101, endPoint y: 145, distance: 176.7
click at [101, 145] on link "Cartões de acesso" at bounding box center [130, 144] width 262 height 25
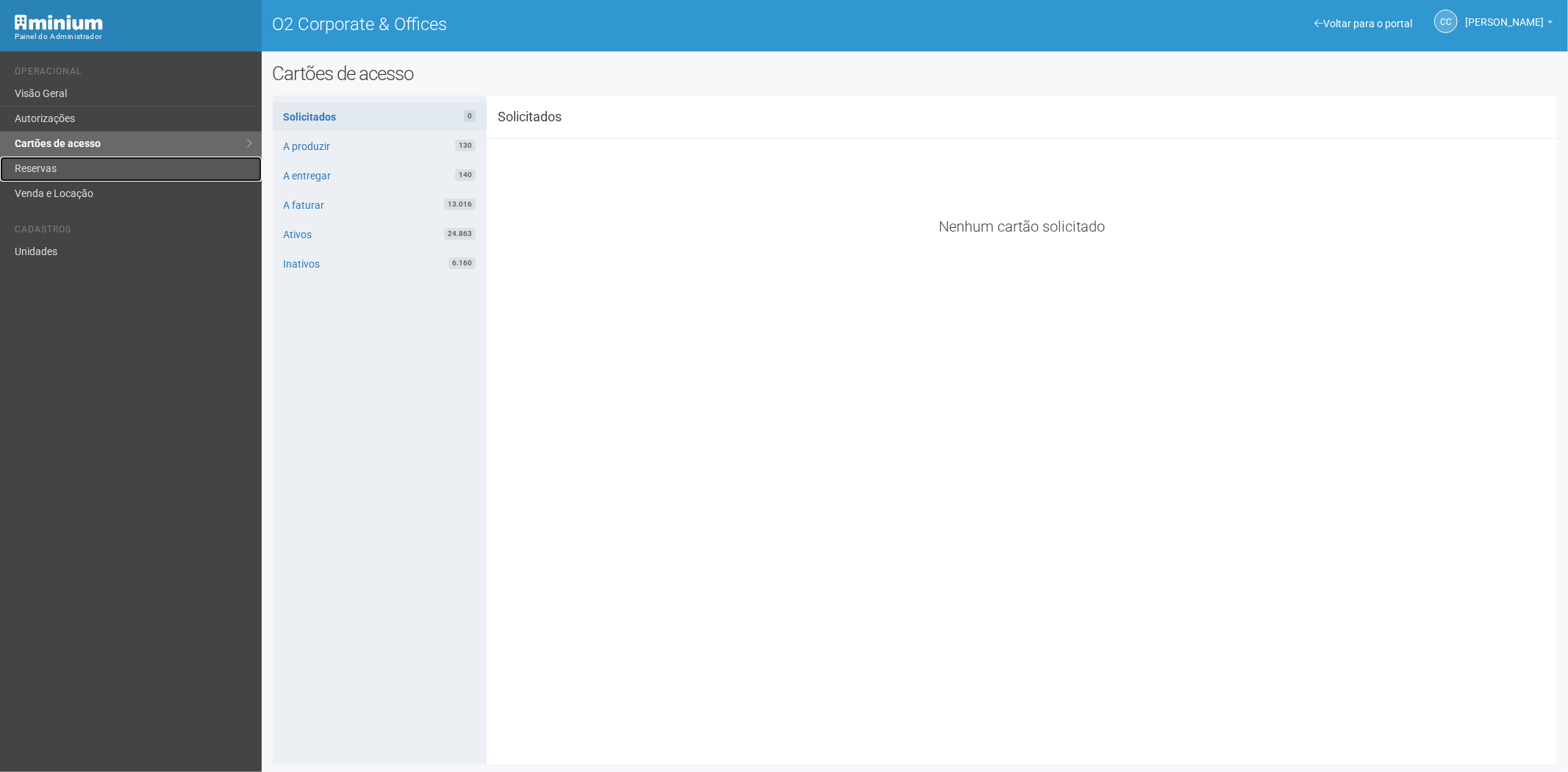
drag, startPoint x: 69, startPoint y: 163, endPoint x: 459, endPoint y: 216, distance: 393.6
click at [69, 163] on link "Reservas" at bounding box center [130, 169] width 262 height 25
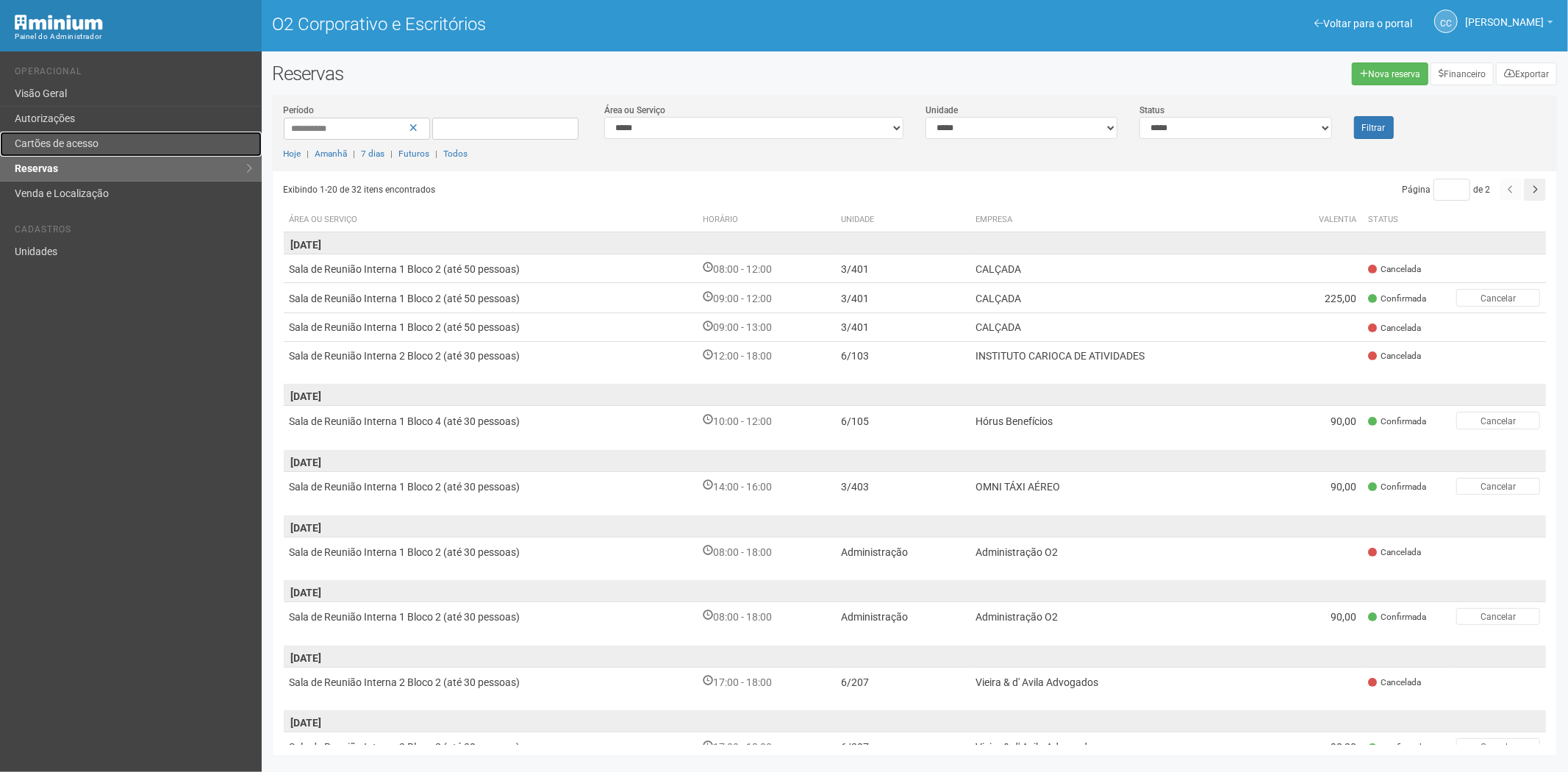
click at [84, 140] on font "Cartões de acesso" at bounding box center [57, 143] width 84 height 11
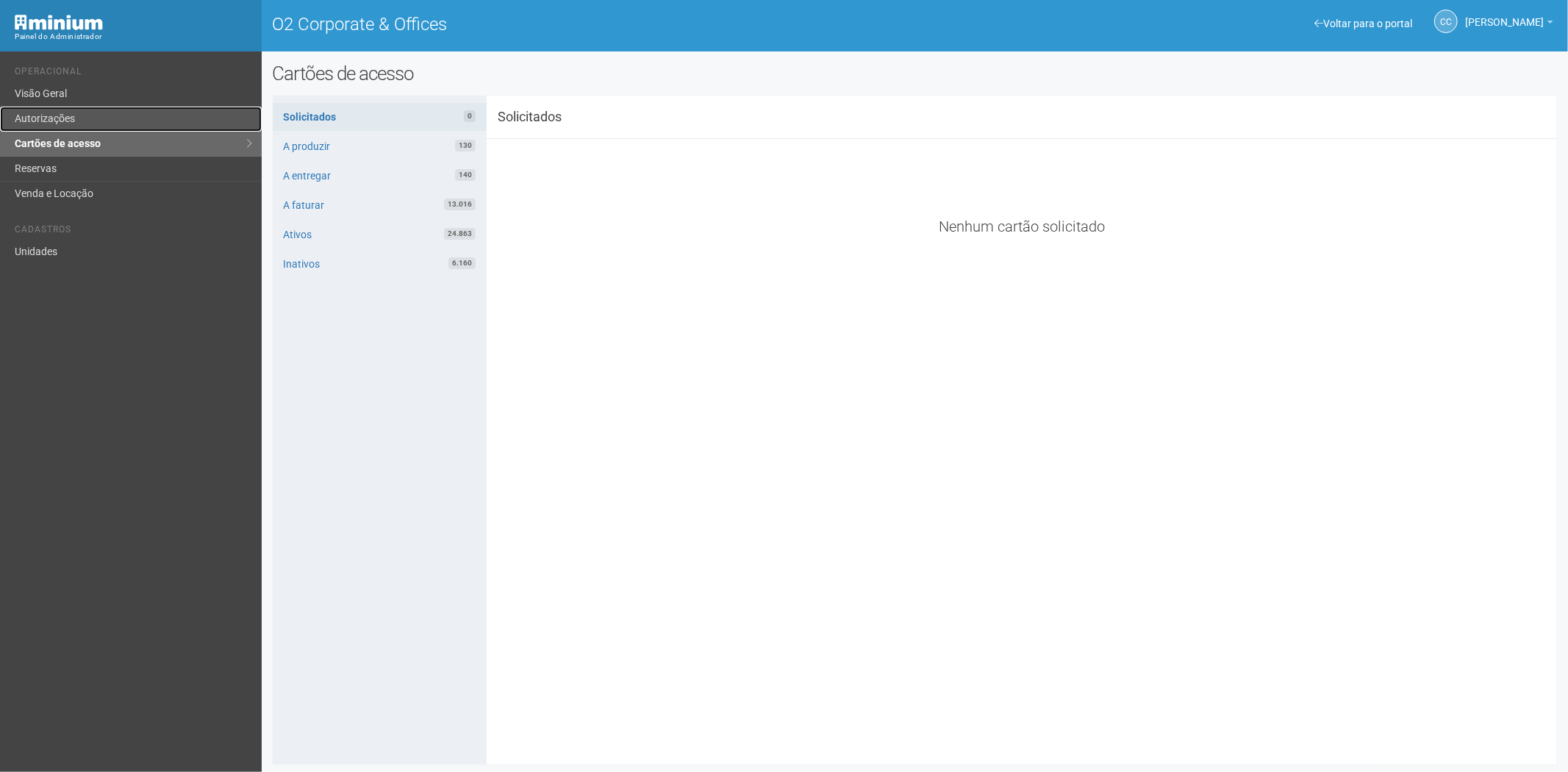
click at [72, 115] on link "Autorizações" at bounding box center [130, 119] width 262 height 25
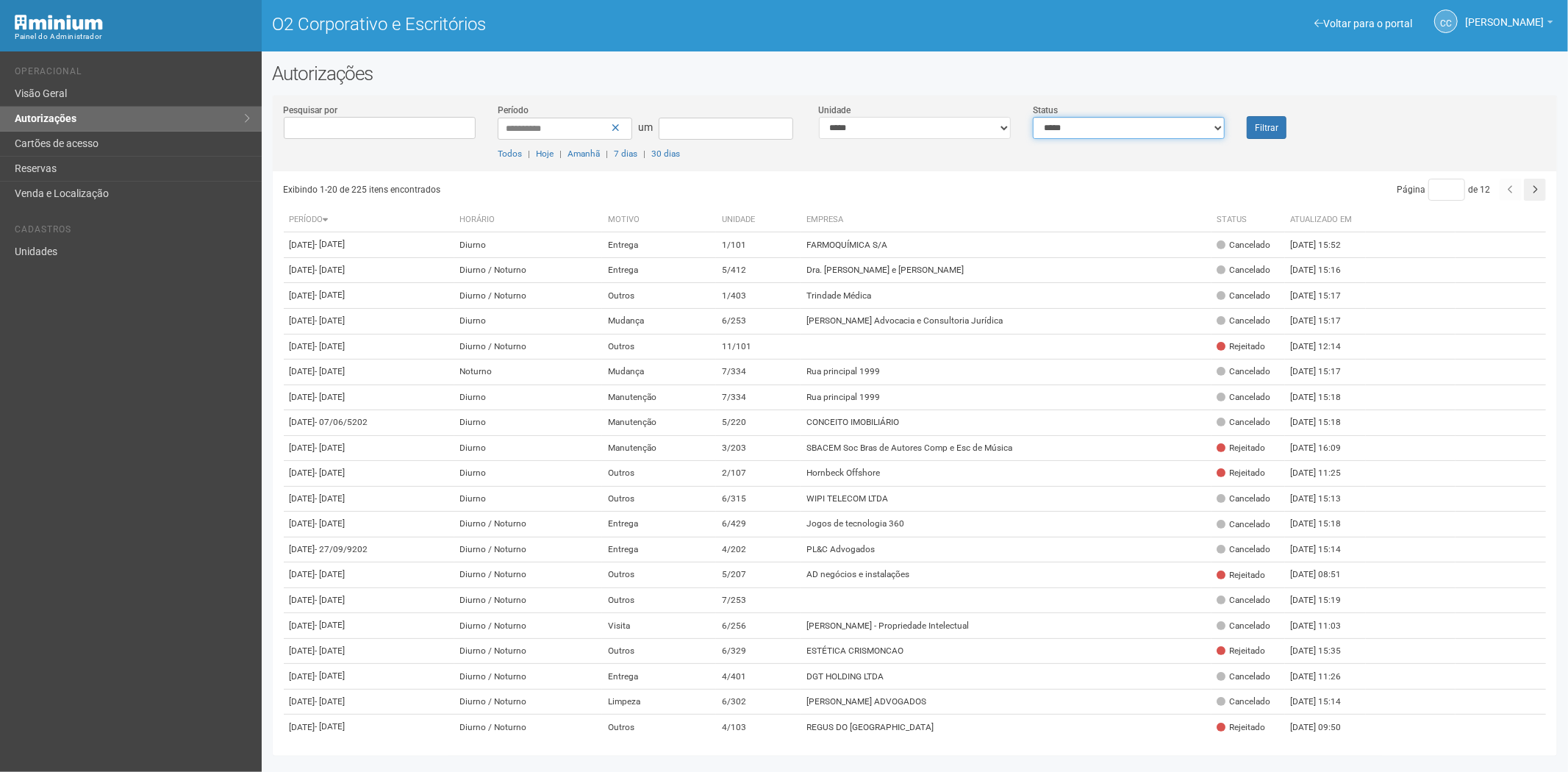
click at [1138, 127] on select "**********" at bounding box center [1129, 128] width 192 height 22
select select "*"
click at [1033, 117] on select "**********" at bounding box center [1129, 128] width 192 height 22
click at [1253, 129] on button "Filtrar" at bounding box center [1266, 128] width 40 height 23
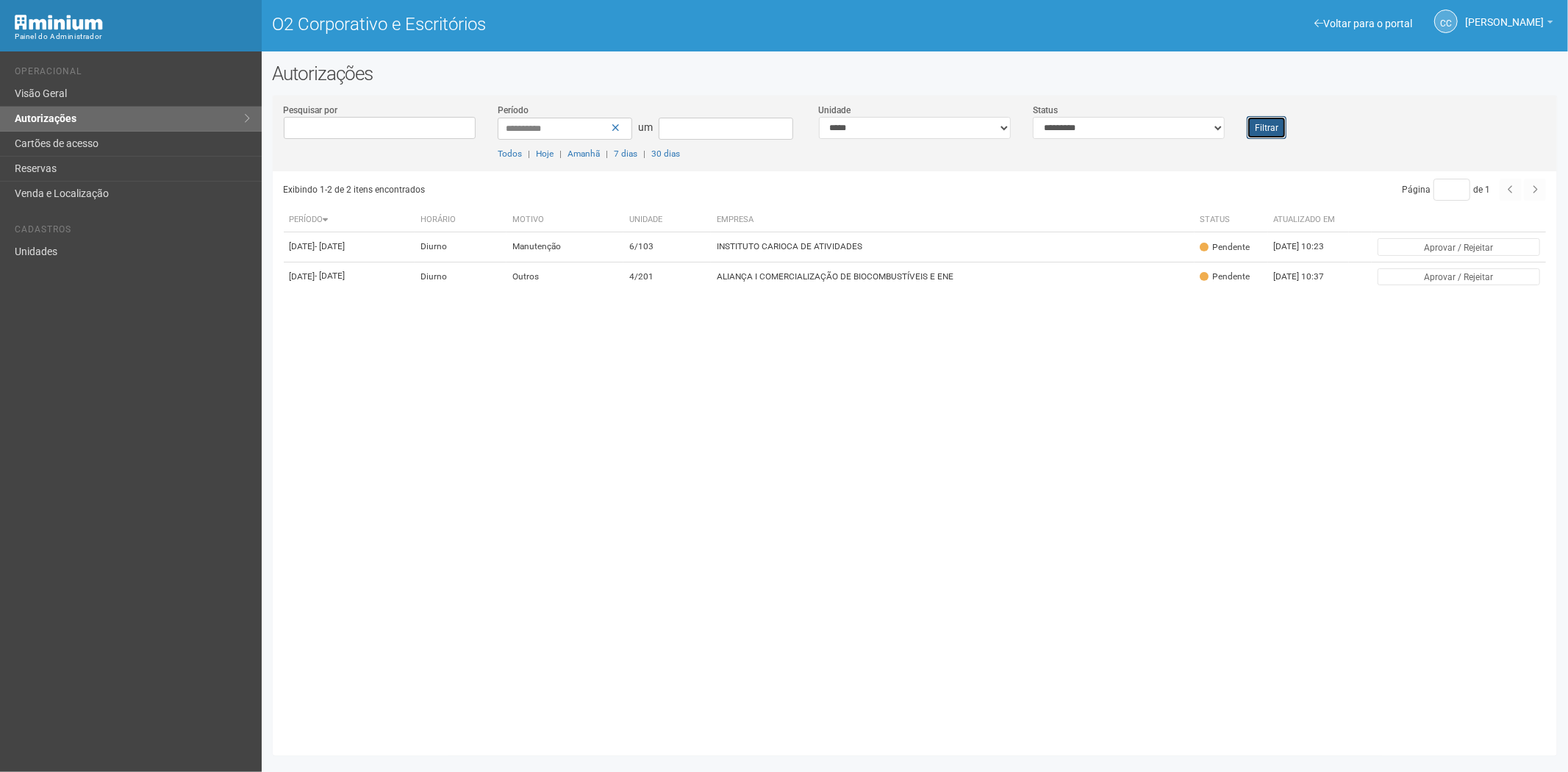
click at [1261, 130] on font "Filtrar" at bounding box center [1266, 128] width 24 height 10
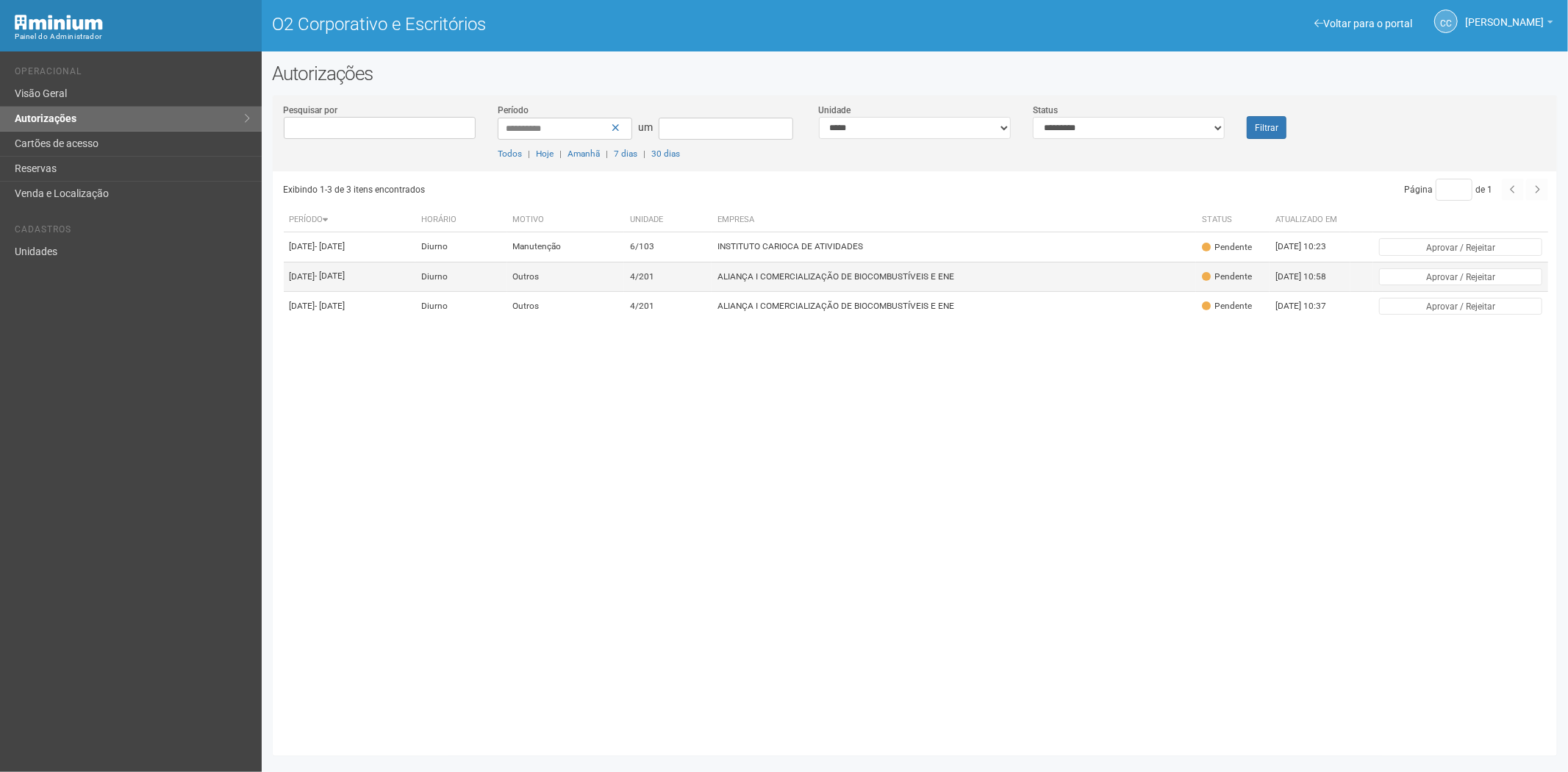
click at [922, 282] on font "ALIANÇA I COMERCIALIZAÇÃO DE BIOCOMBUSTÍVEIS E ENE" at bounding box center [836, 276] width 237 height 10
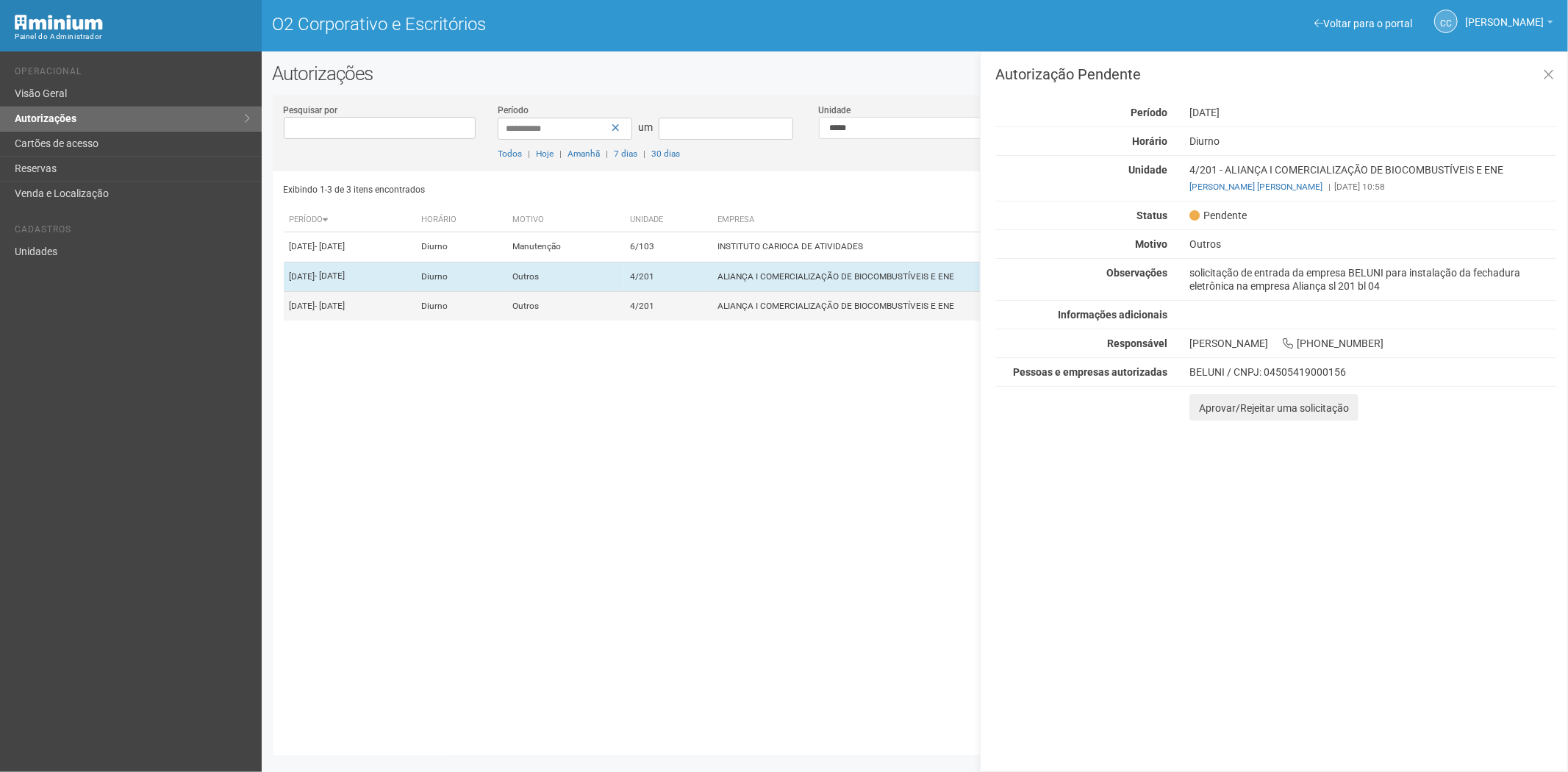
click at [812, 311] on font "ALIANÇA I COMERCIALIZAÇÃO DE BIOCOMBUSTÍVEIS E ENE" at bounding box center [836, 305] width 237 height 10
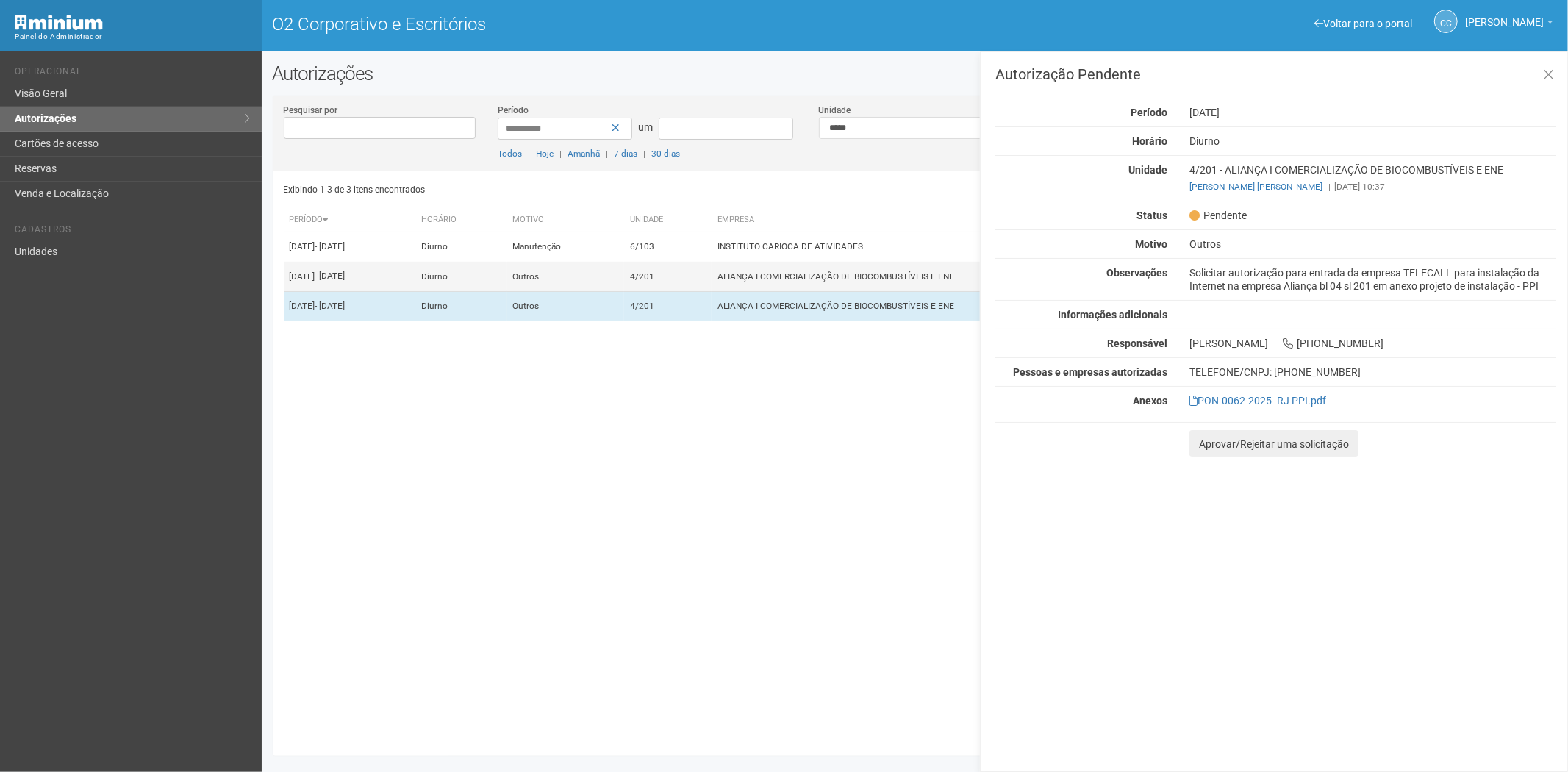
click at [821, 282] on font "ALIANÇA I COMERCIALIZAÇÃO DE BIOCOMBUSTÍVEIS E ENE" at bounding box center [836, 276] width 237 height 10
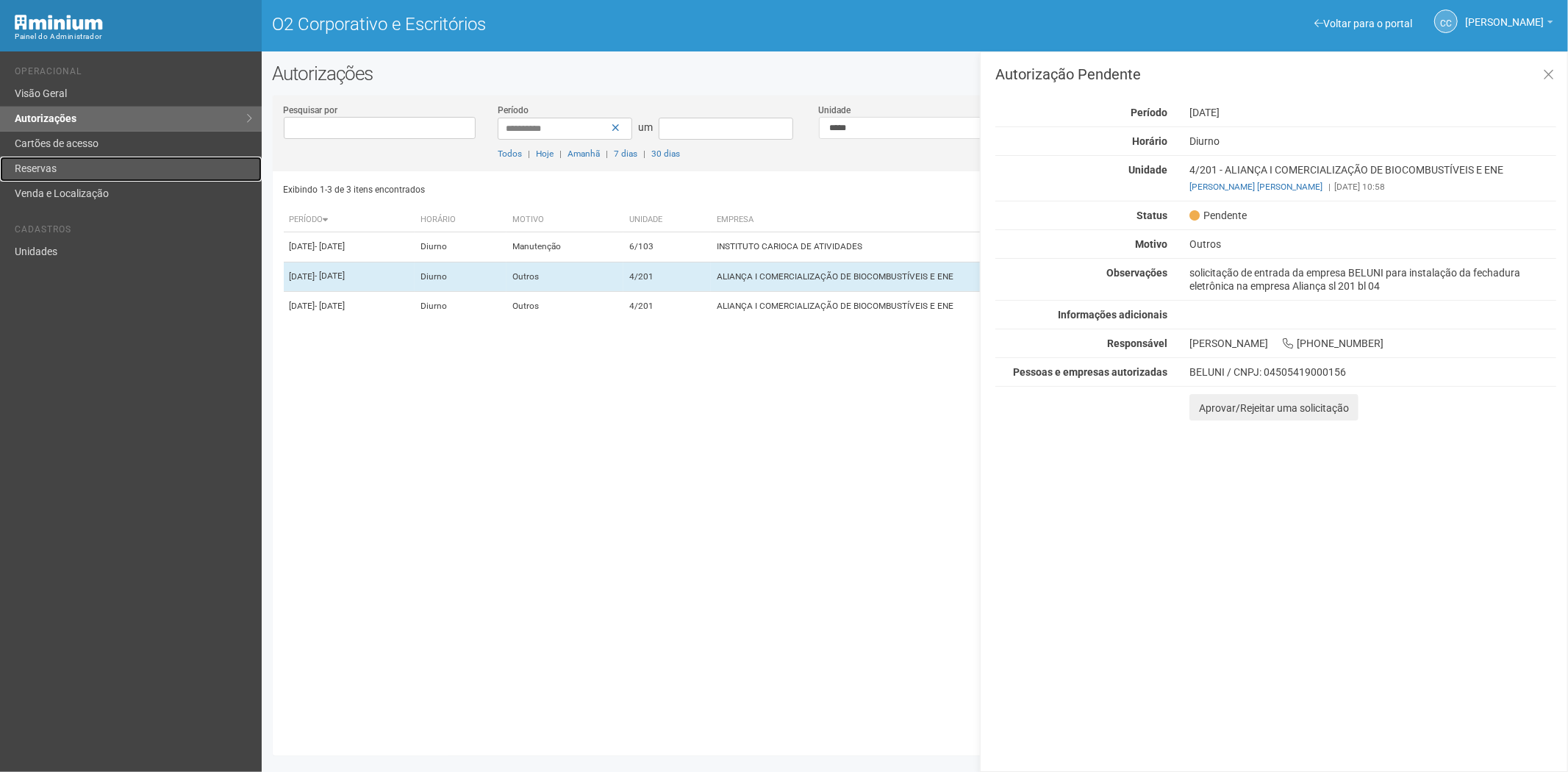
click at [100, 160] on link "Reservas" at bounding box center [130, 169] width 262 height 25
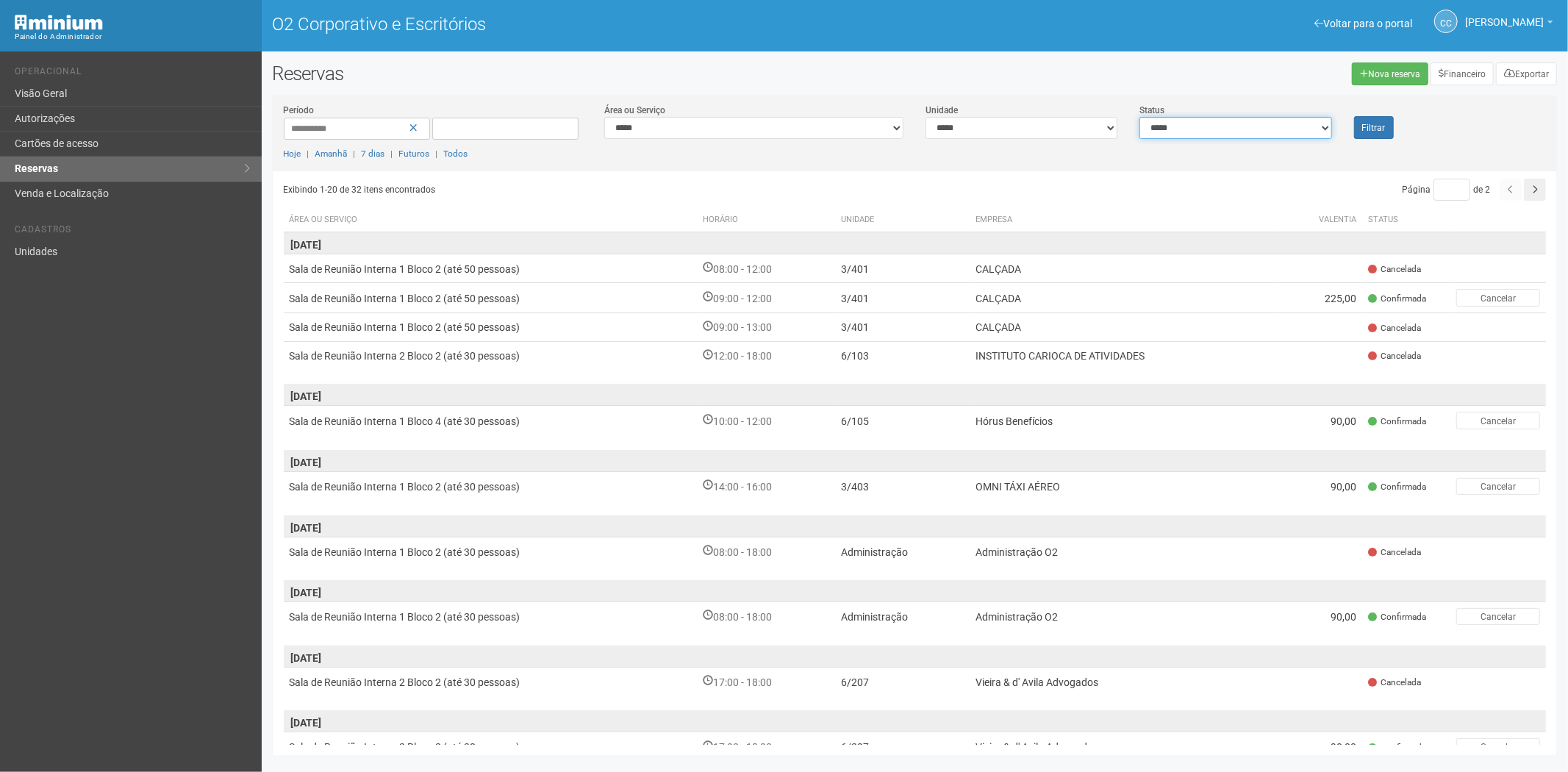
click at [1267, 123] on select "**********" at bounding box center [1235, 128] width 192 height 22
select select "*"
click at [1140, 117] on select "**********" at bounding box center [1235, 128] width 192 height 22
click at [1365, 132] on button "Filtrar" at bounding box center [1374, 128] width 40 height 23
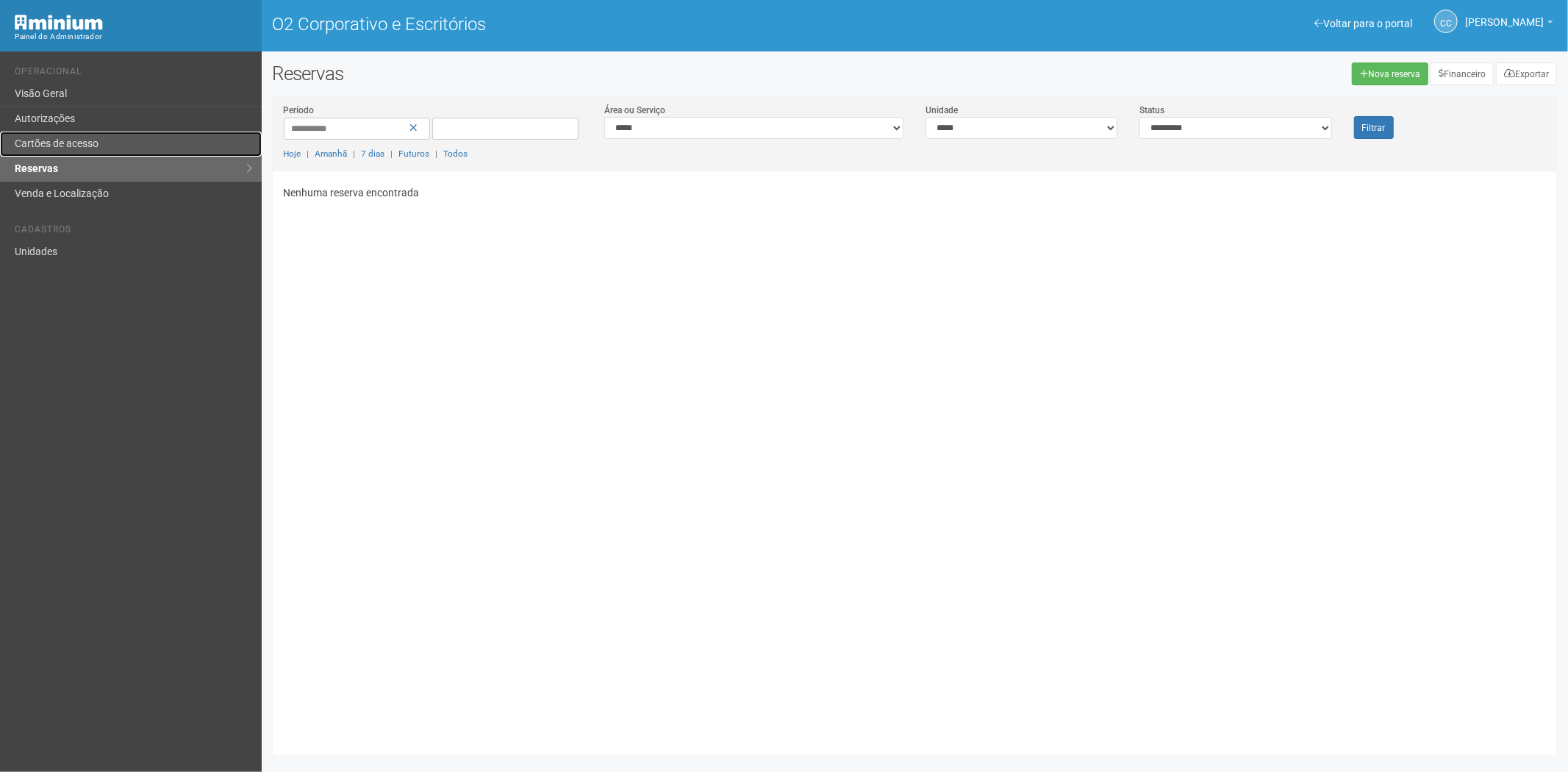
drag, startPoint x: 104, startPoint y: 144, endPoint x: 129, endPoint y: 155, distance: 27.3
click at [104, 144] on link "Cartões de acesso" at bounding box center [130, 144] width 262 height 25
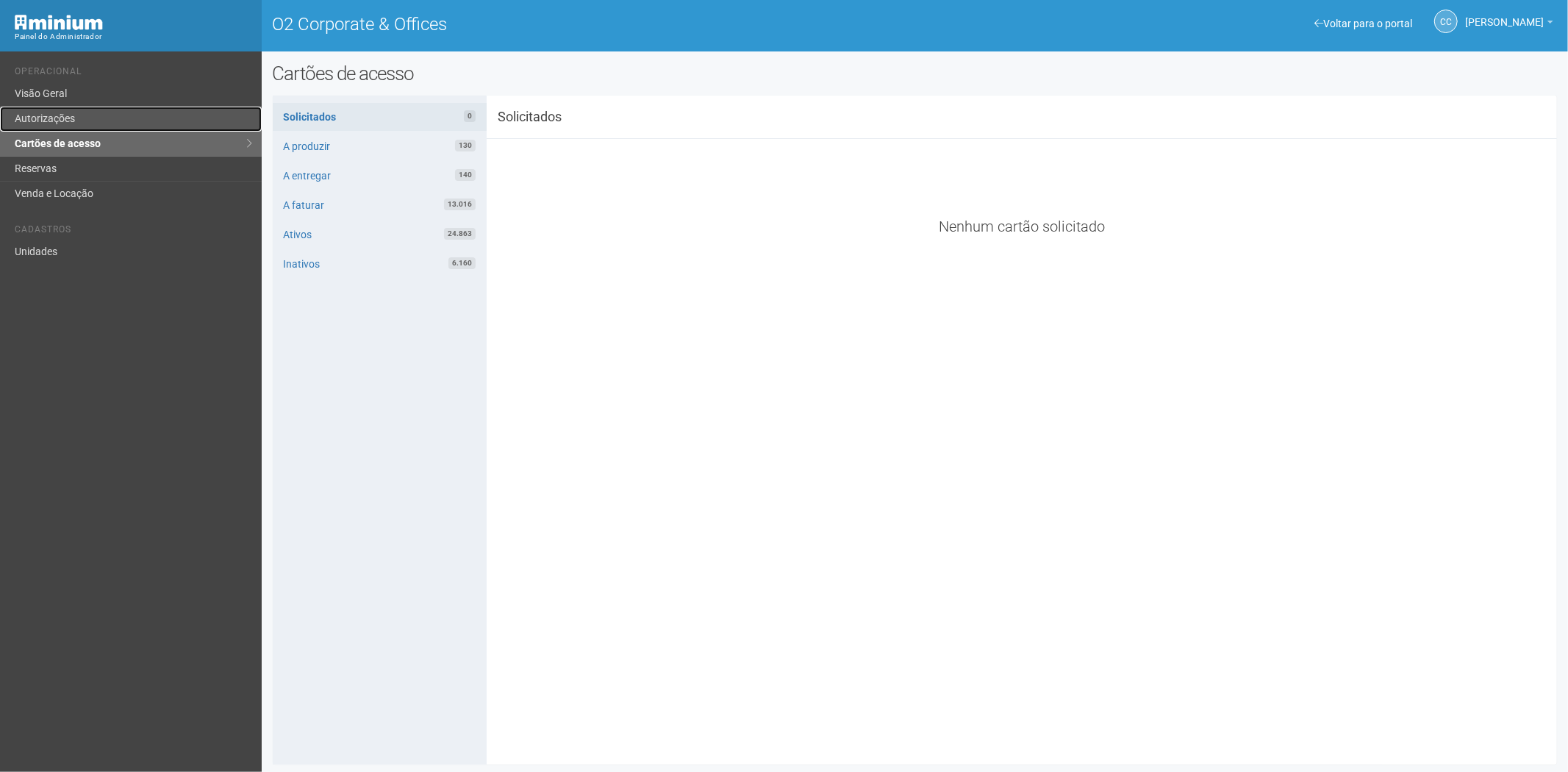
click at [84, 116] on link "Autorizações" at bounding box center [130, 119] width 262 height 25
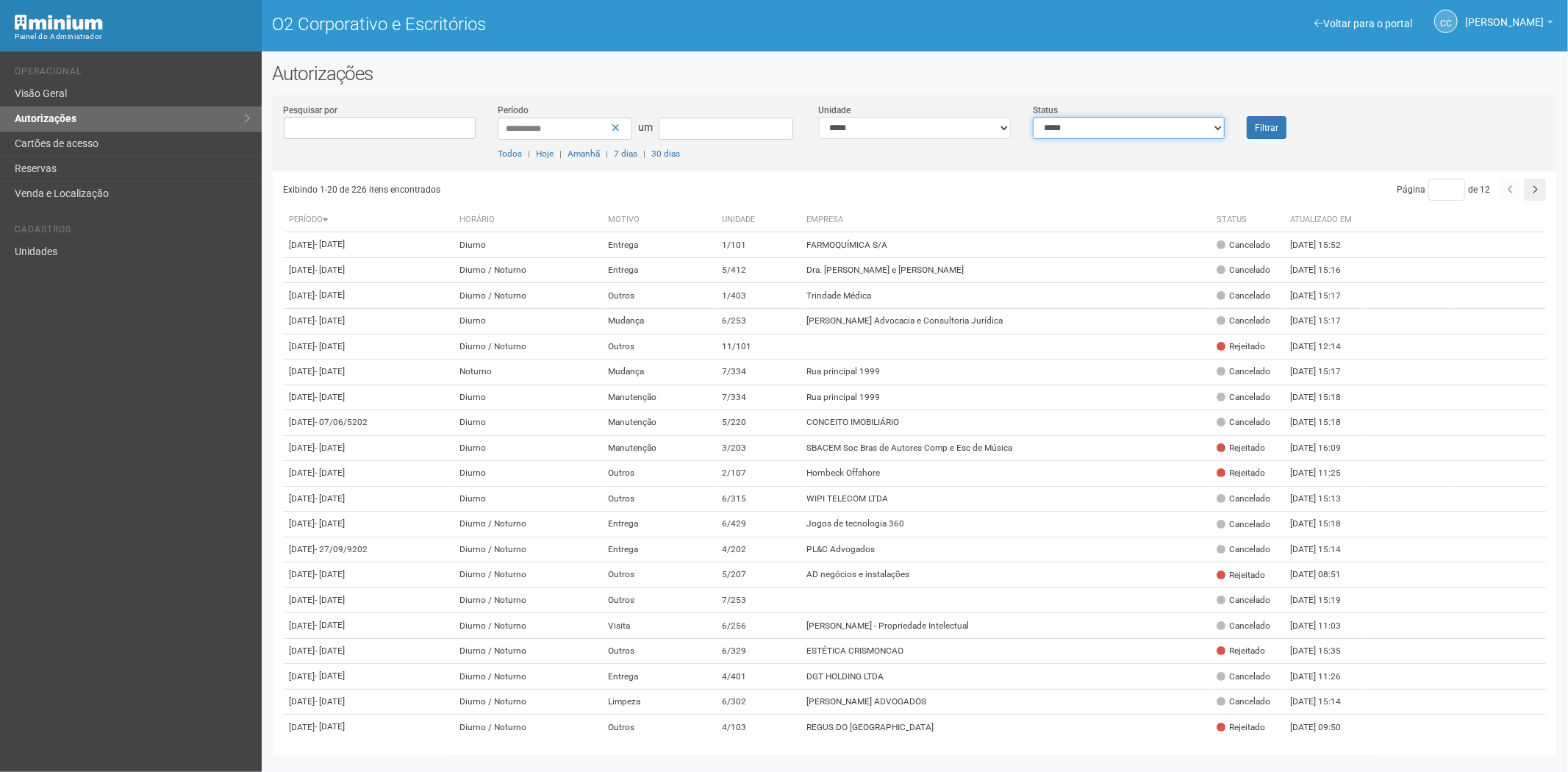
click at [1059, 124] on select "**********" at bounding box center [1129, 128] width 192 height 22
select select "*"
click at [1033, 117] on select "**********" at bounding box center [1129, 128] width 192 height 22
click at [1273, 124] on font "Filtrar" at bounding box center [1266, 128] width 24 height 10
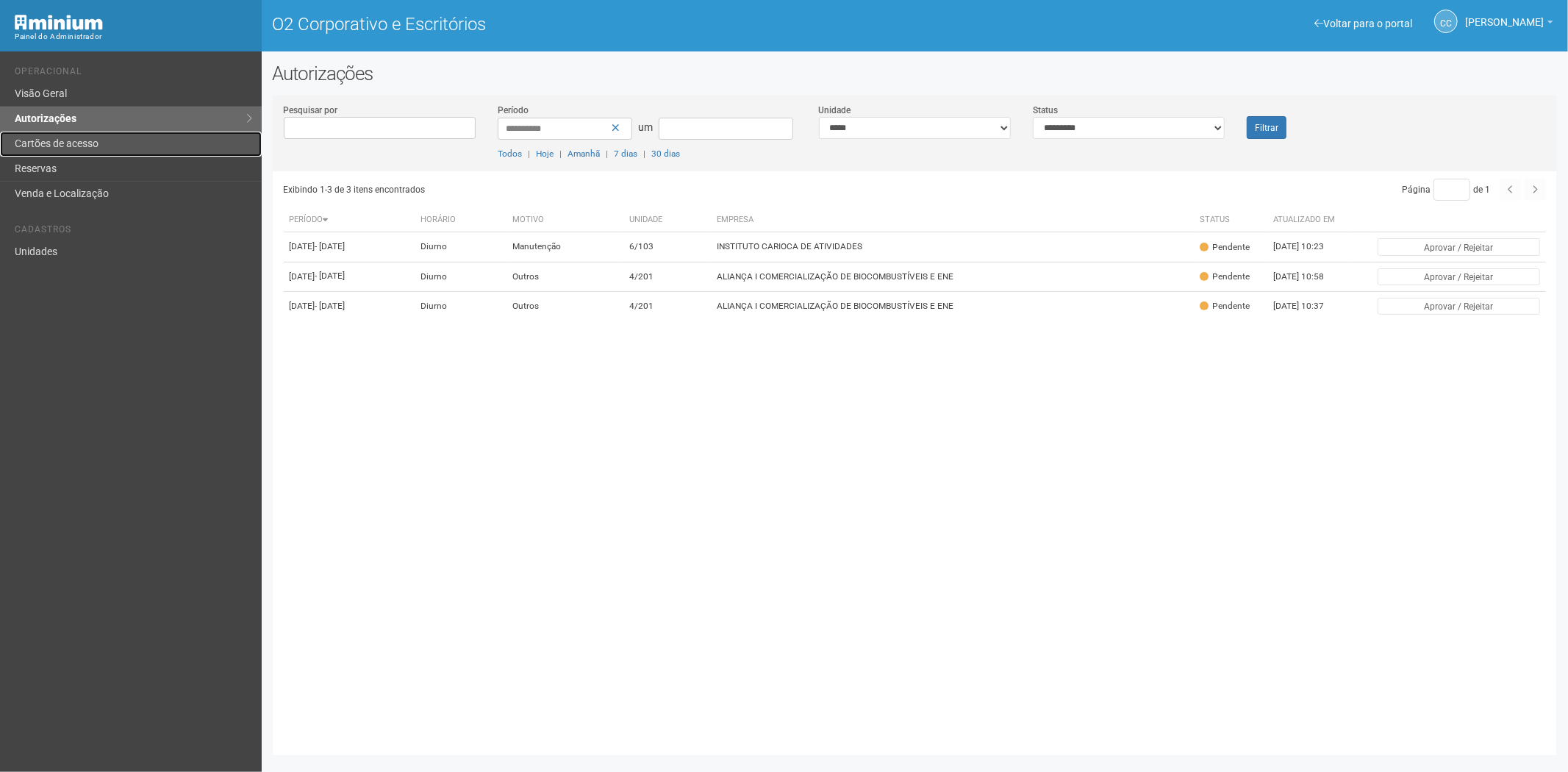
click at [59, 138] on font "Cartões de acesso" at bounding box center [57, 143] width 84 height 11
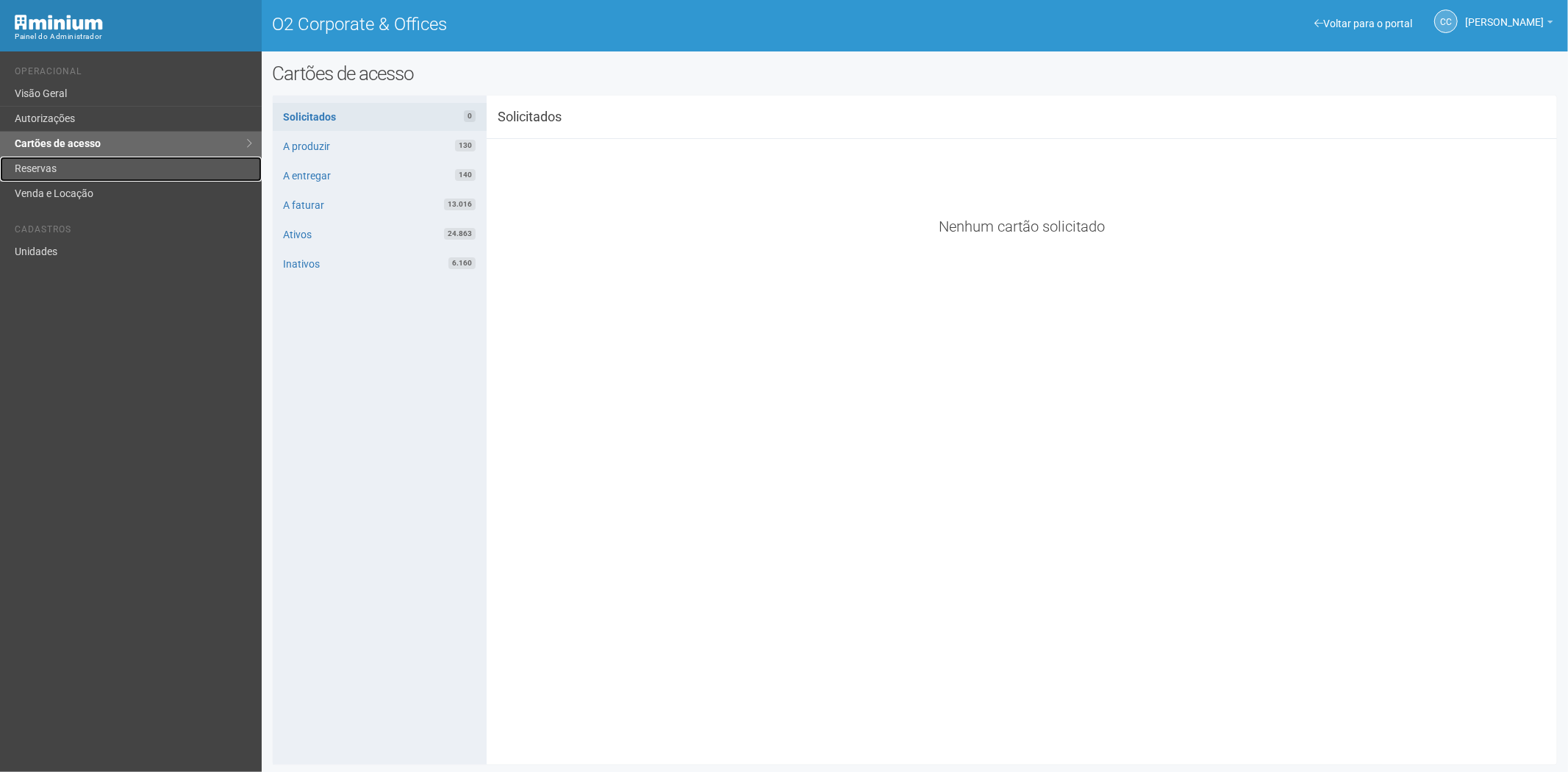
click at [95, 167] on link "Reservas" at bounding box center [130, 169] width 262 height 25
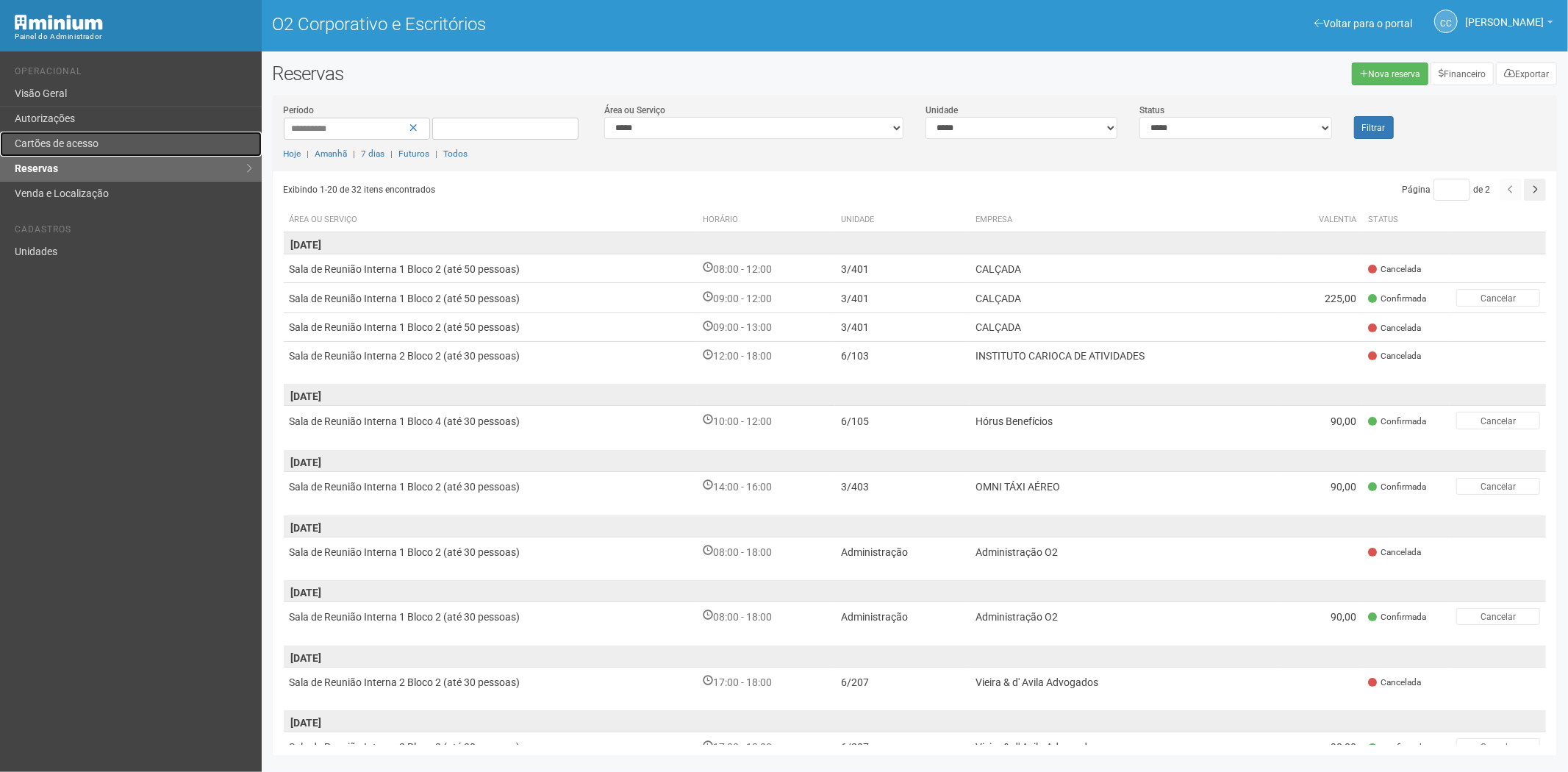
click at [133, 146] on link "Cartões de acesso" at bounding box center [130, 144] width 262 height 25
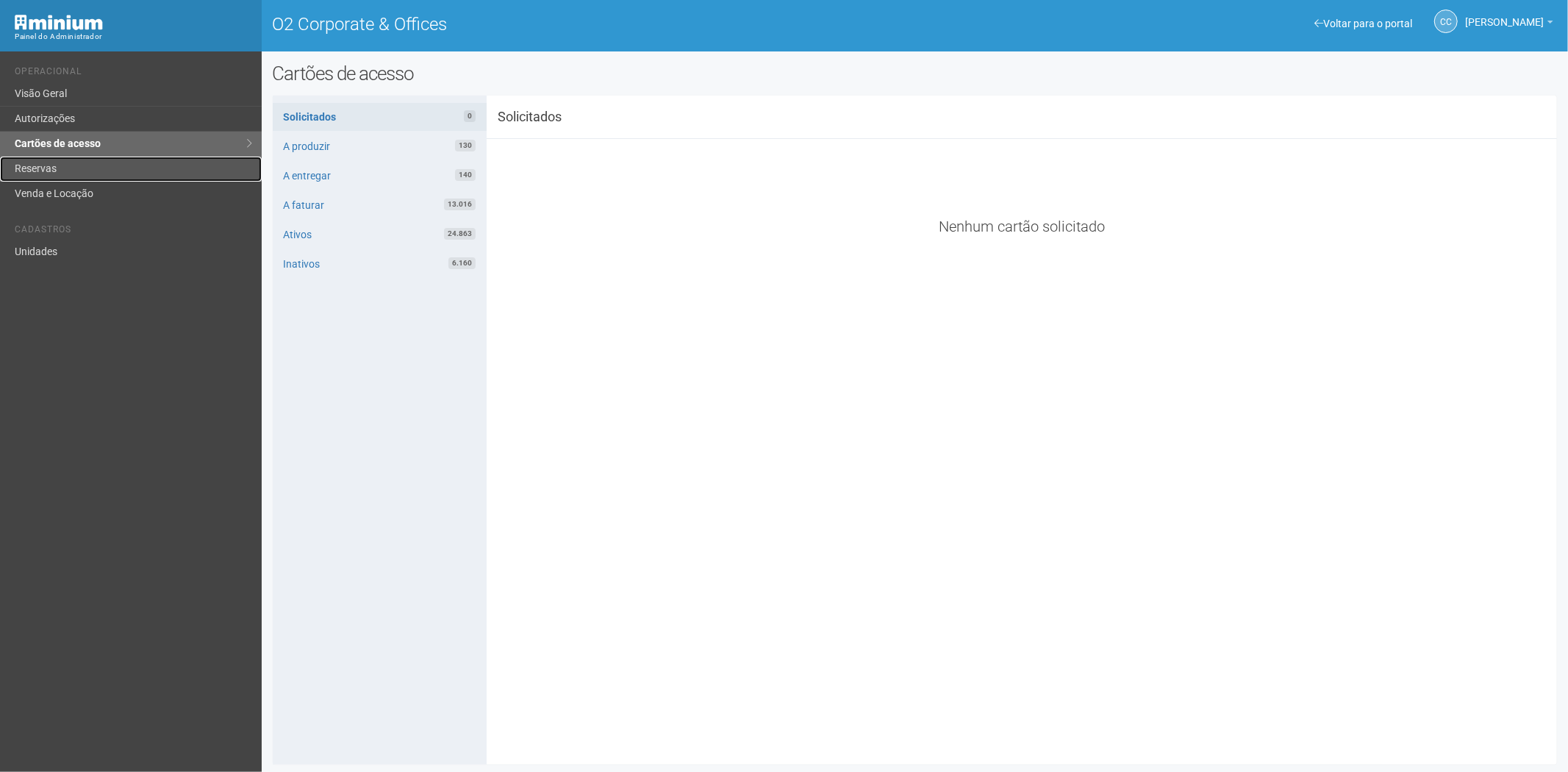
click at [68, 163] on link "Reservas" at bounding box center [130, 169] width 262 height 25
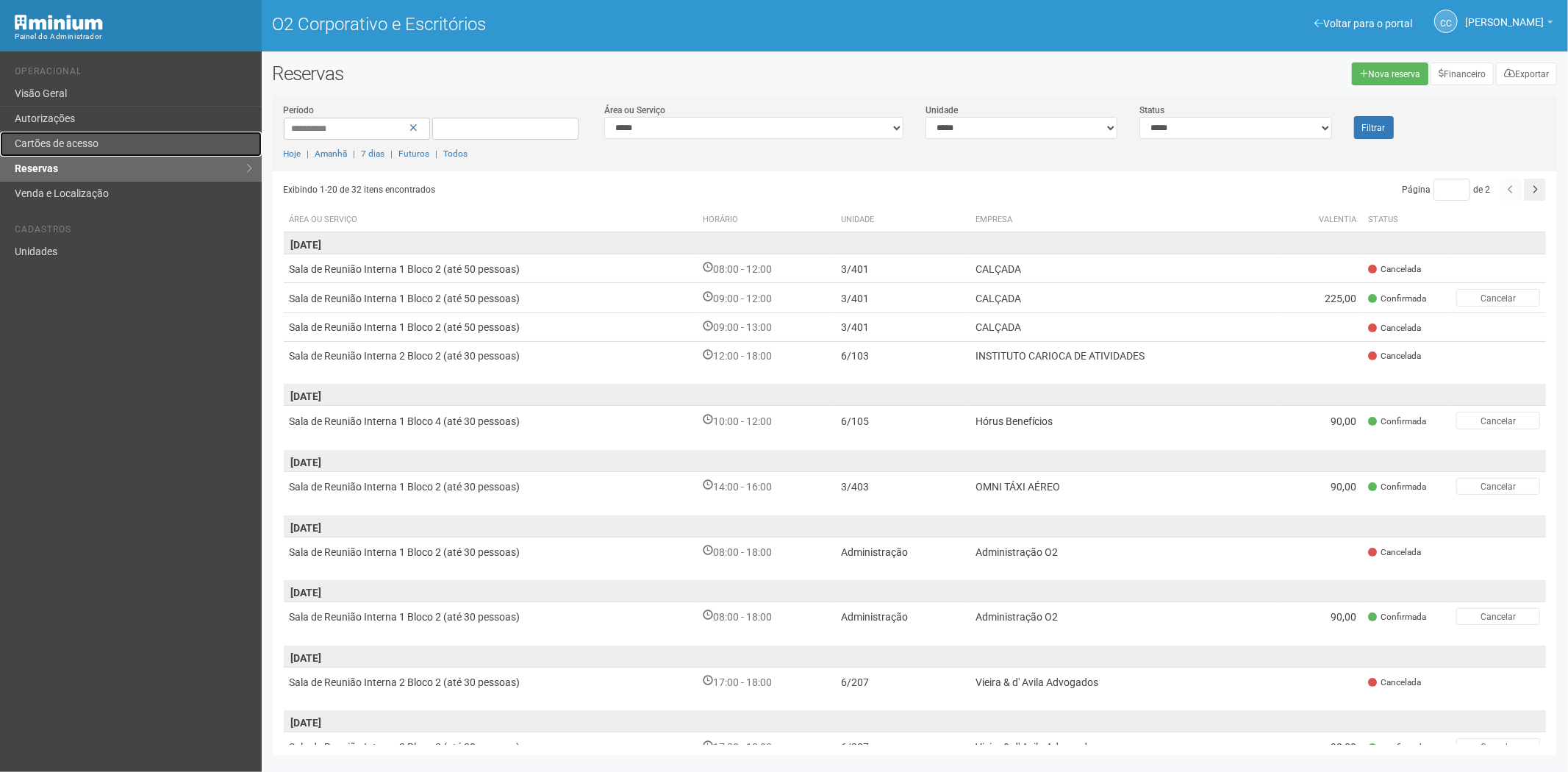
click at [78, 136] on link "Cartões de acesso" at bounding box center [130, 144] width 262 height 25
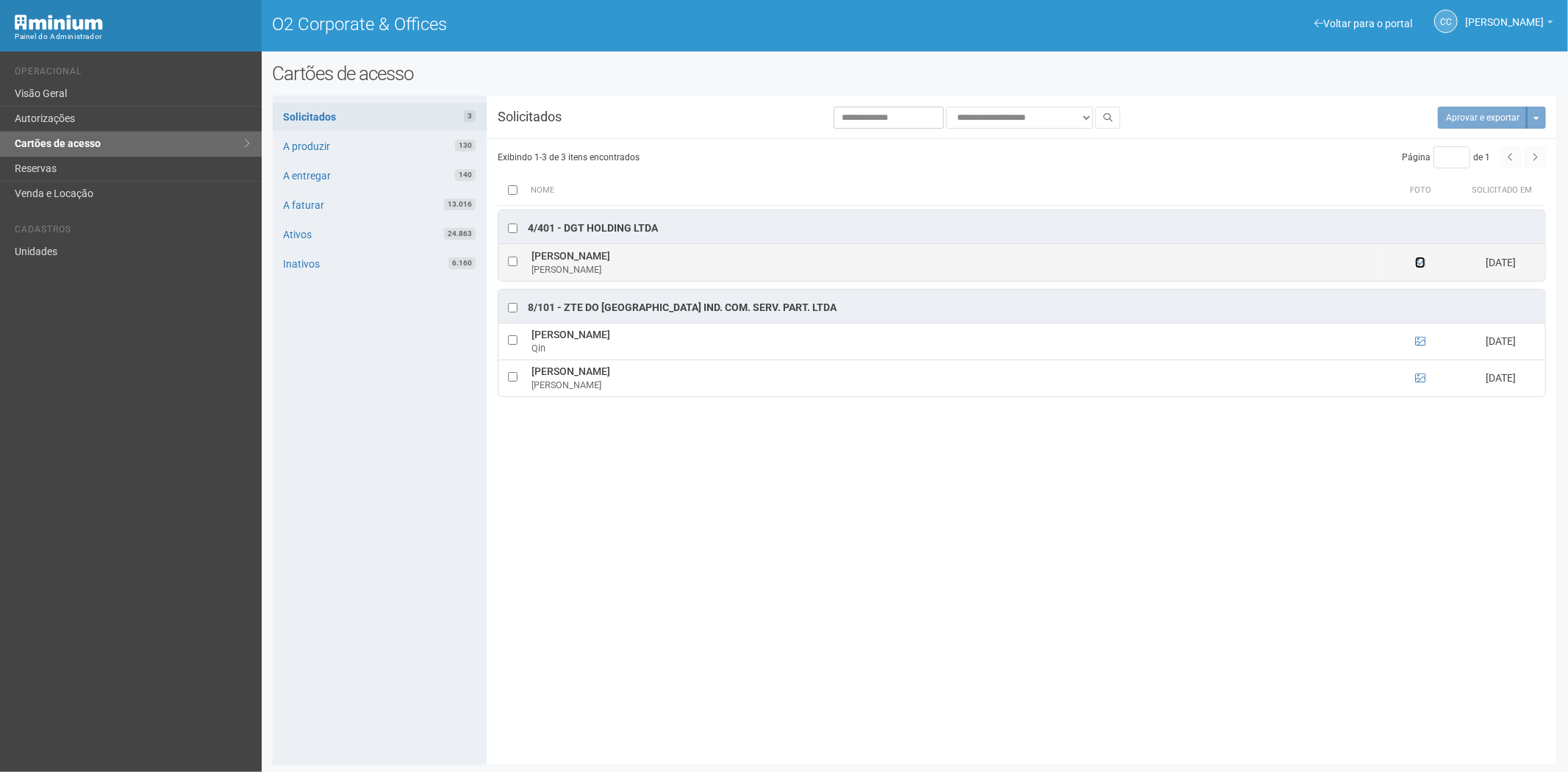
click at [1421, 263] on icon at bounding box center [1421, 262] width 10 height 10
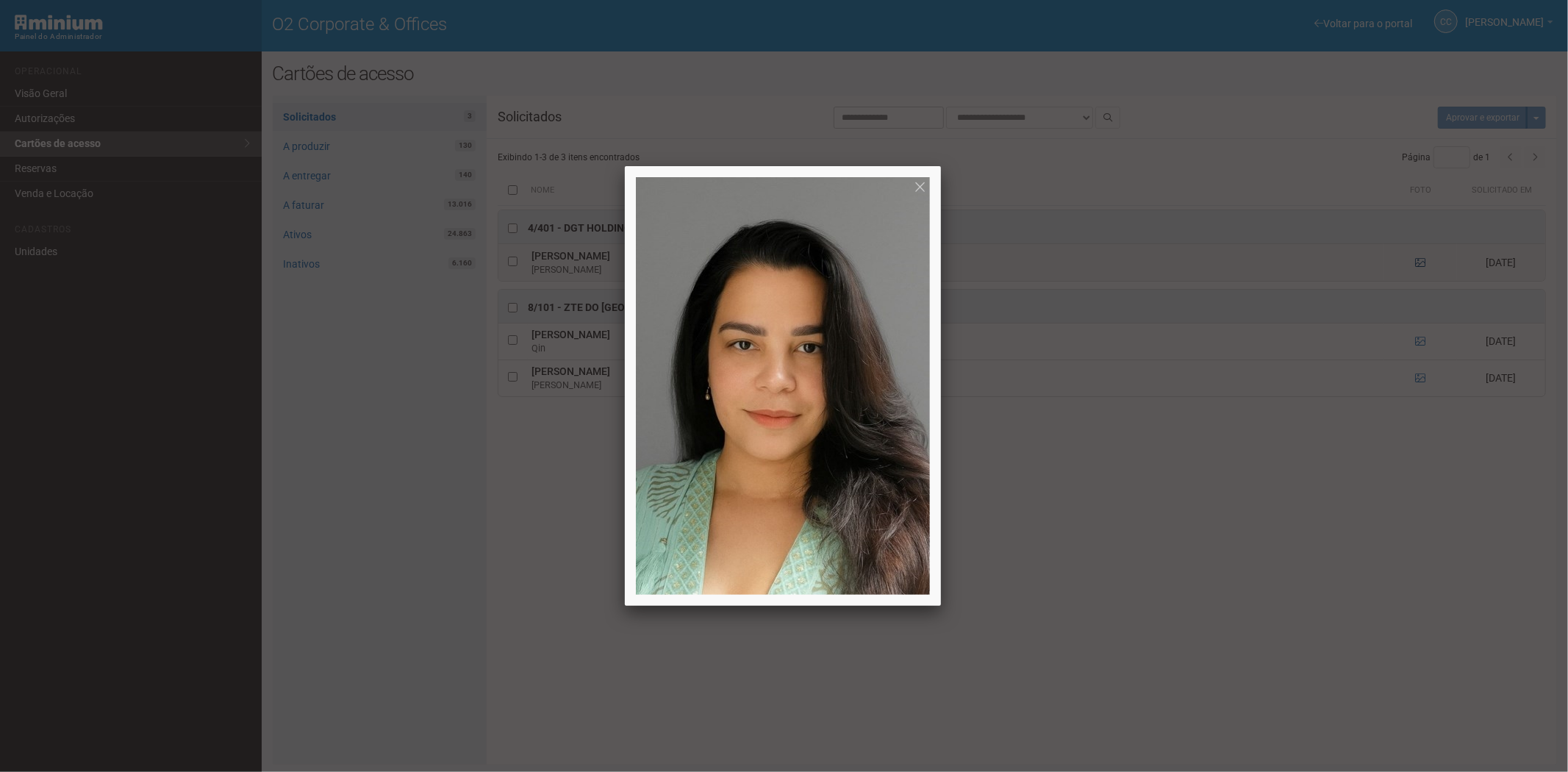
click at [1421, 263] on div at bounding box center [784, 386] width 1568 height 772
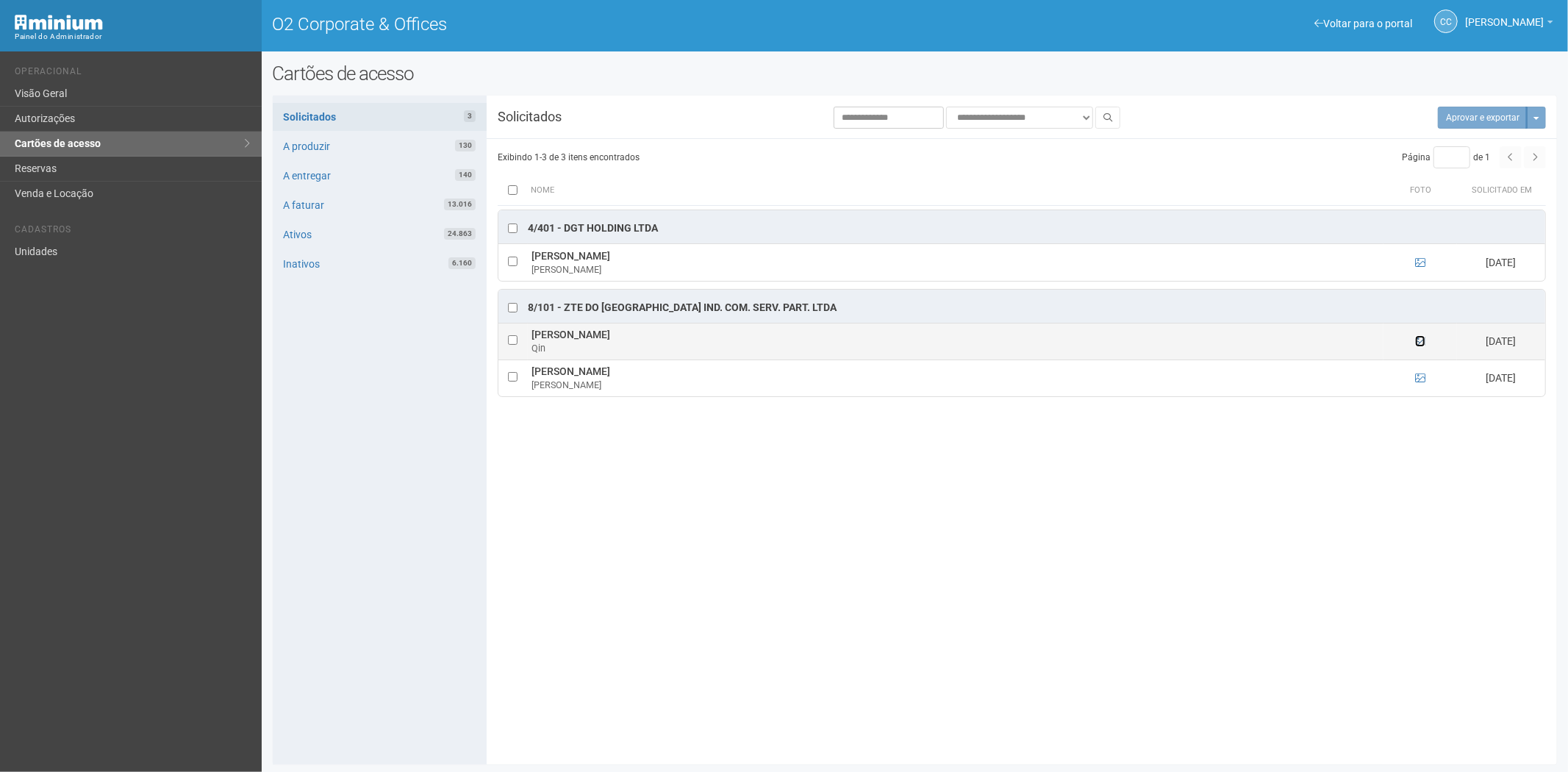
click at [1422, 346] on icon at bounding box center [1421, 341] width 10 height 10
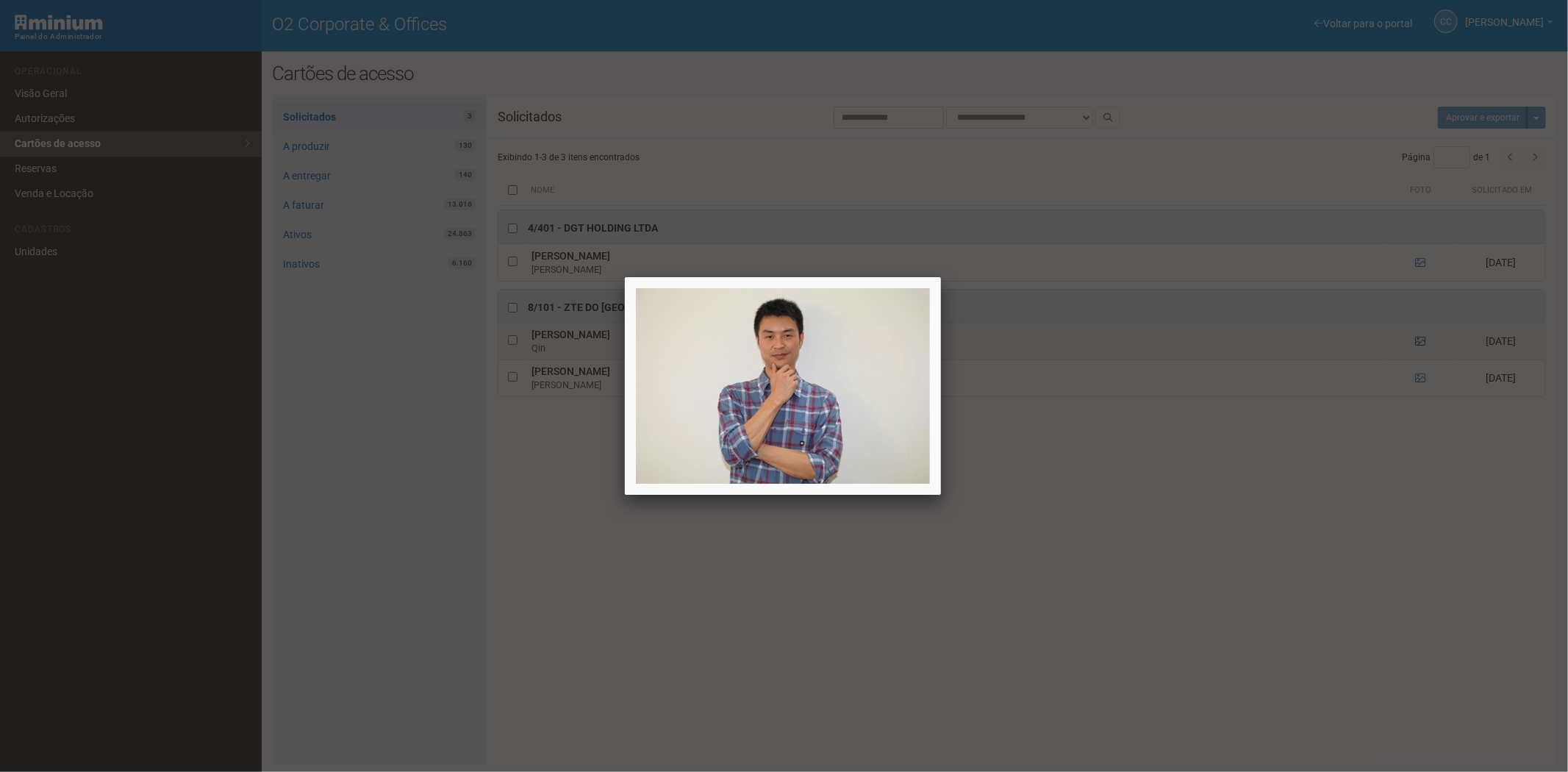
click at [1422, 346] on div at bounding box center [784, 386] width 1568 height 772
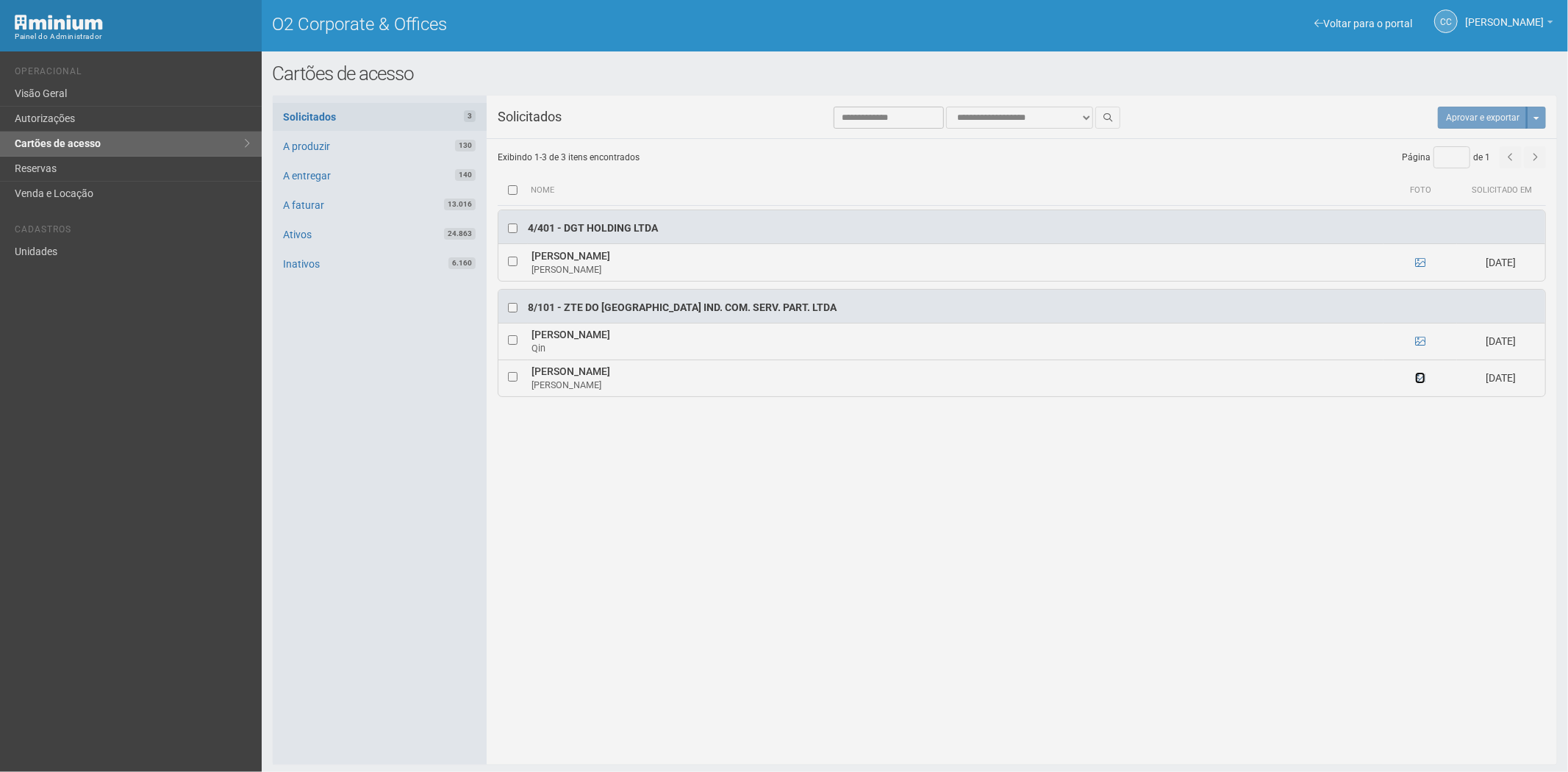
click at [1420, 376] on icon at bounding box center [1421, 377] width 10 height 10
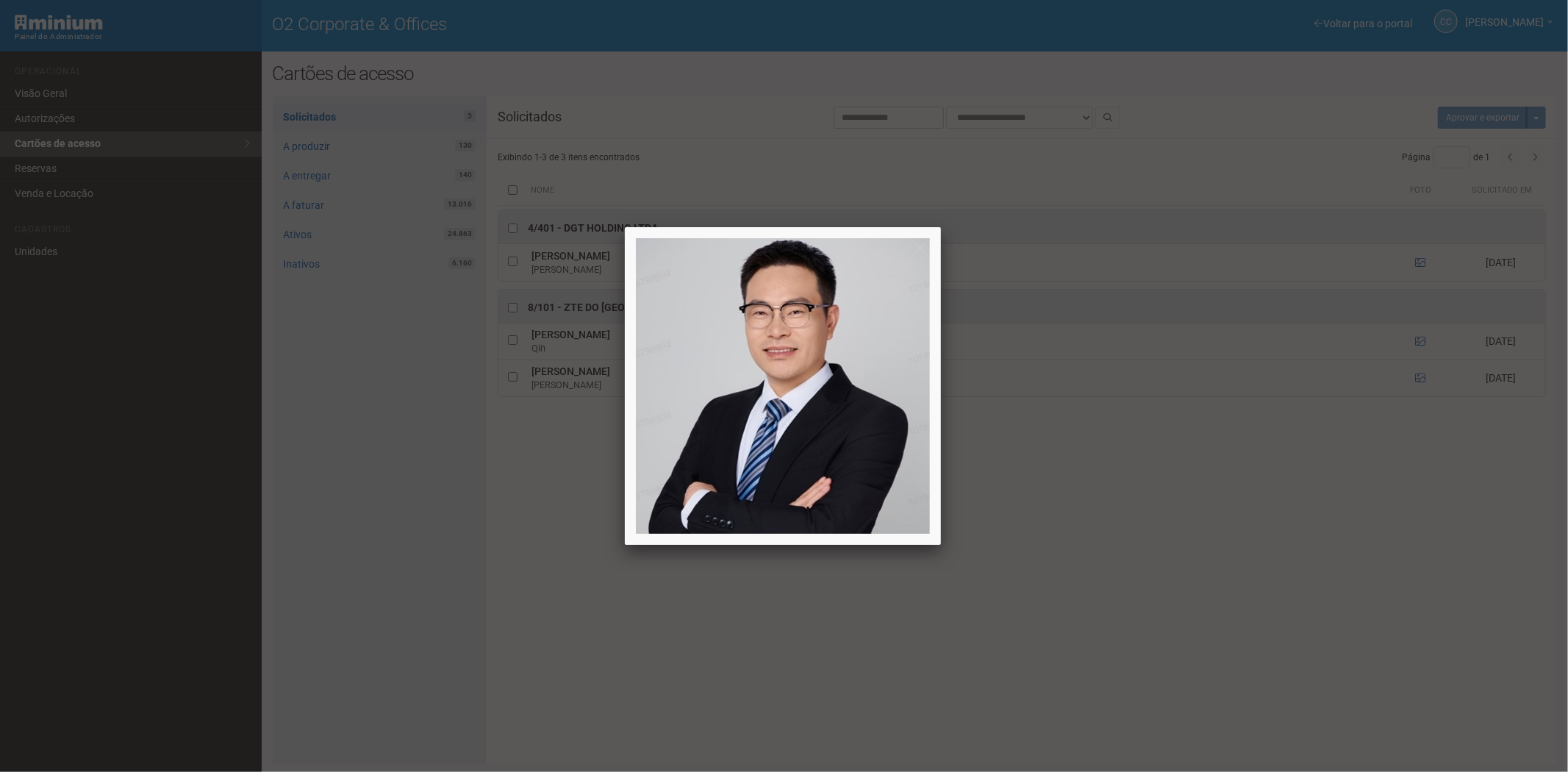
click at [1420, 376] on div at bounding box center [784, 386] width 1568 height 772
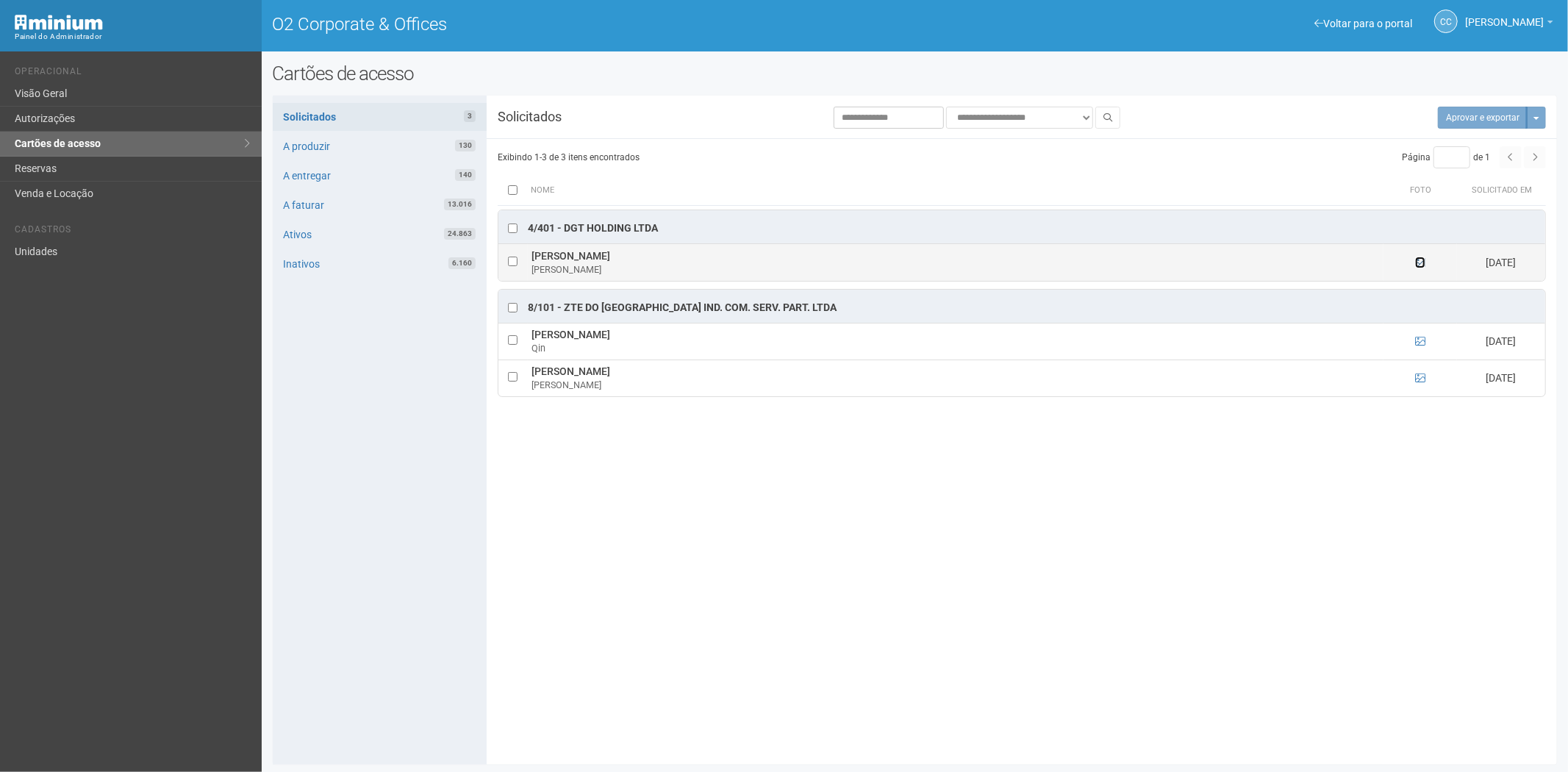
click at [1422, 266] on icon at bounding box center [1421, 262] width 10 height 10
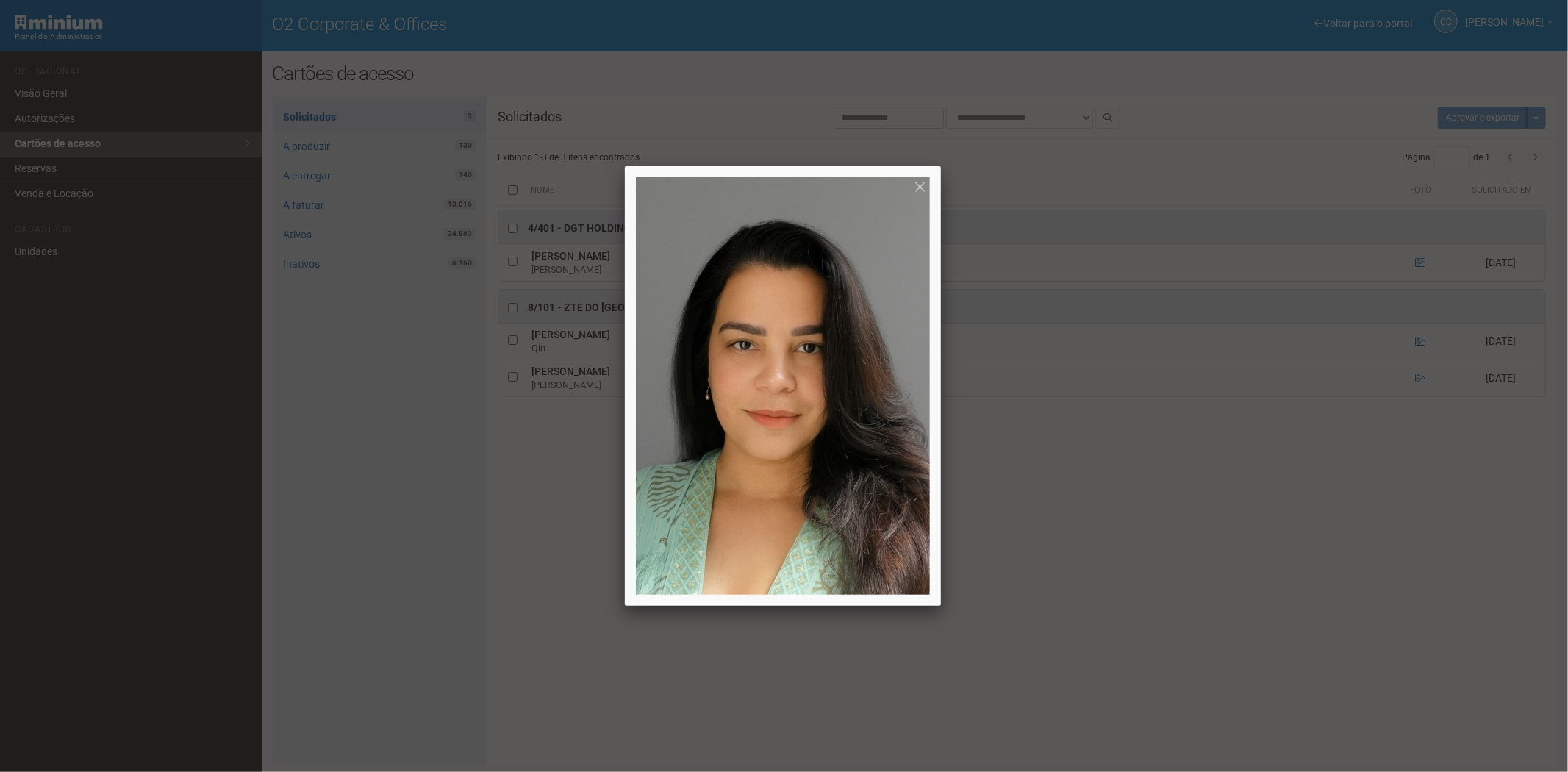
click at [1300, 564] on div at bounding box center [784, 386] width 1568 height 772
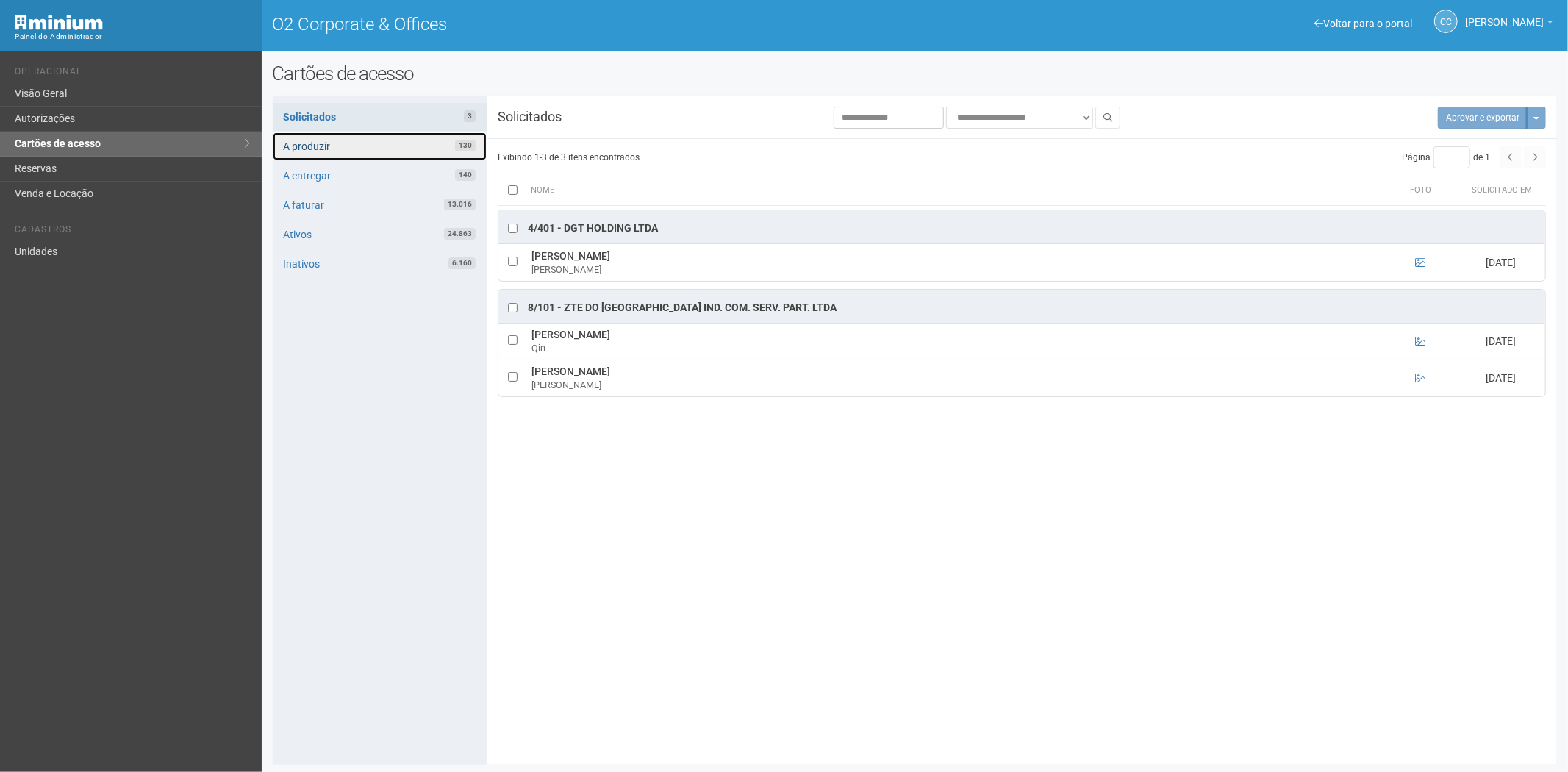
click at [351, 136] on link "A produzir 130" at bounding box center [380, 146] width 214 height 28
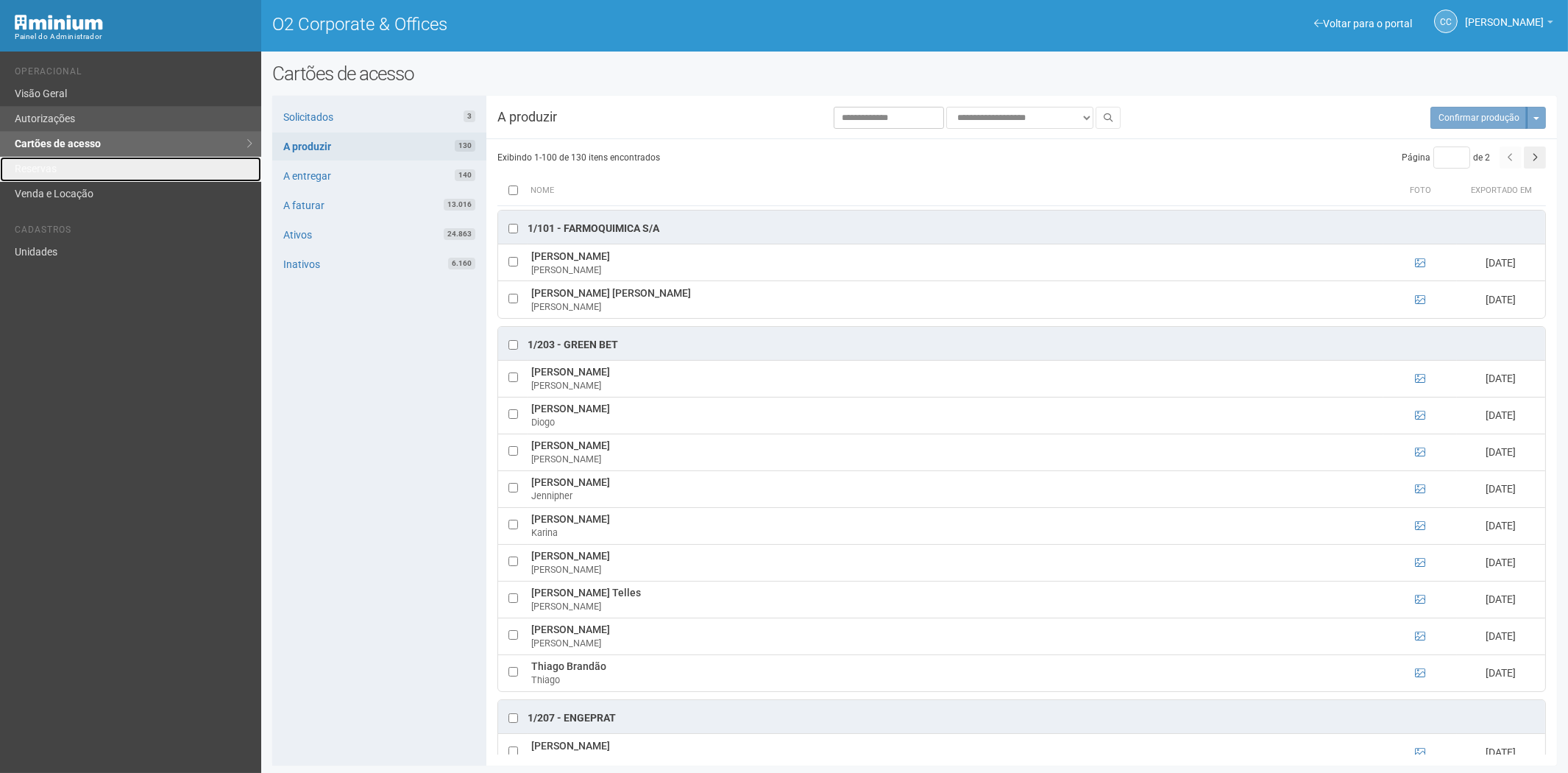
drag, startPoint x: 61, startPoint y: 169, endPoint x: 135, endPoint y: 131, distance: 83.2
click at [61, 169] on link "Reservas" at bounding box center [131, 169] width 261 height 25
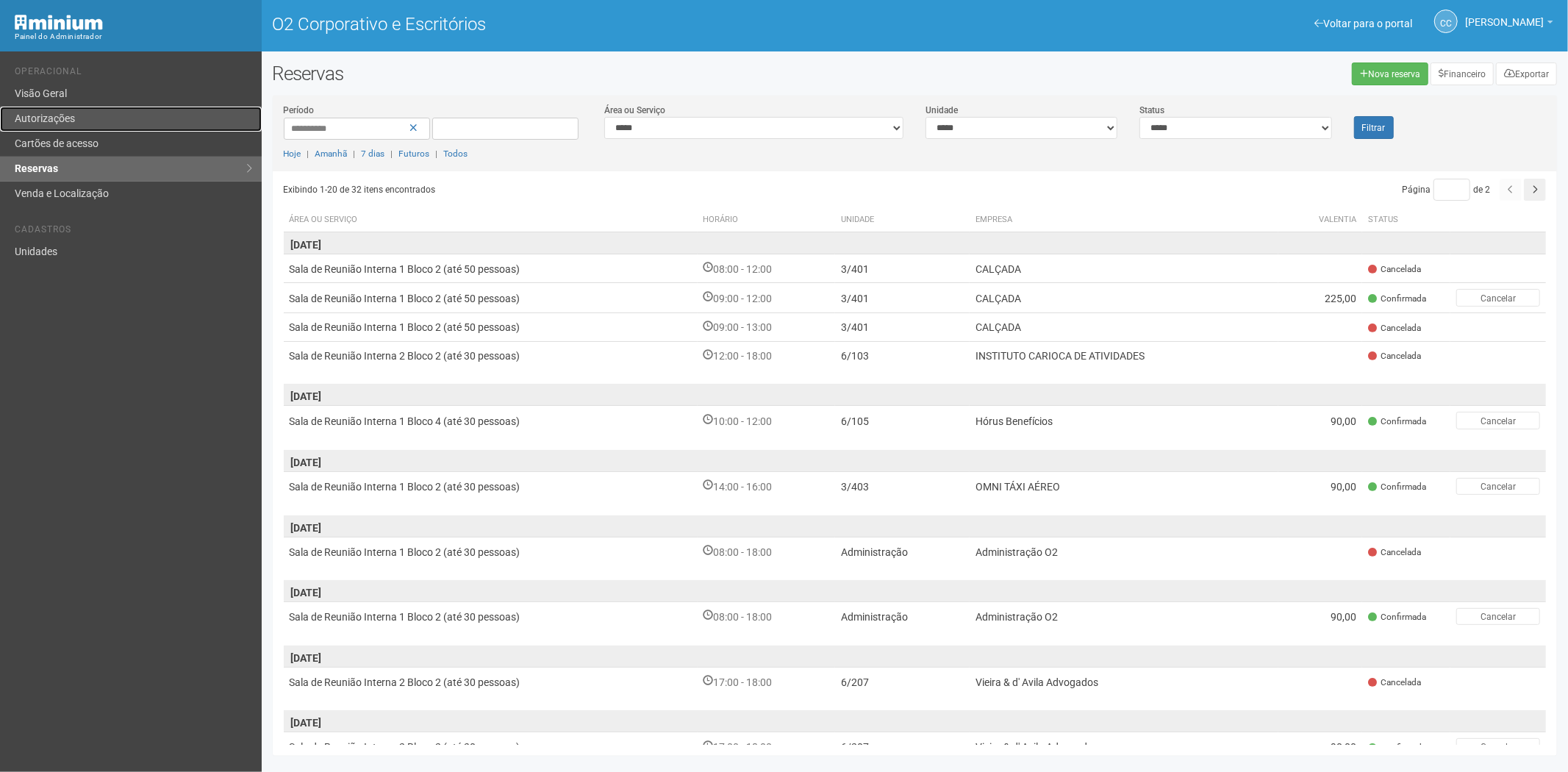
click at [91, 129] on link "Autorizações" at bounding box center [130, 119] width 262 height 25
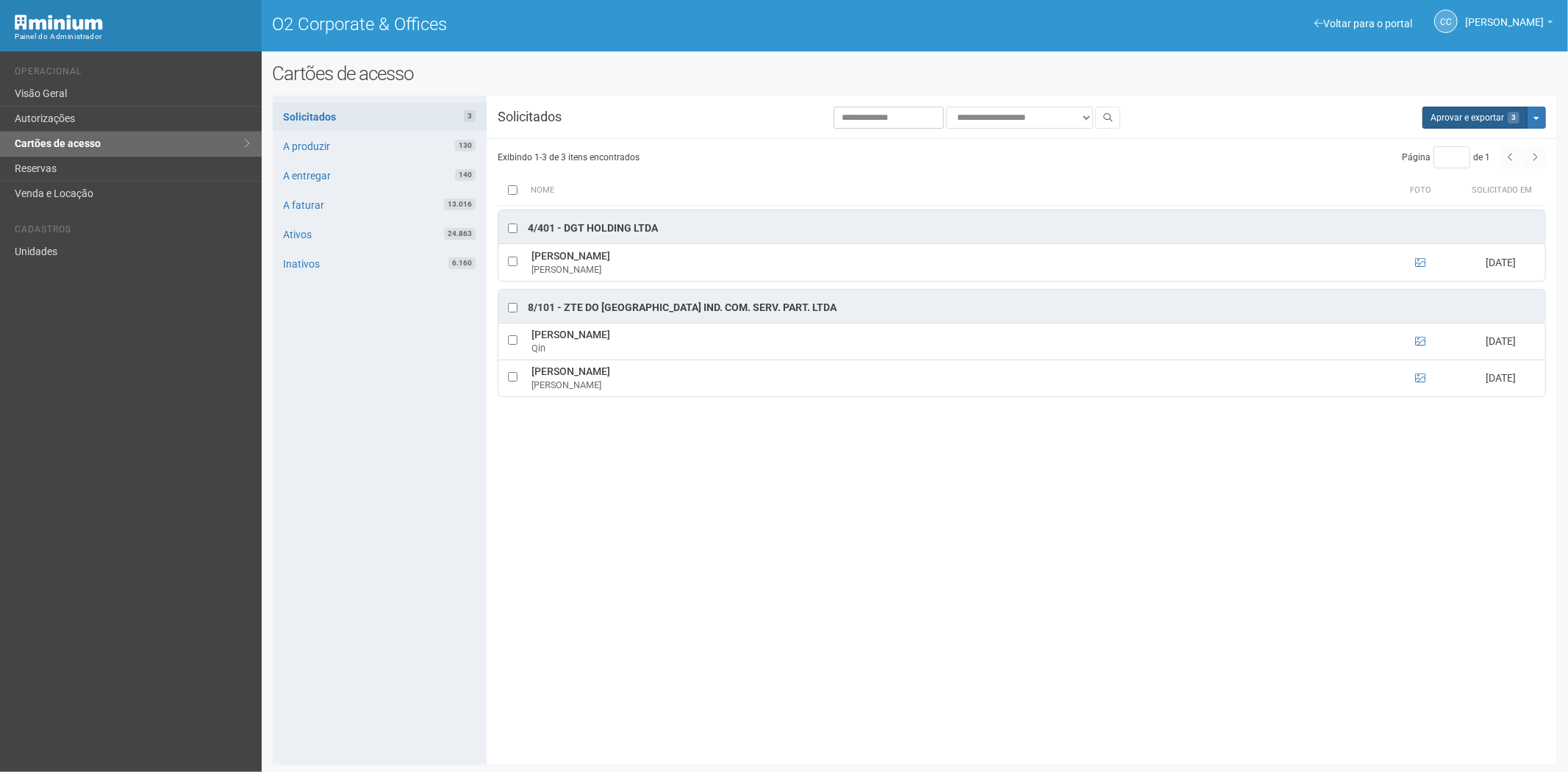
drag, startPoint x: 1421, startPoint y: 126, endPoint x: 1423, endPoint y: 117, distance: 9.2
click at [1422, 124] on div "Aprovar e exportar 3 Mais opções Mais opções Rejeitar solicitações" at bounding box center [1423, 117] width 267 height 22
click at [1445, 114] on button "Aprovar e exportar 3" at bounding box center [1474, 117] width 105 height 22
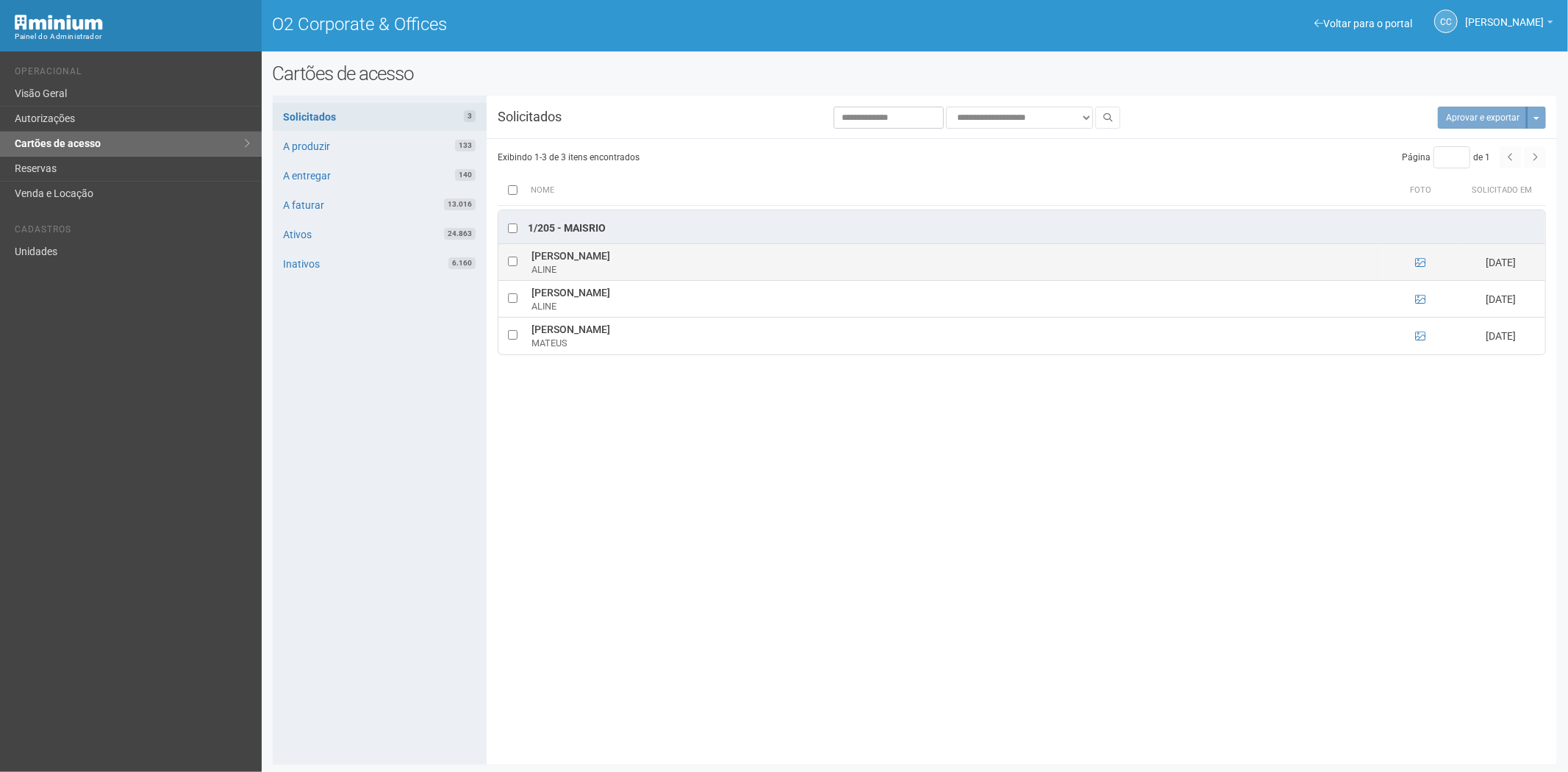
click at [1414, 268] on td at bounding box center [1421, 262] width 74 height 37
click at [1418, 265] on icon at bounding box center [1421, 262] width 10 height 10
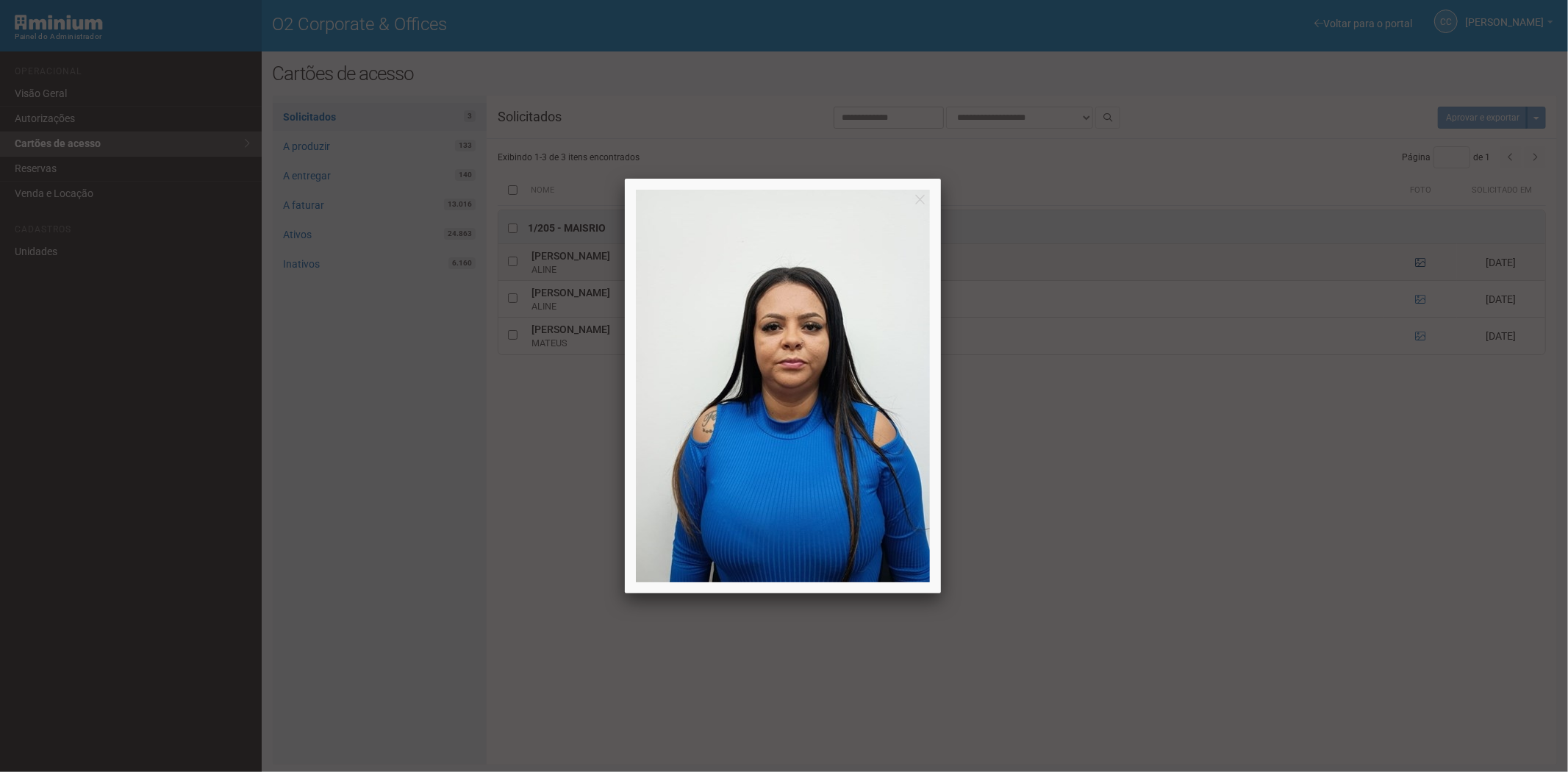
click at [1418, 265] on div at bounding box center [784, 386] width 1568 height 772
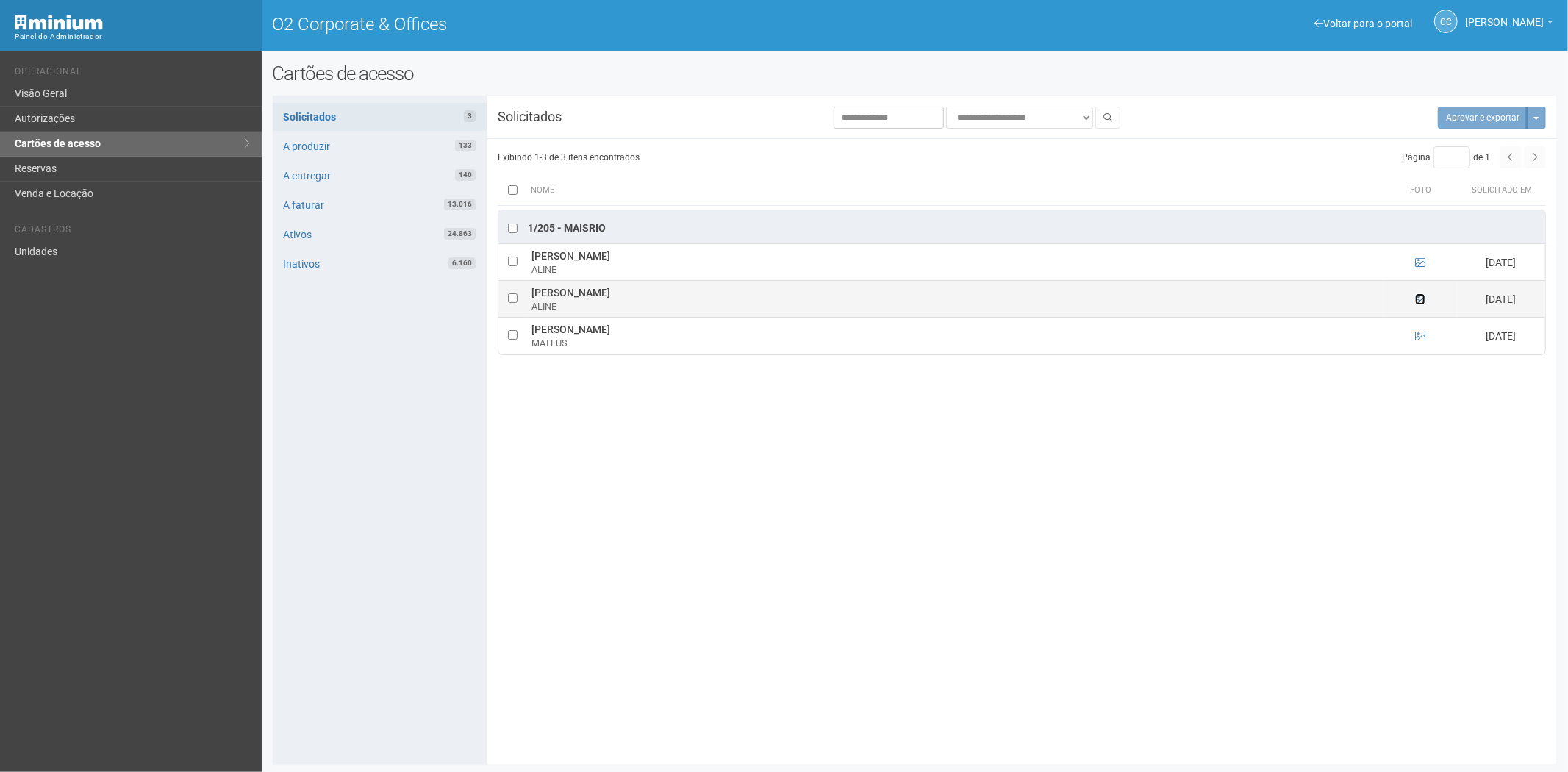
click at [1418, 297] on icon at bounding box center [1421, 299] width 10 height 10
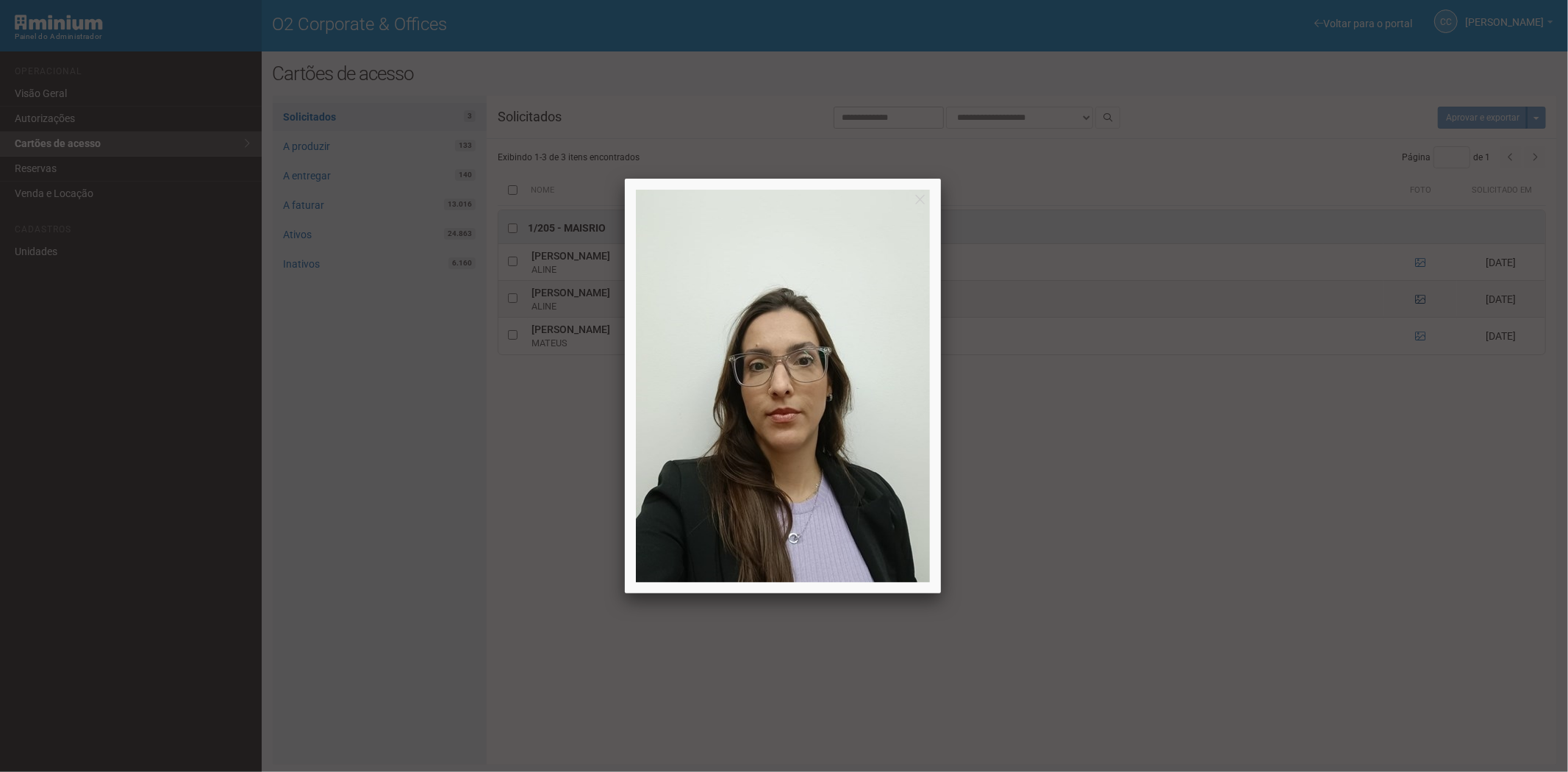
click at [1418, 297] on div at bounding box center [784, 386] width 1568 height 772
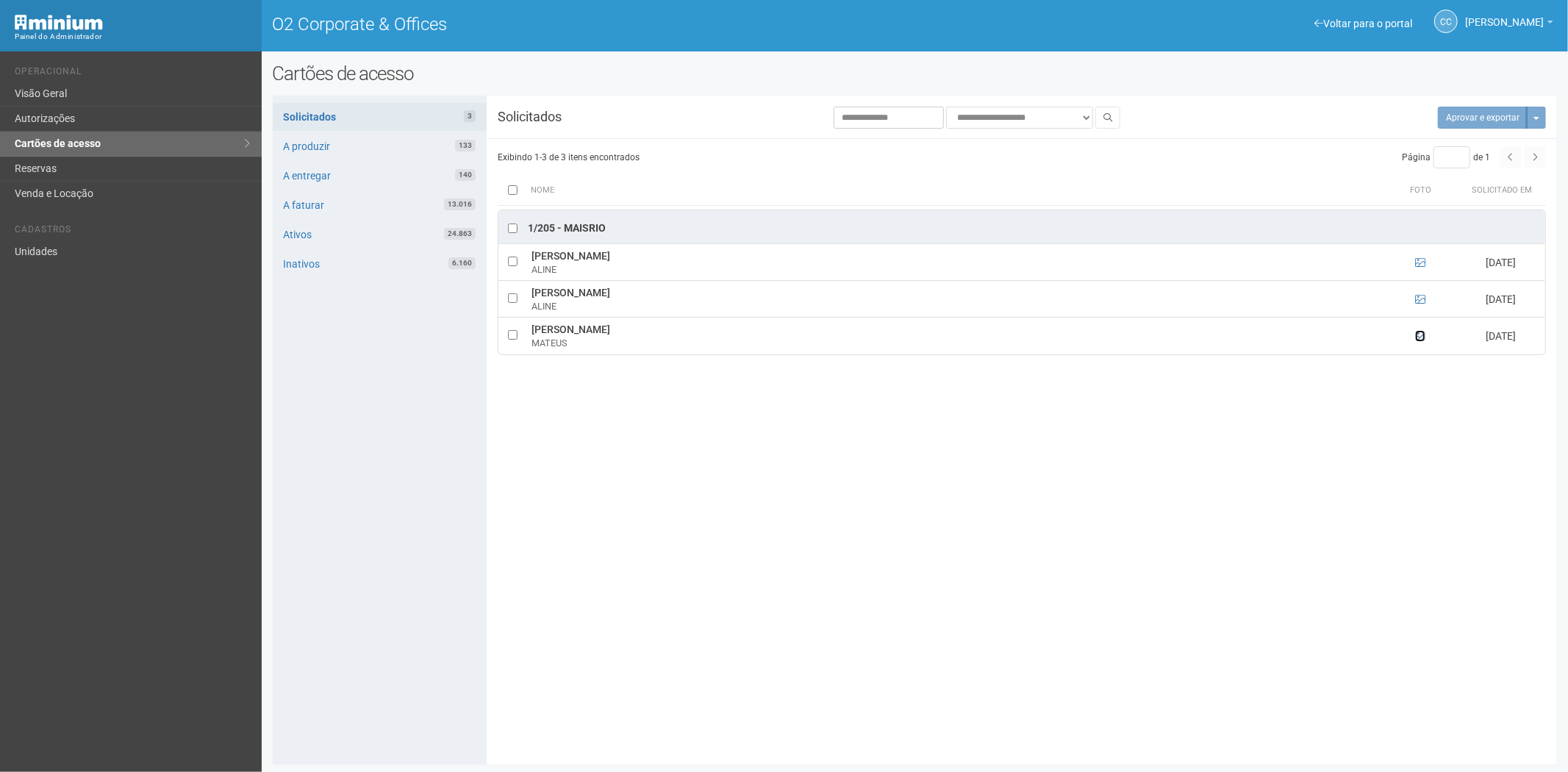
click at [1422, 336] on icon at bounding box center [1421, 335] width 10 height 10
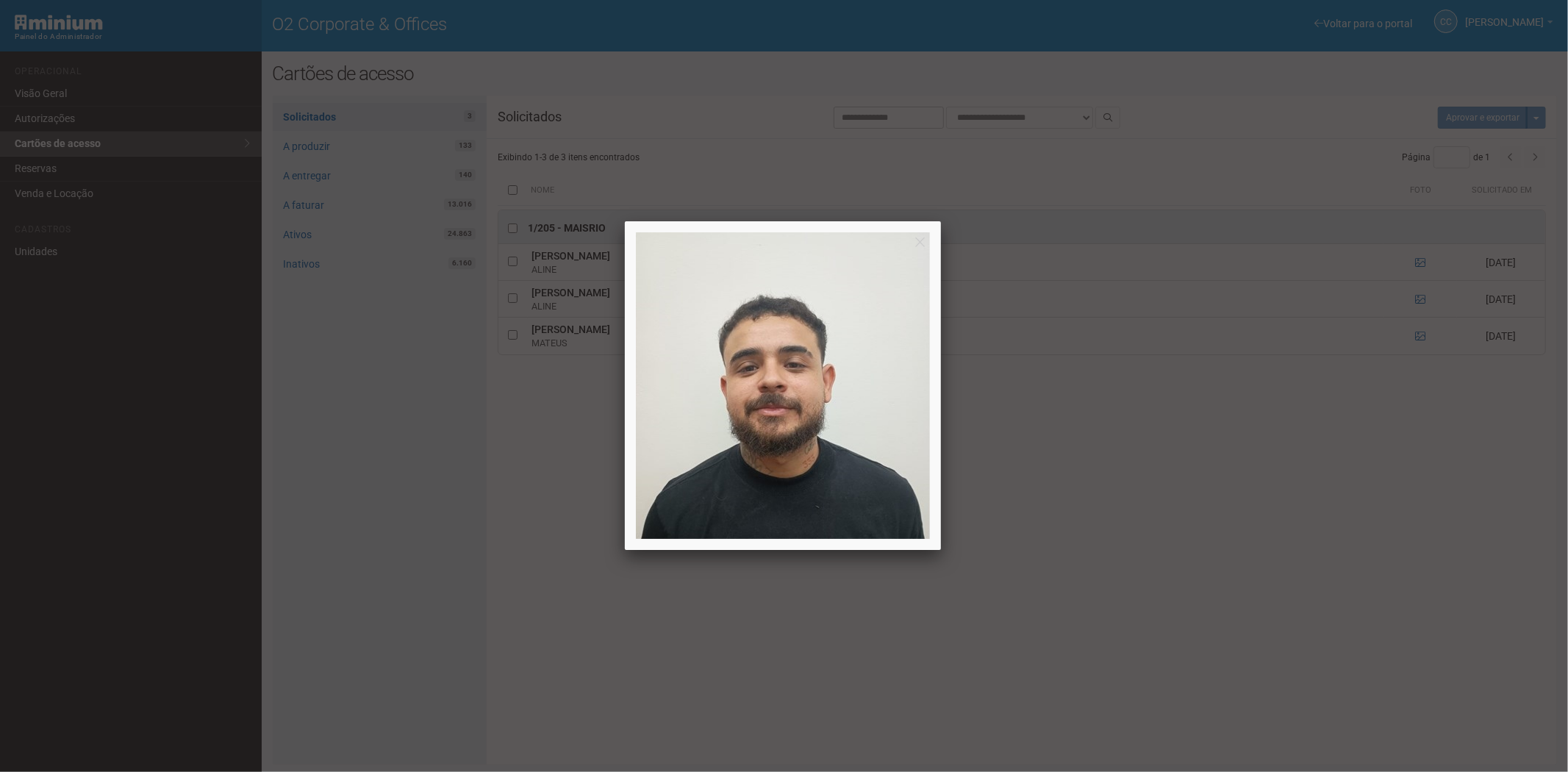
click at [1422, 336] on div at bounding box center [784, 386] width 1568 height 772
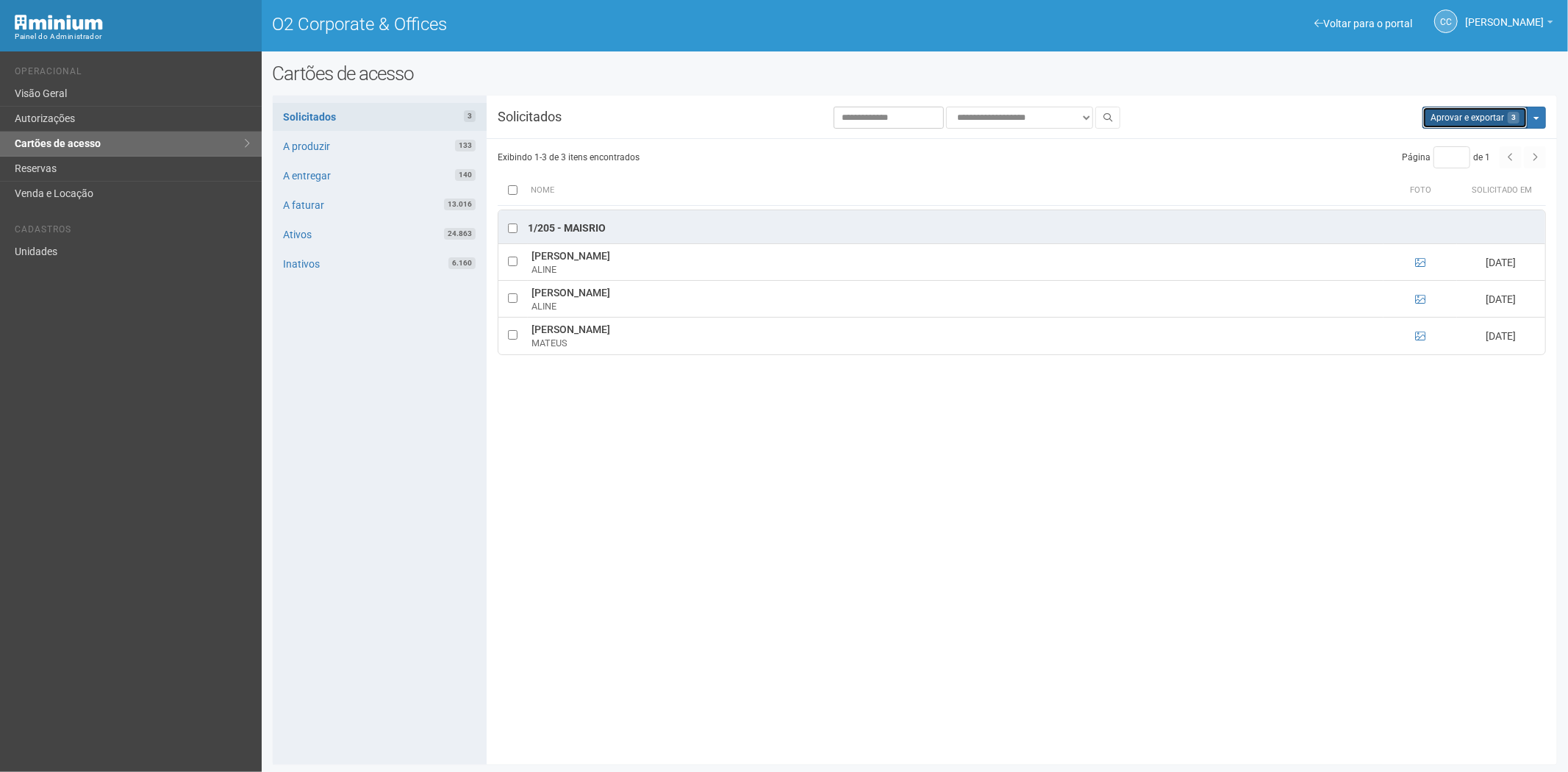
click at [1451, 128] on button "Aprovar e exportar 3" at bounding box center [1474, 117] width 105 height 22
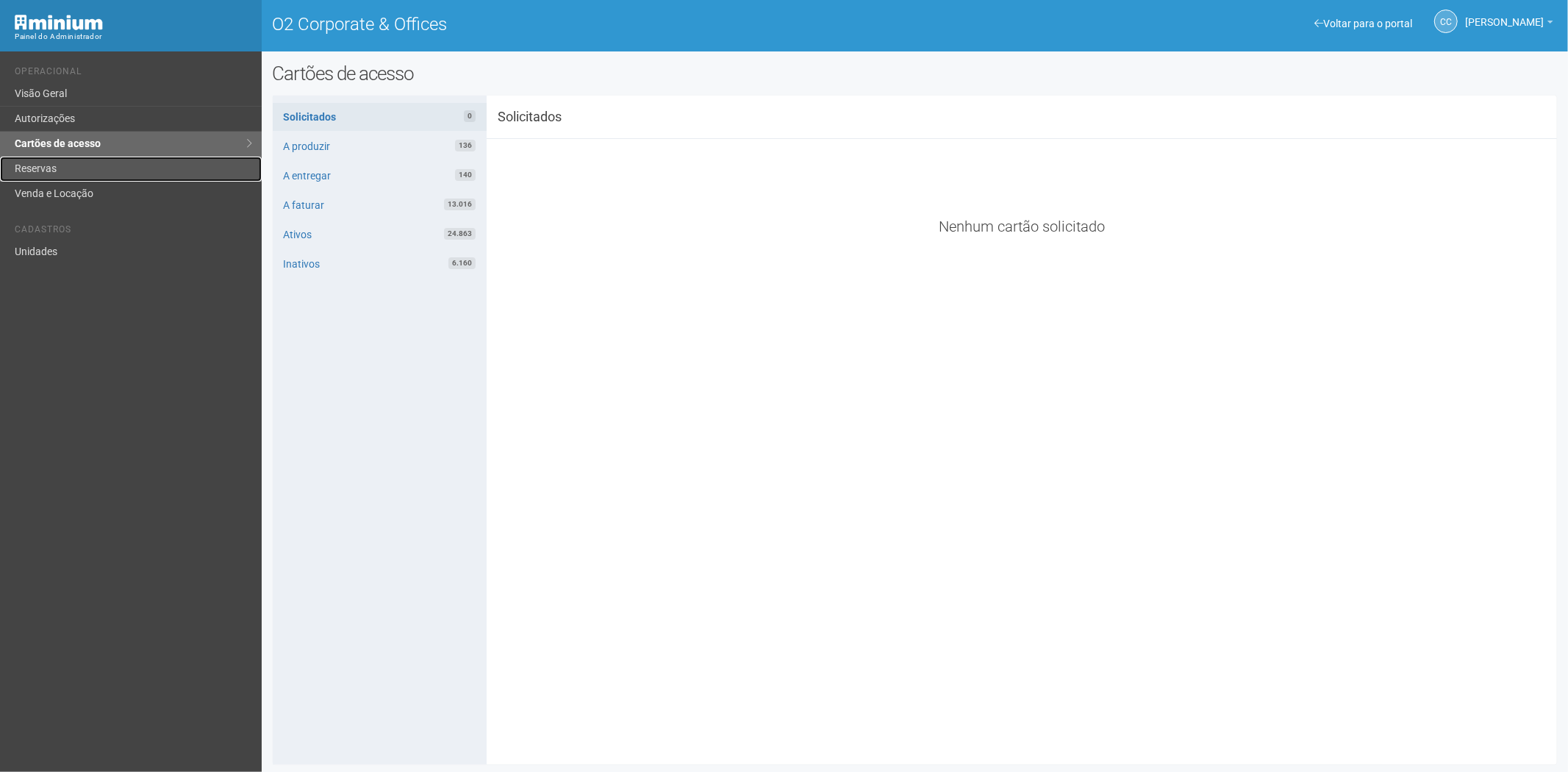
click at [66, 167] on link "Reservas" at bounding box center [130, 169] width 262 height 25
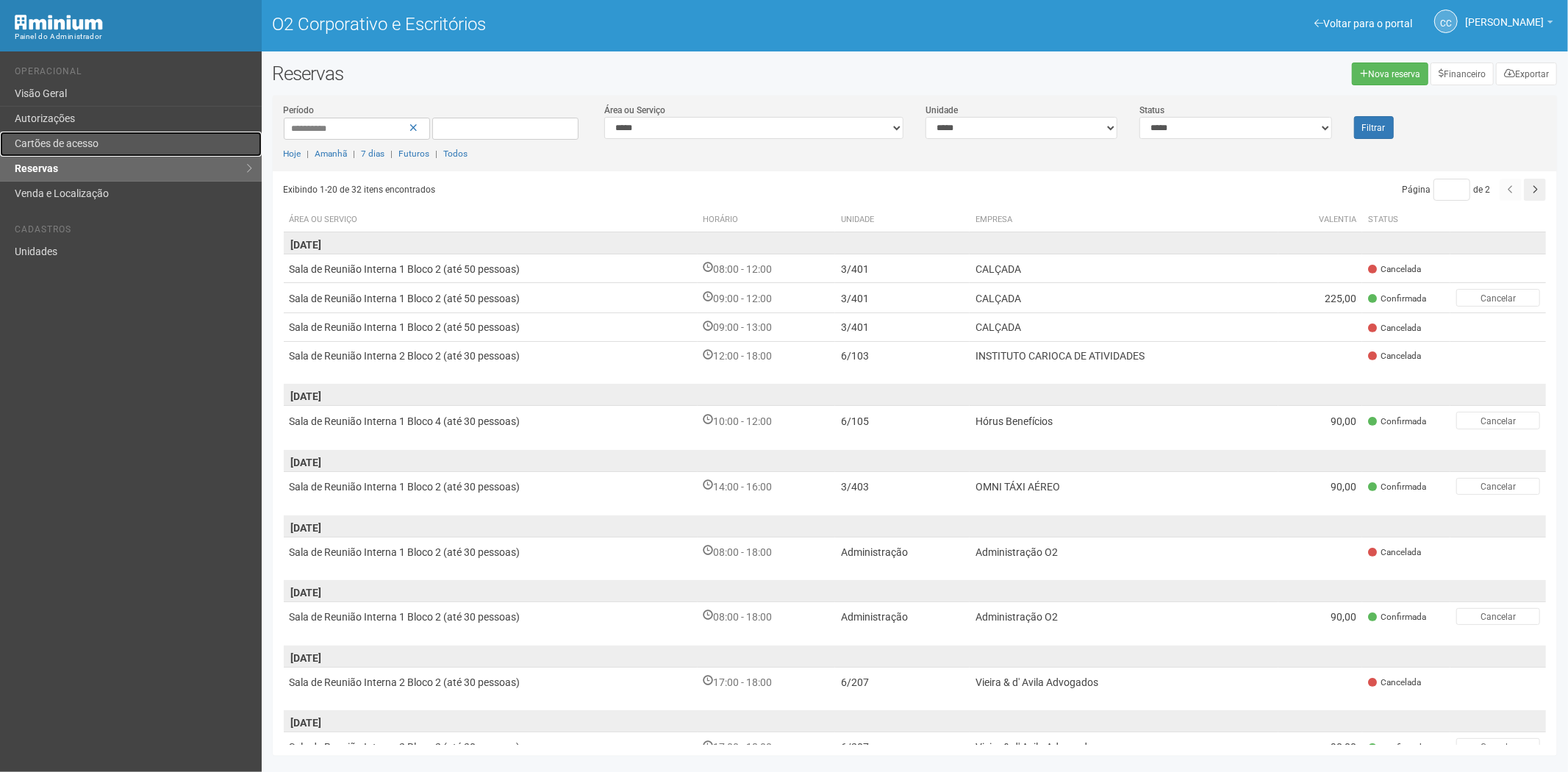
click at [108, 144] on link "Cartões de acesso" at bounding box center [130, 144] width 262 height 25
